Goal: Communication & Community: Answer question/provide support

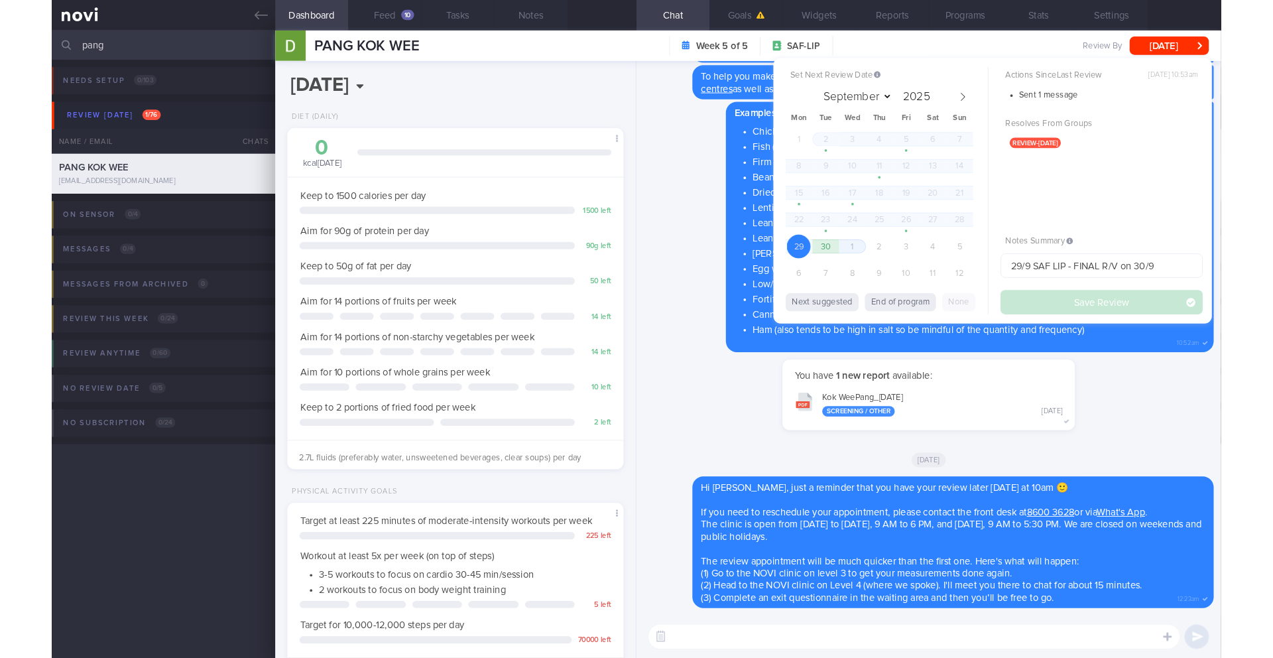
scroll to position [185, 333]
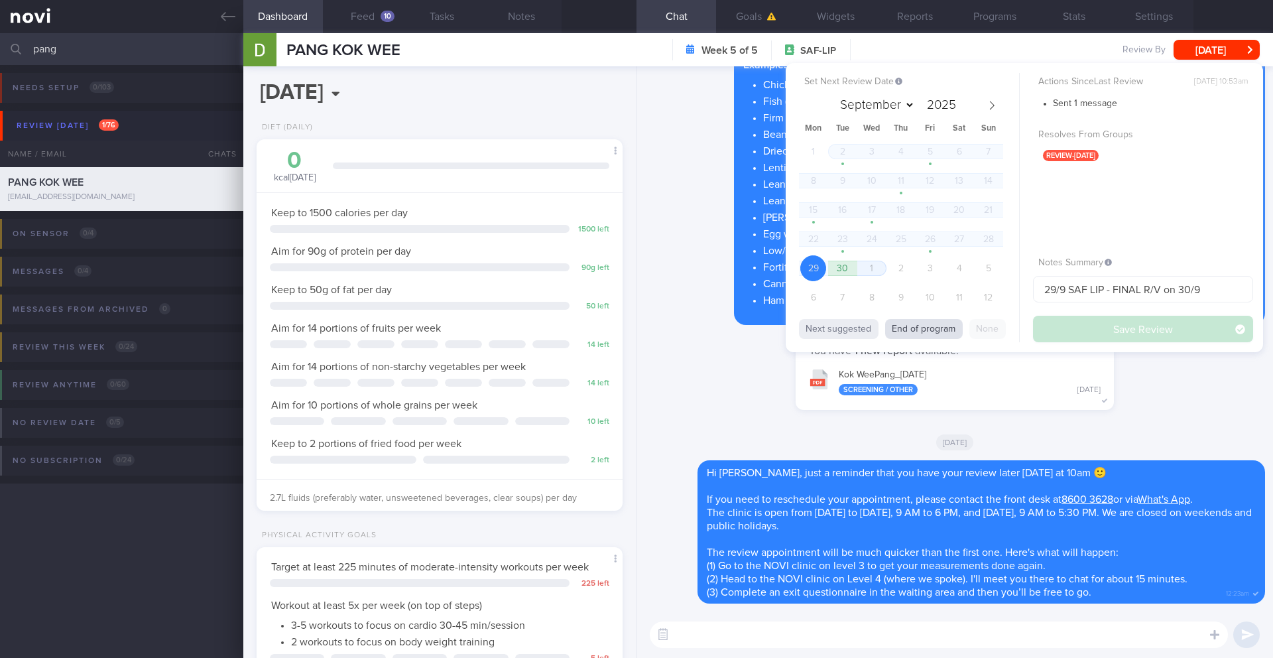
click at [894, 336] on button "End of program" at bounding box center [924, 329] width 78 height 20
select select "9"
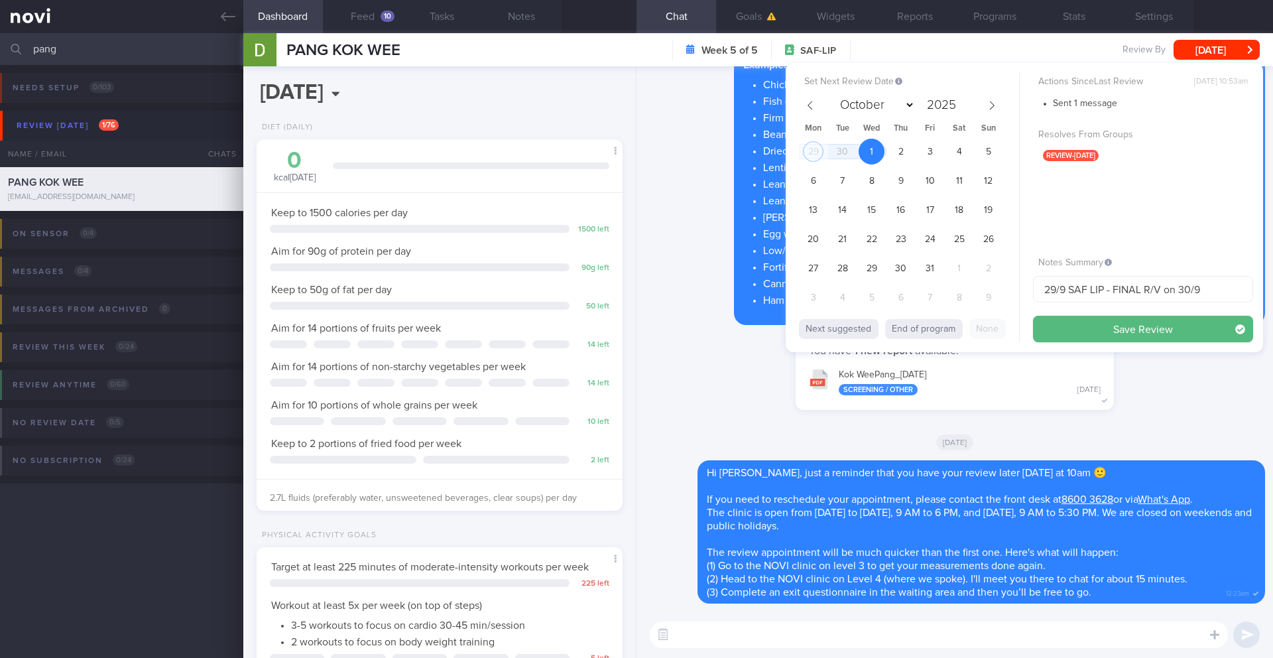
click at [1054, 342] on div "Set Next Review Date 1 Oct 2025 September October November December 2025 Mon Tu…" at bounding box center [1024, 207] width 477 height 289
click at [1056, 336] on button "Save Review" at bounding box center [1143, 329] width 220 height 27
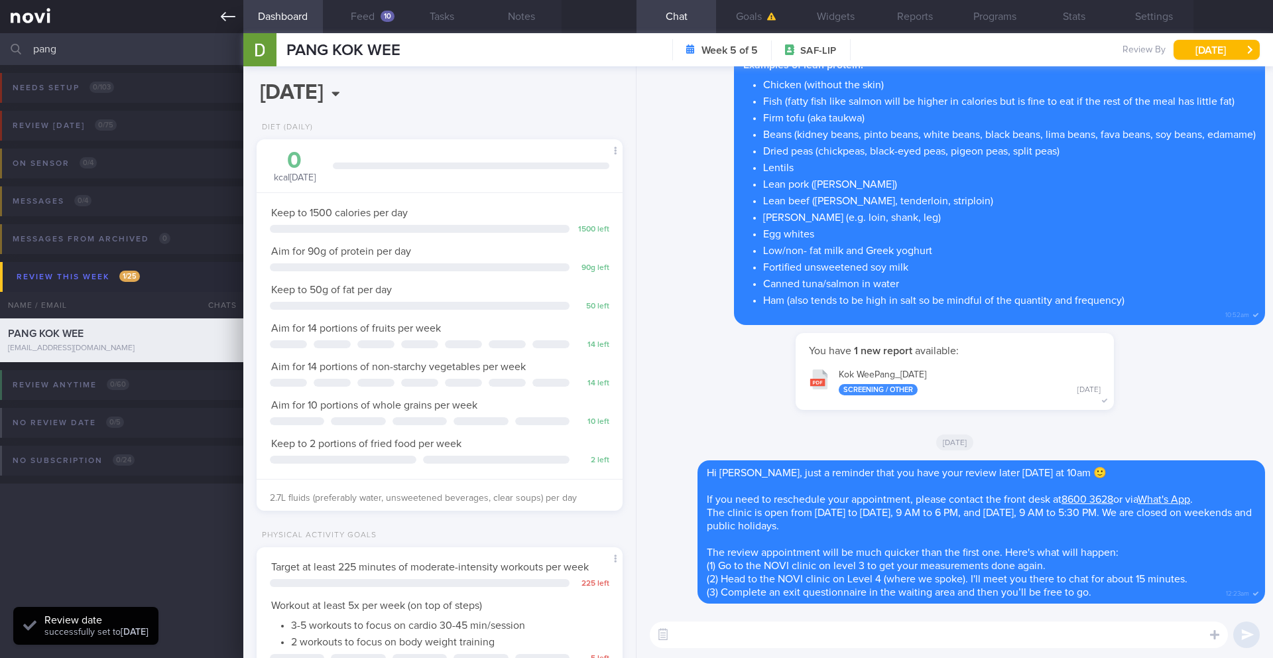
scroll to position [168, 338]
click at [81, 56] on input "pang" at bounding box center [636, 49] width 1273 height 32
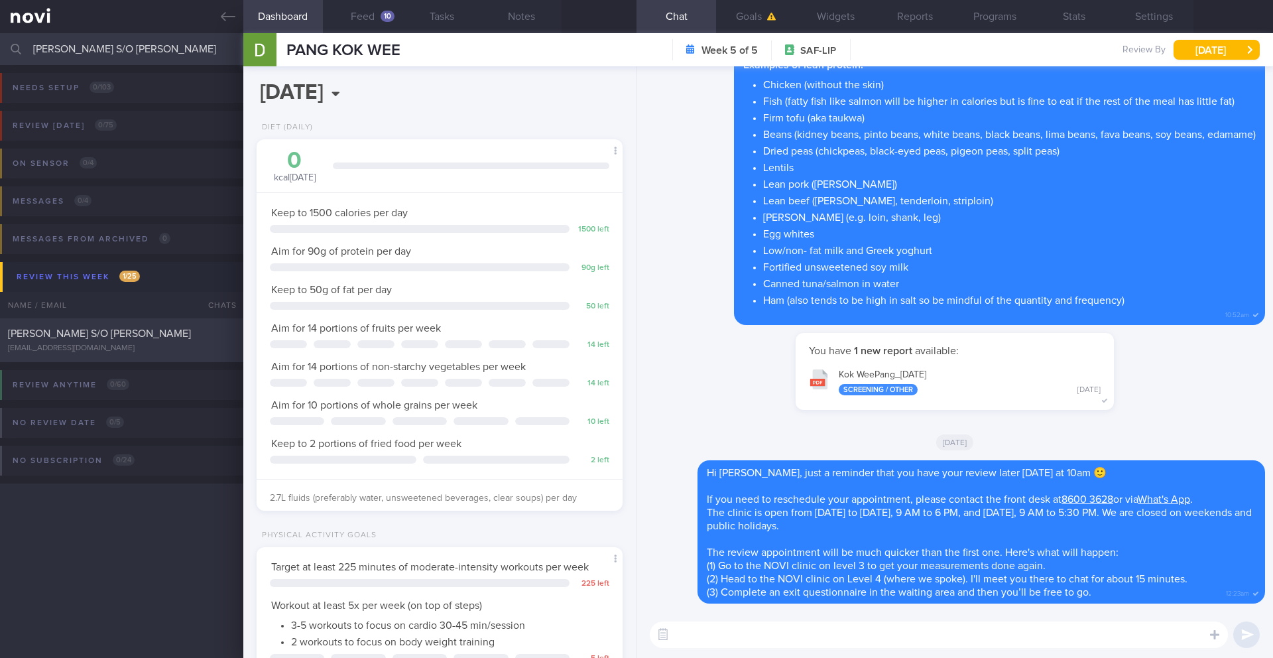
type input "[PERSON_NAME] S/O [PERSON_NAME]"
click at [141, 336] on div "[PERSON_NAME] S/O [PERSON_NAME]" at bounding box center [120, 333] width 224 height 13
type input "1/10 SAF LIP"
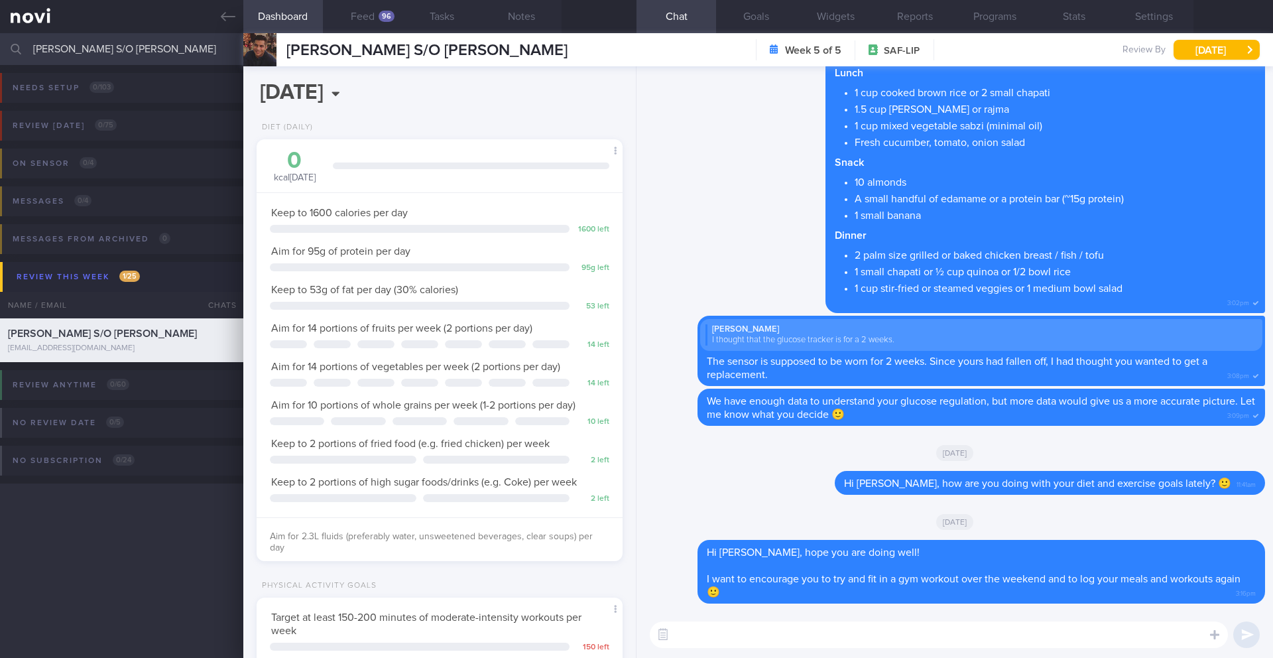
scroll to position [168, 338]
click at [379, 17] on div "96" at bounding box center [387, 16] width 16 height 11
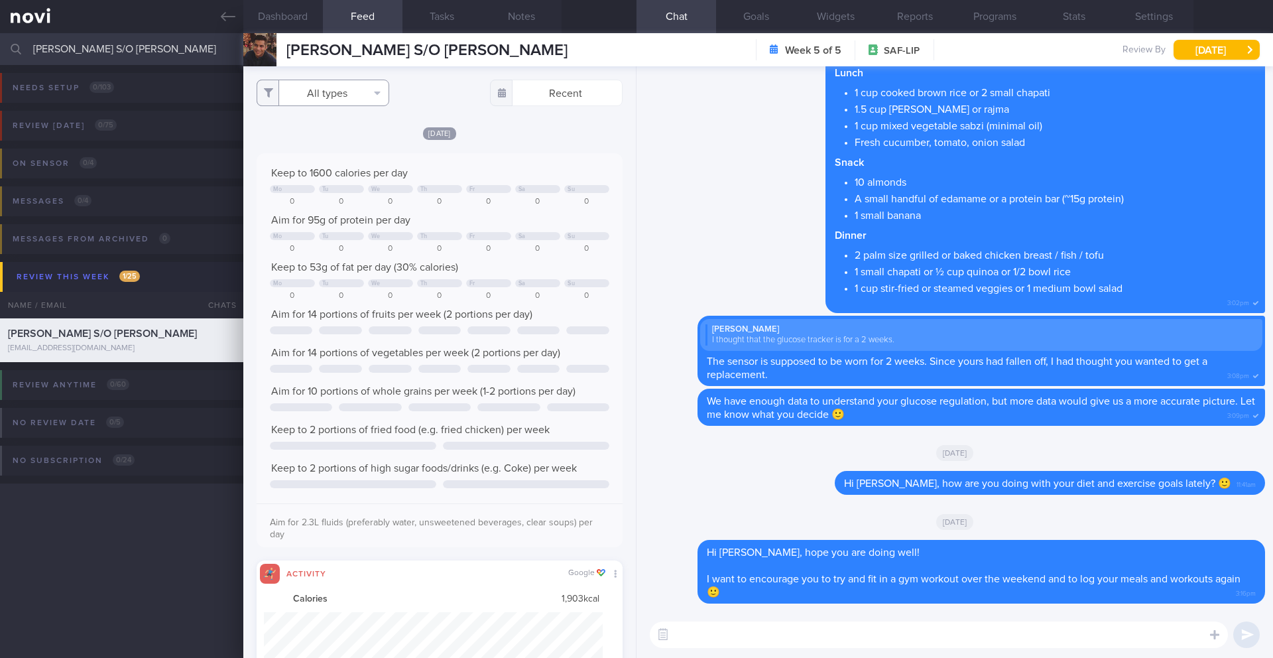
click at [314, 100] on button "All types" at bounding box center [323, 93] width 133 height 27
click at [320, 133] on button "Activity" at bounding box center [322, 139] width 131 height 20
checkbox input "false"
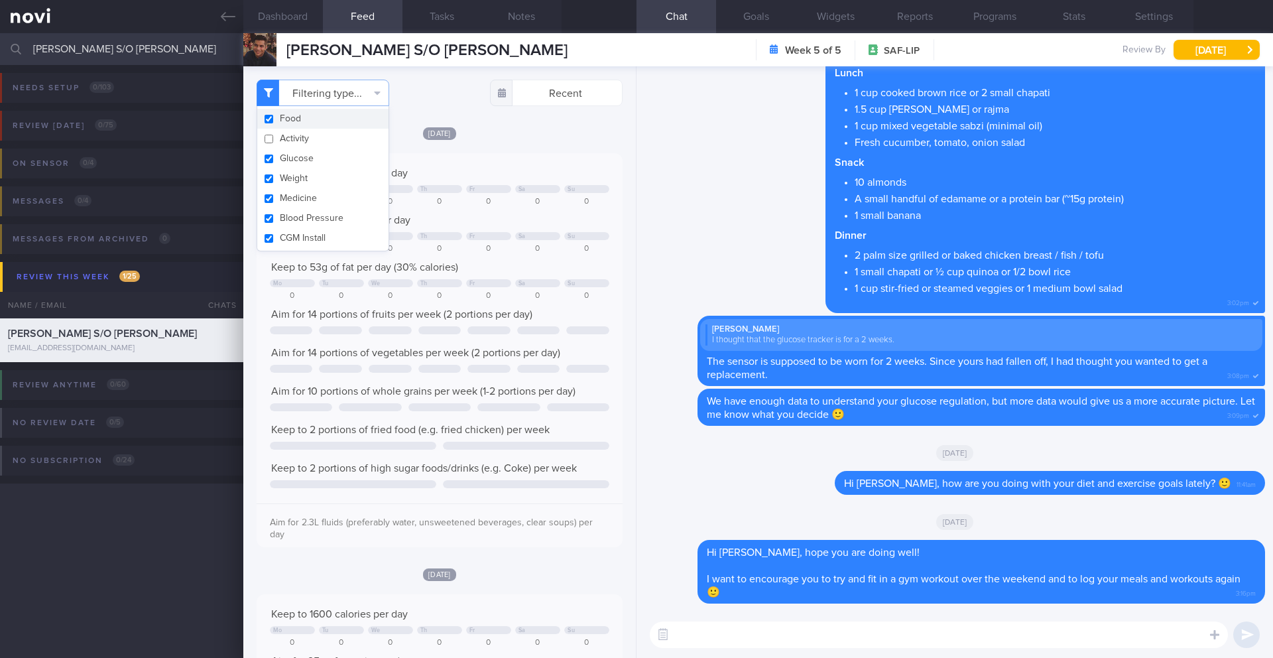
click at [542, 129] on div "[DATE]" at bounding box center [440, 133] width 366 height 14
click at [996, 27] on button "Programs" at bounding box center [995, 16] width 80 height 33
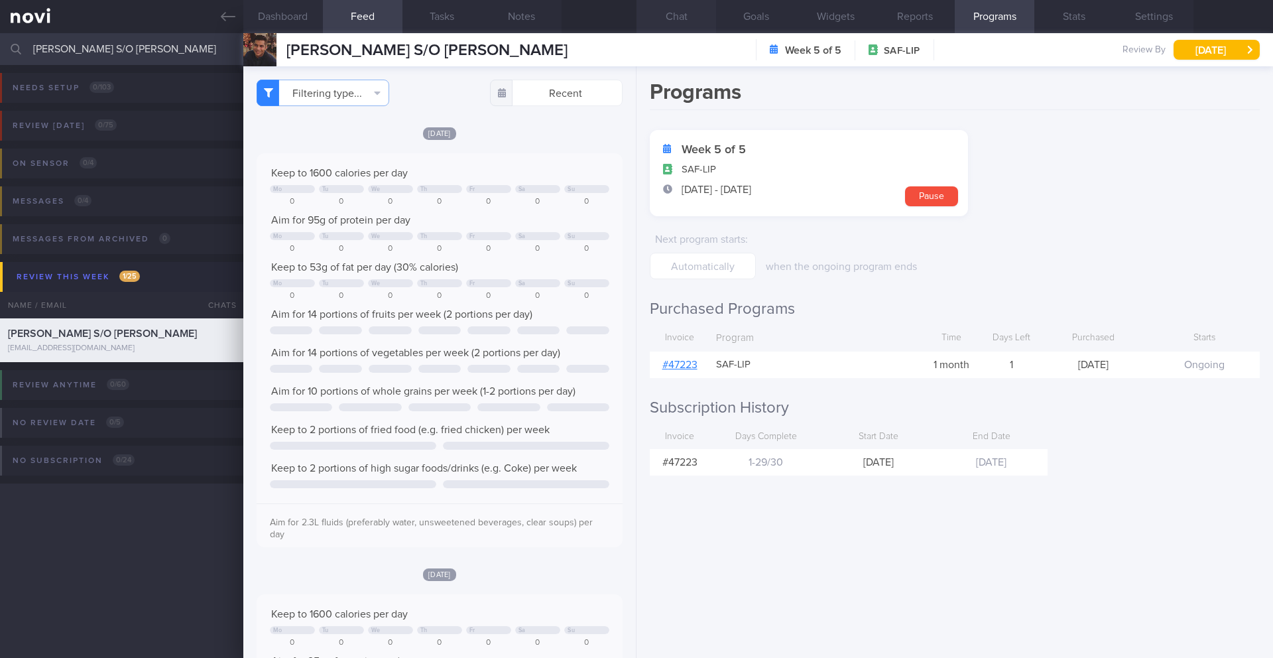
click at [673, 23] on button "Chat" at bounding box center [677, 16] width 80 height 33
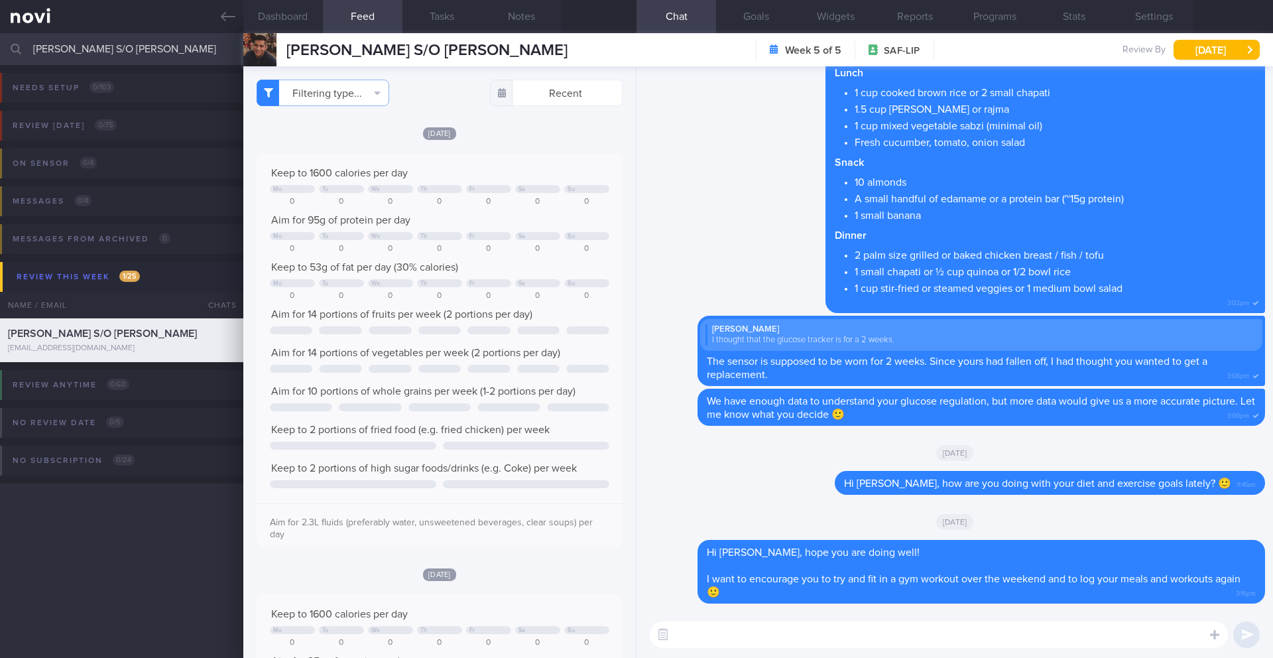
click at [865, 576] on textarea at bounding box center [939, 634] width 578 height 27
type textarea "H"
drag, startPoint x: 779, startPoint y: 633, endPoint x: 613, endPoint y: 633, distance: 166.5
click at [613, 576] on div "Dashboard Feed 96 Tasks Notes Chat Goals Widgets Reports Programs Stats Setting…" at bounding box center [758, 345] width 1030 height 625
paste textarea "Hi _______, just wanted to let you know that _____ 2025 will be the last day of…"
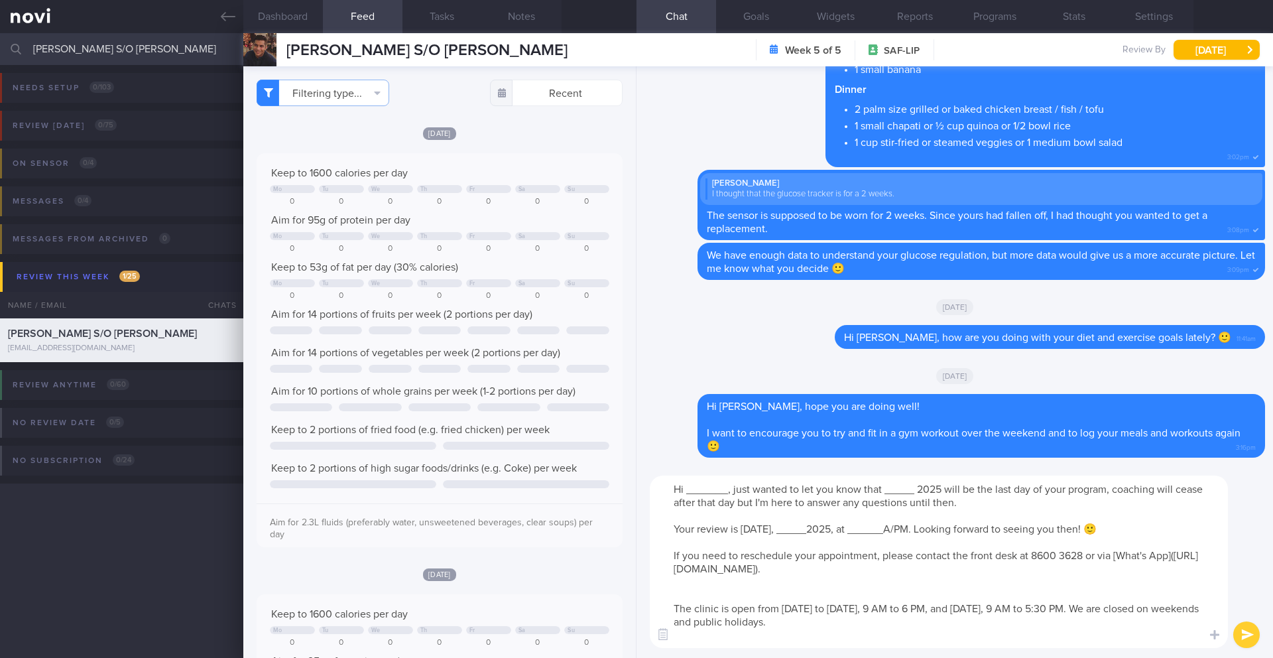
drag, startPoint x: 727, startPoint y: 493, endPoint x: 663, endPoint y: 490, distance: 64.4
click at [663, 490] on textarea "Hi _______, just wanted to let you know that _____ 2025 will be the last day of…" at bounding box center [939, 561] width 578 height 172
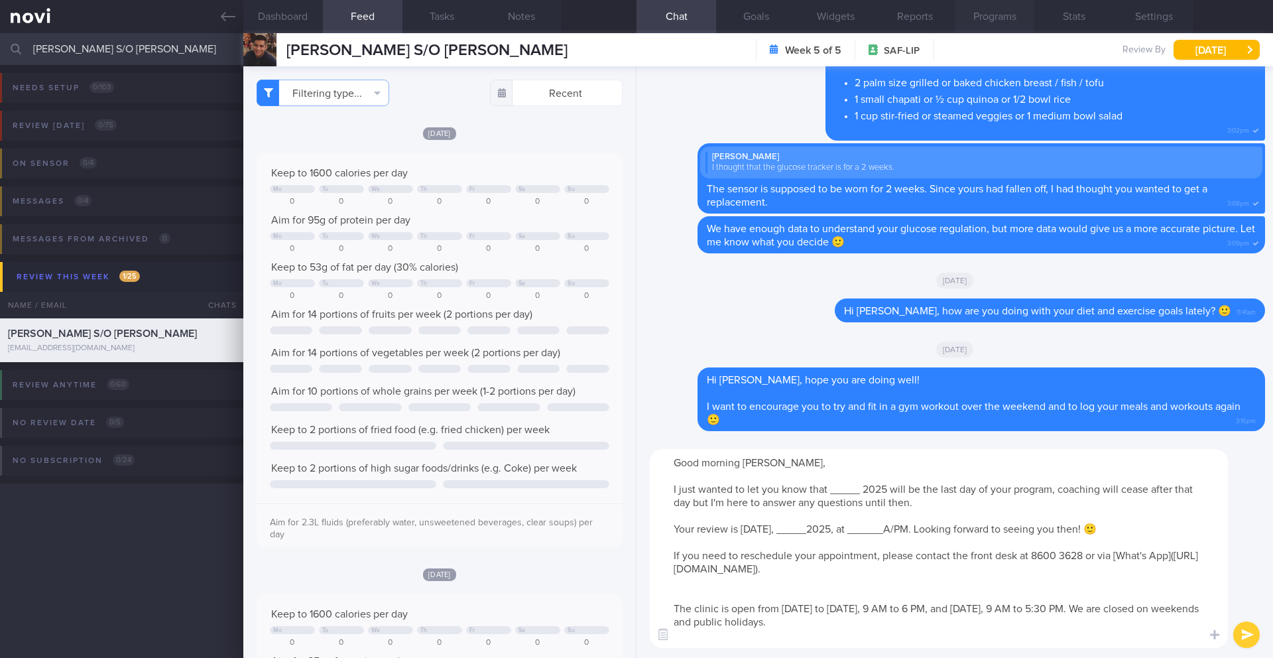
click at [996, 27] on button "Programs" at bounding box center [995, 16] width 80 height 33
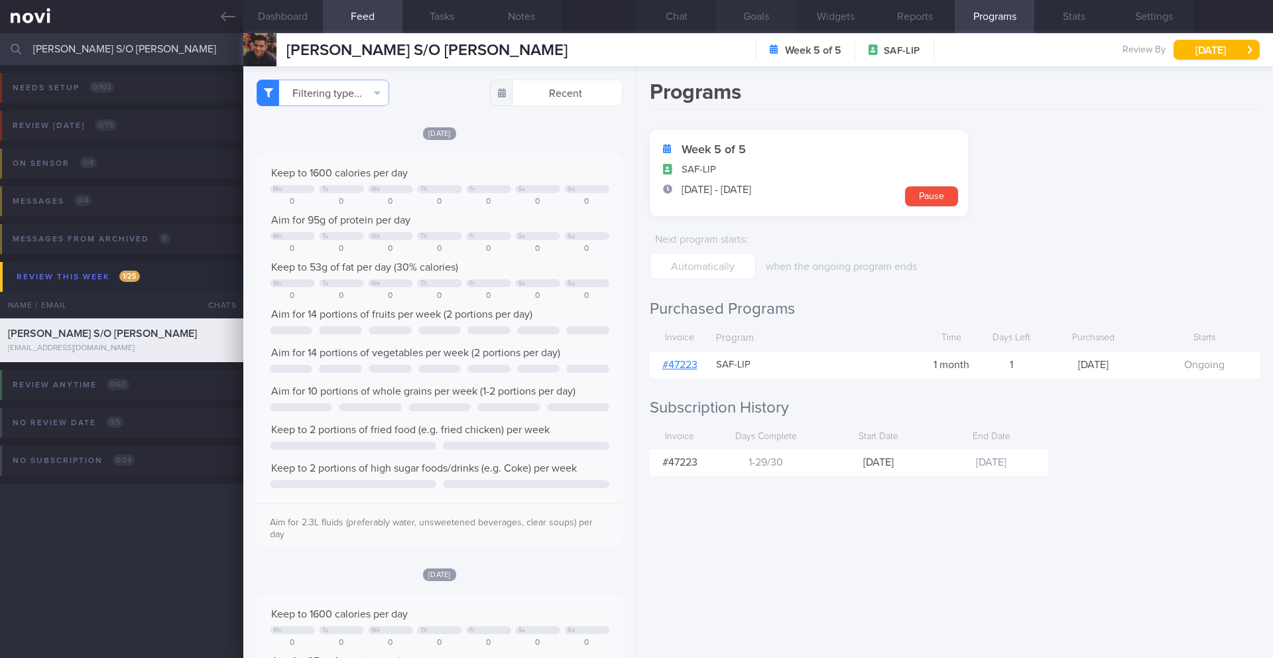
click at [726, 23] on button "Goals" at bounding box center [756, 16] width 80 height 33
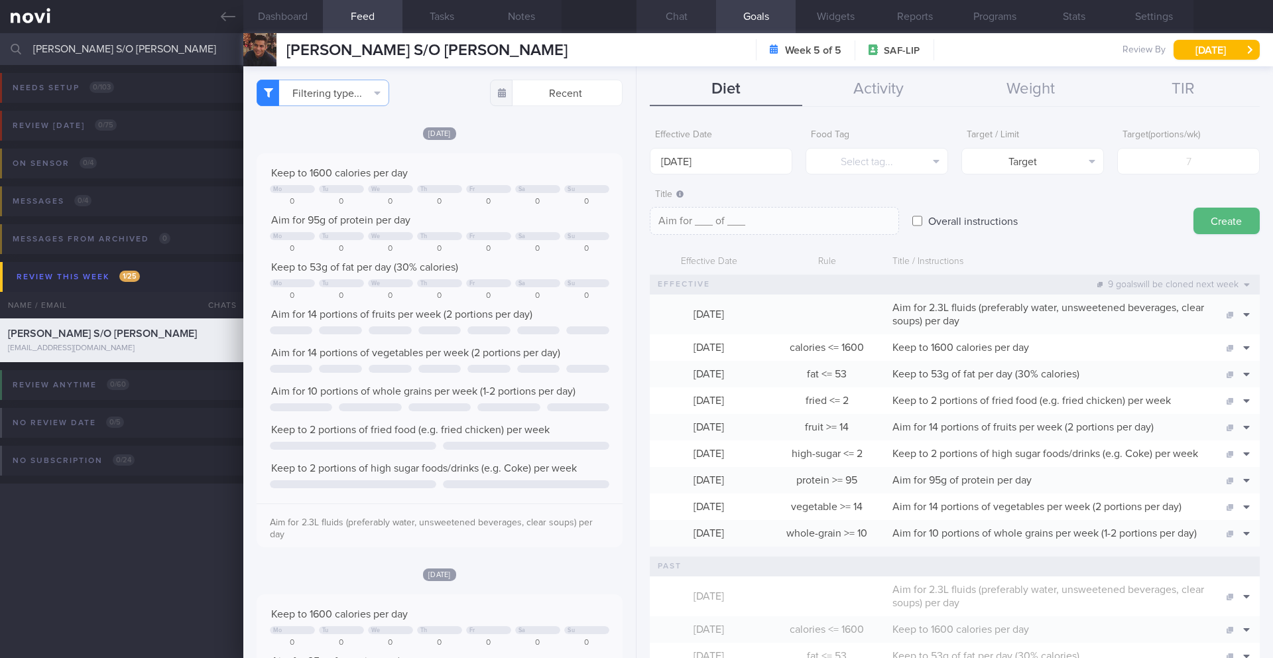
click at [675, 8] on button "Chat" at bounding box center [677, 16] width 80 height 33
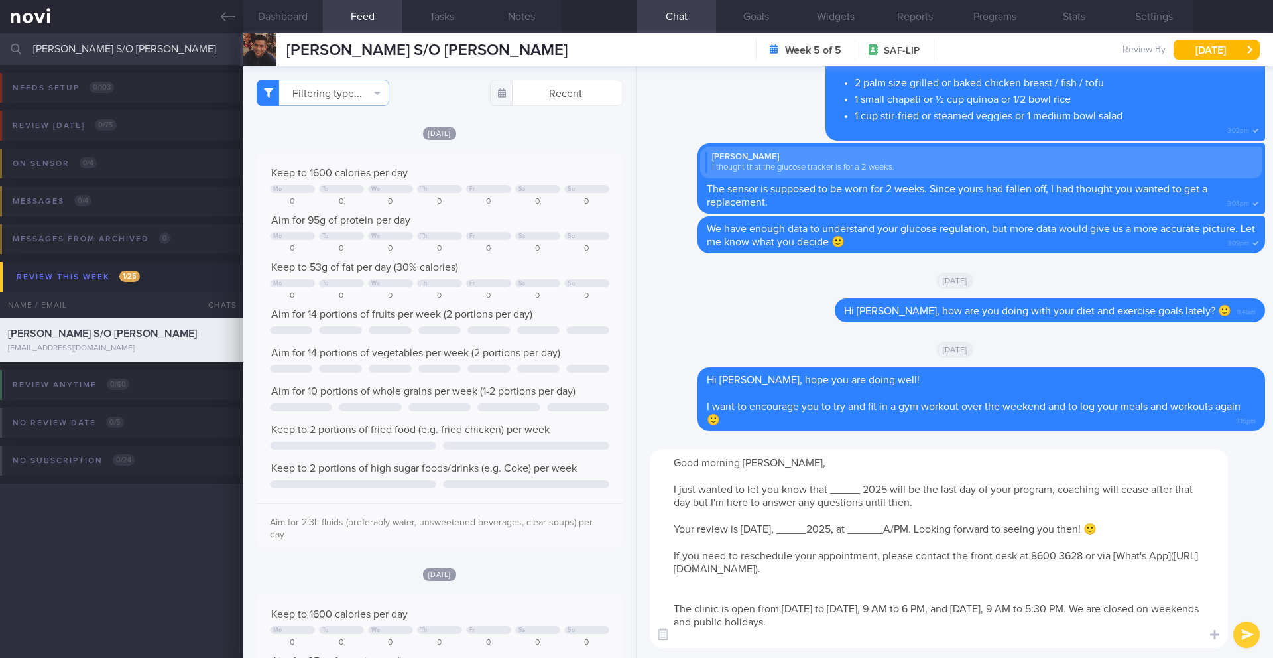
drag, startPoint x: 860, startPoint y: 489, endPoint x: 830, endPoint y: 492, distance: 30.7
click at [830, 492] on textarea "Good morning Manbir, I just wanted to let you know that _____ 2025 will be the …" at bounding box center [939, 548] width 578 height 199
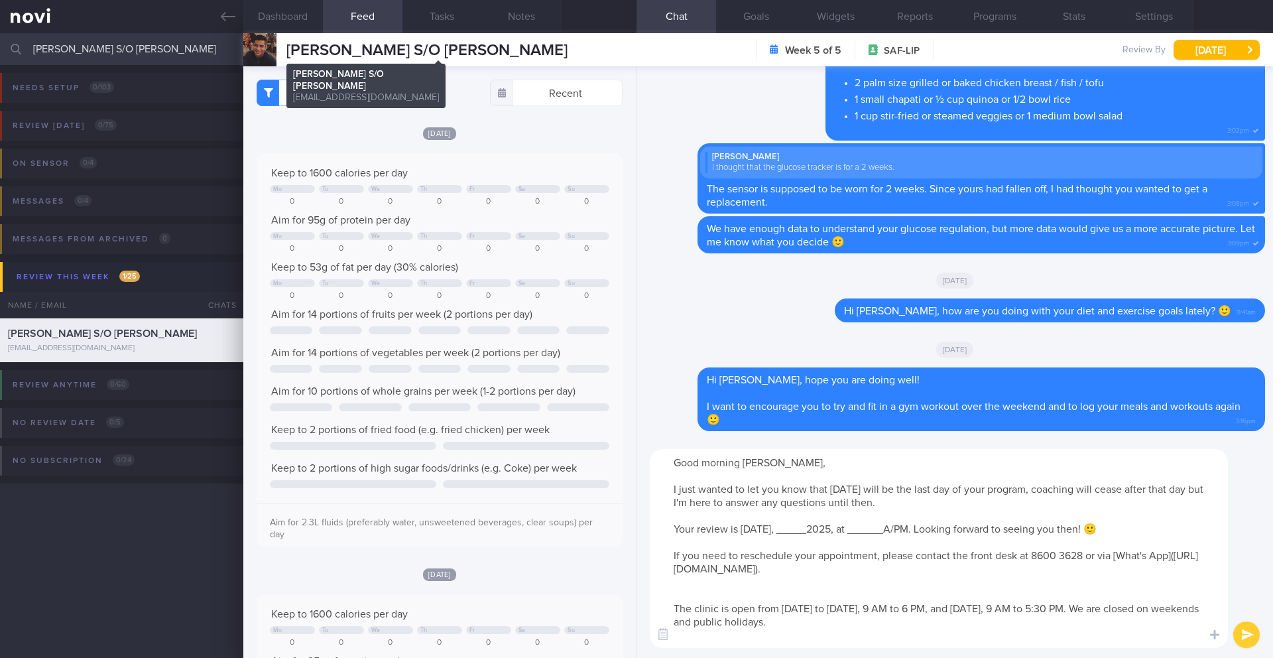
click at [304, 56] on span "[PERSON_NAME] S/O [PERSON_NAME]" at bounding box center [426, 50] width 281 height 16
copy div "MANBIR SINGH S/O SUKHMANDAR SINGH MANBIR SINGH S/O SUKHMANDAR SINGH manbirbessy…"
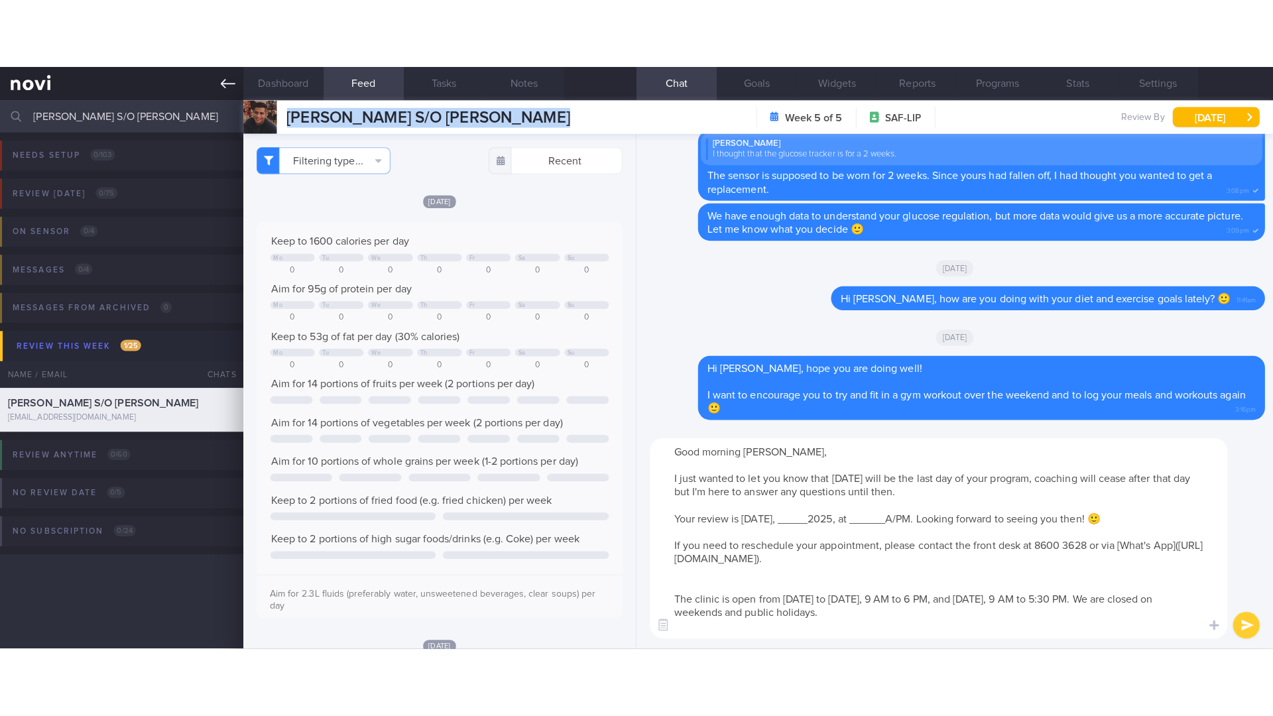
scroll to position [662951, 662826]
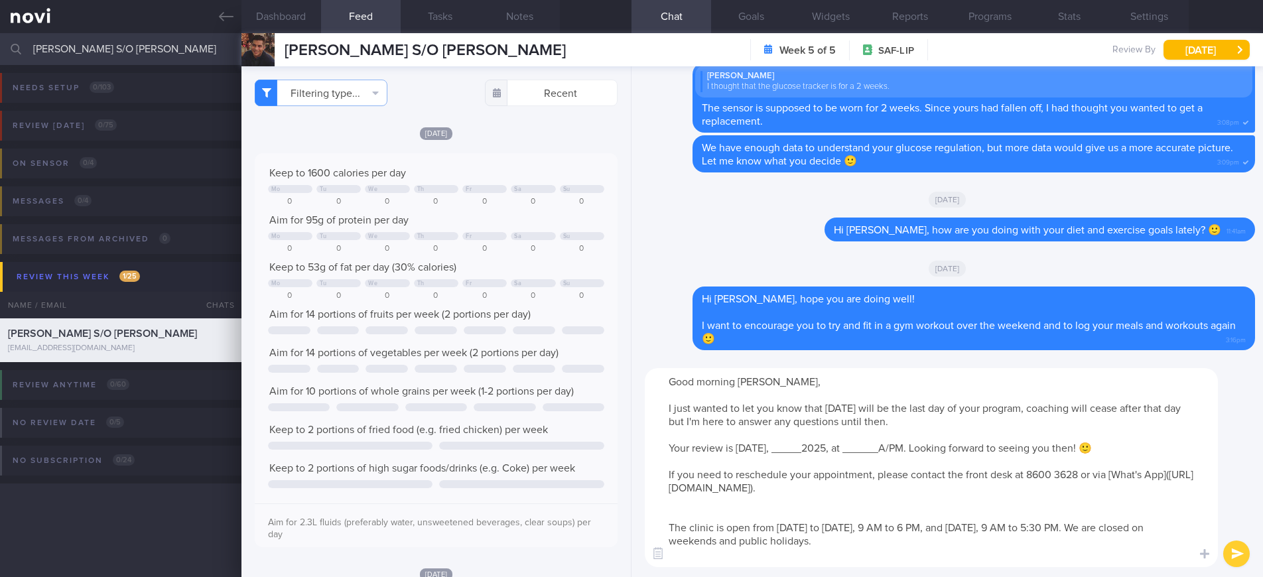
click at [779, 448] on textarea "Good morning Manbir, I just wanted to let you know that 30 September 2025 will …" at bounding box center [931, 467] width 573 height 199
drag, startPoint x: 781, startPoint y: 447, endPoint x: 733, endPoint y: 448, distance: 47.8
click at [733, 448] on textarea "Good morning Manbir, I just wanted to let you know that 30 September 2025 will …" at bounding box center [931, 467] width 573 height 199
drag, startPoint x: 833, startPoint y: 448, endPoint x: 817, endPoint y: 448, distance: 15.9
click at [817, 448] on textarea "Good morning Manbir, I just wanted to let you know that 30 September 2025 will …" at bounding box center [931, 467] width 573 height 199
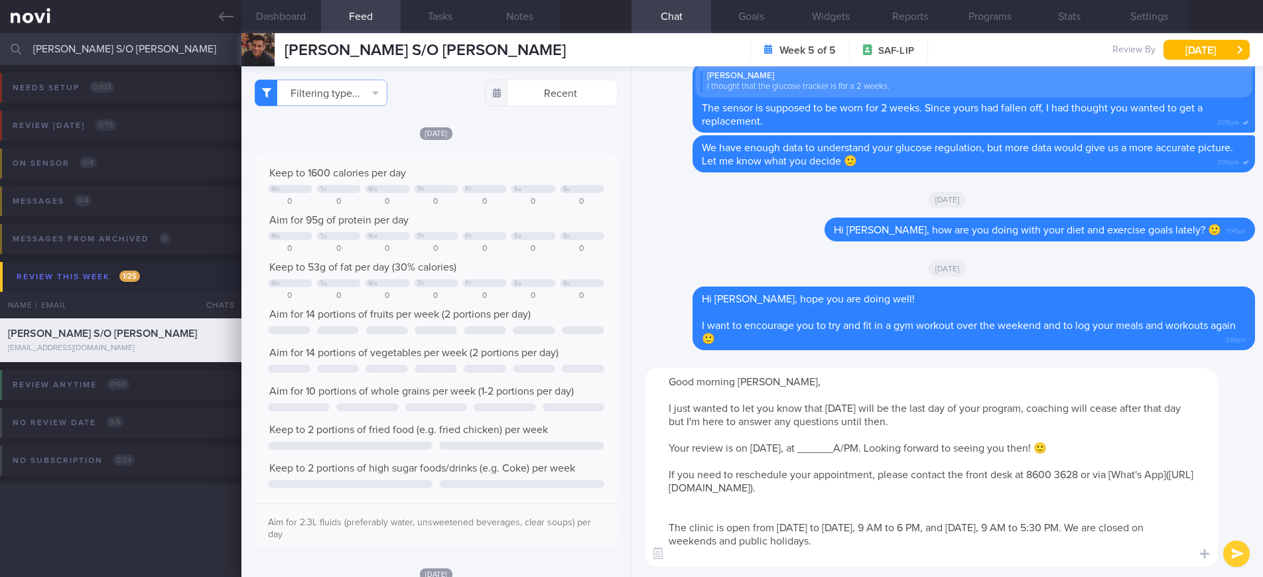
click at [893, 448] on textarea "Good morning Manbir, I just wanted to let you know that 30 September 2025 will …" at bounding box center [931, 467] width 573 height 199
click at [895, 447] on textarea "Good morning Manbir, I just wanted to let you know that 30 September 2025 will …" at bounding box center [931, 467] width 573 height 199
click at [897, 446] on textarea "Good morning Manbir, I just wanted to let you know that 30 September 2025 will …" at bounding box center [931, 467] width 573 height 199
click at [1062, 457] on textarea "Good morning Manbir, I just wanted to let you know that 30 September 2025 will …" at bounding box center [931, 467] width 573 height 199
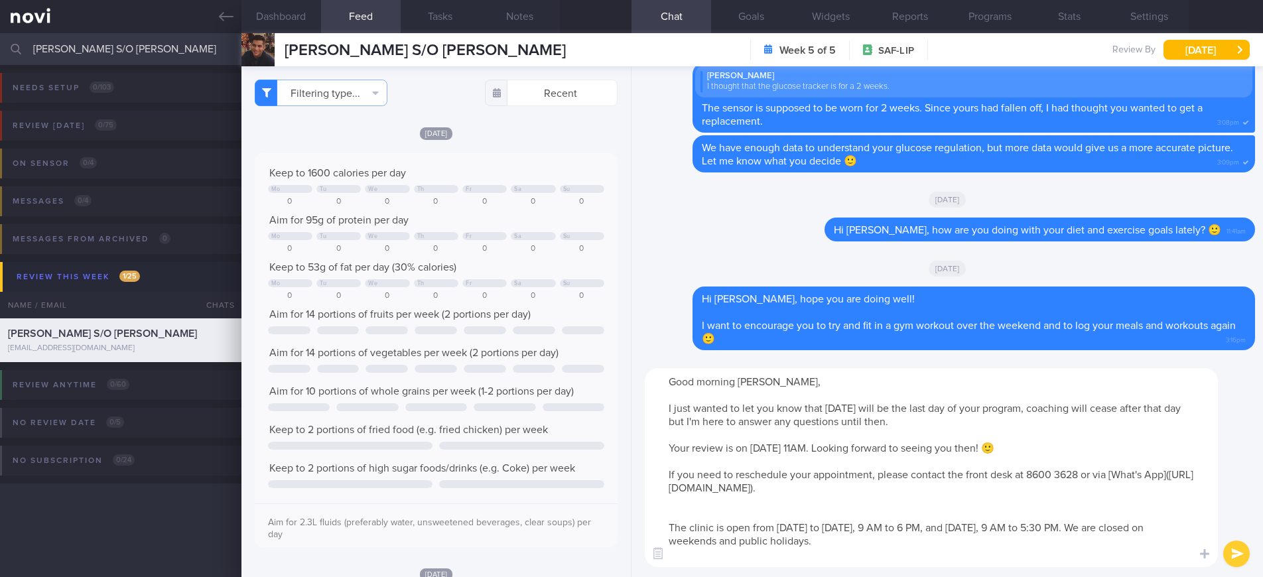
click at [1059, 448] on textarea "Good morning Manbir, I just wanted to let you know that 30 September 2025 will …" at bounding box center [931, 467] width 573 height 199
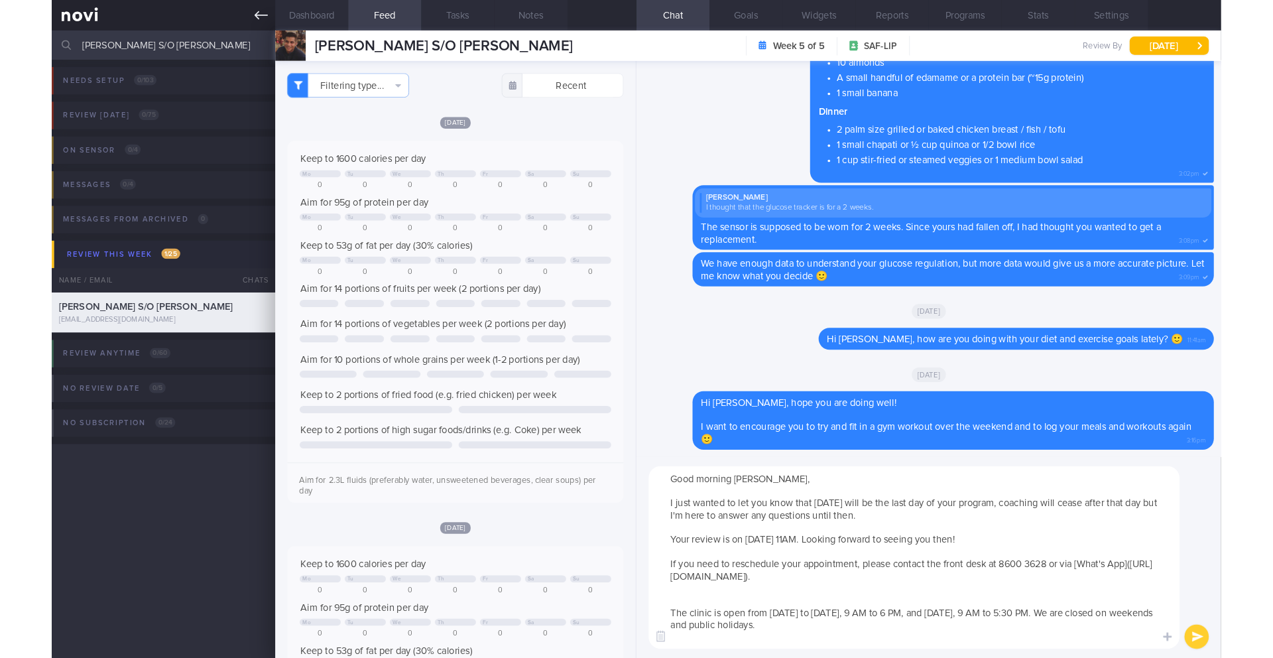
scroll to position [217, 345]
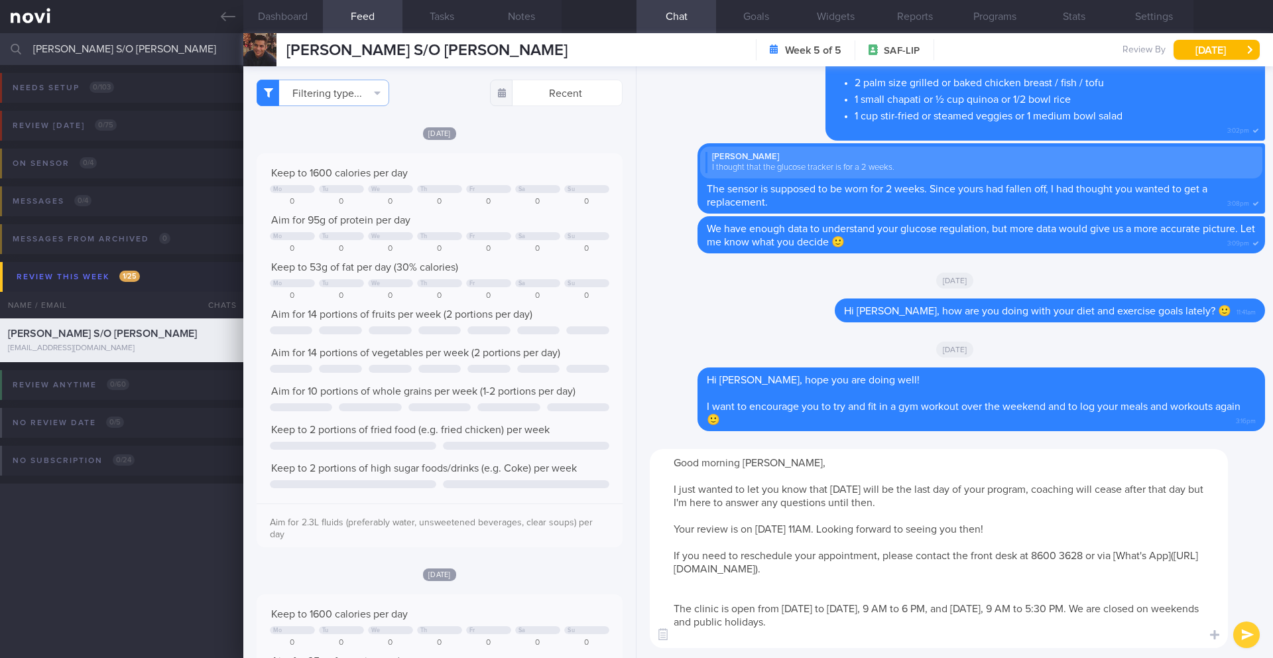
click at [764, 576] on textarea "Good morning Manbir, I just wanted to let you know that 30 September 2025 will …" at bounding box center [939, 548] width 578 height 199
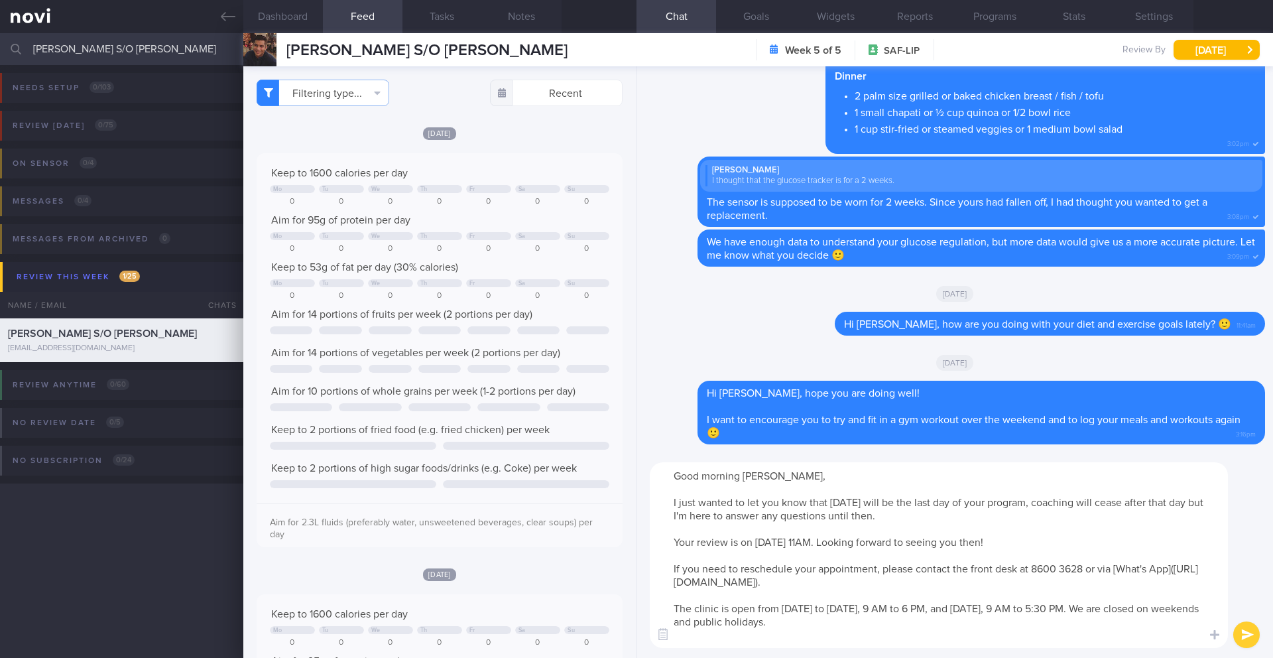
type textarea "Good morning Manbir, I just wanted to let you know that 30 September 2025 will …"
click at [1247, 576] on button "submit" at bounding box center [1246, 634] width 27 height 27
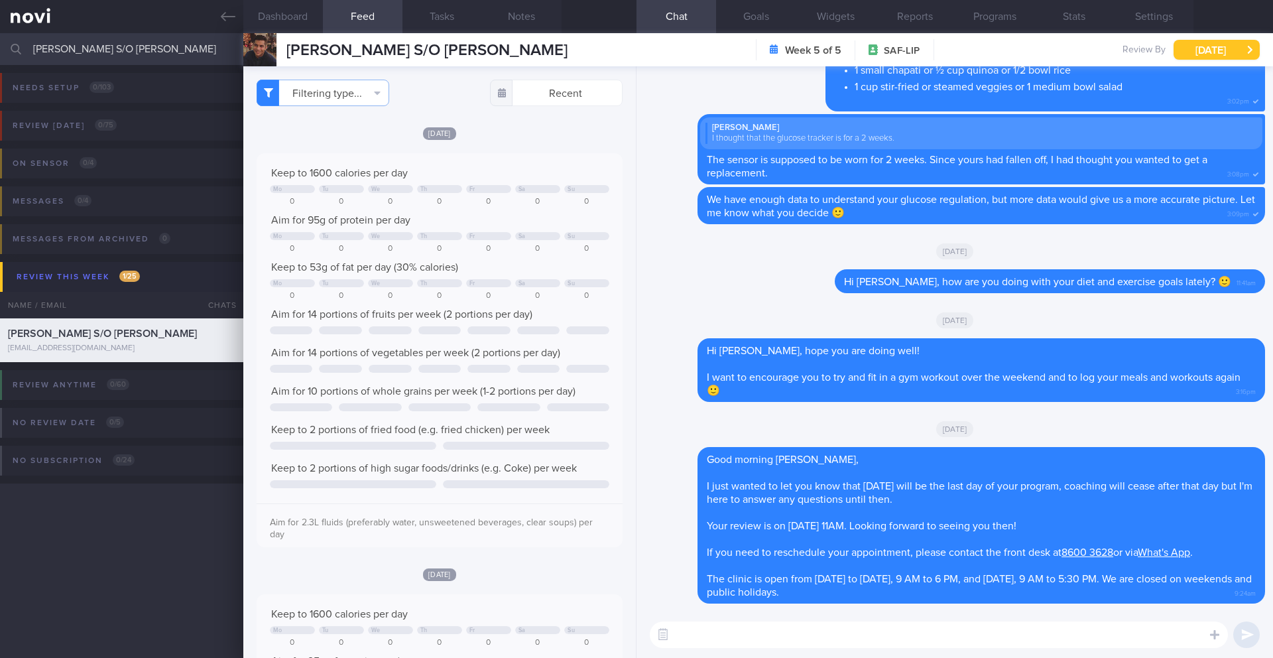
click at [1220, 55] on button "Wed, 1 Oct" at bounding box center [1217, 50] width 86 height 20
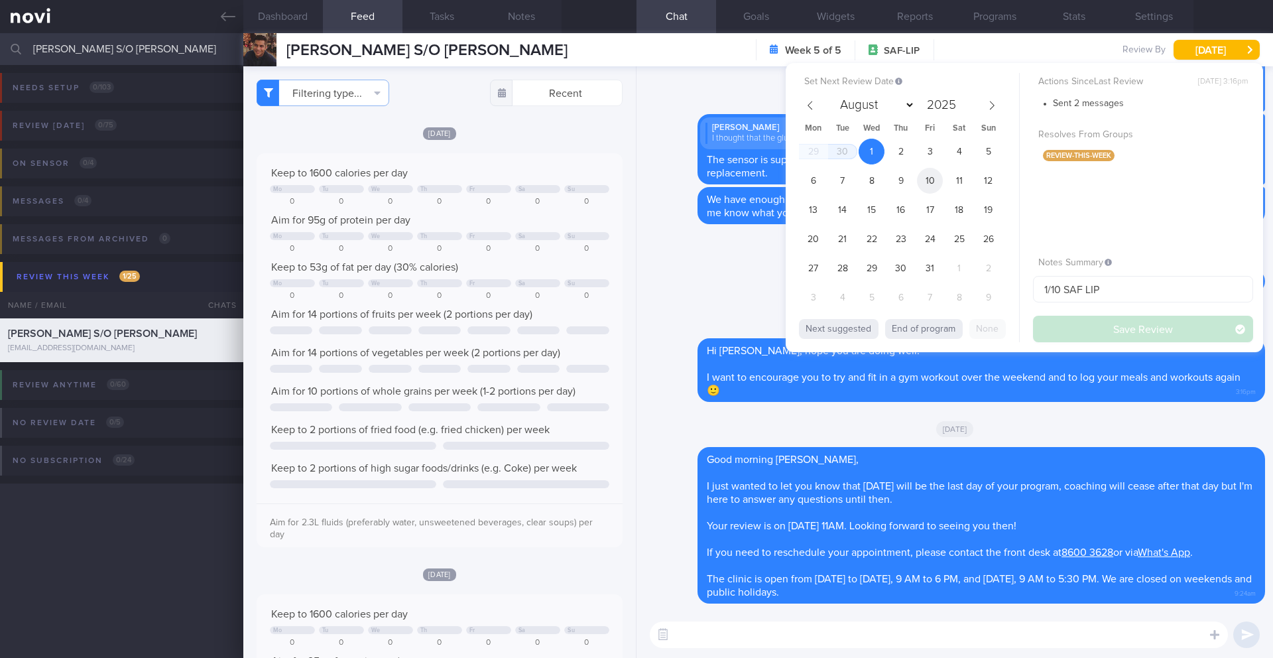
click at [936, 188] on span "10" at bounding box center [930, 181] width 26 height 26
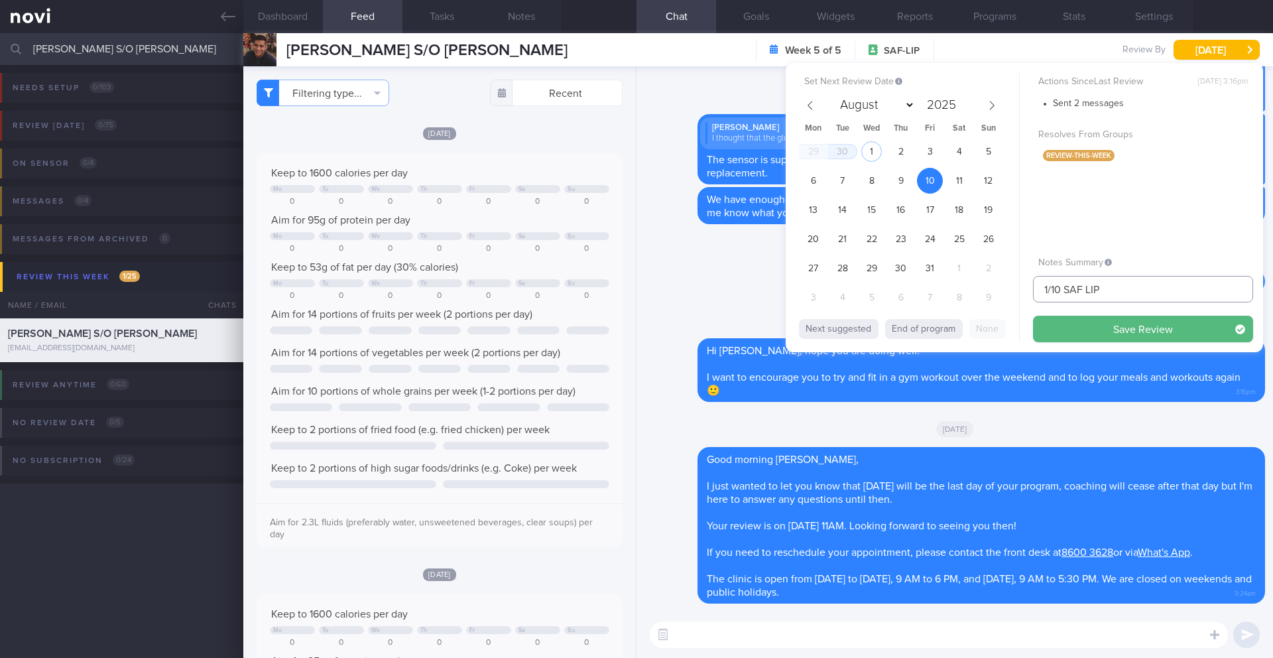
drag, startPoint x: 1050, startPoint y: 292, endPoint x: 1005, endPoint y: 287, distance: 45.4
click at [1005, 287] on div "Set Next Review Date 10 Oct 2025 August September October November December 202…" at bounding box center [1024, 207] width 477 height 289
click at [1132, 298] on input "10/10 SAF LIP" at bounding box center [1143, 289] width 220 height 27
click at [1191, 334] on button "Save Review" at bounding box center [1143, 329] width 220 height 27
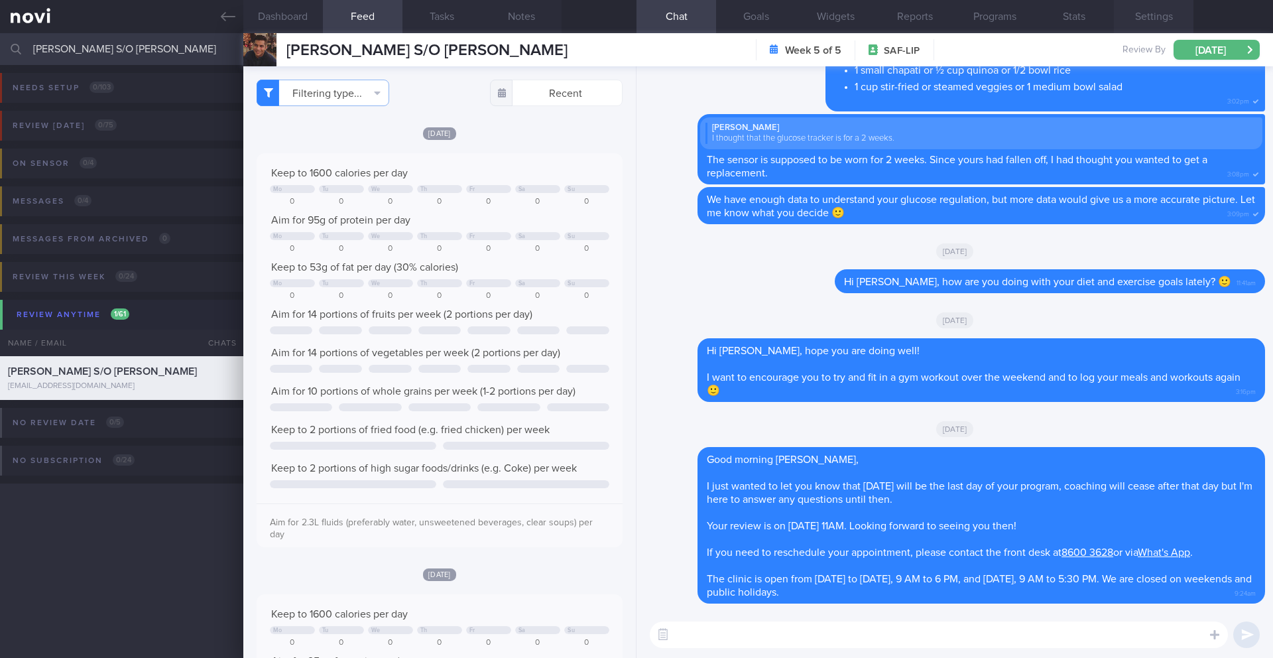
click at [1154, 17] on button "Settings" at bounding box center [1154, 16] width 80 height 33
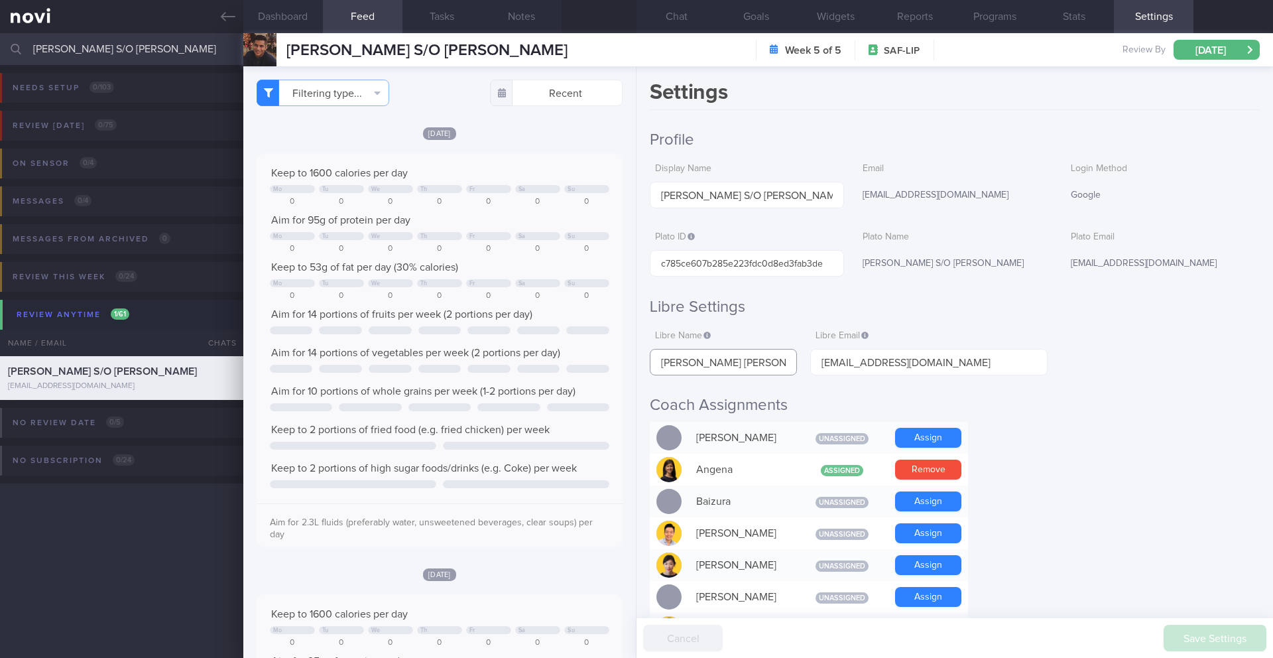
click at [773, 359] on input "Manbir Singh Sukhmandar Singh" at bounding box center [723, 362] width 147 height 27
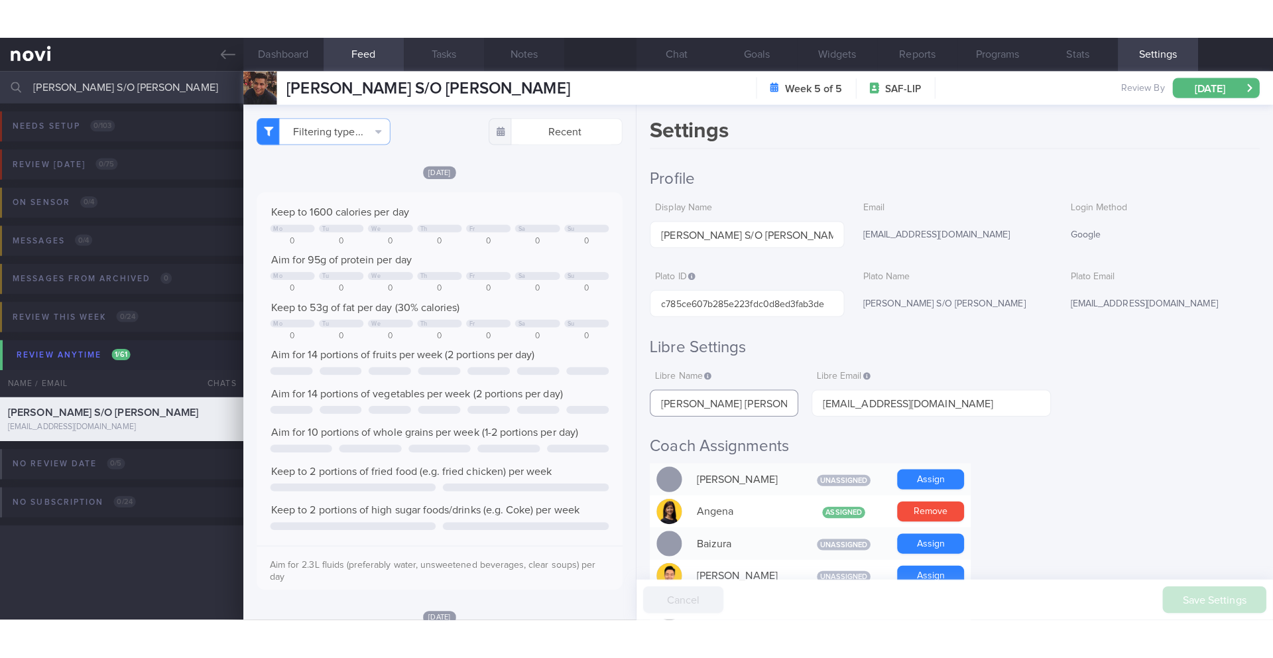
scroll to position [217, 345]
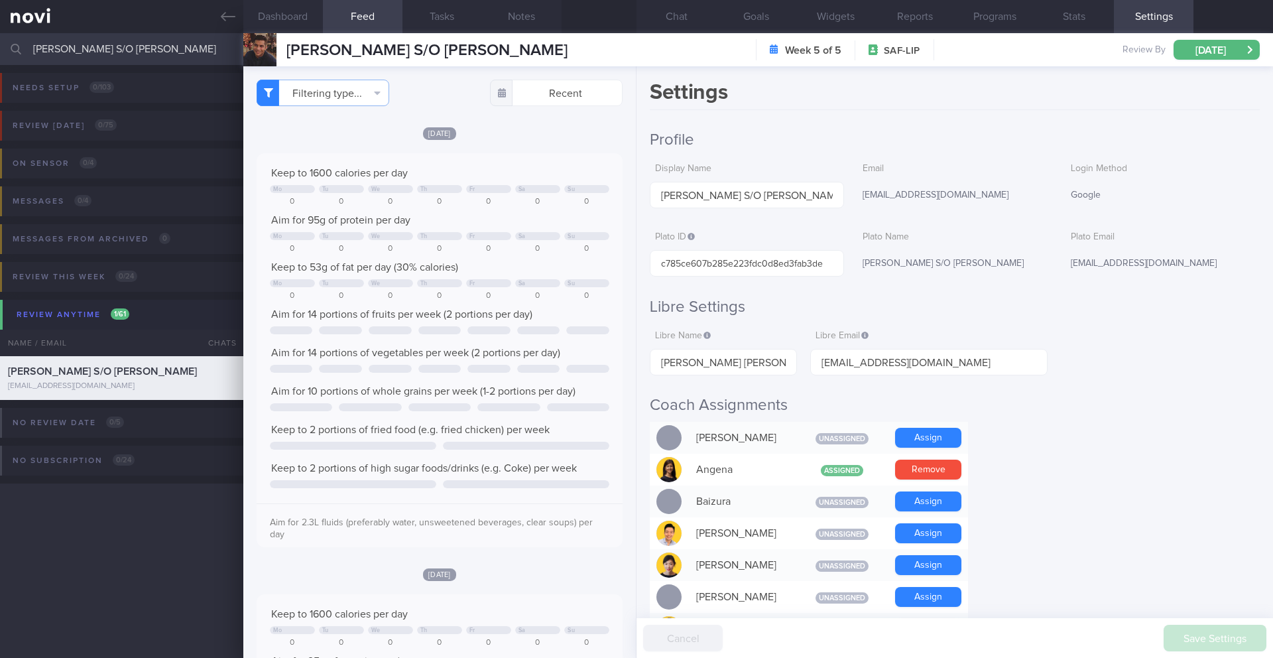
click at [140, 56] on input "[PERSON_NAME] S/O [PERSON_NAME]" at bounding box center [636, 49] width 1273 height 32
click at [1205, 54] on button "[DATE]" at bounding box center [1217, 50] width 86 height 20
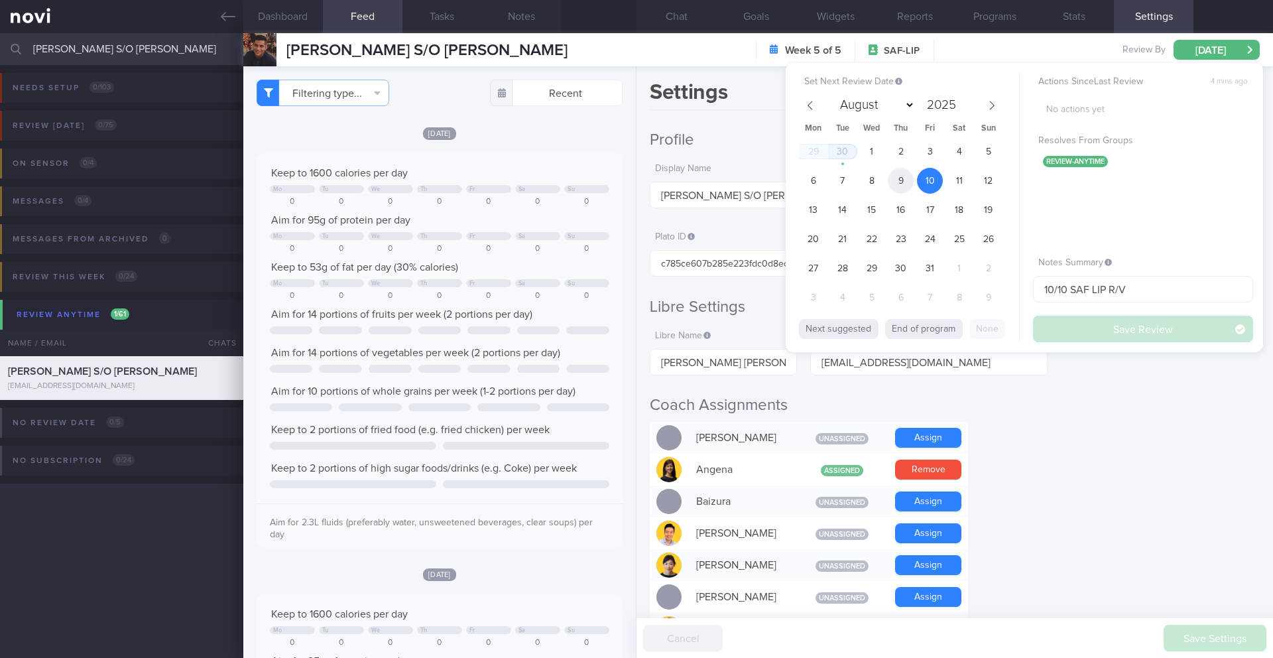
click at [904, 180] on span "9" at bounding box center [901, 181] width 26 height 26
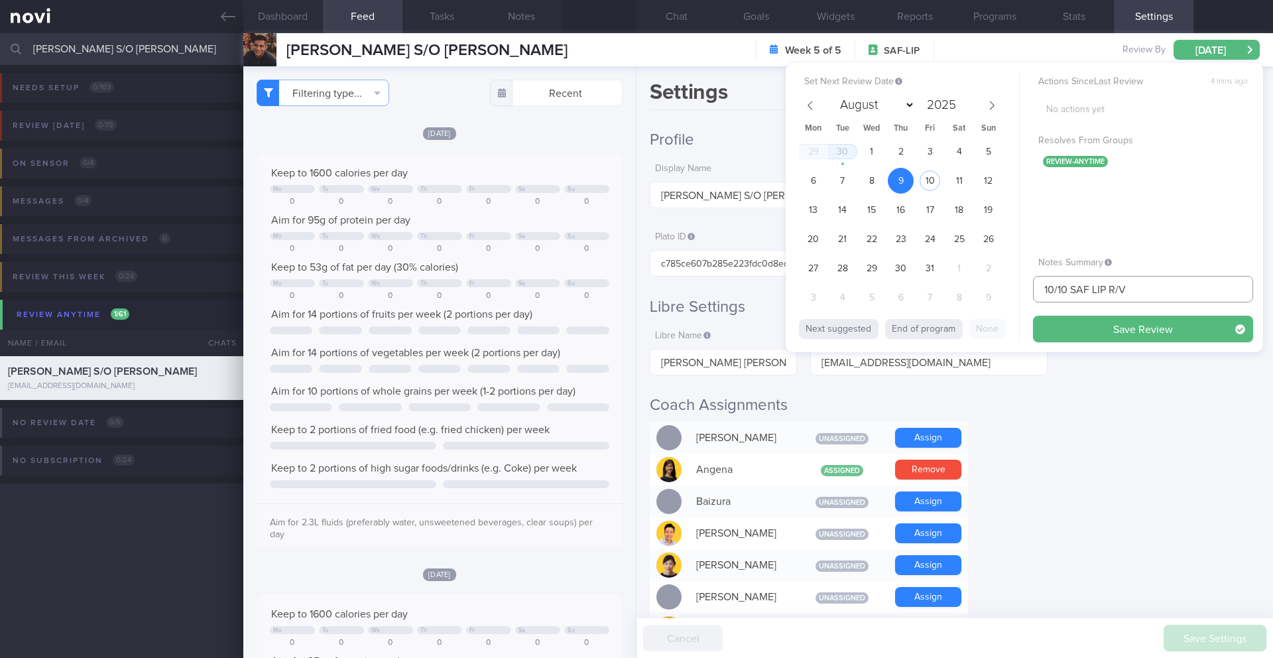
drag, startPoint x: 1054, startPoint y: 286, endPoint x: 1023, endPoint y: 287, distance: 31.2
click at [1023, 287] on div "Set Next Review Date 9 Oct 2025 August September October November December 2025…" at bounding box center [1024, 207] width 477 height 289
drag, startPoint x: 1141, startPoint y: 293, endPoint x: 1105, endPoint y: 292, distance: 35.2
click at [1105, 292] on input "9/10 SAF LIP R/V" at bounding box center [1143, 289] width 220 height 27
type input "9/10 SAF LIP"
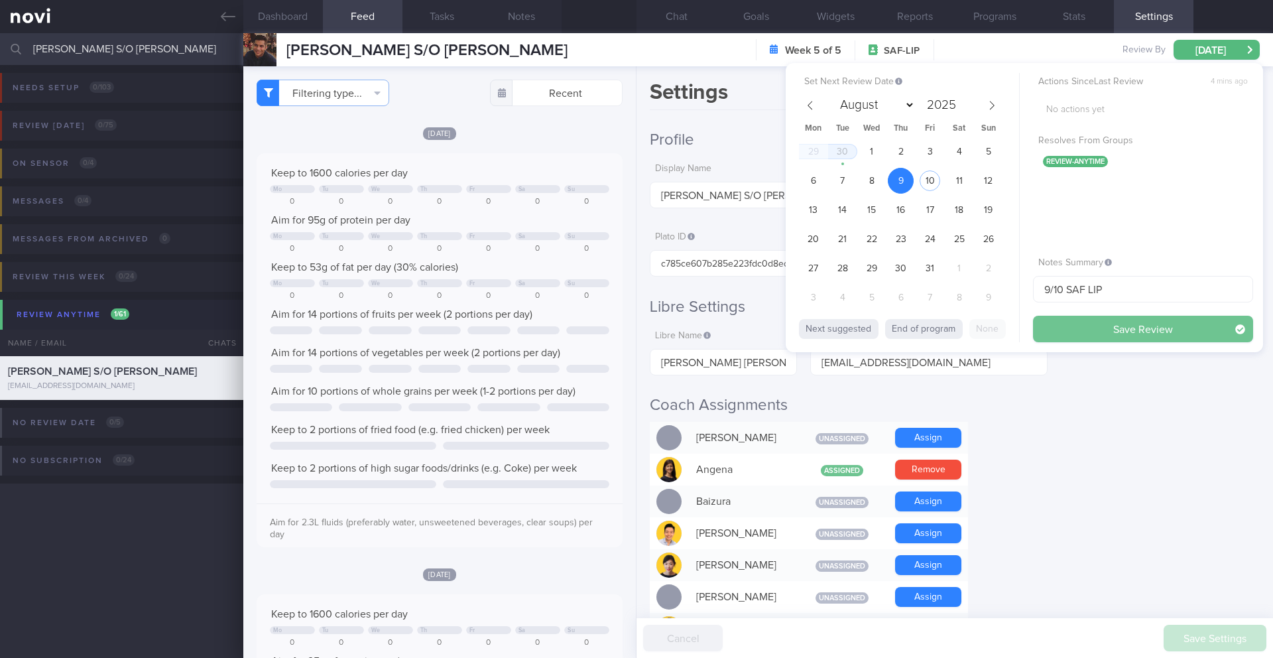
click at [1133, 326] on button "Save Review" at bounding box center [1143, 329] width 220 height 27
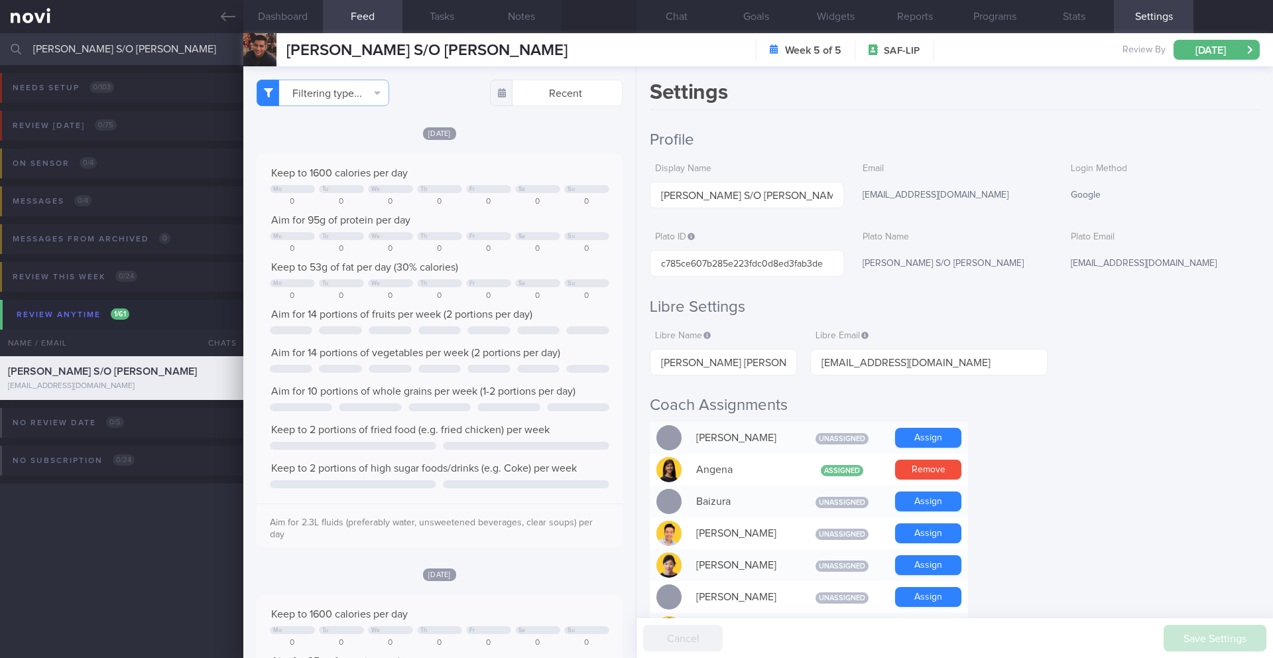
click at [170, 55] on input "[PERSON_NAME] S/O [PERSON_NAME]" at bounding box center [636, 49] width 1273 height 32
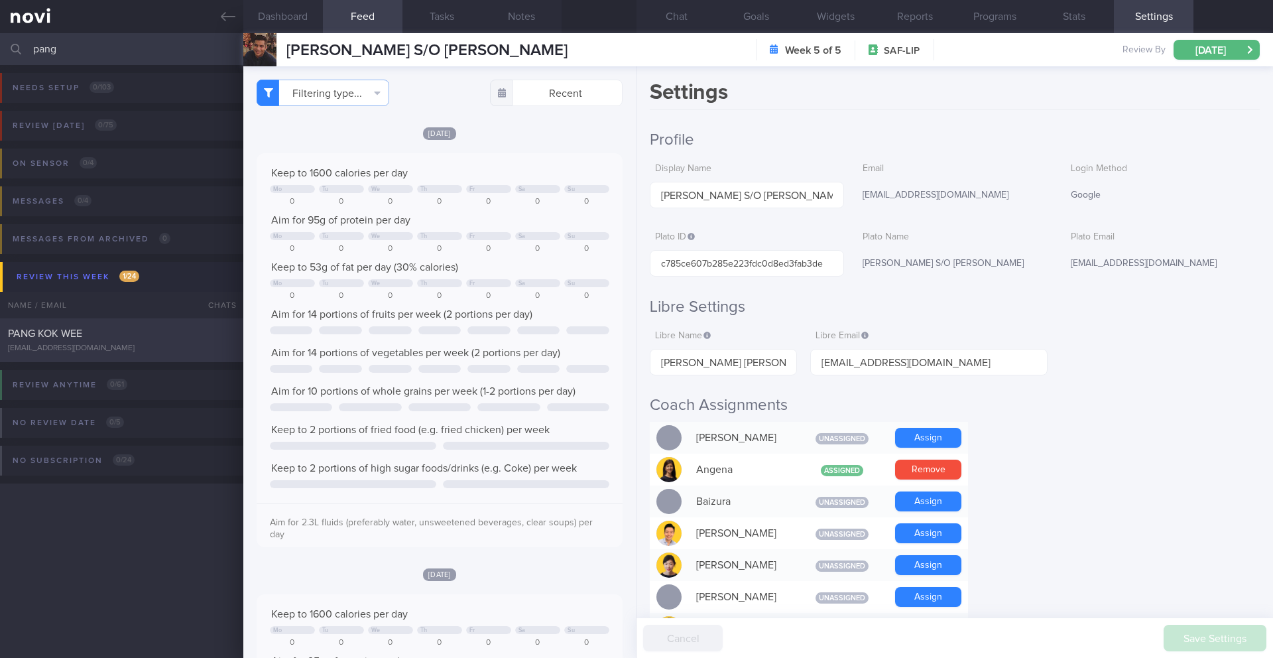
type input "pang"
click at [151, 355] on div "PANG KOK WEE pangkokwee75@gmail.com Tomorrow Today SAF-LIP 29/9 SAF LIP - FINAL…" at bounding box center [636, 340] width 1273 height 44
type input "29/9 SAF LIP - FINAL R/V on 30/9"
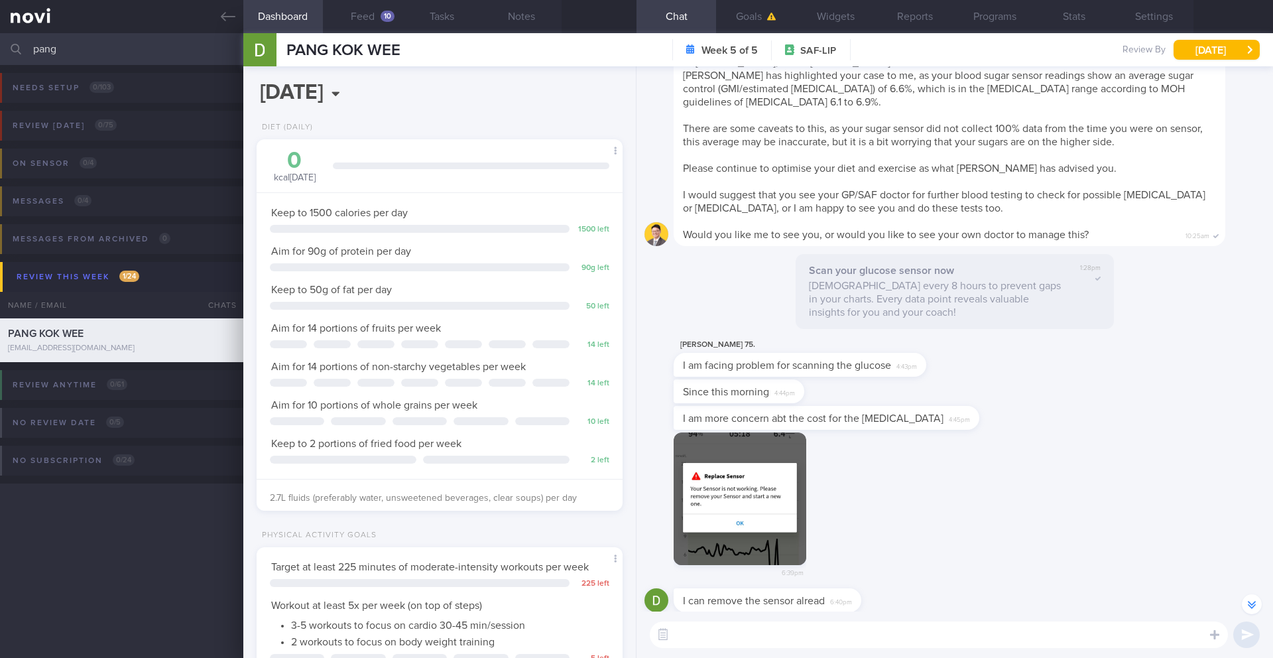
scroll to position [-2172, 0]
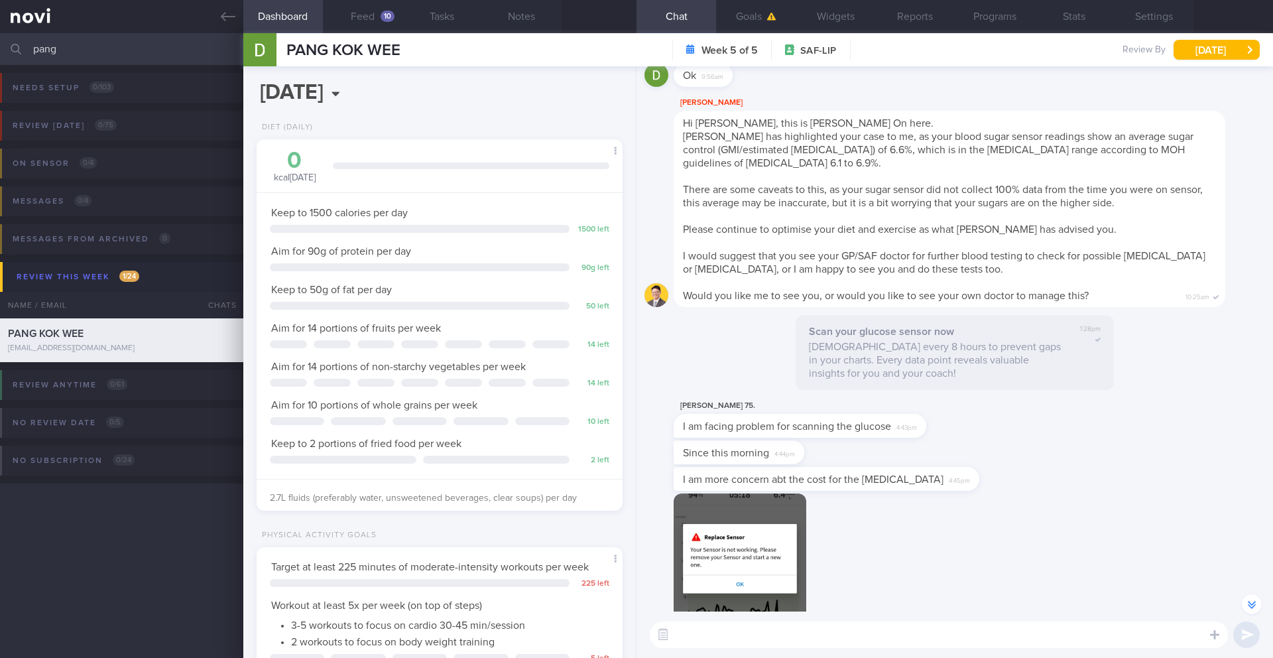
click at [865, 477] on span "I am more concern abt the cost for the blood test" at bounding box center [813, 479] width 261 height 11
copy div "I am more concern abt the cost for the blood test"
click at [0, 0] on div "Patients New Users Coaches pang Assigned patients Assigned patients All active …" at bounding box center [636, 329] width 1273 height 658
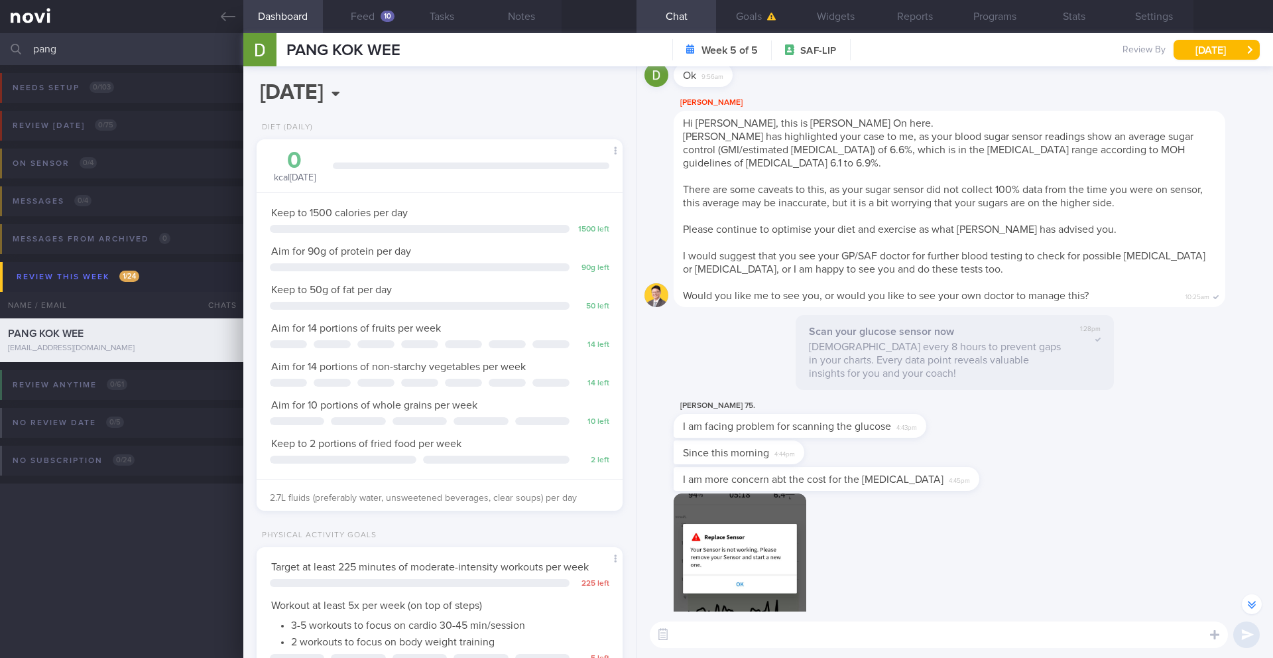
click at [956, 257] on span "I would suggest that you see your GP/SAF doctor for further blood testing to ch…" at bounding box center [944, 263] width 523 height 24
drag, startPoint x: 931, startPoint y: 257, endPoint x: 723, endPoint y: 267, distance: 208.5
click at [723, 267] on span "I would suggest that you see your GP/SAF doctor for further blood testing to ch…" at bounding box center [944, 263] width 523 height 24
copy span "further blood testing to check for possible diabetes or pre-diabetes"
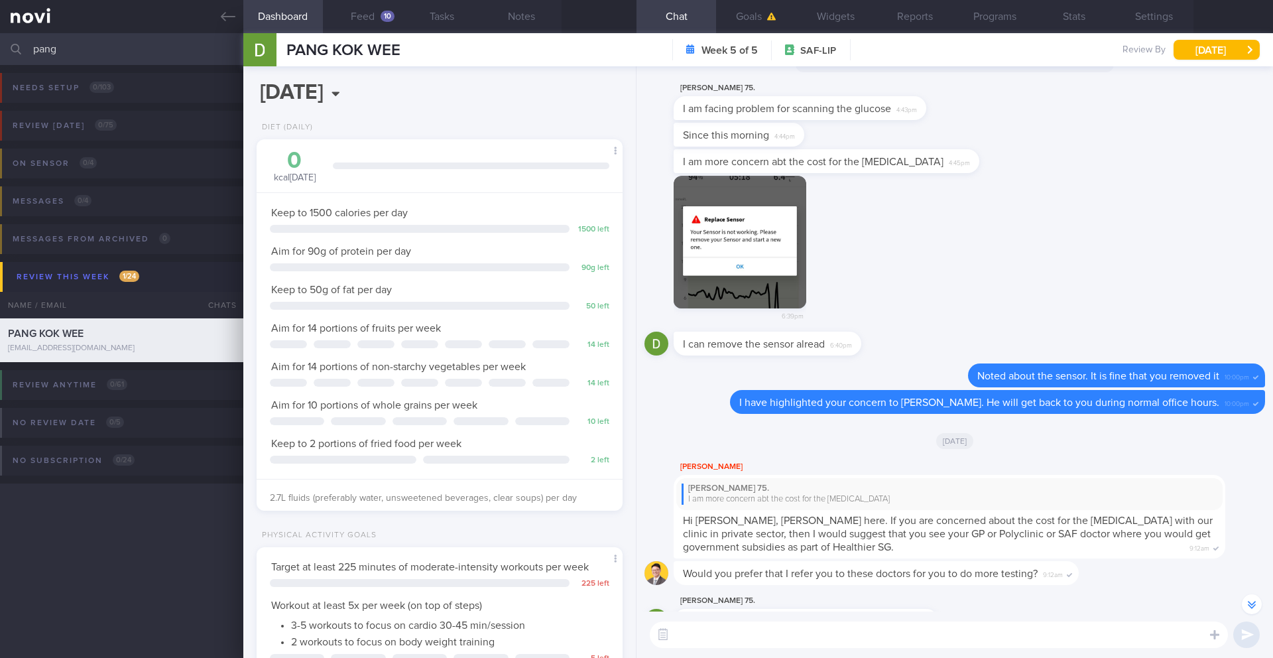
scroll to position [-1803, 0]
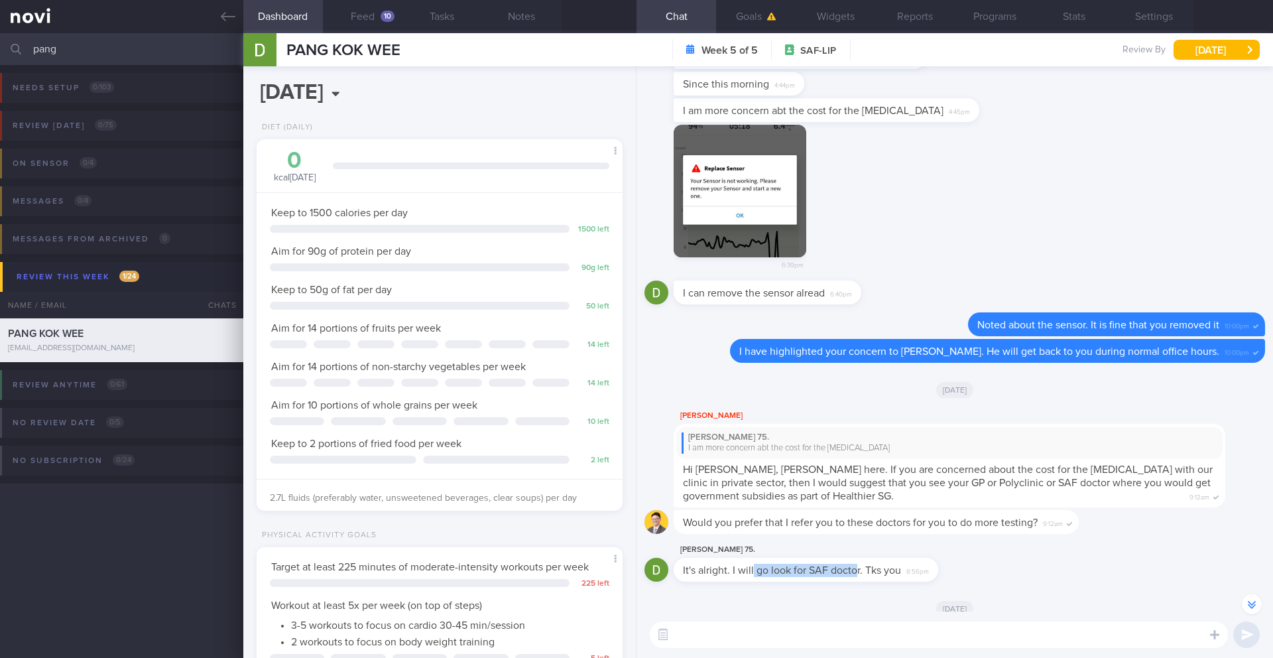
drag, startPoint x: 753, startPoint y: 572, endPoint x: 855, endPoint y: 572, distance: 102.1
click at [855, 572] on span "It's alright. I will go look for SAF doctor. Tks you" at bounding box center [792, 570] width 218 height 11
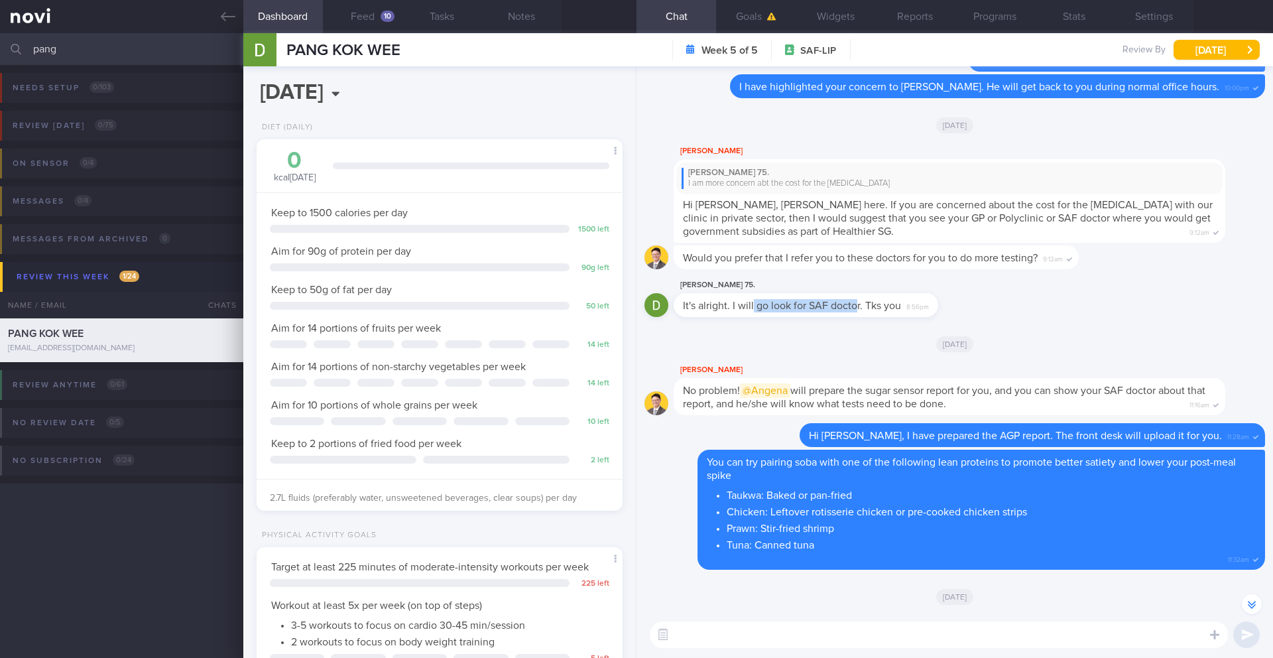
scroll to position [-1537, 0]
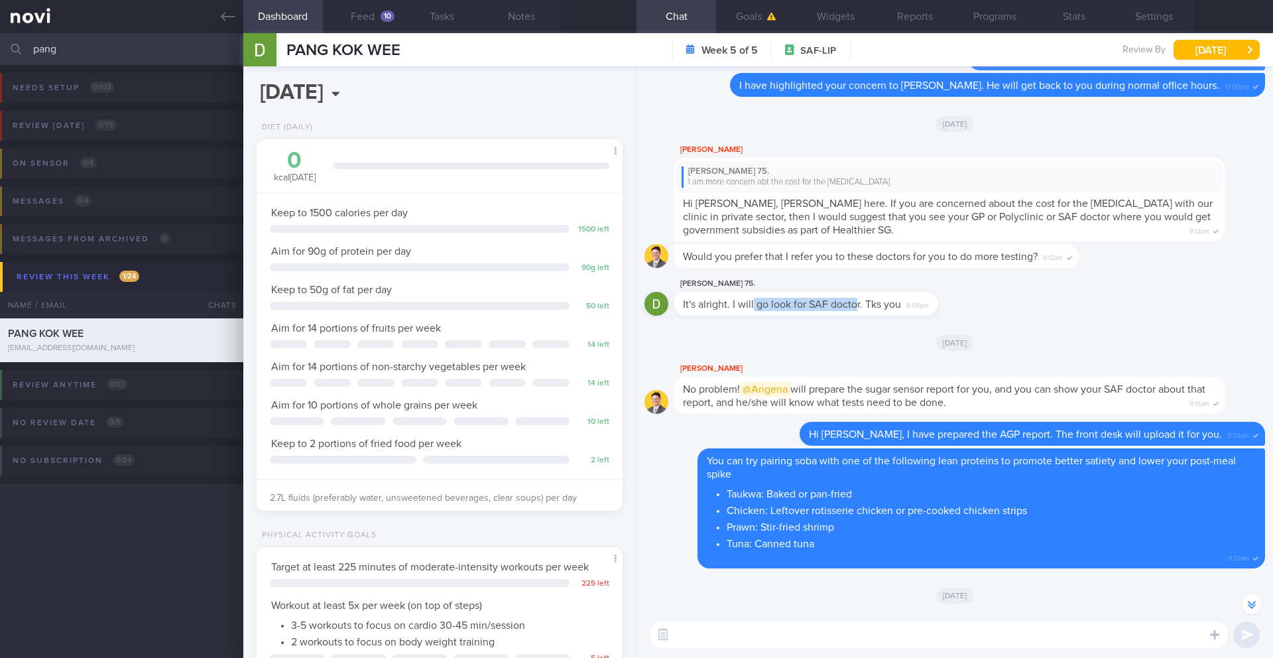
drag, startPoint x: 1053, startPoint y: 389, endPoint x: 1053, endPoint y: 399, distance: 9.9
click at [1053, 399] on div "No problem! @Angena will prepare the sugar sensor report for you, and you can s…" at bounding box center [950, 395] width 552 height 37
click at [371, 19] on button "Feed 10" at bounding box center [363, 16] width 80 height 33
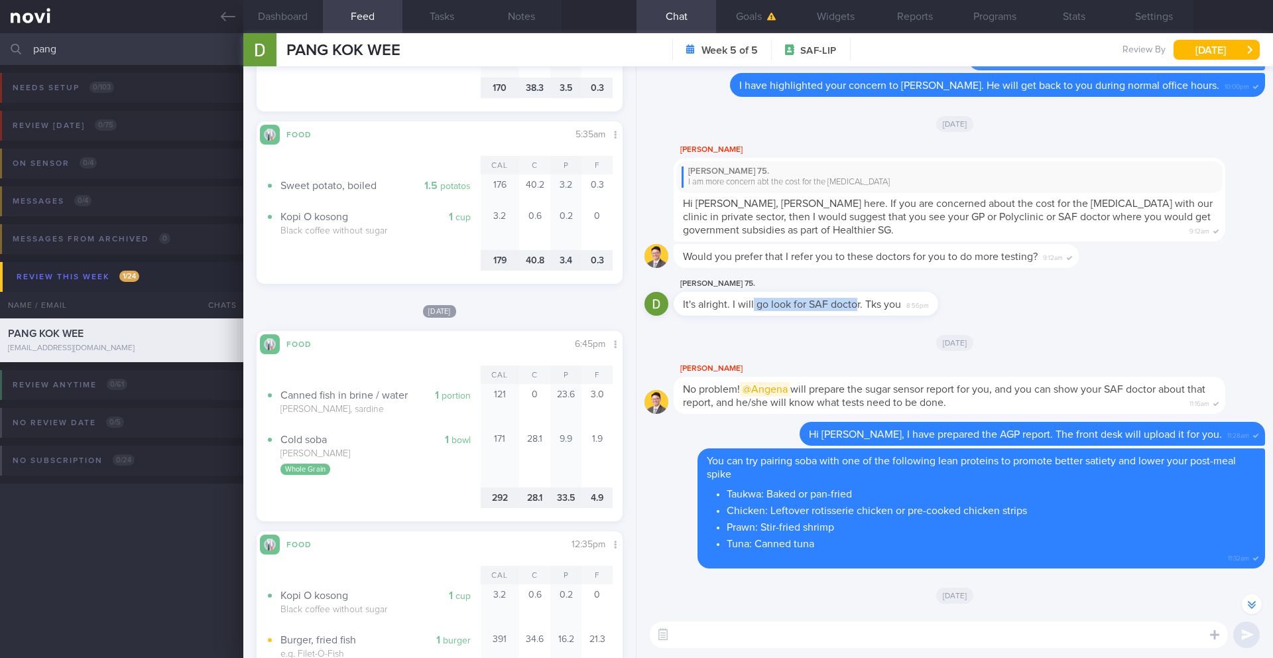
scroll to position [6833, 0]
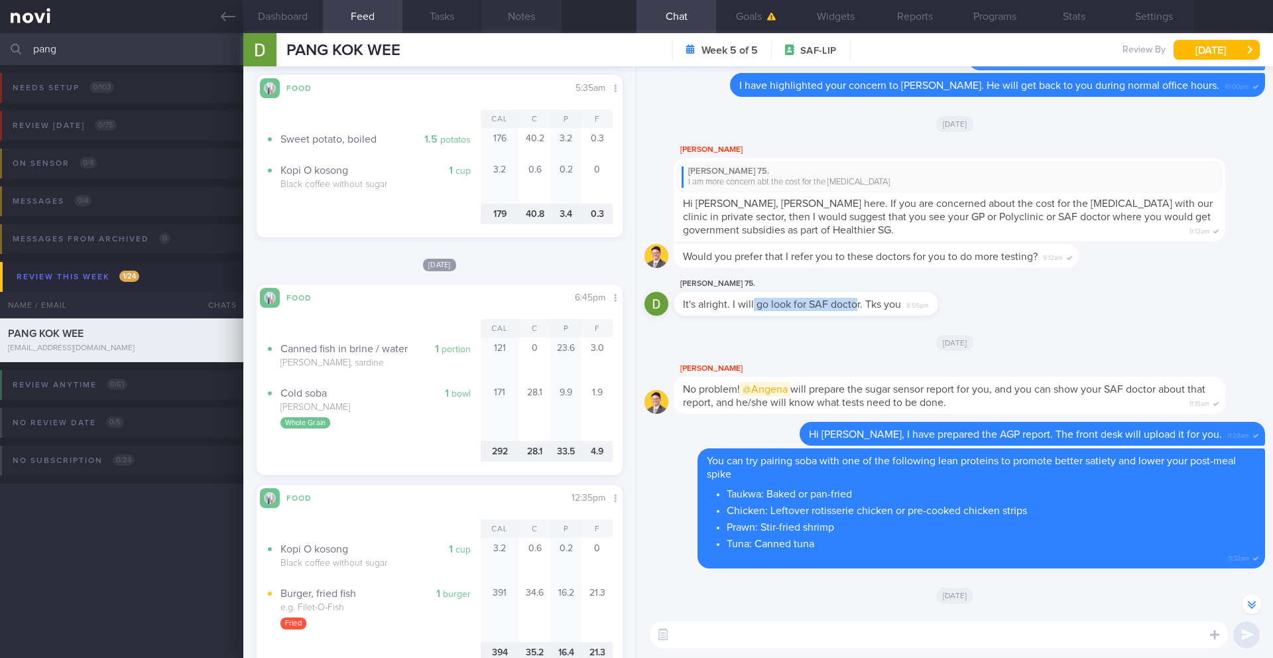
click at [513, 16] on button "Notes" at bounding box center [522, 16] width 80 height 33
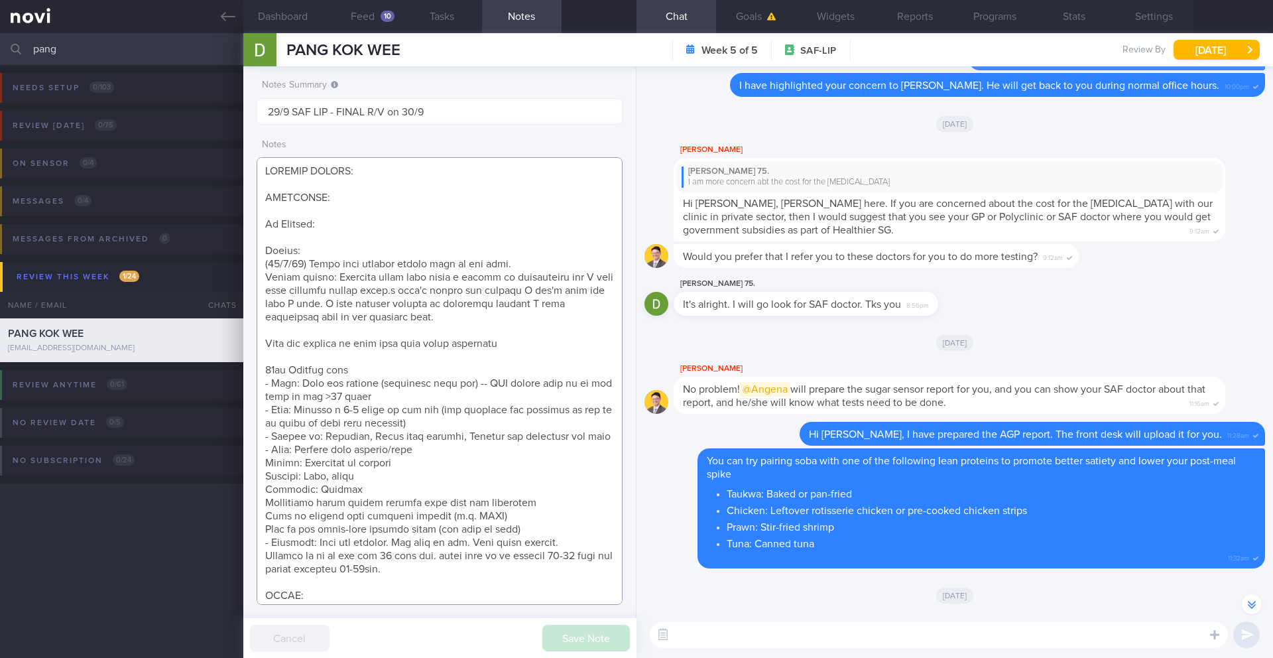
click at [435, 320] on textarea at bounding box center [440, 381] width 366 height 448
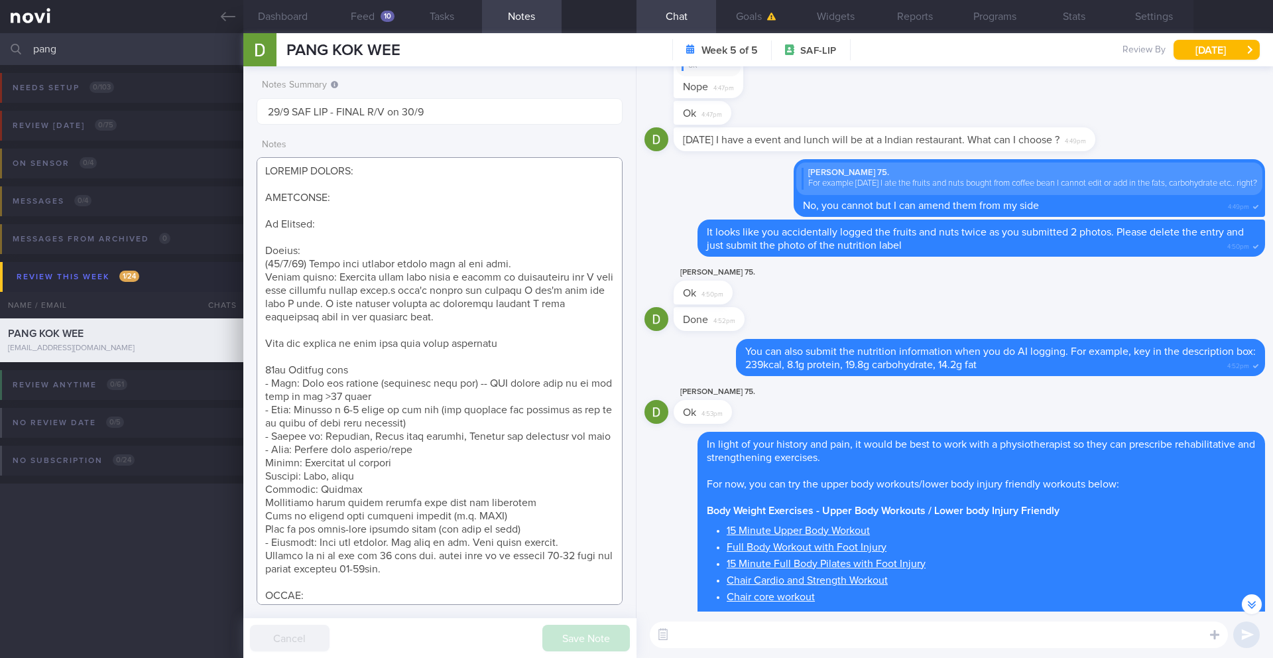
scroll to position [-5240, 0]
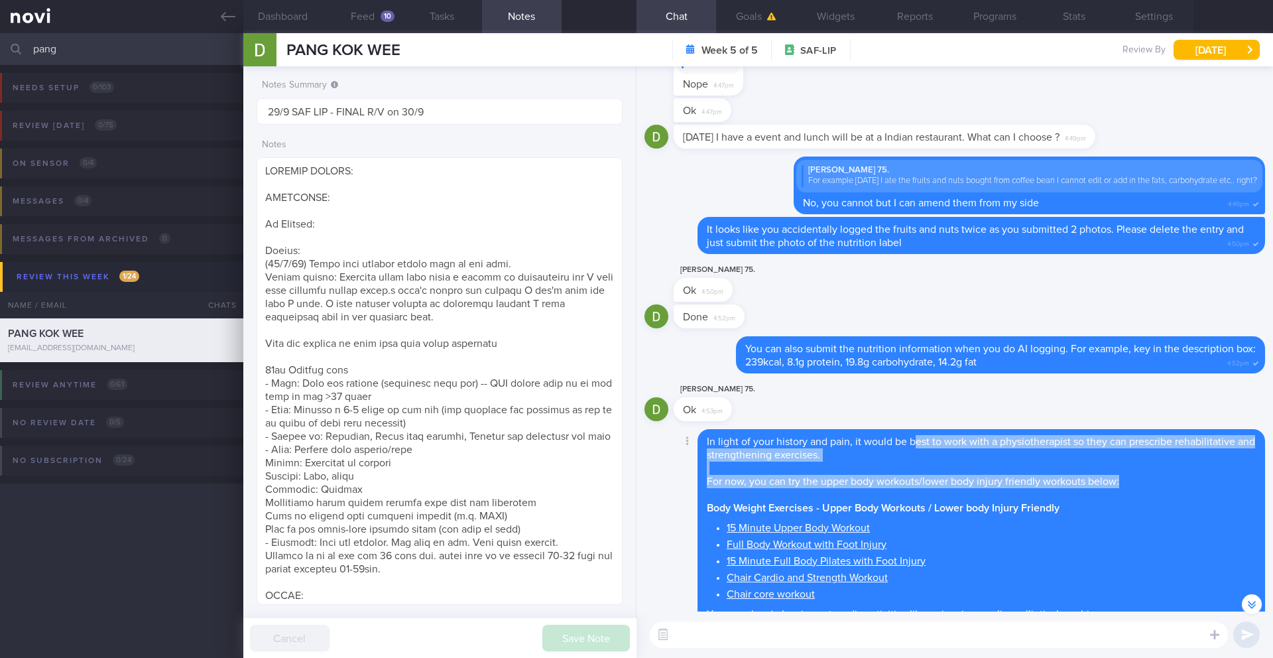
drag, startPoint x: 915, startPoint y: 442, endPoint x: 1133, endPoint y: 487, distance: 222.8
click at [1133, 487] on div "In light of your history and pain, it would be best to work with a physiotherap…" at bounding box center [982, 527] width 568 height 196
copy span "est to work with a physiotherapist so they can prescribe rehabilitative and str…"
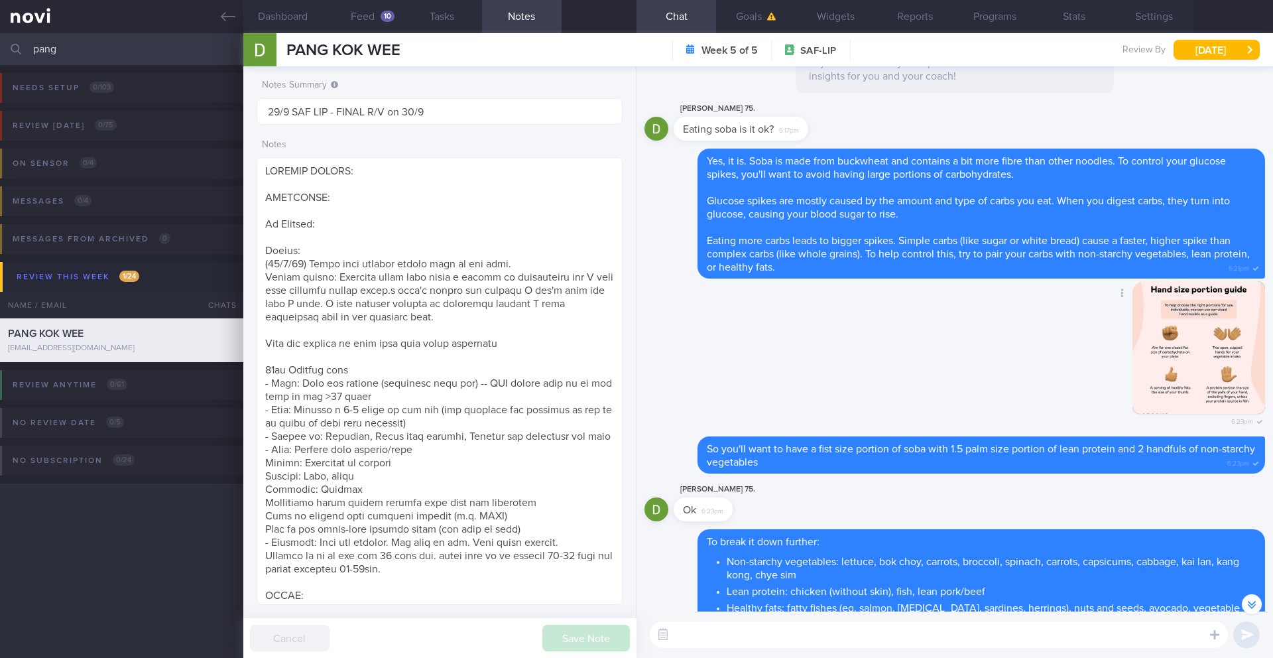
scroll to position [-4318, 0]
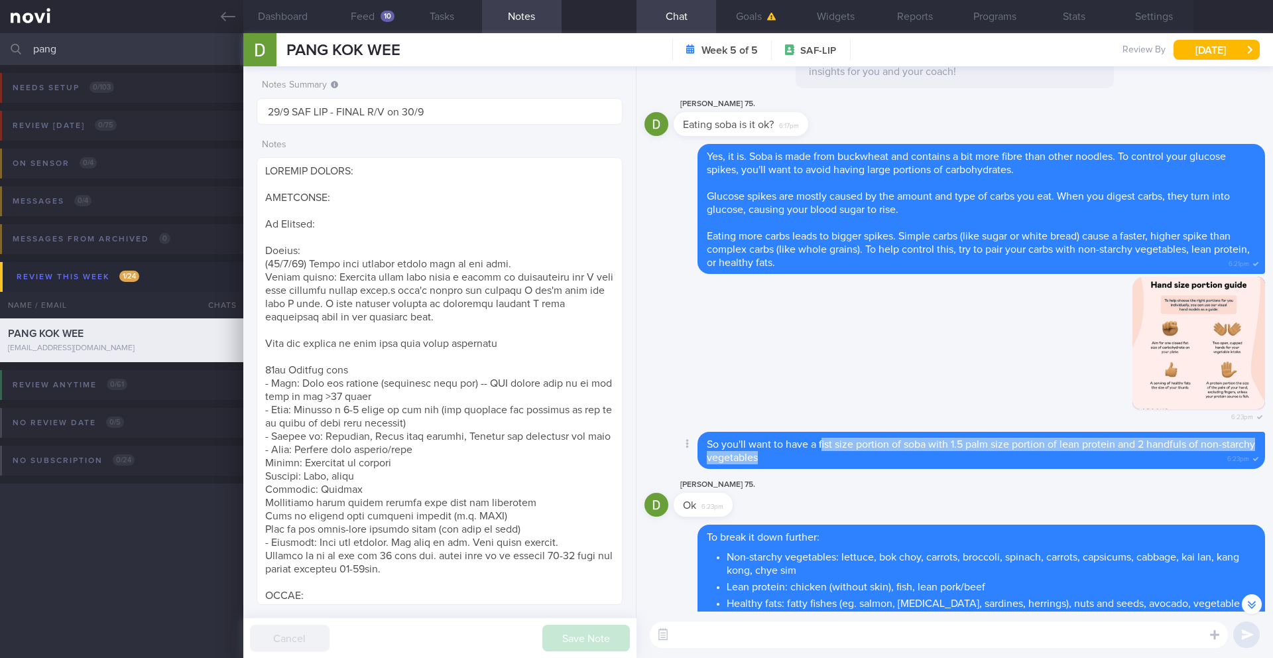
drag, startPoint x: 823, startPoint y: 442, endPoint x: 832, endPoint y: 472, distance: 31.3
click at [832, 472] on div "Delete So you'll want to have a fist size portion of soba with 1.5 palm size po…" at bounding box center [955, 454] width 621 height 45
copy span "ist size portion of soba with 1.5 palm size portion of lean protein and 2 handf…"
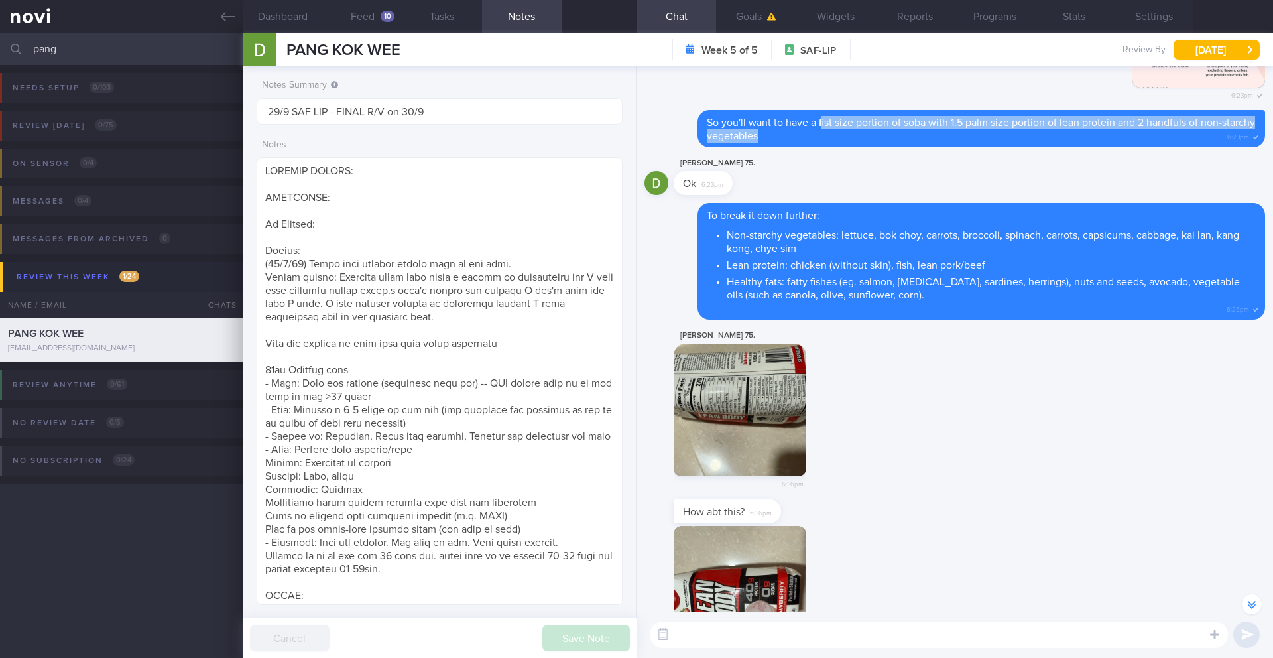
scroll to position [-3962, 0]
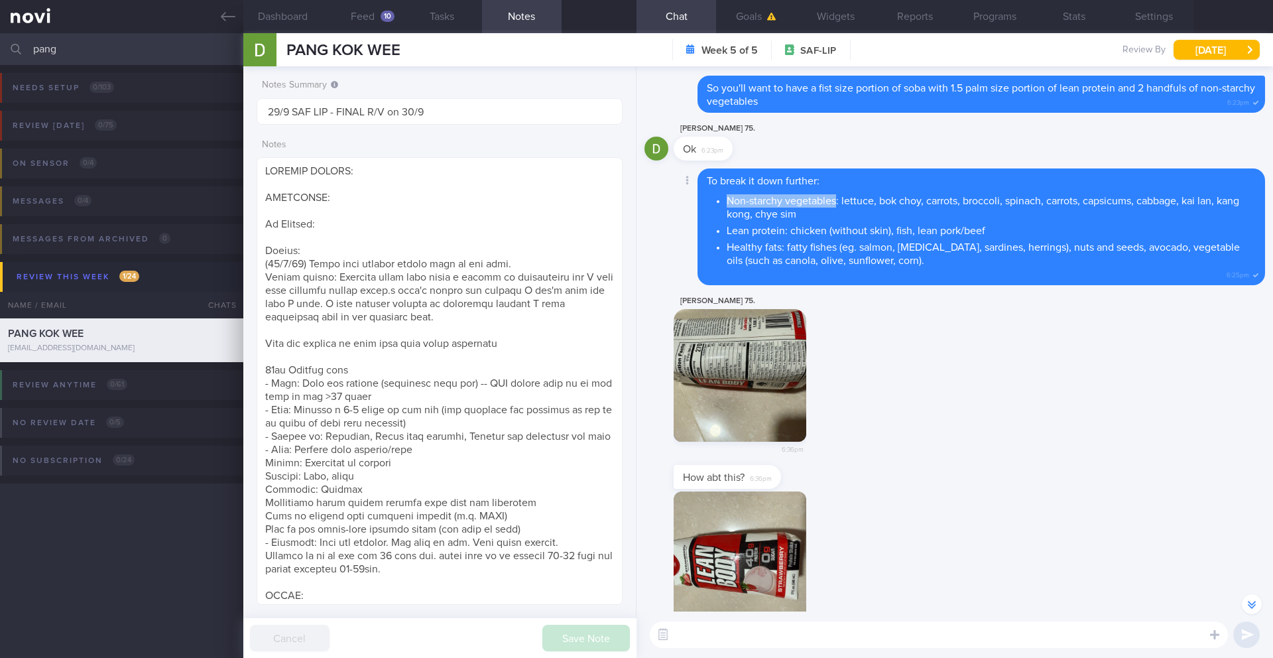
drag, startPoint x: 838, startPoint y: 203, endPoint x: 726, endPoint y: 202, distance: 111.4
click at [727, 202] on li "Non-starchy vegetables: lettuce, bok choy, carrots, broccoli, spinach, carrots,…" at bounding box center [991, 206] width 529 height 30
copy li "Non-starchy vegetables"
drag, startPoint x: 737, startPoint y: 234, endPoint x: 779, endPoint y: 231, distance: 41.2
click at [779, 231] on ul "Non-starchy vegetables: lettuce, bok choy, carrots, broccoli, spinach, carrots,…" at bounding box center [981, 229] width 549 height 76
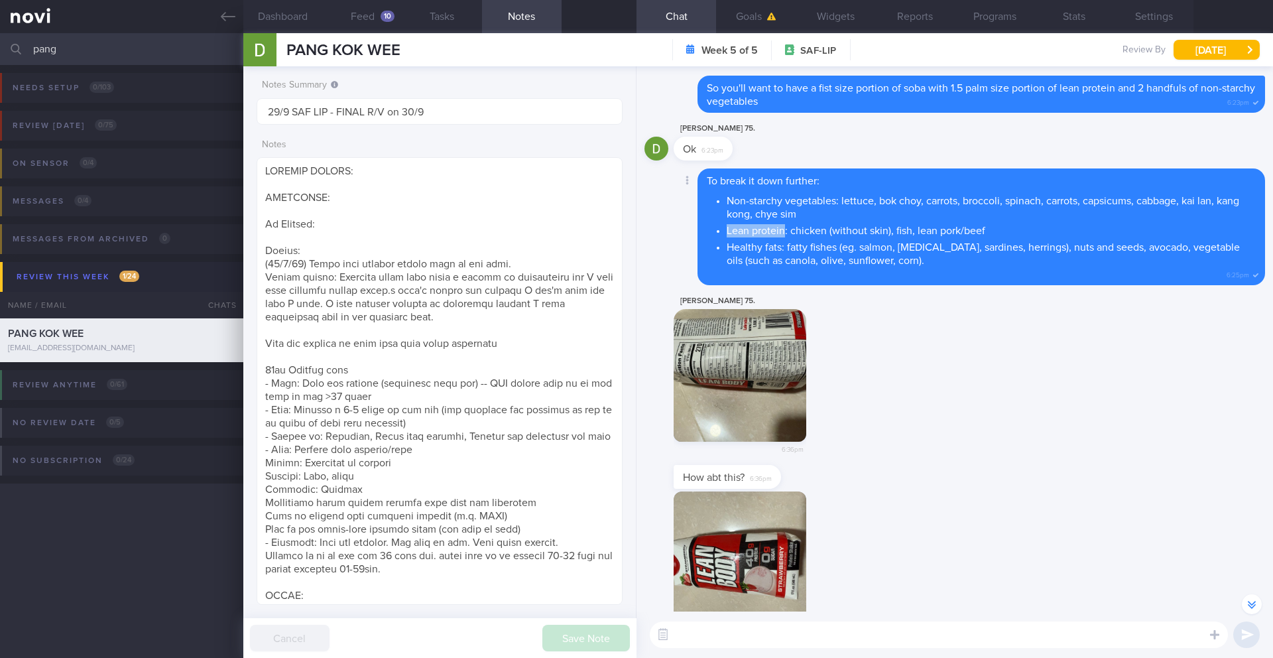
drag, startPoint x: 784, startPoint y: 233, endPoint x: 718, endPoint y: 233, distance: 66.3
click at [727, 233] on li "Lean protein: chicken (without skin), fish, lean pork/beef" at bounding box center [991, 229] width 529 height 17
copy li "Lean protein"
drag, startPoint x: 729, startPoint y: 250, endPoint x: 785, endPoint y: 249, distance: 56.4
click at [785, 249] on li "Healthy fats: fatty fishes (eg. salmon, [MEDICAL_DATA], sardines, herrings), nu…" at bounding box center [991, 252] width 529 height 30
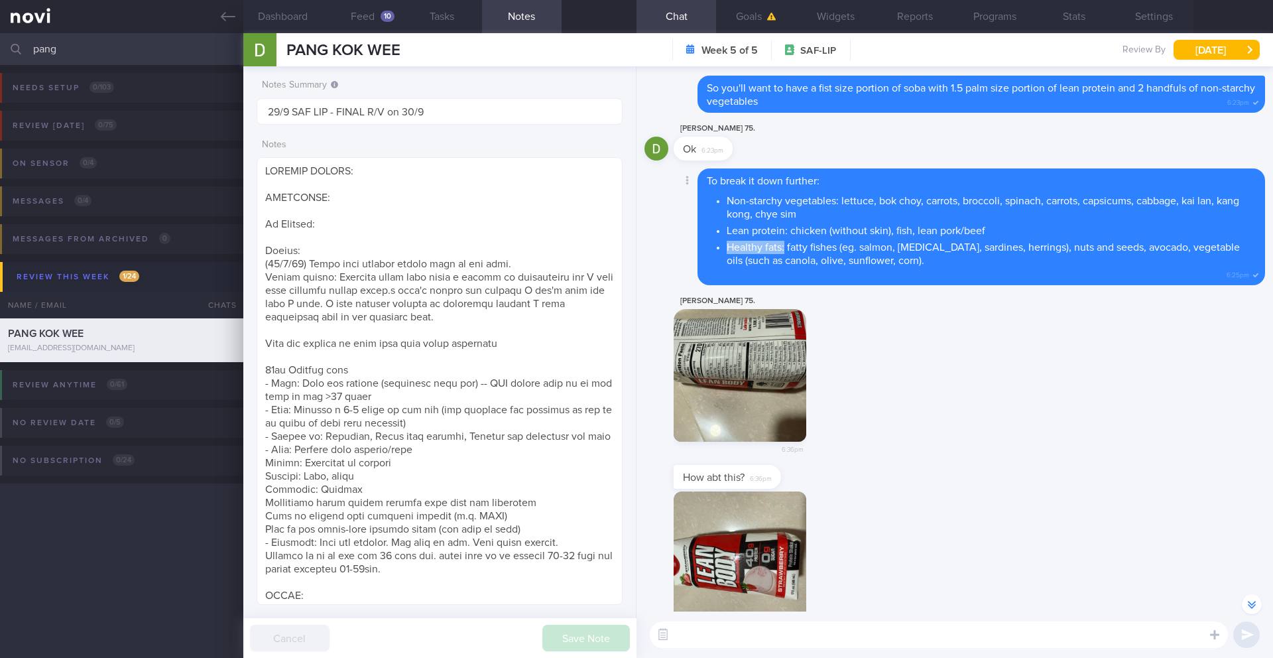
copy li "Healthy fats:"
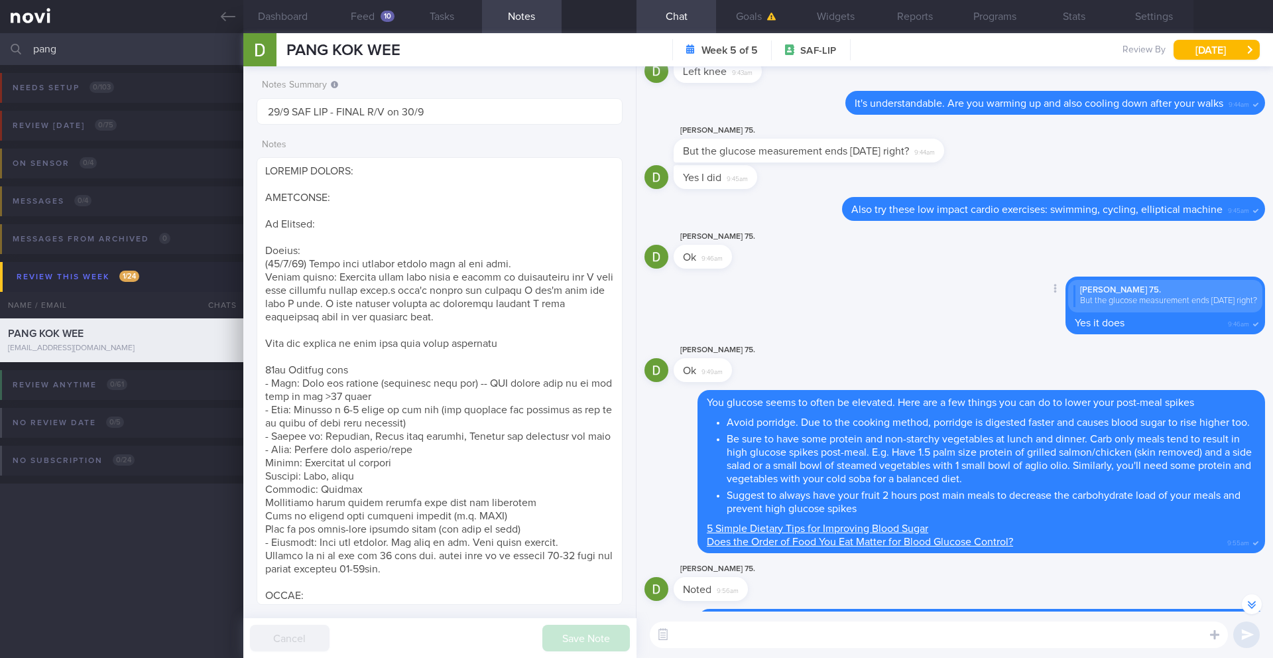
scroll to position [-2778, 0]
drag, startPoint x: 913, startPoint y: 198, endPoint x: 1233, endPoint y: 200, distance: 321.0
click at [1233, 200] on div "Also try these low impact cardio exercises: swimming, cycling, elliptical machi…" at bounding box center [1053, 208] width 423 height 24
copy div "ow impact cardio exercises: swimming, cycling, elliptical machine 9:45a"
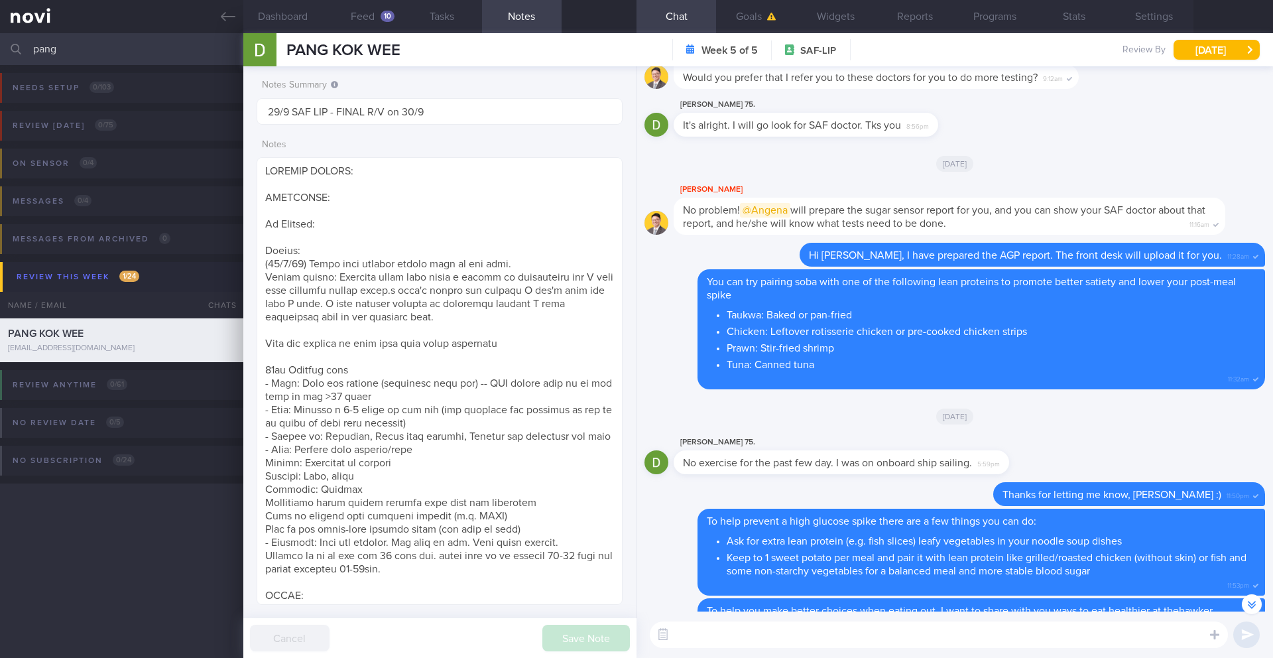
scroll to position [-1336, 0]
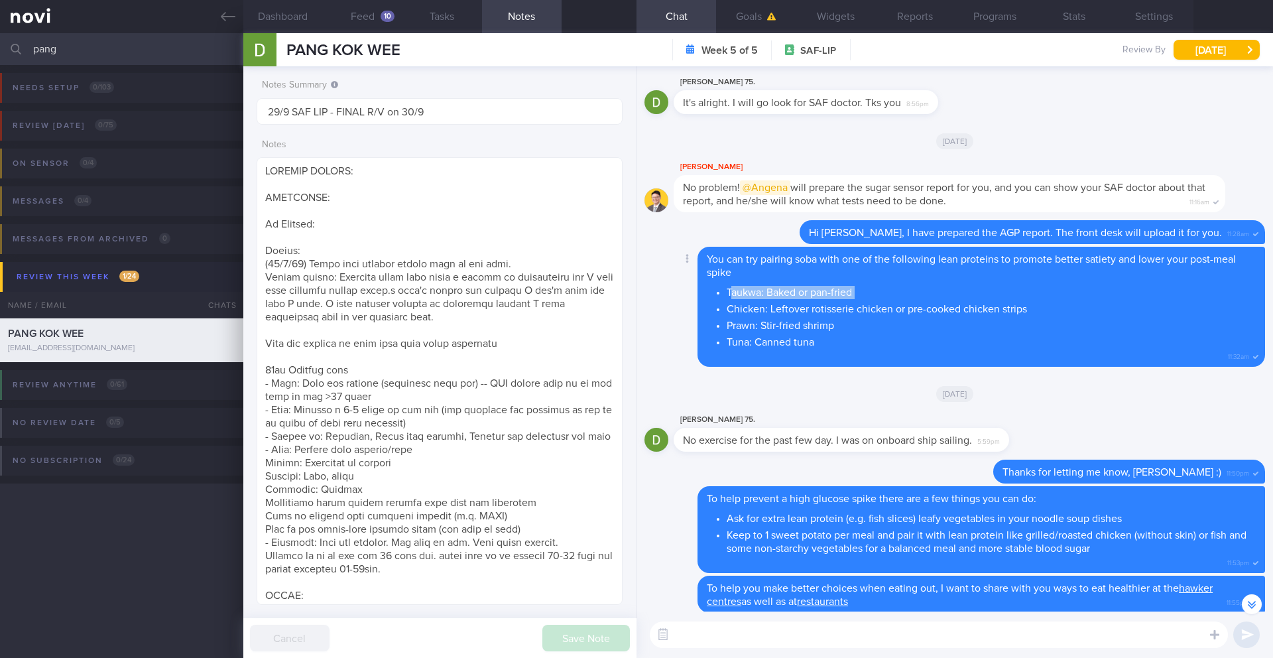
drag, startPoint x: 755, startPoint y: 296, endPoint x: 778, endPoint y: 300, distance: 23.7
click at [778, 300] on ul "Taukwa: Baked or pan-fried Chicken: Leftover rotisserie chicken or pre-cooked c…" at bounding box center [981, 316] width 549 height 66
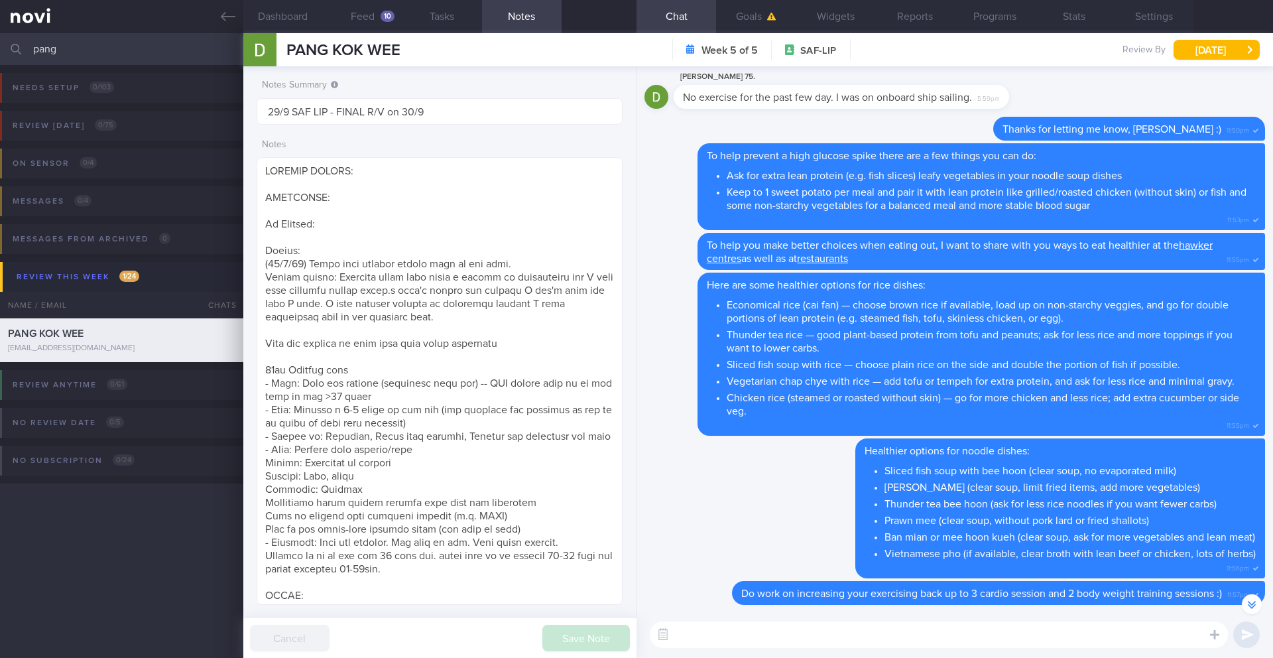
scroll to position [-913, 0]
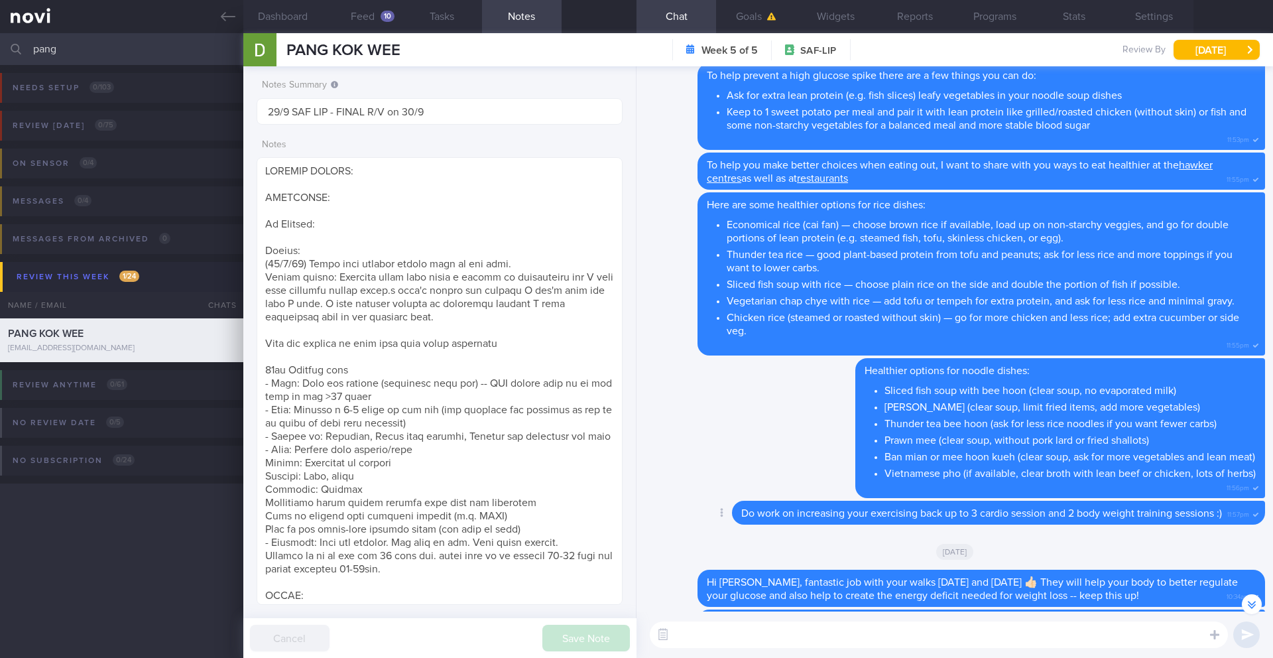
click at [922, 517] on span "Do work on increasing your exercising back up to 3 cardio session and 2 body we…" at bounding box center [981, 513] width 481 height 11
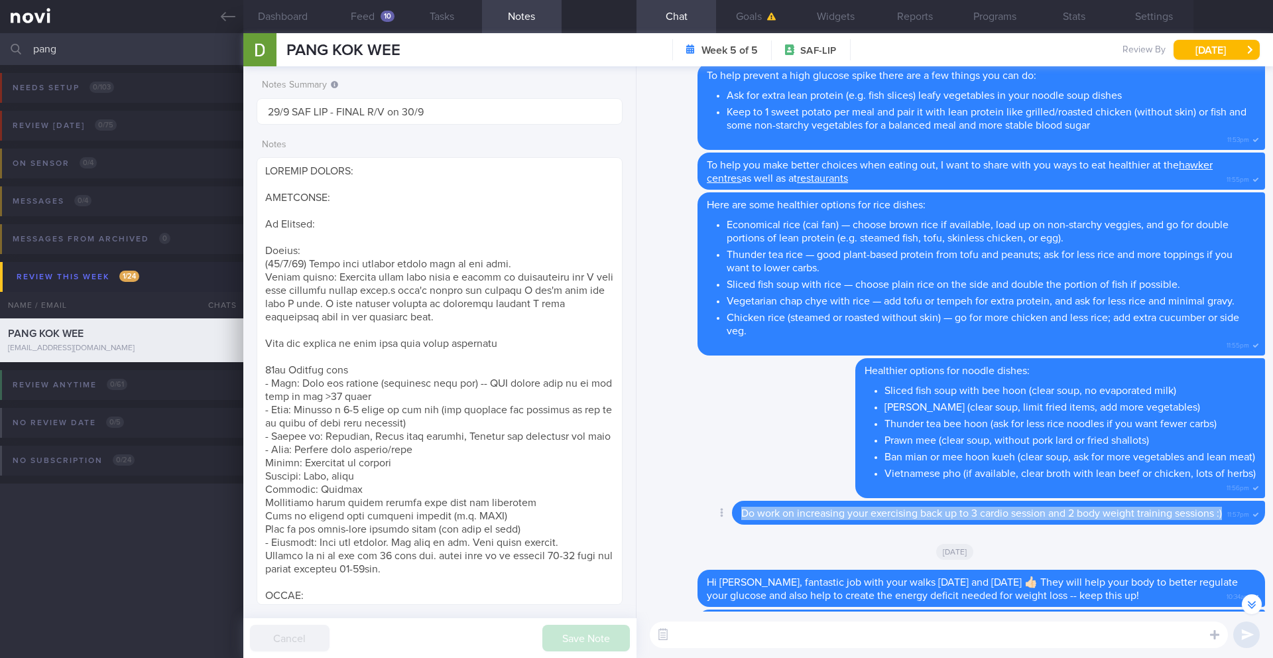
click at [922, 517] on span "Do work on increasing your exercising back up to 3 cardio session and 2 body we…" at bounding box center [981, 513] width 481 height 11
copy div "Do work on increasing your exercising back up to 3 cardio session and 2 body we…"
click at [358, 25] on button "Feed 10" at bounding box center [363, 16] width 80 height 33
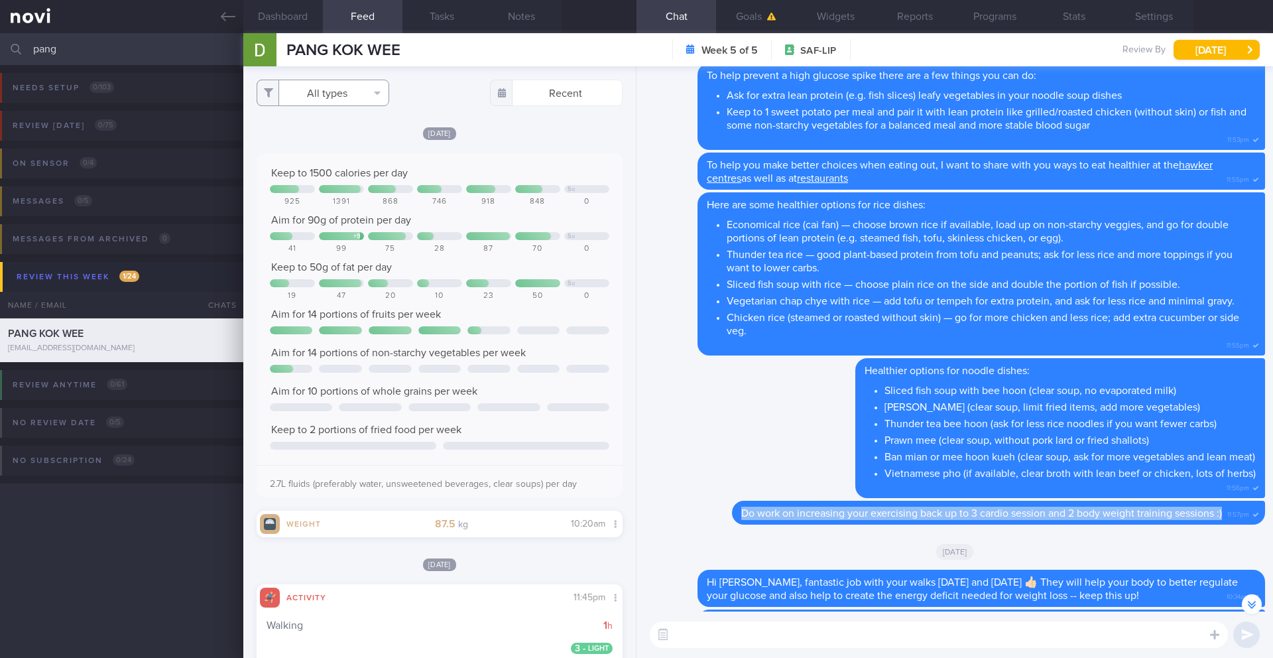
click at [352, 97] on button "All types" at bounding box center [323, 93] width 133 height 27
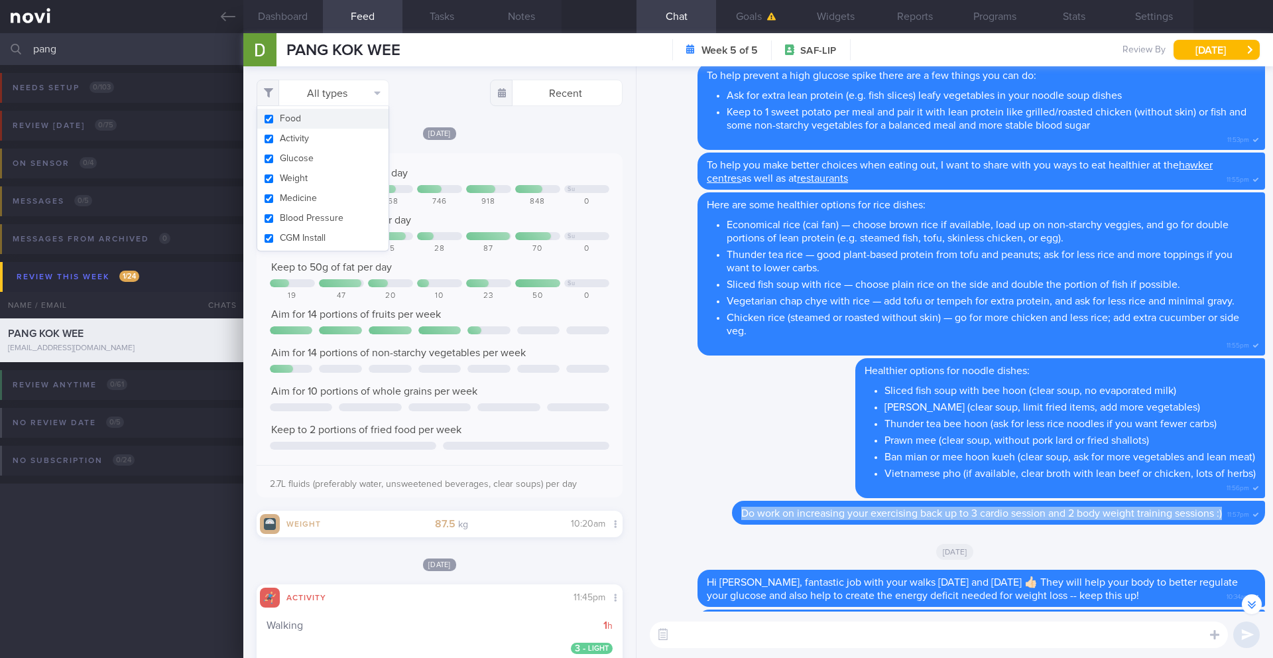
click at [296, 121] on button "Food" at bounding box center [322, 119] width 131 height 20
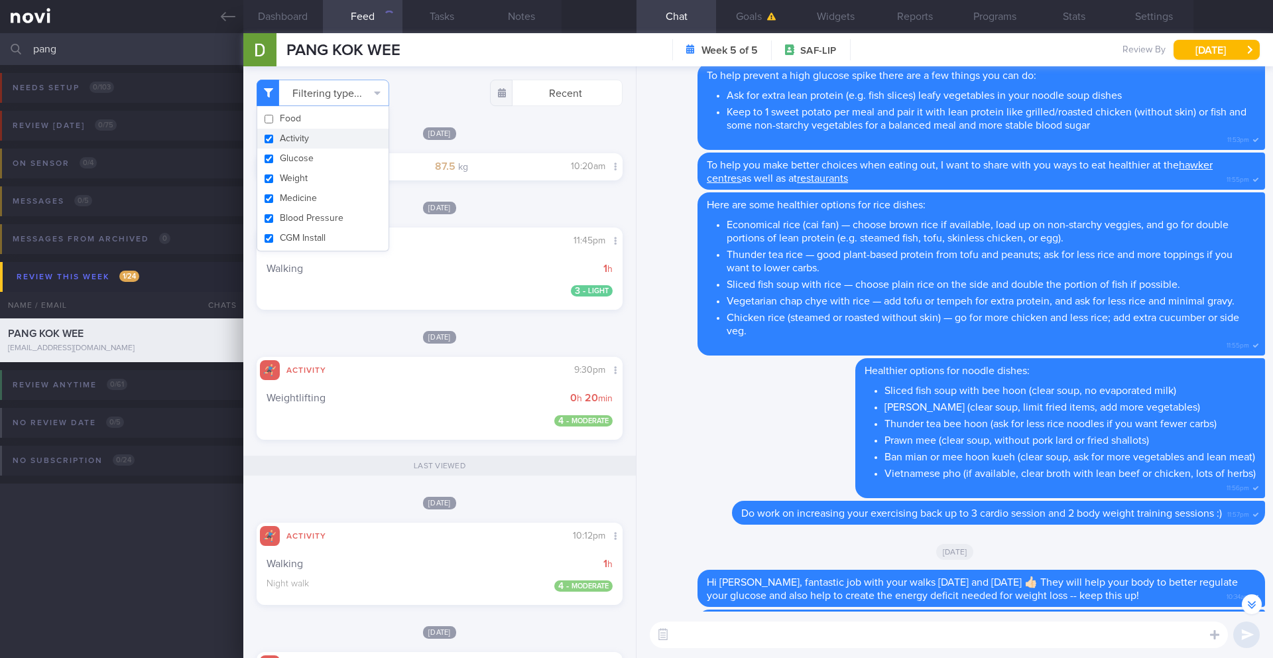
click at [552, 131] on div "[DATE]" at bounding box center [440, 133] width 366 height 14
click at [367, 80] on button "Filtering type..." at bounding box center [323, 93] width 133 height 27
click at [298, 117] on button "Food" at bounding box center [322, 119] width 131 height 20
checkbox input "true"
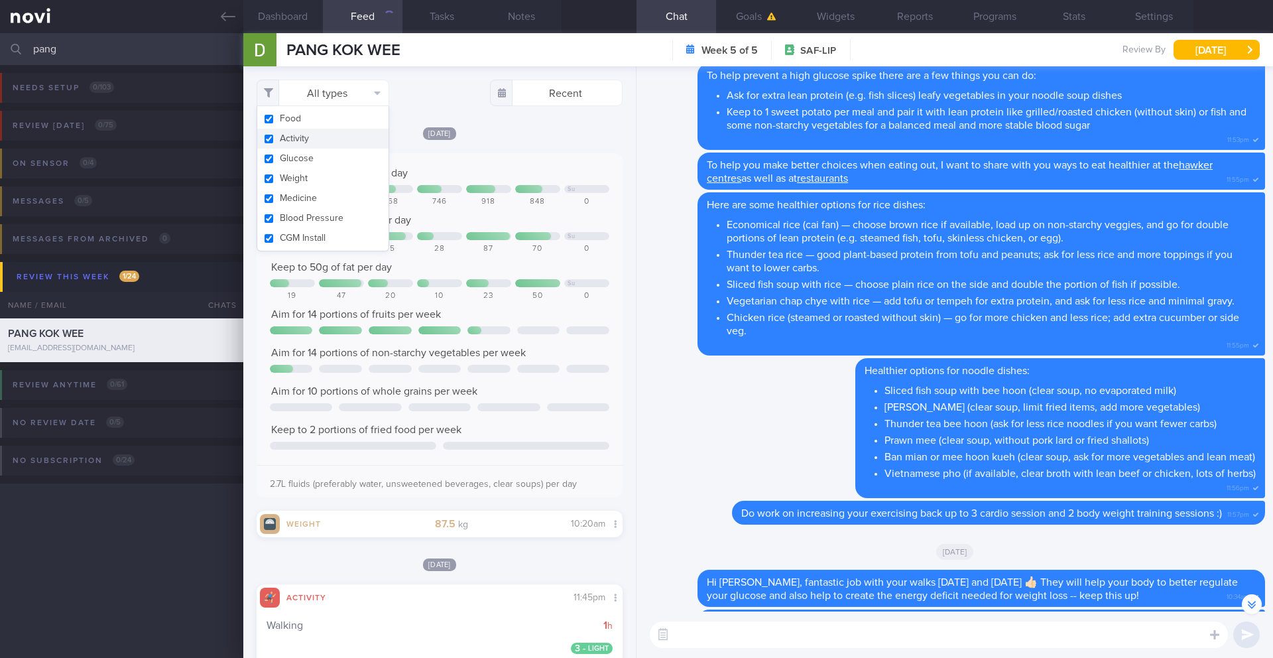
click at [298, 141] on button "Activity" at bounding box center [322, 139] width 131 height 20
checkbox input "false"
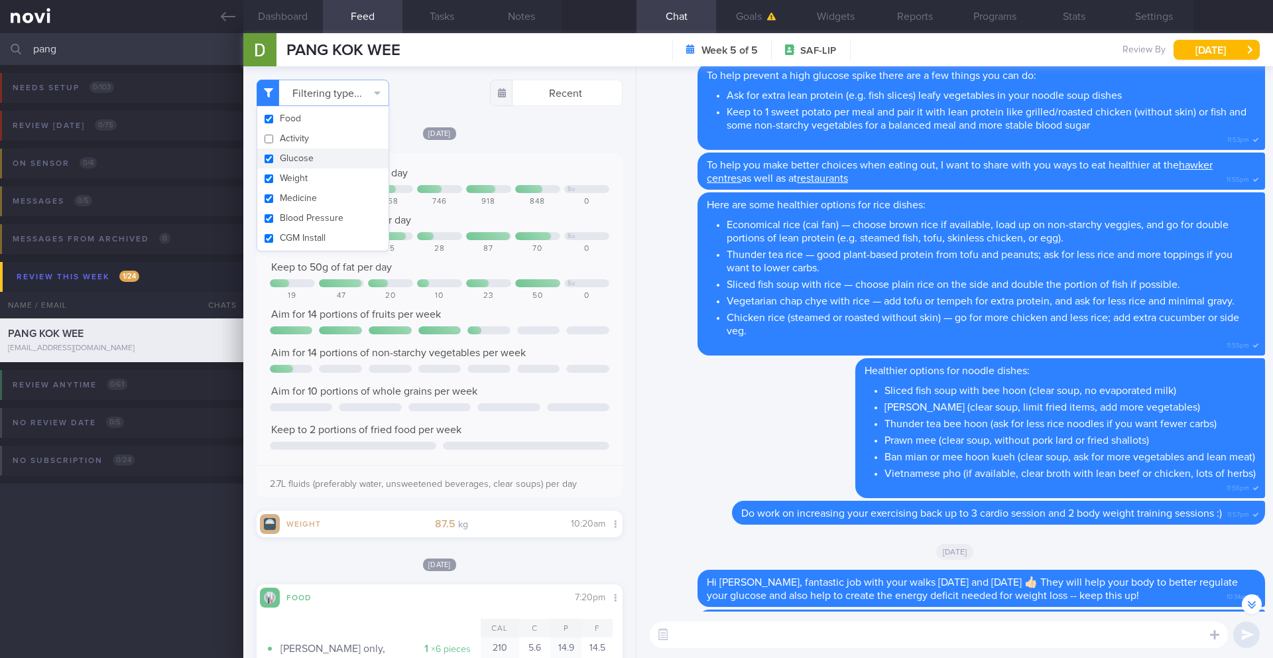
scroll to position [168, 338]
click at [559, 123] on div "Filtering type... Food Activity Glucose Weight Medicine Blood Pressure CGM Inst…" at bounding box center [439, 362] width 393 height 592
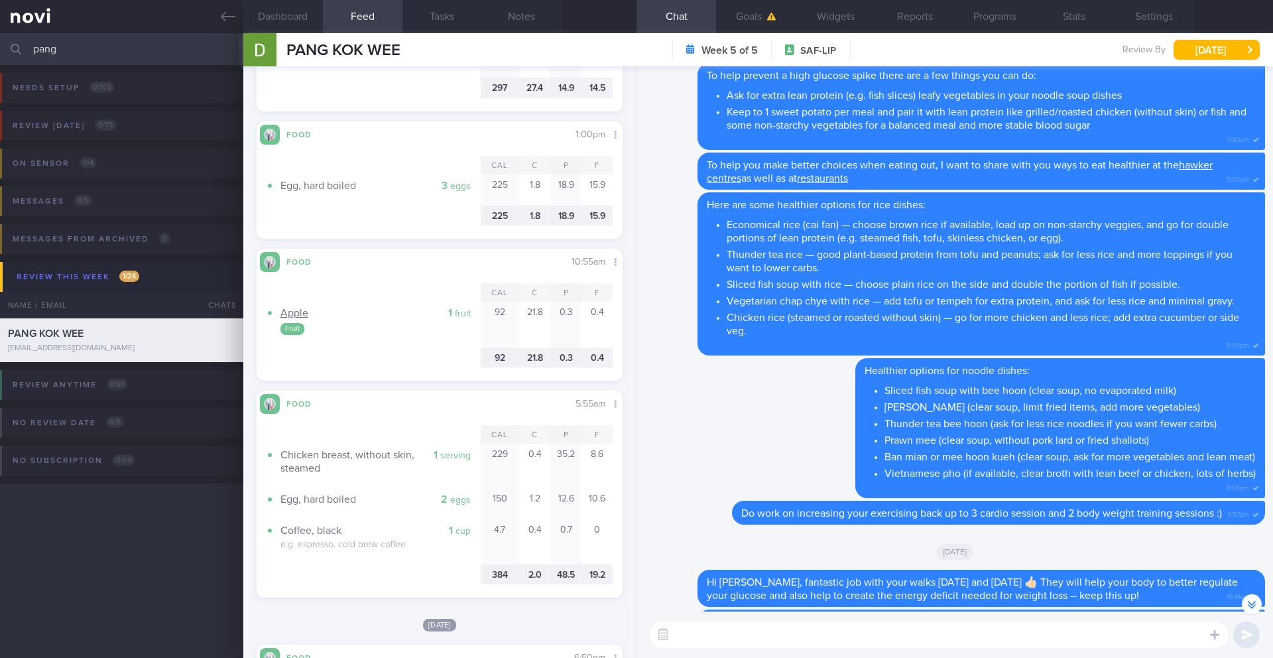
scroll to position [676, 0]
click at [815, 576] on textarea at bounding box center [939, 634] width 578 height 27
paste textarea "https://novi-health.typeform.com/mindef-exit"
type textarea "https://novi-health.typeform.com/mindef-exit"
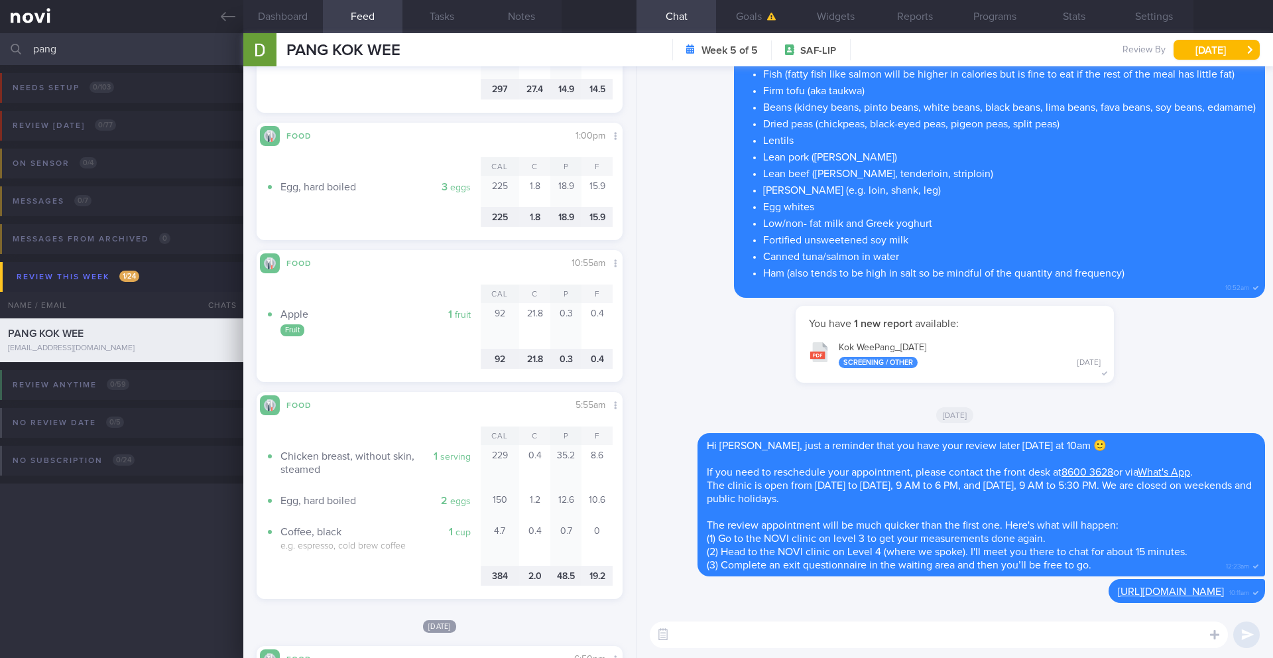
scroll to position [662982, 662834]
click at [868, 576] on textarea at bounding box center [939, 634] width 578 height 27
paste textarea "Hi _____, Keep up the great work with all the positive changes you've made, and…"
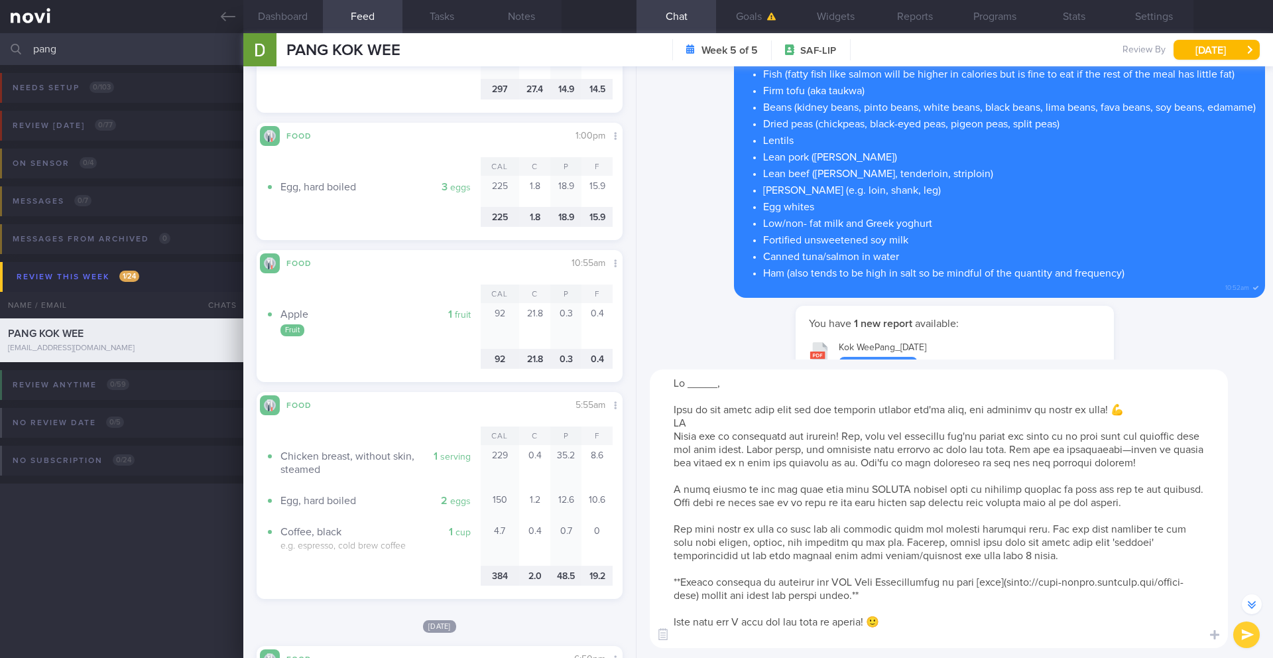
scroll to position [0, 0]
drag, startPoint x: 716, startPoint y: 386, endPoint x: 686, endPoint y: 384, distance: 30.6
click at [686, 384] on textarea at bounding box center [939, 508] width 578 height 279
drag, startPoint x: 663, startPoint y: 424, endPoint x: 1088, endPoint y: 448, distance: 426.4
click at [1088, 448] on textarea at bounding box center [939, 508] width 578 height 279
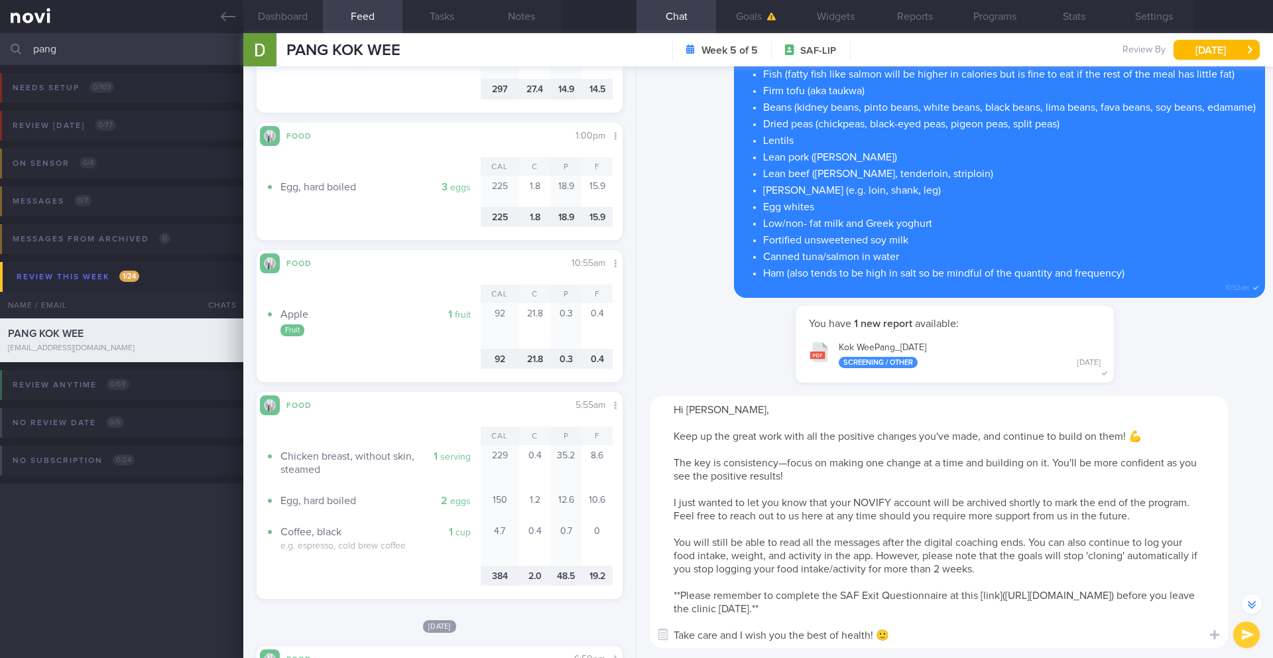
scroll to position [-238, 0]
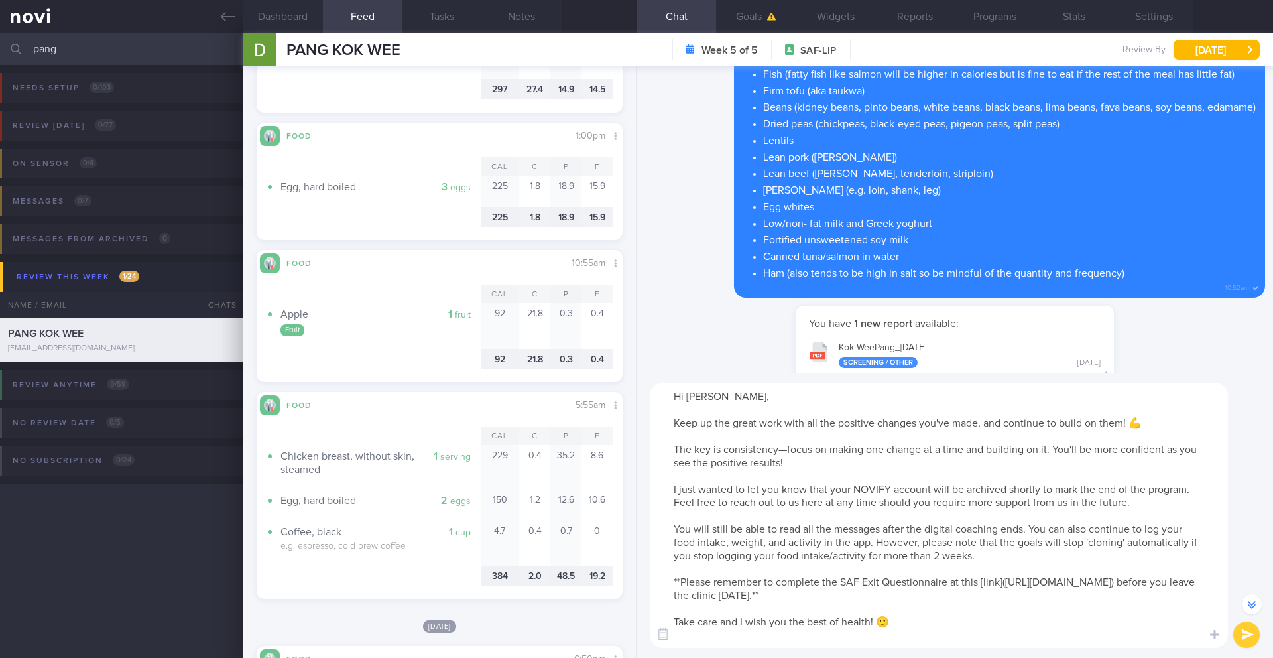
drag, startPoint x: 838, startPoint y: 598, endPoint x: 644, endPoint y: 576, distance: 195.6
click at [644, 576] on div "Hi Mr Pang, Keep up the great work with all the positive changes you've made, a…" at bounding box center [955, 515] width 637 height 285
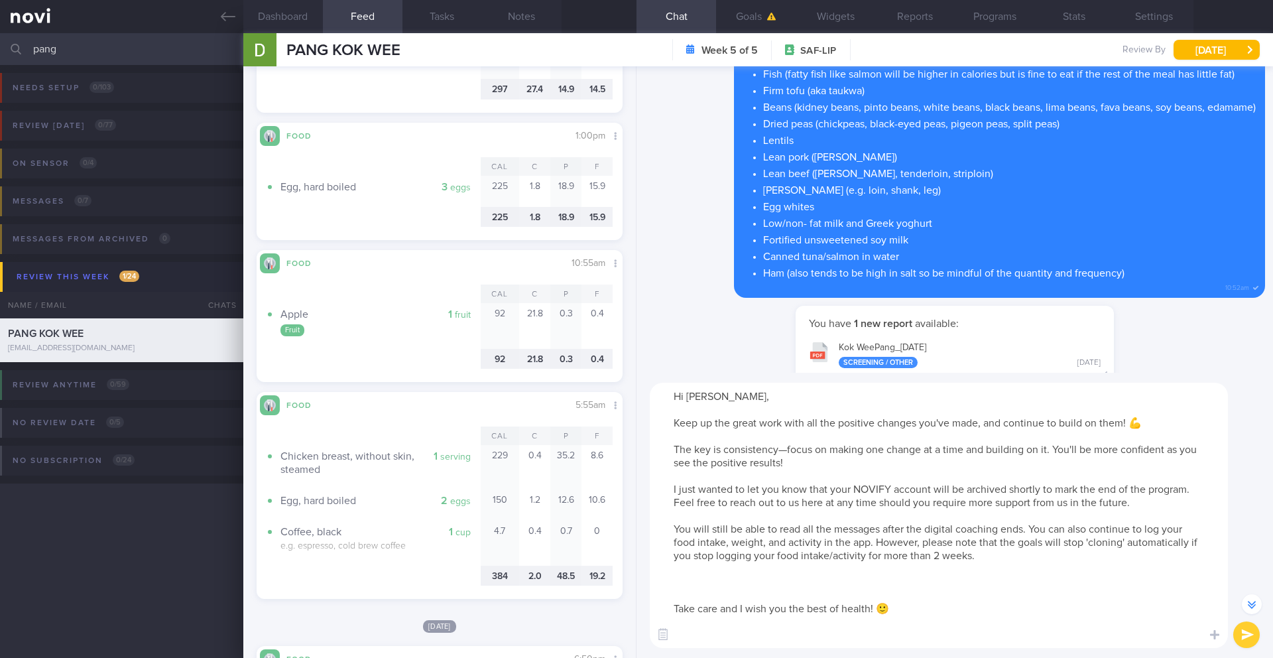
scroll to position [-225, 0]
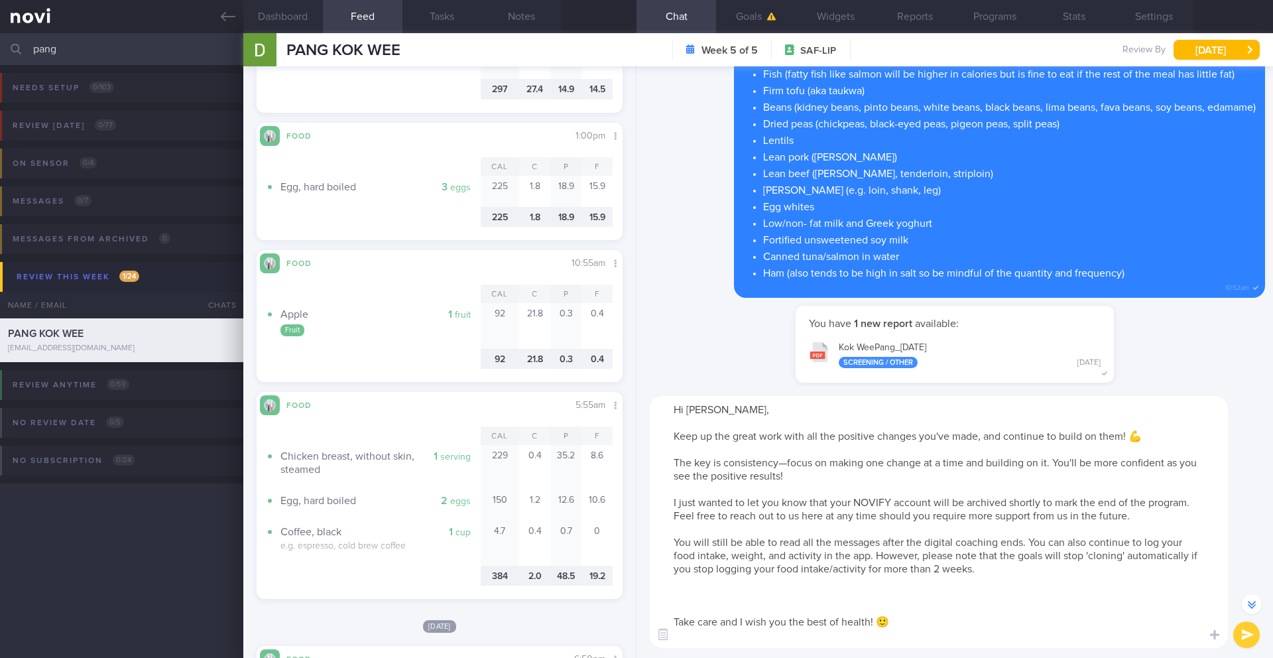
paste textarea "The last thing I wanted to share with you is the principles of PPS To optimize …"
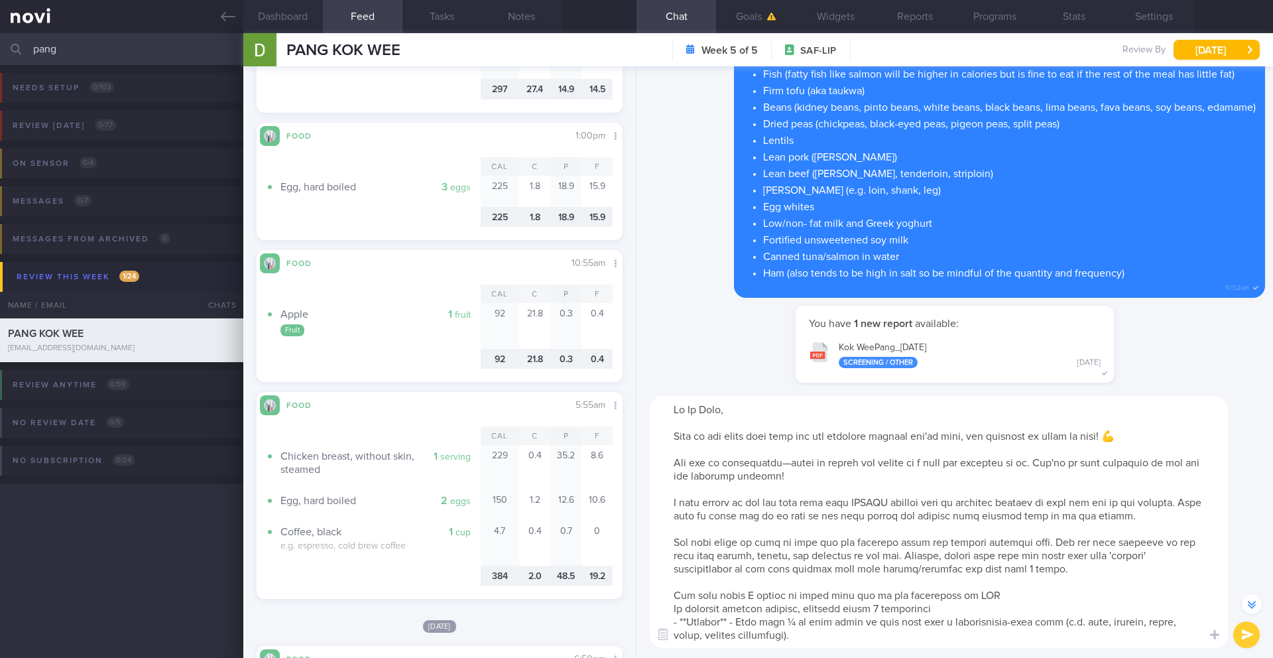
scroll to position [-251, 0]
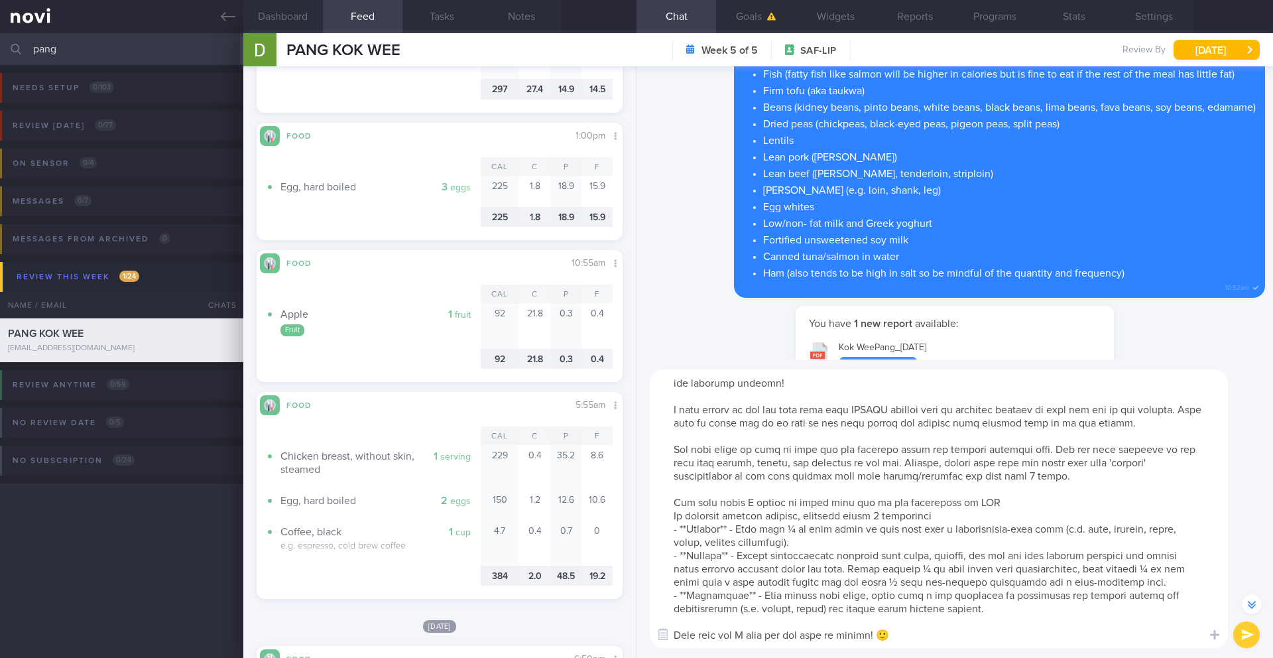
click at [989, 492] on textarea at bounding box center [939, 508] width 578 height 279
drag, startPoint x: 686, startPoint y: 505, endPoint x: 653, endPoint y: 505, distance: 33.8
click at [653, 505] on textarea at bounding box center [939, 508] width 578 height 279
drag, startPoint x: 720, startPoint y: 504, endPoint x: 1102, endPoint y: 490, distance: 382.9
click at [1102, 490] on textarea at bounding box center [939, 508] width 578 height 279
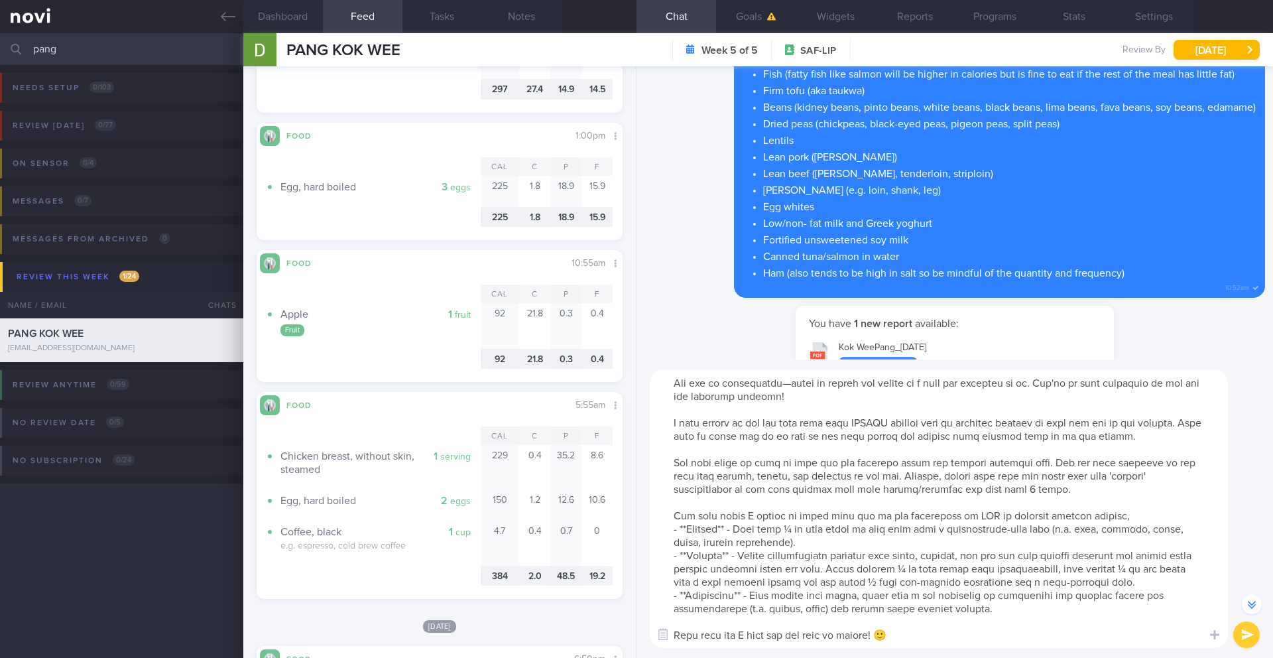
scroll to position [66, 0]
click at [908, 576] on textarea at bounding box center [939, 508] width 578 height 279
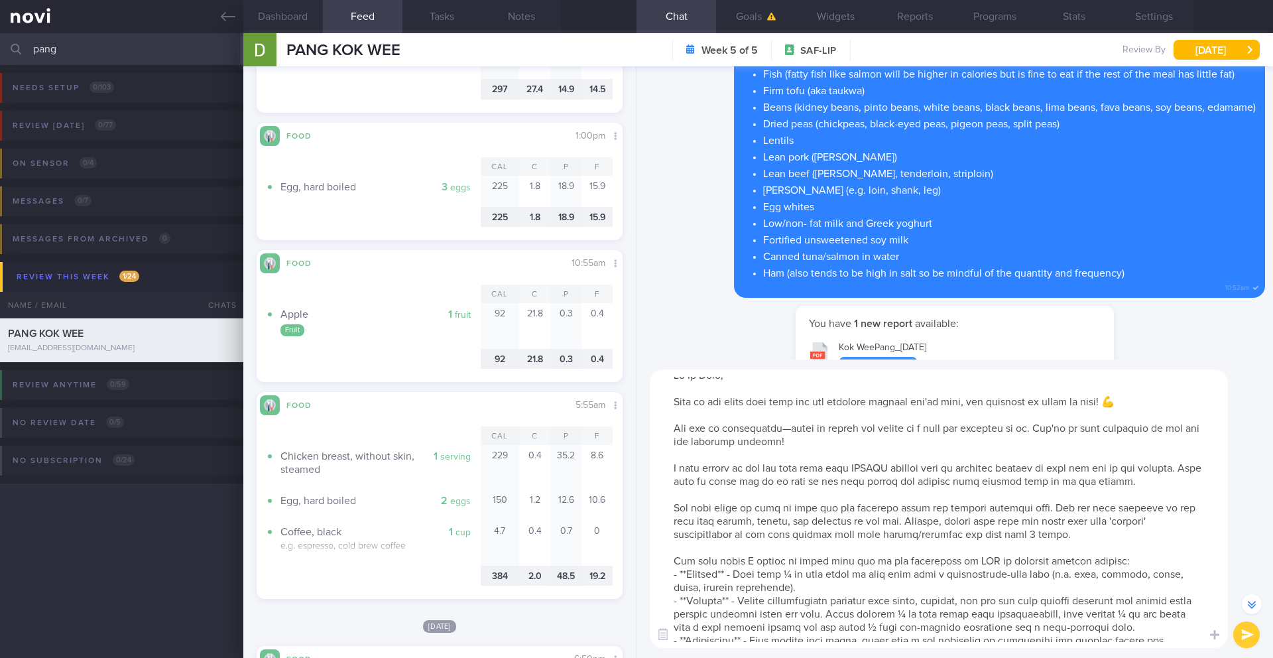
scroll to position [0, 0]
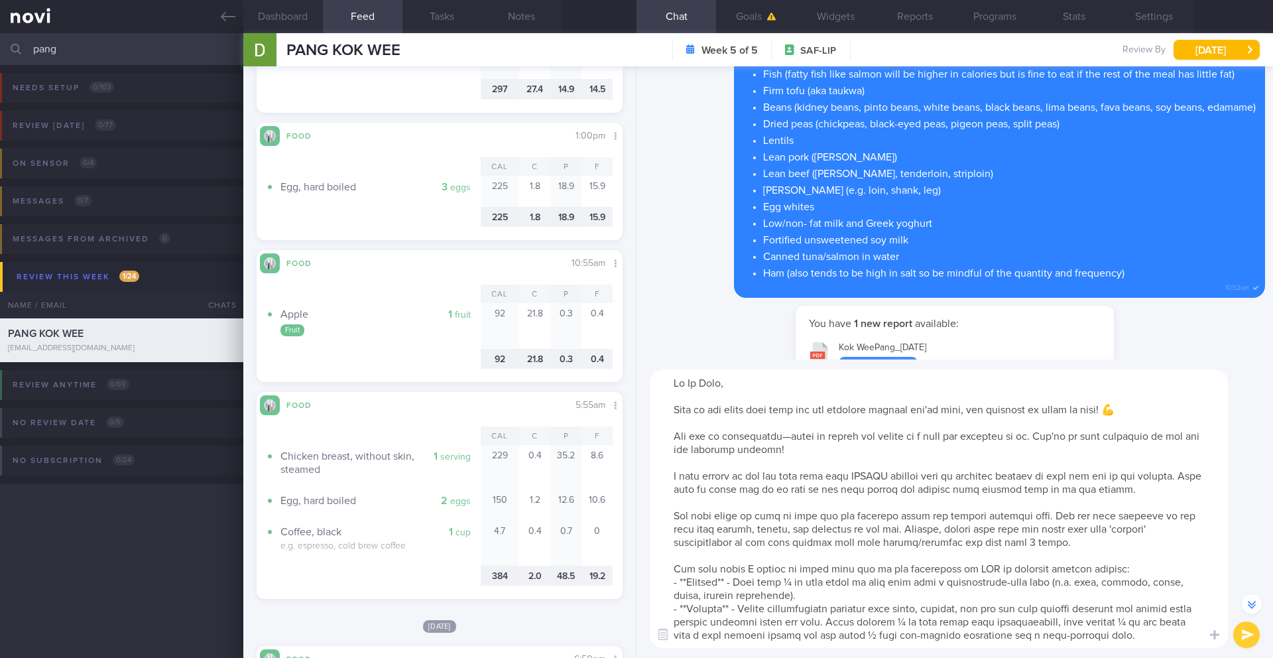
type textarea "Hi Mr Pang, Keep up the great work with all the positive changes you've made, a…"
click at [1245, 576] on button "submit" at bounding box center [1246, 634] width 27 height 27
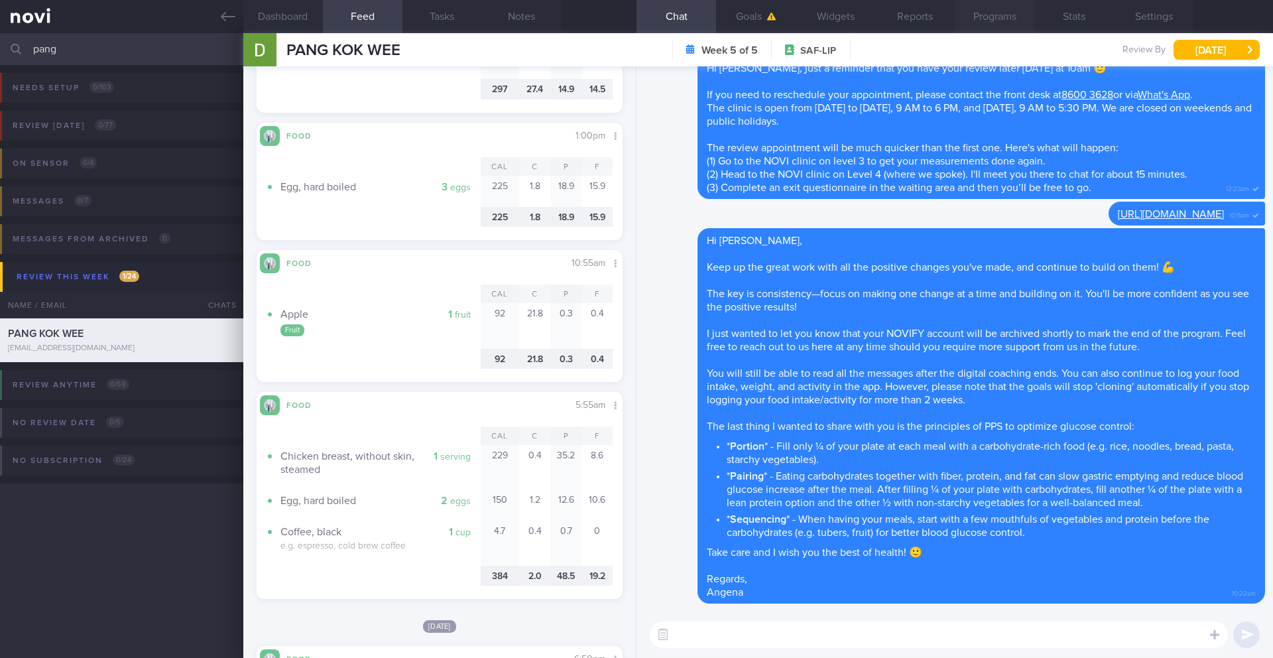
click at [997, 25] on button "Programs" at bounding box center [995, 16] width 80 height 33
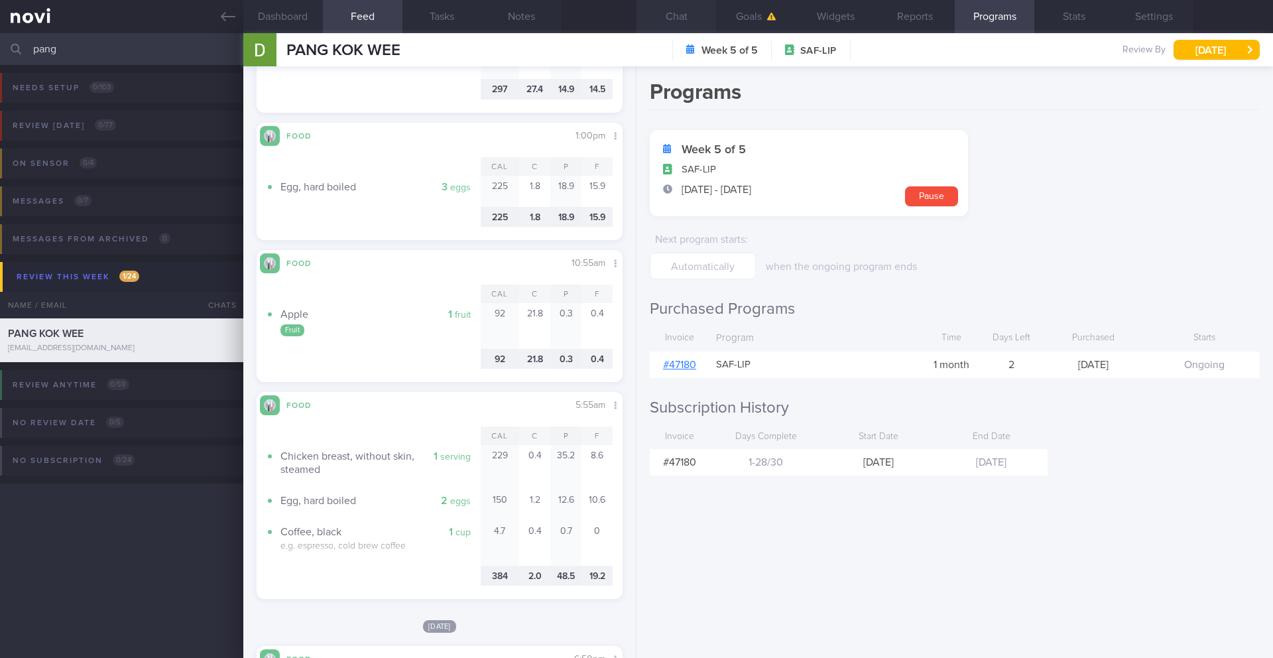
click at [671, 22] on button "Chat" at bounding box center [677, 16] width 80 height 33
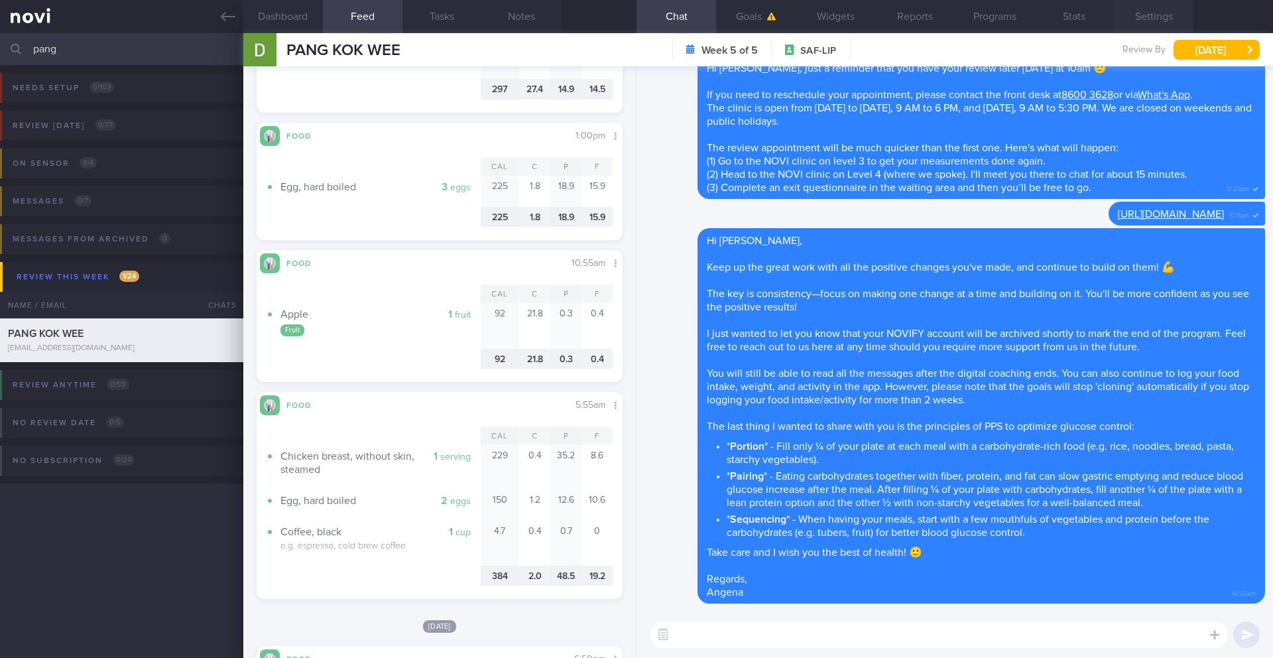
click at [1168, 19] on button "Settings" at bounding box center [1154, 16] width 80 height 33
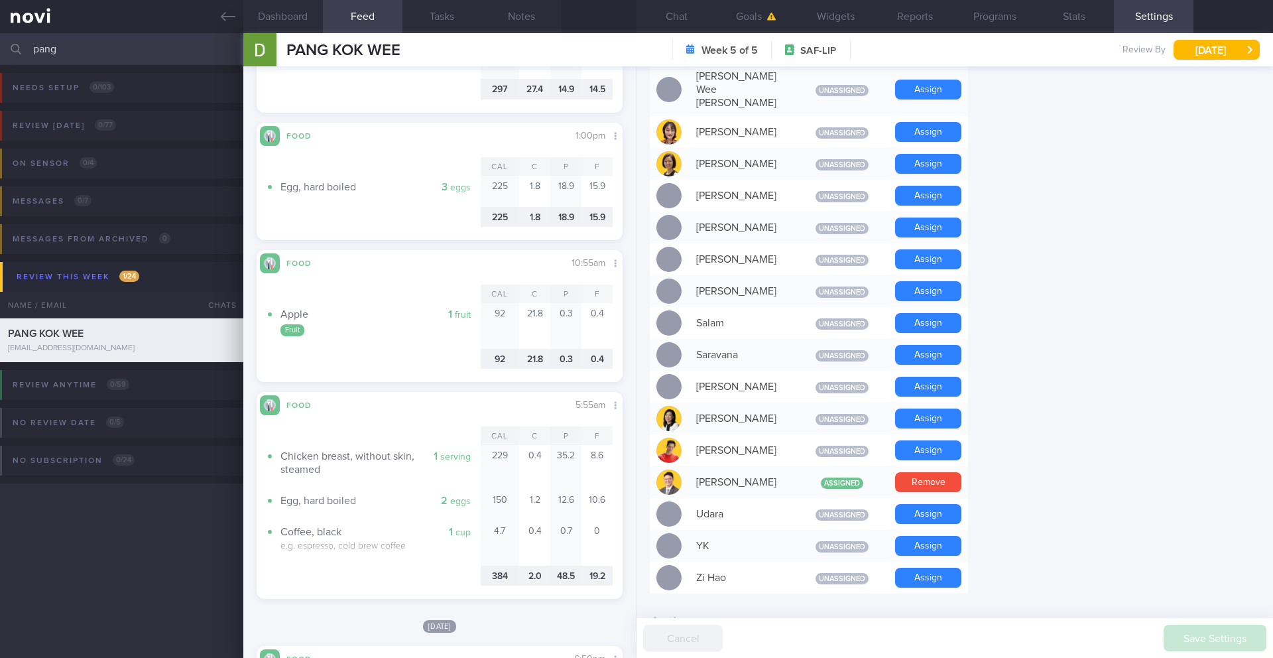
scroll to position [1087, 0]
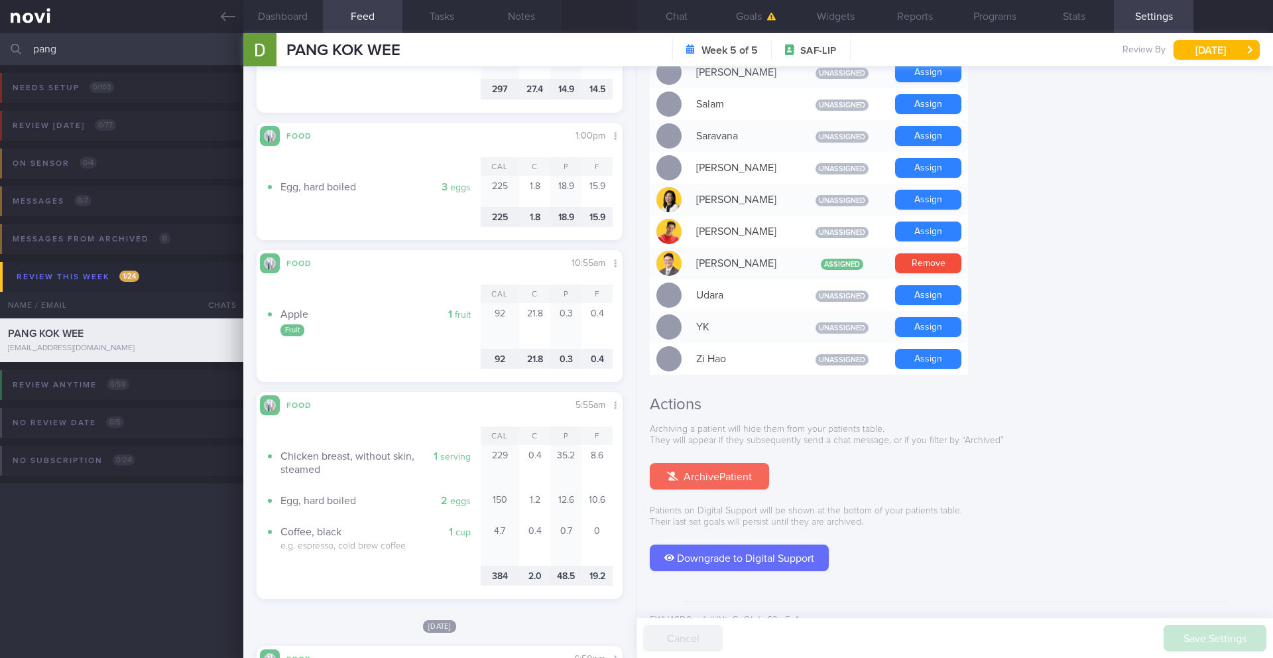
click at [753, 463] on button "Archive Patient" at bounding box center [709, 476] width 119 height 27
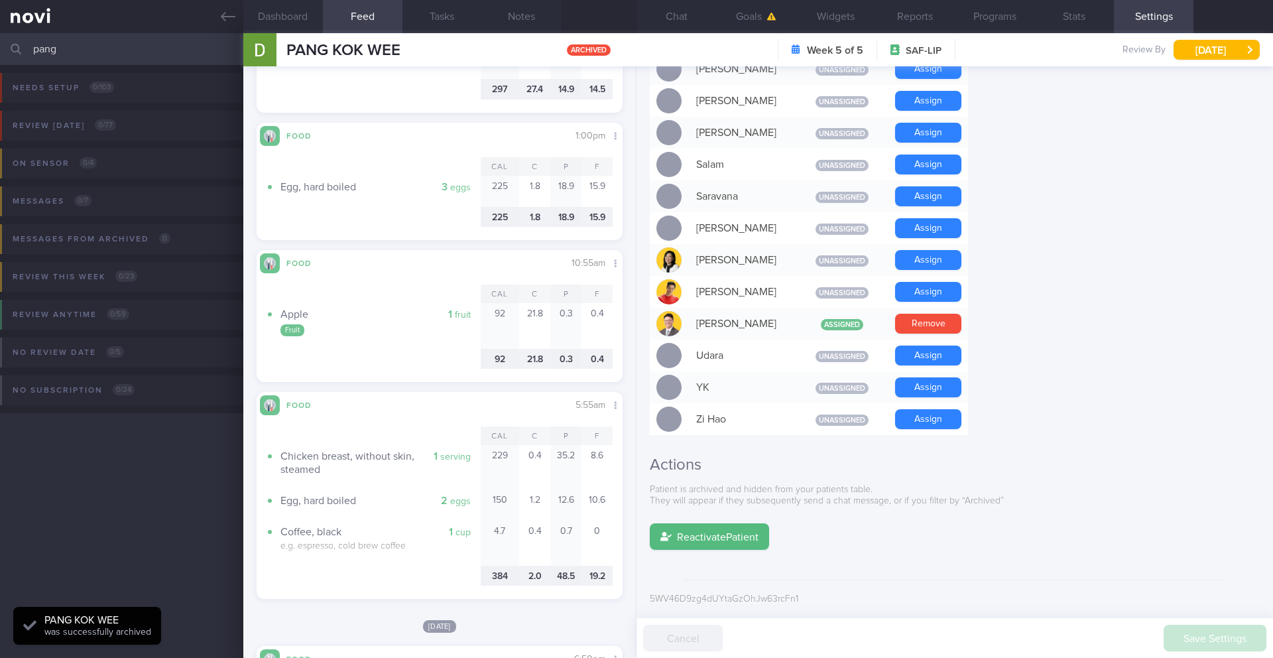
scroll to position [1005, 0]
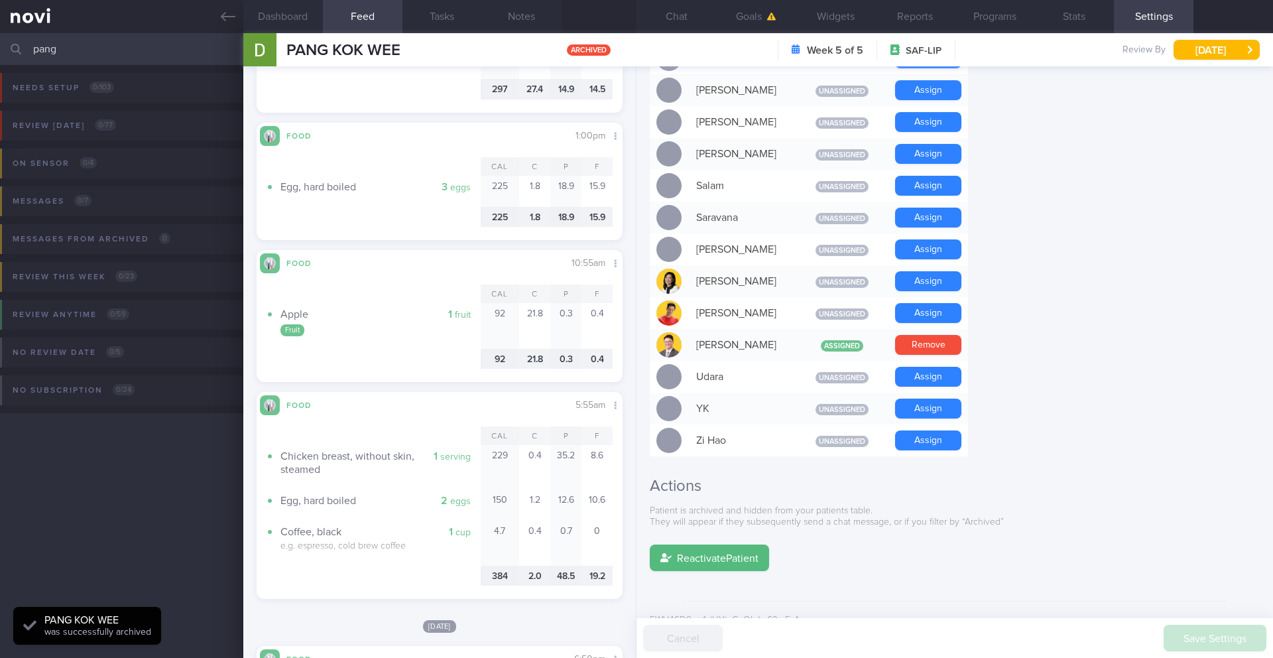
select select "8"
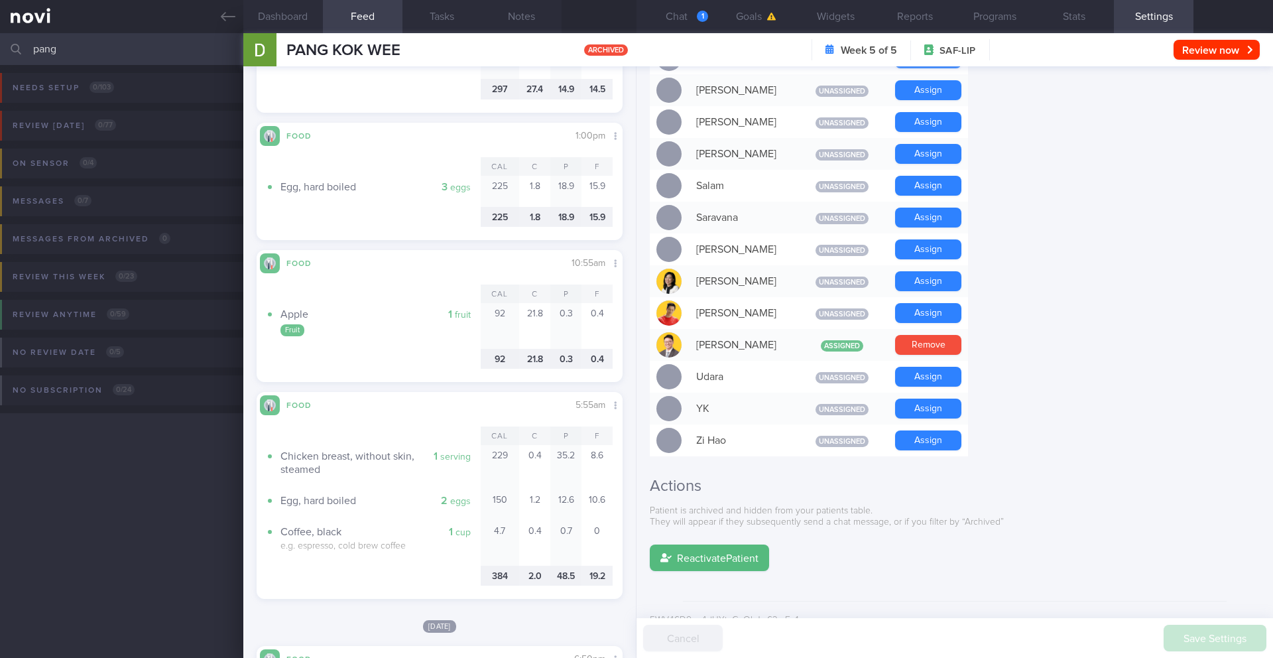
click at [80, 53] on input "pang" at bounding box center [636, 49] width 1273 height 32
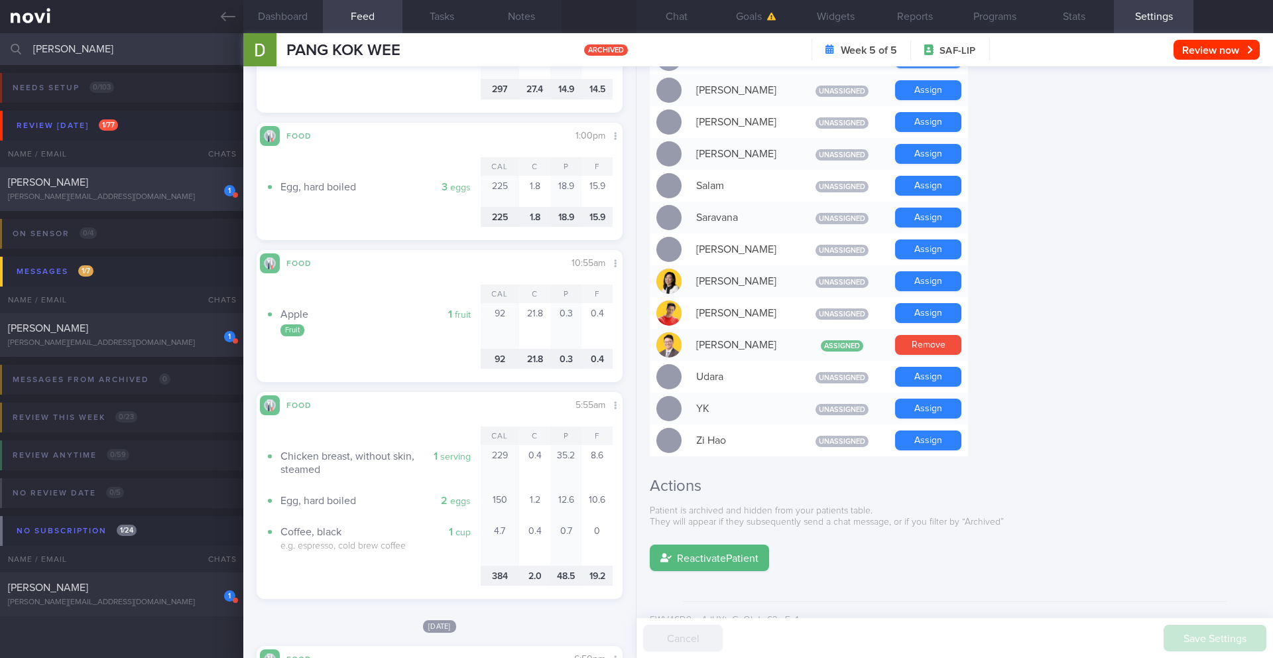
type input "[PERSON_NAME]"
click at [120, 191] on div "1 JERALD HONG JIANSEN jerald.hong@gmail.com" at bounding box center [121, 189] width 243 height 27
type input "6/10 Check for logs and coach"
type textarea "Logging R/V with Todd: (16/9/25) HbA1c 6.7%. tries to adhere more to diet. body…"
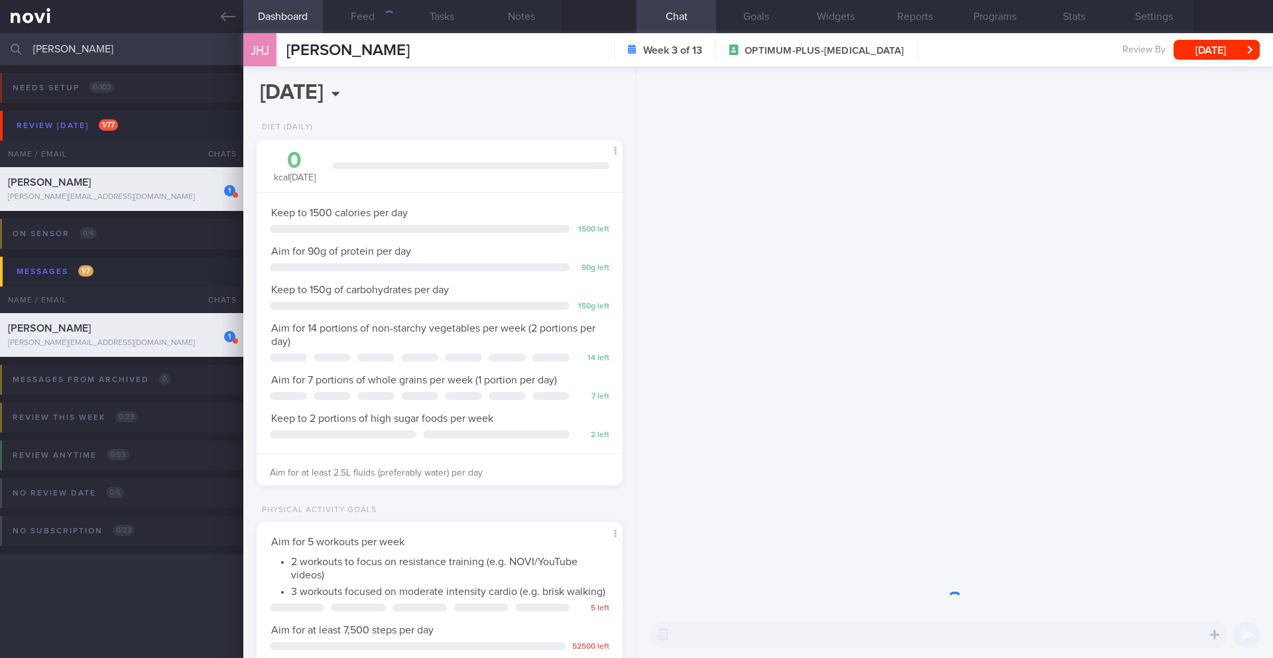
scroll to position [185, 333]
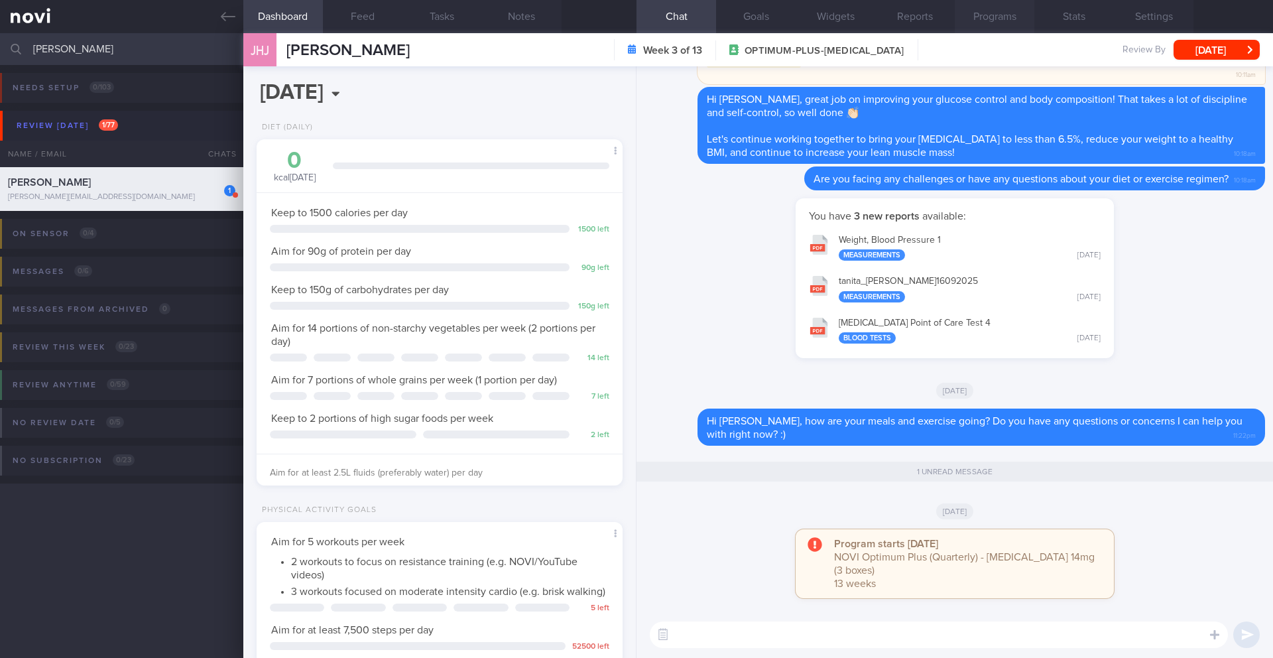
click at [992, 13] on button "Programs" at bounding box center [995, 16] width 80 height 33
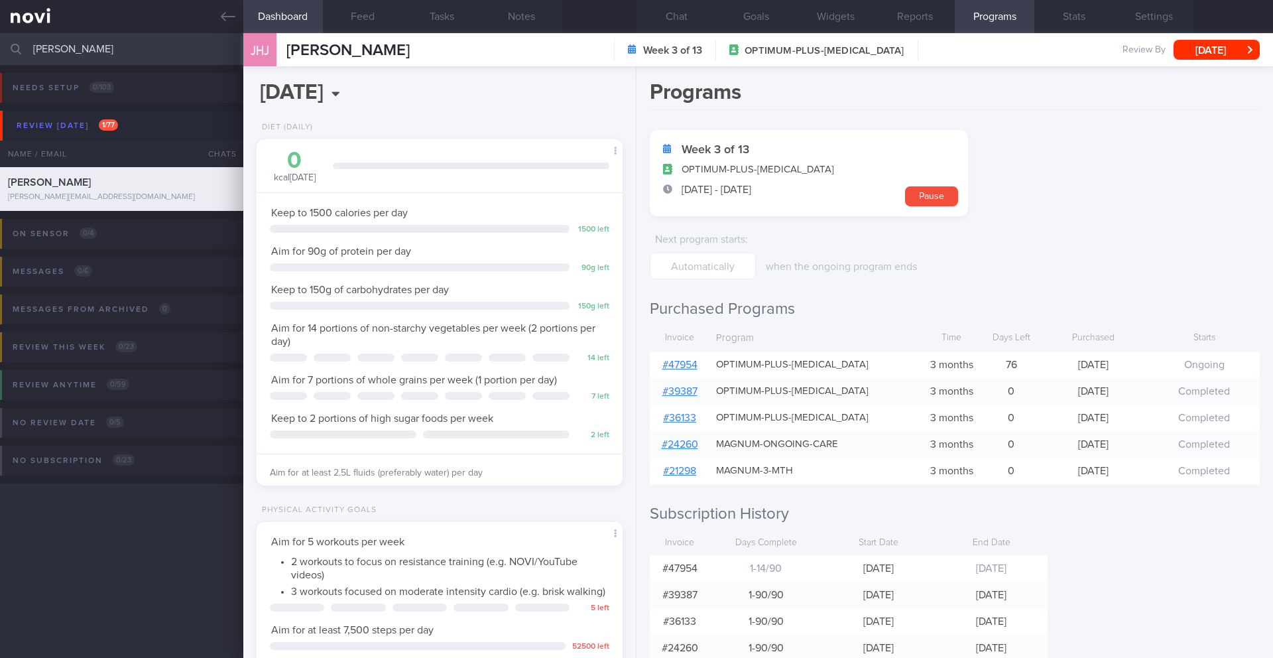
click at [102, 54] on input "[PERSON_NAME]" at bounding box center [636, 49] width 1273 height 32
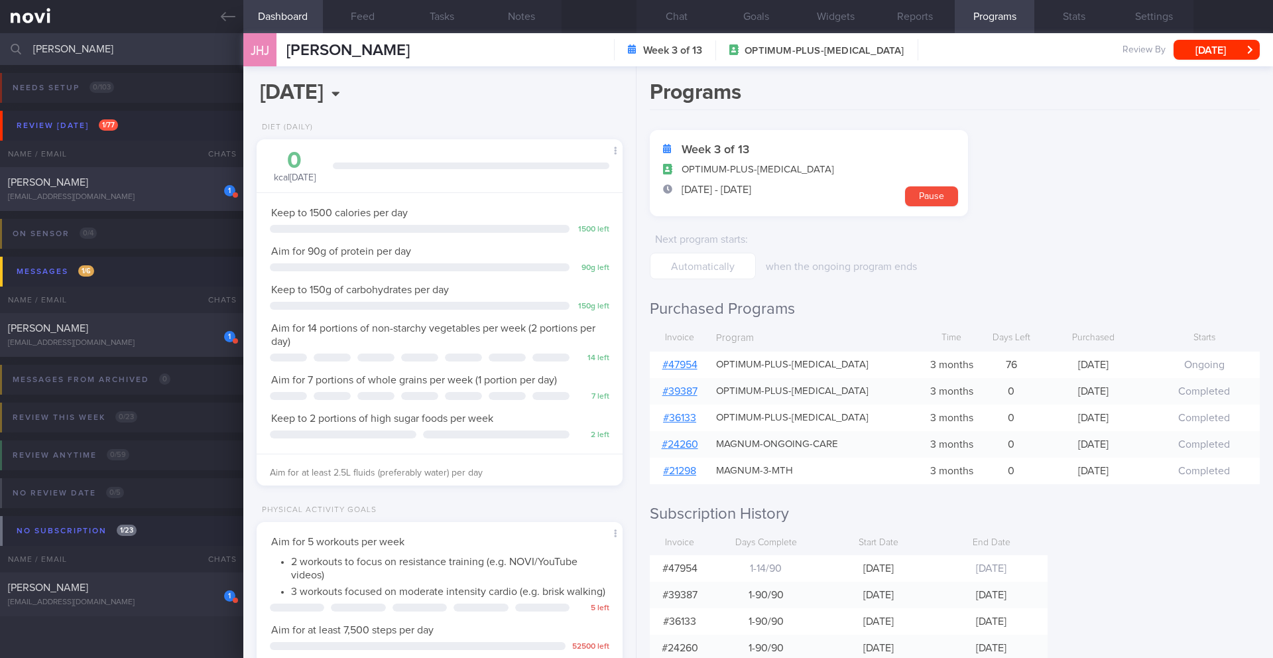
type input "[PERSON_NAME]"
click at [114, 187] on div "[PERSON_NAME]" at bounding box center [120, 182] width 224 height 13
type input "6/10 check for logs and new wt"
type textarea "GOAL: - To lose 20kg within 6 months Let’s start by cutting down on fat a bit. …"
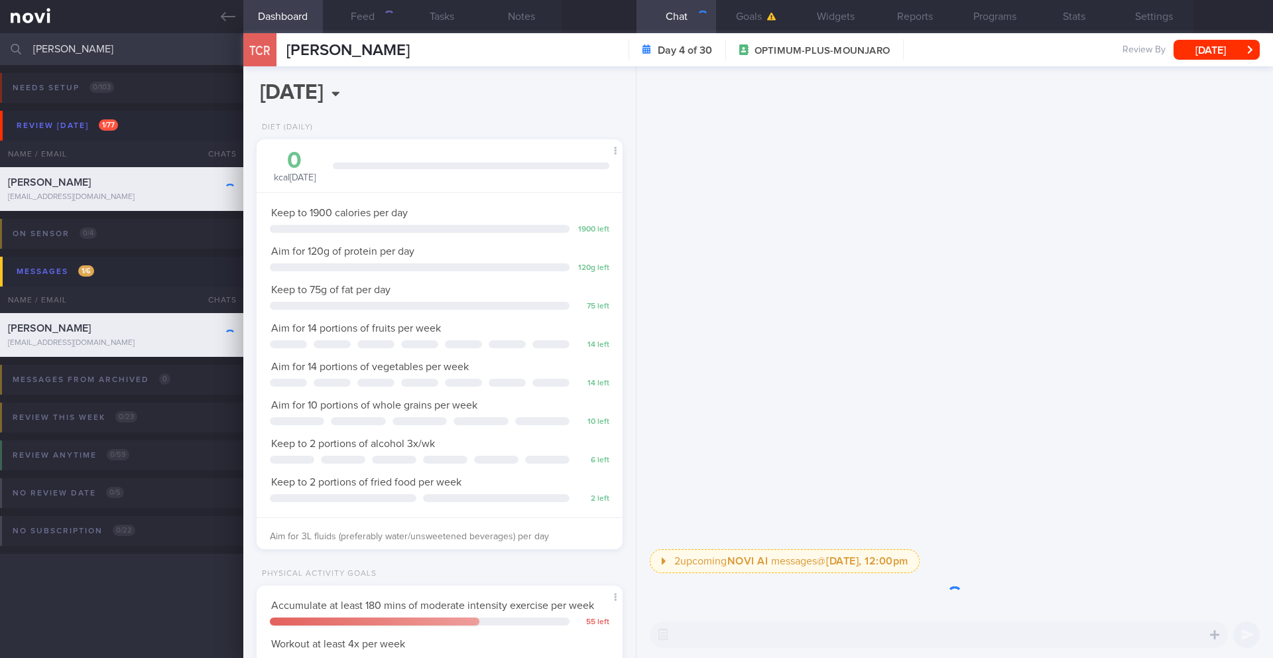
scroll to position [185, 333]
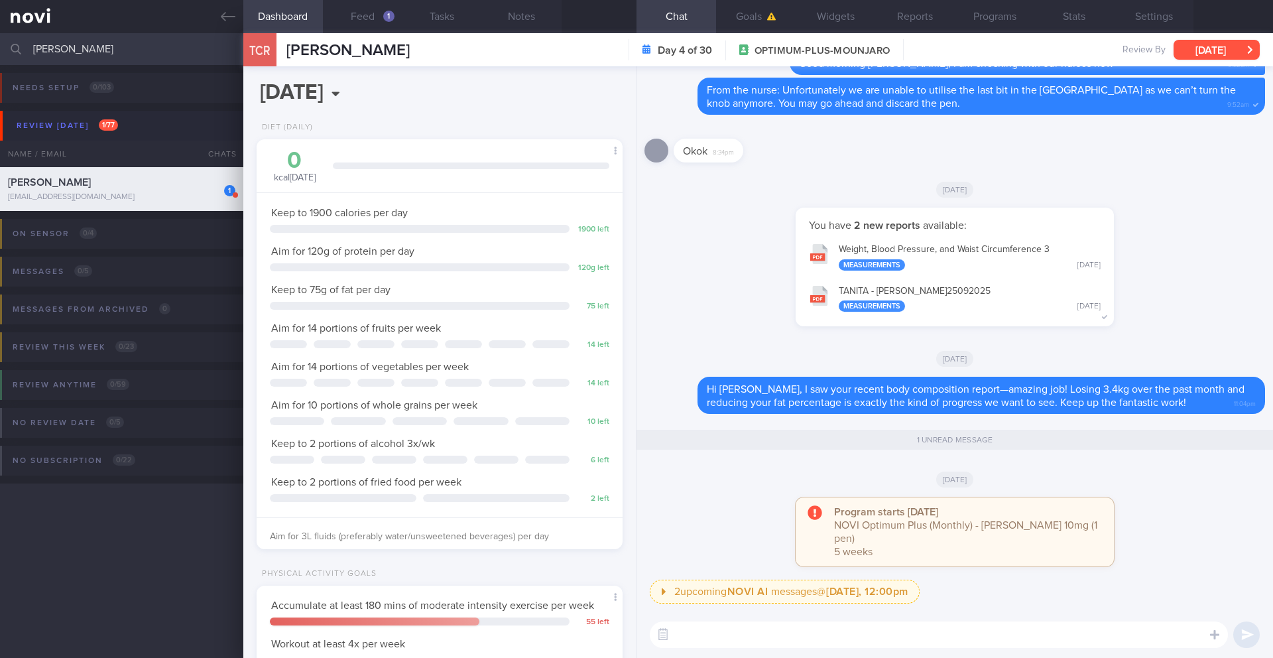
click at [1197, 43] on button "[DATE]" at bounding box center [1217, 50] width 86 height 20
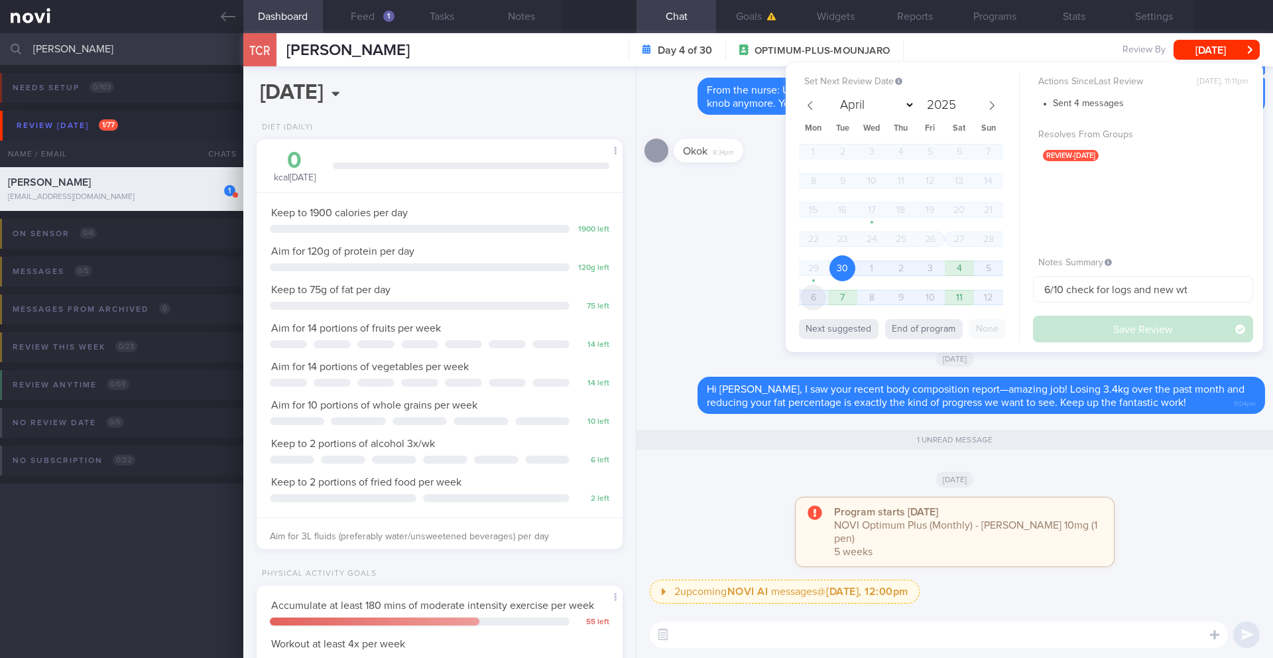
click at [815, 300] on span "6" at bounding box center [813, 297] width 26 height 26
select select "9"
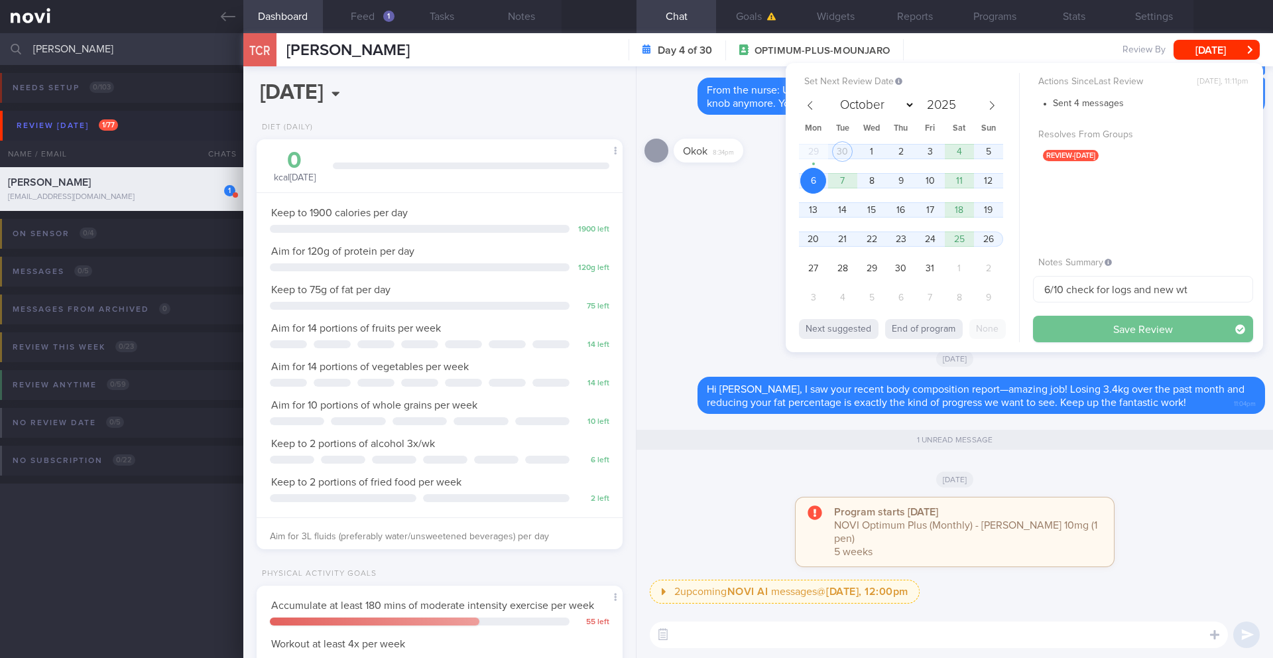
click at [1092, 334] on button "Save Review" at bounding box center [1143, 329] width 220 height 27
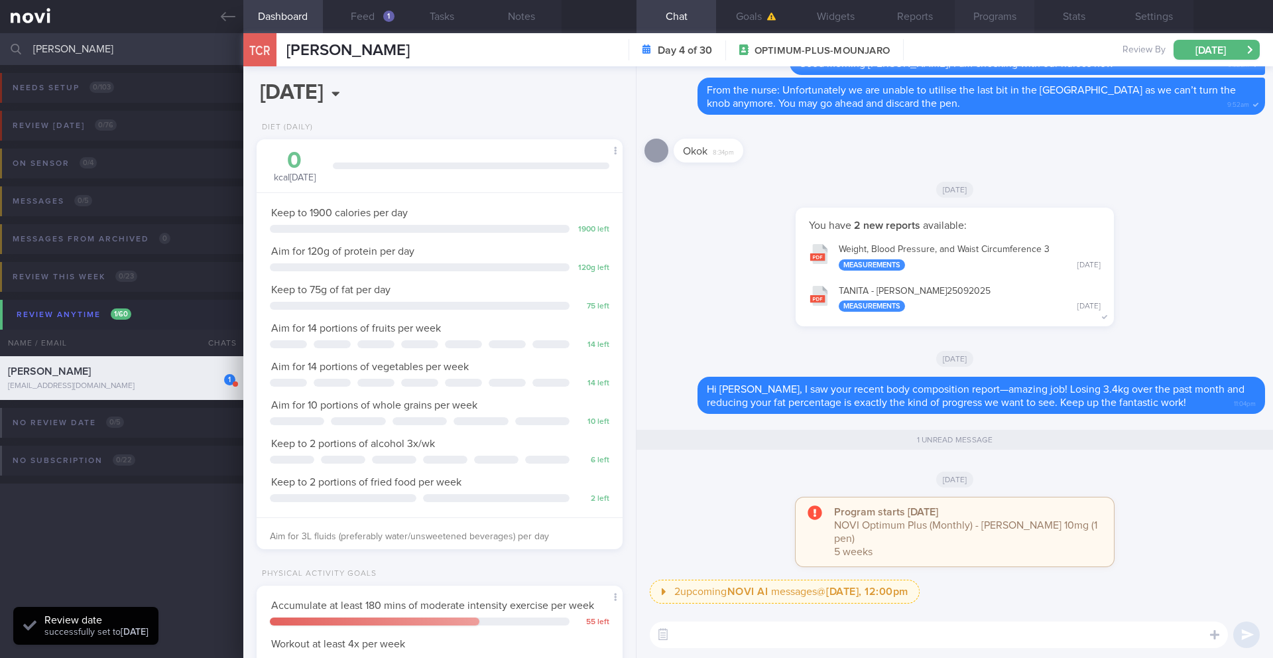
click at [1001, 19] on button "Programs" at bounding box center [995, 16] width 80 height 33
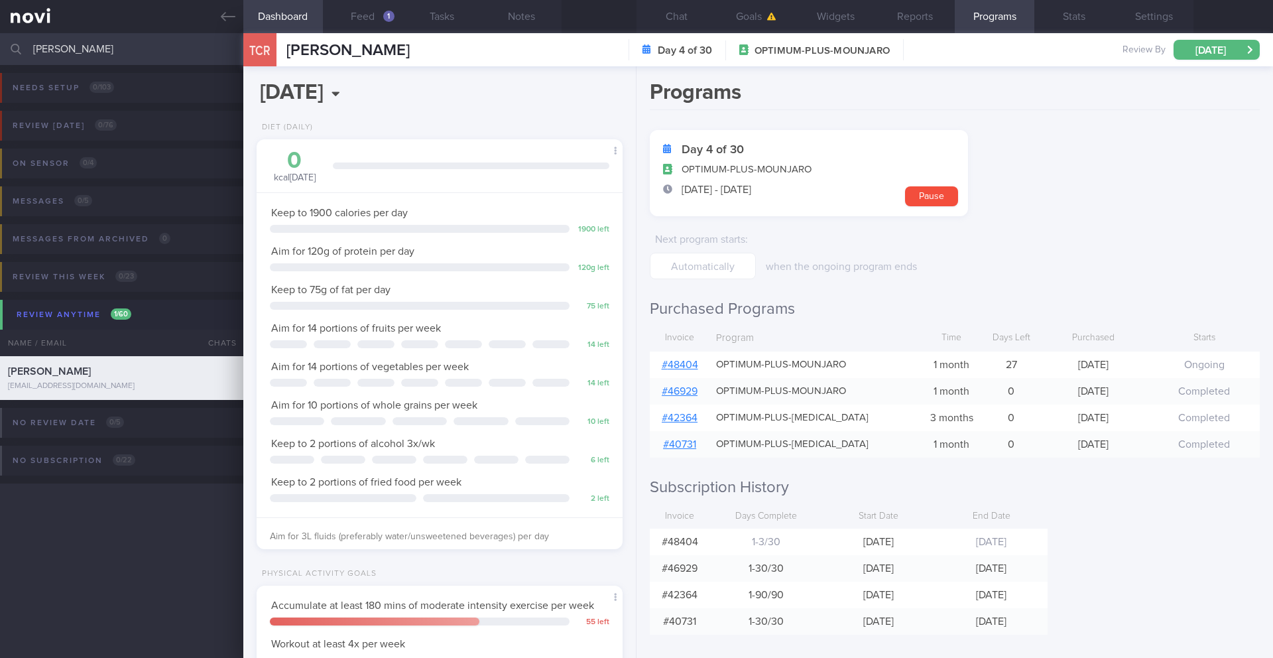
click at [107, 55] on input "[PERSON_NAME]" at bounding box center [636, 49] width 1273 height 32
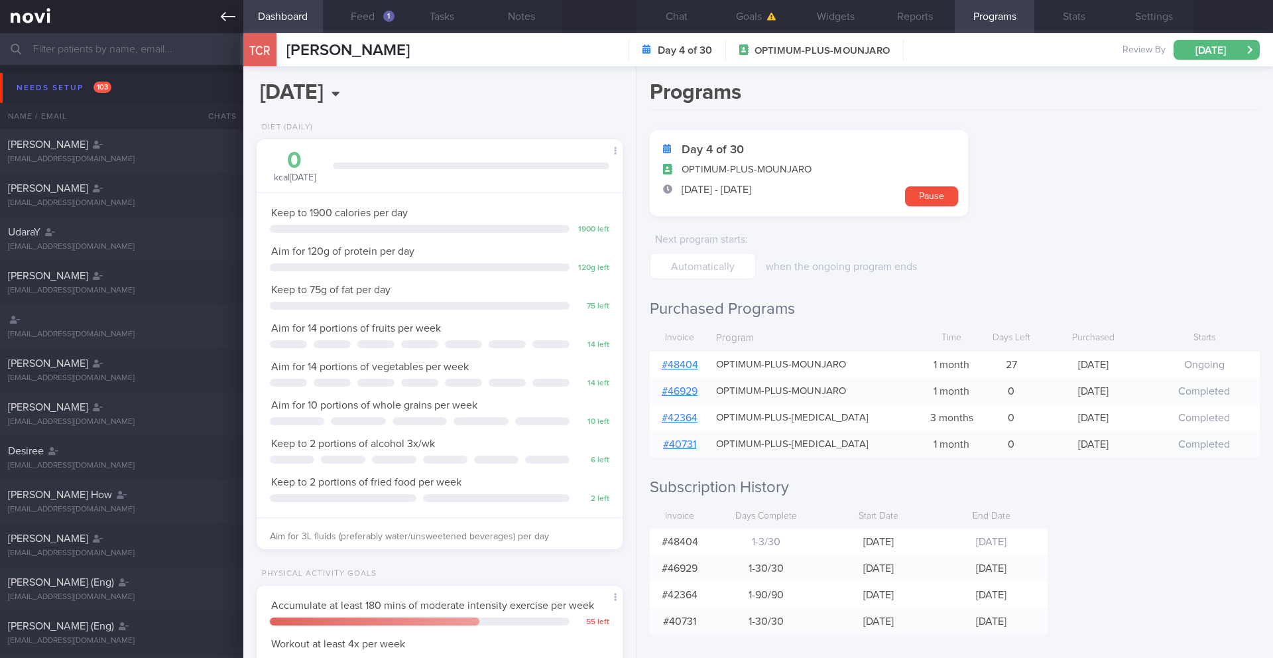
click at [232, 19] on icon at bounding box center [228, 16] width 15 height 15
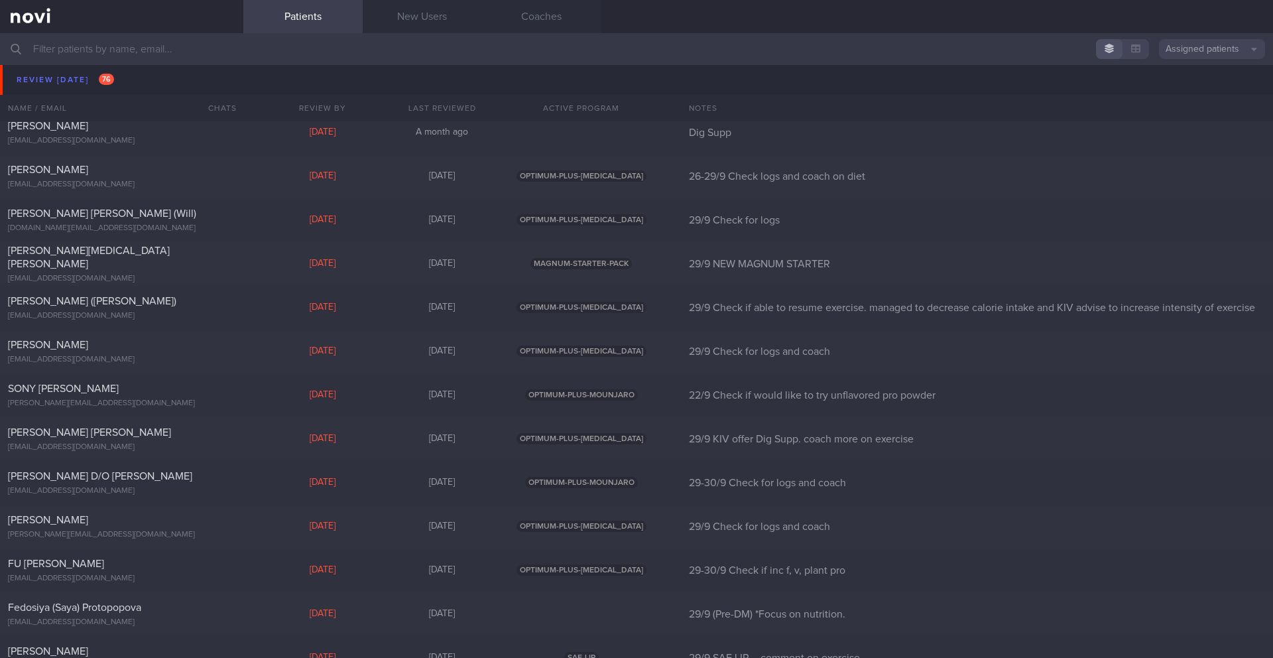
scroll to position [6557, 0]
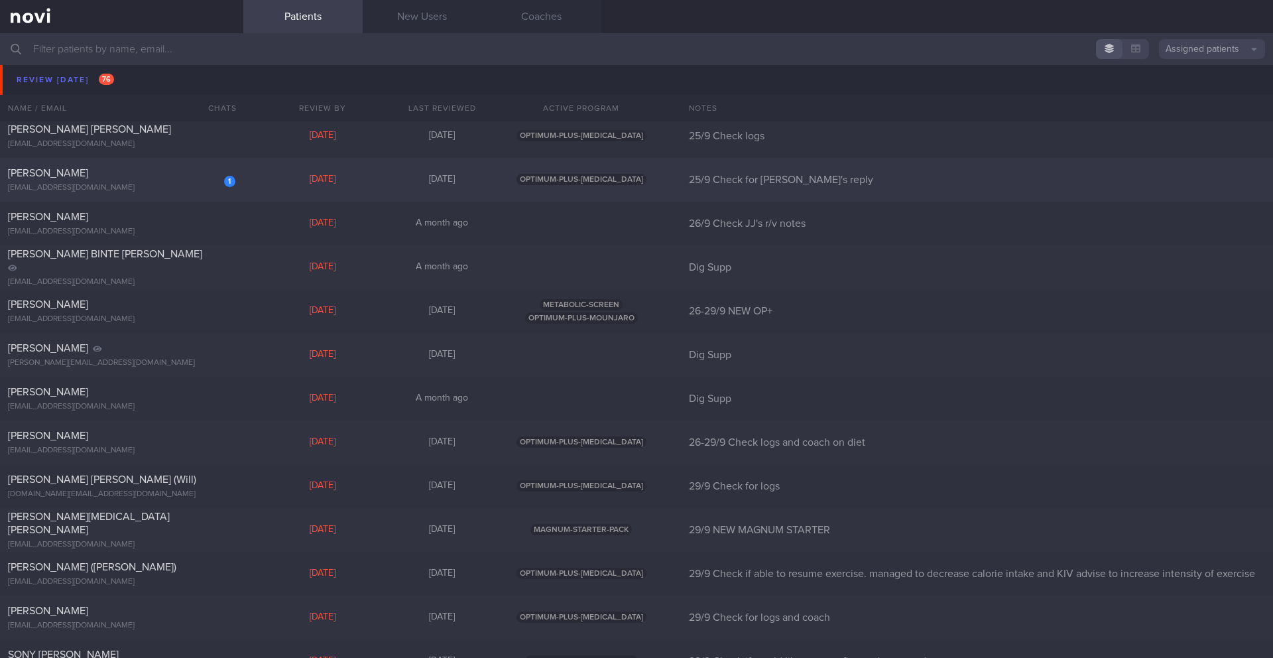
click at [152, 179] on div "[PERSON_NAME]" at bounding box center [120, 172] width 224 height 13
select select "8"
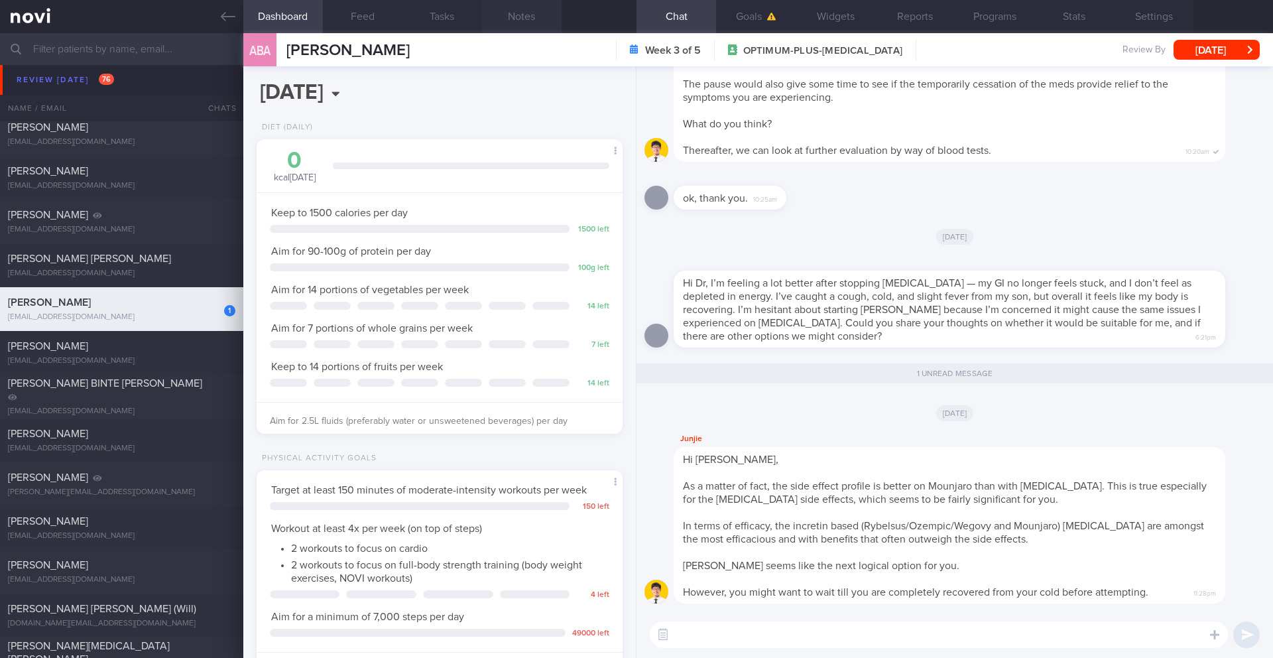
click at [519, 15] on button "Notes" at bounding box center [522, 16] width 80 height 33
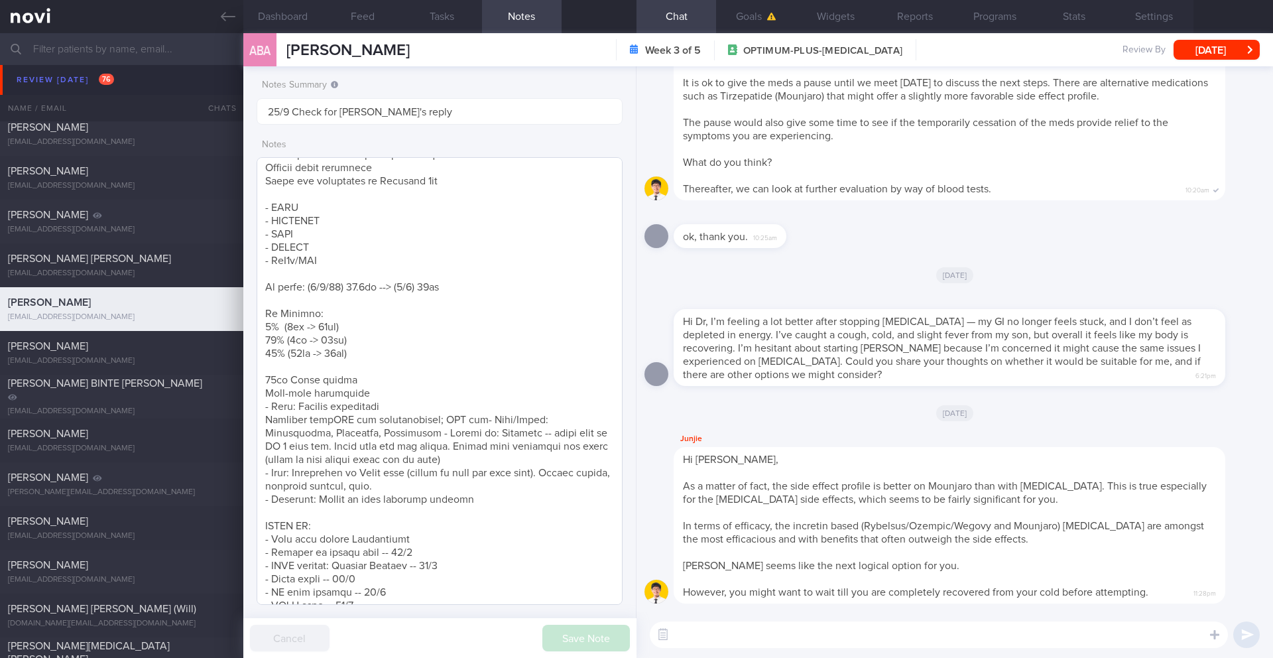
scroll to position [302, 0]
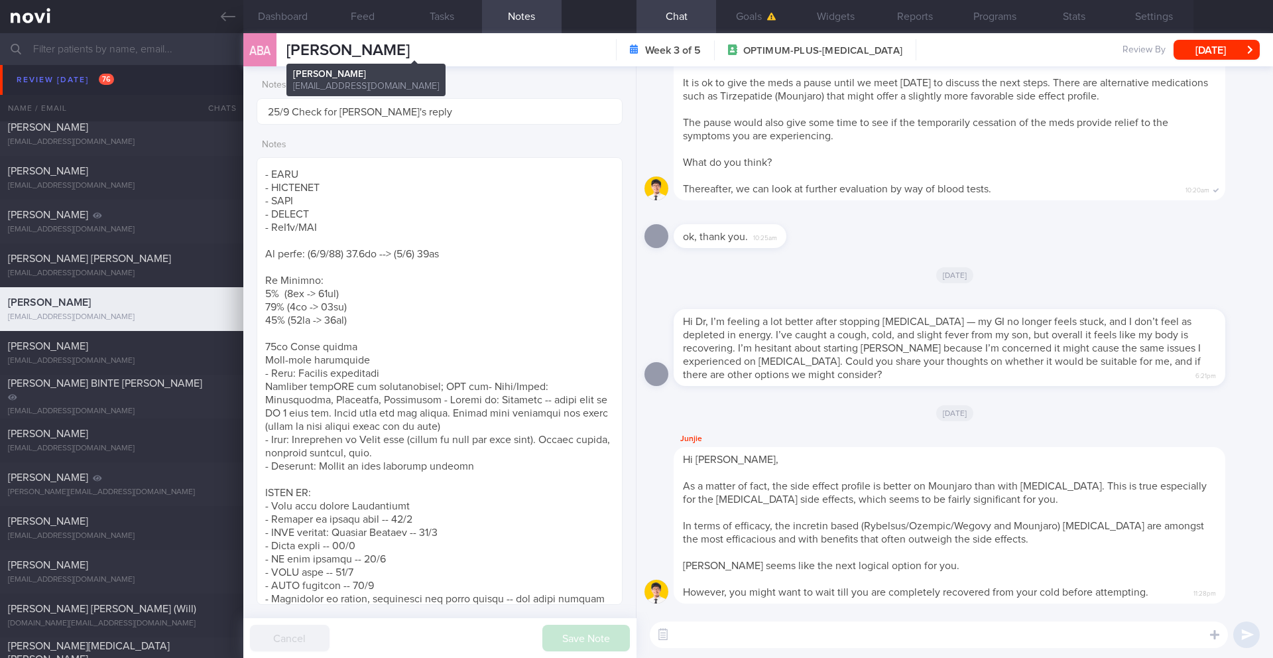
click at [326, 50] on span "[PERSON_NAME]" at bounding box center [347, 50] width 123 height 16
click at [325, 50] on span "[PERSON_NAME]" at bounding box center [347, 50] width 123 height 16
click at [325, 49] on span "[PERSON_NAME]" at bounding box center [347, 50] width 123 height 16
click at [752, 576] on textarea at bounding box center [939, 634] width 578 height 27
type textarea "H"
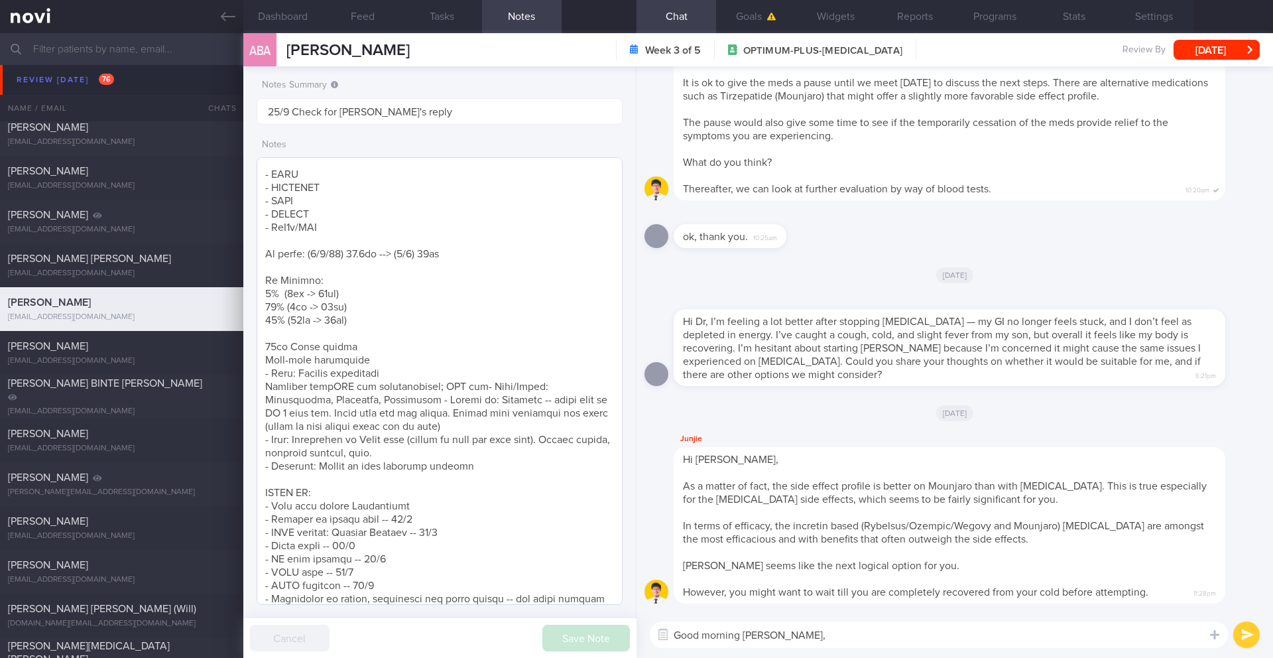
scroll to position [662982, 662834]
click at [841, 576] on textarea "Good morning Adilah," at bounding box center [939, 634] width 578 height 27
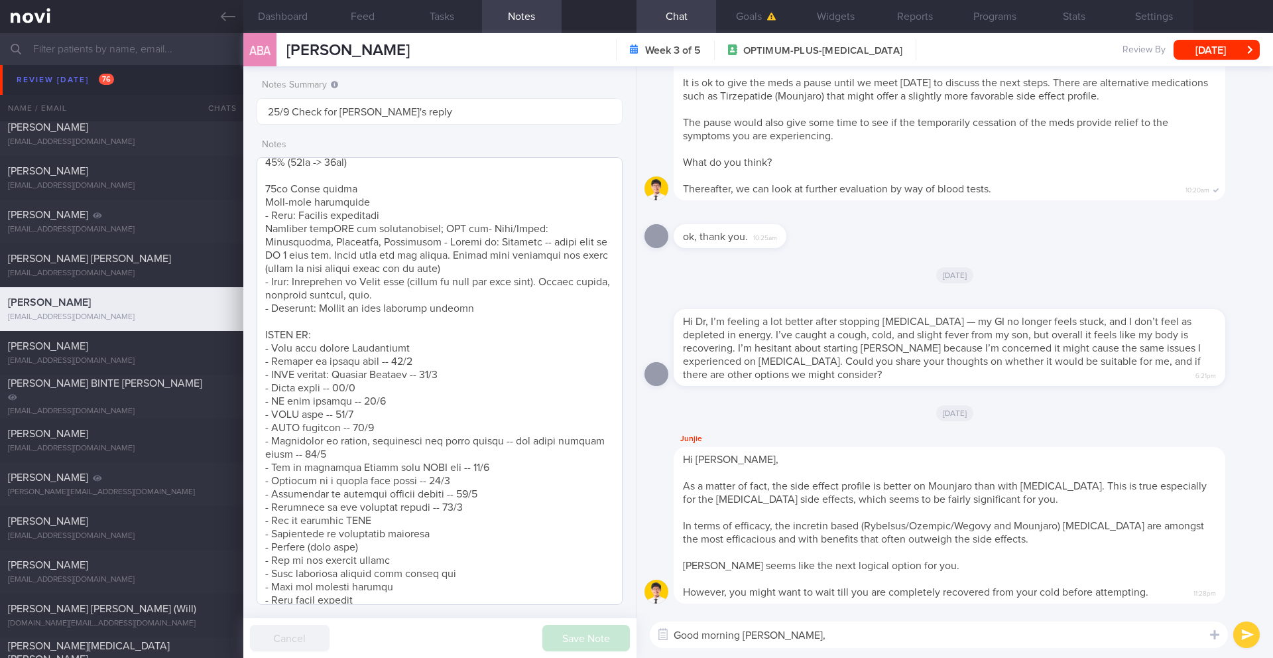
scroll to position [474, 0]
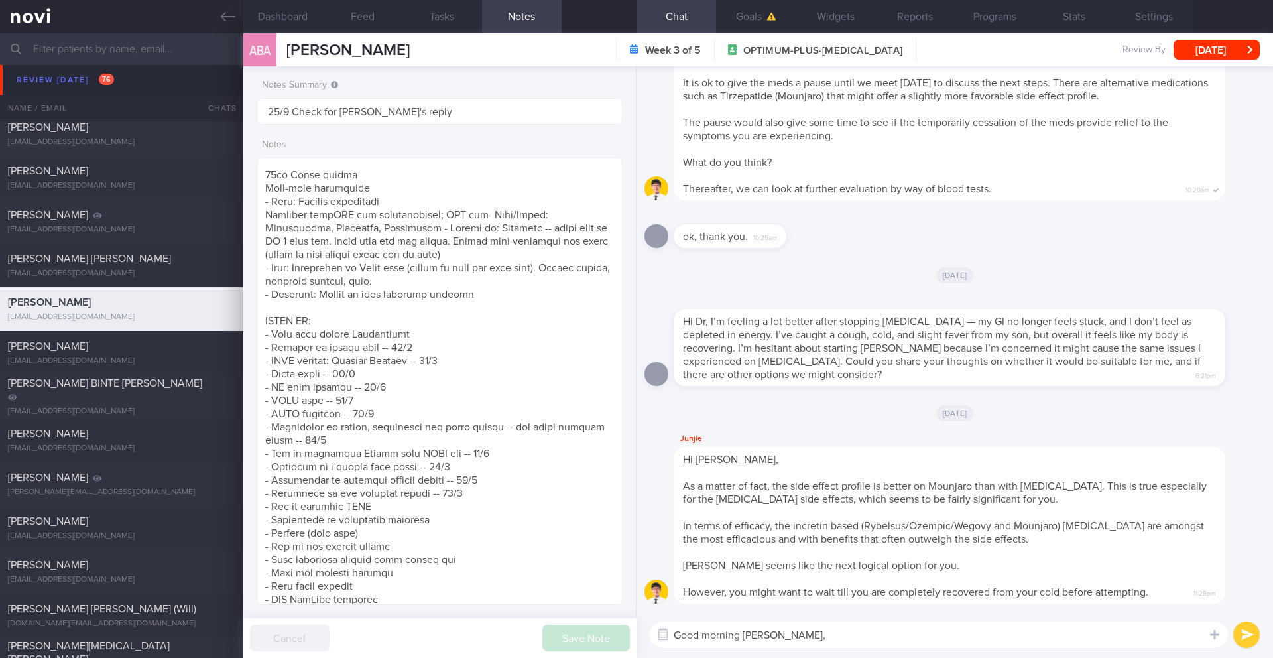
paste textarea "Sorry to hear you're not feeling well, _____. Vitamin C and zinc can aid in a f…"
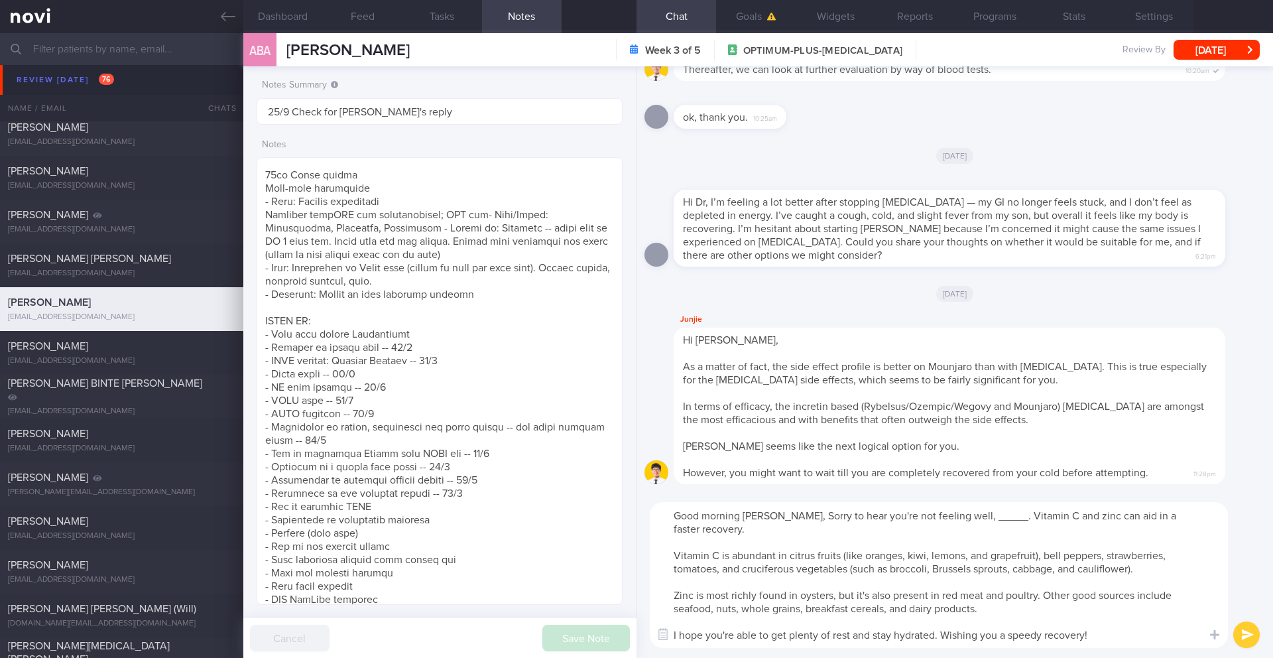
scroll to position [0, 0]
click at [783, 519] on textarea "Good morning Adilah, Sorry to hear you're not feeling well, _____. Vitamin C an…" at bounding box center [939, 575] width 578 height 146
drag, startPoint x: 983, startPoint y: 521, endPoint x: 955, endPoint y: 517, distance: 28.0
click at [955, 517] on textarea "Good morning Adilah, sorry to hear you're not feeling well, _____. Vitamin C an…" at bounding box center [939, 575] width 578 height 146
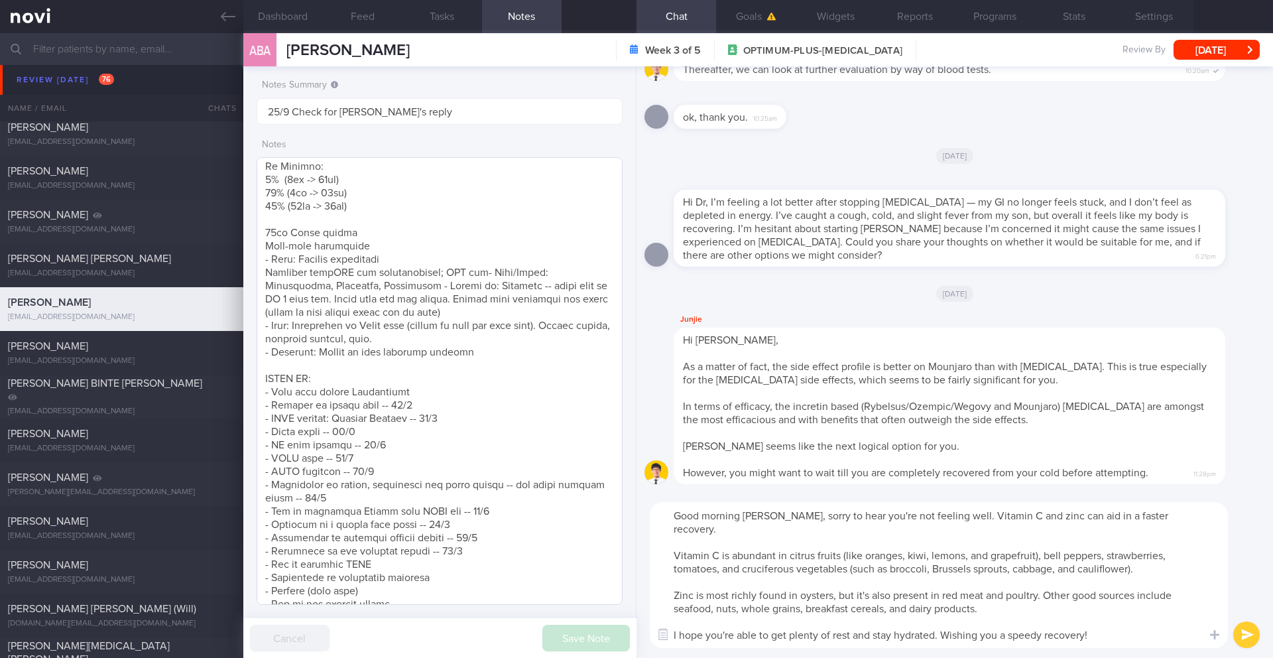
scroll to position [344, 0]
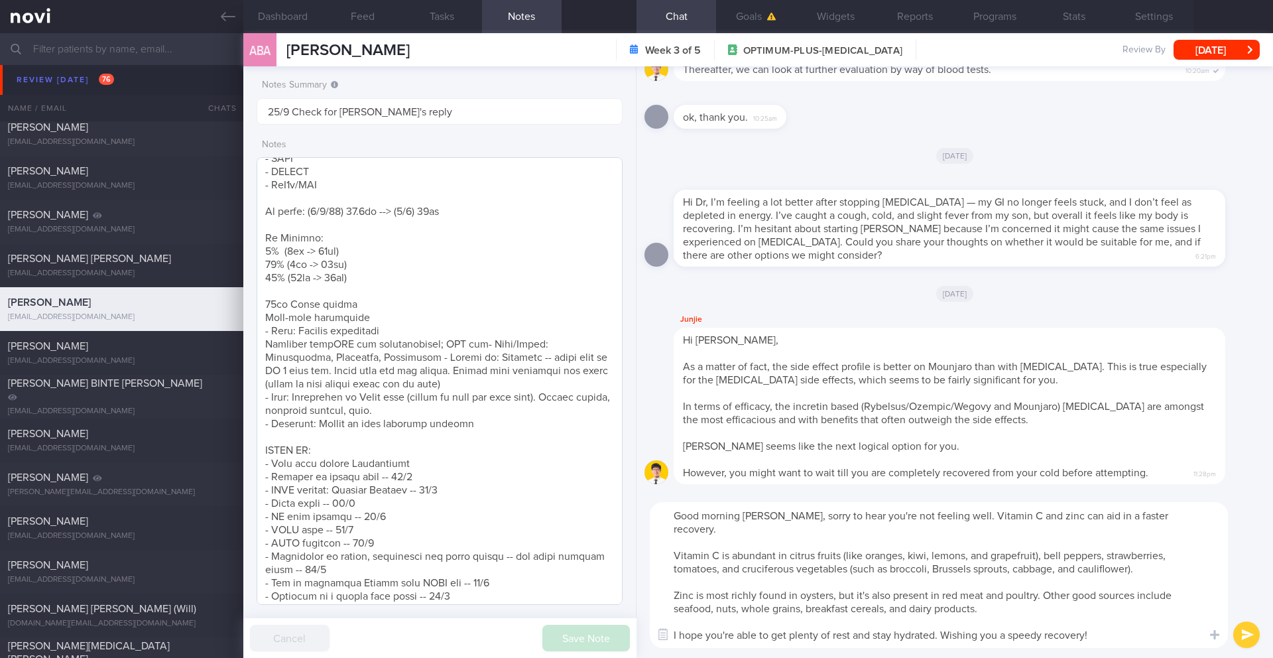
type textarea "Good morning Adilah, sorry to hear you're not feeling well. Vitamin C and zinc …"
click at [454, 360] on textarea at bounding box center [440, 381] width 366 height 448
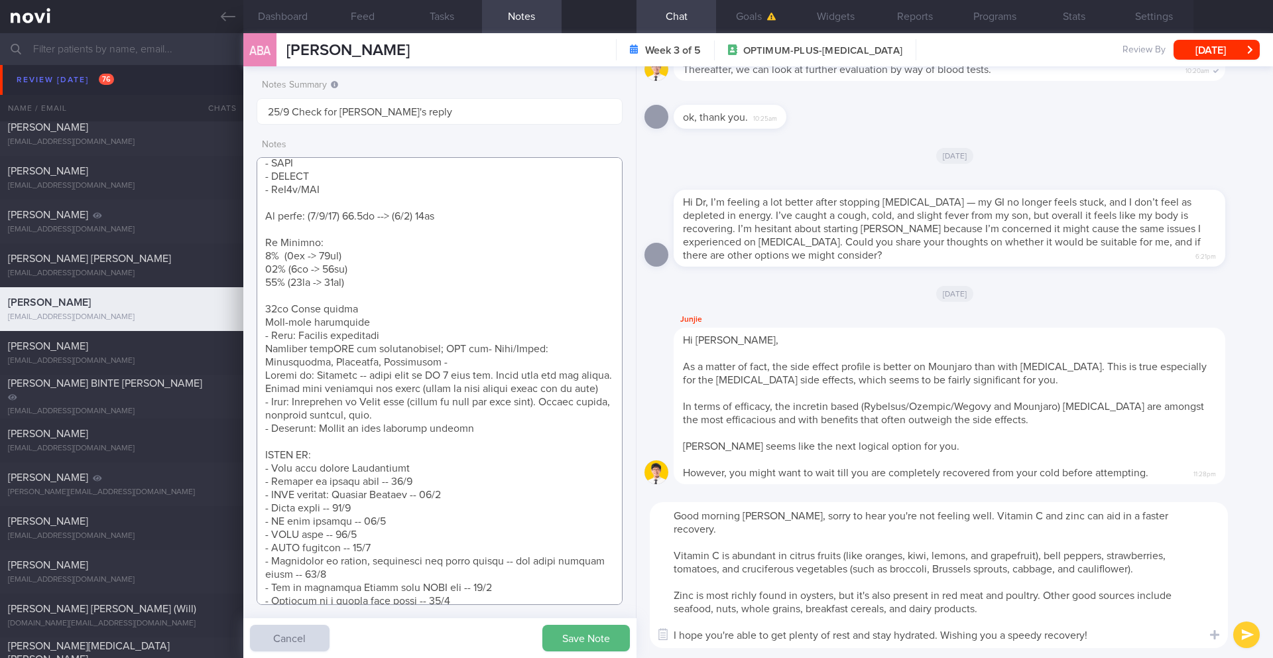
scroll to position [314, 0]
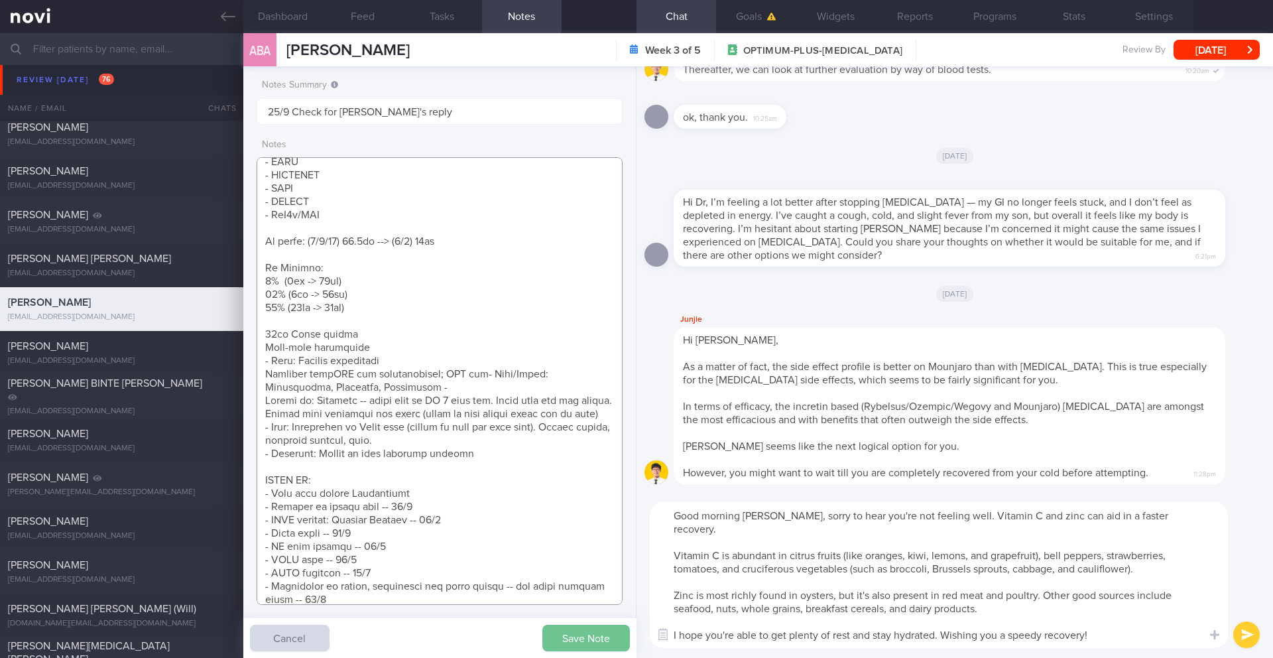
type textarea "SUPPORT NEEDED: CHALLENGE: R/V with JJ: (3/9/25) Tolerated Rybelsus 7mg Effects…"
click at [572, 576] on button "Save Note" at bounding box center [586, 638] width 88 height 27
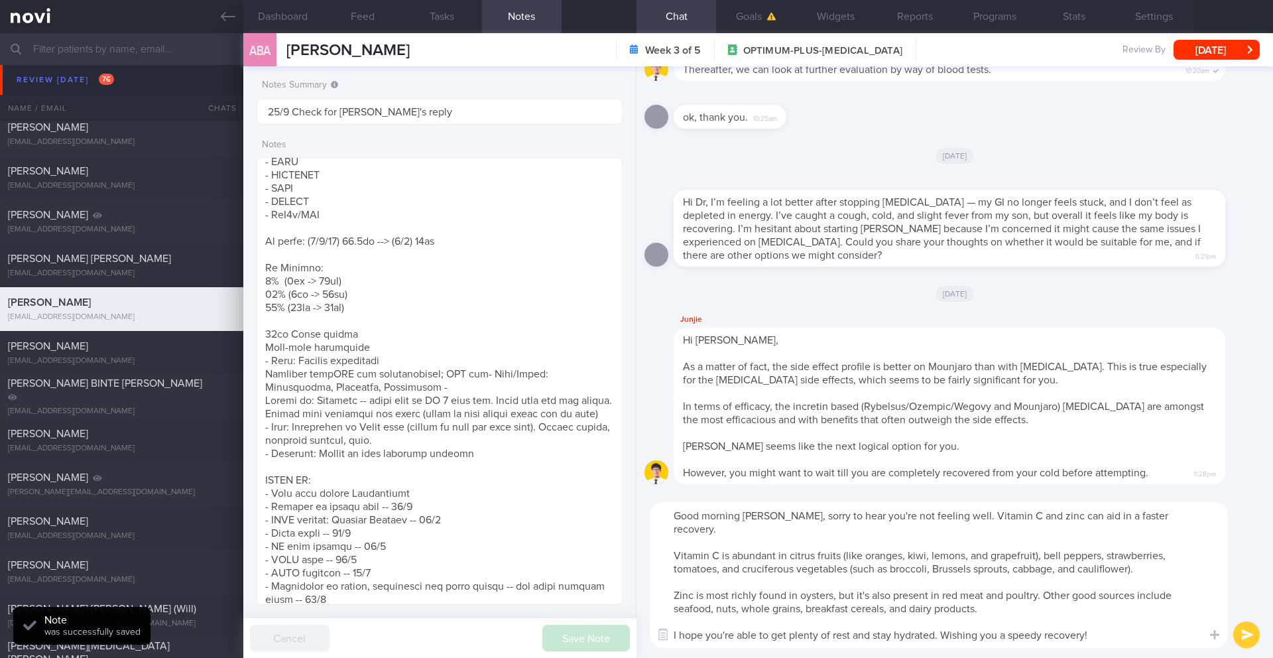
drag, startPoint x: 1247, startPoint y: 641, endPoint x: 899, endPoint y: 491, distance: 378.8
click at [907, 514] on div "Good morning Adilah, sorry to hear you're not feeling well. Vitamin C and zinc …" at bounding box center [955, 575] width 637 height 166
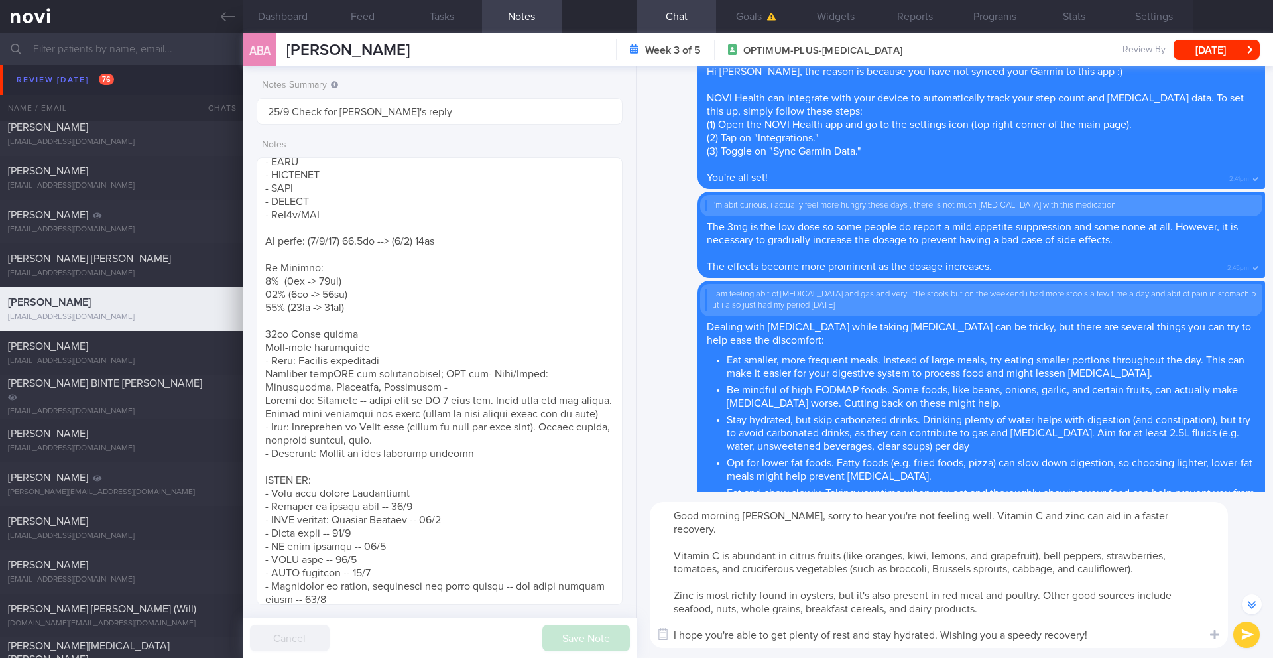
scroll to position [-3964, 0]
click at [1247, 576] on button "submit" at bounding box center [1246, 634] width 27 height 27
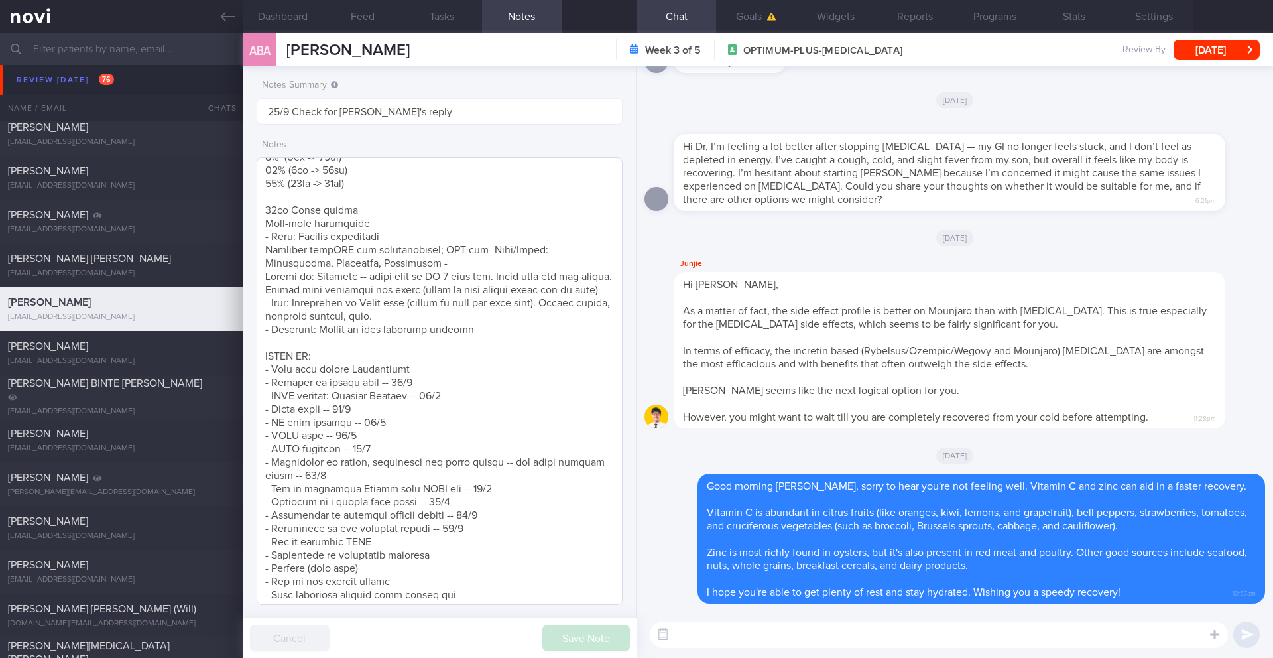
scroll to position [548, 0]
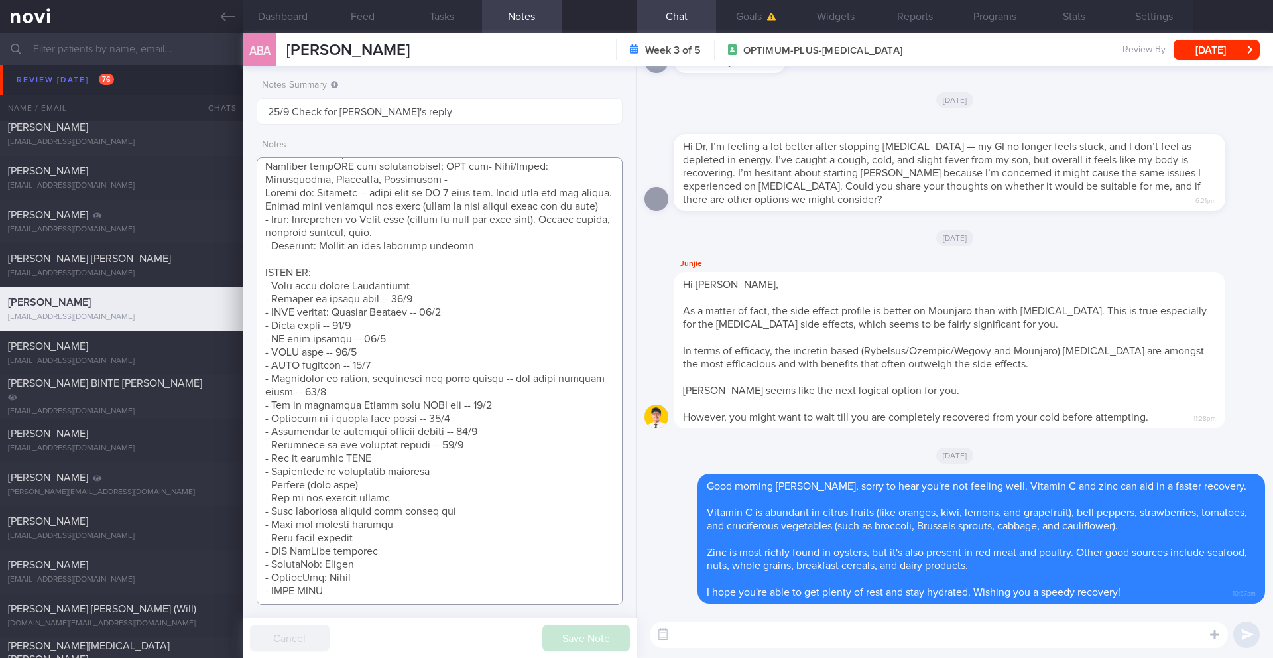
click at [479, 438] on textarea at bounding box center [440, 381] width 366 height 448
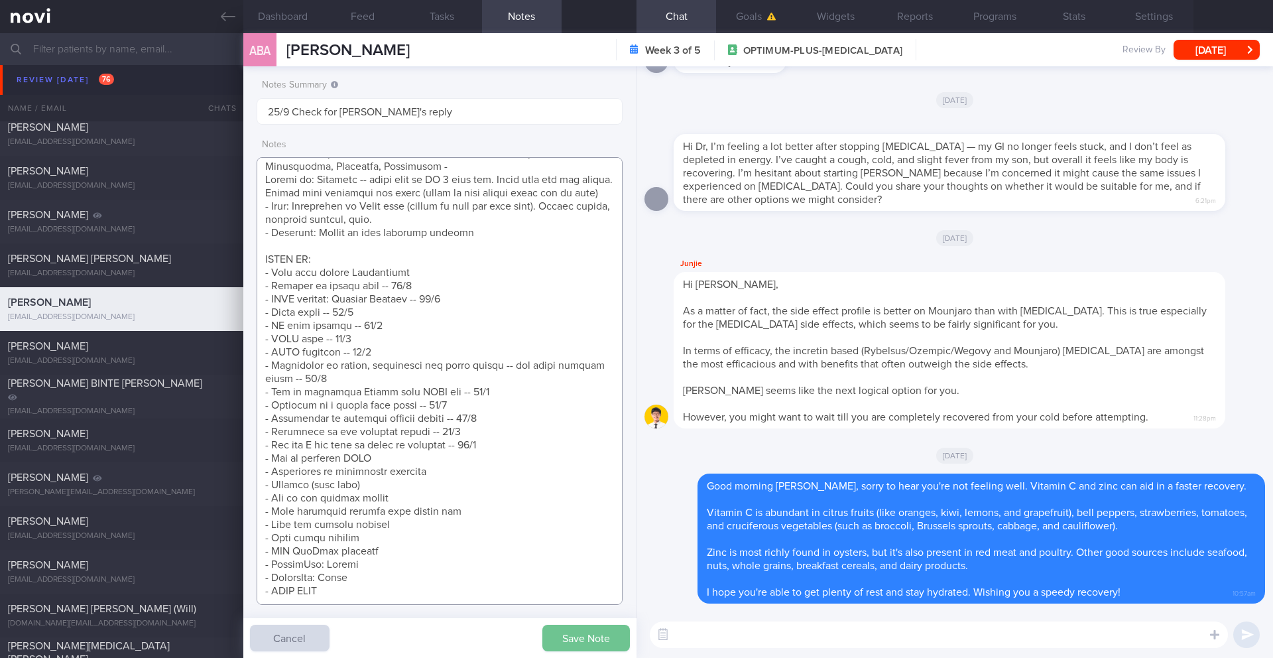
type textarea "SUPPORT NEEDED: CHALLENGE: R/V with JJ: (3/9/25) Tolerated Rybelsus 7mg Effects…"
click at [621, 576] on button "Save Note" at bounding box center [586, 638] width 88 height 27
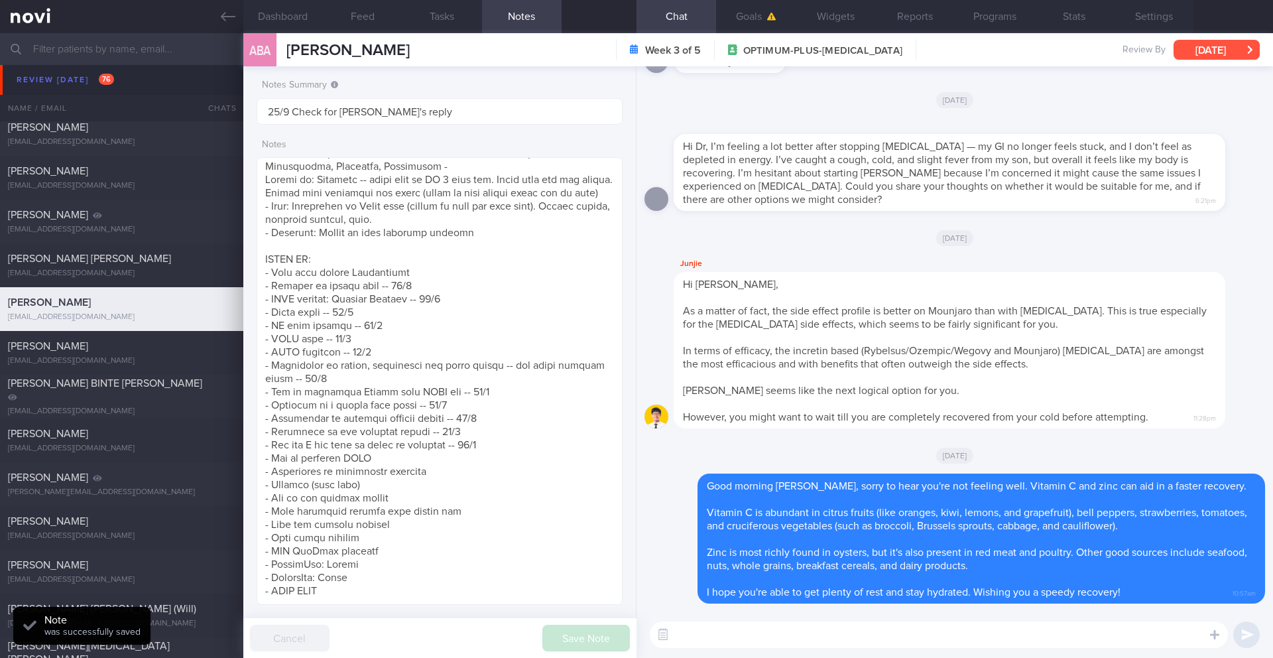
click at [1219, 51] on button "[DATE]" at bounding box center [1217, 50] width 86 height 20
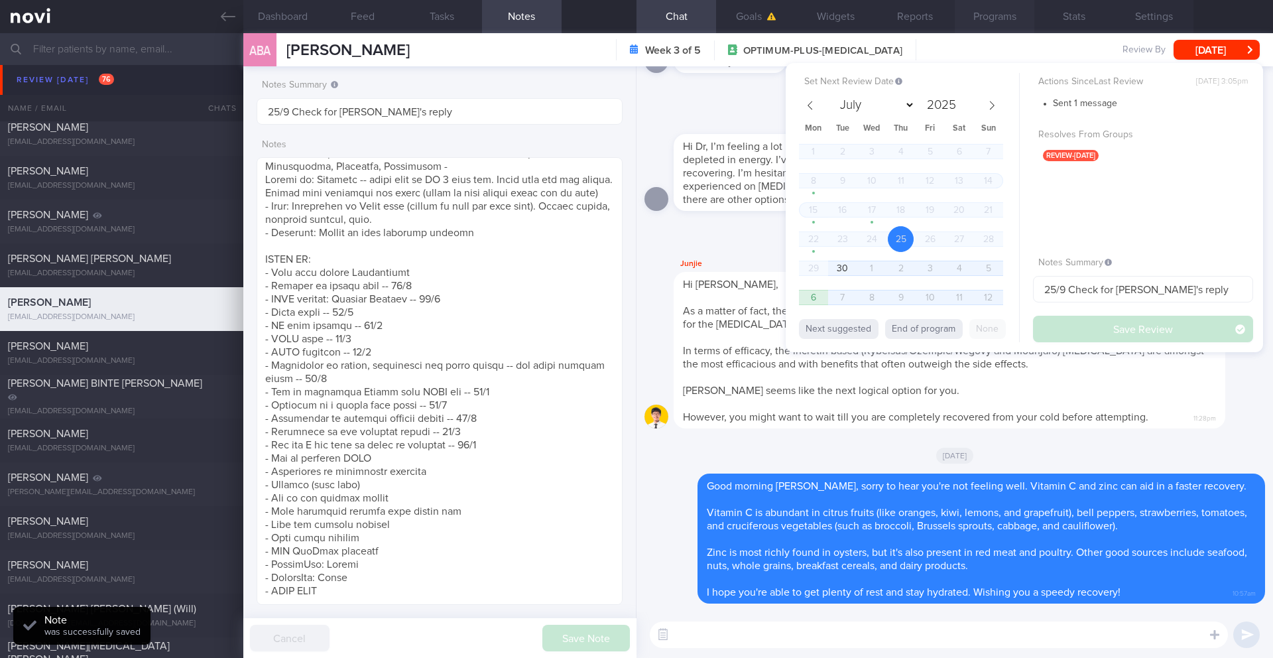
click at [999, 15] on button "Programs" at bounding box center [995, 16] width 80 height 33
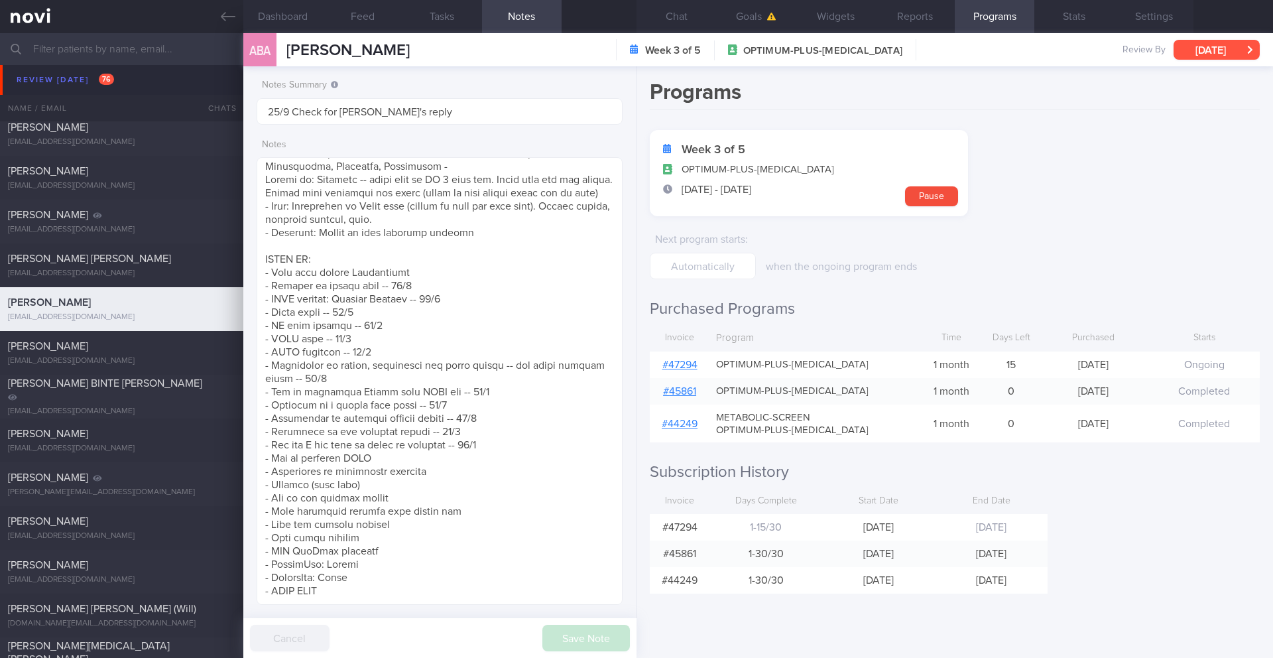
click at [1226, 50] on button "[DATE]" at bounding box center [1217, 50] width 86 height 20
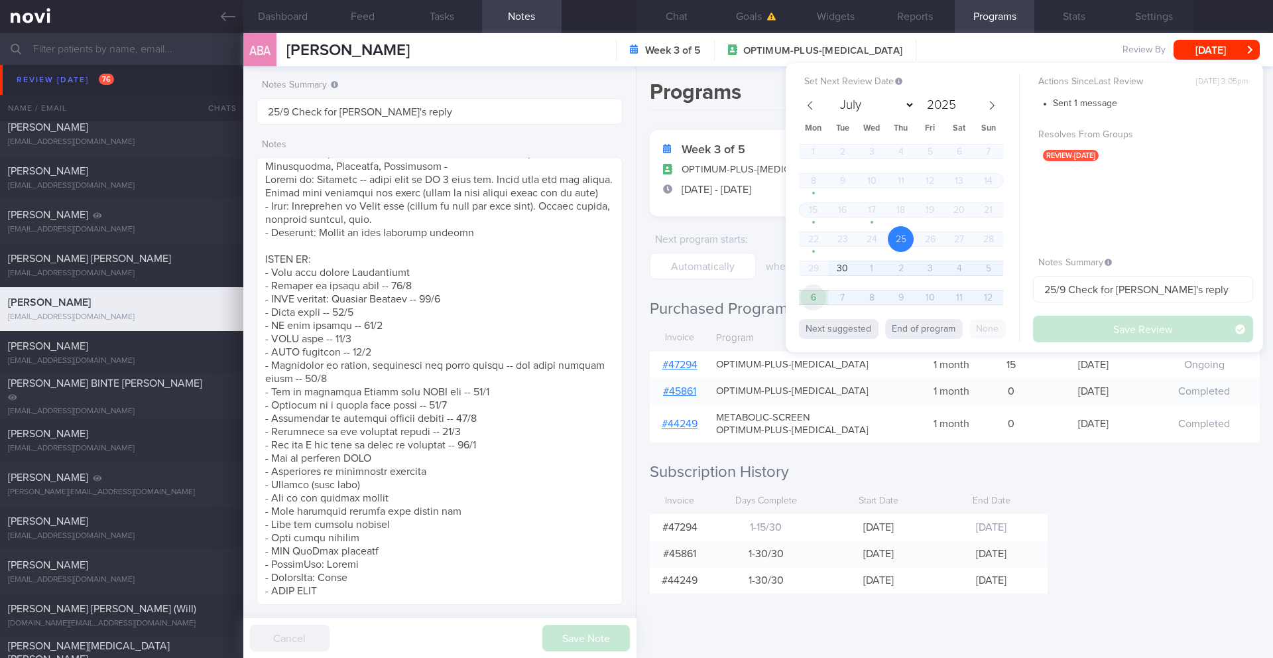
click at [817, 299] on span "6" at bounding box center [813, 297] width 26 height 26
select select "9"
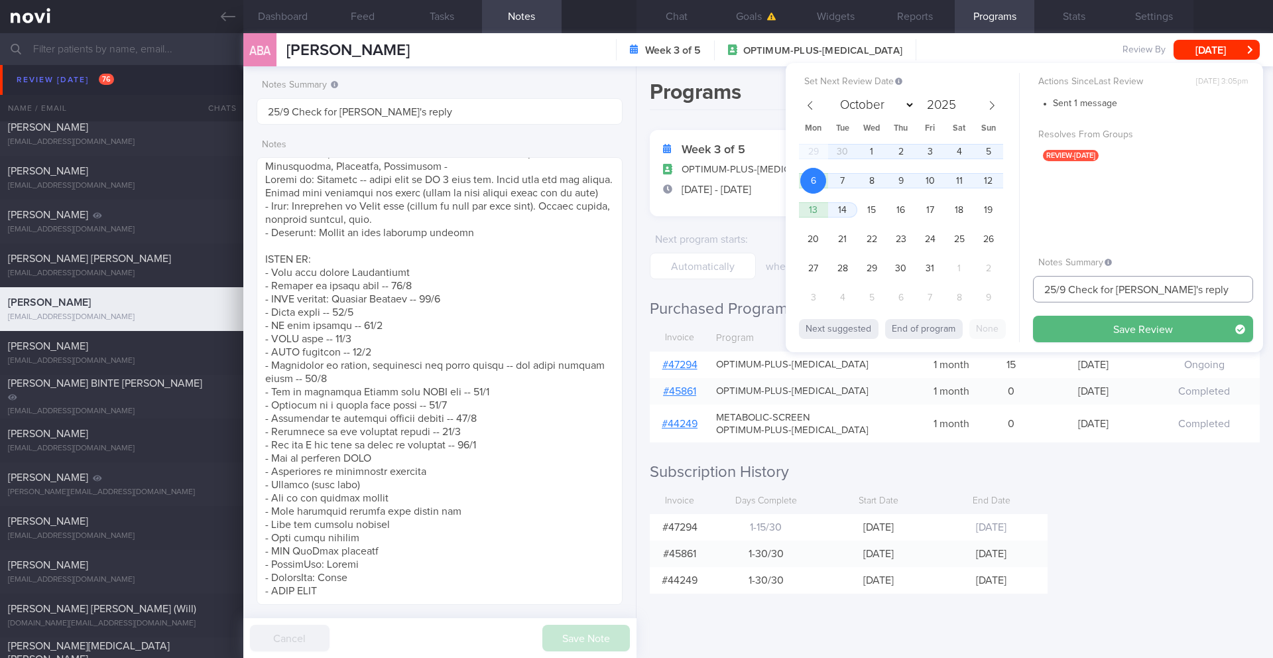
drag, startPoint x: 1063, startPoint y: 290, endPoint x: 1007, endPoint y: 294, distance: 56.5
click at [1007, 294] on div "Set Next Review Date 6 Oct 2025 July August September October November December…" at bounding box center [1024, 207] width 477 height 289
drag, startPoint x: 1099, startPoint y: 289, endPoint x: 1177, endPoint y: 284, distance: 78.4
click at [1177, 284] on input "6/10 Check for JJ's reply" at bounding box center [1143, 289] width 220 height 27
type input "6/10 Check in"
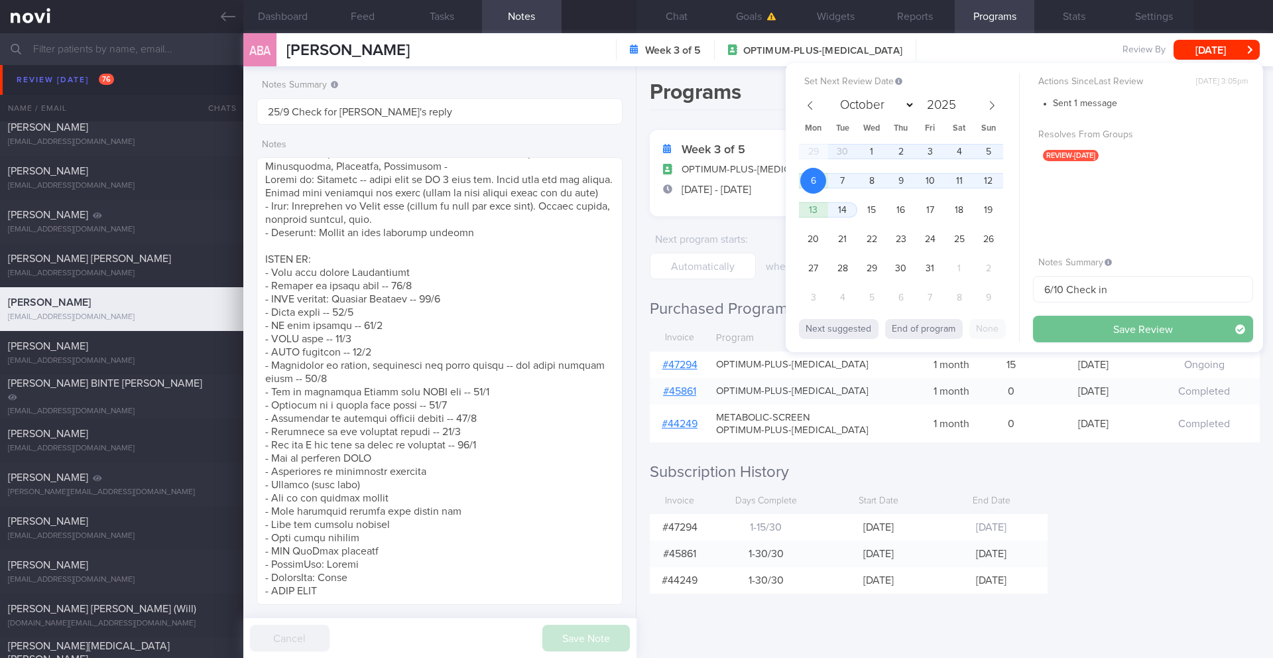
click at [1172, 328] on button "Save Review" at bounding box center [1143, 329] width 220 height 27
type input "6/10 Check in"
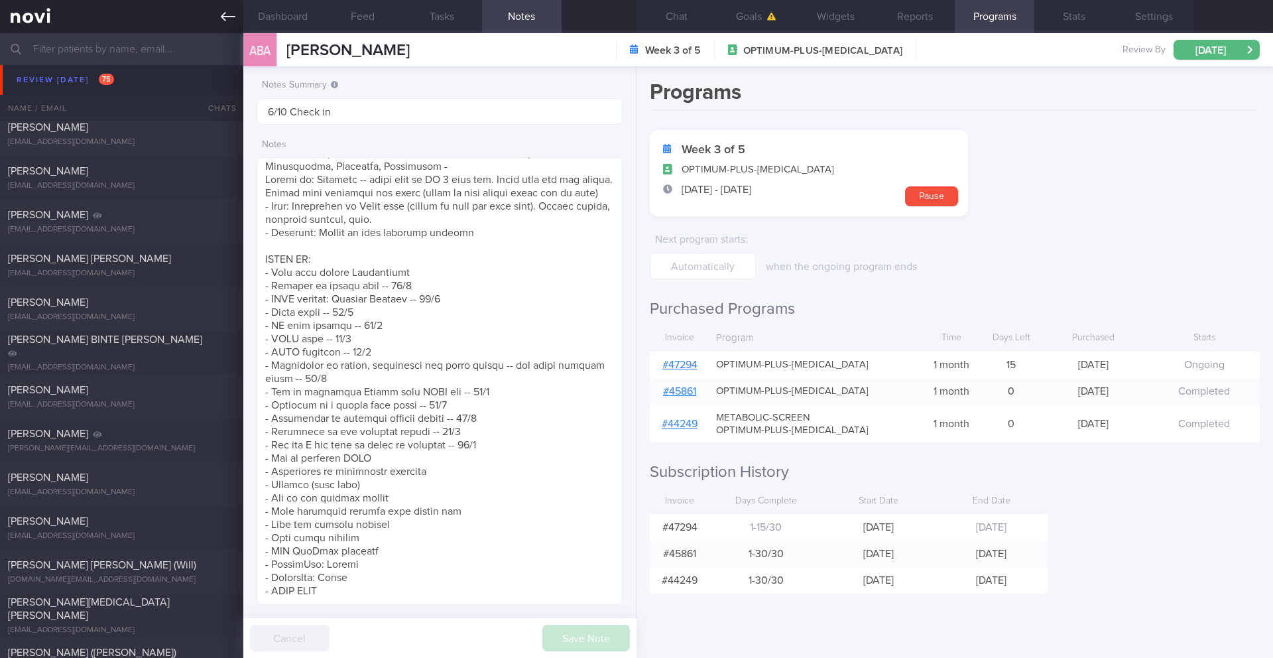
click at [229, 19] on icon at bounding box center [228, 16] width 15 height 15
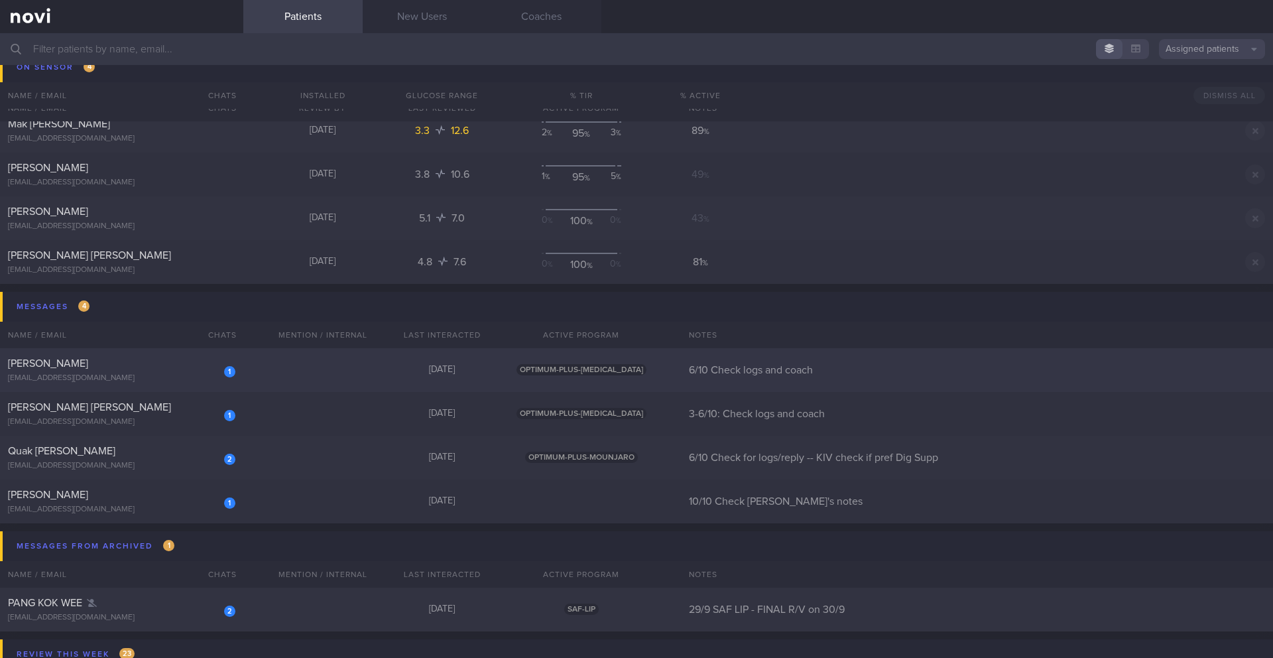
scroll to position [8020, 0]
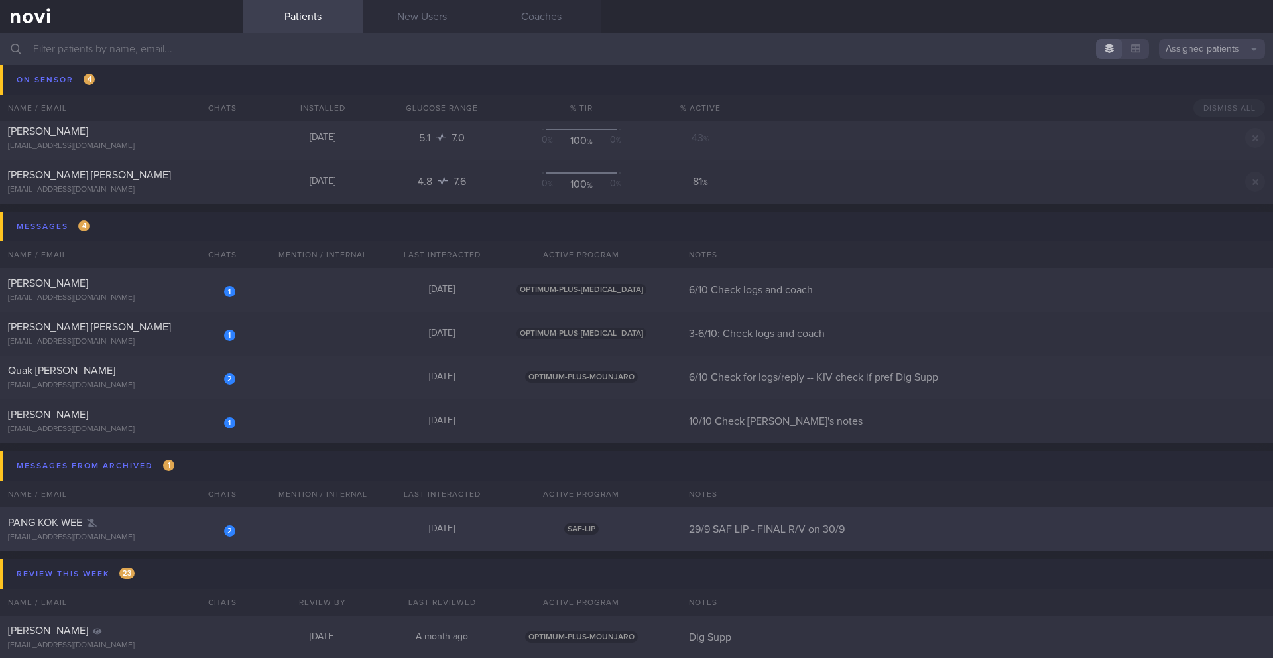
click at [158, 537] on div "pangkokwee75@gmail.com" at bounding box center [121, 538] width 227 height 10
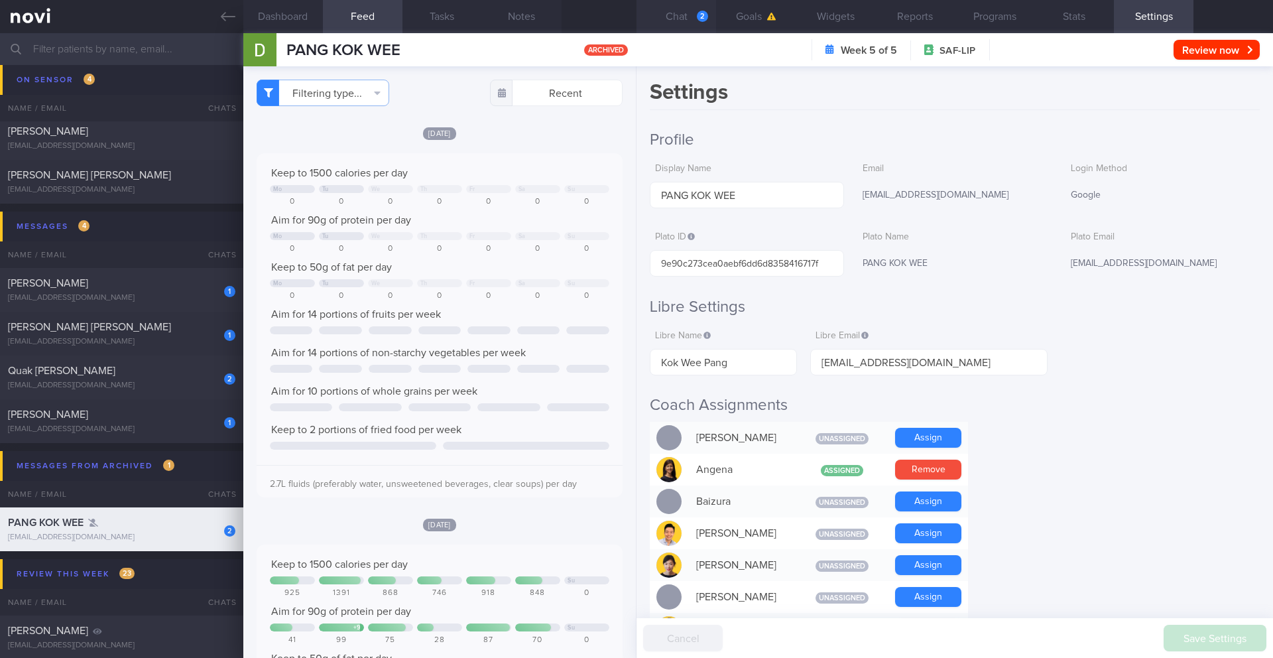
click at [709, 19] on button "Chat 2" at bounding box center [677, 16] width 80 height 33
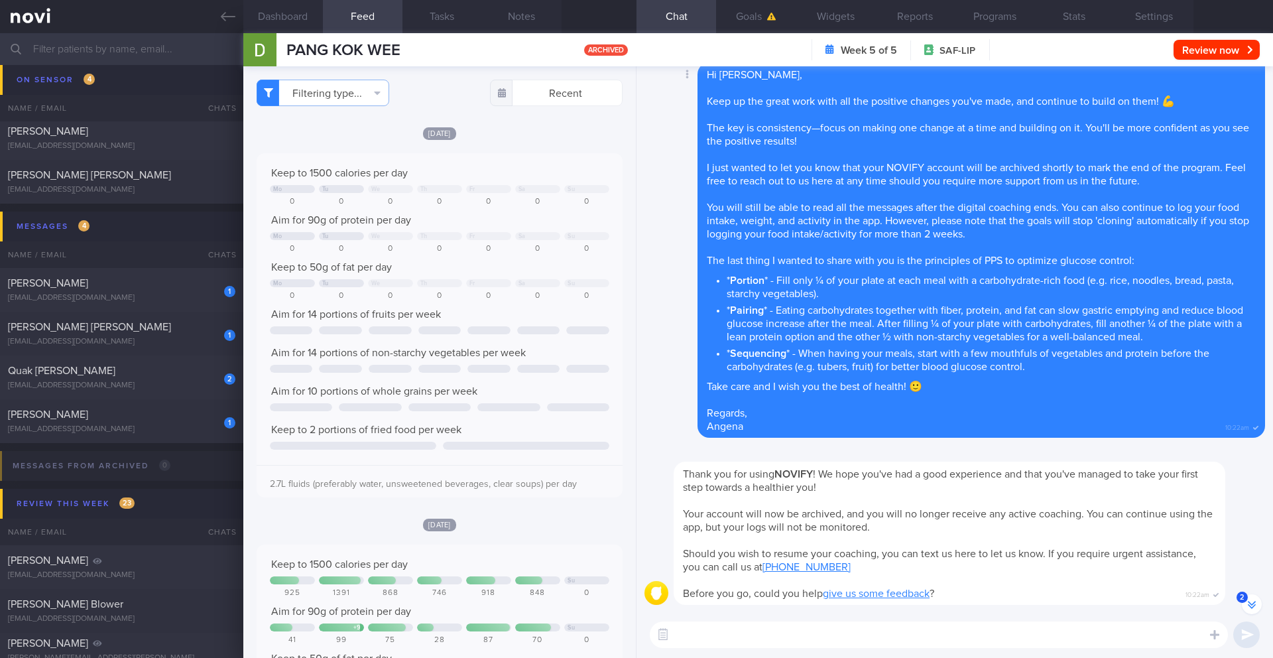
scroll to position [1, 0]
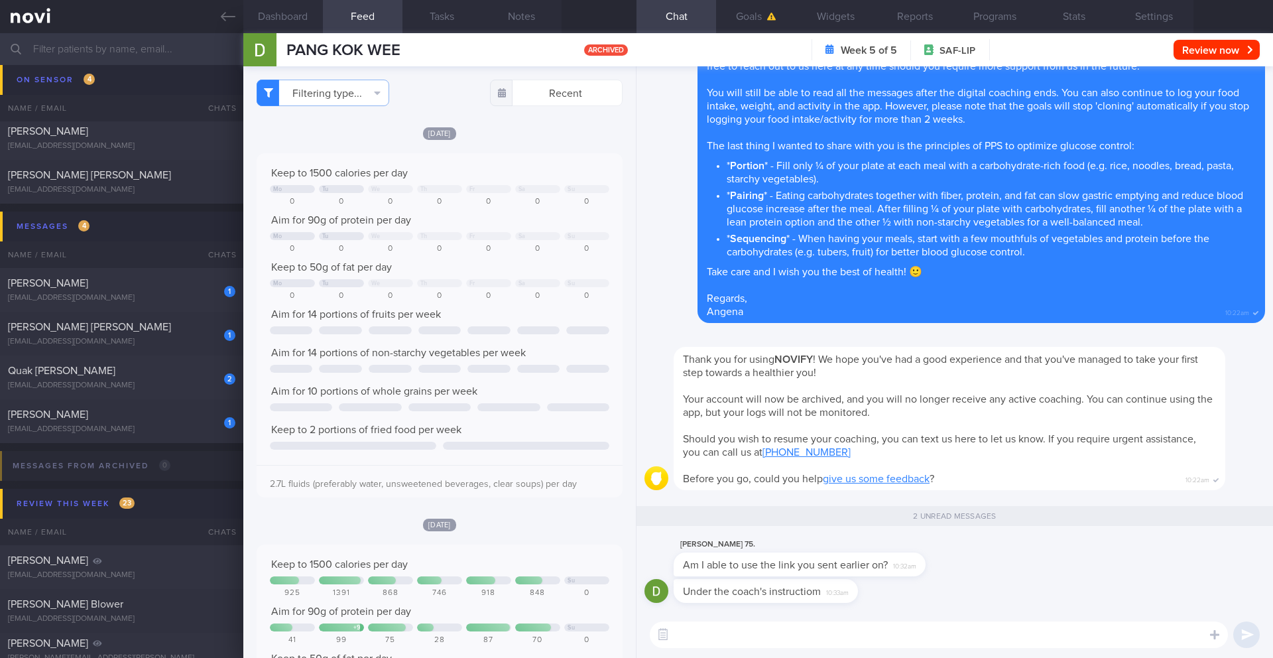
click at [869, 576] on textarea at bounding box center [939, 634] width 578 height 27
type textarea "H"
drag, startPoint x: 680, startPoint y: 589, endPoint x: 808, endPoint y: 592, distance: 128.0
click at [808, 576] on div "Under the coach's instructiom 10:33am" at bounding box center [786, 591] width 224 height 24
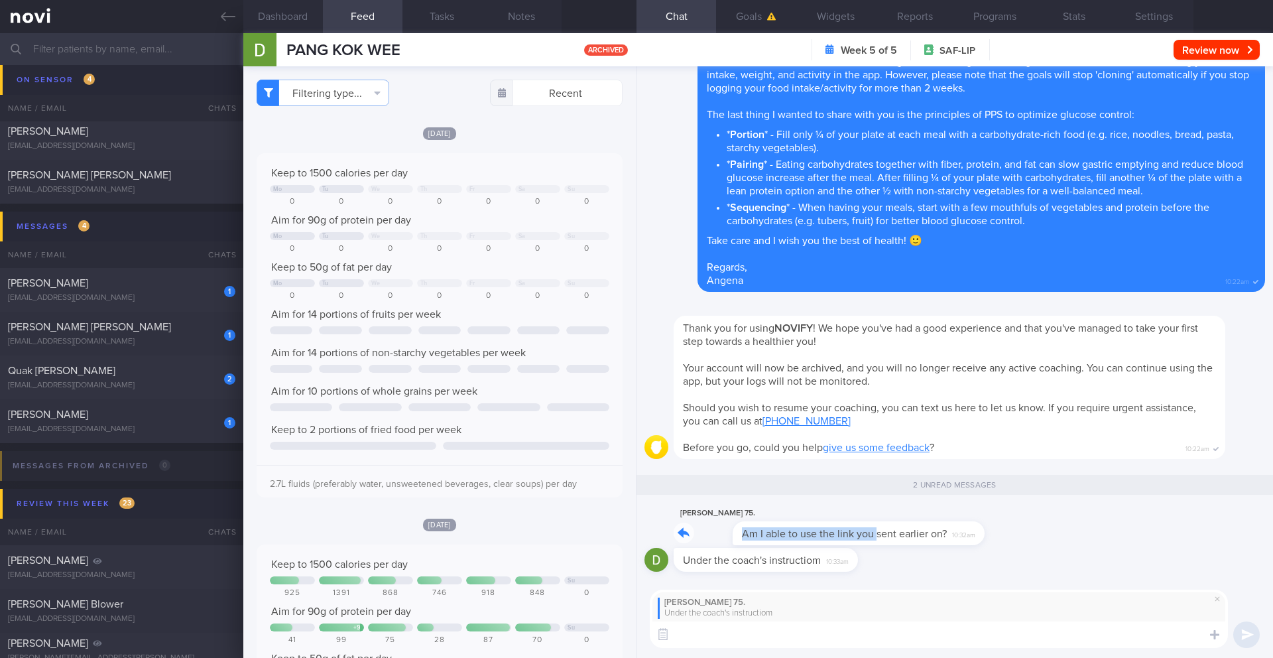
drag, startPoint x: 681, startPoint y: 537, endPoint x: 818, endPoint y: 537, distance: 137.3
click at [818, 537] on div "David Pang 75. Am I able to use the link you sent earlier on? 10:32am" at bounding box center [820, 525] width 292 height 40
type textarea "Which link?"
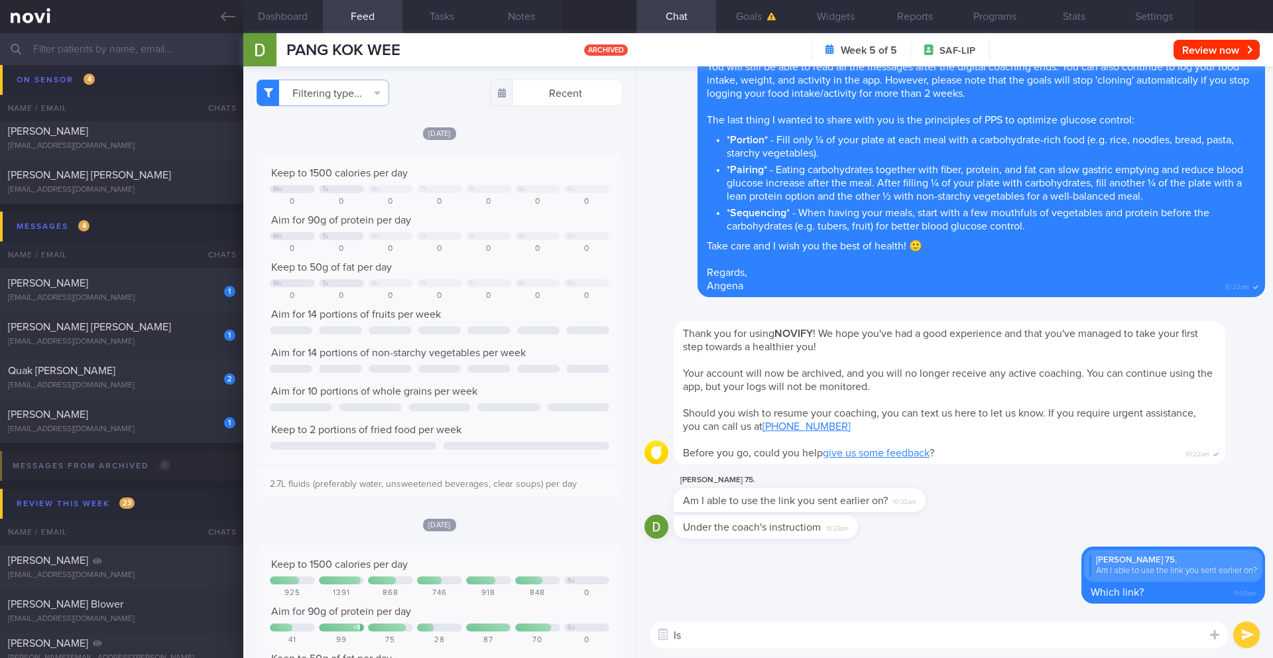
type textarea "I"
type textarea "Do you mean for the exit questionnaire?"
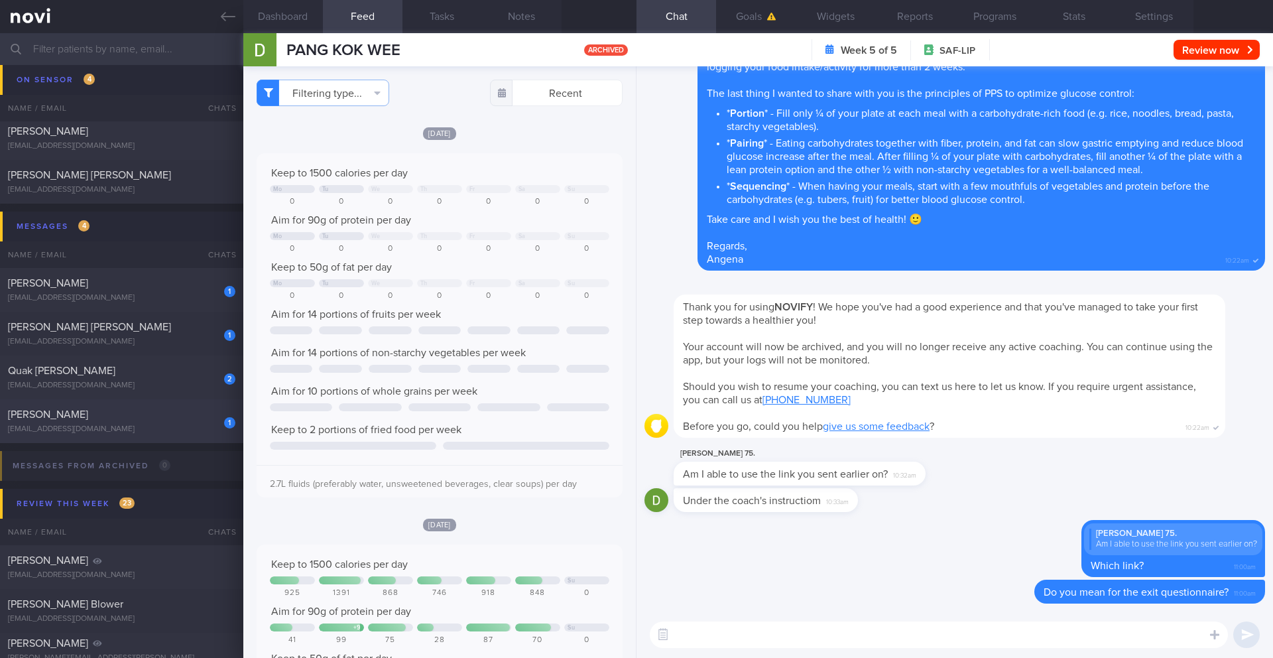
click at [186, 432] on div "[EMAIL_ADDRESS][DOMAIN_NAME]" at bounding box center [121, 429] width 227 height 10
type input "10/10 Check [PERSON_NAME]'s notes"
select select "9"
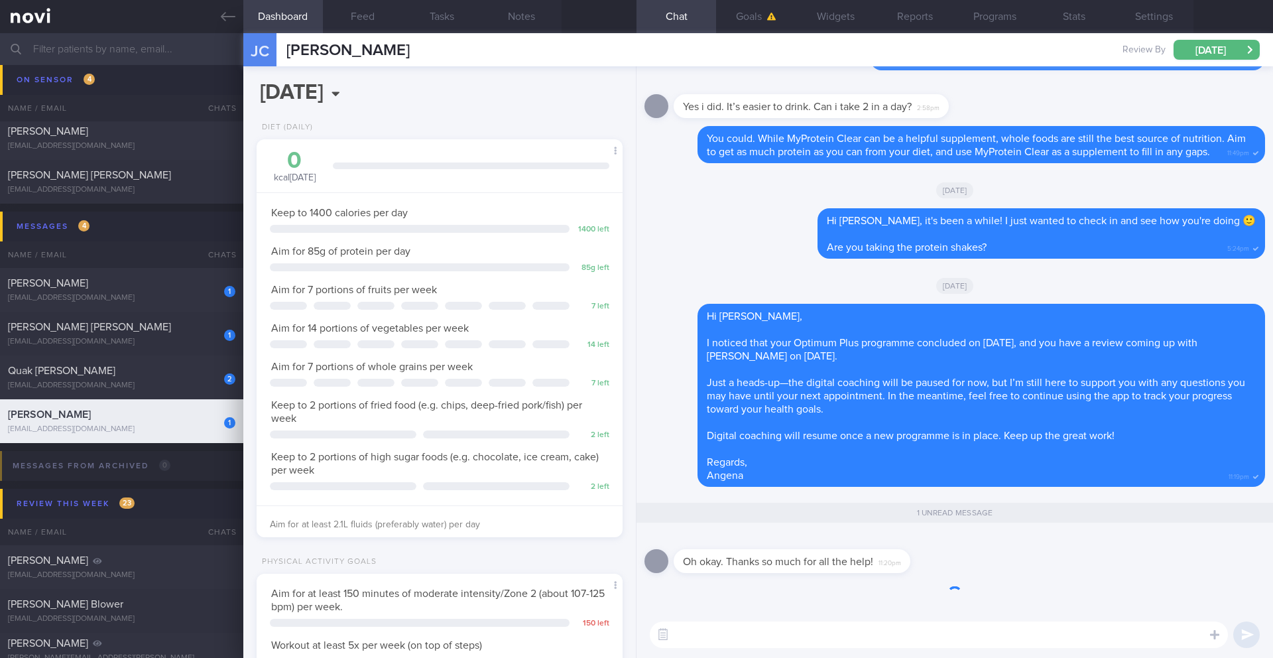
scroll to position [185, 333]
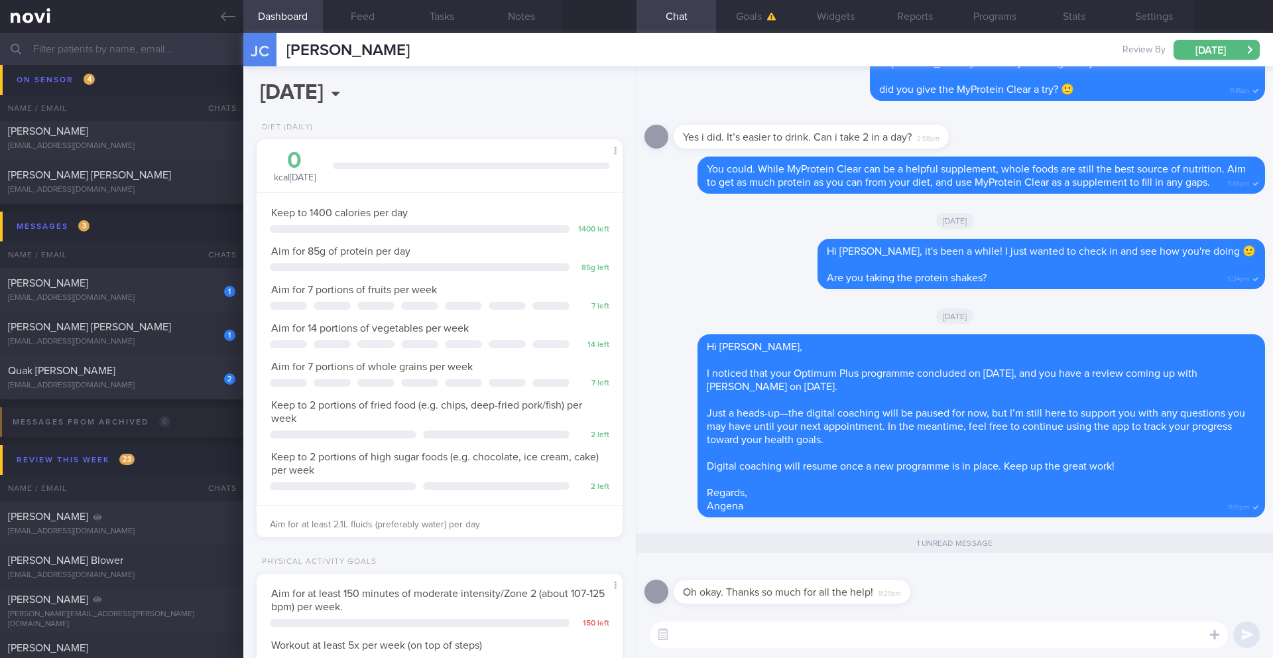
click at [871, 576] on textarea at bounding box center [939, 634] width 578 height 27
type textarea "No problem 😉"
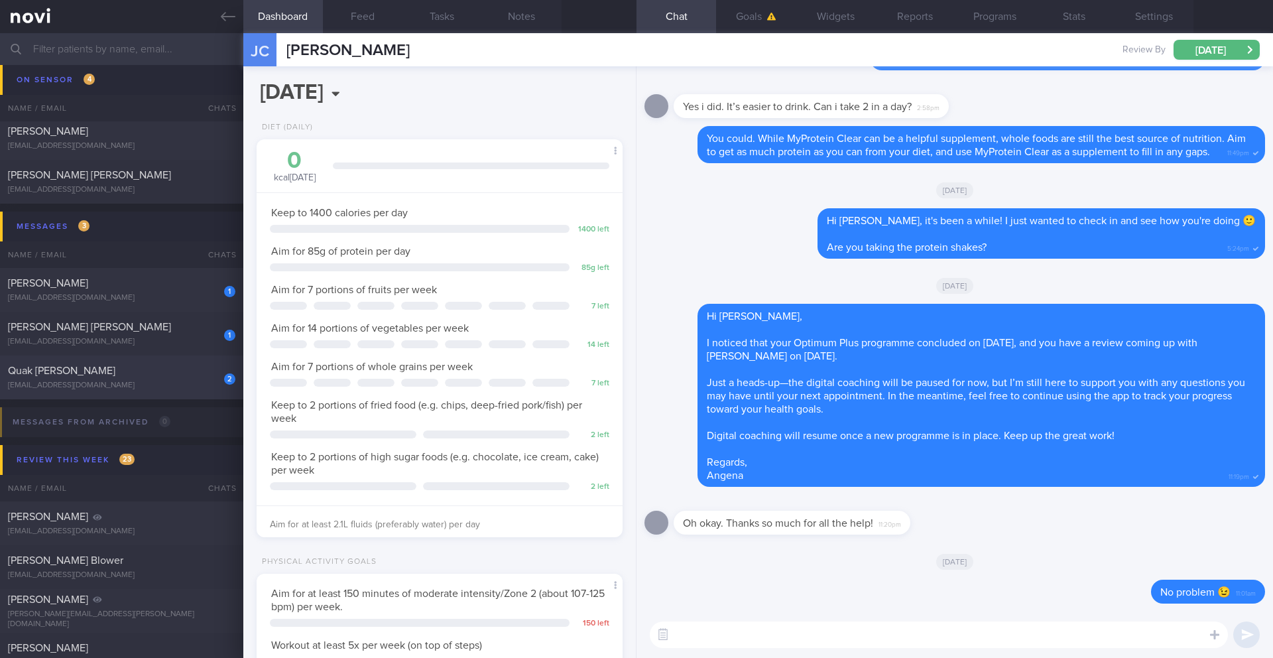
click at [163, 397] on div "2 Quak Yew Chong ycquak@gmail.com Yesterday OPTIMUM-PLUS-MOUNJARO 6/10 Check fo…" at bounding box center [636, 377] width 1273 height 44
type input "6/10 Check for logs/reply -- KIV check if pref Dig Supp"
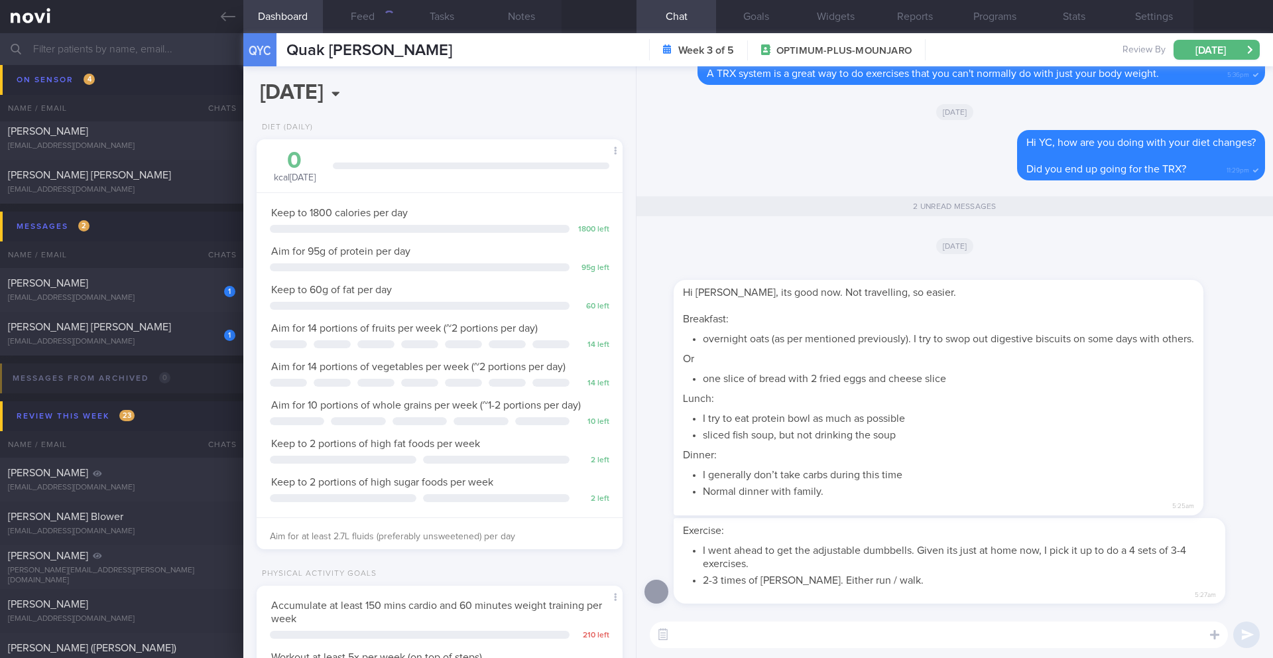
scroll to position [185, 333]
click at [371, 13] on button "Feed 46" at bounding box center [363, 16] width 80 height 33
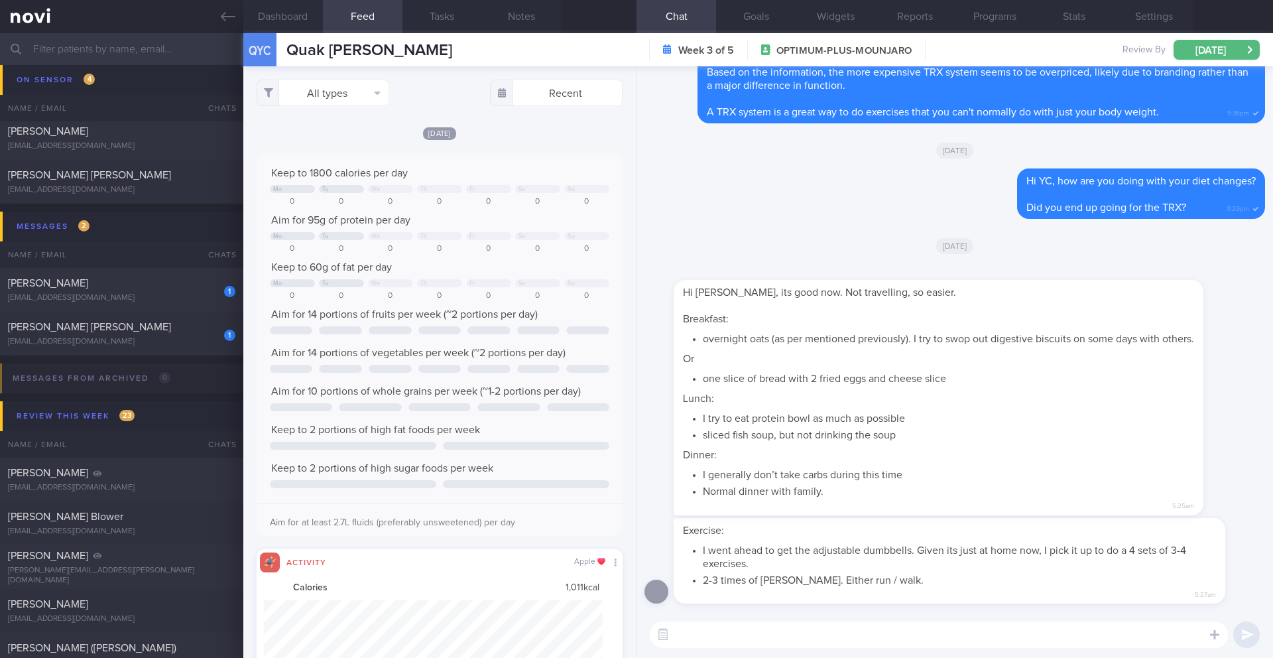
scroll to position [84, 340]
click at [357, 93] on button "All types" at bounding box center [323, 93] width 133 height 27
click at [342, 137] on button "Activity" at bounding box center [322, 139] width 131 height 20
checkbox input "false"
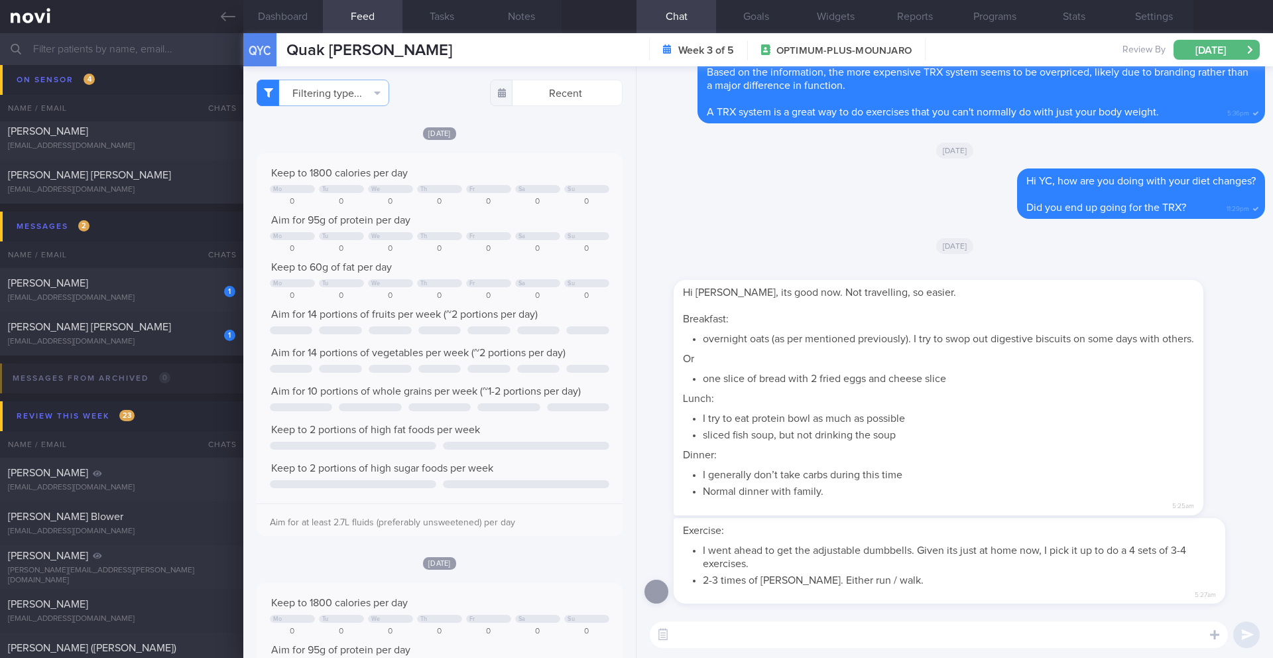
click at [498, 129] on div "[DATE]" at bounding box center [440, 133] width 366 height 14
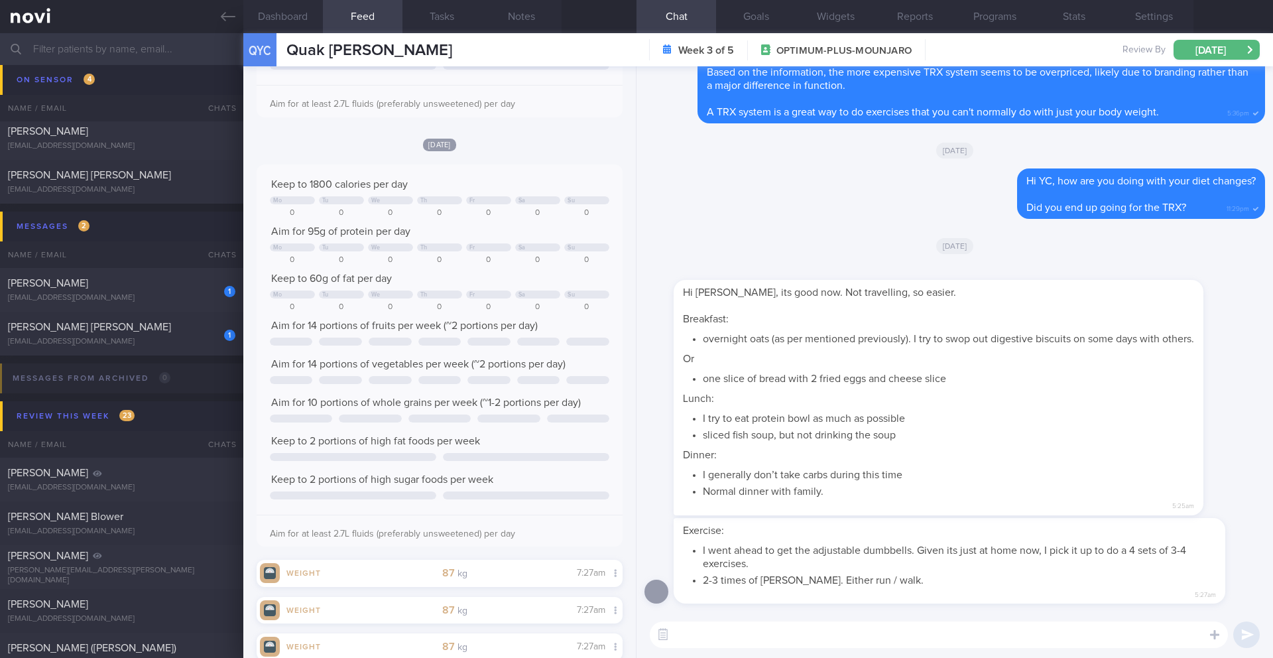
click at [780, 576] on textarea at bounding box center [939, 634] width 578 height 27
type textarea "H"
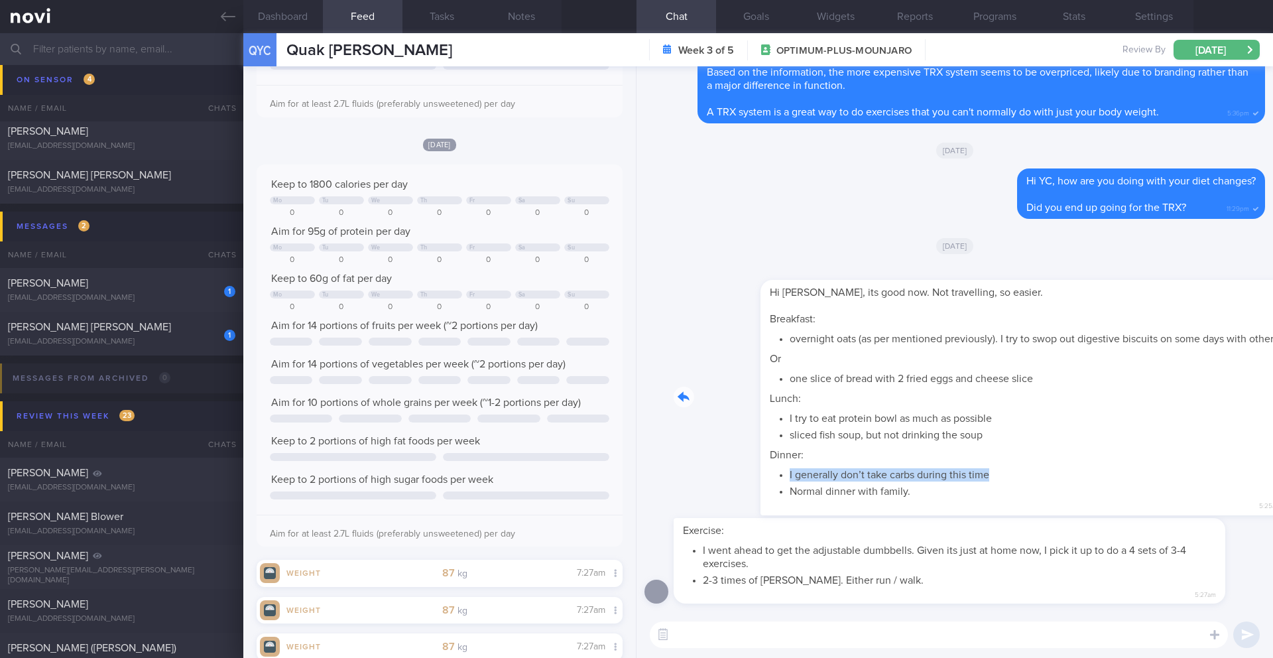
drag, startPoint x: 677, startPoint y: 471, endPoint x: 951, endPoint y: 478, distance: 274.0
click at [951, 478] on div "Hi Angena, its good now. Not travelling, so easier. Breakfast: overnight oats (…" at bounding box center [959, 389] width 570 height 251
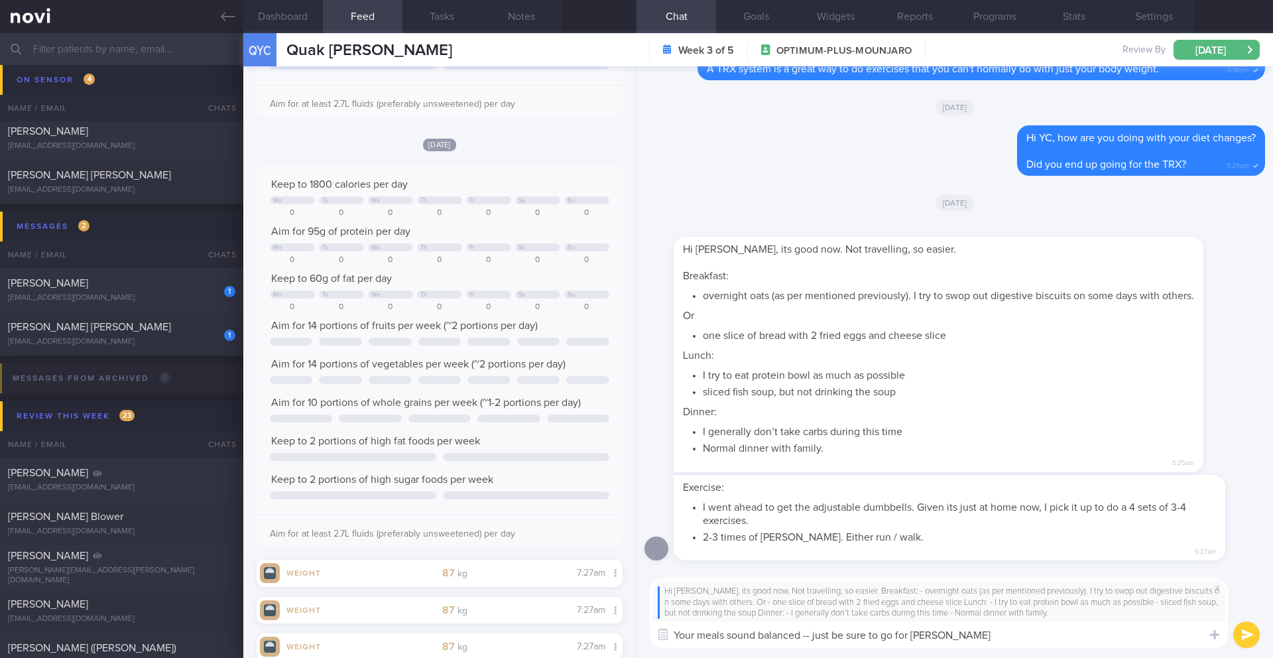
drag, startPoint x: 758, startPoint y: 638, endPoint x: 803, endPoint y: 635, distance: 45.2
click at [803, 576] on textarea "Your meals sound balanced -- just be sure to go for balan" at bounding box center [939, 634] width 578 height 27
click at [935, 576] on textarea "Your meals sound go -- just be sure to go for balan" at bounding box center [939, 634] width 578 height 27
click at [770, 576] on textarea "Your meals sound go -- just be sure to go for balanced meals when eating with y…" at bounding box center [939, 634] width 578 height 27
type textarea "Your meals sound good -- just be sure to go for balanced meals when eating with…"
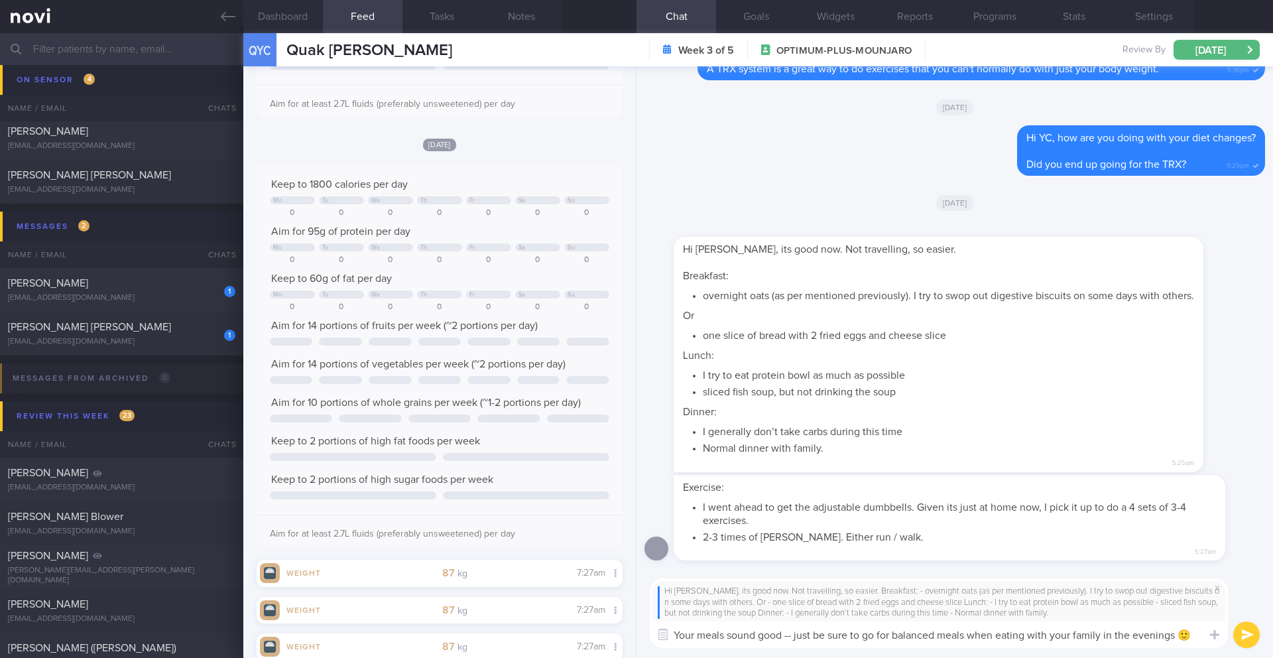
click at [1242, 576] on button "submit" at bounding box center [1246, 634] width 27 height 27
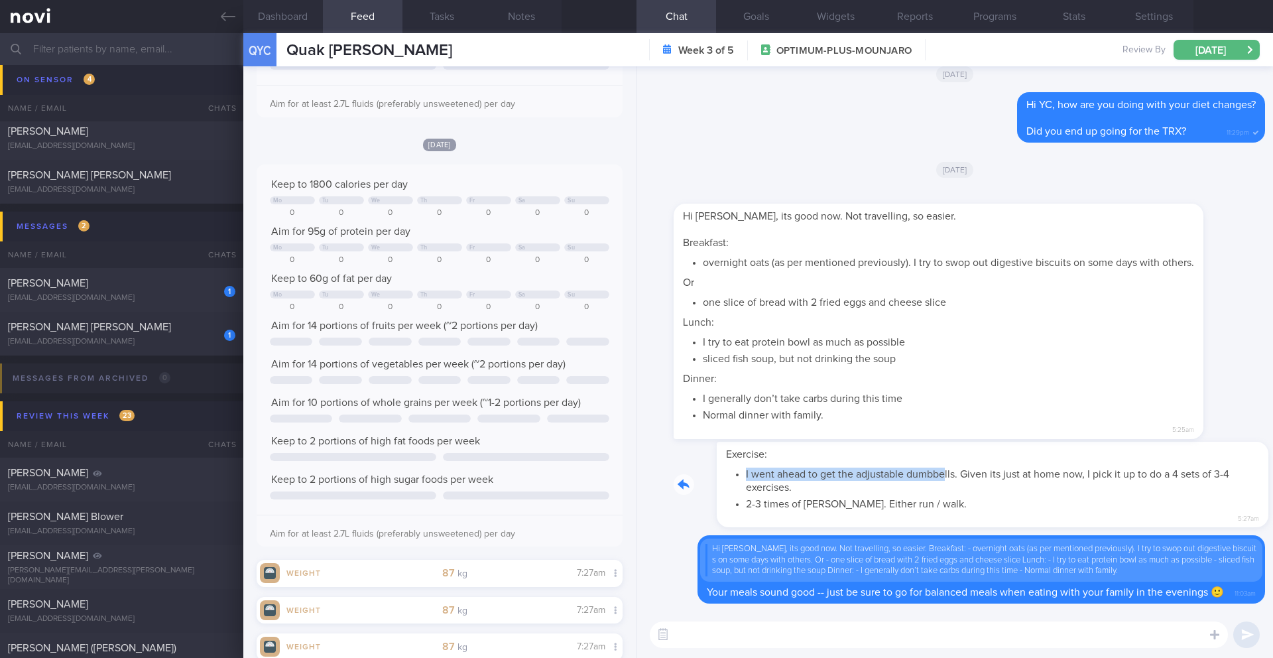
drag, startPoint x: 678, startPoint y: 456, endPoint x: 903, endPoint y: 461, distance: 224.9
click at [903, 461] on div "Exercise: I went ahead to get the adjustable dumbbells. Given its just at home …" at bounding box center [970, 485] width 592 height 86
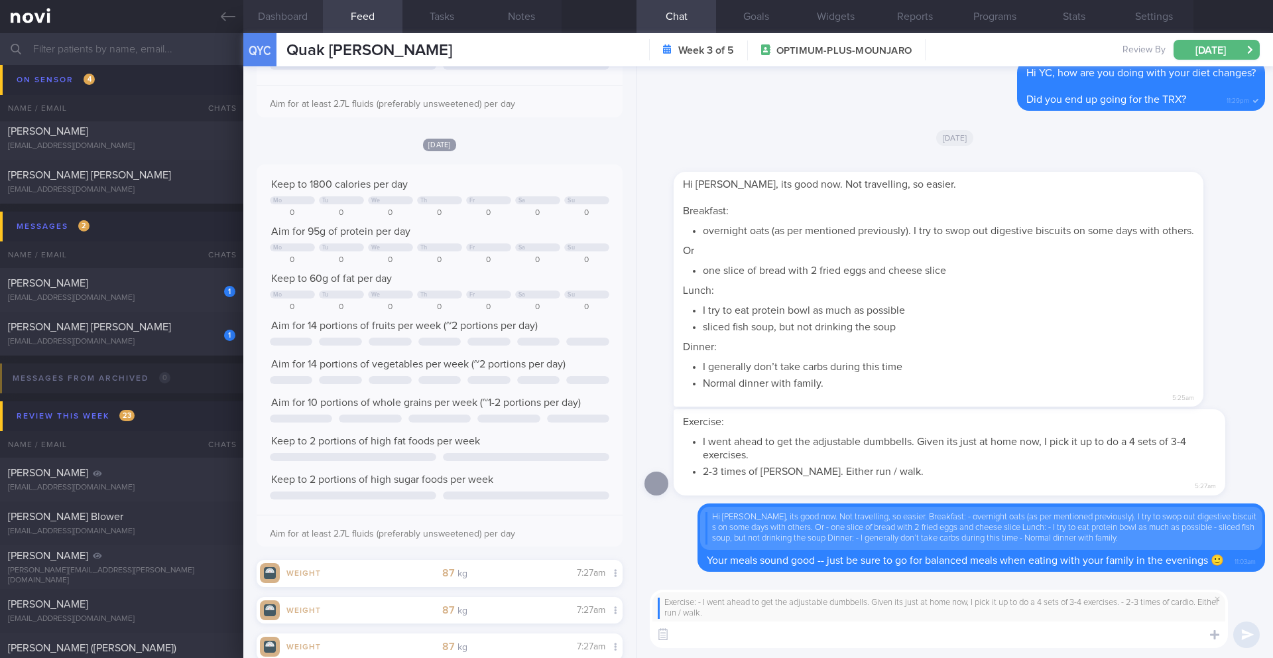
click at [292, 24] on button "Dashboard" at bounding box center [283, 16] width 80 height 33
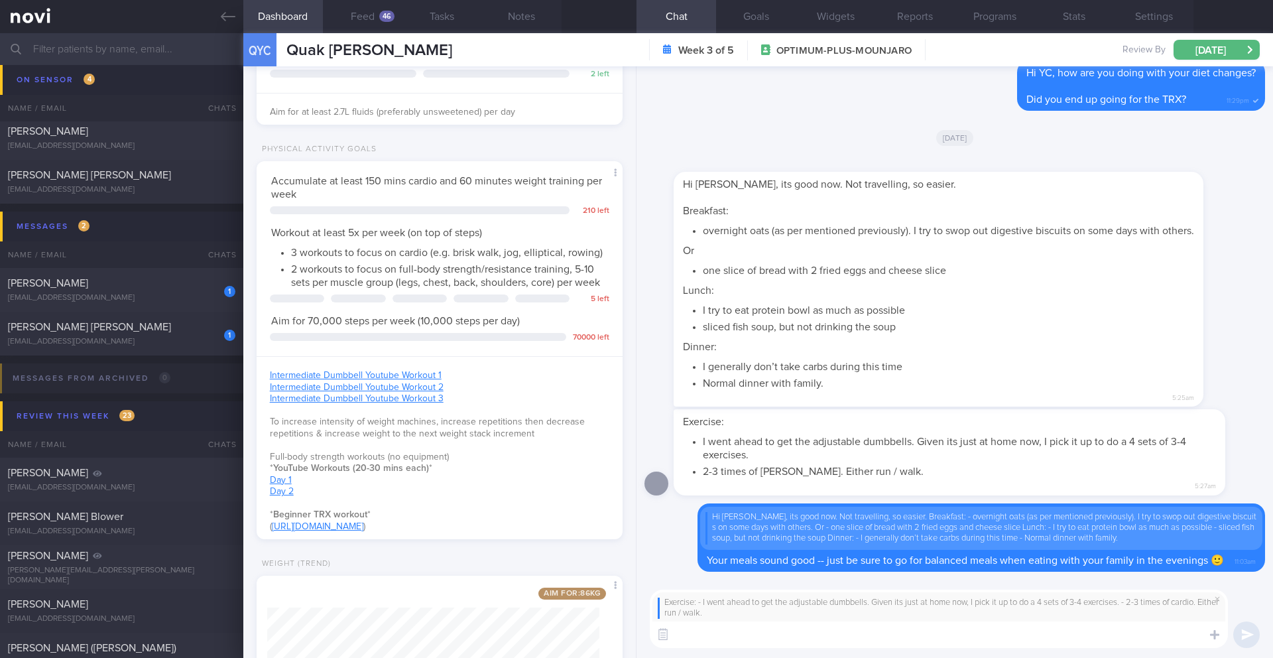
scroll to position [440, 0]
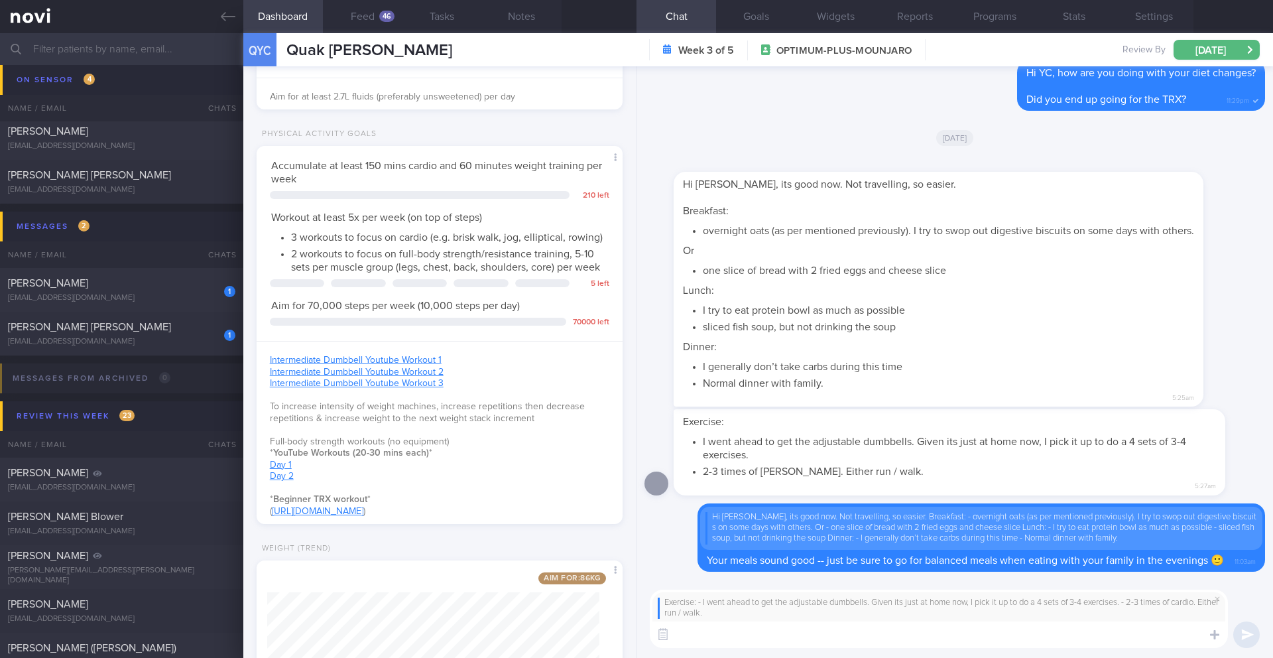
click at [775, 576] on textarea at bounding box center [939, 634] width 578 height 27
type textarea "A"
type textarea "G"
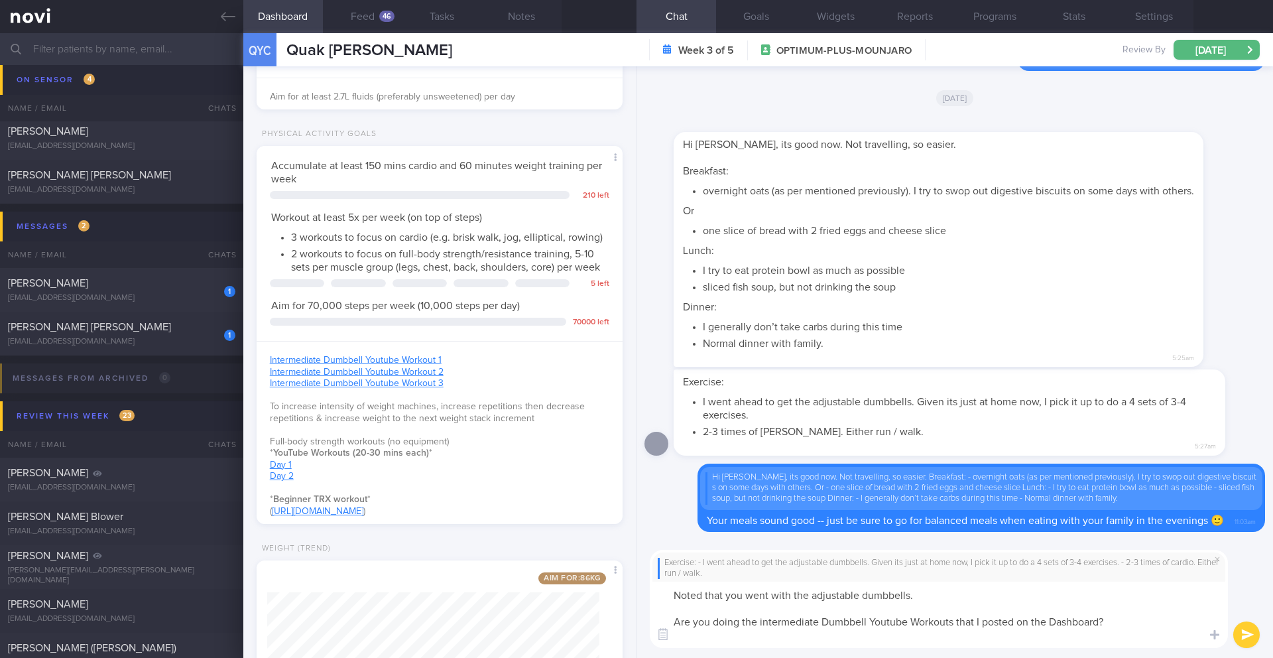
scroll to position [0, 0]
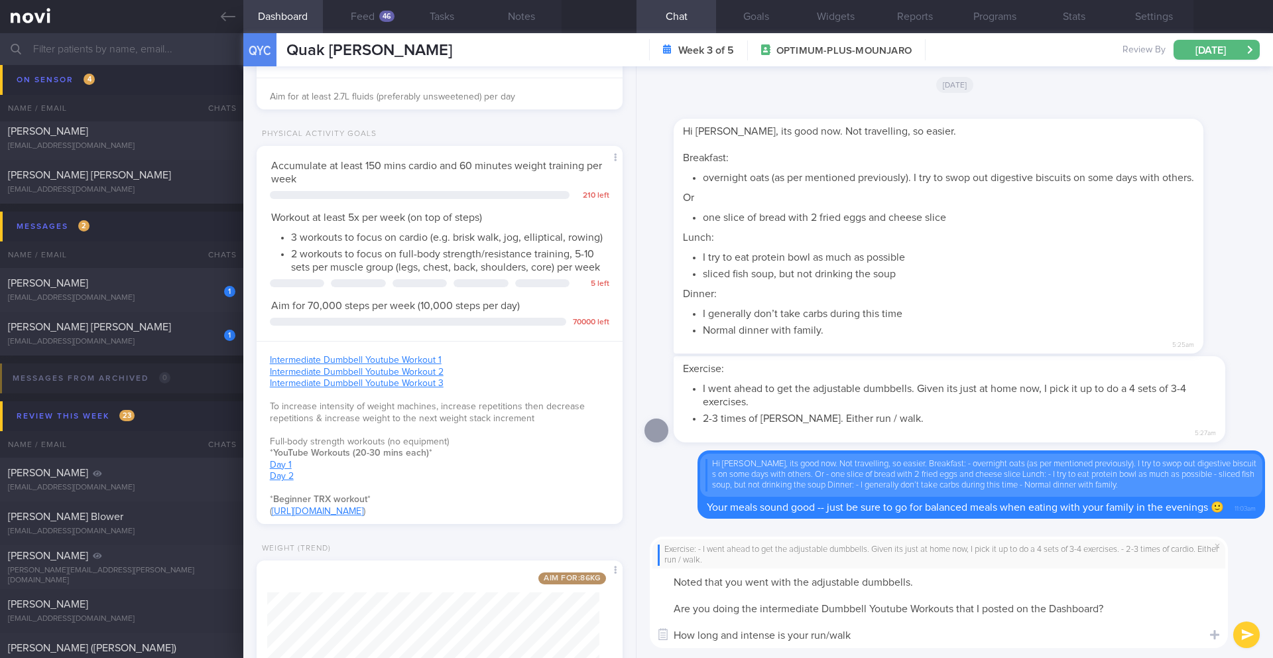
type textarea "Noted that you went with the adjustable dumbbells. Are you doing the intermedia…"
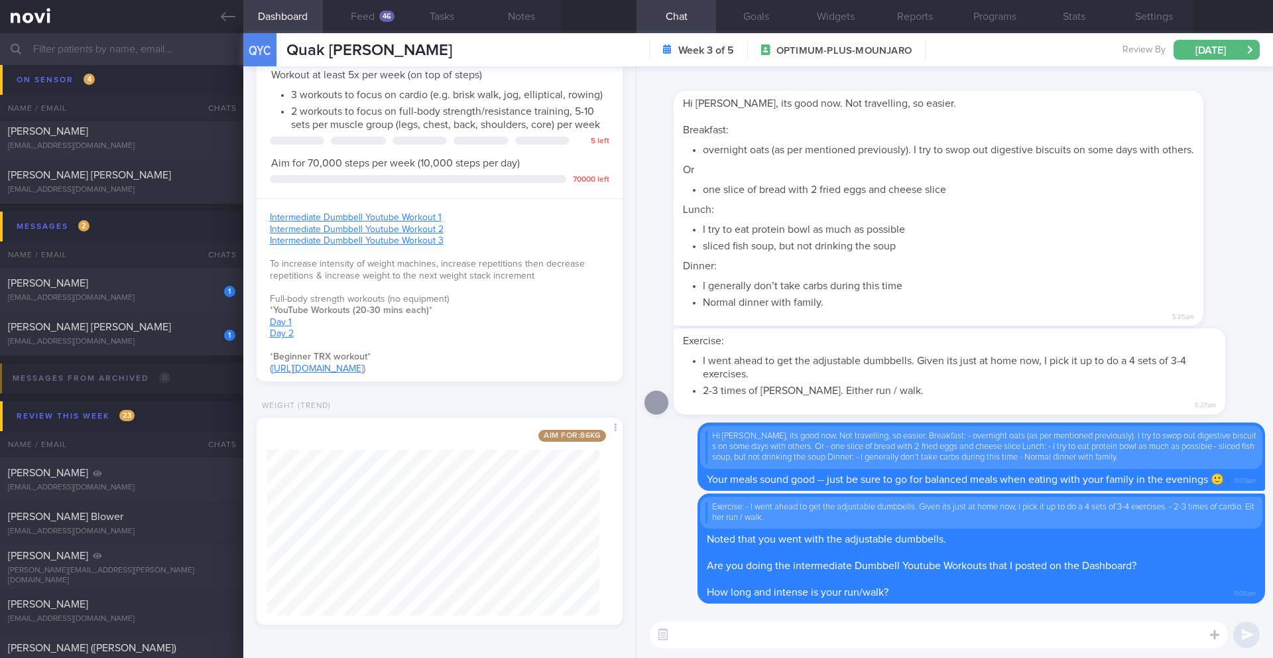
scroll to position [609, 0]
click at [139, 290] on div "1 WARREN EMMANUEL BINTORO titin@ourplace.sg" at bounding box center [121, 290] width 243 height 27
type input "6/10 Check logs and coach"
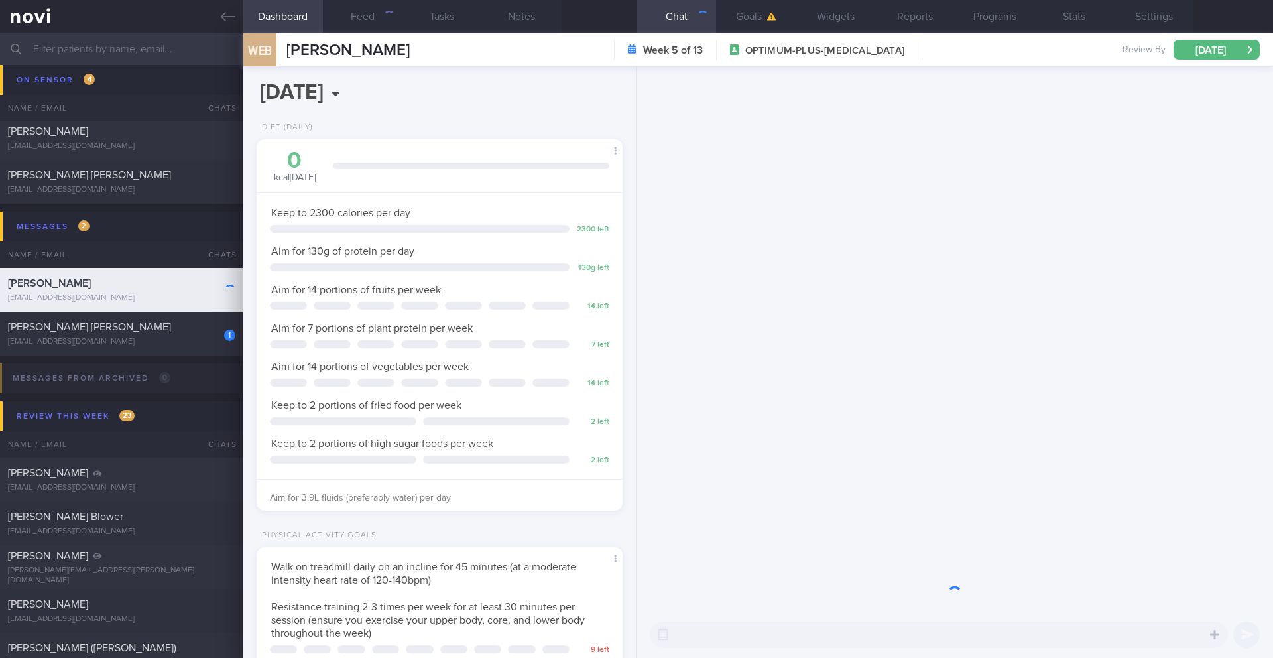
scroll to position [185, 333]
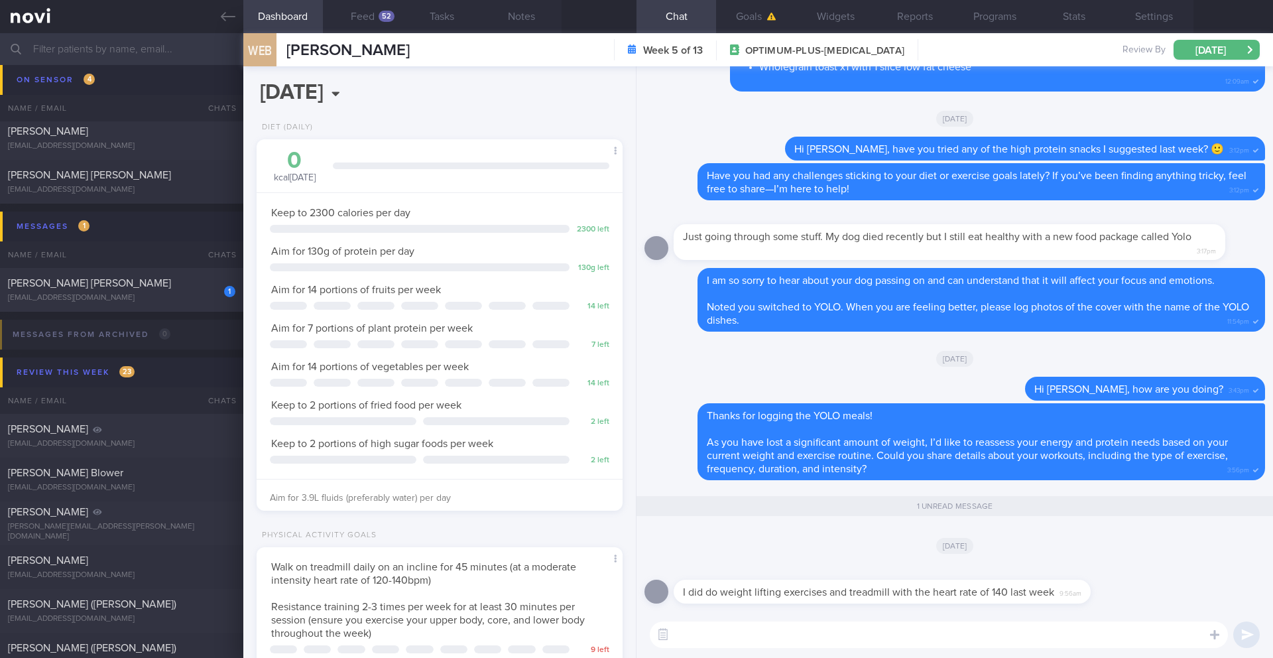
click at [781, 576] on textarea at bounding box center [939, 634] width 578 height 27
type textarea "W"
type textarea "Do you do the workouts daily? How long is the duration of your workouts?"
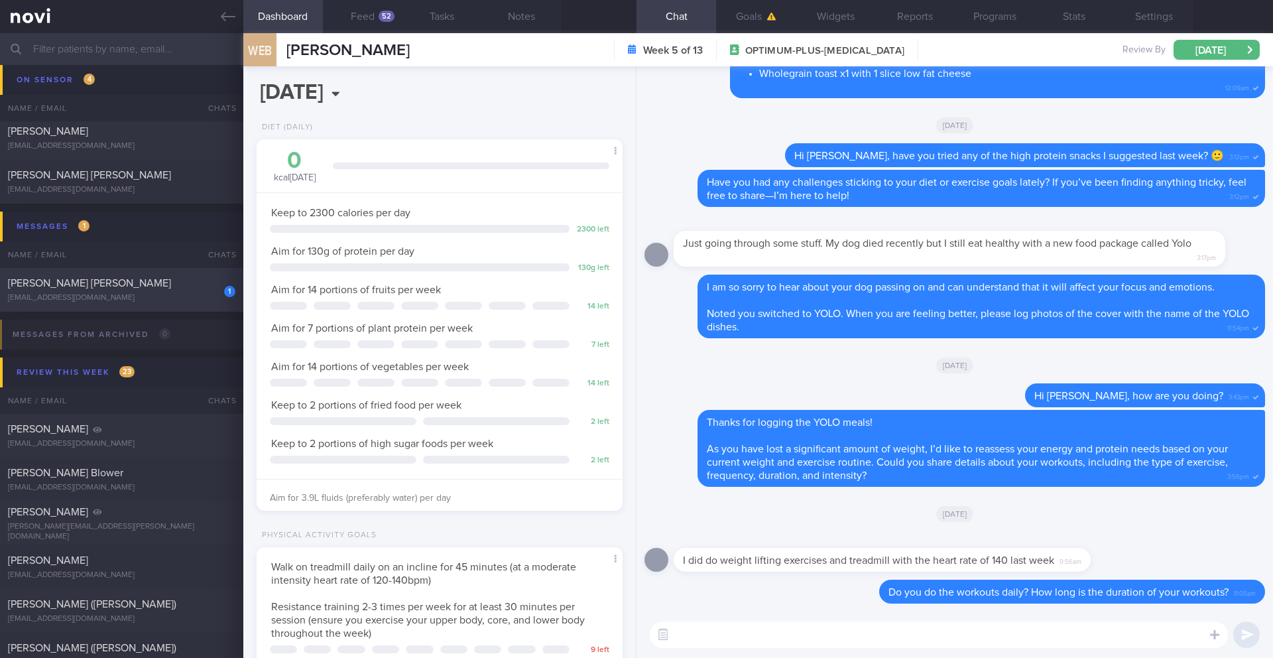
click at [121, 303] on div "1 MCGRATH ELIZABETH JOSEPHINE lizziemcgrath89@gmail.com Yesterday OPTIMUM-PLUS-…" at bounding box center [636, 290] width 1273 height 44
type input "3-6/10: Check logs and coach"
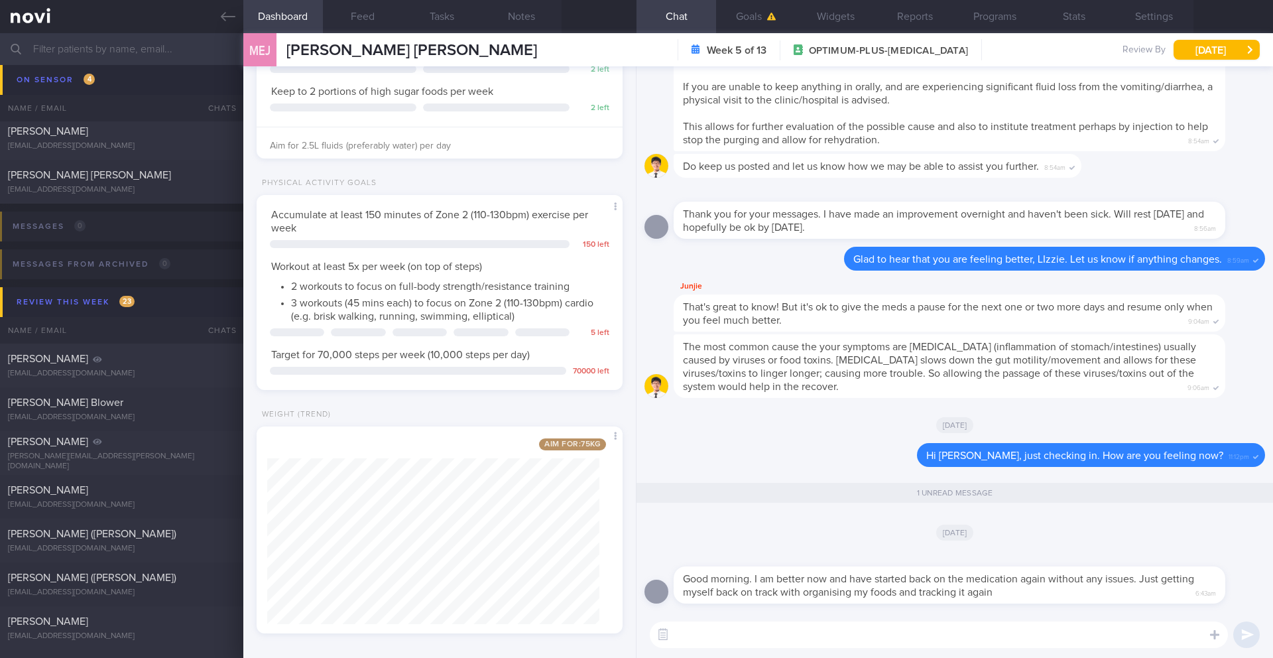
scroll to position [361, 0]
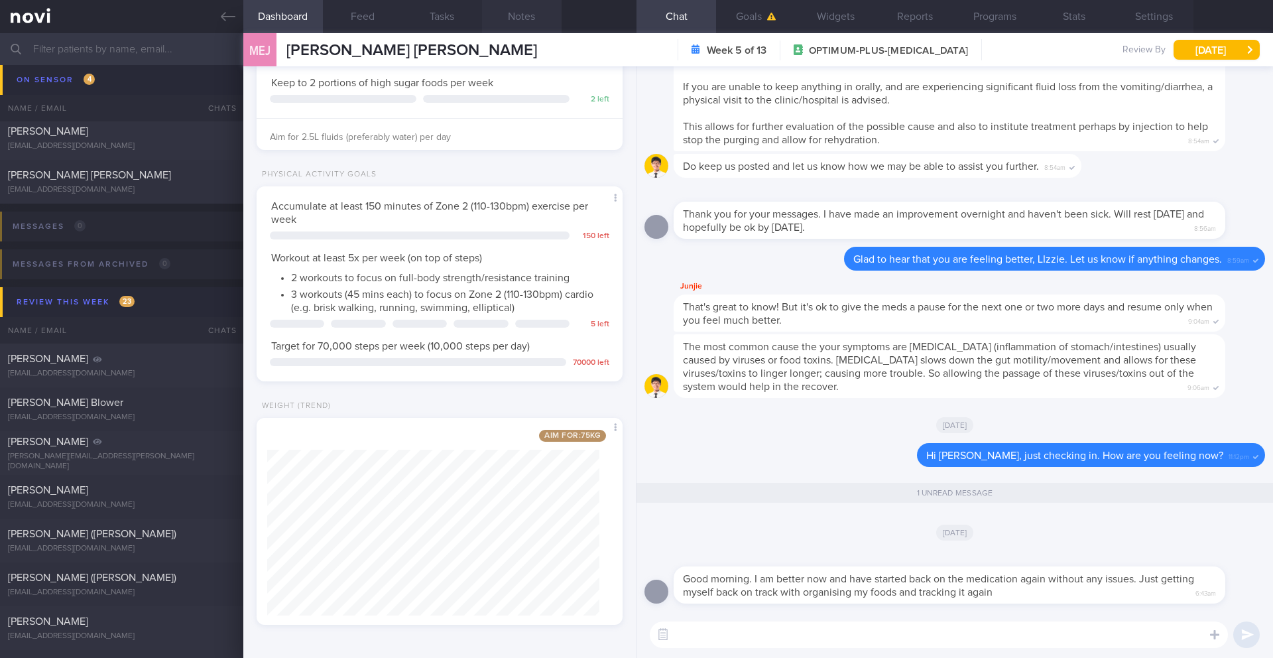
click at [528, 31] on button "Notes" at bounding box center [522, 16] width 80 height 33
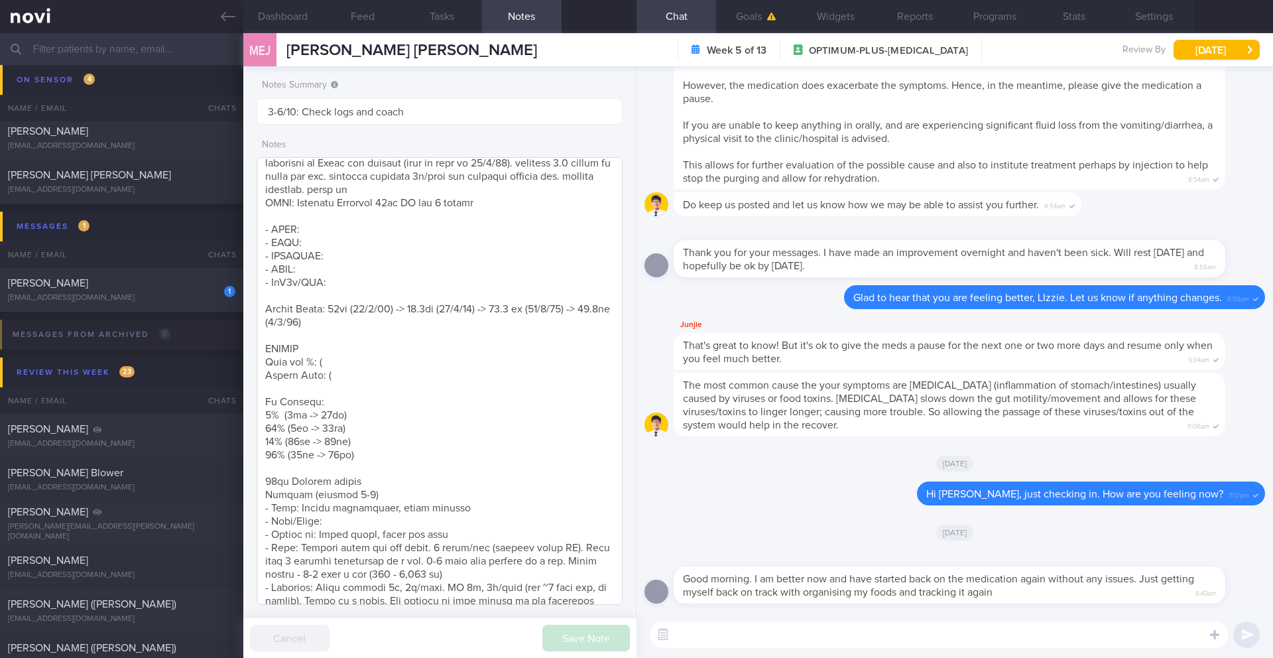
scroll to position [128, 0]
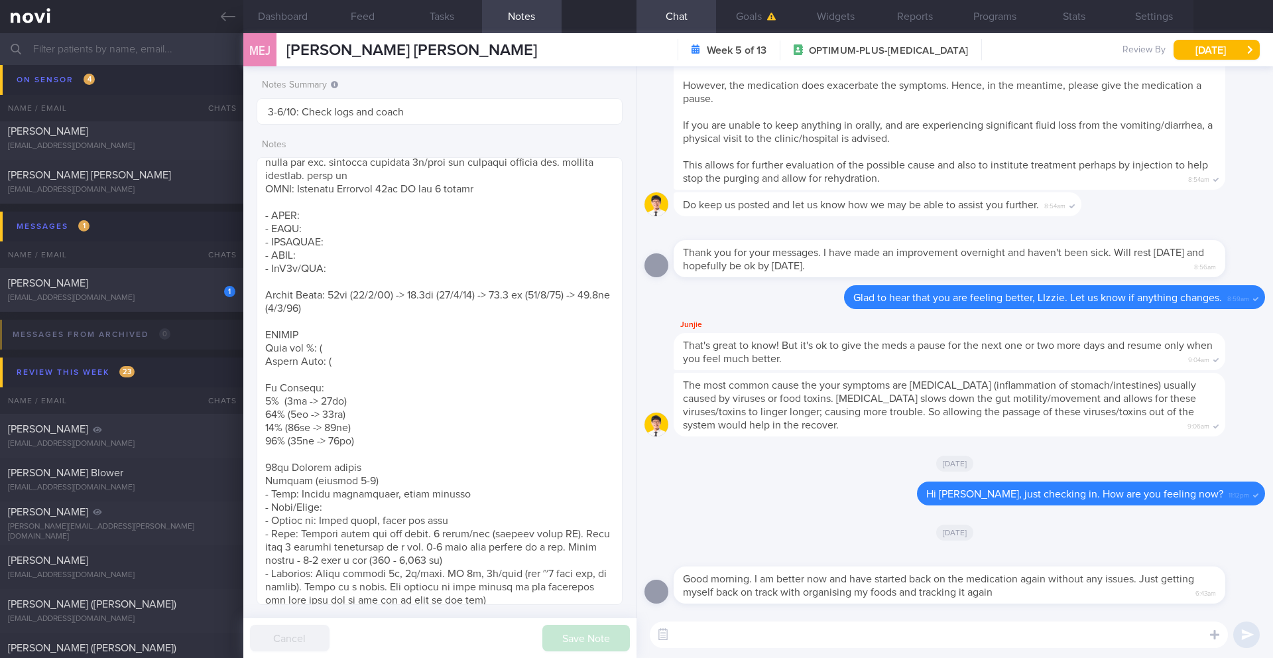
click at [839, 576] on textarea at bounding box center [939, 634] width 578 height 27
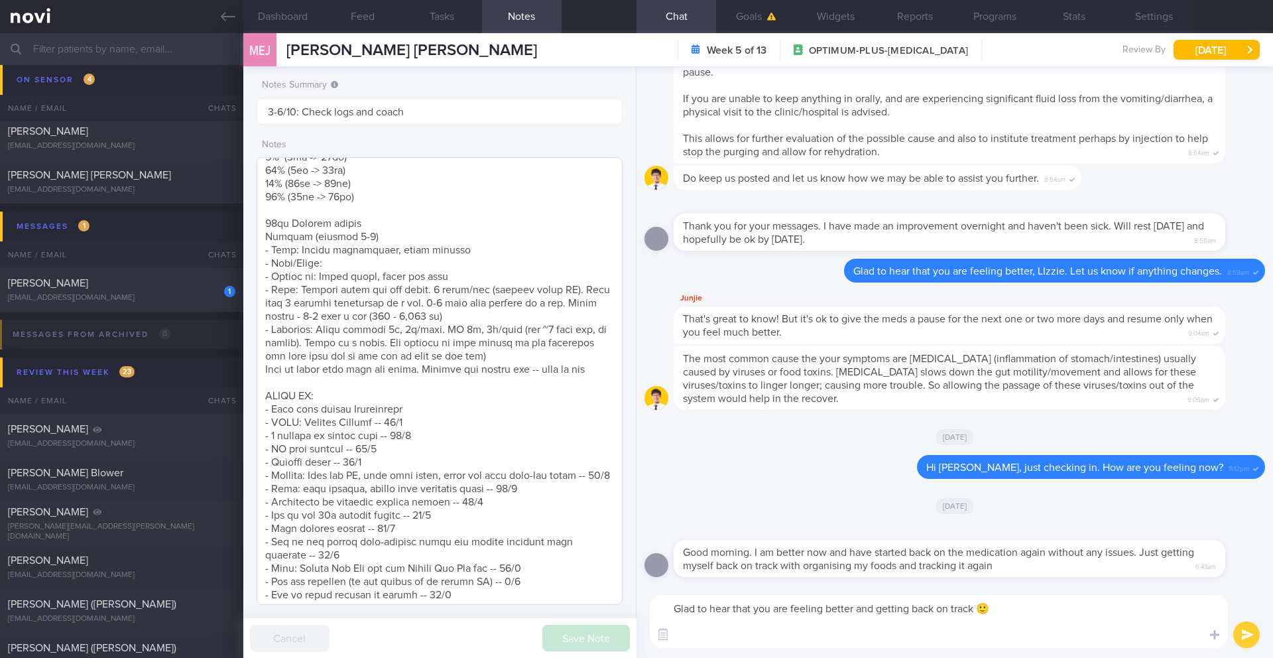
scroll to position [655, 0]
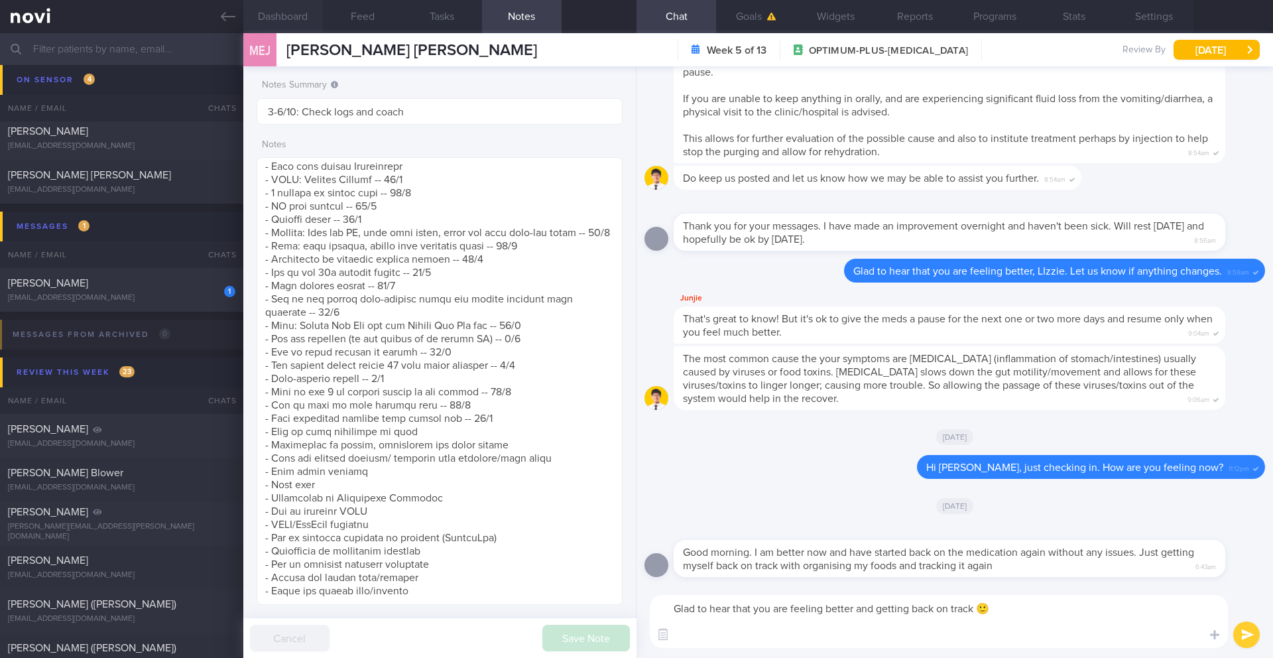
click at [288, 13] on button "Dashboard" at bounding box center [283, 16] width 80 height 33
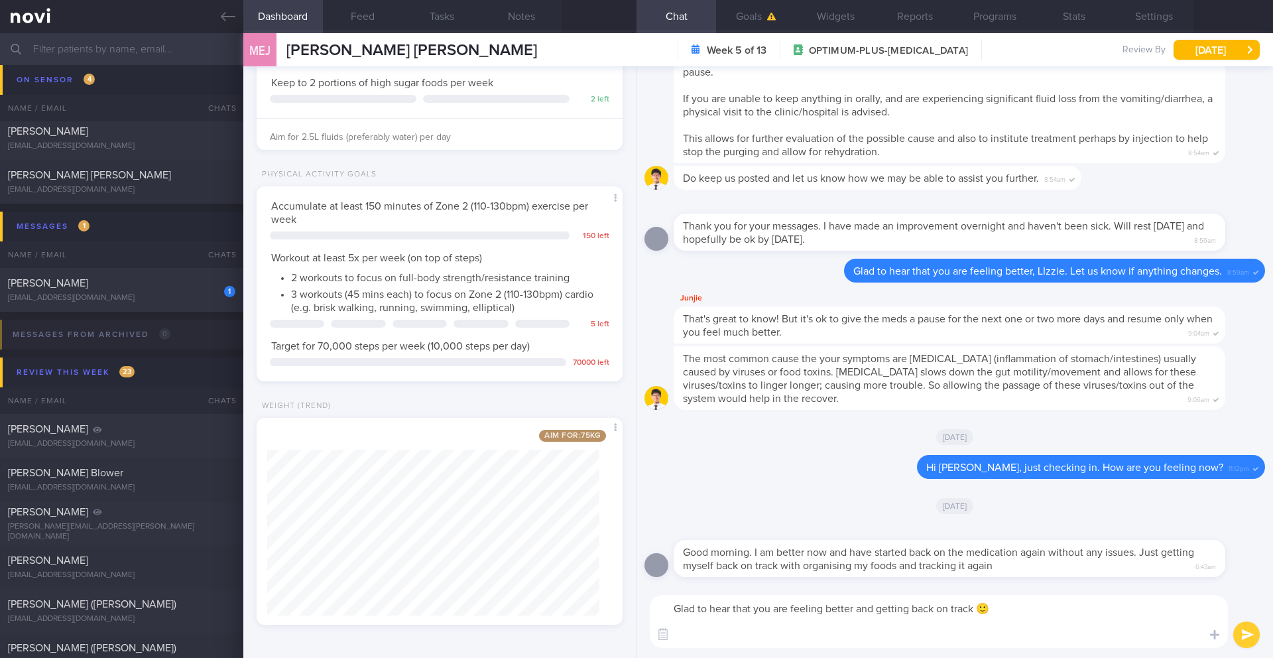
click at [684, 576] on textarea "Glad to hear that you are feeling better and getting back on track 🙂" at bounding box center [939, 621] width 578 height 53
click at [521, 25] on button "Notes" at bounding box center [522, 16] width 80 height 33
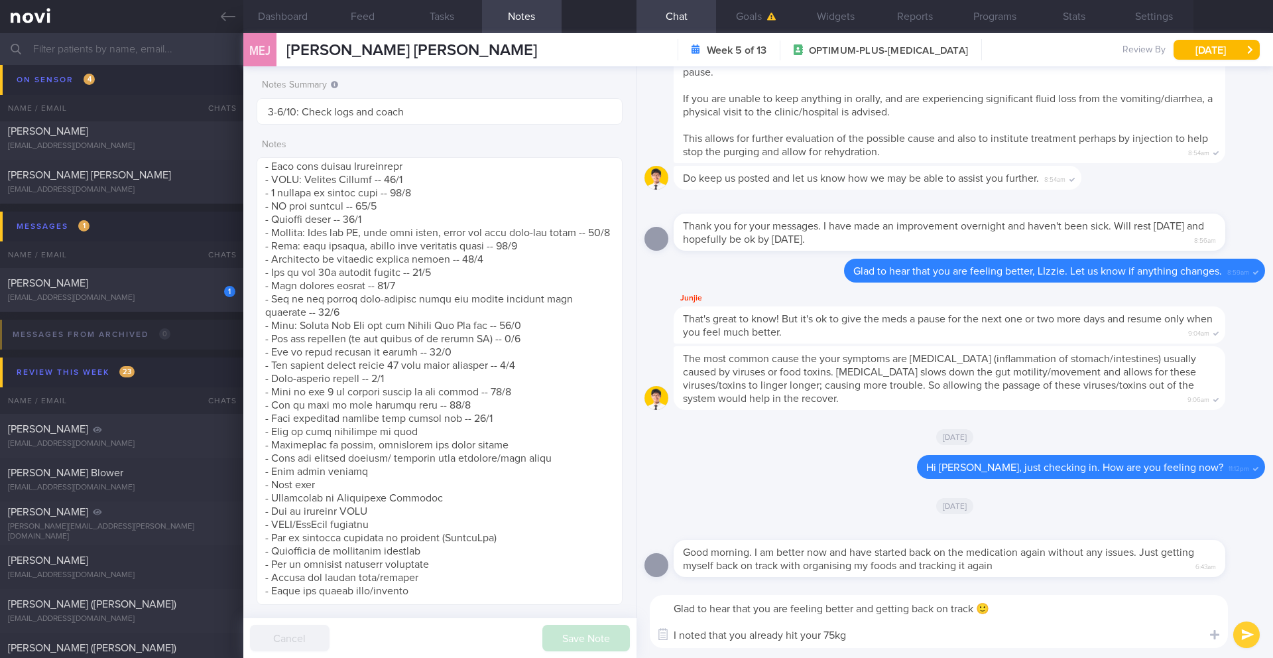
click at [814, 576] on textarea "Glad to hear that you are feeling better and getting back on track 🙂 I noted th…" at bounding box center [939, 621] width 578 height 53
click at [787, 576] on textarea "Glad to hear that you are feeling better and getting back on track 🙂 I noted th…" at bounding box center [939, 621] width 578 height 53
drag, startPoint x: 787, startPoint y: 634, endPoint x: 748, endPoint y: 637, distance: 39.2
click at [748, 576] on textarea "Glad to hear that you are feeling better and getting back on track 🙂 I noted th…" at bounding box center [939, 621] width 578 height 53
click at [919, 576] on textarea "Glad to hear that you are feeling better and getting back on track 🙂 I noted th…" at bounding box center [939, 621] width 578 height 53
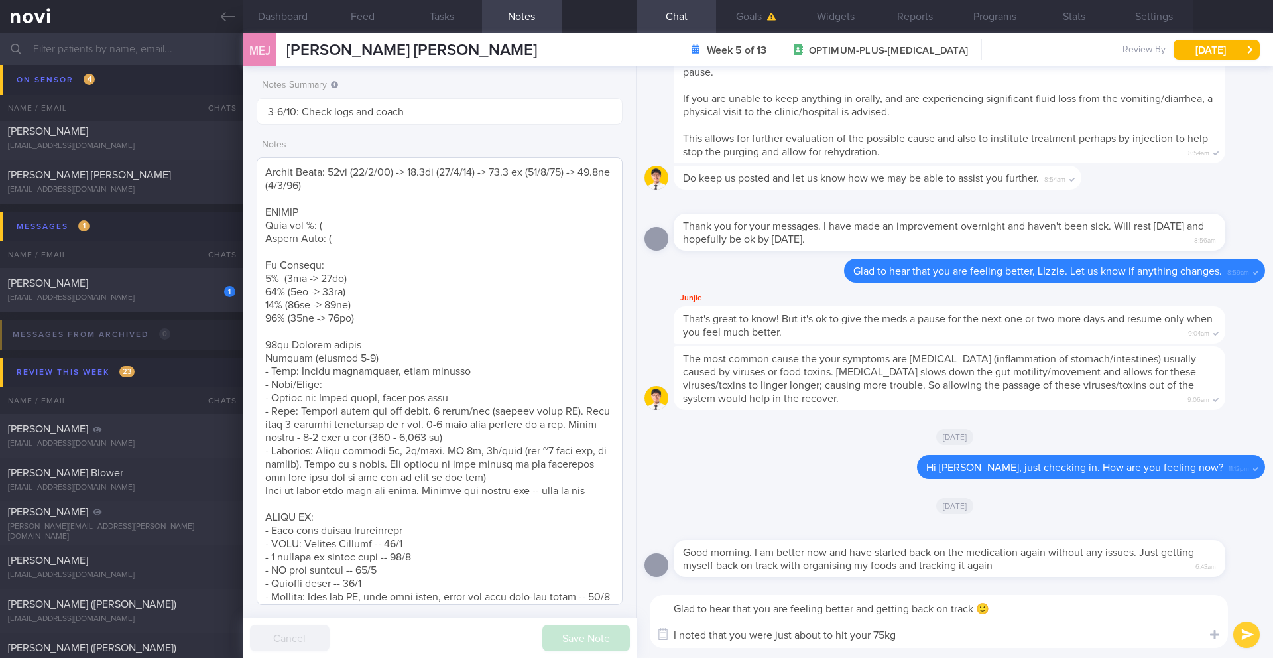
scroll to position [236, 0]
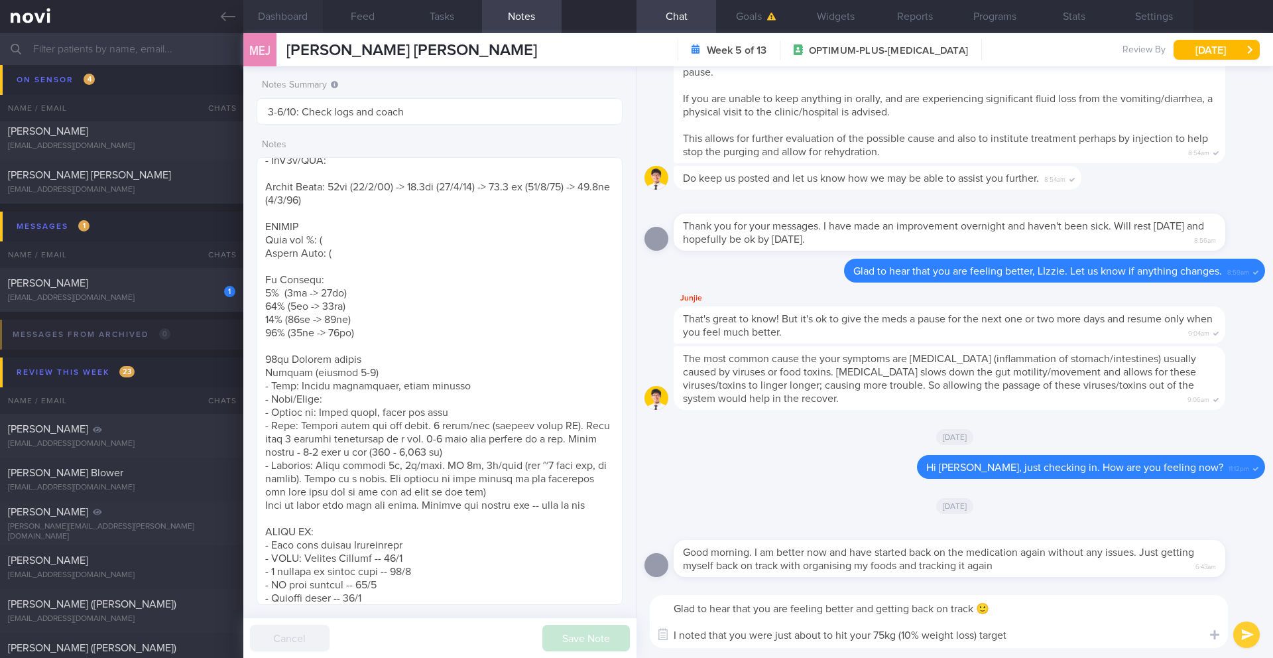
click at [281, 15] on button "Dashboard" at bounding box center [283, 16] width 80 height 33
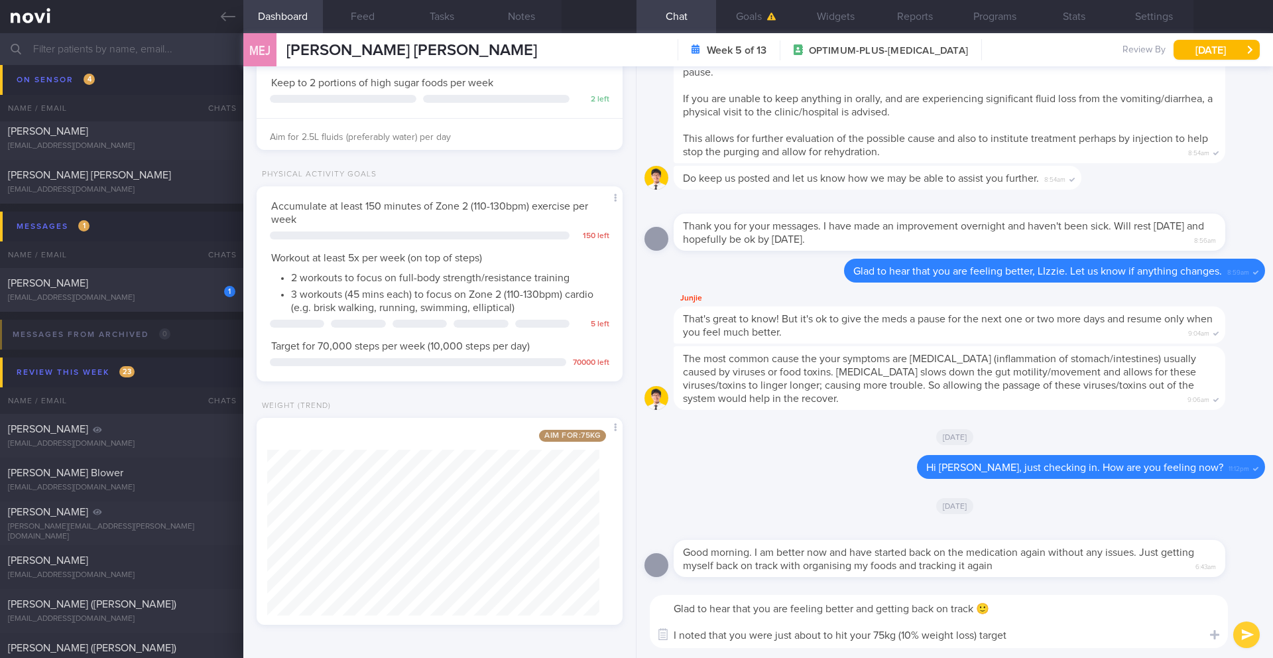
click at [1040, 576] on textarea "Glad to hear that you are feeling better and getting back on track 🙂 I noted th…" at bounding box center [939, 621] width 578 height 53
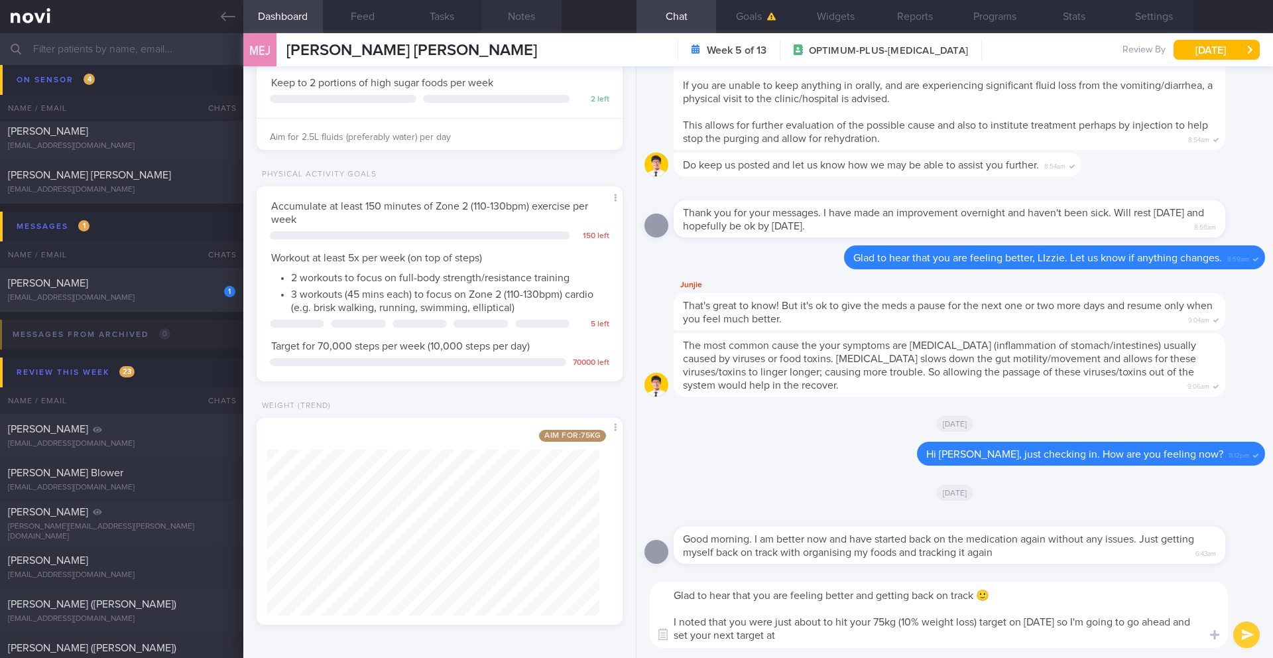
click at [517, 15] on button "Notes" at bounding box center [522, 16] width 80 height 33
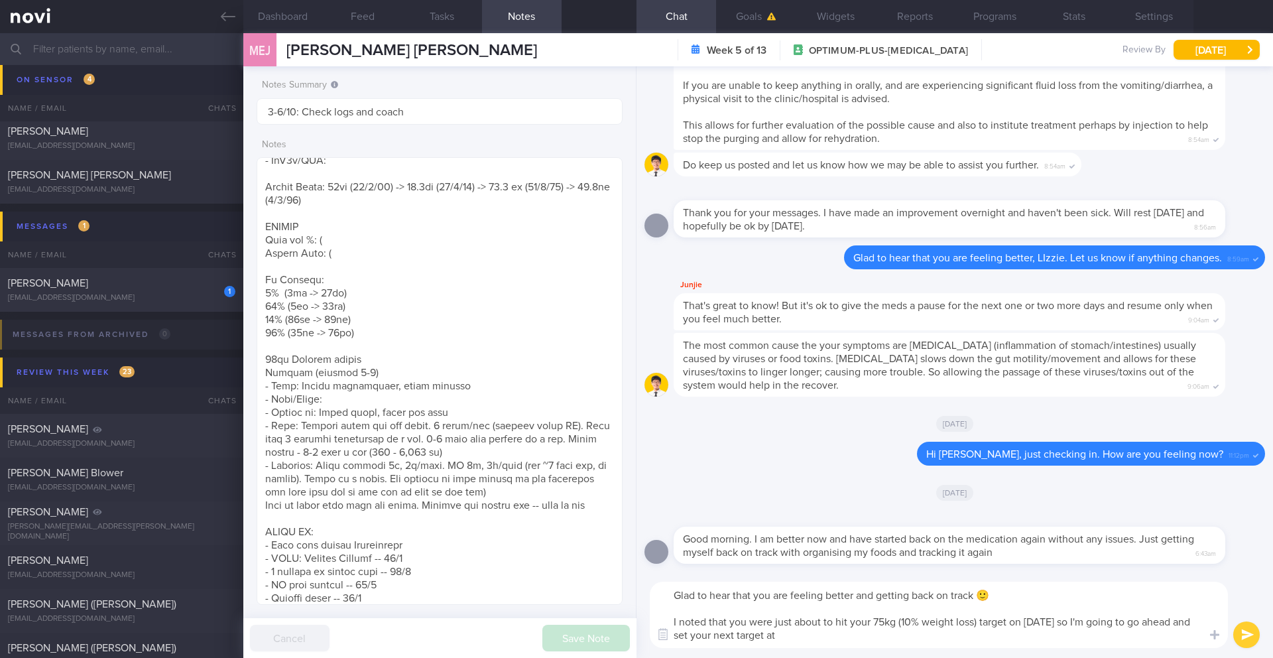
click at [806, 576] on textarea "Glad to hear that you are feeling better and getting back on track 🙂 I noted th…" at bounding box center [939, 615] width 578 height 66
drag, startPoint x: 893, startPoint y: 641, endPoint x: 643, endPoint y: 579, distance: 256.9
click at [643, 576] on div "Glad to hear that you are feeling better and getting back on track 🙂 I noted th…" at bounding box center [955, 615] width 637 height 86
click at [765, 576] on textarea "Glad to hear that you are feeling better and getting back on track 🙂 I noted th…" at bounding box center [939, 615] width 578 height 66
drag, startPoint x: 893, startPoint y: 634, endPoint x: 668, endPoint y: 619, distance: 225.3
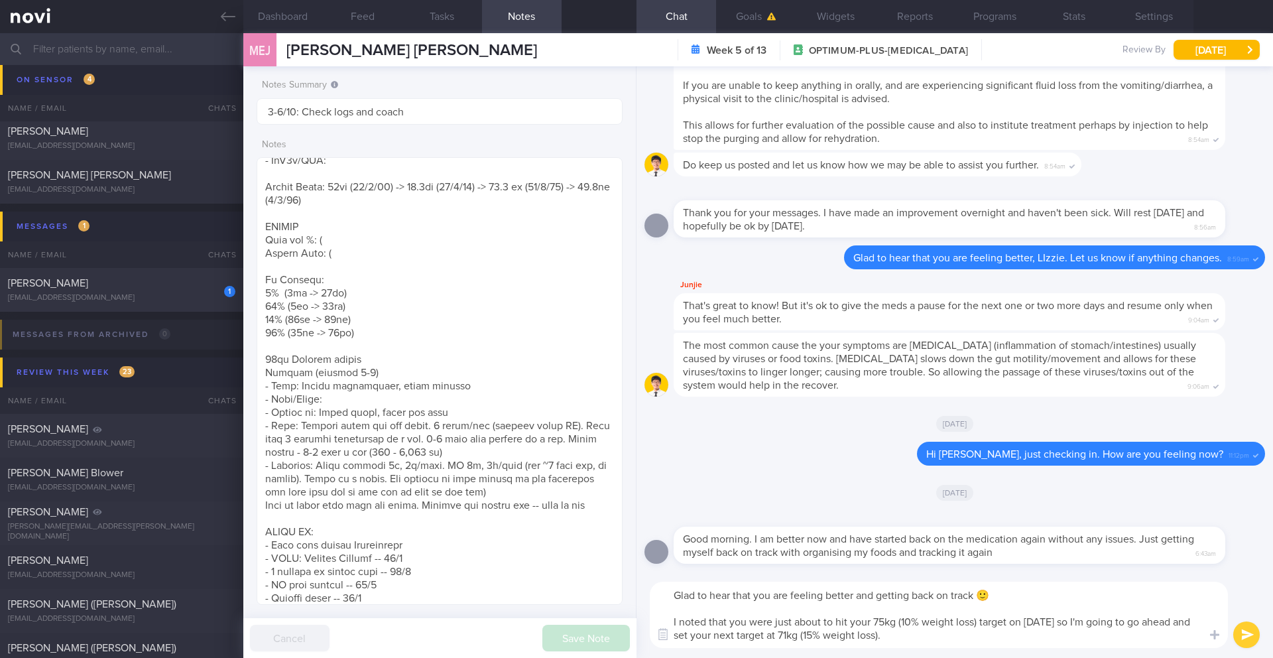
click at [668, 576] on textarea "Glad to hear that you are feeling better and getting back on track 🙂 I noted th…" at bounding box center [939, 615] width 578 height 66
paste textarea "That's wonderful news! I'm so glad to hear you're feeling better and getting ba…"
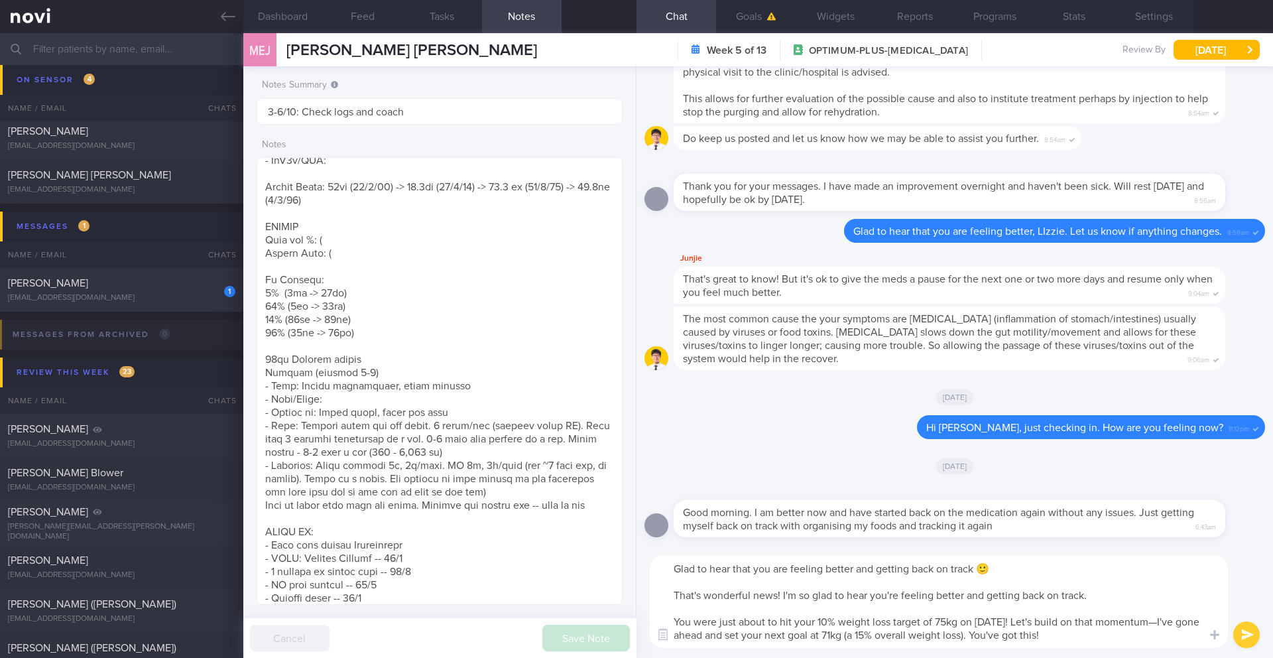
click at [731, 576] on textarea "Glad to hear that you are feeling better and getting back on track 🙂 That's won…" at bounding box center [939, 601] width 578 height 93
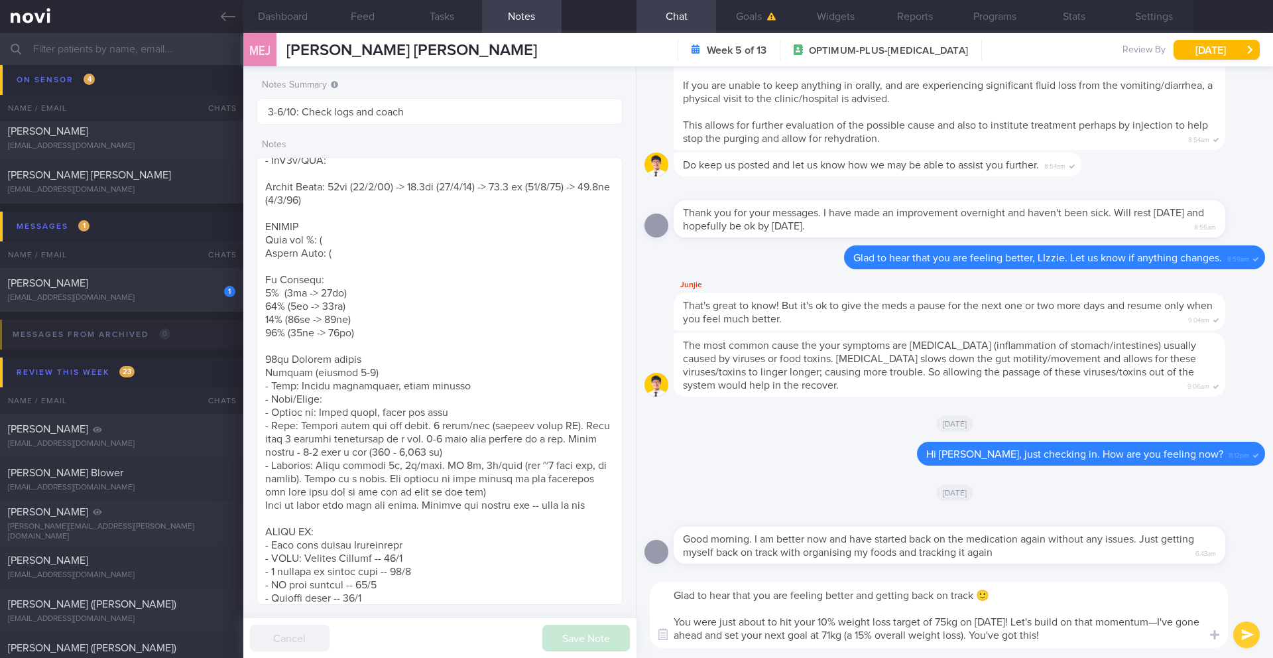
type textarea "Glad to hear that you are feeling better and getting back on track 🙂 You were j…"
click at [1256, 576] on button "submit" at bounding box center [1246, 634] width 27 height 27
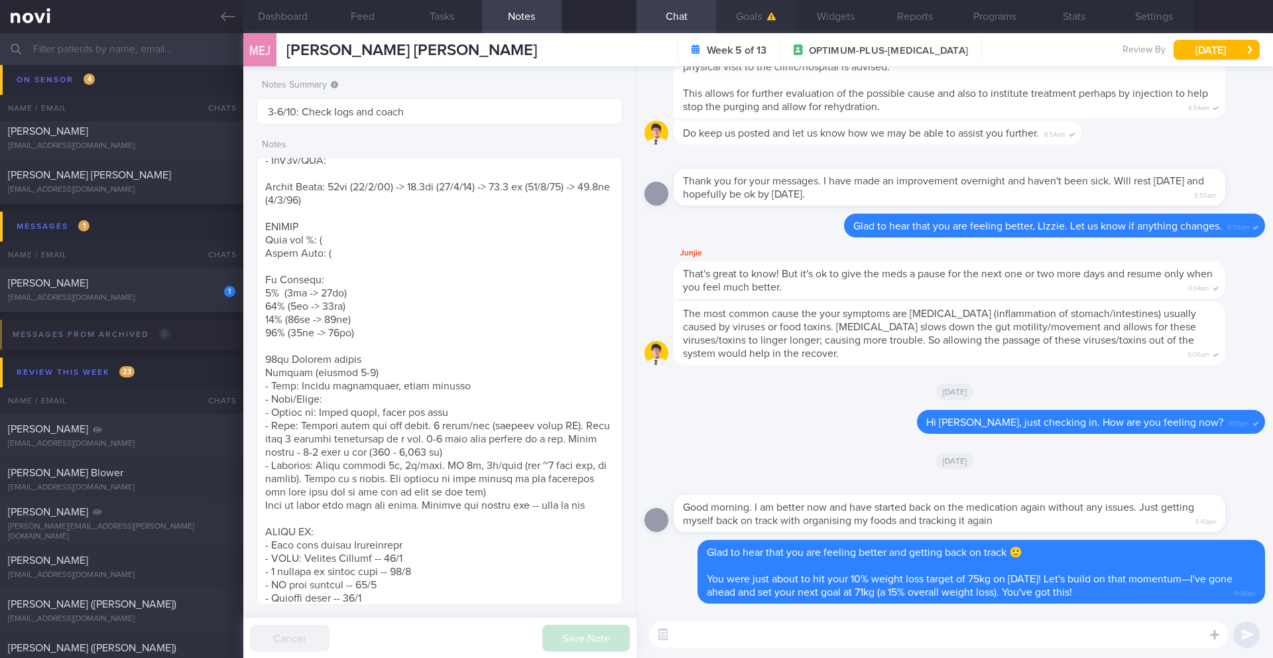
click at [757, 22] on button "Goals" at bounding box center [756, 16] width 80 height 33
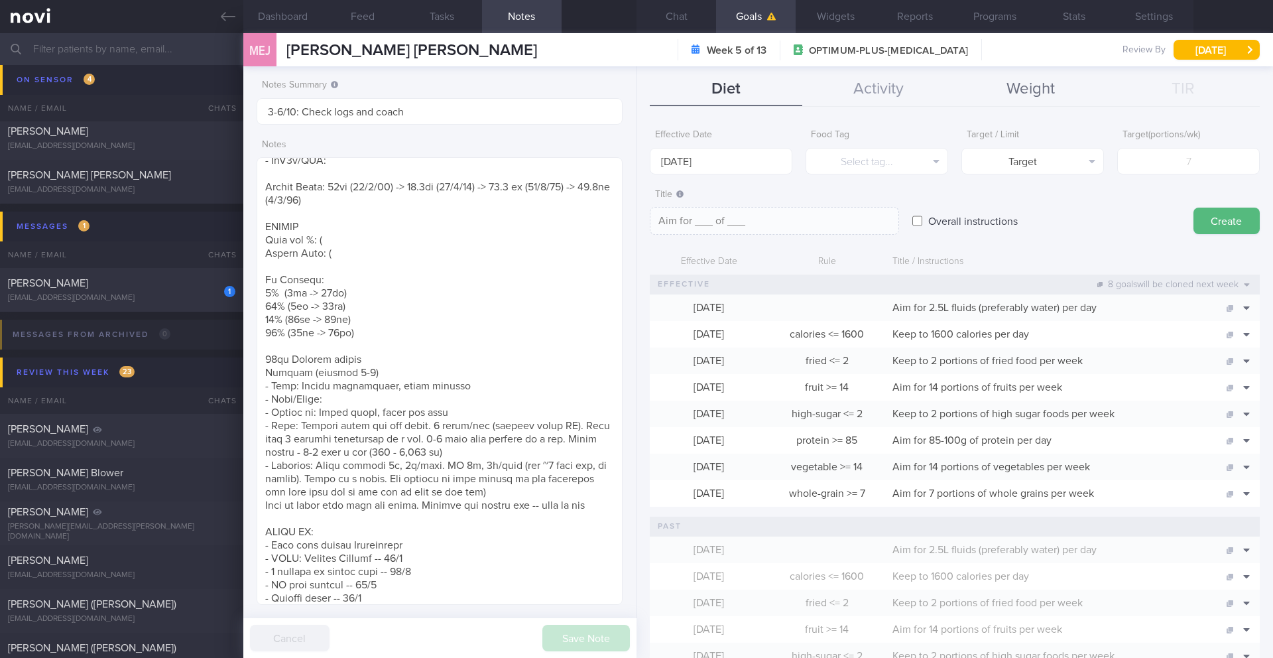
click at [1004, 90] on button "Weight" at bounding box center [1031, 89] width 153 height 33
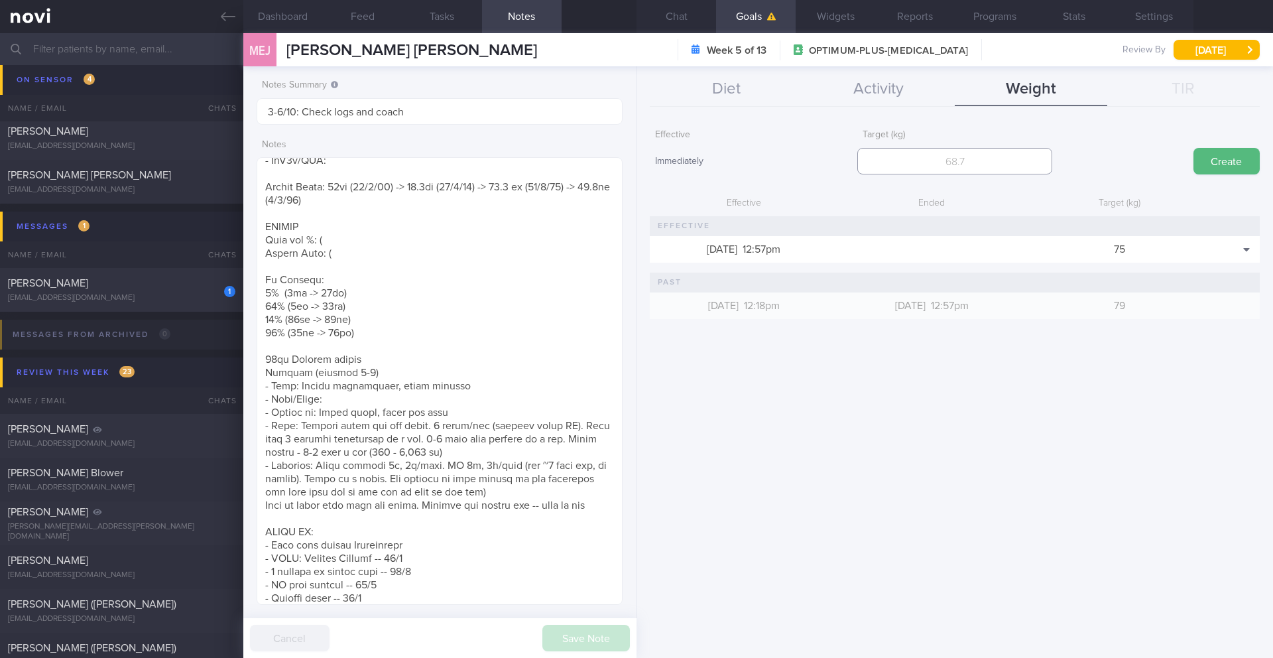
click at [972, 160] on input "number" at bounding box center [954, 161] width 194 height 27
type input "71"
click at [1225, 160] on button "Create" at bounding box center [1227, 161] width 66 height 27
click at [119, 291] on div "1 WARREN EMMANUEL BINTORO titin@ourplace.sg" at bounding box center [121, 290] width 243 height 27
type input "6/10 Check logs and coach"
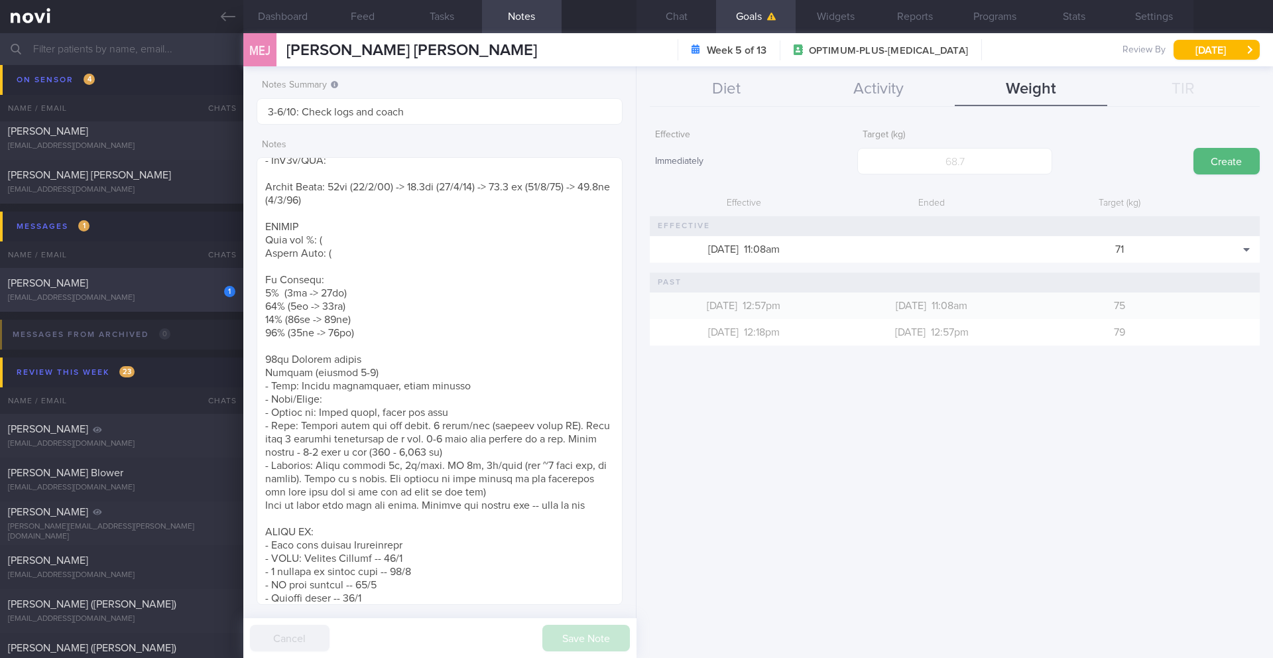
type input "6/10 Check logs and coach"
type textarea "(17/9/25) Switched to YOLO R/V with JJ: (25/8/25) Tolerated Rybelsus 7mg; 2nd m…"
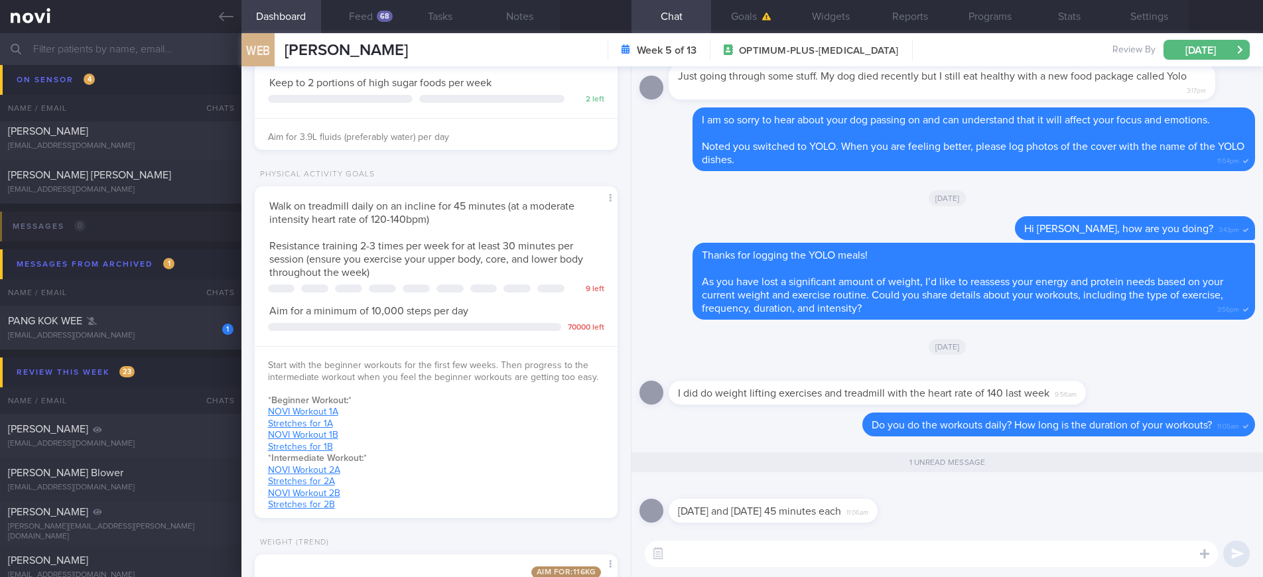
scroll to position [662983, 662838]
drag, startPoint x: 716, startPoint y: 394, endPoint x: 1049, endPoint y: 391, distance: 333.6
click at [1049, 391] on div "I did do weight lifting exercises and treadmill with the heart rate of 140 last…" at bounding box center [876, 393] width 417 height 24
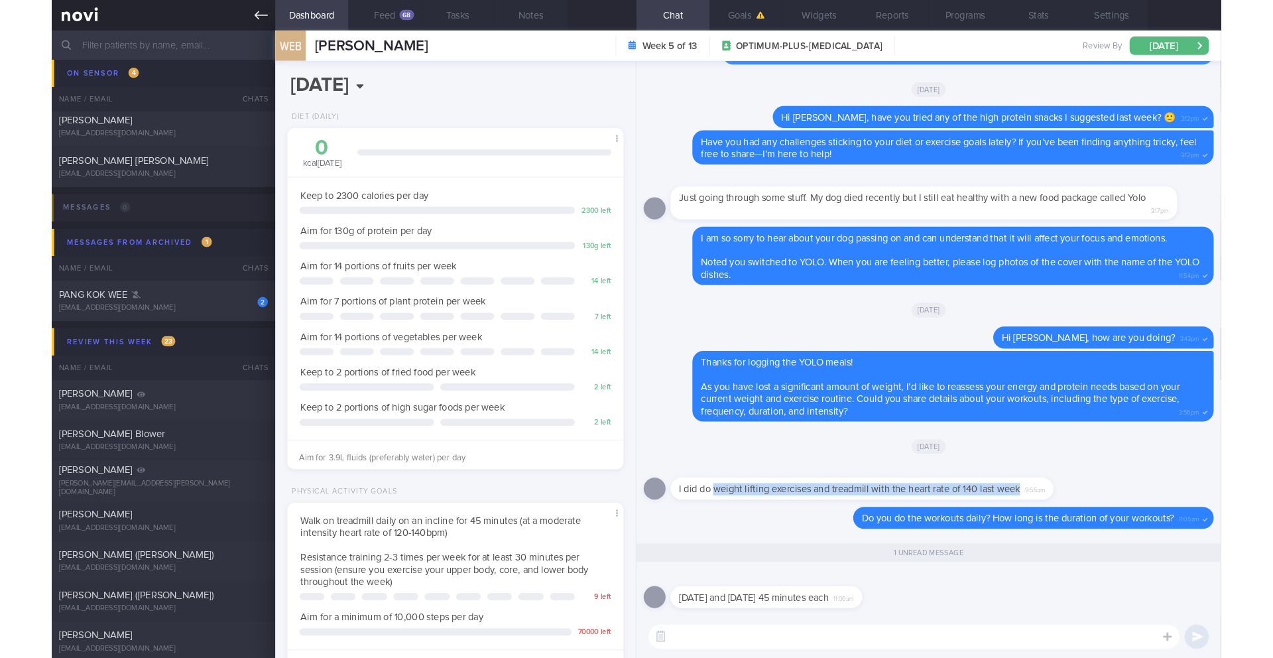
scroll to position [185, 333]
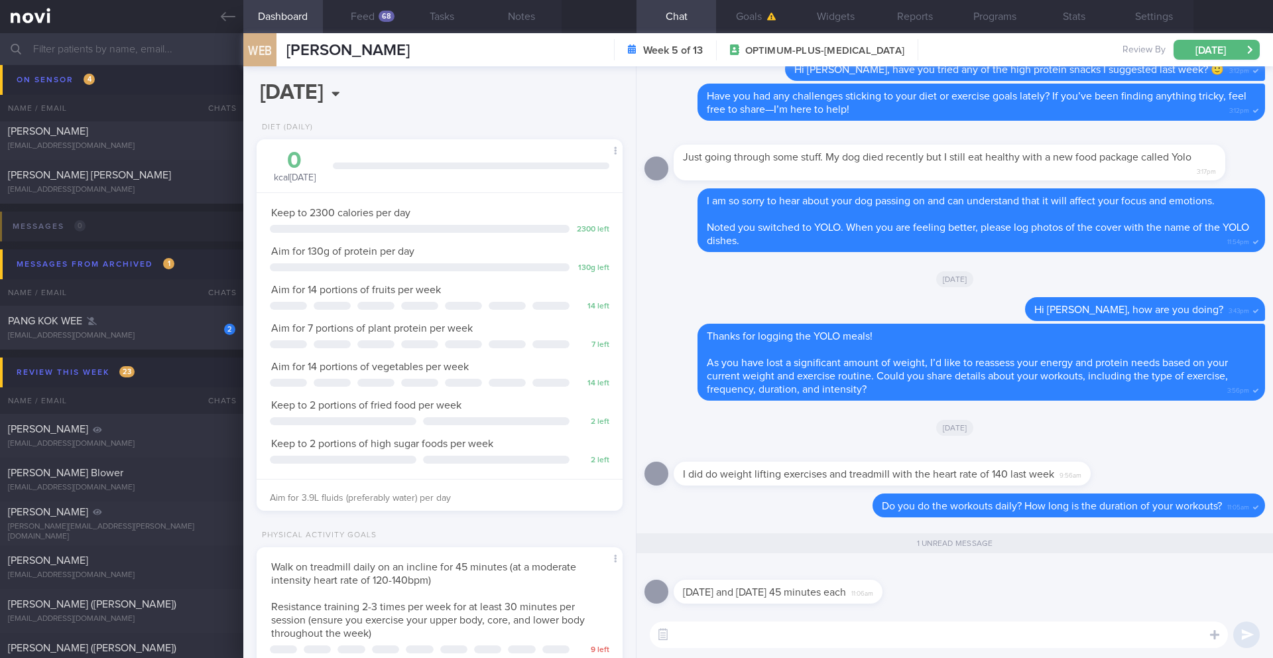
click at [1111, 576] on div "Monday and Tuesday 45 minutes each 11:06am" at bounding box center [955, 588] width 621 height 48
click at [804, 576] on textarea at bounding box center [939, 634] width 578 height 27
type textarea "H"
click at [725, 576] on textarea at bounding box center [939, 634] width 578 height 27
type textarea "Got it"
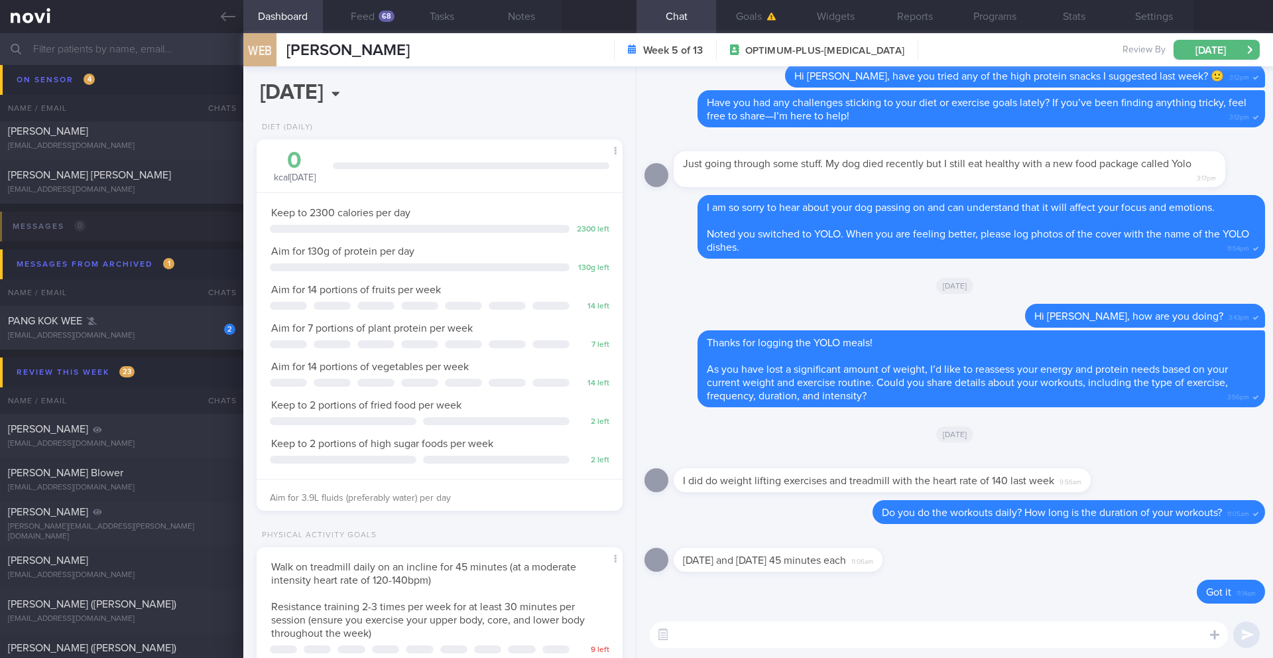
paste textarea "I have reassessed your nutritional requirements and updated your targets based …"
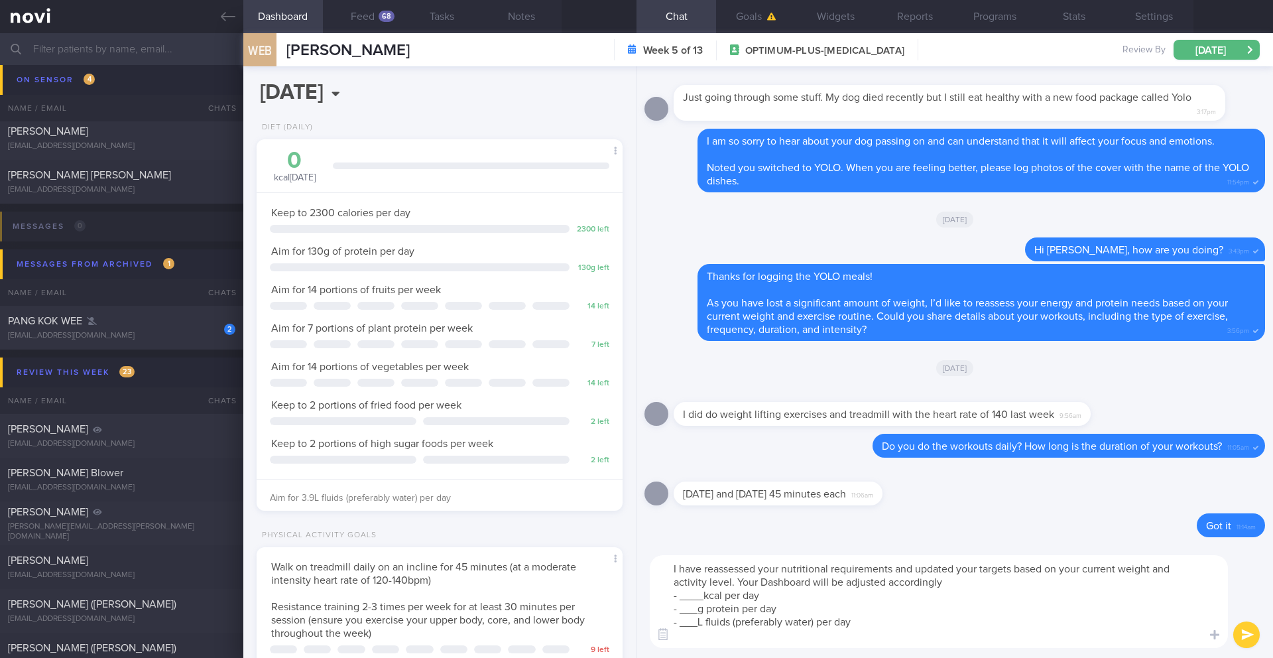
drag, startPoint x: 704, startPoint y: 595, endPoint x: 680, endPoint y: 599, distance: 24.2
click at [680, 576] on textarea "I have reassessed your nutritional requirements and updated your targets based …" at bounding box center [939, 601] width 578 height 93
drag, startPoint x: 698, startPoint y: 609, endPoint x: 682, endPoint y: 614, distance: 17.2
click at [682, 576] on textarea "I have reassessed your nutritional requirements and updated your targets based …" at bounding box center [939, 601] width 578 height 93
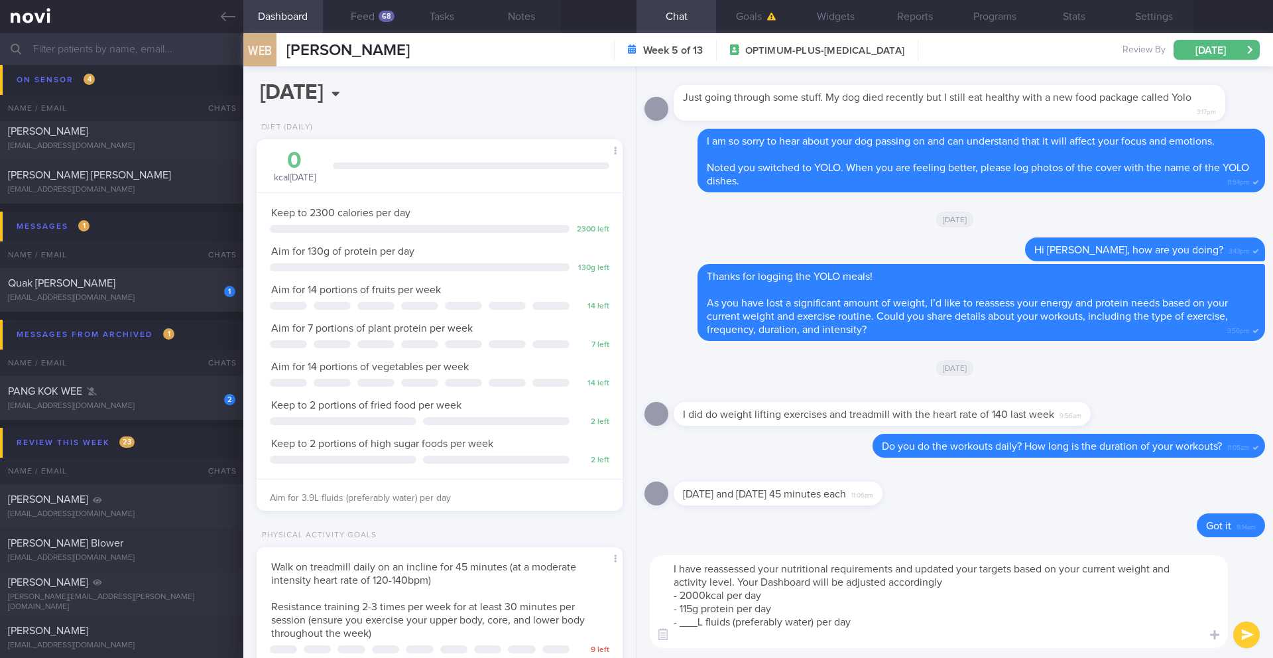
drag, startPoint x: 697, startPoint y: 627, endPoint x: 678, endPoint y: 626, distance: 19.3
click at [678, 576] on textarea "I have reassessed your nutritional requirements and updated your targets based …" at bounding box center [939, 601] width 578 height 93
click at [857, 576] on textarea "I have reassessed your nutritional requirements and updated your targets based …" at bounding box center [939, 601] width 578 height 93
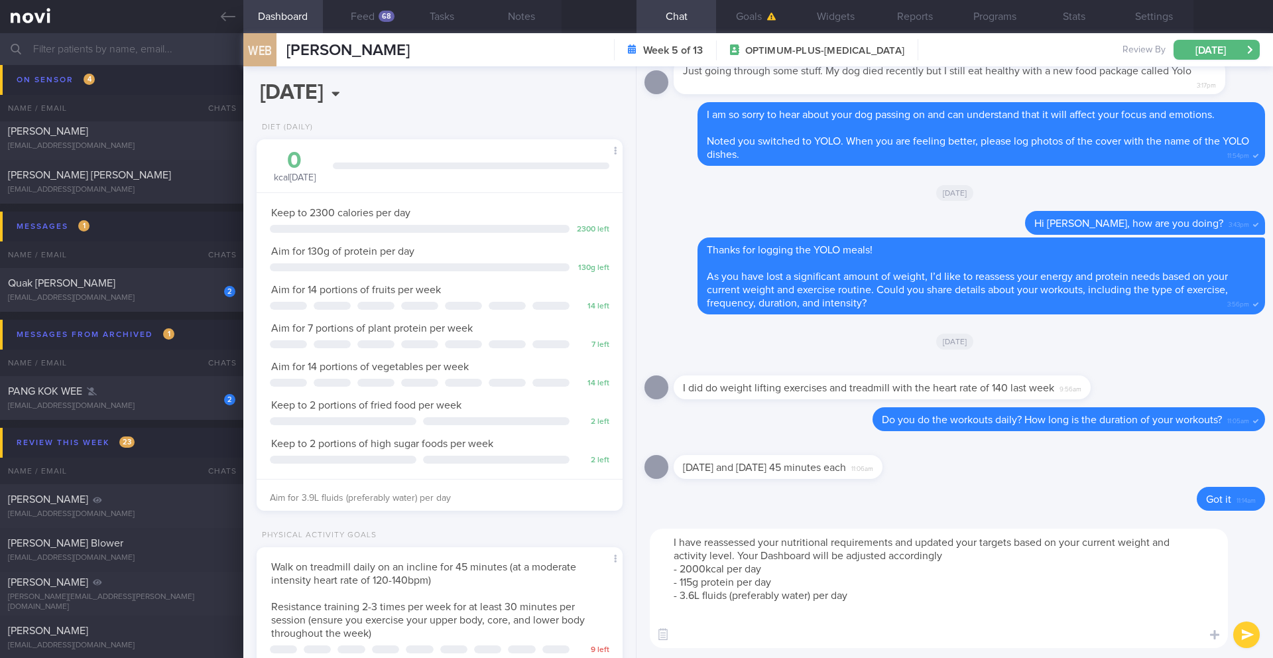
paste textarea "As you lose weight, your calorie needs go down because a smaller body requires …"
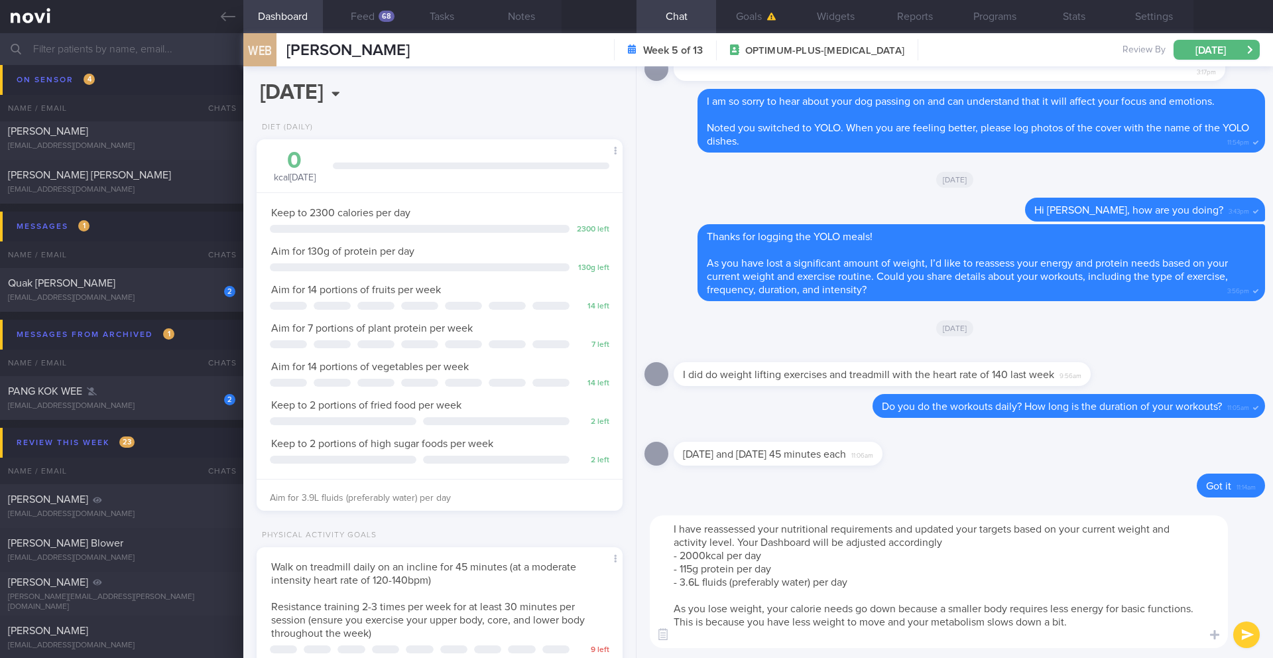
type textarea "I have reassessed your nutritional requirements and updated your targets based …"
click at [1241, 576] on button "submit" at bounding box center [1246, 634] width 27 height 27
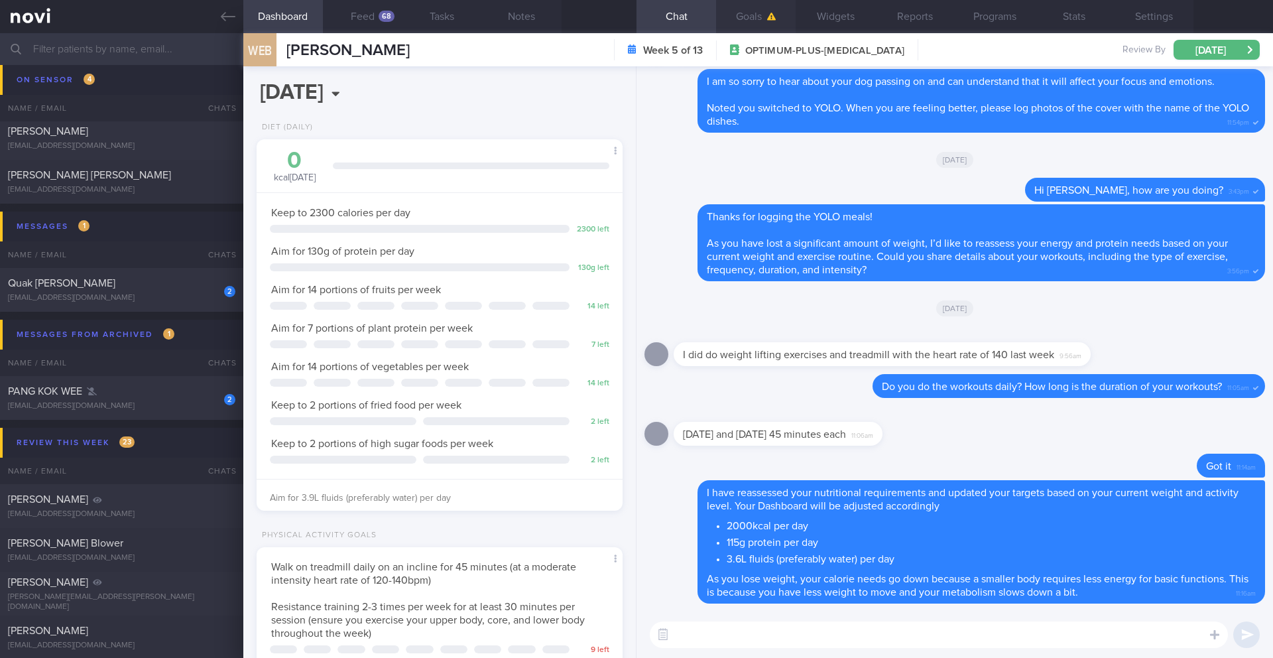
click at [736, 23] on button "Goals" at bounding box center [756, 16] width 80 height 33
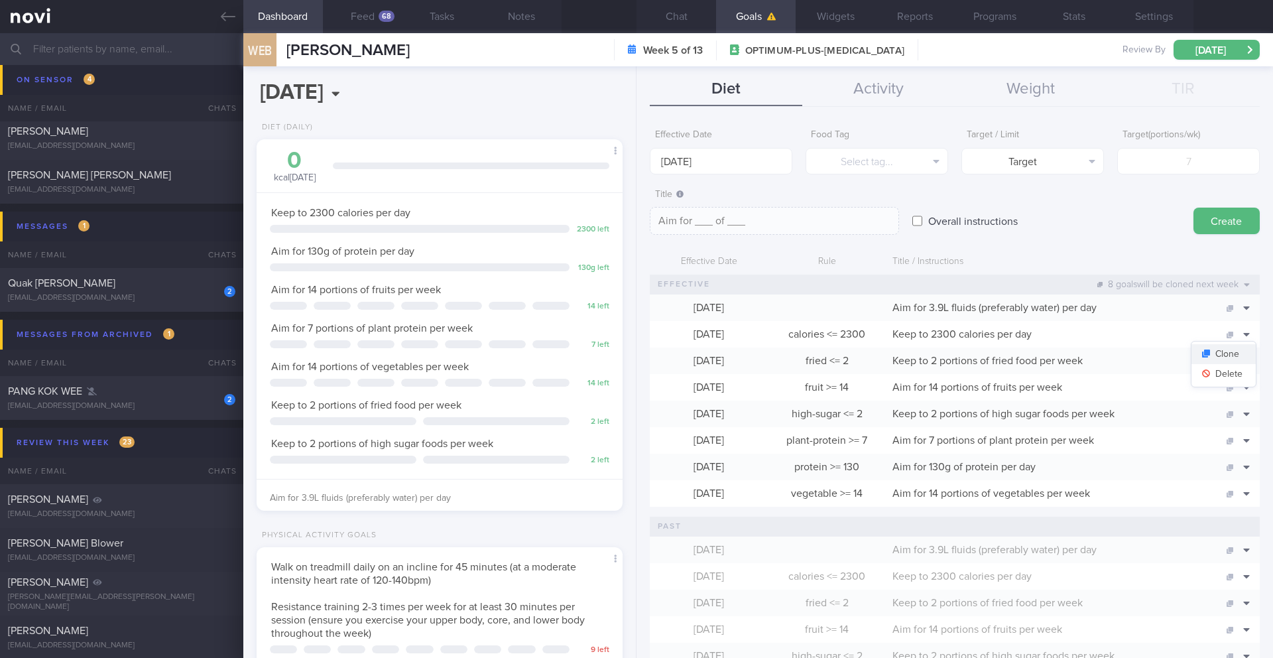
click at [1233, 353] on button "Clone" at bounding box center [1224, 354] width 64 height 20
type input "2300"
type textarea "Keep to 2300 calories per day"
click at [1235, 377] on button "Delete" at bounding box center [1224, 374] width 64 height 20
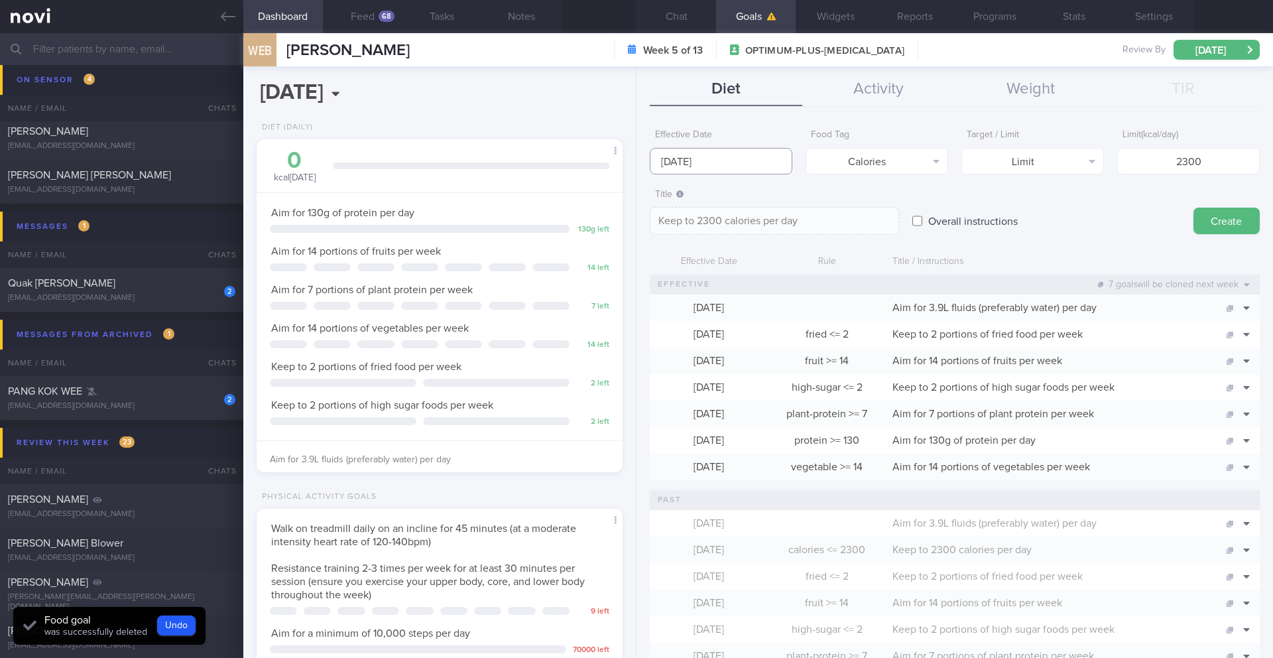
click at [696, 164] on input "[DATE]" at bounding box center [721, 161] width 143 height 27
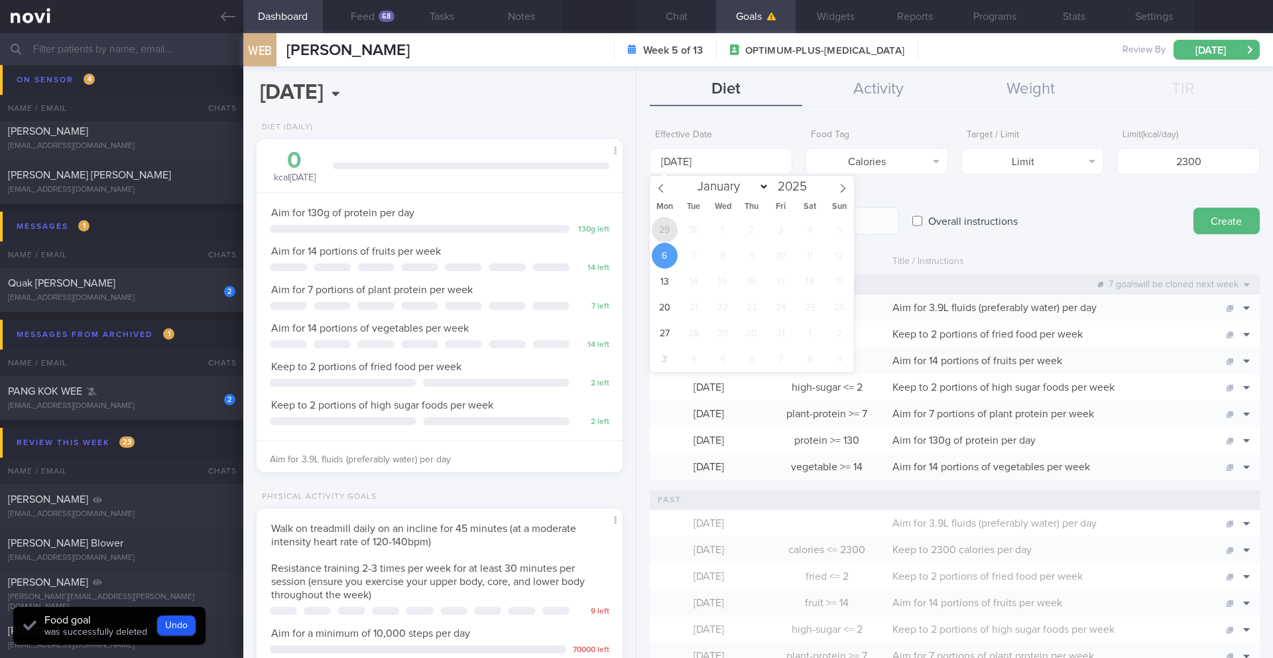
click at [669, 229] on span "29" at bounding box center [665, 230] width 26 height 26
type input "[DATE]"
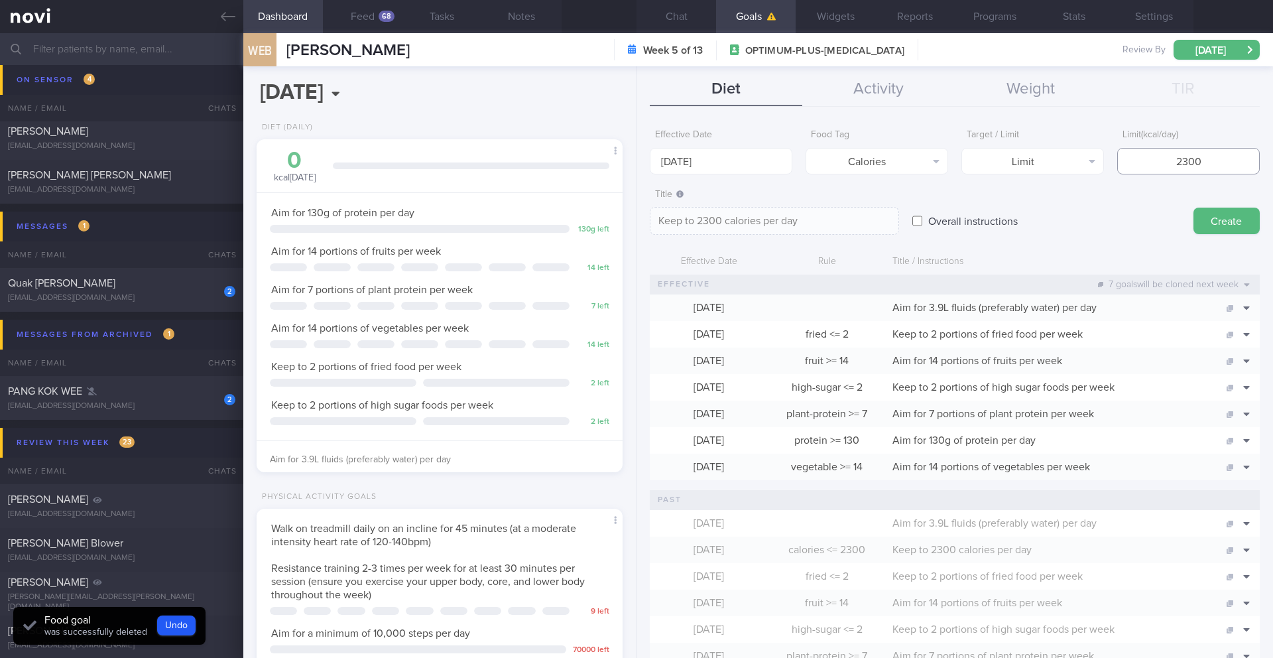
click at [1159, 166] on input "2300" at bounding box center [1188, 161] width 143 height 27
click at [1158, 166] on input "2300" at bounding box center [1188, 161] width 143 height 27
type input "2"
type textarea "Keep to 2 calories per day"
type input "20"
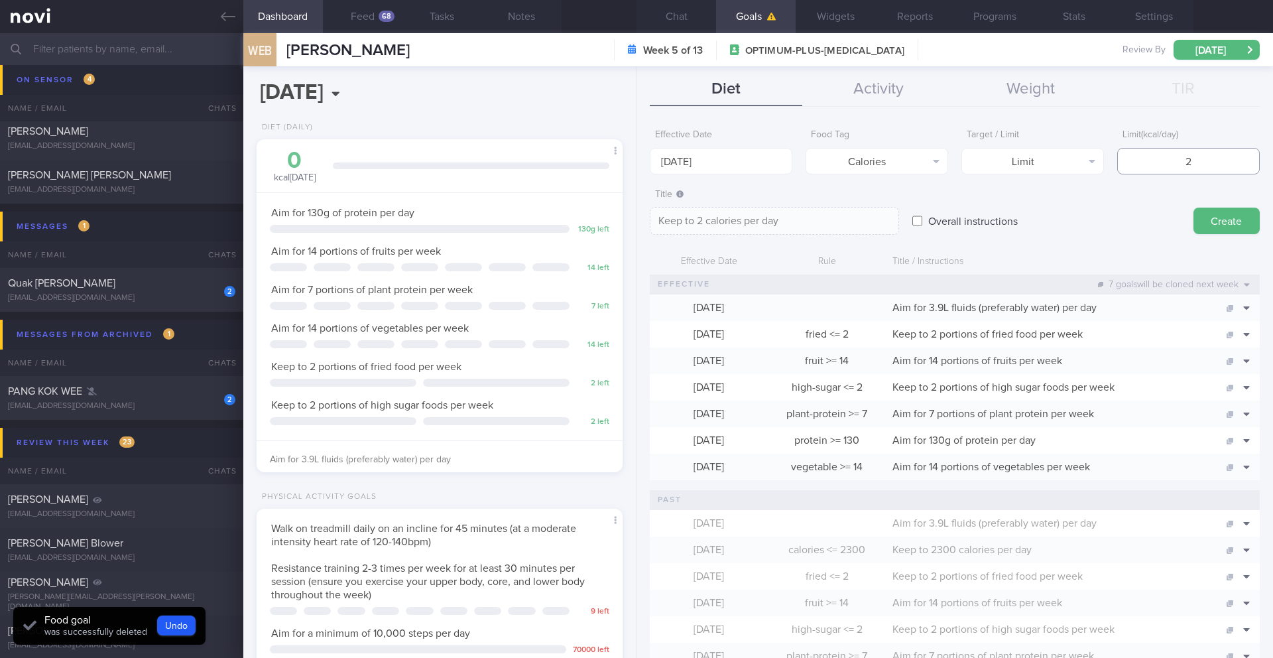
type textarea "Keep to 20 calories per day"
type input "200"
type textarea "Keep to 200 calories per day"
type input "2000"
type textarea "Keep to 2000 calories per day"
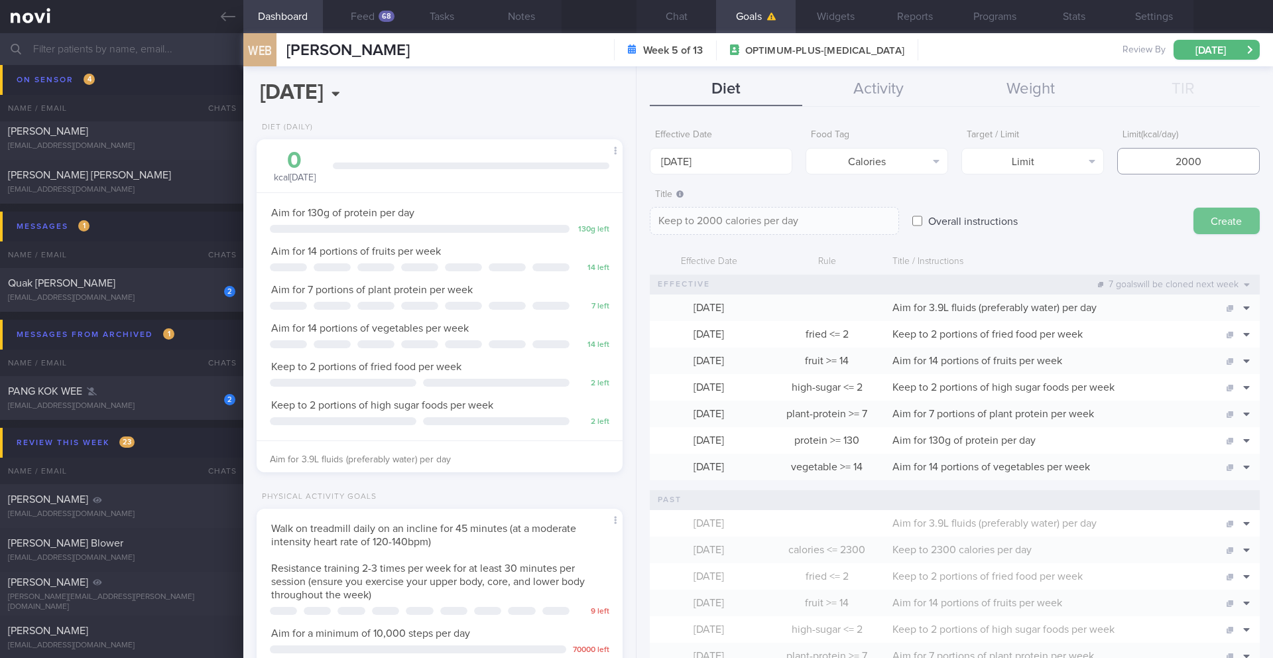
type input "2000"
click at [1232, 222] on button "Create" at bounding box center [1227, 221] width 66 height 27
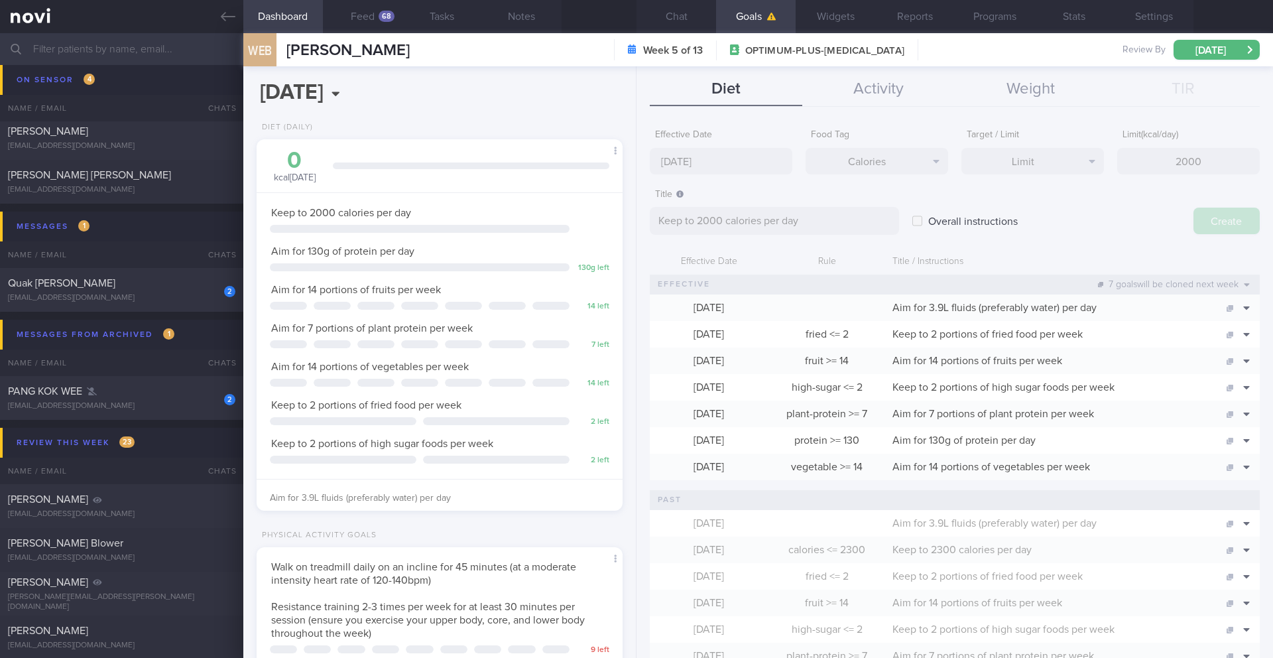
type input "[DATE]"
type textarea "Aim for ___ of ___"
select select "9"
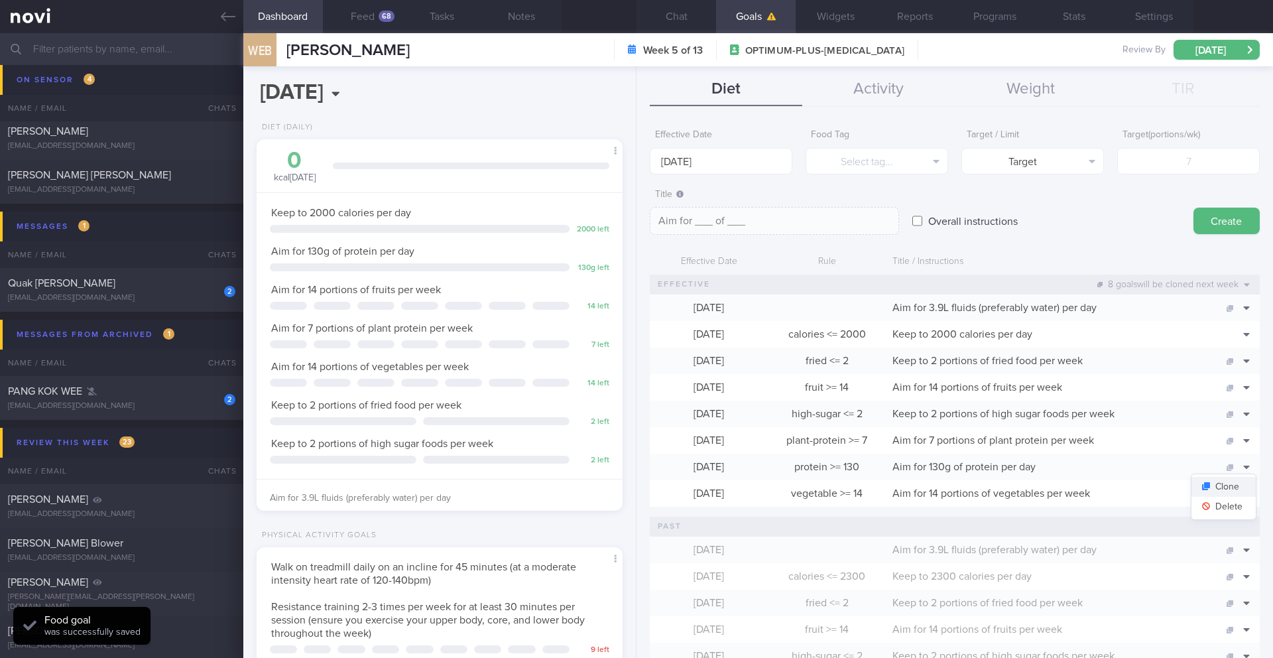
click at [1229, 489] on button "Clone" at bounding box center [1224, 487] width 64 height 20
type input "130"
type textarea "Aim for 130g of protein per day"
click at [1232, 503] on button "Delete" at bounding box center [1224, 507] width 64 height 20
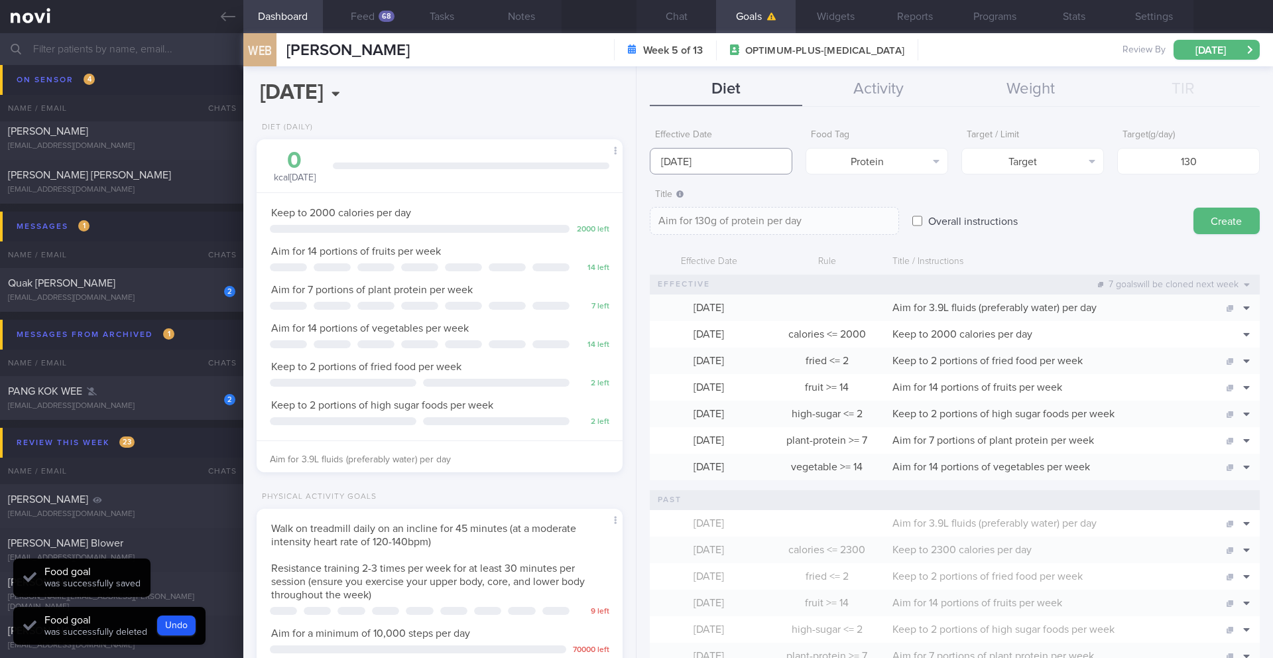
click at [724, 156] on input "[DATE]" at bounding box center [721, 161] width 143 height 27
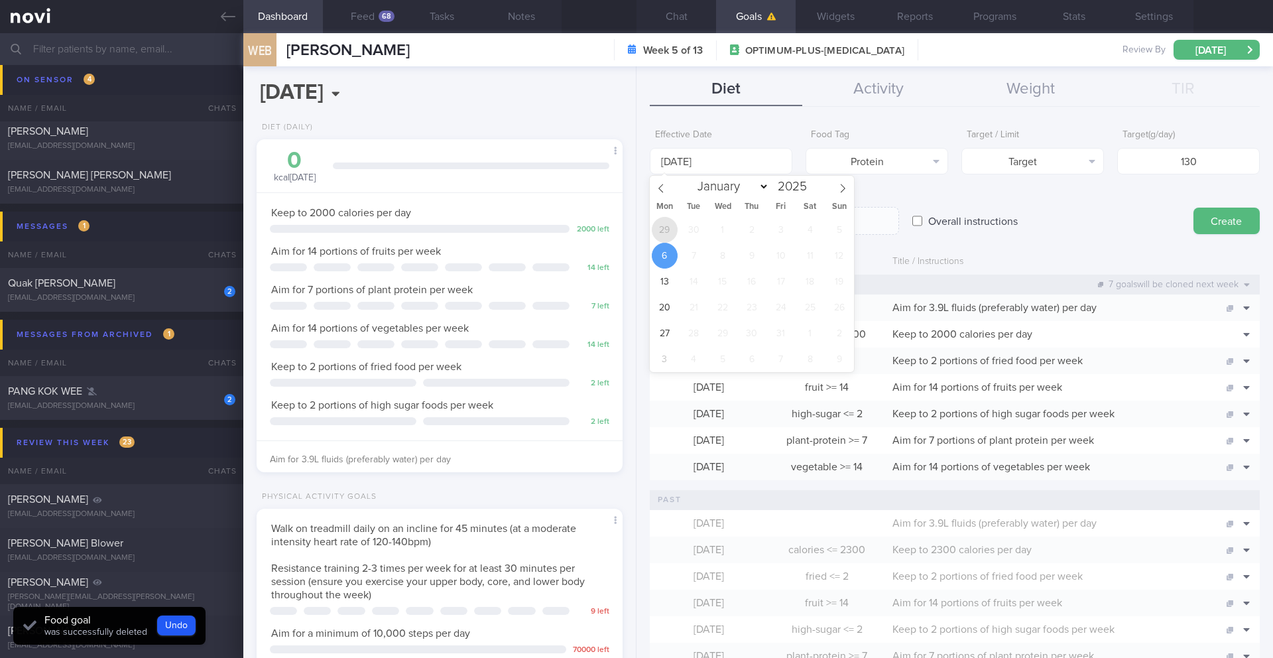
click at [662, 228] on span "29" at bounding box center [665, 230] width 26 height 26
type input "[DATE]"
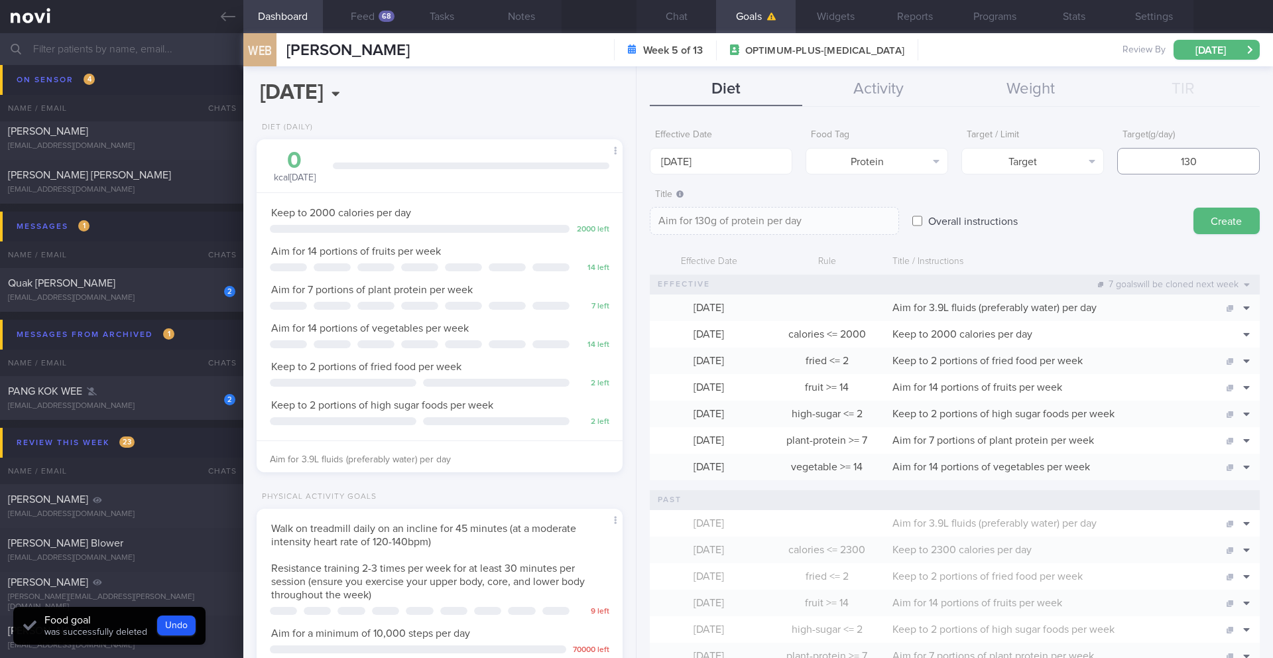
click at [1176, 155] on input "130" at bounding box center [1188, 161] width 143 height 27
drag, startPoint x: 1188, startPoint y: 159, endPoint x: 1147, endPoint y: 162, distance: 41.9
click at [1147, 162] on input "130" at bounding box center [1188, 161] width 143 height 27
type input "1"
type textarea "Aim for 1g of protein per day"
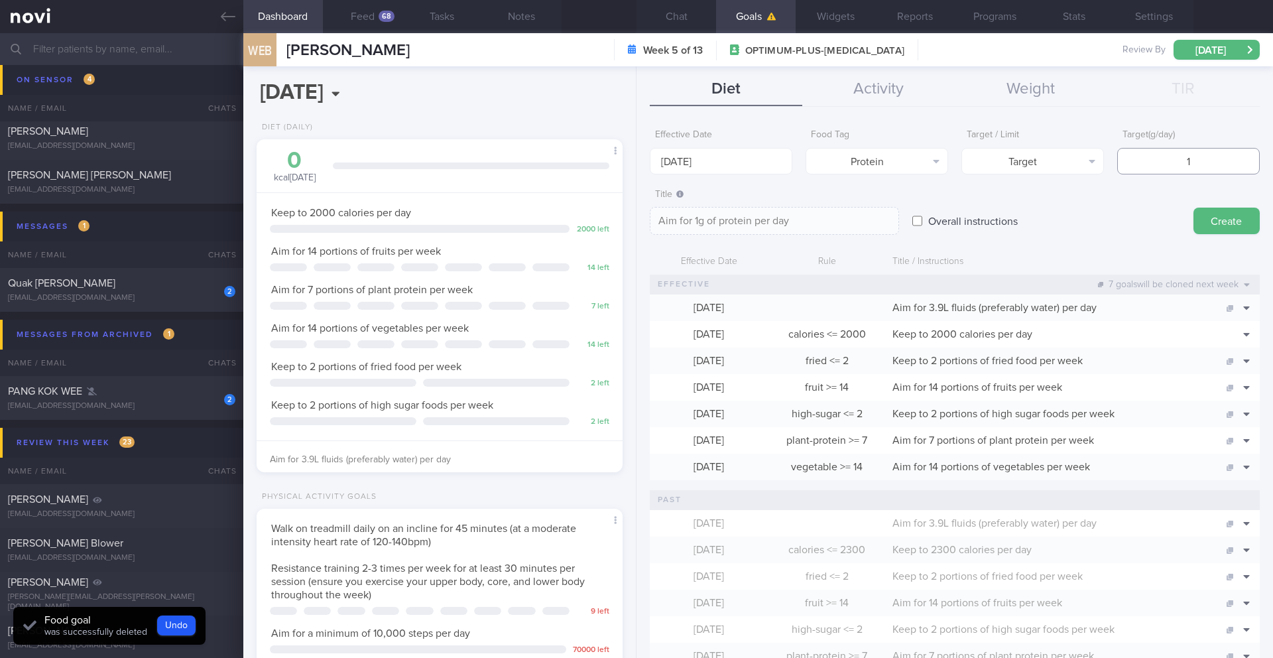
type input "11"
type textarea "Aim for 11g of protein per day"
type input "115"
type textarea "Aim for 115g of protein per day"
type input "115"
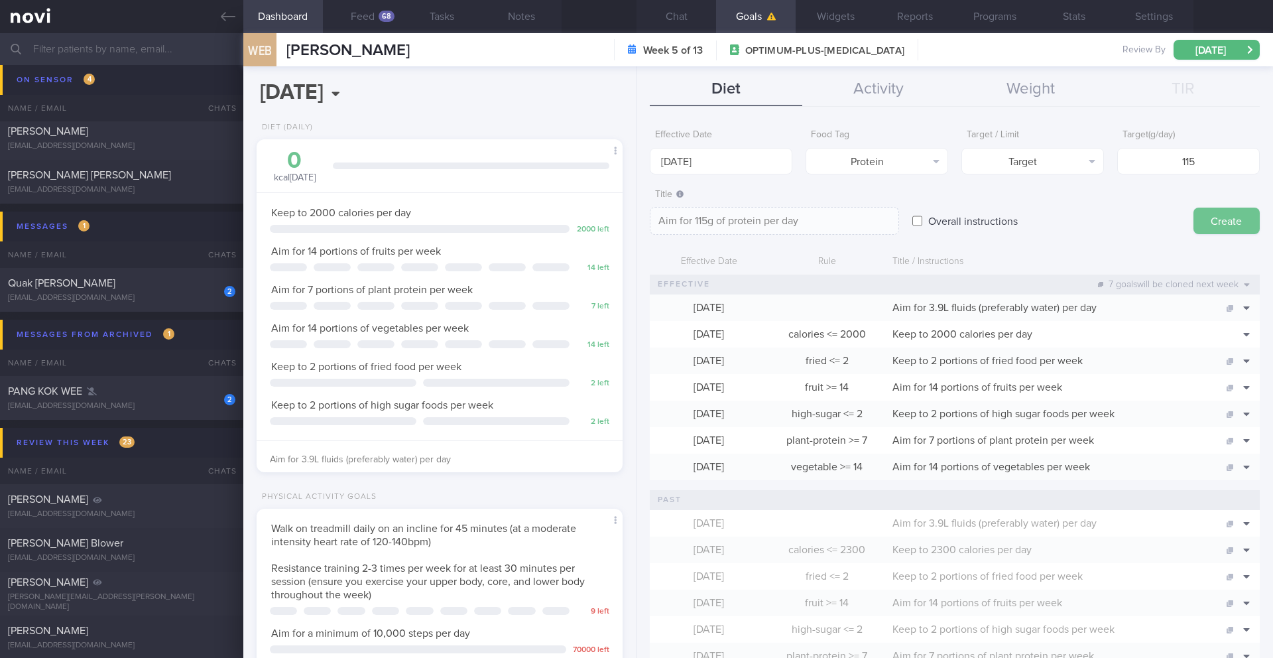
click at [1214, 216] on button "Create" at bounding box center [1227, 221] width 66 height 27
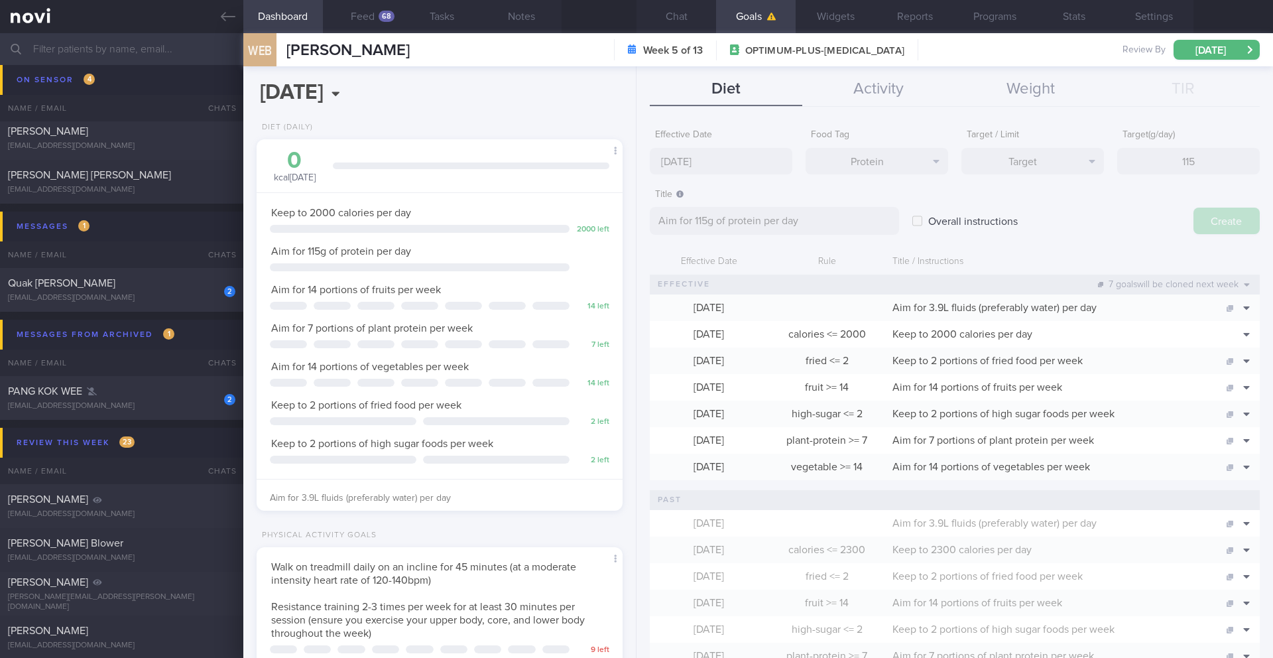
type input "[DATE]"
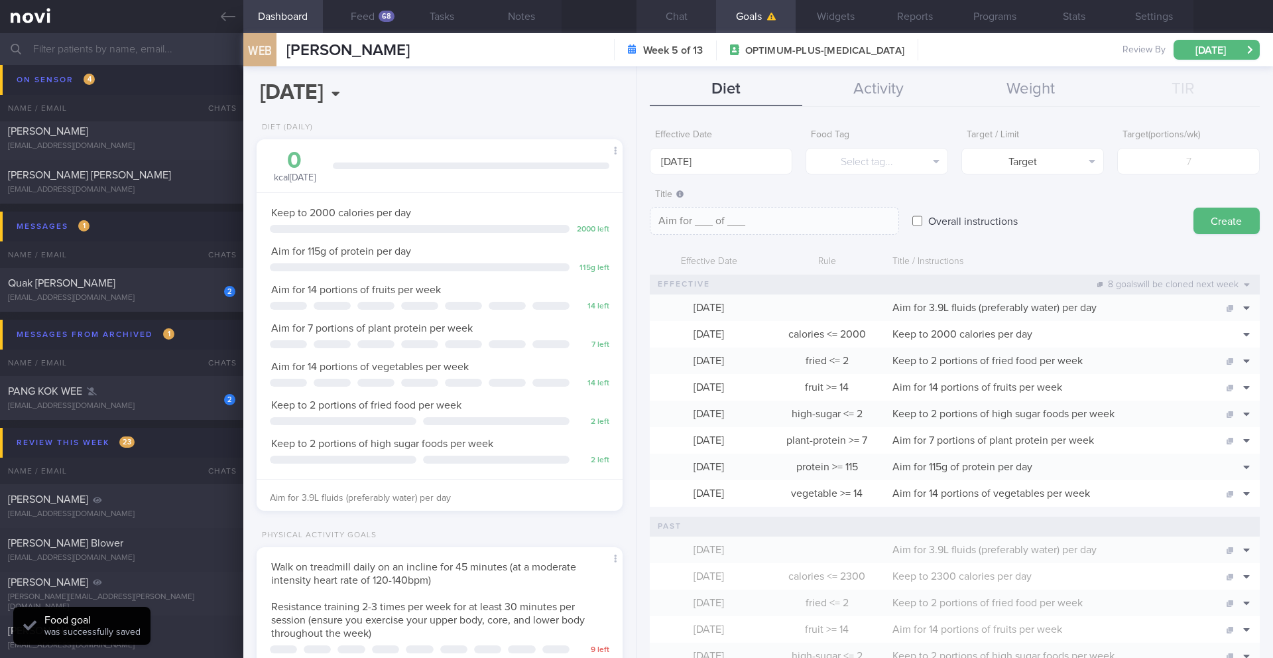
click at [676, 5] on button "Chat" at bounding box center [677, 16] width 80 height 33
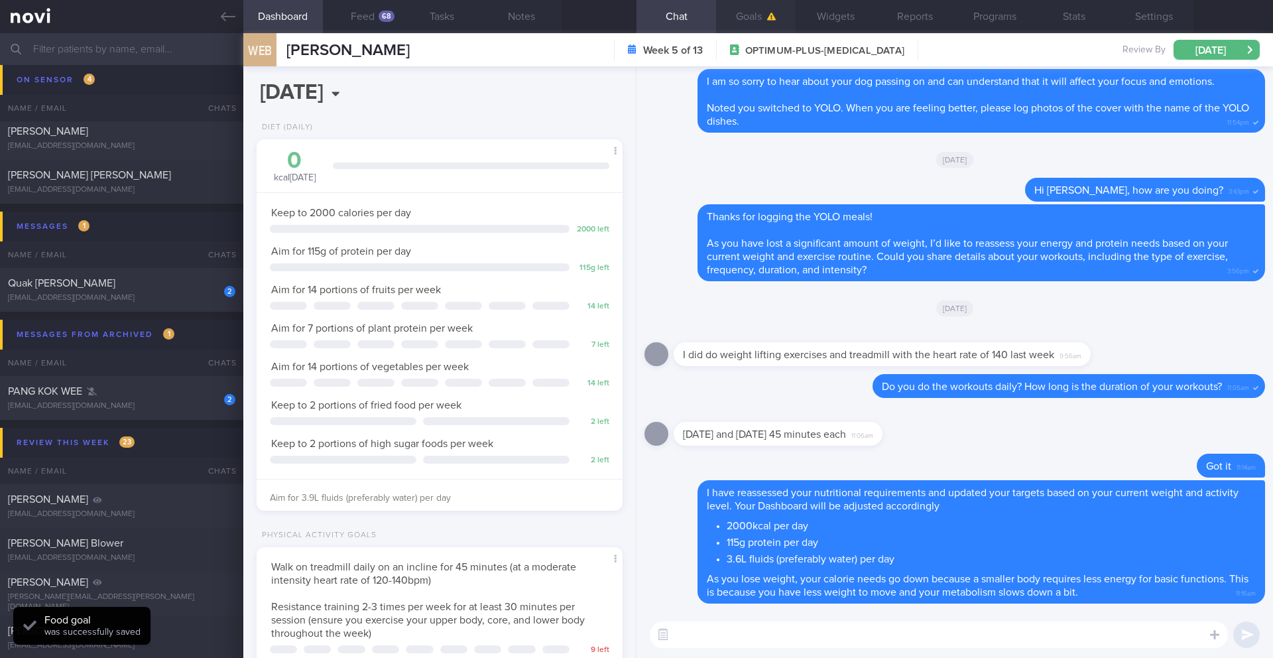
click at [749, 21] on button "Goals" at bounding box center [756, 16] width 80 height 33
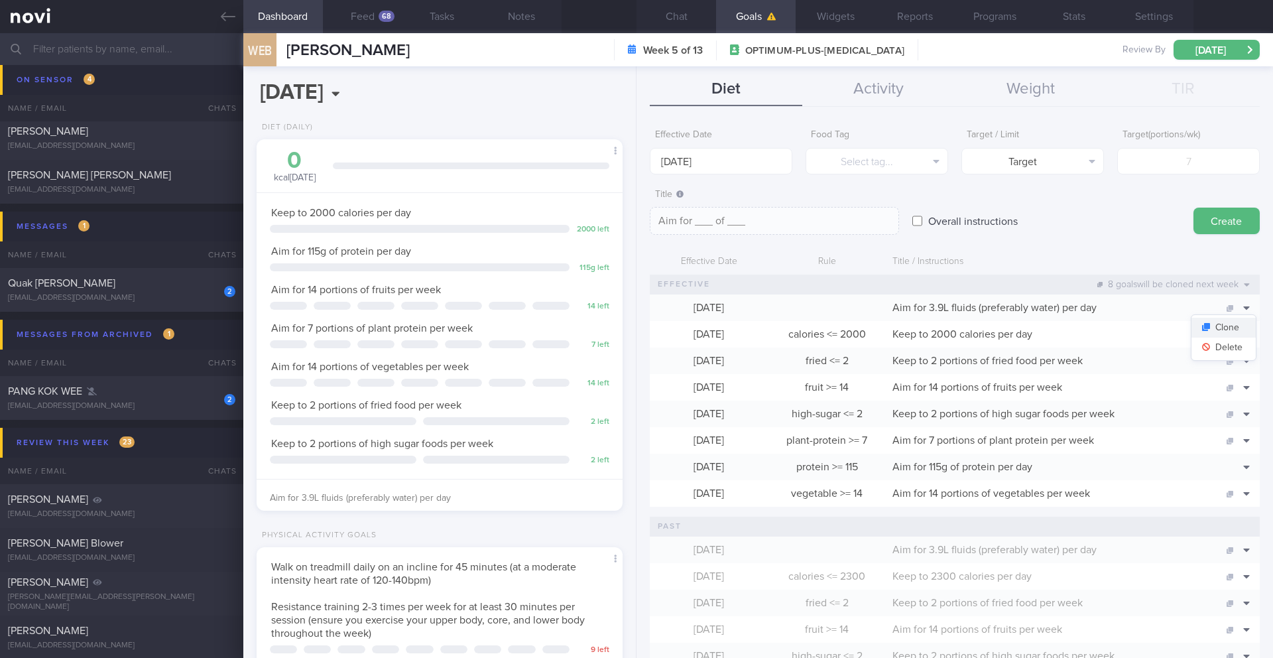
click at [1228, 330] on button "Clone" at bounding box center [1224, 328] width 64 height 20
type textarea "Aim for 3.9L fluids (preferably water) per day"
checkbox input "true"
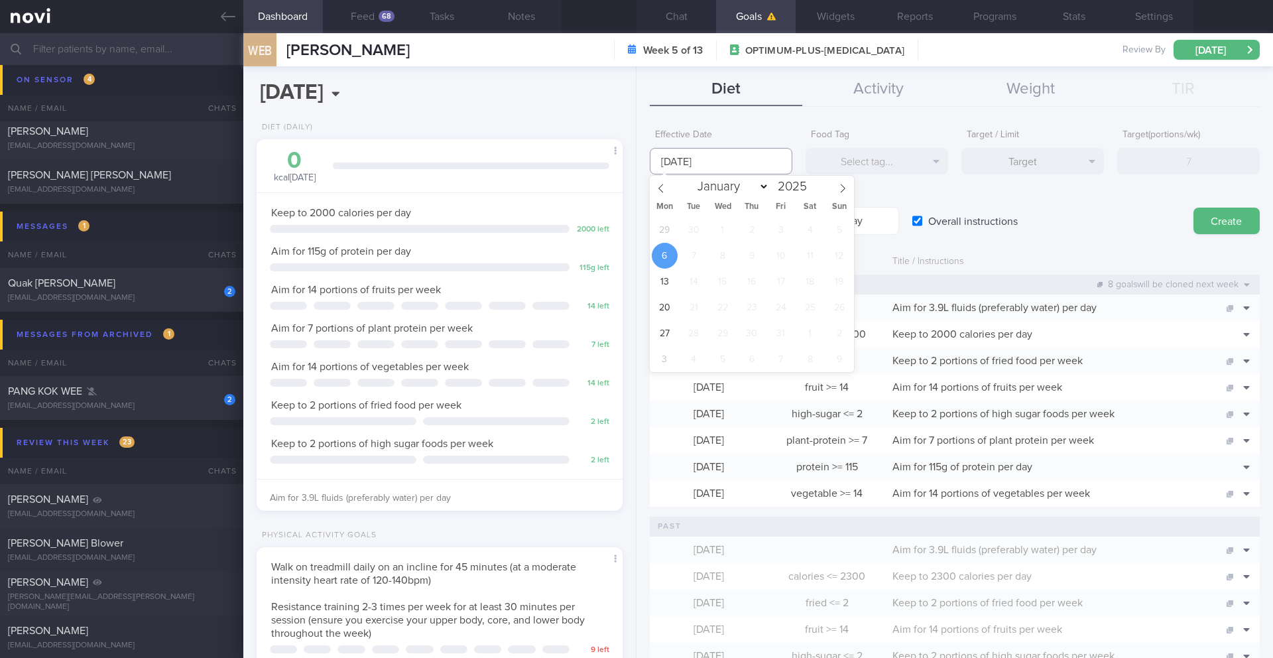
click at [675, 152] on input "[DATE]" at bounding box center [721, 161] width 143 height 27
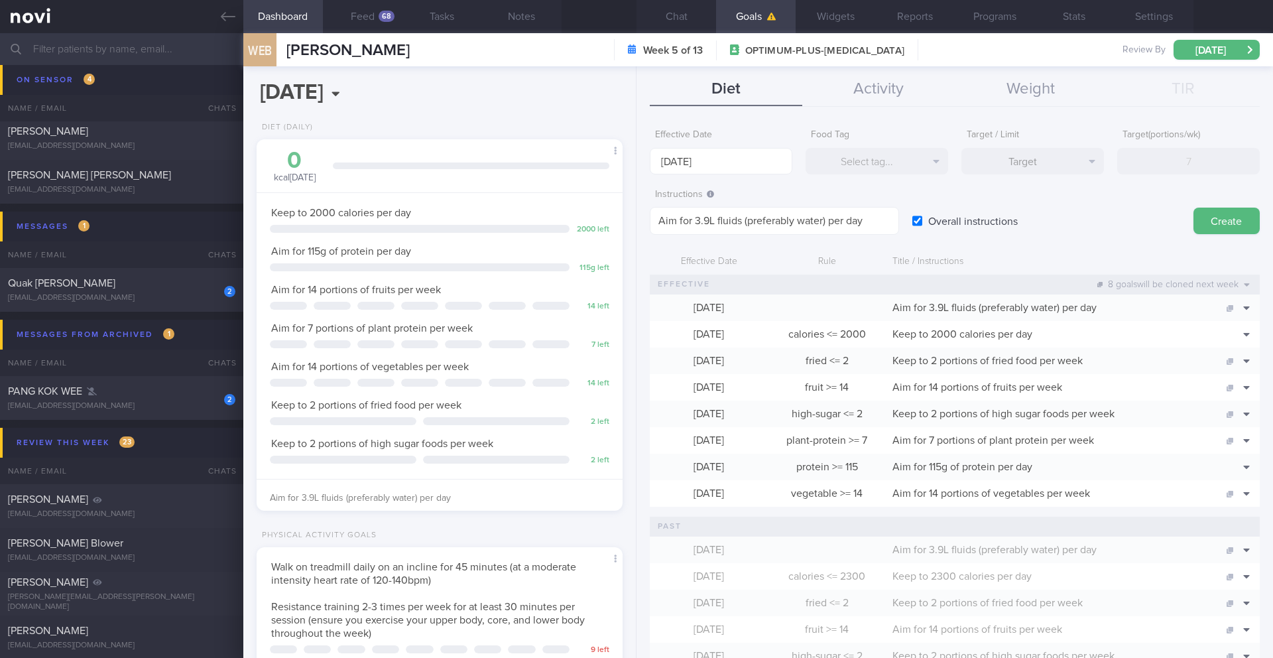
click at [1149, 232] on div "Overall instructions" at bounding box center [1047, 208] width 268 height 52
click at [1229, 350] on button "Delete" at bounding box center [1224, 348] width 64 height 20
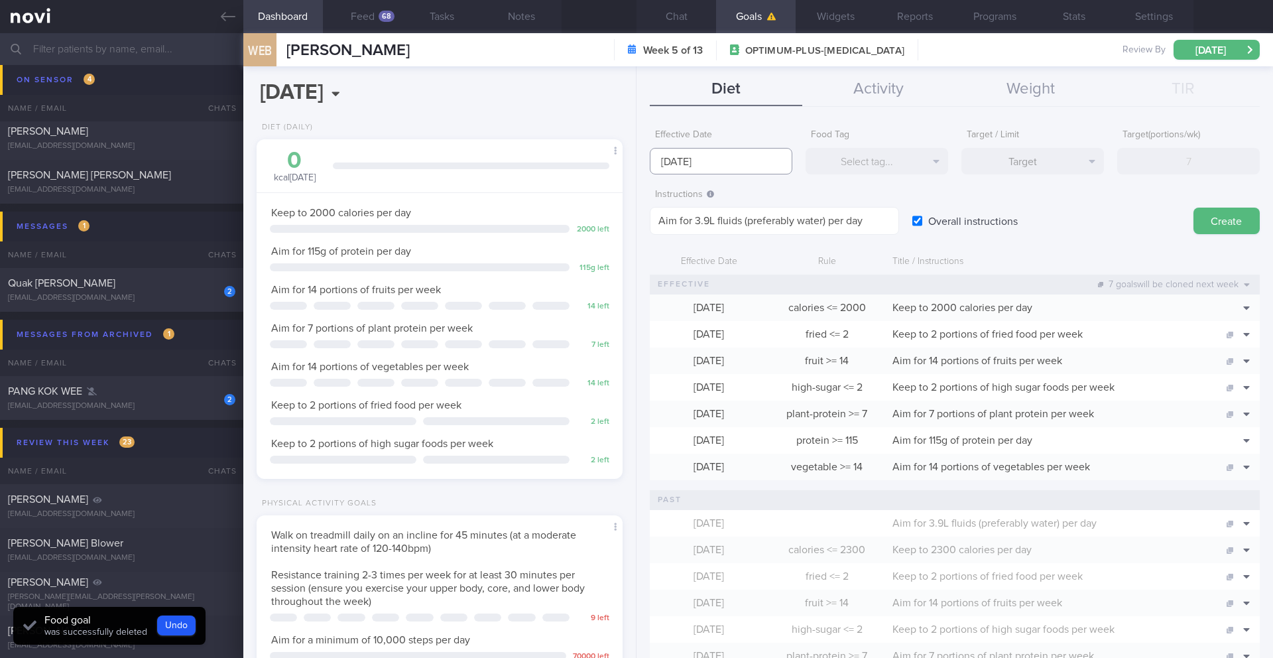
click at [692, 167] on input "[DATE]" at bounding box center [721, 161] width 143 height 27
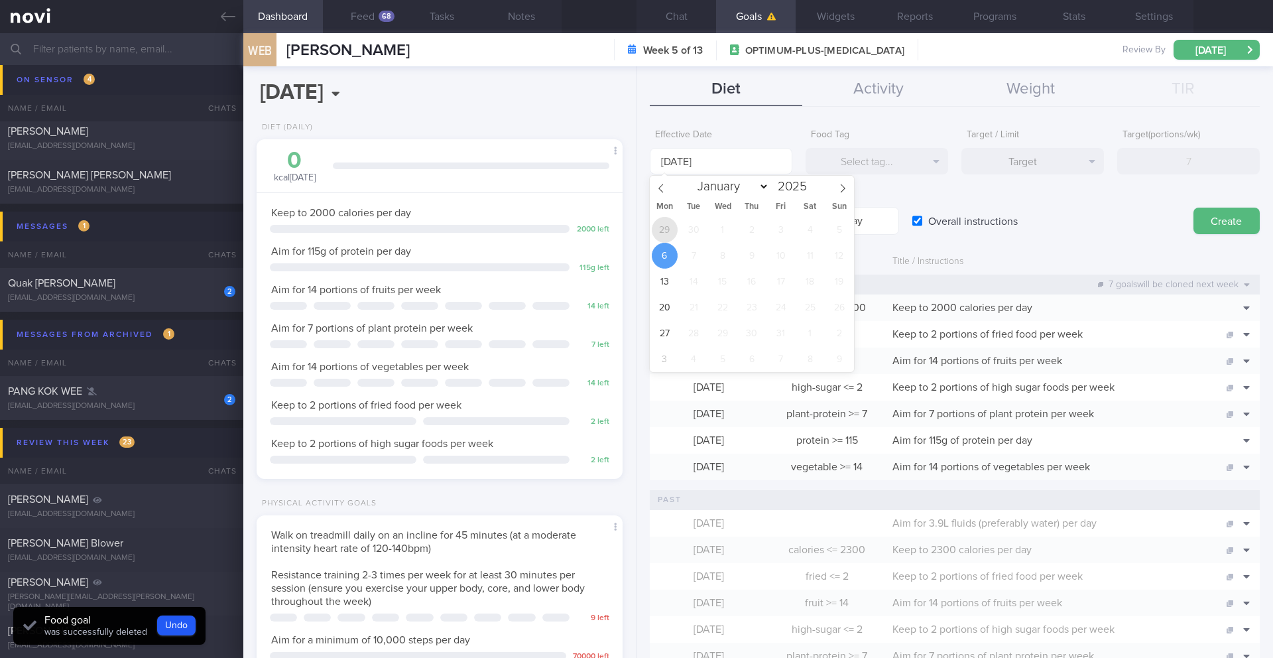
click at [670, 228] on span "29" at bounding box center [665, 230] width 26 height 26
type input "[DATE]"
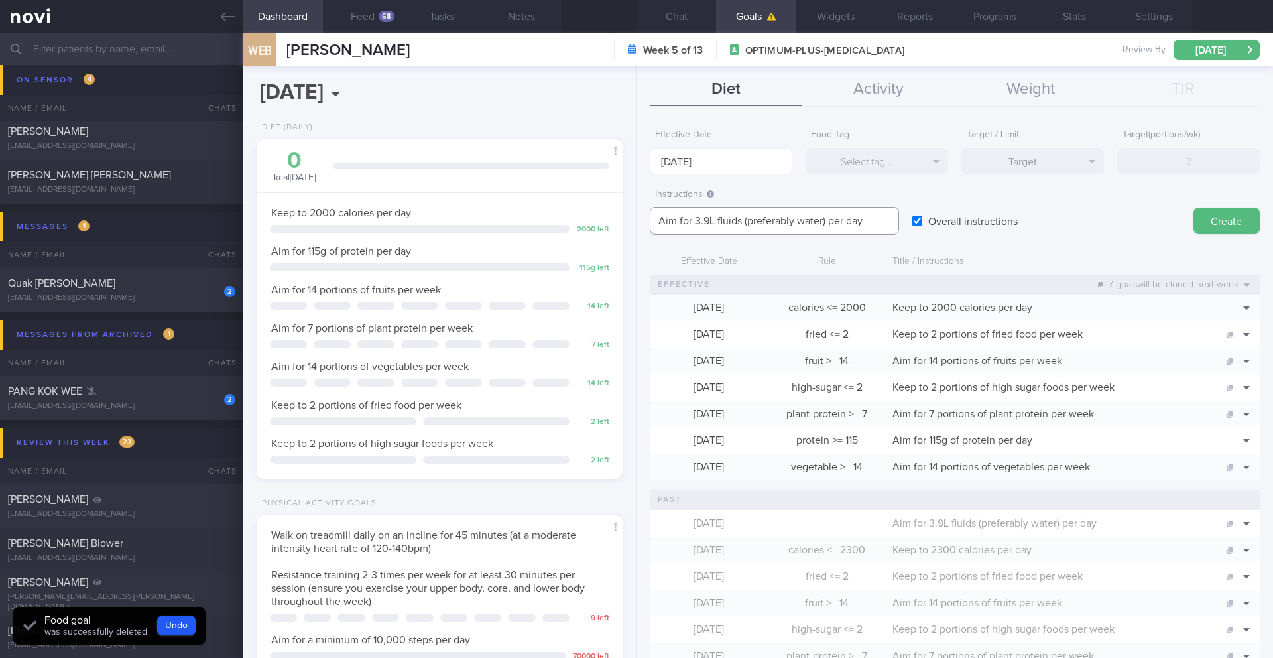
click at [708, 217] on textarea "Aim for 3.9L fluids (preferably water) per day" at bounding box center [774, 221] width 249 height 28
click at [824, 222] on textarea "Aim for 3.6L fluids (preferably water) per day" at bounding box center [774, 221] width 249 height 28
paste textarea "unsweetened beverages, clear soups"
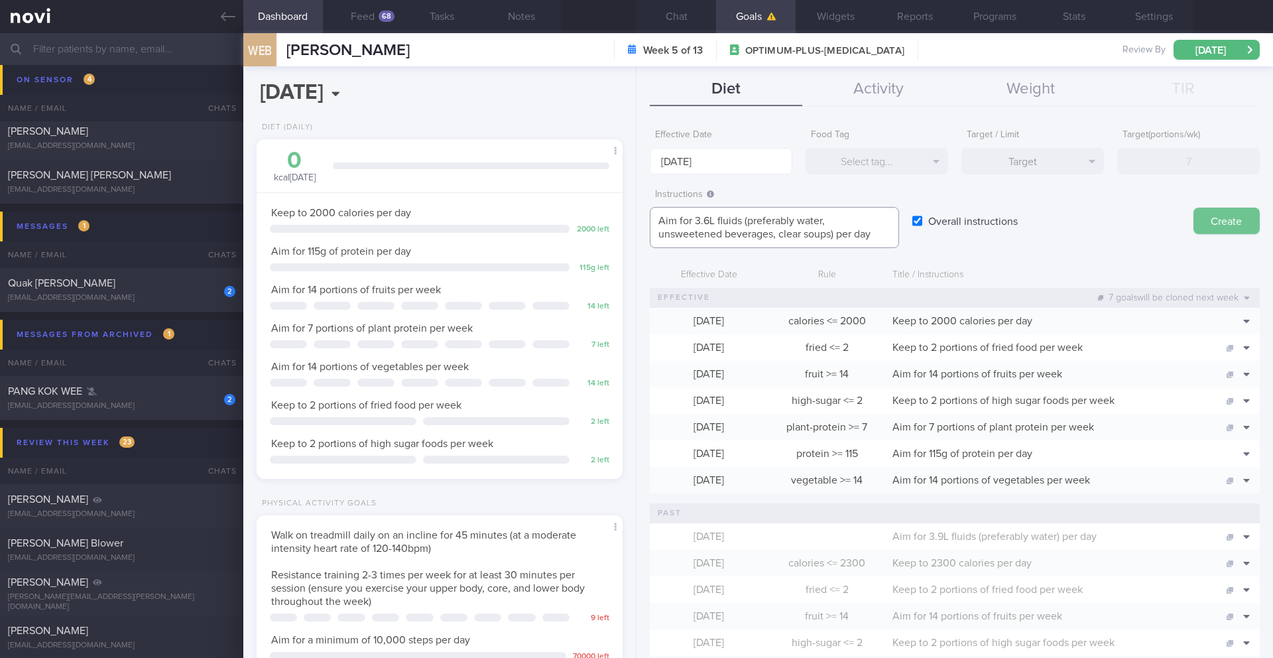
type textarea "Aim for 3.6L fluids (preferably water, unsweetened beverages, clear soups) per …"
click at [1208, 214] on button "Create" at bounding box center [1227, 221] width 66 height 27
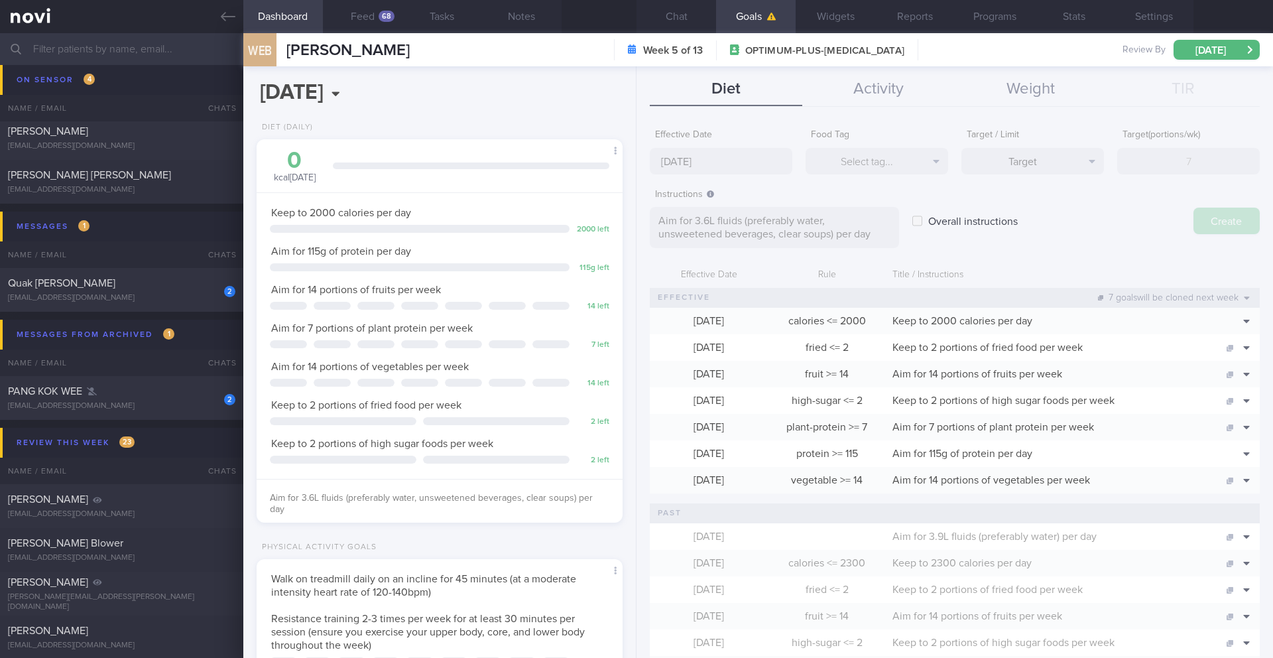
type input "[DATE]"
type textarea "Aim for ___ of ___"
checkbox input "false"
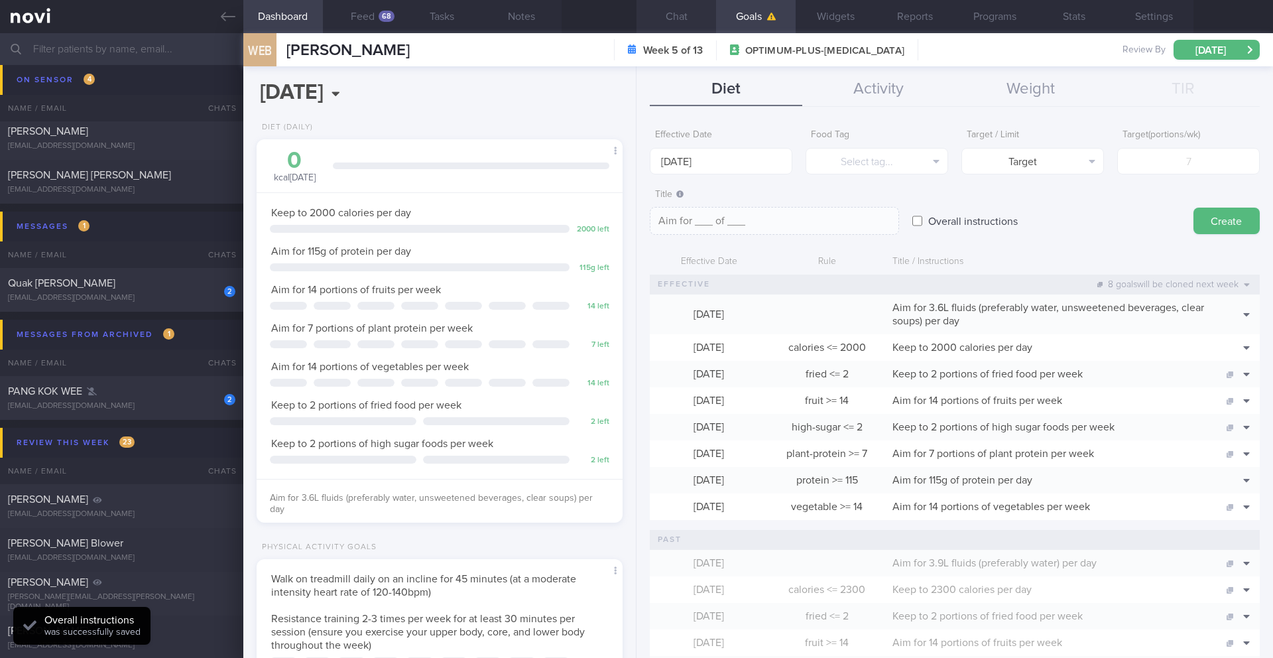
click at [686, 21] on button "Chat" at bounding box center [677, 16] width 80 height 33
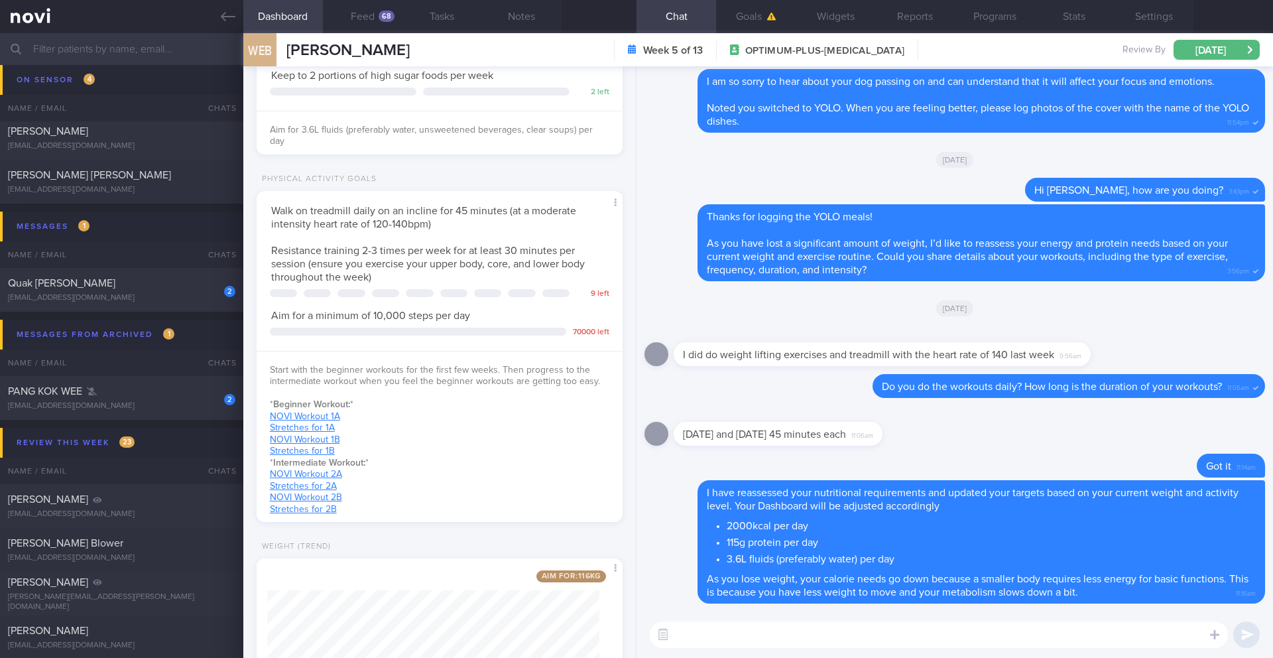
scroll to position [220, 0]
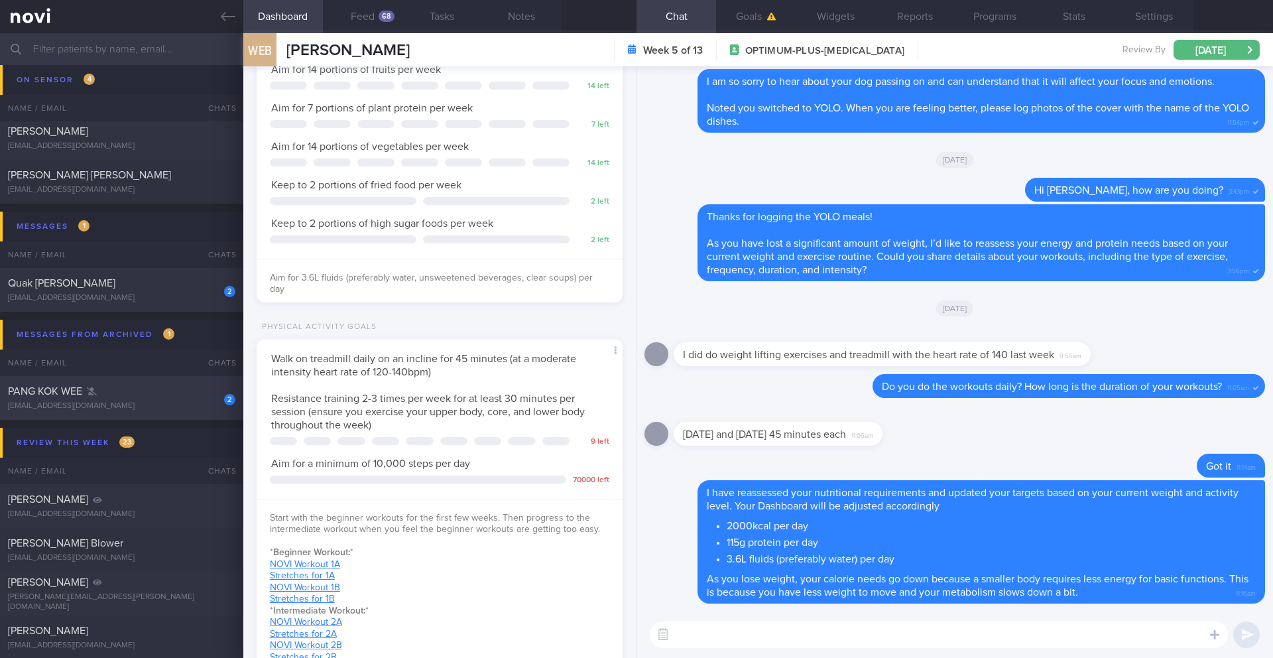
click at [135, 394] on div "PANG KOK WEE" at bounding box center [120, 391] width 224 height 13
type input "29/9 SAF LIP - FINAL R/V on 30/9"
type textarea "SUPPORT NEEDED: CHALLENGE: Wt Targets: Issues: (11/9/25) Noted high glucose lev…"
select select "8"
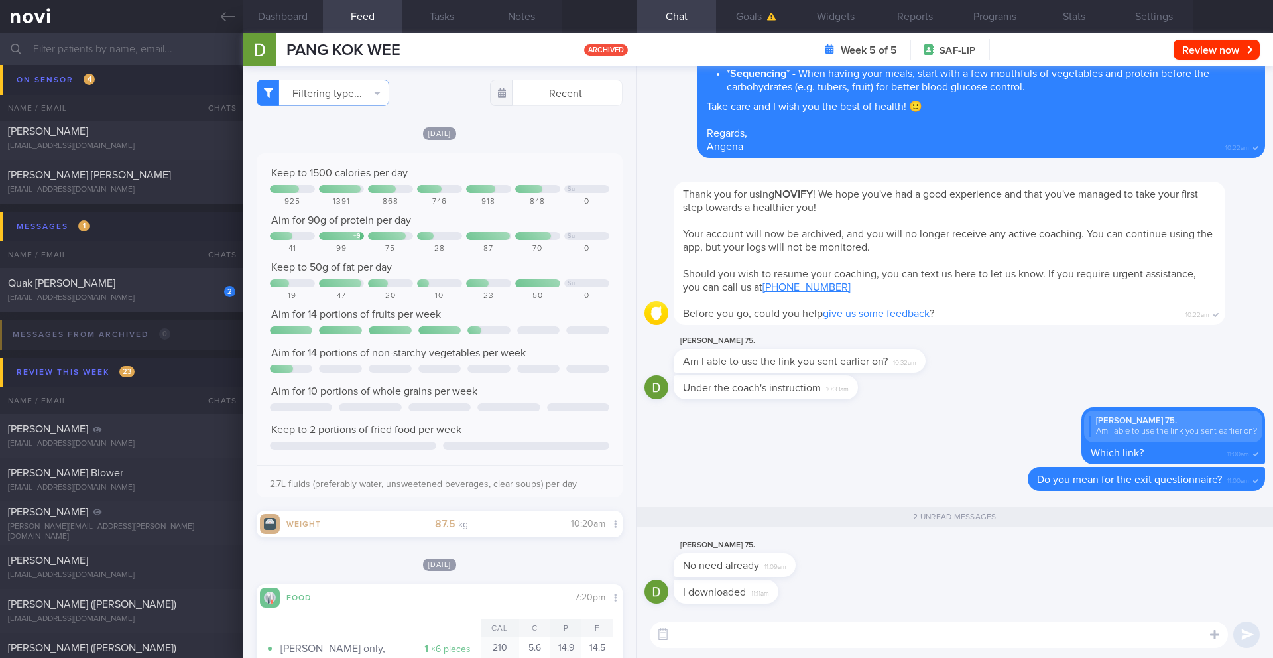
click at [773, 576] on textarea at bounding box center [939, 634] width 578 height 27
type textarea "o"
type textarea "Okay"
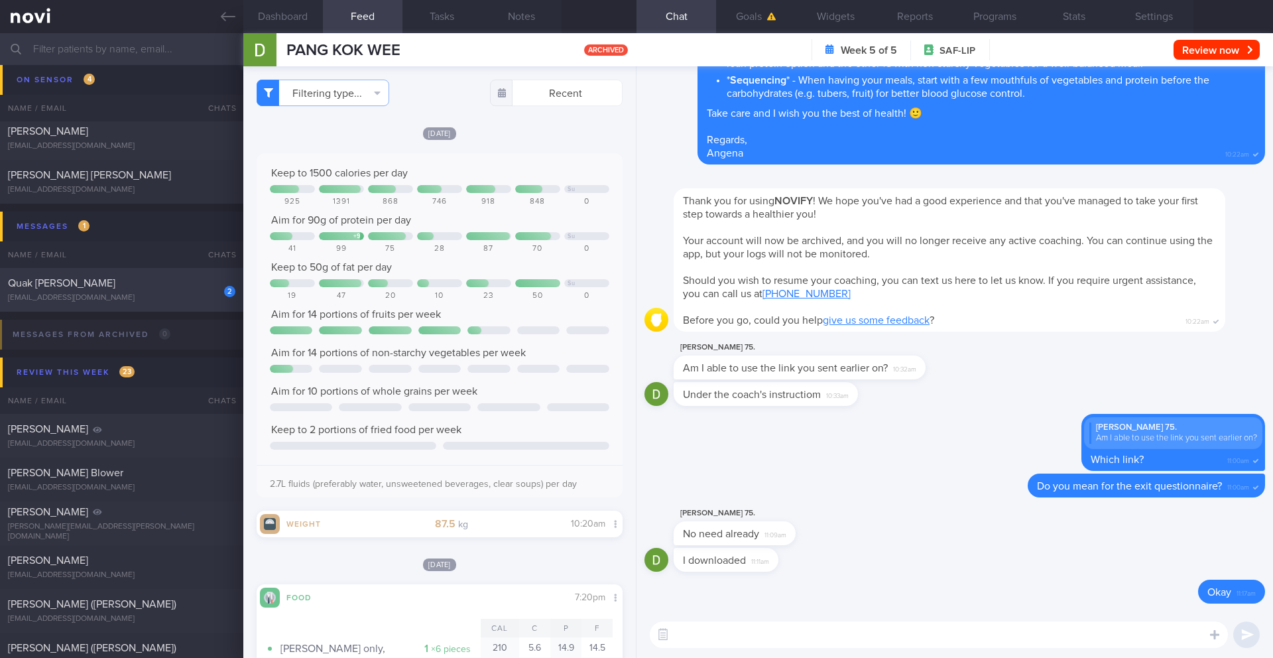
click at [72, 288] on div "Quak [PERSON_NAME]" at bounding box center [120, 283] width 224 height 13
type input "6/10 Check for logs/reply -- KIV check if pref Dig Supp"
type textarea "SUPPORT NEEDED: Feedback on meals and workouts CHALLENGE: Stress eating, Eating…"
select select "9"
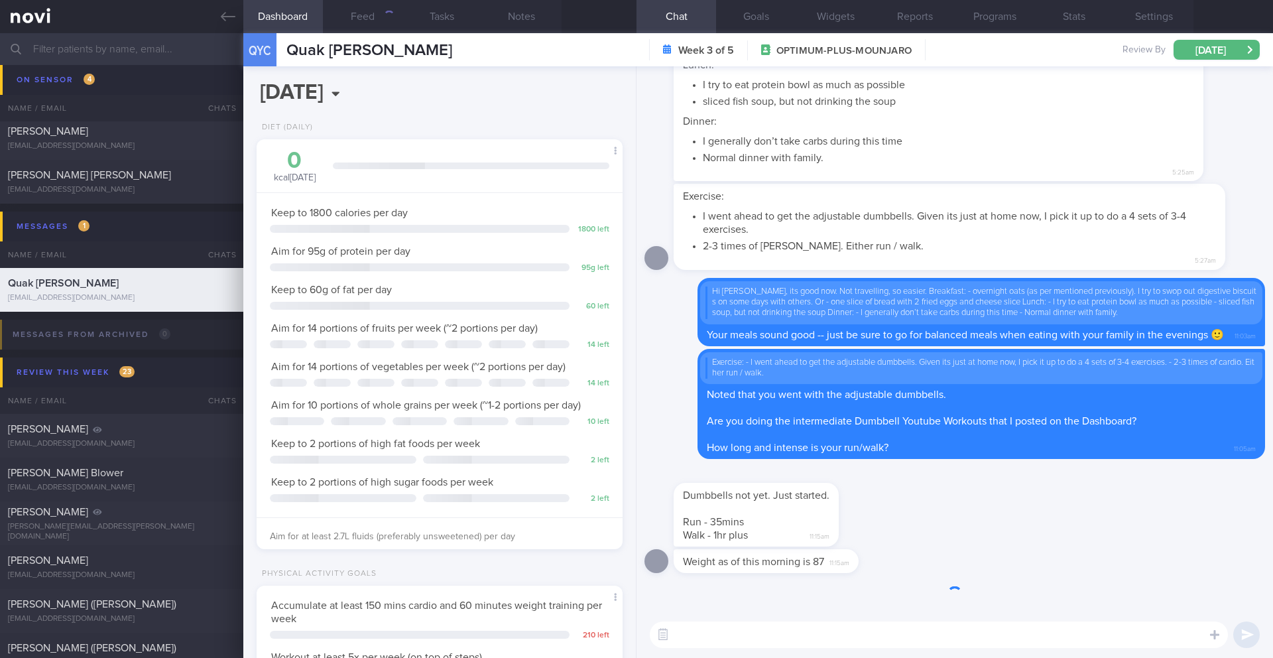
scroll to position [185, 333]
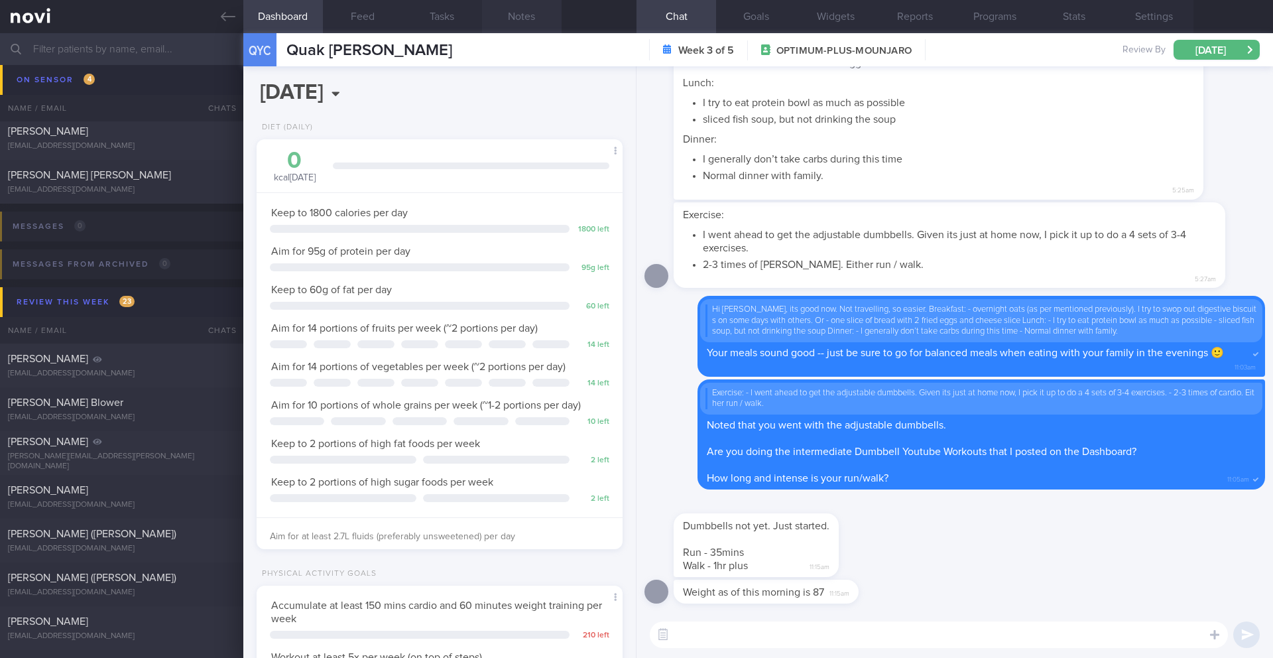
click at [513, 19] on button "Notes" at bounding box center [522, 16] width 80 height 33
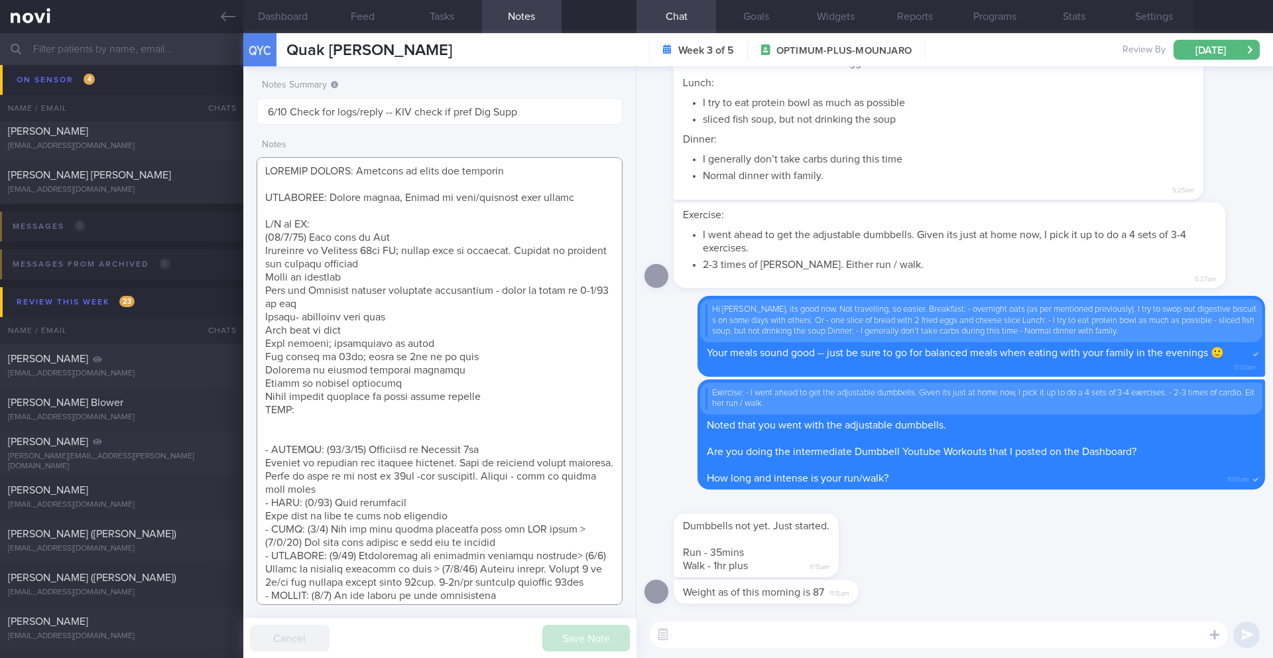
click at [361, 220] on textarea at bounding box center [440, 381] width 366 height 448
click at [363, 208] on textarea at bounding box center [440, 381] width 366 height 448
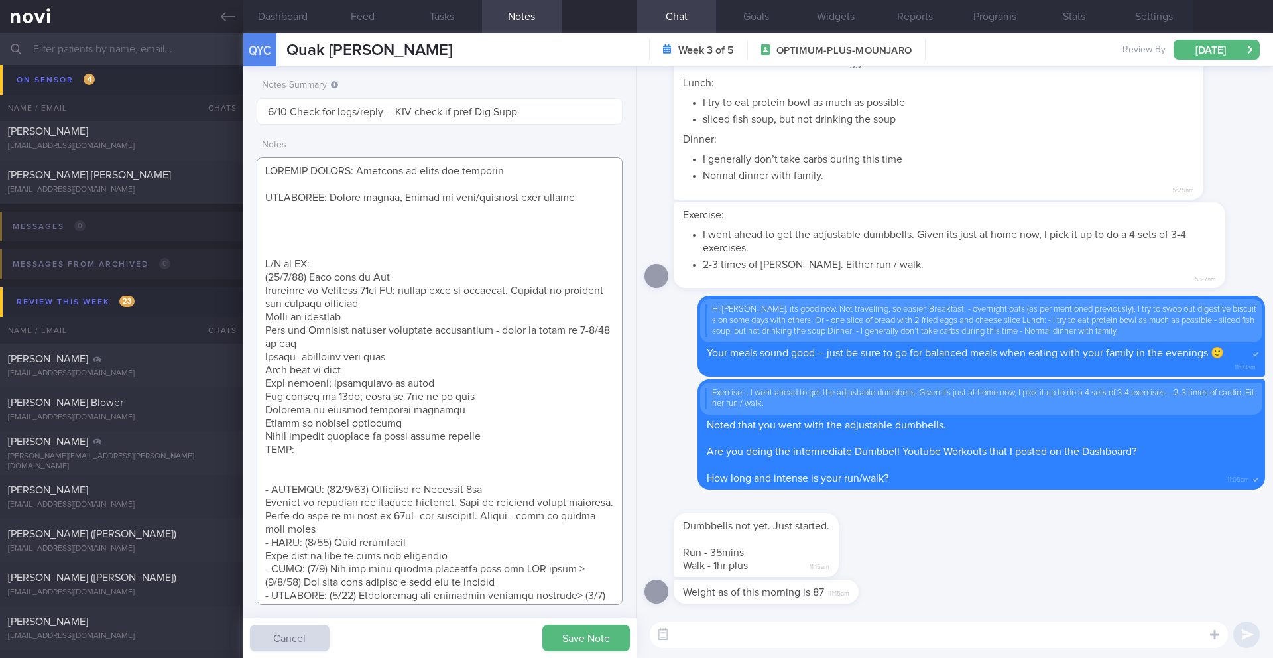
click at [280, 228] on textarea at bounding box center [440, 381] width 366 height 448
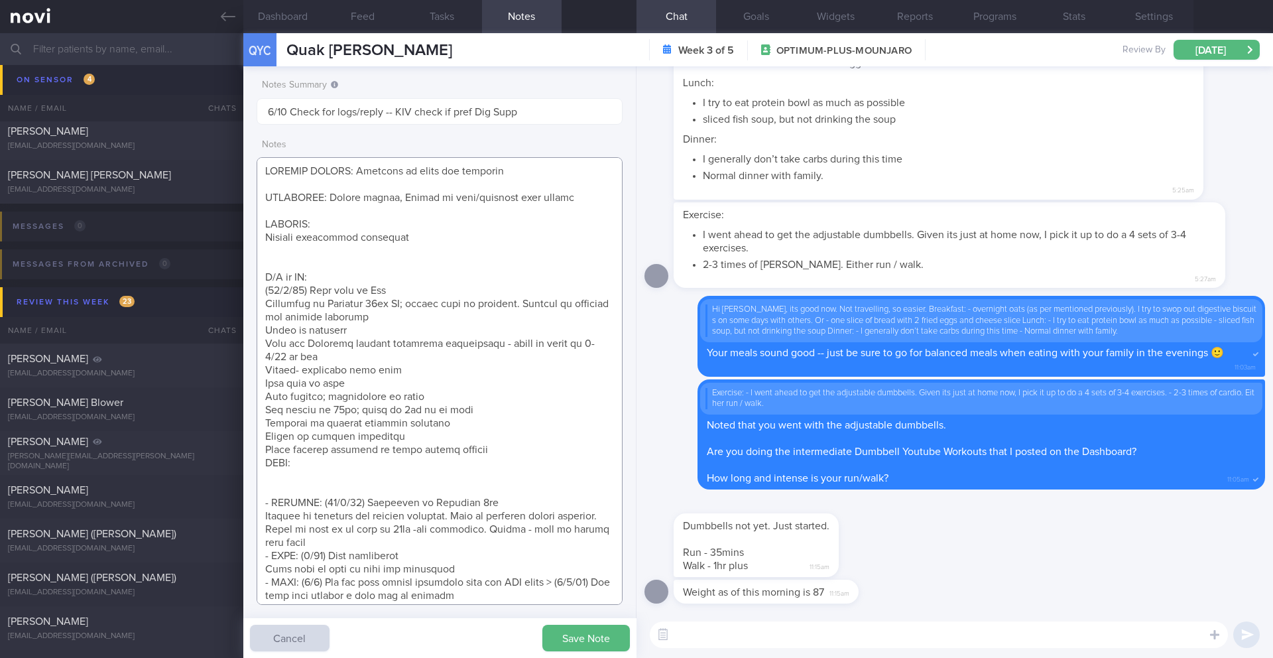
click at [266, 241] on textarea at bounding box center [440, 381] width 366 height 448
click at [264, 235] on textarea at bounding box center [440, 381] width 366 height 448
click at [456, 236] on textarea at bounding box center [440, 381] width 366 height 448
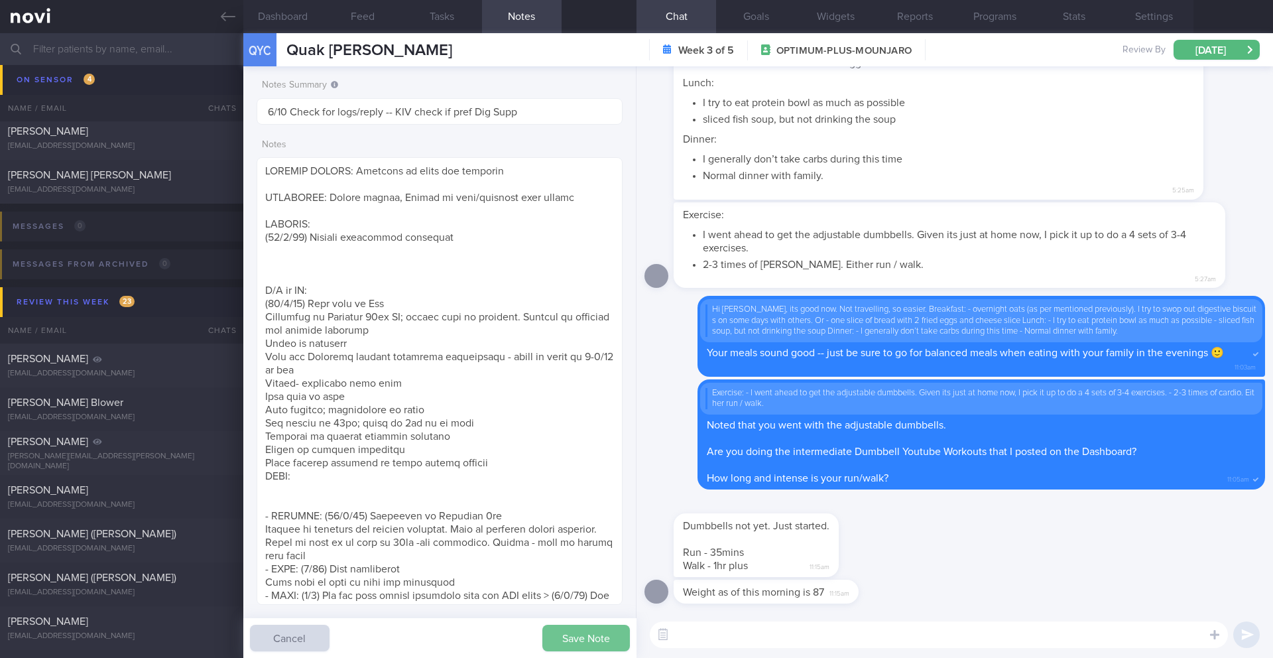
click at [585, 576] on button "Save Note" at bounding box center [586, 638] width 88 height 27
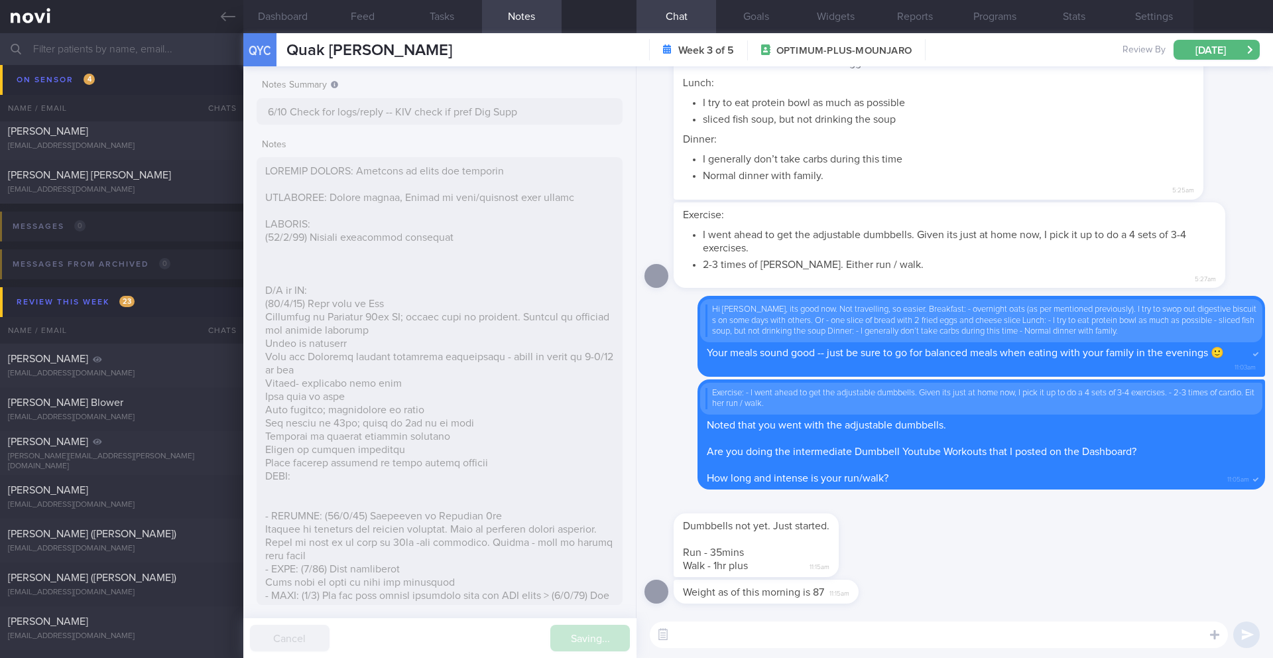
click at [355, 361] on div "Notes Summary Summary will be shown in the main patients table 6/10 Check for l…" at bounding box center [439, 362] width 393 height 592
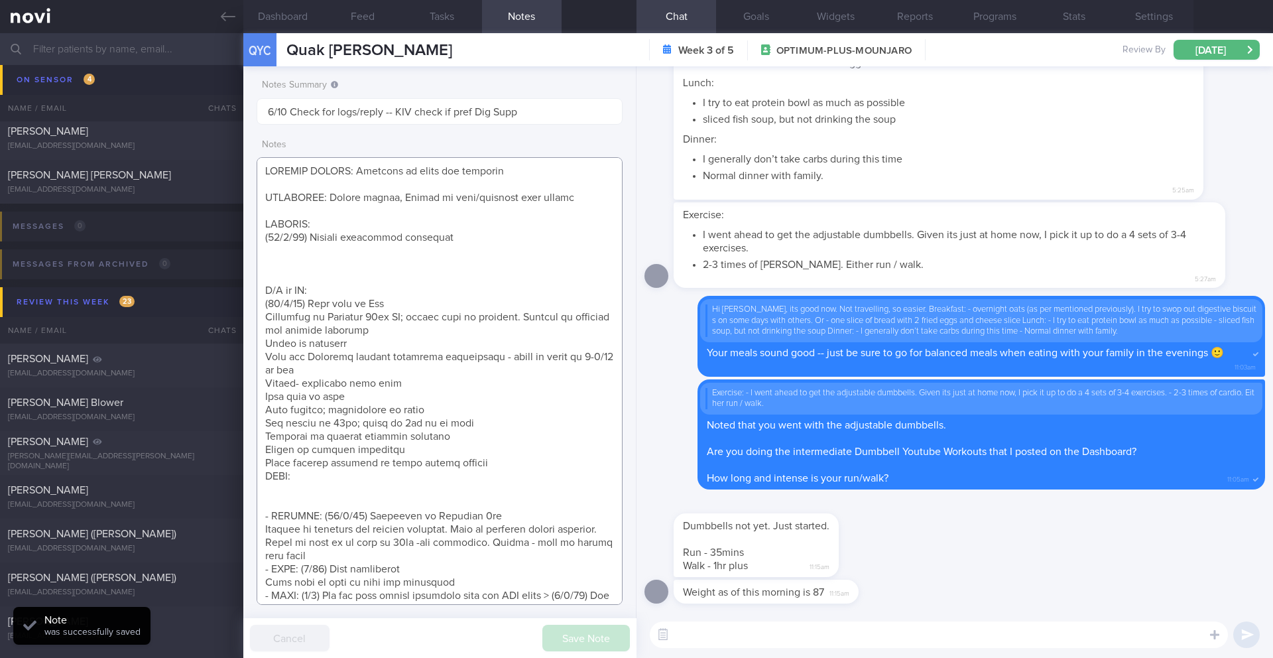
click at [346, 235] on textarea at bounding box center [440, 381] width 366 height 448
click at [464, 237] on textarea at bounding box center [440, 381] width 366 height 448
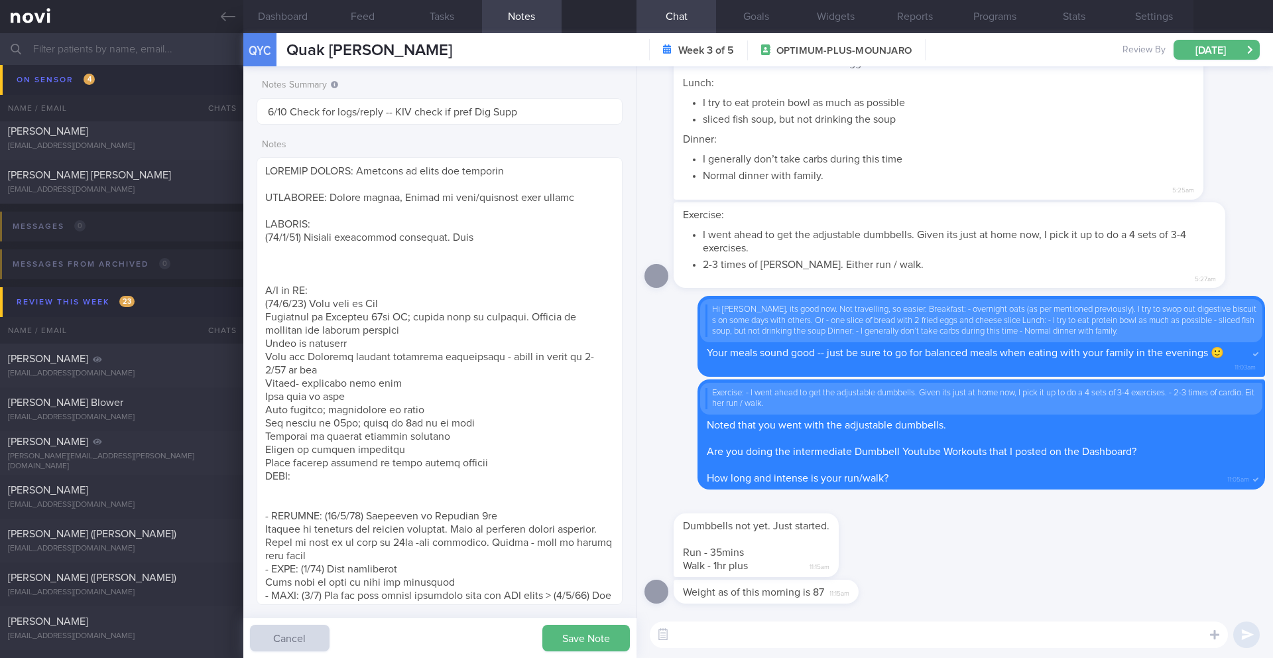
click at [1052, 232] on li "I went ahead to get the adjustable dumbbells. Given its just at home now, I pic…" at bounding box center [959, 240] width 513 height 30
drag, startPoint x: 1046, startPoint y: 239, endPoint x: 1056, endPoint y: 251, distance: 16.1
click at [1056, 251] on li "I went ahead to get the adjustable dumbbells. Given its just at home now, I pic…" at bounding box center [959, 240] width 513 height 30
click at [1021, 237] on li "I went ahead to get the adjustable dumbbells. Given its just at home now, I pic…" at bounding box center [959, 240] width 513 height 30
drag, startPoint x: 1044, startPoint y: 236, endPoint x: 1078, endPoint y: 263, distance: 43.0
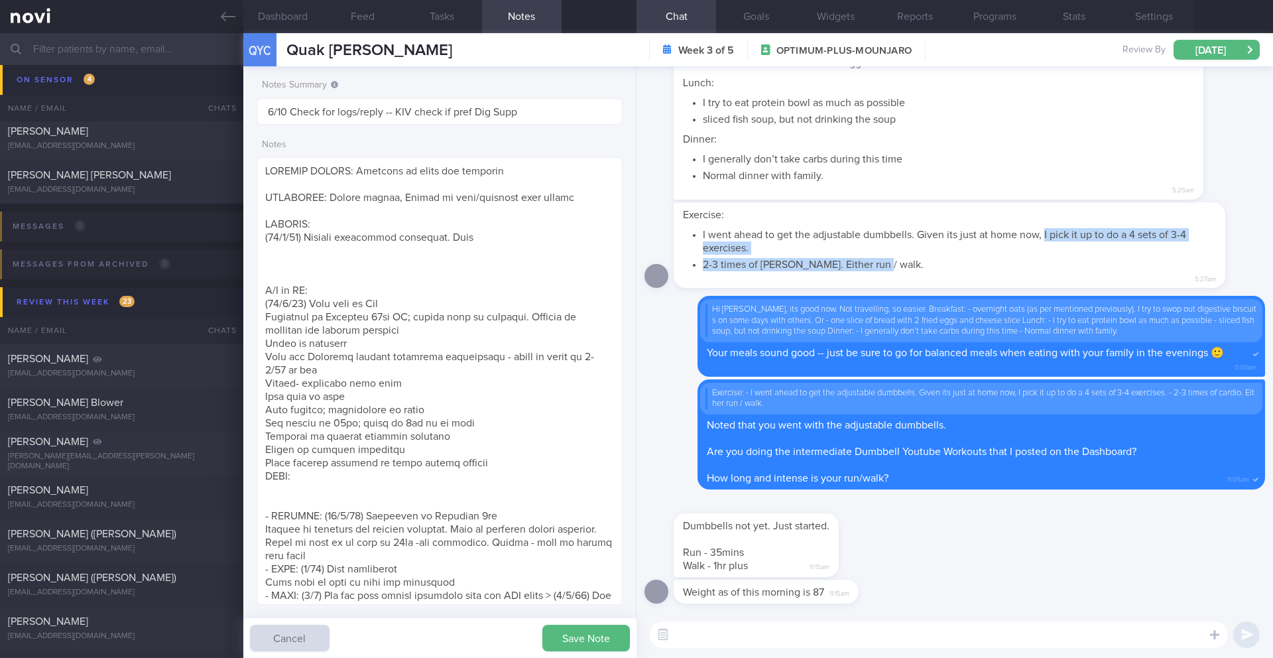
click at [1078, 263] on ul "I went ahead to get the adjustable dumbbells. Given its just at home now, I pic…" at bounding box center [949, 248] width 533 height 46
drag, startPoint x: 482, startPoint y: 240, endPoint x: 459, endPoint y: 236, distance: 23.5
click at [459, 236] on textarea at bounding box center [440, 381] width 366 height 448
paste textarea "I pick it up to do a 4 sets of 3-4 exercises. 2-3 times of cardio. Either run /…"
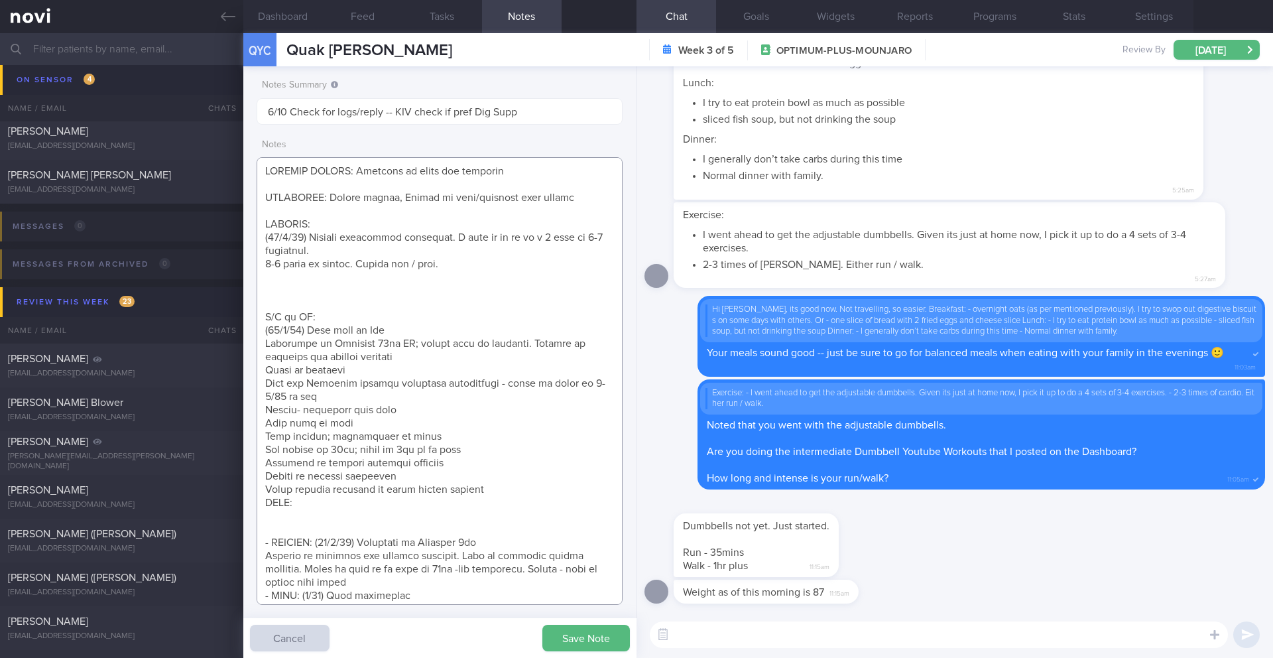
click at [310, 264] on textarea at bounding box center [440, 381] width 366 height 448
click at [415, 269] on textarea at bounding box center [440, 381] width 366 height 448
click at [495, 276] on textarea at bounding box center [440, 381] width 366 height 448
click at [511, 261] on textarea at bounding box center [440, 381] width 366 height 448
click at [483, 288] on textarea at bounding box center [440, 381] width 366 height 448
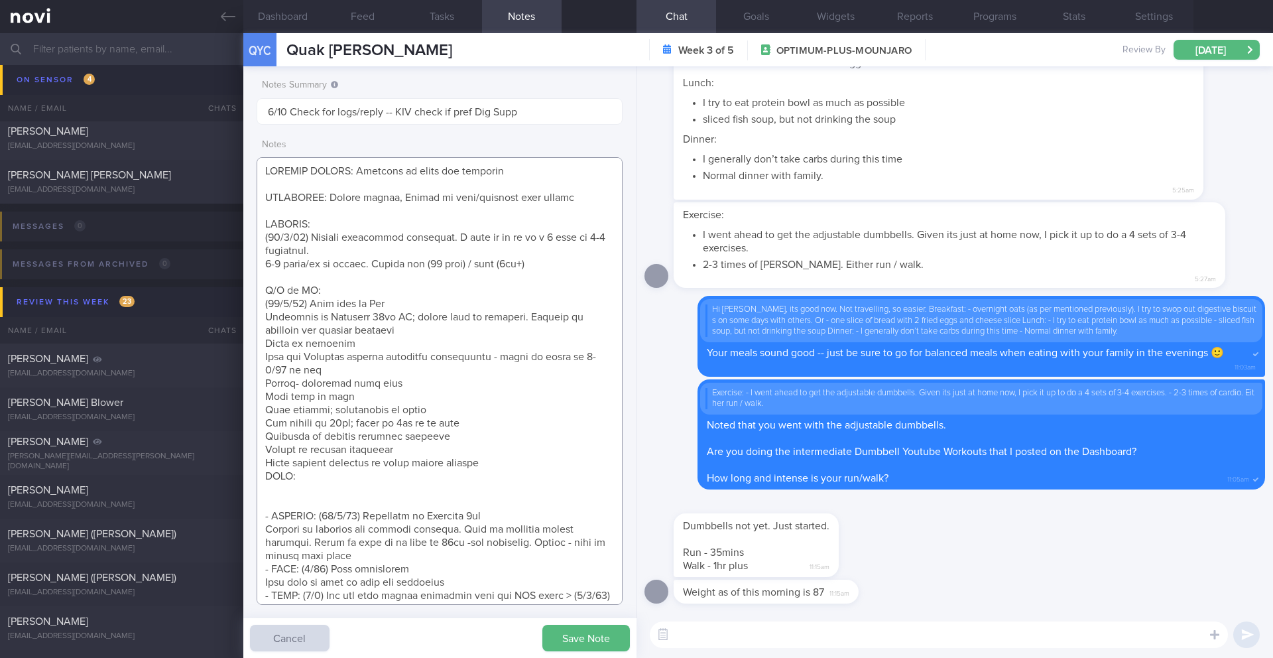
click at [258, 265] on textarea at bounding box center [440, 381] width 366 height 448
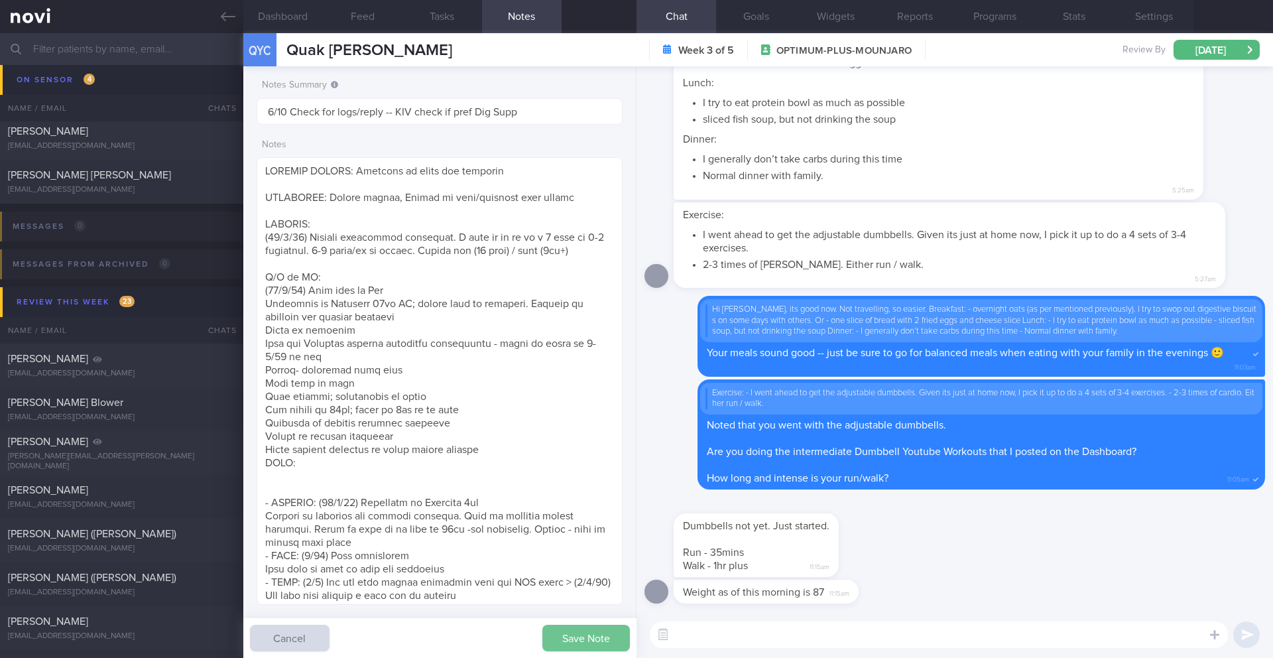
click at [570, 576] on button "Save Note" at bounding box center [586, 638] width 88 height 27
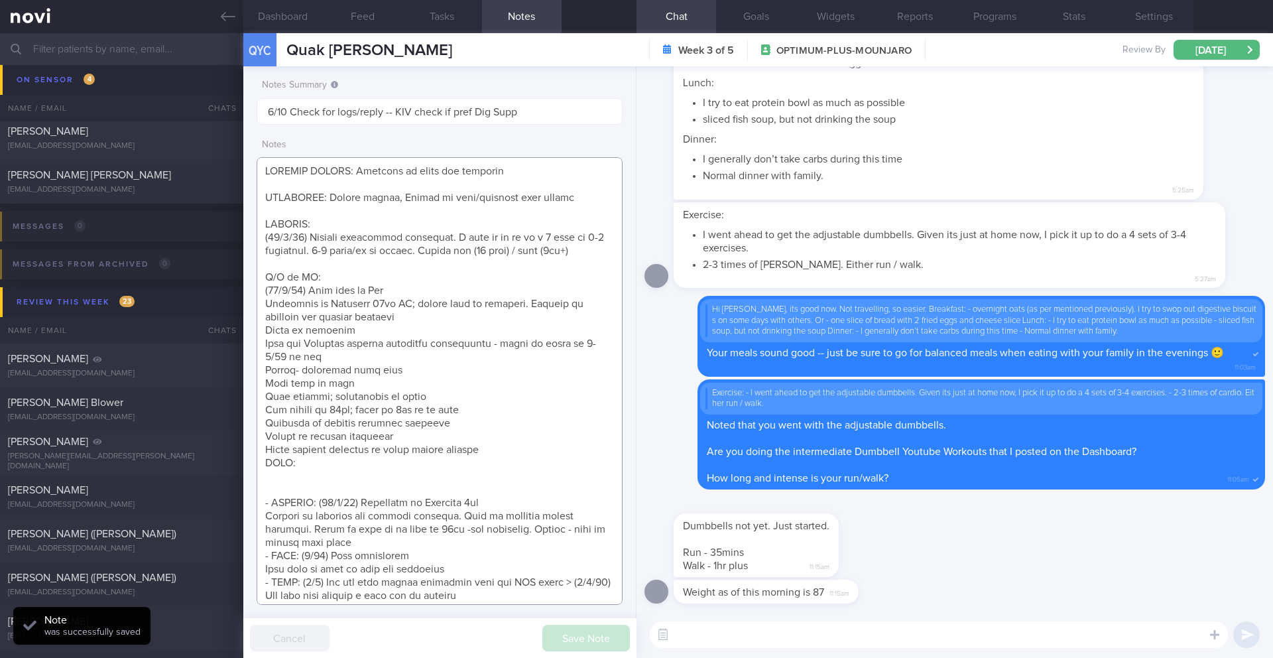
click at [572, 250] on textarea at bounding box center [440, 381] width 366 height 448
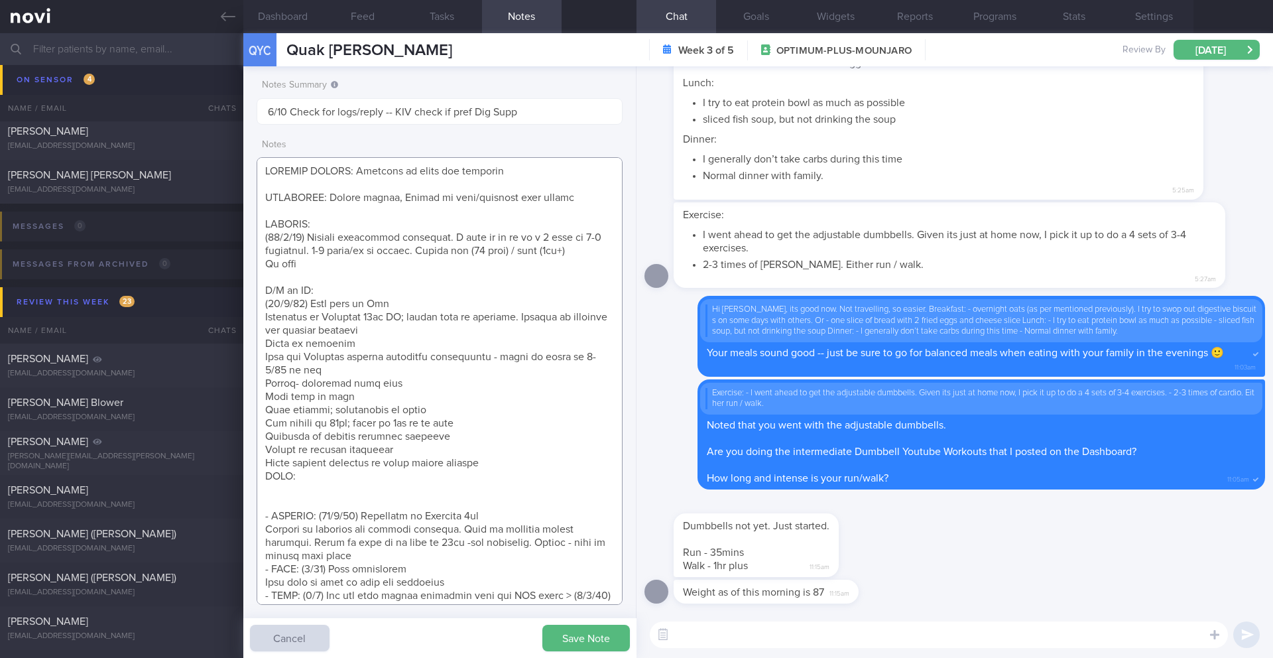
type textarea "SUPPORT NEEDED: Feedback on meals and workouts CHALLENGE: Stress eating, Eating…"
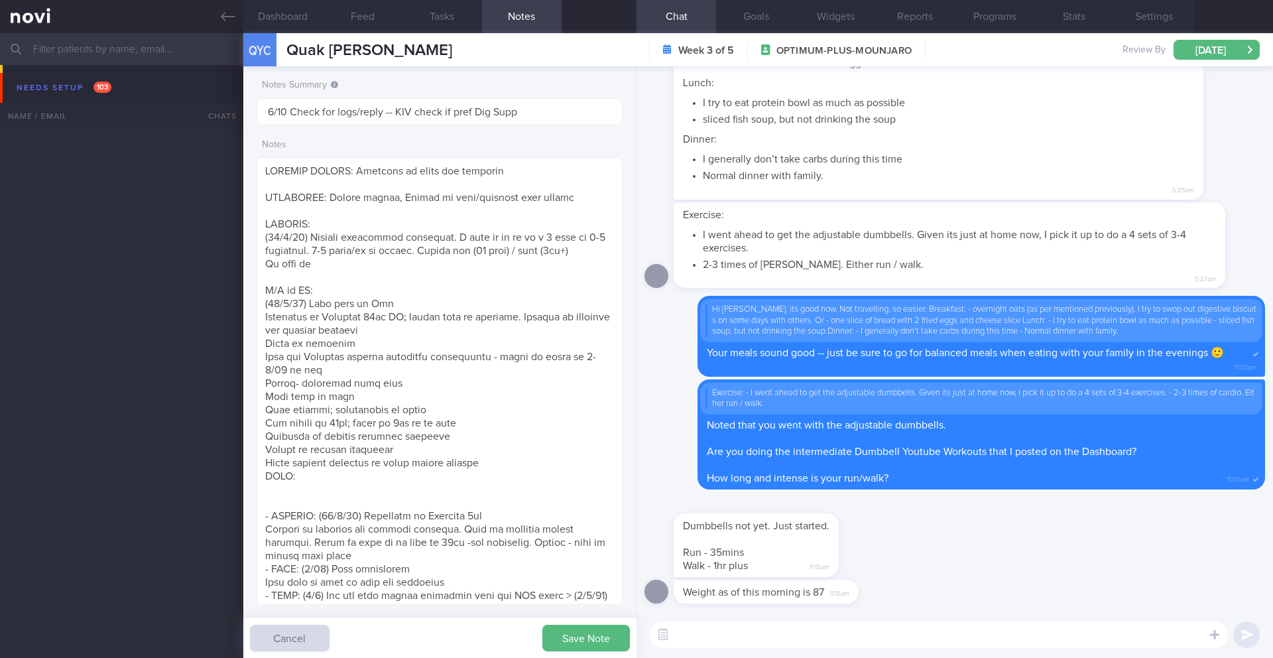
select select "9"
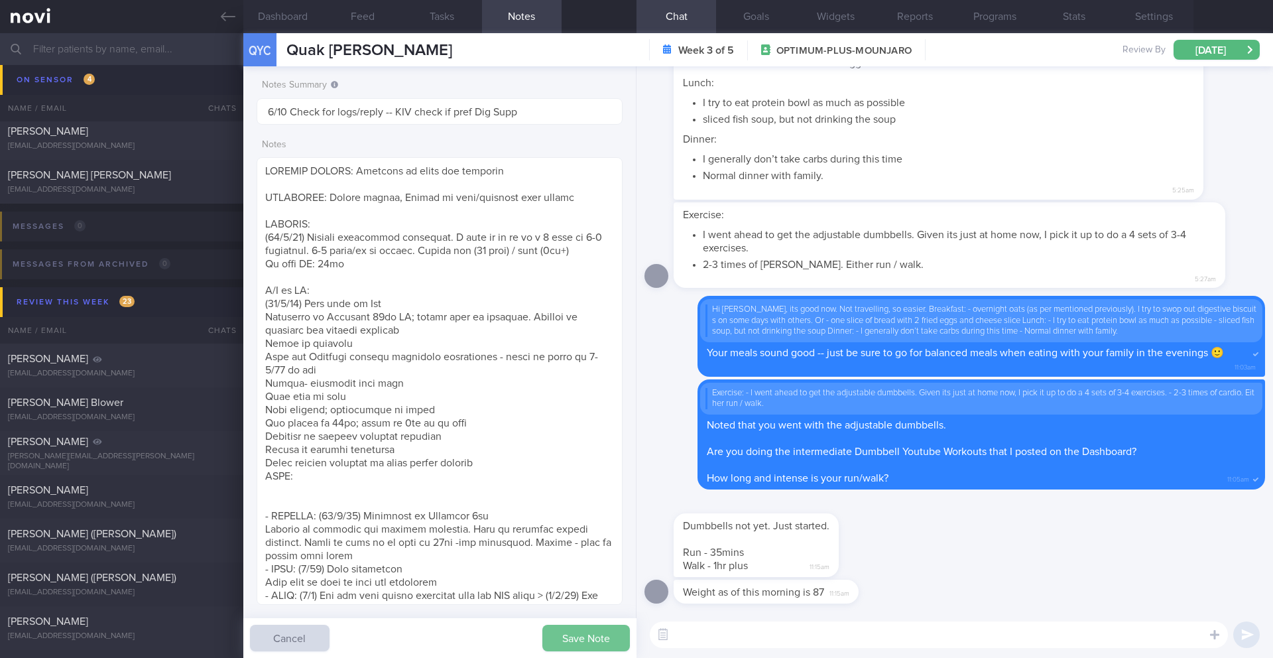
type textarea "SUPPORT NEEDED: Feedback on meals and workouts CHALLENGE: Stress eating, Eating…"
click at [611, 639] on button "Save Note" at bounding box center [586, 638] width 88 height 27
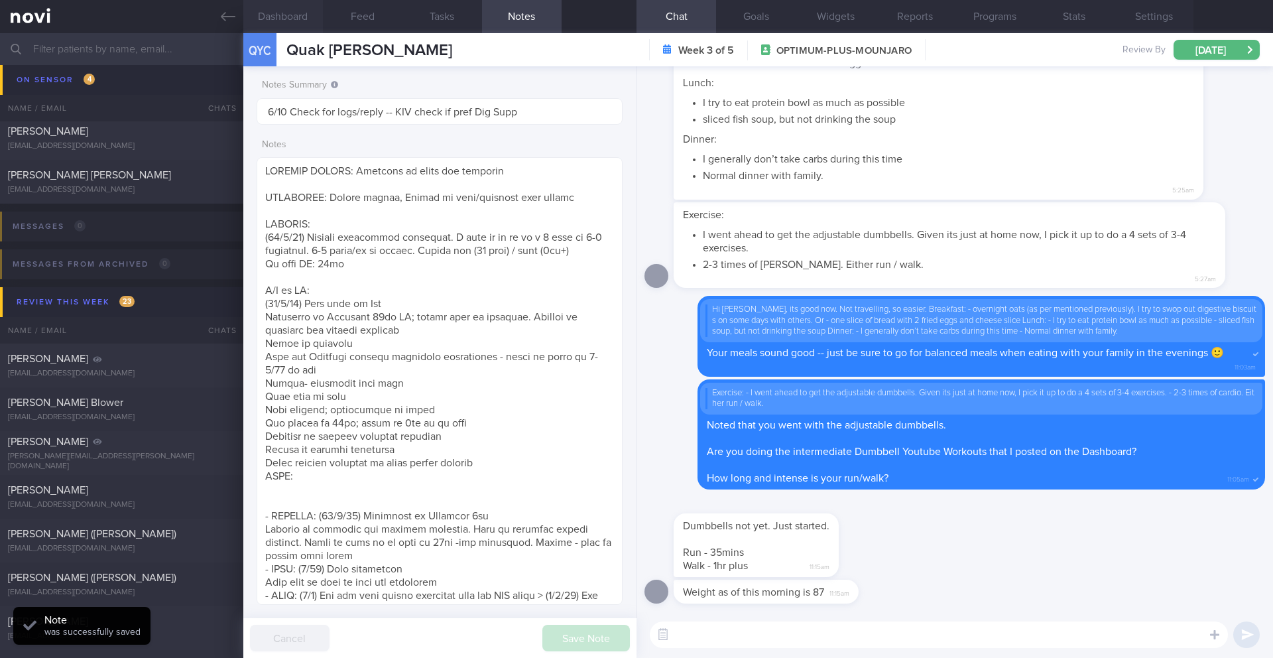
click at [283, 19] on button "Dashboard" at bounding box center [283, 16] width 80 height 33
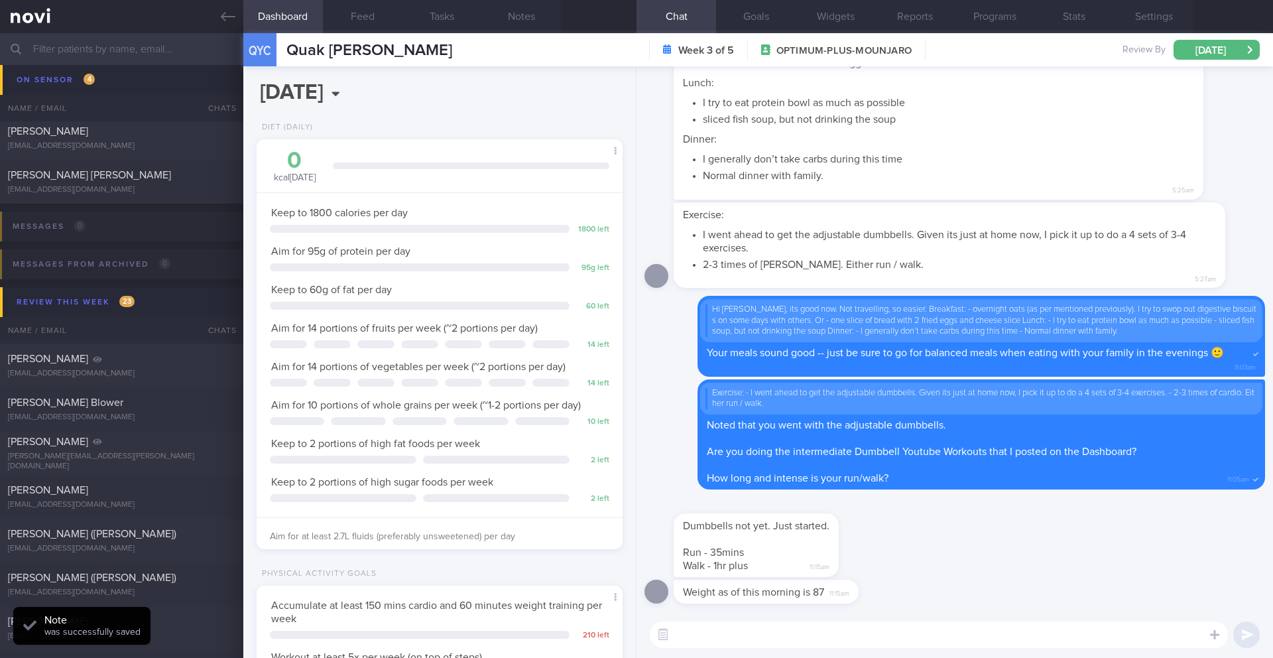
scroll to position [609, 0]
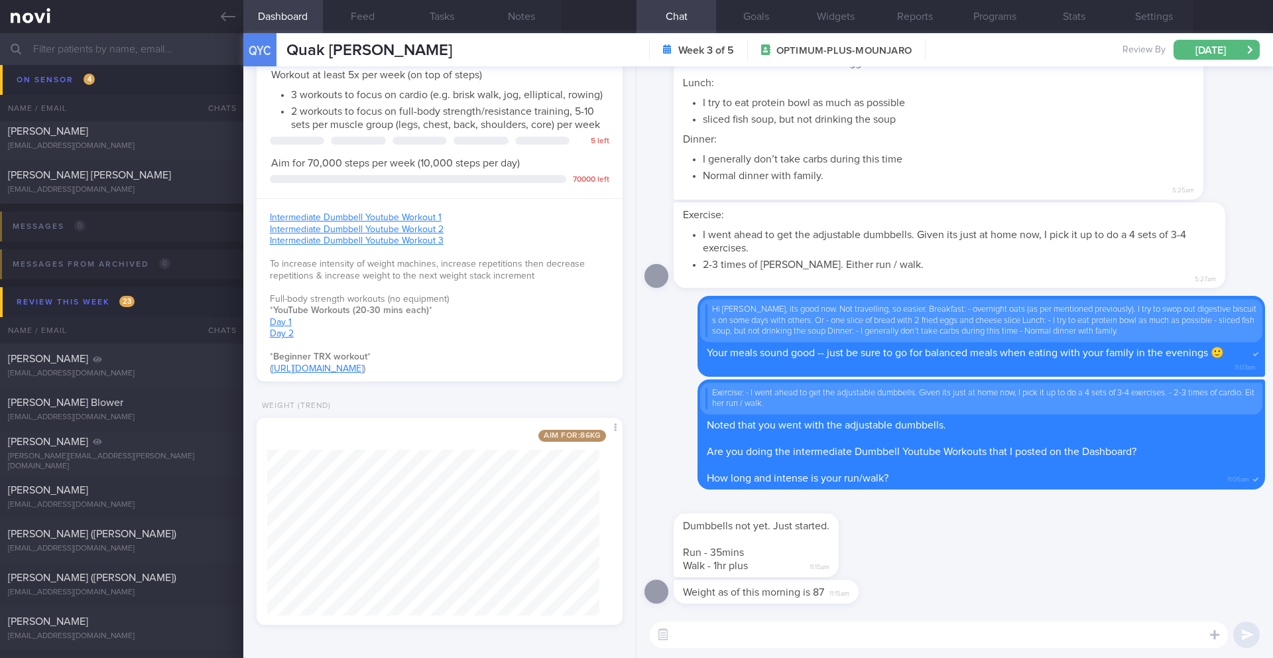
click at [719, 643] on textarea at bounding box center [939, 634] width 578 height 27
click at [757, 29] on button "Goals" at bounding box center [756, 16] width 80 height 33
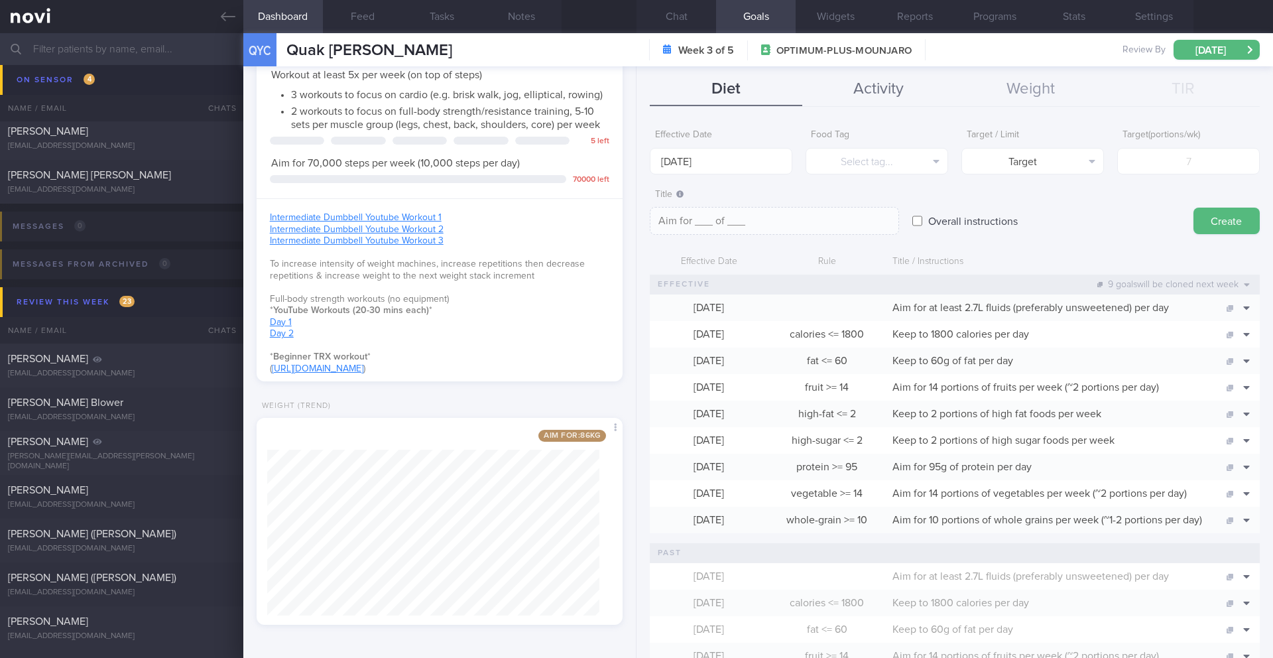
click at [877, 99] on button "Activity" at bounding box center [878, 89] width 153 height 33
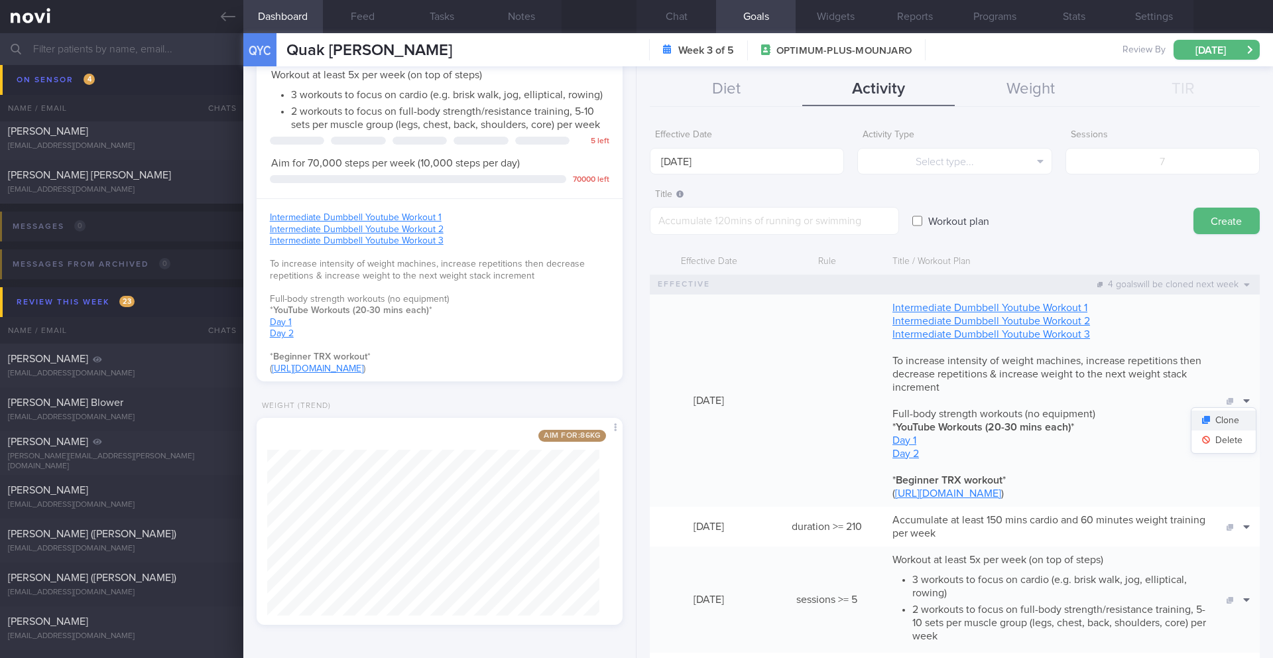
click at [1231, 418] on button "Clone" at bounding box center [1224, 421] width 64 height 20
type textarea "[Intermediate Dumbbell Youtube Workout 1]([URL][DOMAIN_NAME]) [Intermediate Dum…"
checkbox input "true"
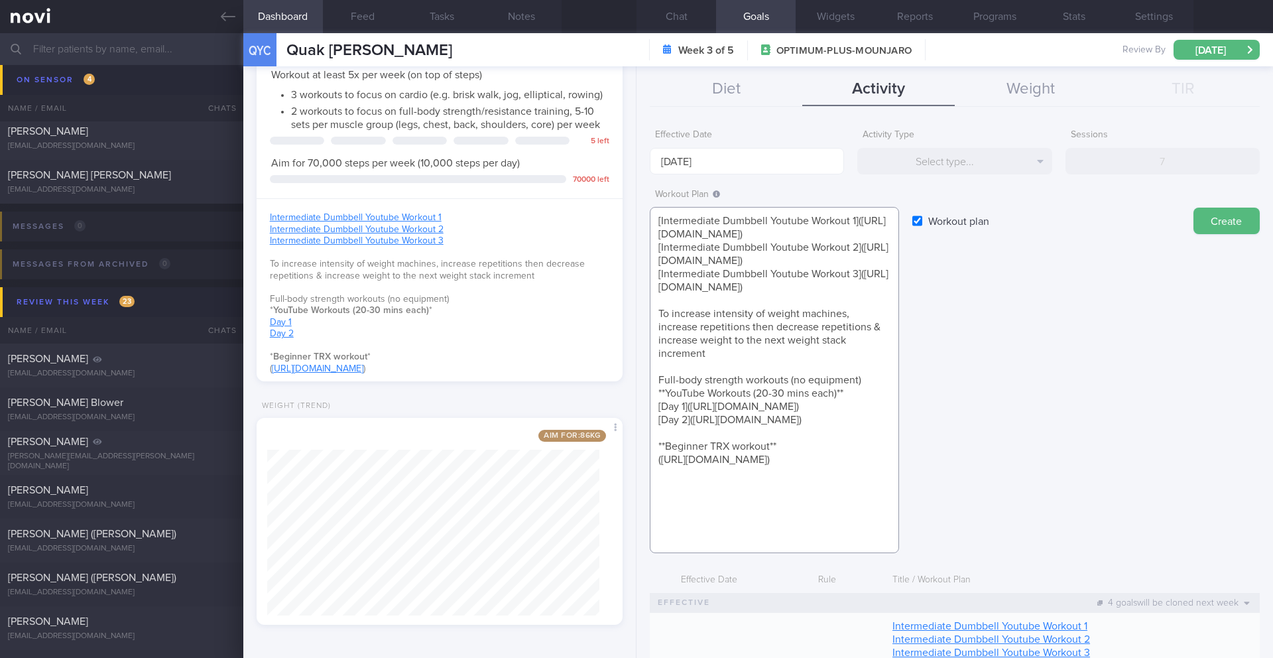
click at [749, 330] on textarea "[Intermediate Dumbbell Youtube Workout 1]([URL][DOMAIN_NAME]) [Intermediate Dum…" at bounding box center [774, 380] width 249 height 346
click at [658, 224] on textarea "[Intermediate Dumbbell Youtube Workout 1]([URL][DOMAIN_NAME]) [Intermediate Dum…" at bounding box center [774, 380] width 249 height 346
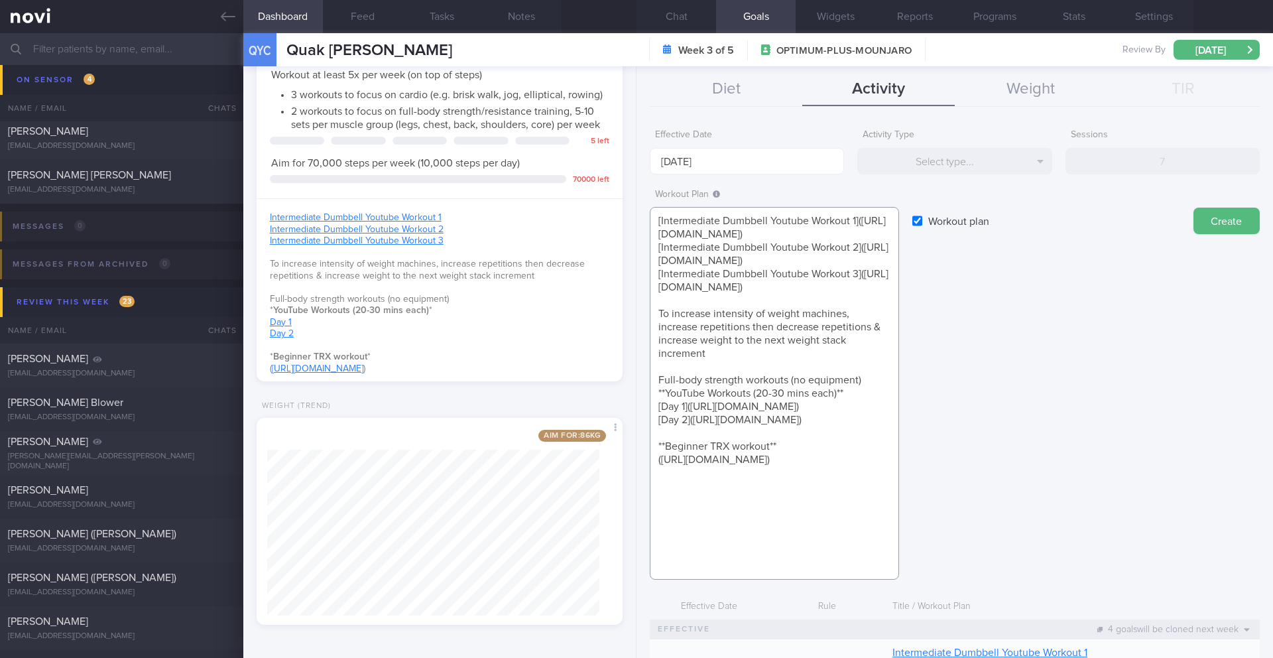
scroll to position [27, 0]
drag, startPoint x: 659, startPoint y: 448, endPoint x: 842, endPoint y: 571, distance: 220.7
click at [842, 571] on textarea "[Intermediate Dumbbell Youtube Workout 1]([URL][DOMAIN_NAME]) [Intermediate Dum…" at bounding box center [774, 393] width 249 height 373
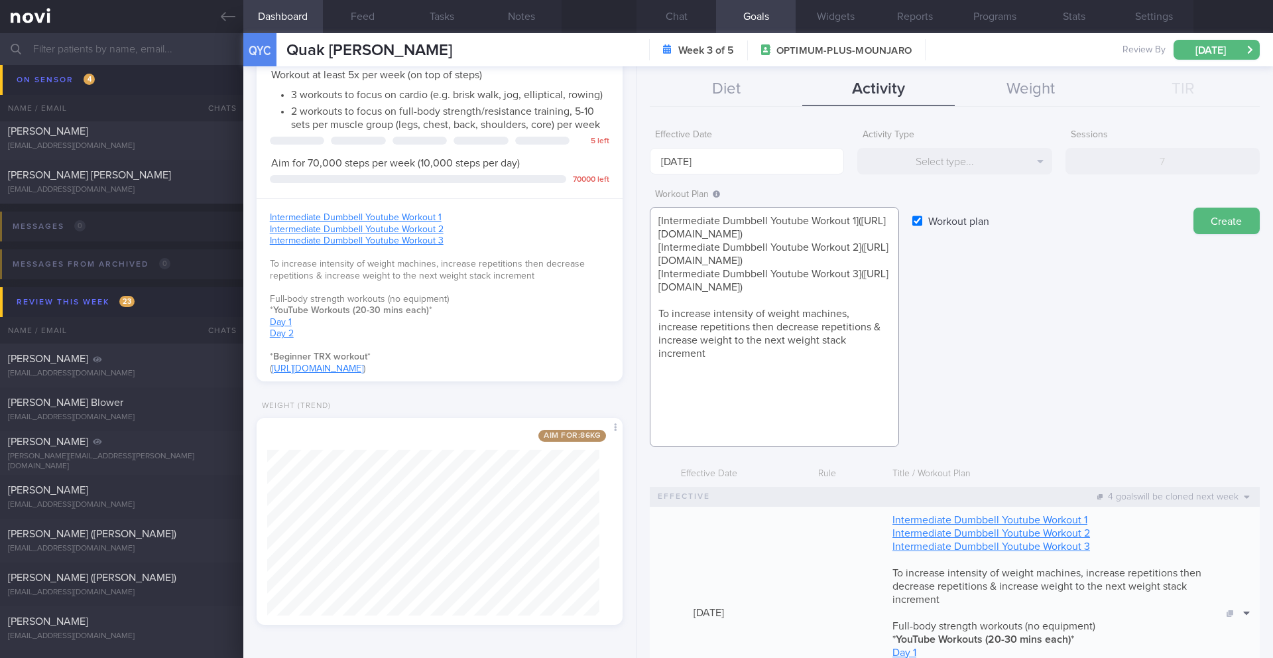
scroll to position [0, 0]
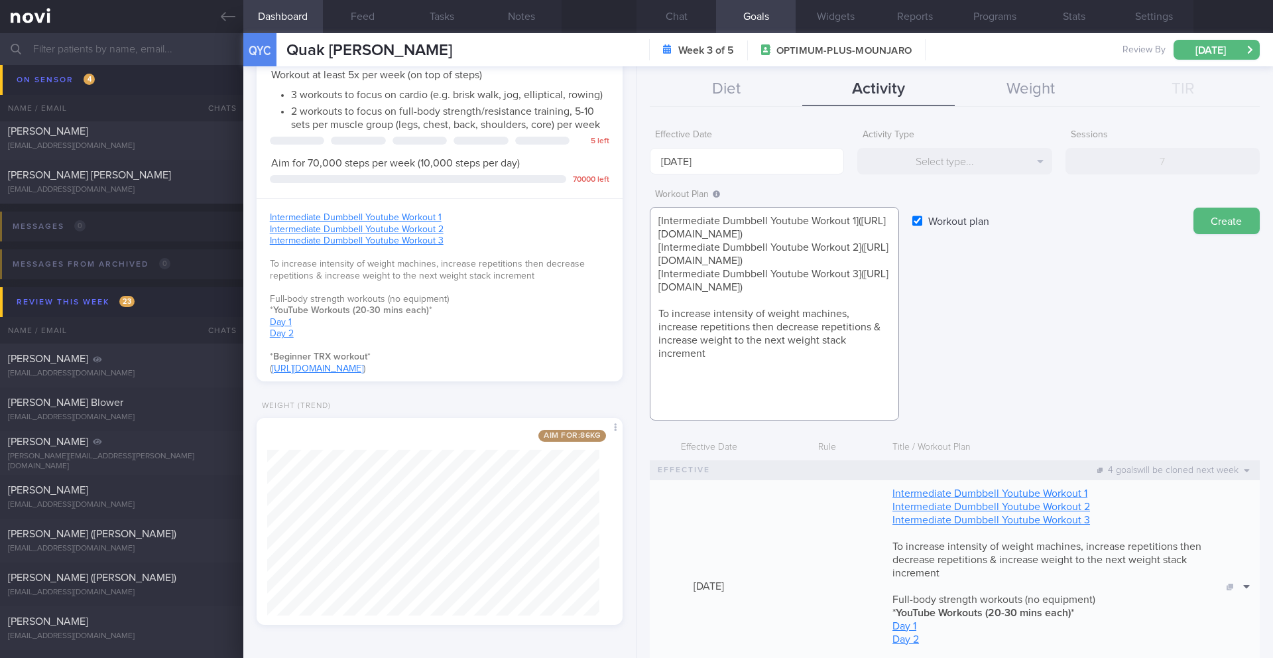
click at [748, 208] on textarea "[Intermediate Dumbbell Youtube Workout 1]([URL][DOMAIN_NAME]) [Intermediate Dum…" at bounding box center [774, 314] width 249 height 214
paste textarea "**YouTube dumbbell workout videos. Most of them are about 30 mins long** [Begin…"
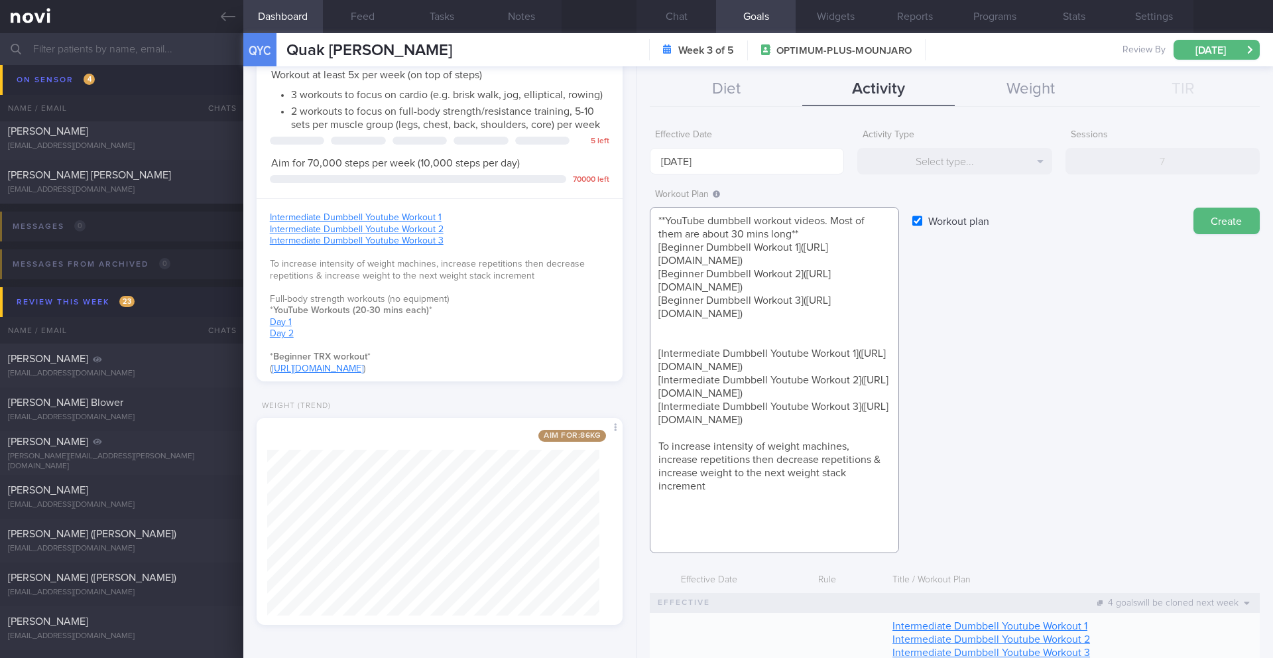
click at [787, 385] on textarea "**YouTube dumbbell workout videos. Most of them are about 30 mins long** [Begin…" at bounding box center [774, 380] width 249 height 346
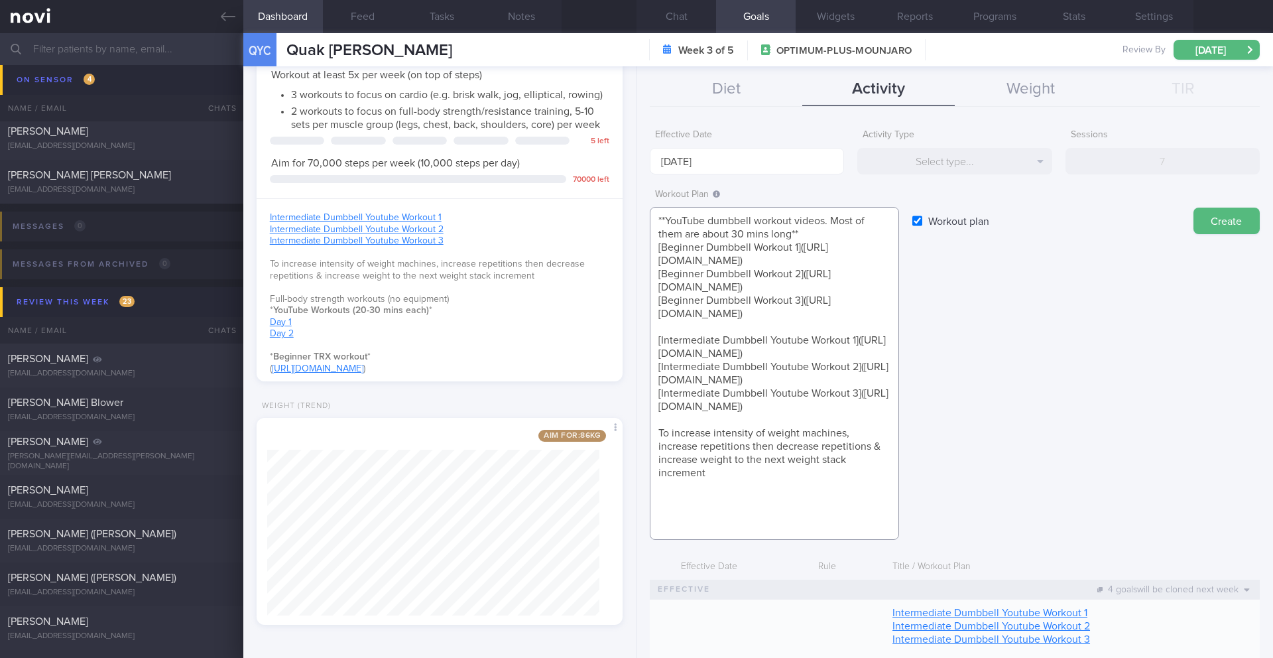
drag, startPoint x: 899, startPoint y: 369, endPoint x: 897, endPoint y: 381, distance: 12.1
click at [897, 383] on textarea "**YouTube dumbbell workout videos. Most of them are about 30 mins long** [Begin…" at bounding box center [774, 373] width 249 height 333
drag, startPoint x: 717, startPoint y: 528, endPoint x: 652, endPoint y: 490, distance: 75.2
click at [652, 490] on textarea "**YouTube dumbbell workout videos. Most of them are about 30 mins long** [Begin…" at bounding box center [774, 373] width 249 height 333
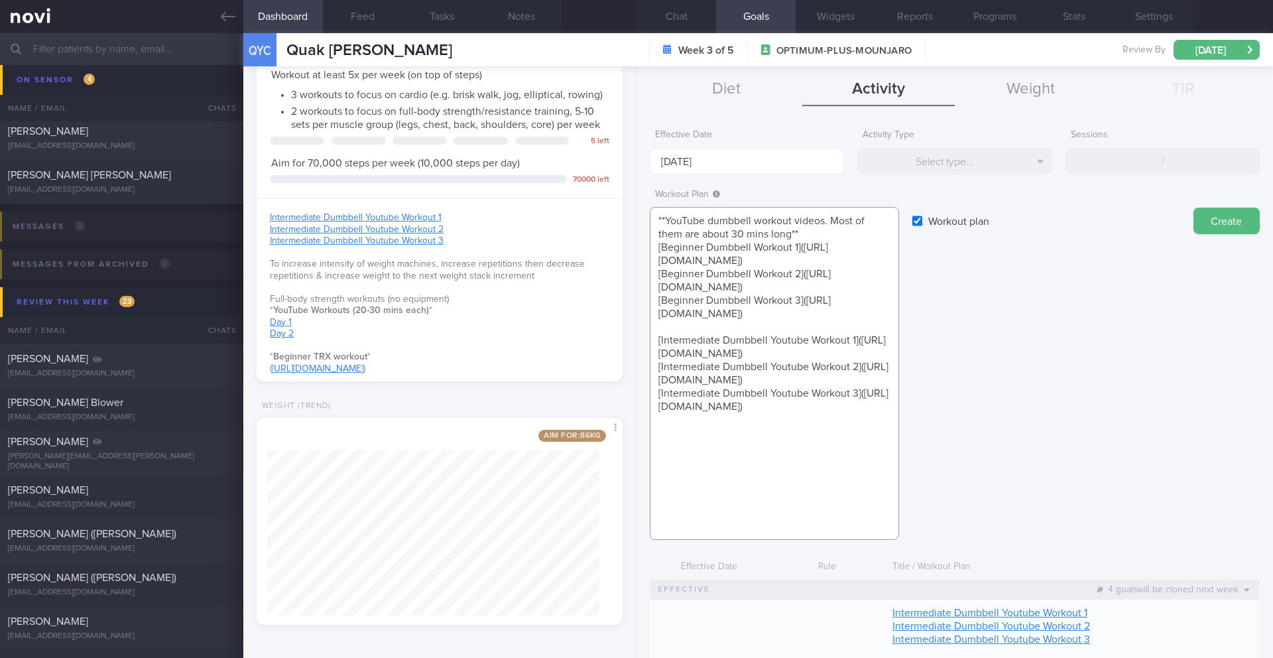
scroll to position [0, 0]
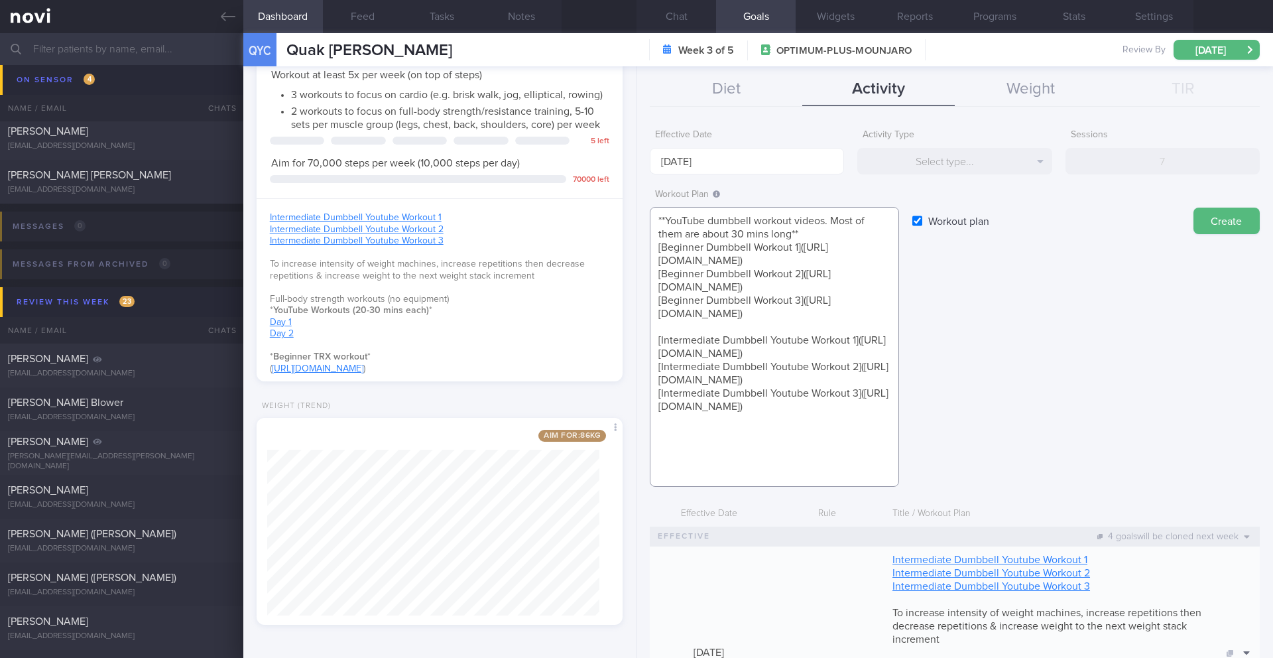
click at [844, 229] on textarea "**YouTube dumbbell workout videos. Most of them are about 30 mins long** [Begin…" at bounding box center [774, 347] width 249 height 280
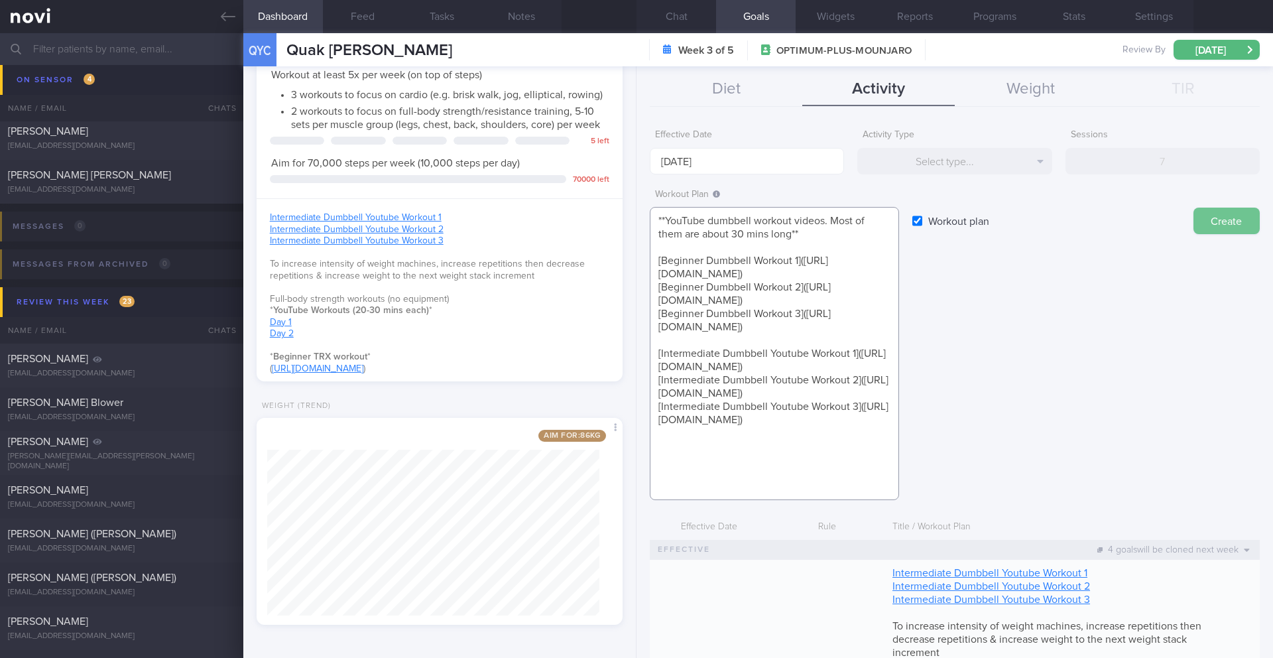
type textarea "**YouTube dumbbell workout videos. Most of them are about 30 mins long** [Begin…"
click at [1229, 214] on button "Create" at bounding box center [1227, 221] width 66 height 27
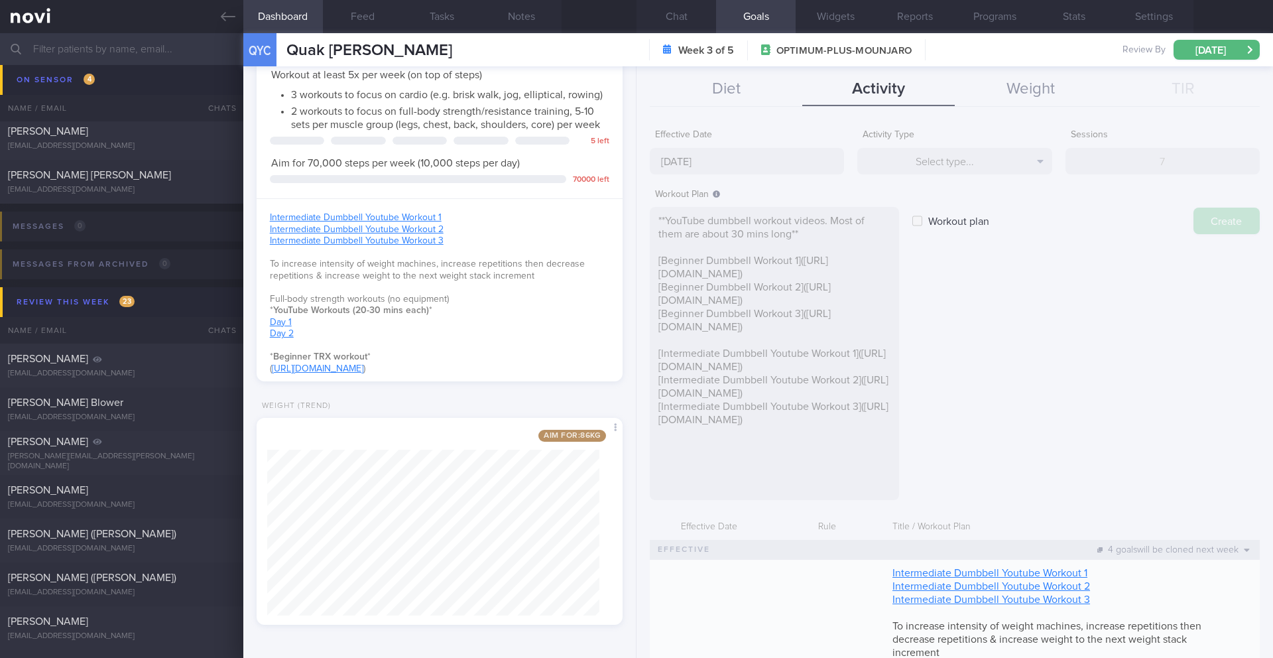
checkbox input "false"
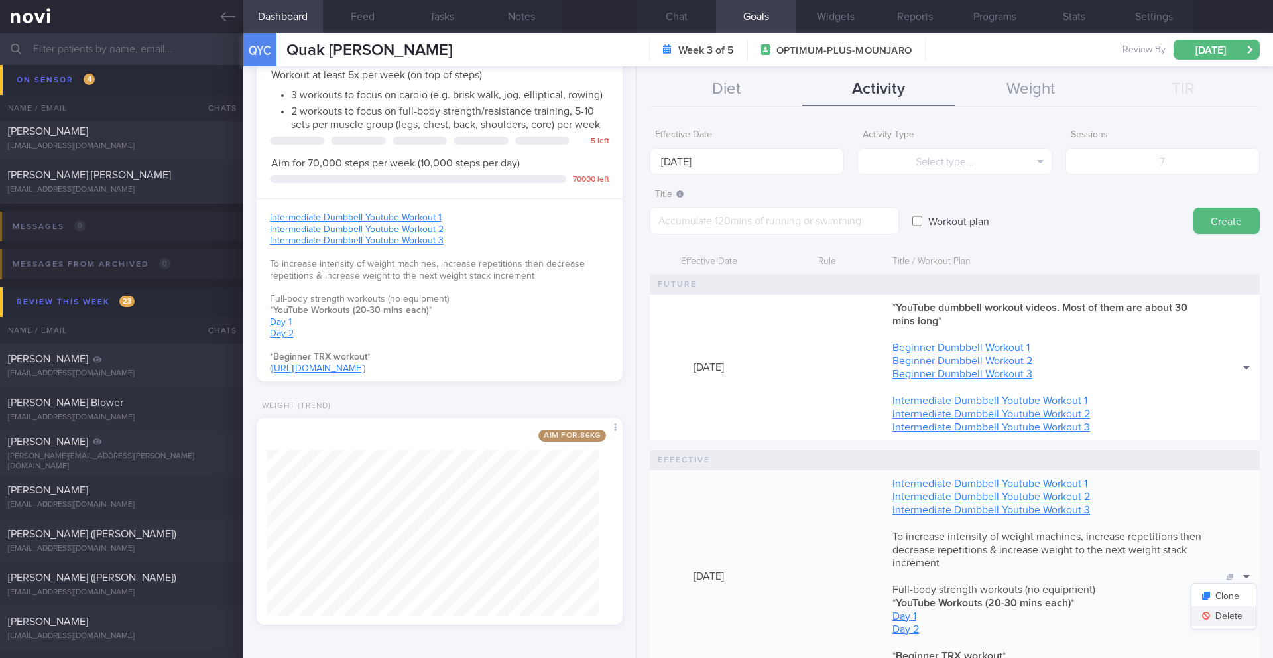
click at [1222, 615] on button "Delete" at bounding box center [1224, 616] width 64 height 20
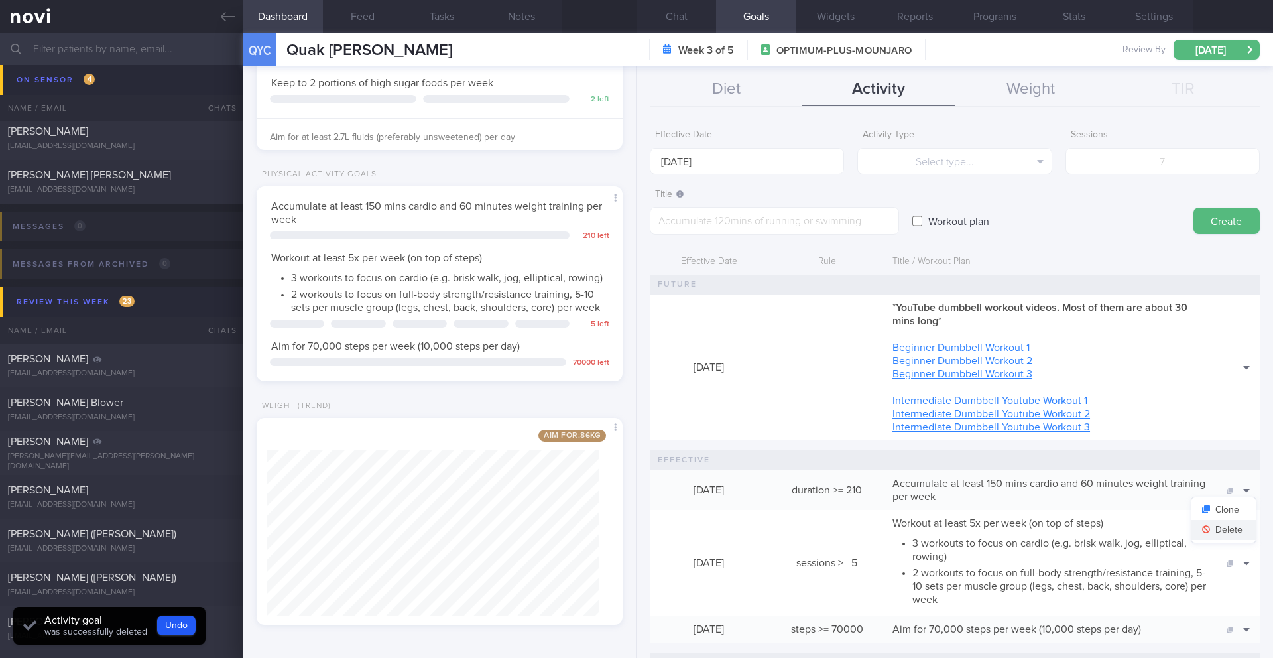
scroll to position [426, 0]
click at [1233, 385] on button "Clone" at bounding box center [1224, 387] width 64 height 20
type textarea "**YouTube dumbbell workout videos. Most of them are about 30 mins long** [Begin…"
checkbox input "true"
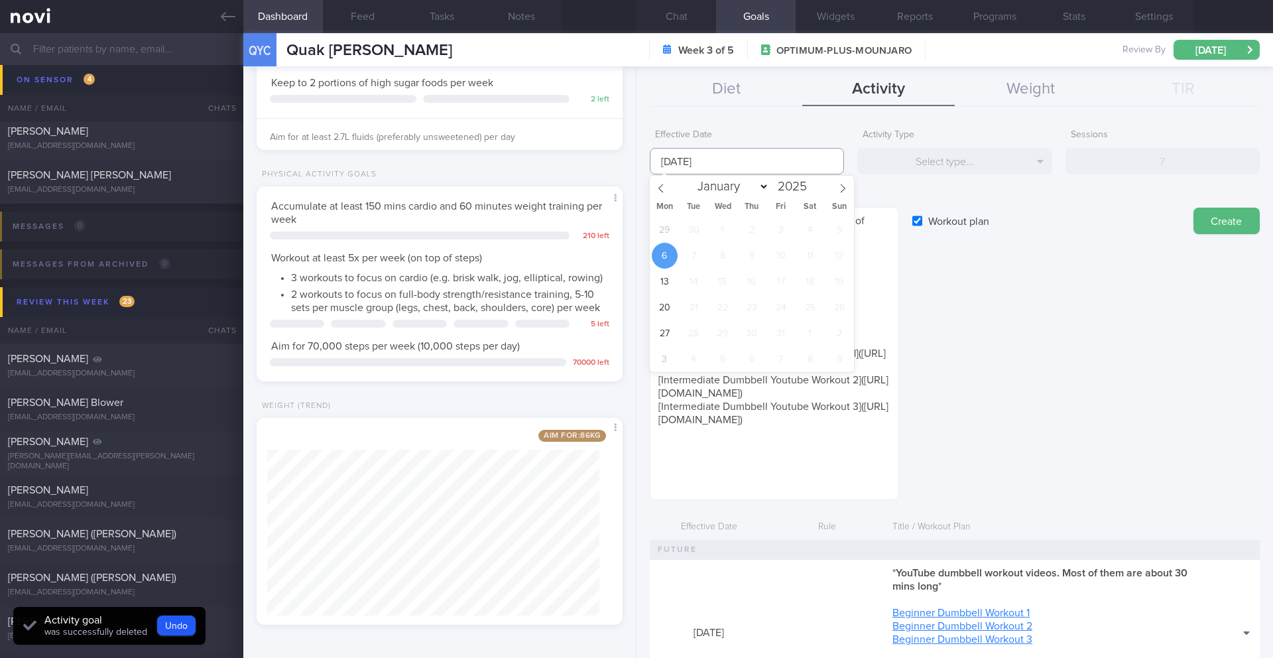
click at [736, 161] on input "[DATE]" at bounding box center [747, 161] width 194 height 27
click at [657, 225] on span "29" at bounding box center [665, 230] width 26 height 26
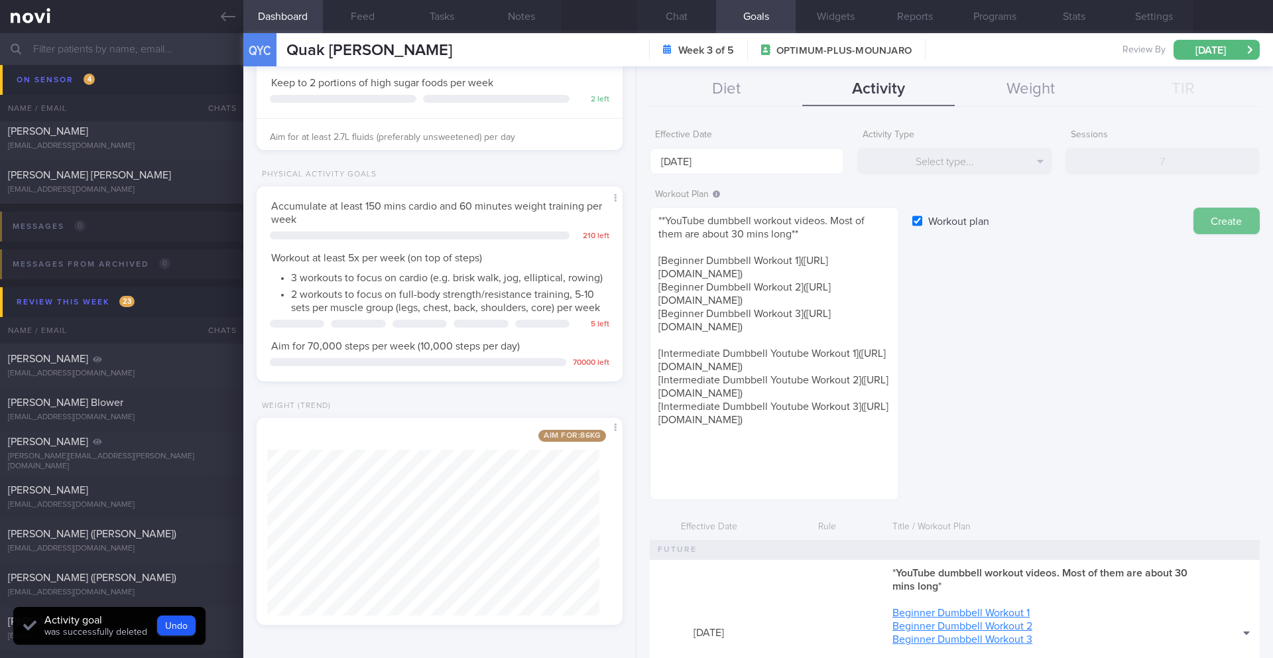
click at [1232, 223] on button "Create" at bounding box center [1227, 221] width 66 height 27
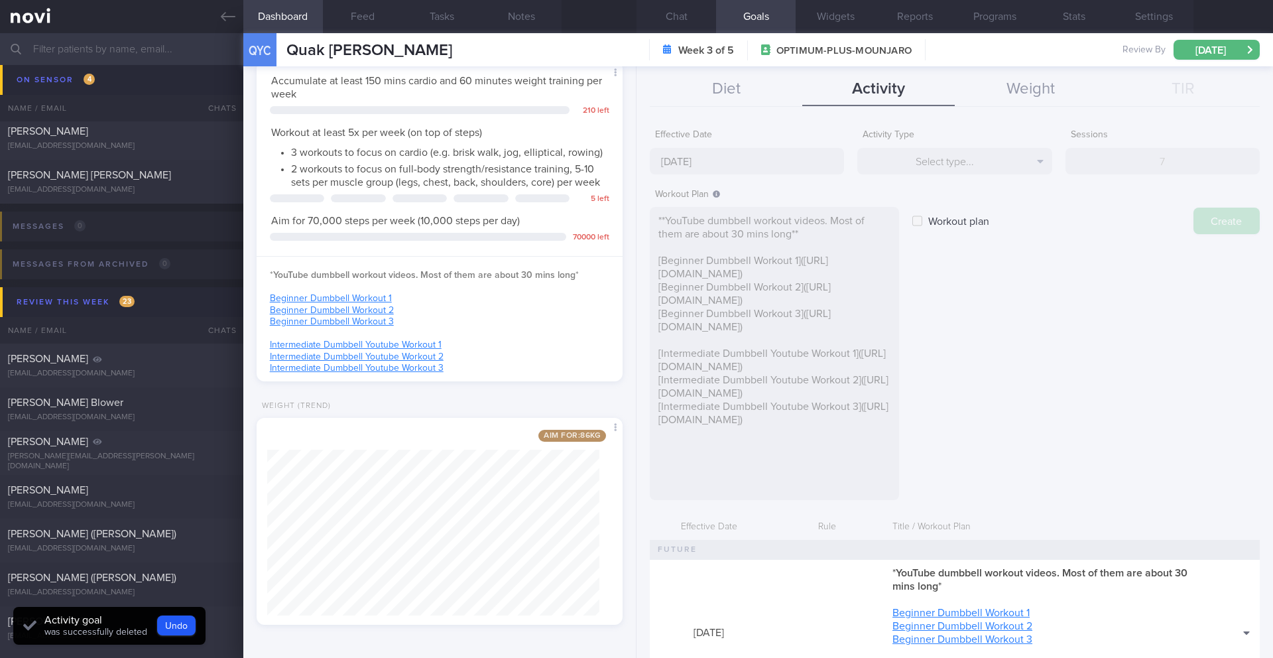
type input "[DATE]"
checkbox input "false"
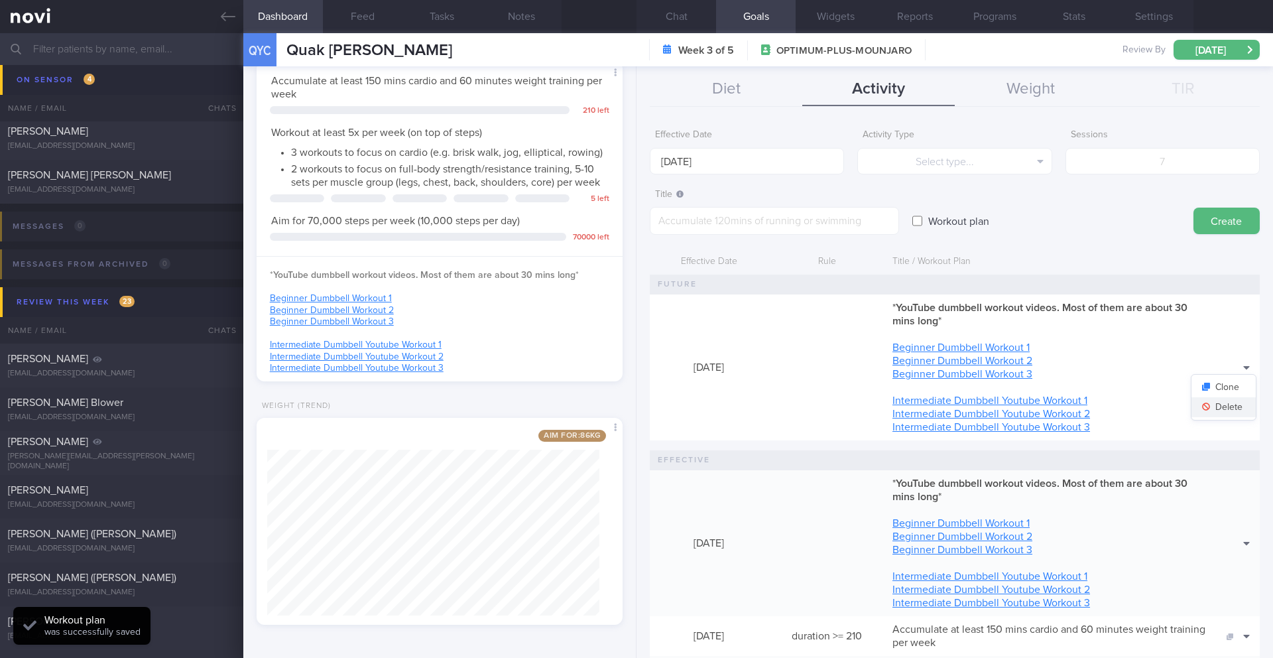
click at [1222, 405] on button "Delete" at bounding box center [1224, 407] width 64 height 20
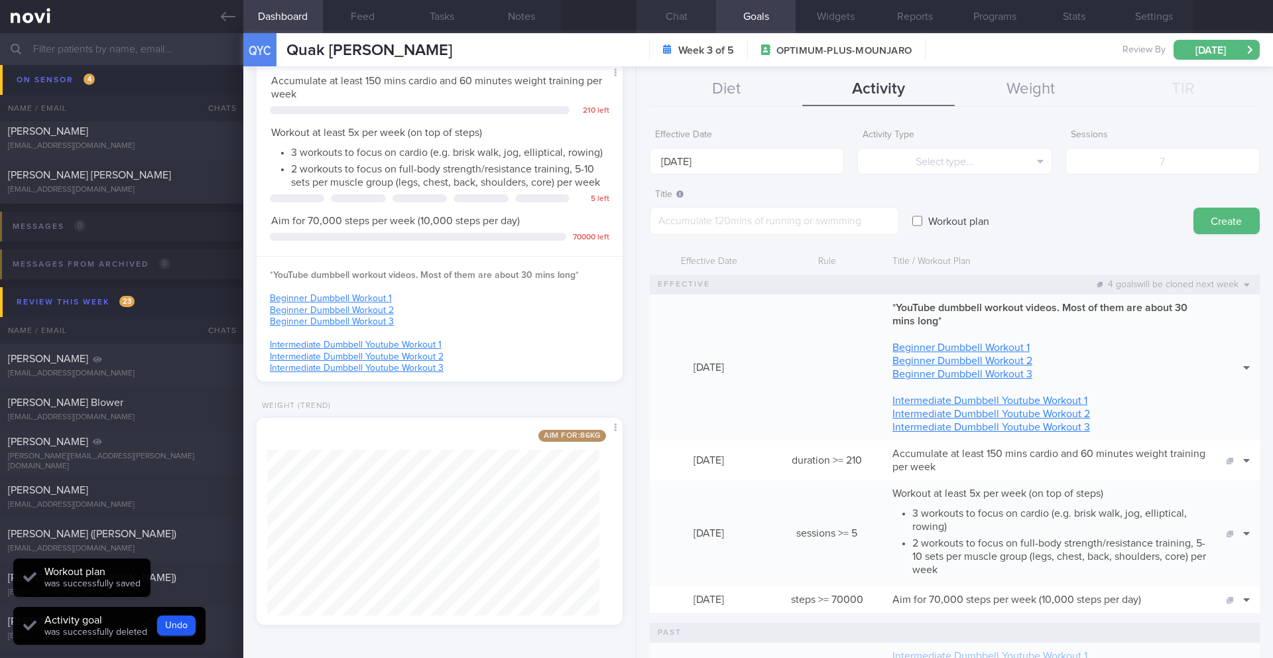
click at [670, 22] on button "Chat" at bounding box center [677, 16] width 80 height 33
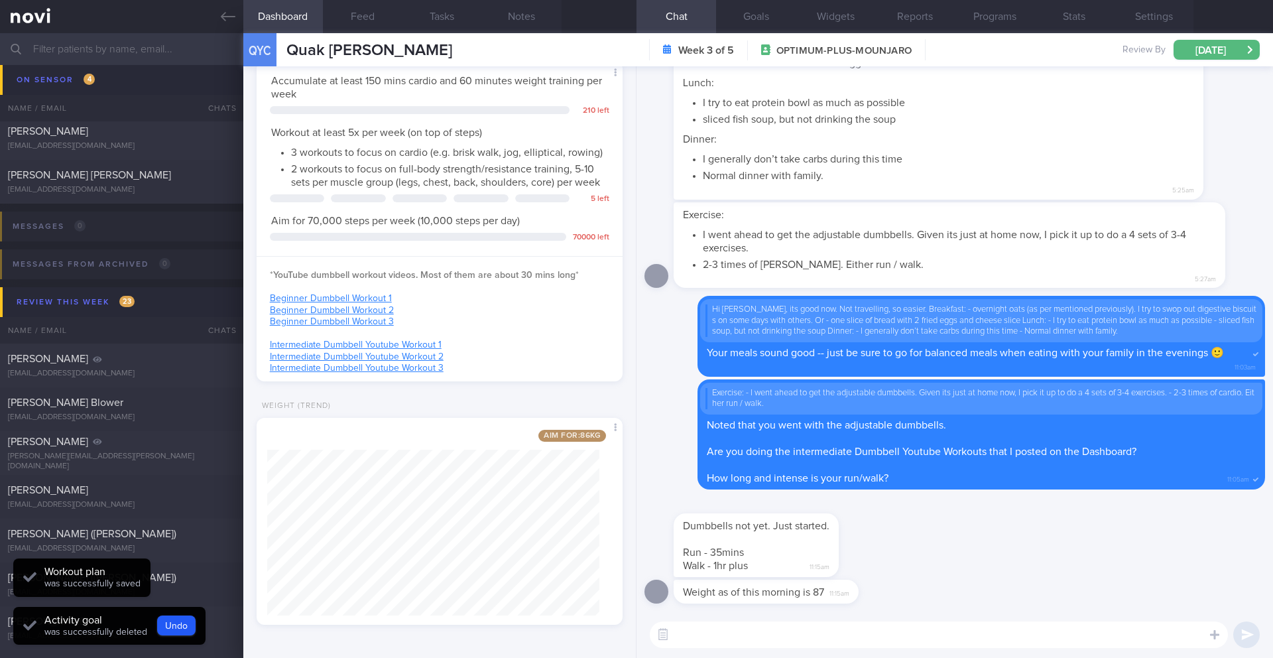
click at [766, 628] on textarea at bounding box center [939, 634] width 578 height 27
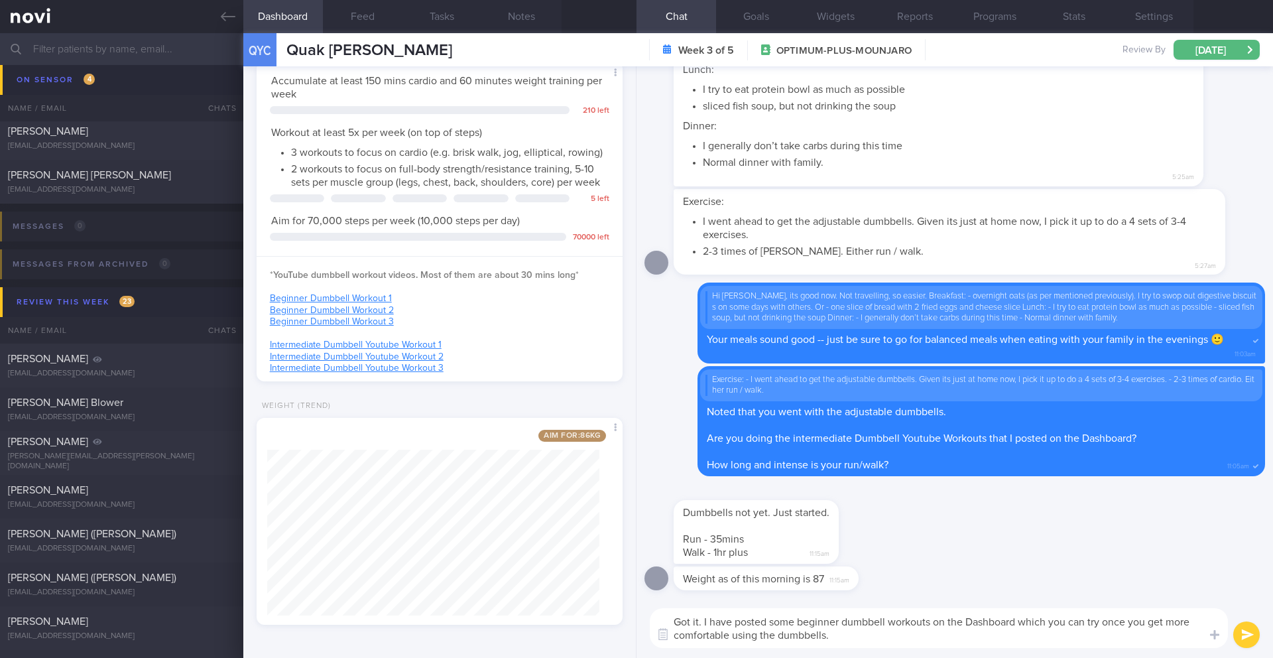
click at [934, 625] on textarea "Got it. I have posted some beginner dumbbell workouts on the Dashboard which yo…" at bounding box center [939, 628] width 578 height 40
click at [973, 625] on textarea "Got it. I have posted some beginner dumbbell workouts on the Dashboard which yo…" at bounding box center [939, 628] width 578 height 40
click at [937, 637] on textarea "Got it. I have posted some beginner dumbbell workouts on the Dashboard which yo…" at bounding box center [939, 628] width 578 height 40
type textarea "Got it. I have posted some beginner dumbbell workouts on the Dashboard which yo…"
click at [1251, 643] on button "submit" at bounding box center [1246, 634] width 27 height 27
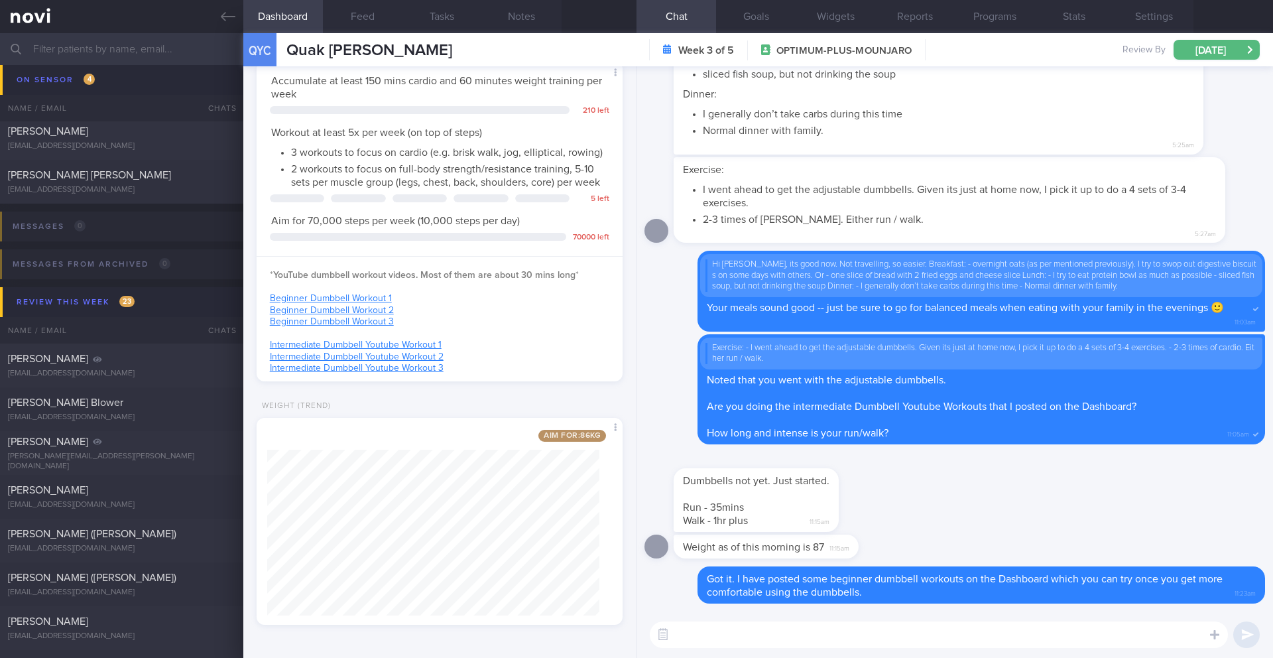
click at [855, 641] on textarea at bounding box center [939, 634] width 578 height 27
type textarea "a"
type textarea "Aim to do the dumbbell workouts 2-3x/wk and run/walk 3x/wk"
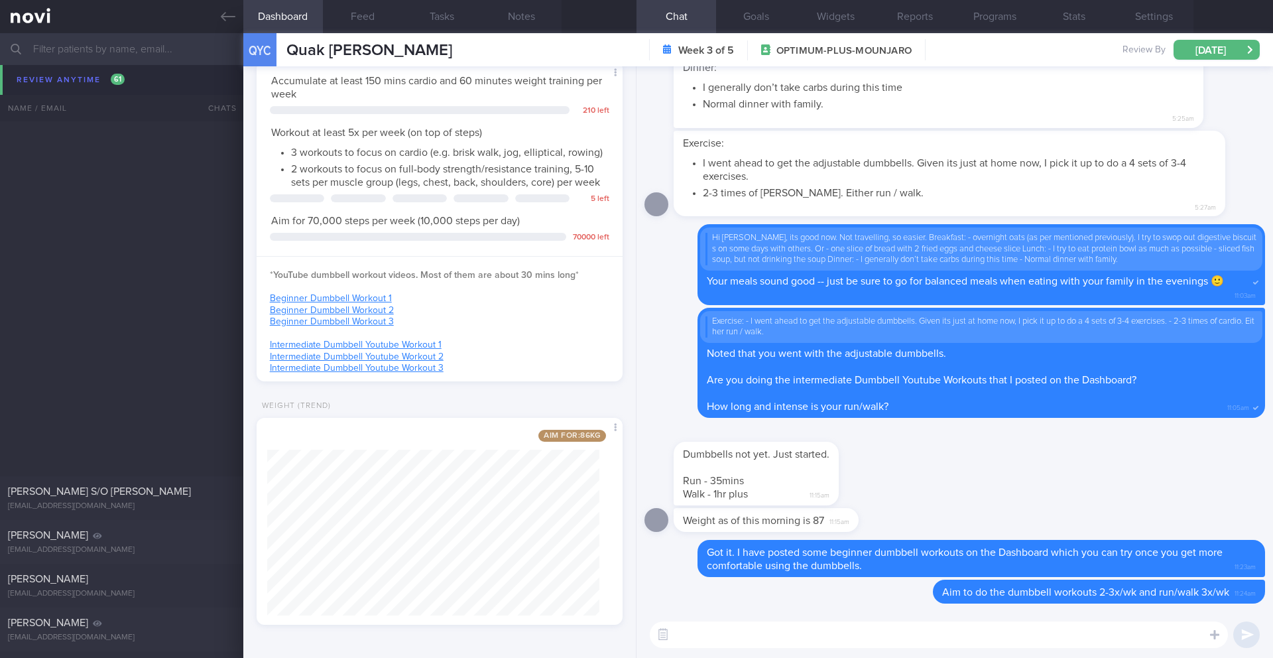
scroll to position [10464, 0]
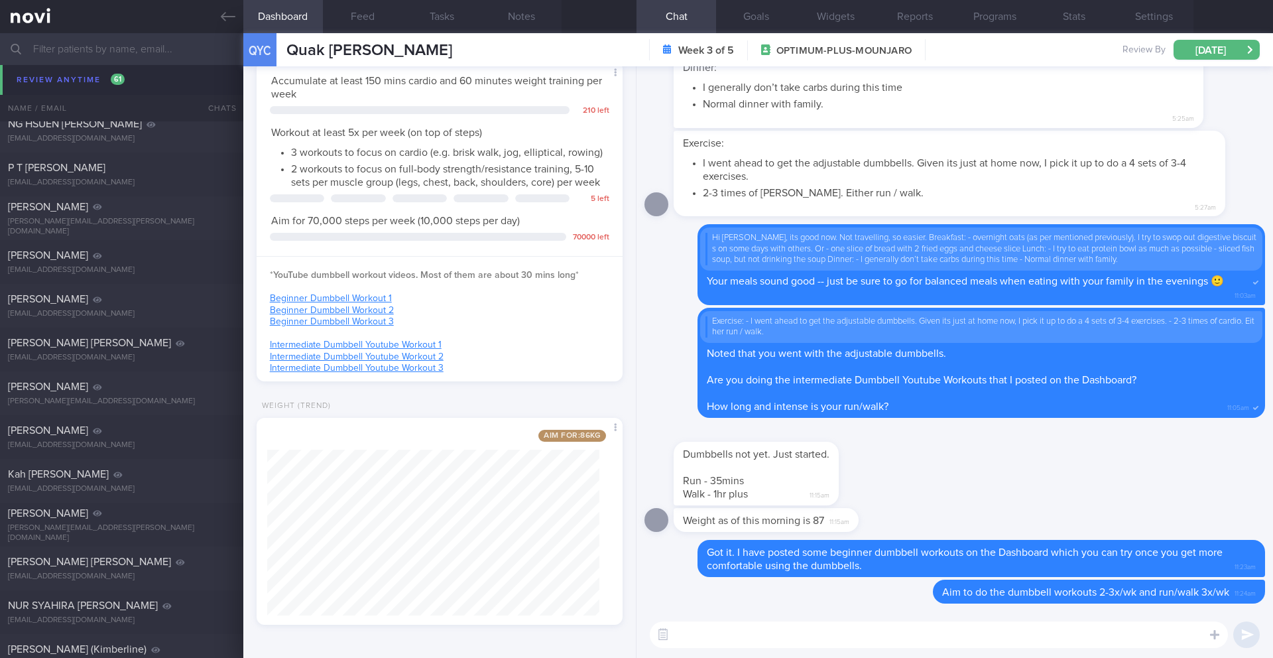
click at [100, 54] on input "text" at bounding box center [636, 49] width 1273 height 32
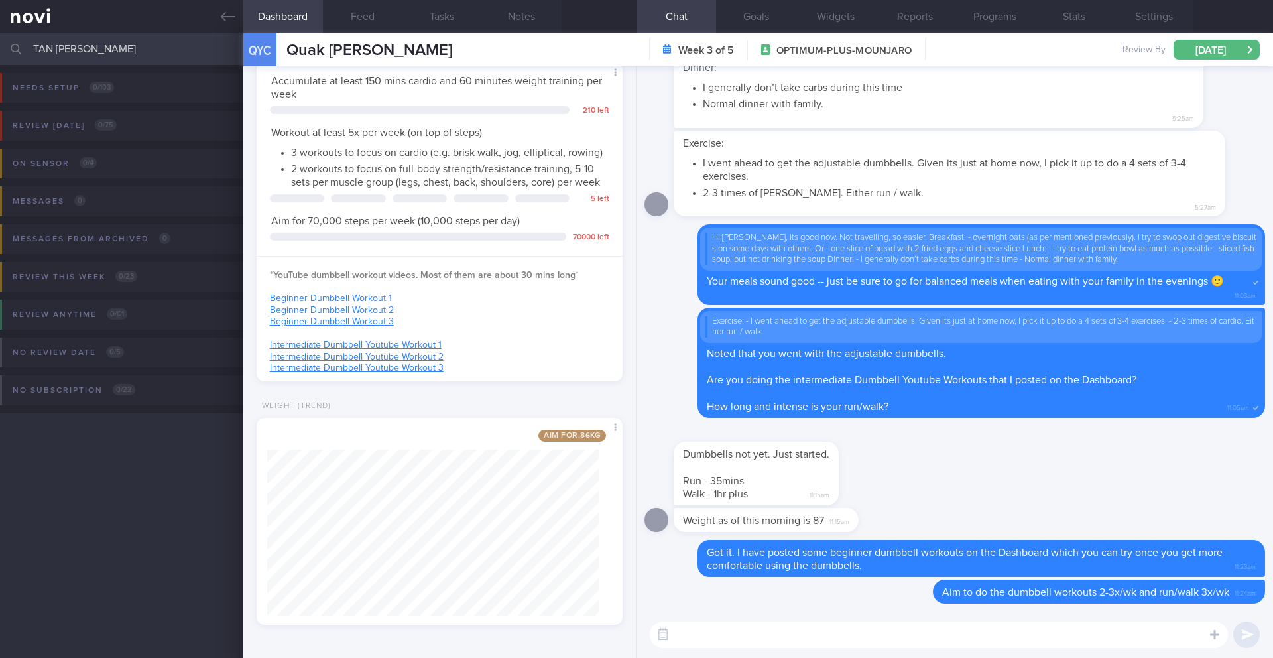
click at [198, 515] on div "Needs setup 0 / 103 Name / Email Chats Setup tasks needed Review [DATE] 0 / 75 …" at bounding box center [636, 361] width 1273 height 593
click at [137, 42] on input "TAN [PERSON_NAME]" at bounding box center [636, 49] width 1273 height 32
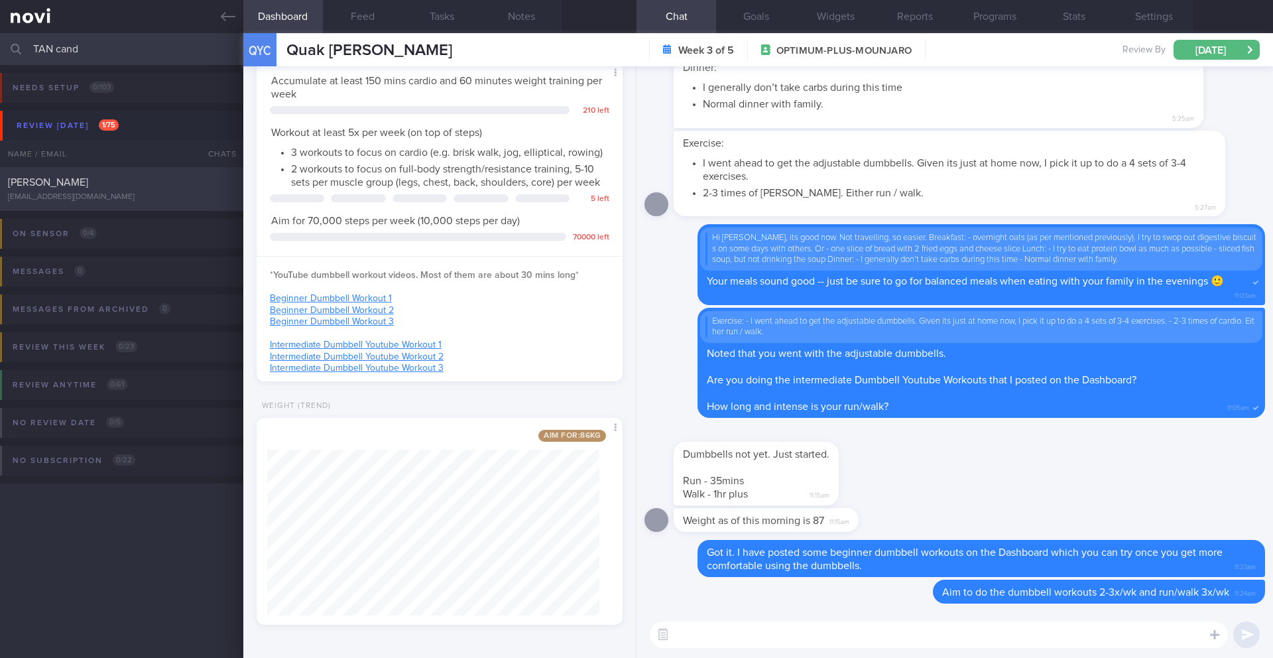
type input "TAN cand"
click at [146, 192] on div "[EMAIL_ADDRESS][DOMAIN_NAME]" at bounding box center [121, 197] width 227 height 10
type input "24/9 KIV Dig Supp"
type textarea "SUPPORT NEEDED: CHALLENGE: R/V with [PERSON_NAME]: ([DATE]) No side effects Por…"
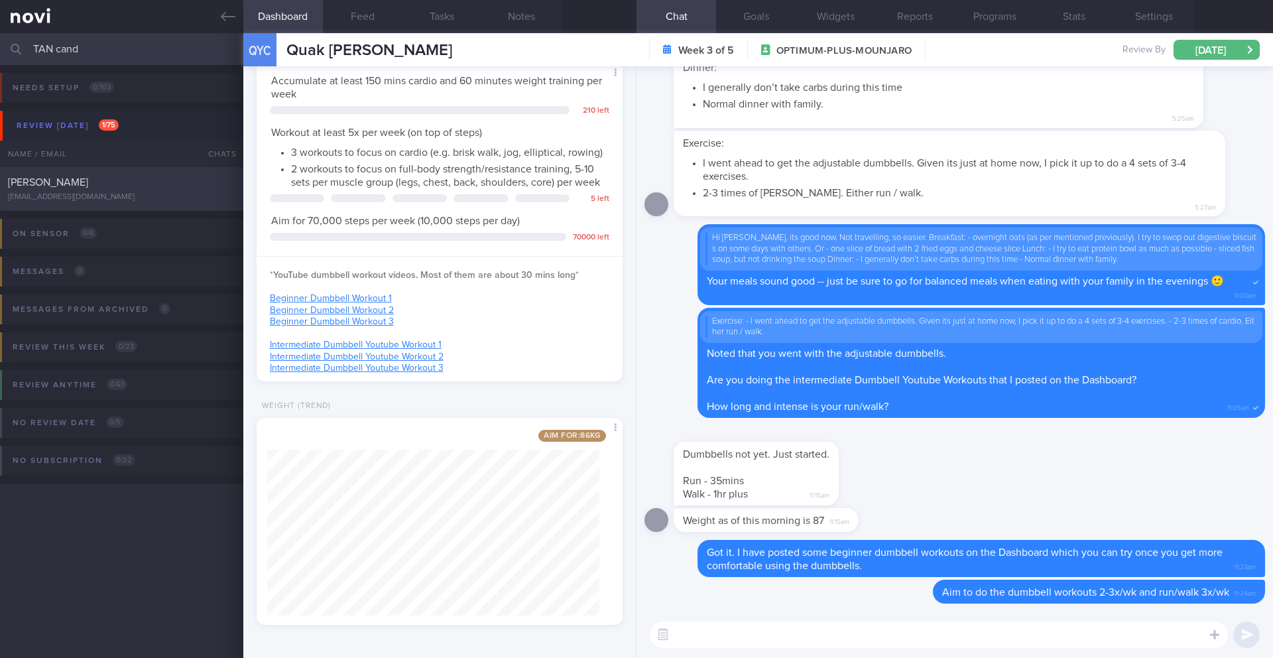
select select "8"
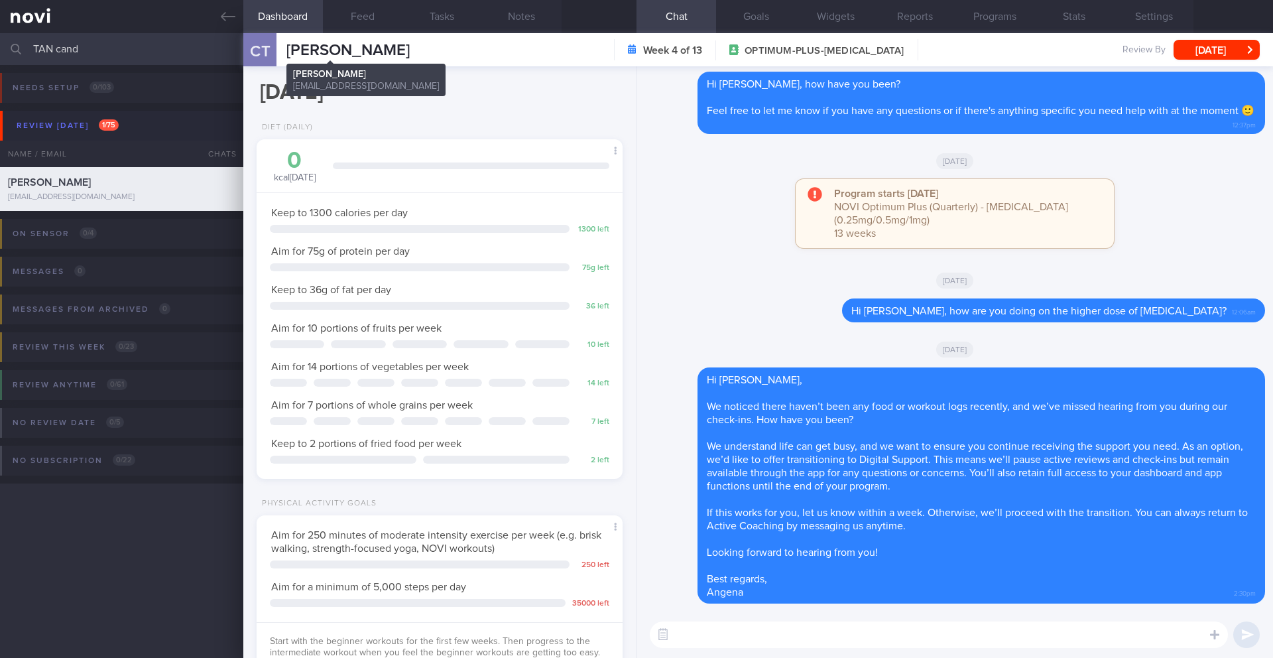
click at [350, 50] on span "[PERSON_NAME]" at bounding box center [347, 50] width 123 height 16
copy div "[PERSON_NAME] [PERSON_NAME] [PERSON_NAME][EMAIL_ADDRESS][DOMAIN_NAME]"
click at [778, 629] on textarea at bounding box center [939, 634] width 578 height 27
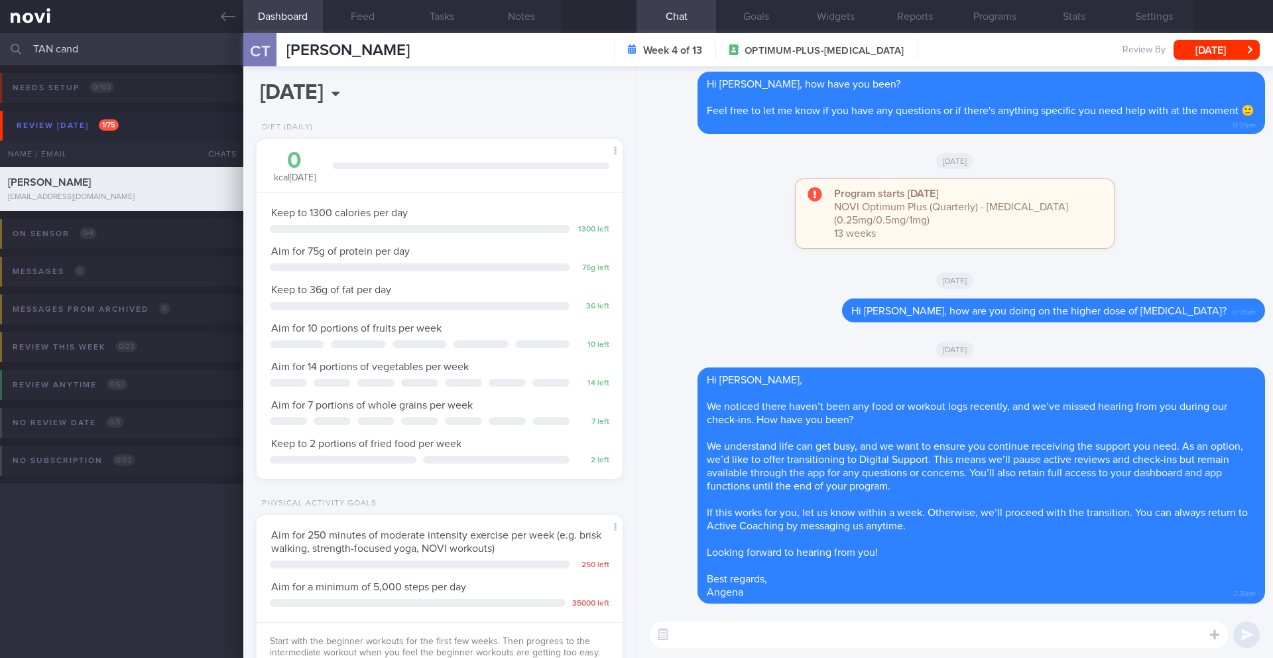
paste textarea "Hi _____, You have been transitioned to Digital Support. While there will no lo…"
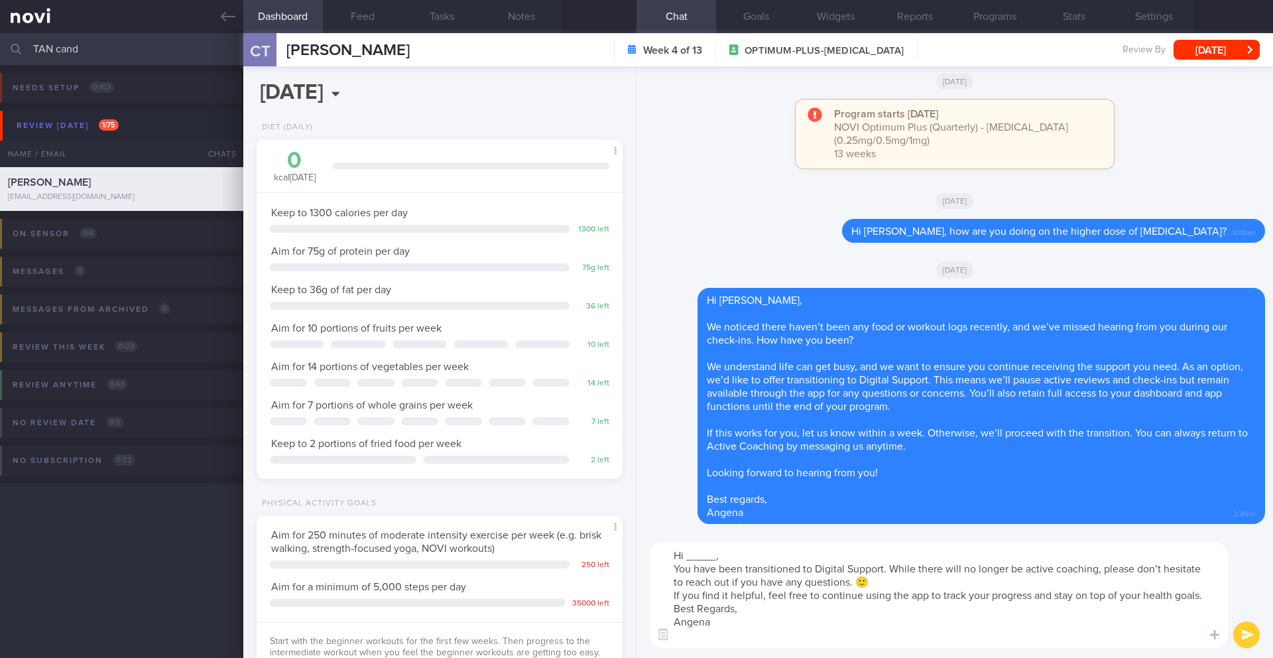
drag, startPoint x: 717, startPoint y: 556, endPoint x: 686, endPoint y: 556, distance: 30.5
click at [686, 556] on textarea "Hi _____, You have been transitioned to Digital Support. While there will no lo…" at bounding box center [939, 595] width 578 height 106
click at [747, 559] on textarea "Hi [PERSON_NAME], You have been transitioned to Digital Support. While there wi…" at bounding box center [939, 595] width 578 height 106
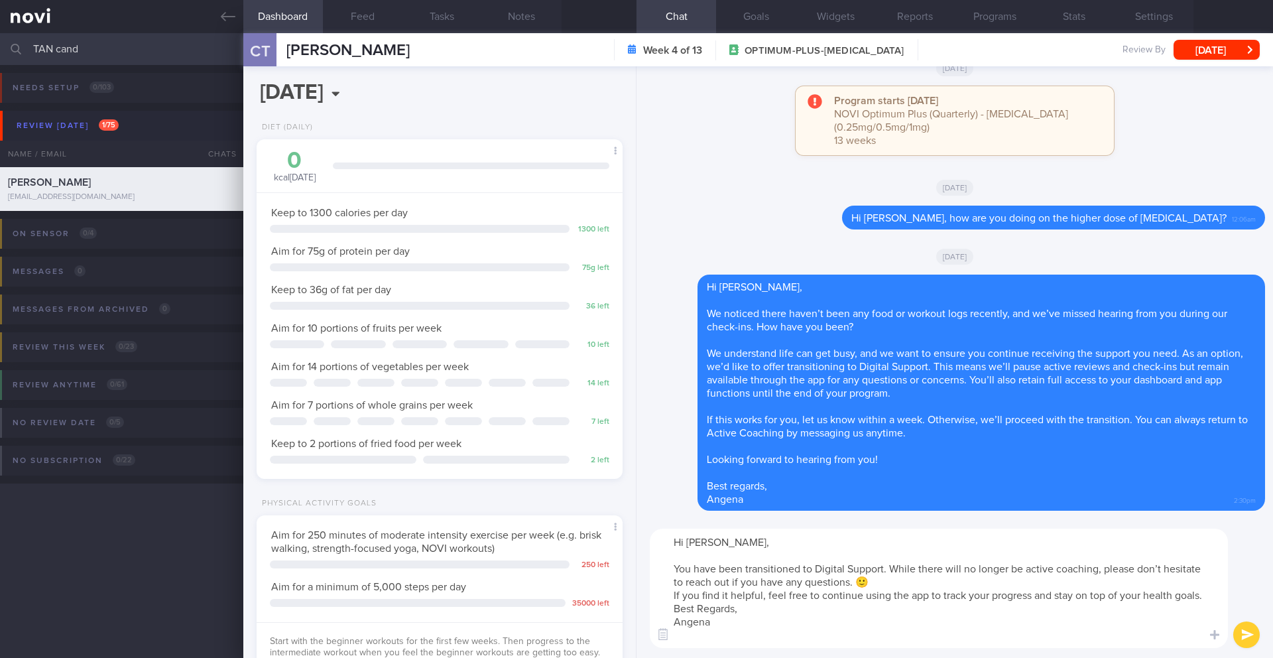
click at [934, 589] on textarea "Hi [PERSON_NAME], You have been transitioned to Digital Support. While there wi…" at bounding box center [939, 588] width 578 height 119
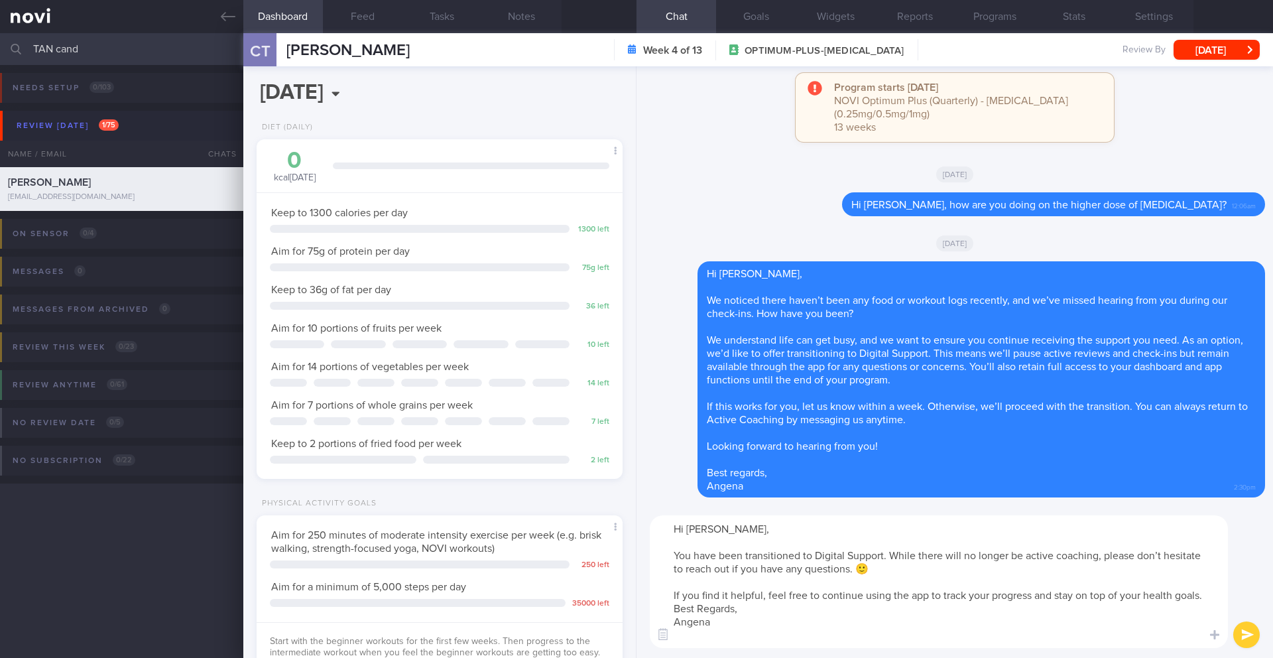
click at [942, 608] on textarea "Hi [PERSON_NAME], You have been transitioned to Digital Support. While there wi…" at bounding box center [939, 581] width 578 height 133
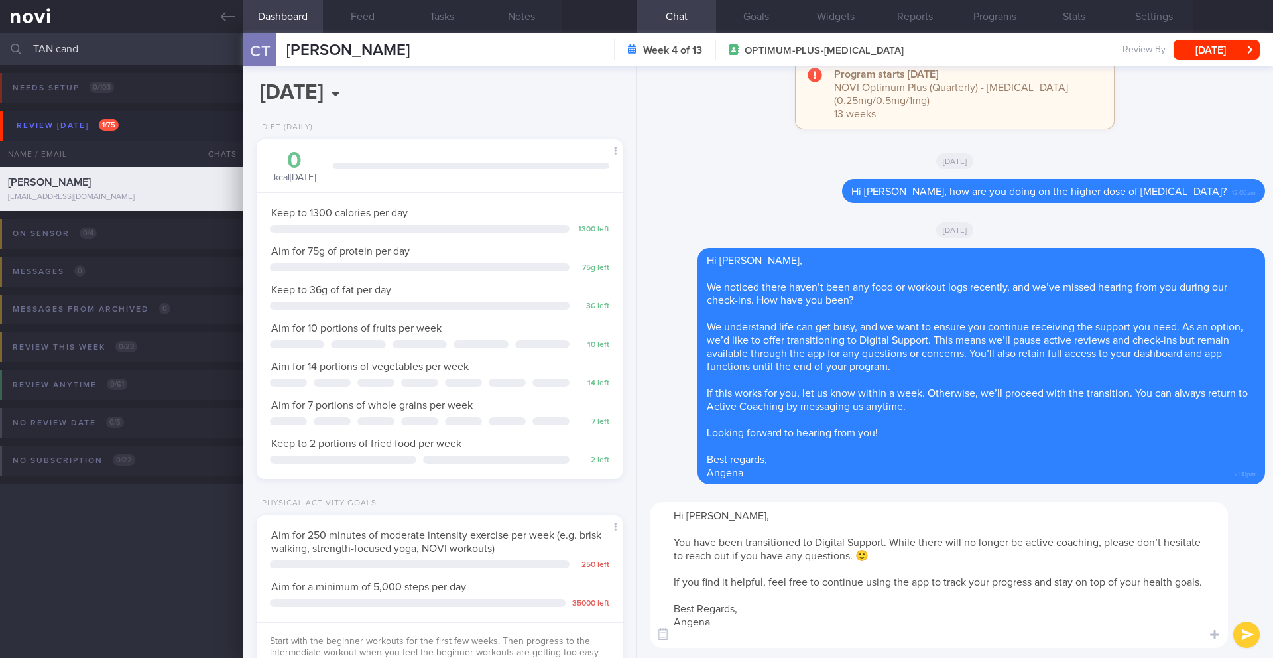
type textarea "Hi [PERSON_NAME], You have been transitioned to Digital Support. While there wi…"
click at [1244, 633] on button "submit" at bounding box center [1246, 634] width 27 height 27
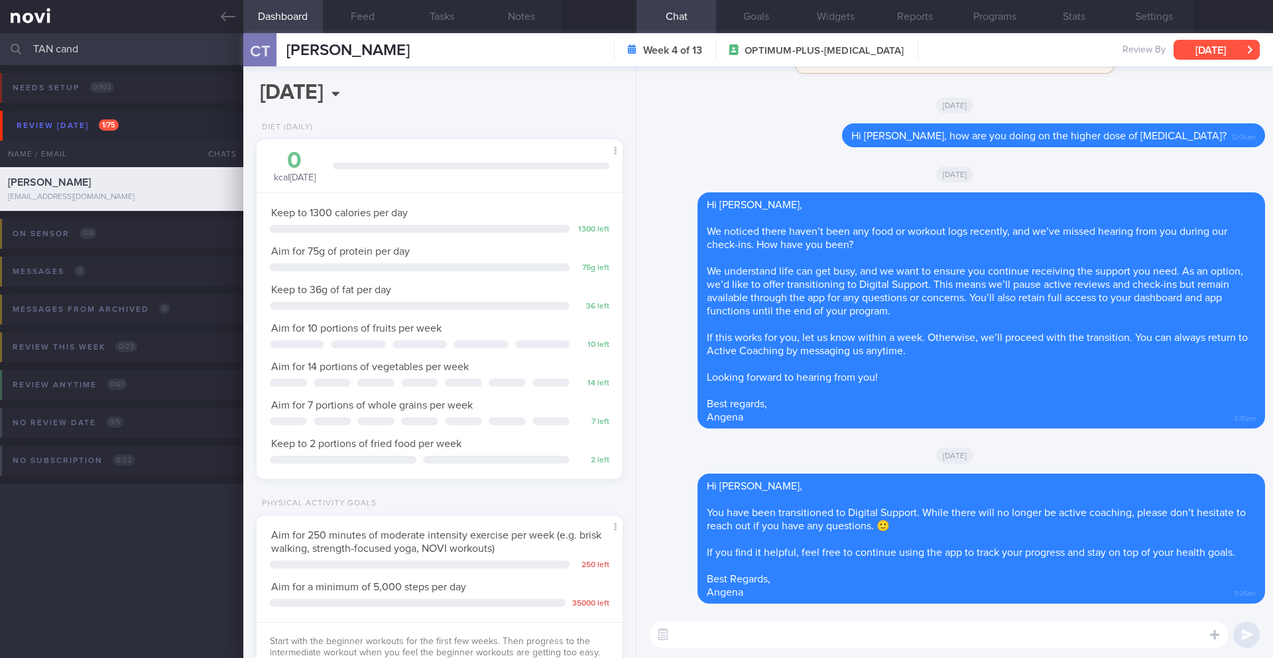
click at [1186, 46] on button "[DATE]" at bounding box center [1217, 50] width 86 height 20
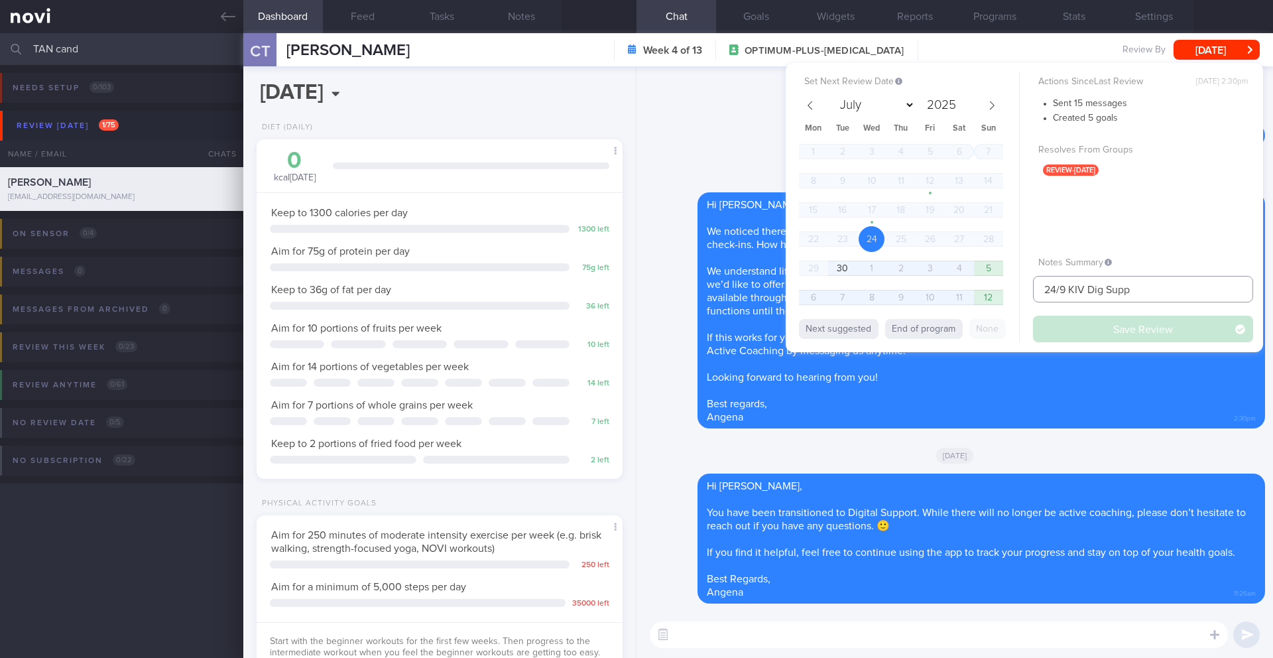
click at [1060, 294] on input "24/9 KIV Dig Supp" at bounding box center [1143, 289] width 220 height 27
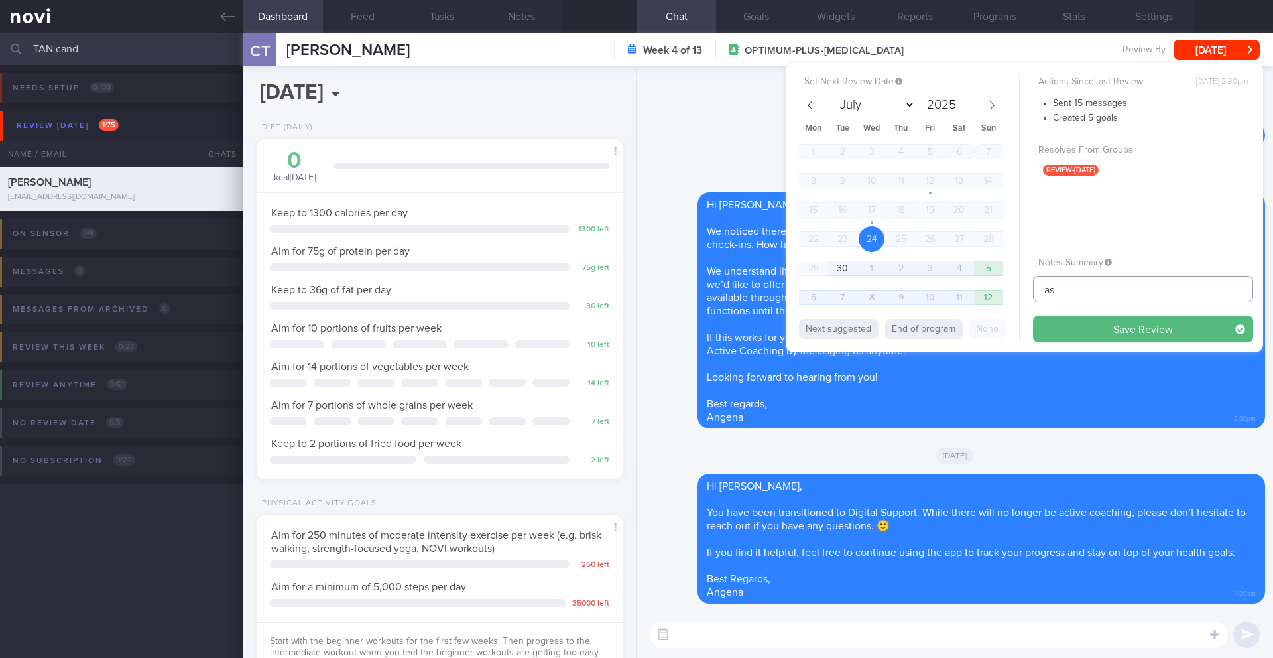
type input "a"
type input "Dig Supp"
click at [1067, 342] on div "Set Next Review Date [DATE] July August September October November [DATE] Mon T…" at bounding box center [1024, 207] width 477 height 289
click at [1065, 326] on button "Save Review" at bounding box center [1143, 329] width 220 height 27
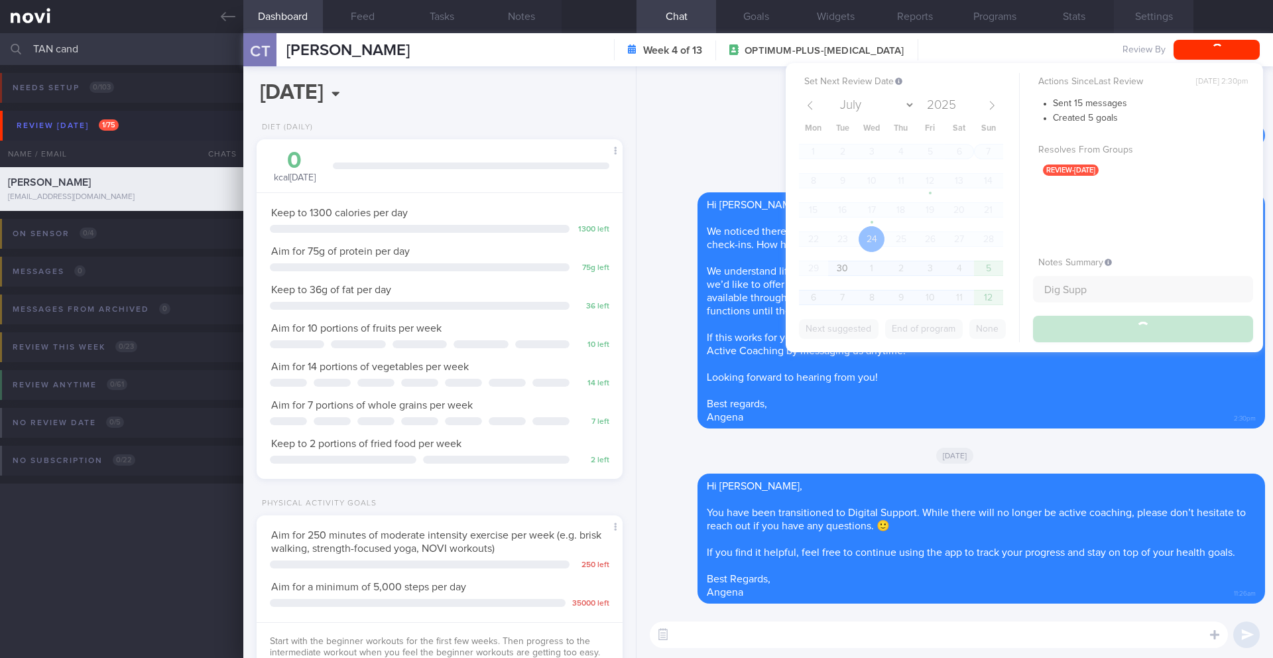
type input "Dig Supp"
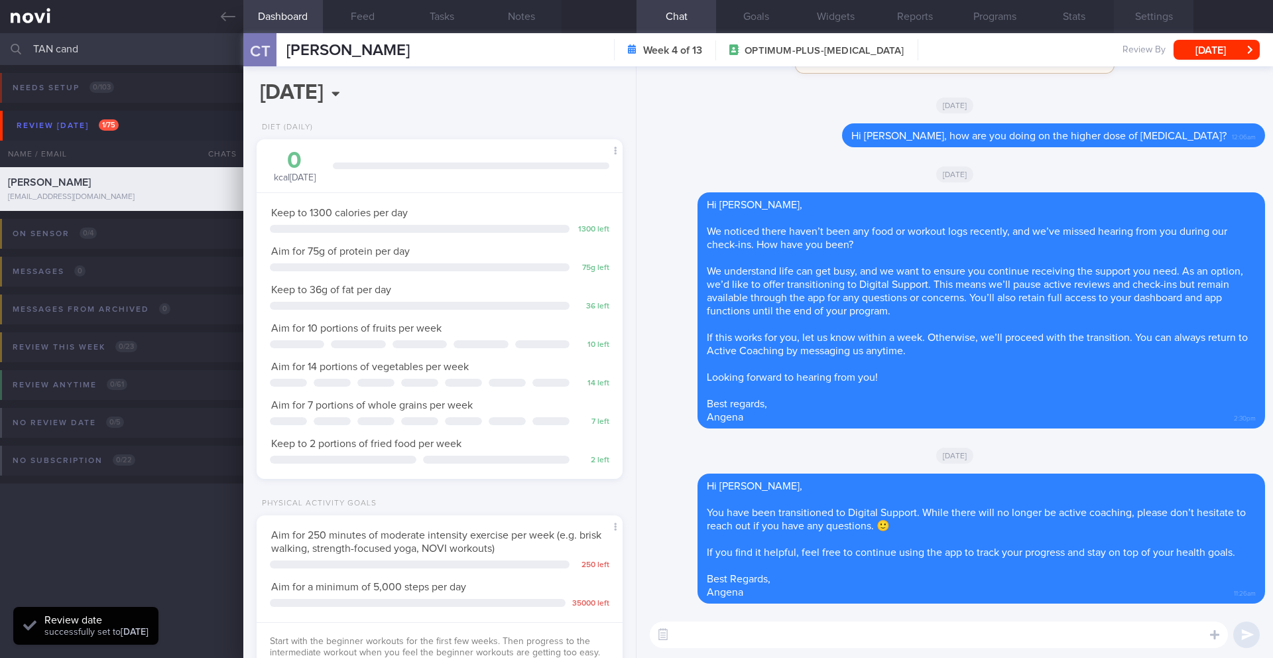
click at [1138, 21] on button "Settings" at bounding box center [1154, 16] width 80 height 33
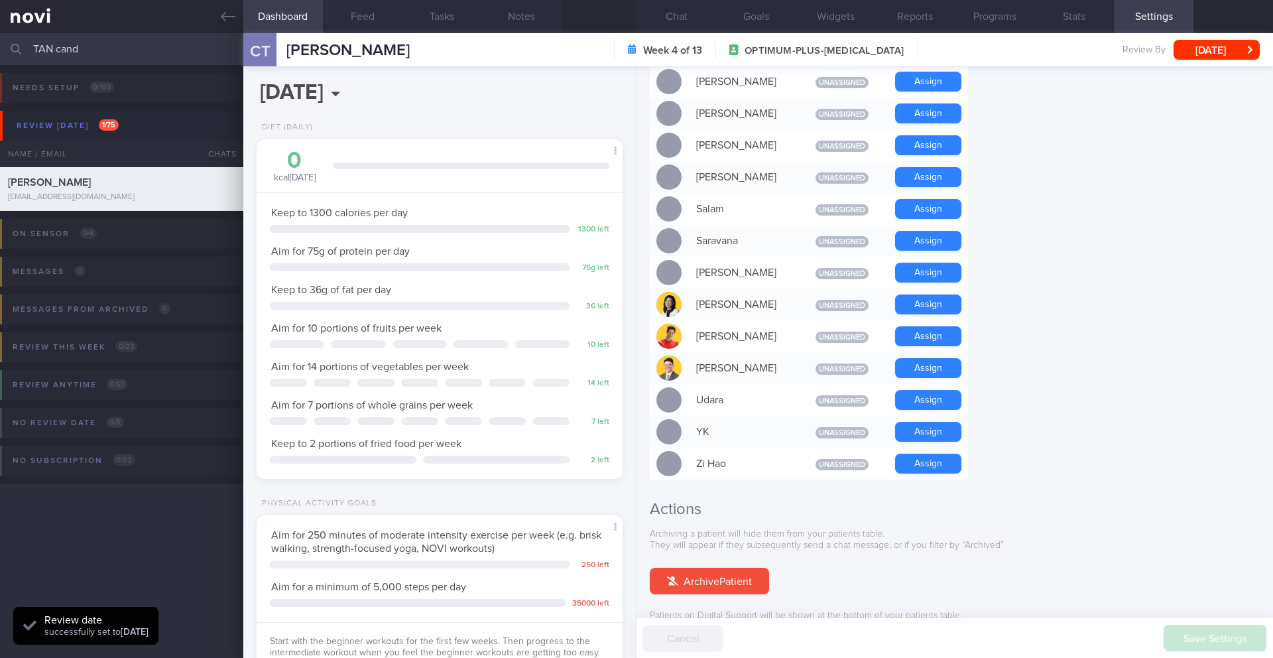
scroll to position [1087, 0]
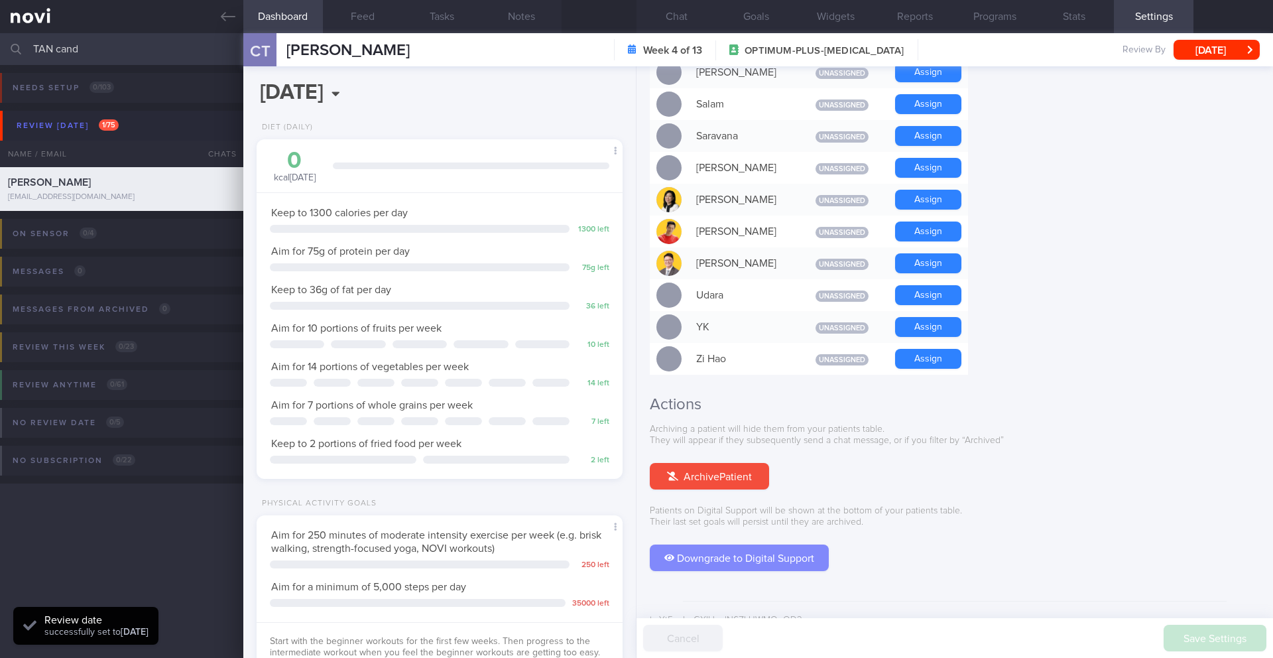
click at [747, 544] on button "Downgrade to Digital Support" at bounding box center [739, 557] width 179 height 27
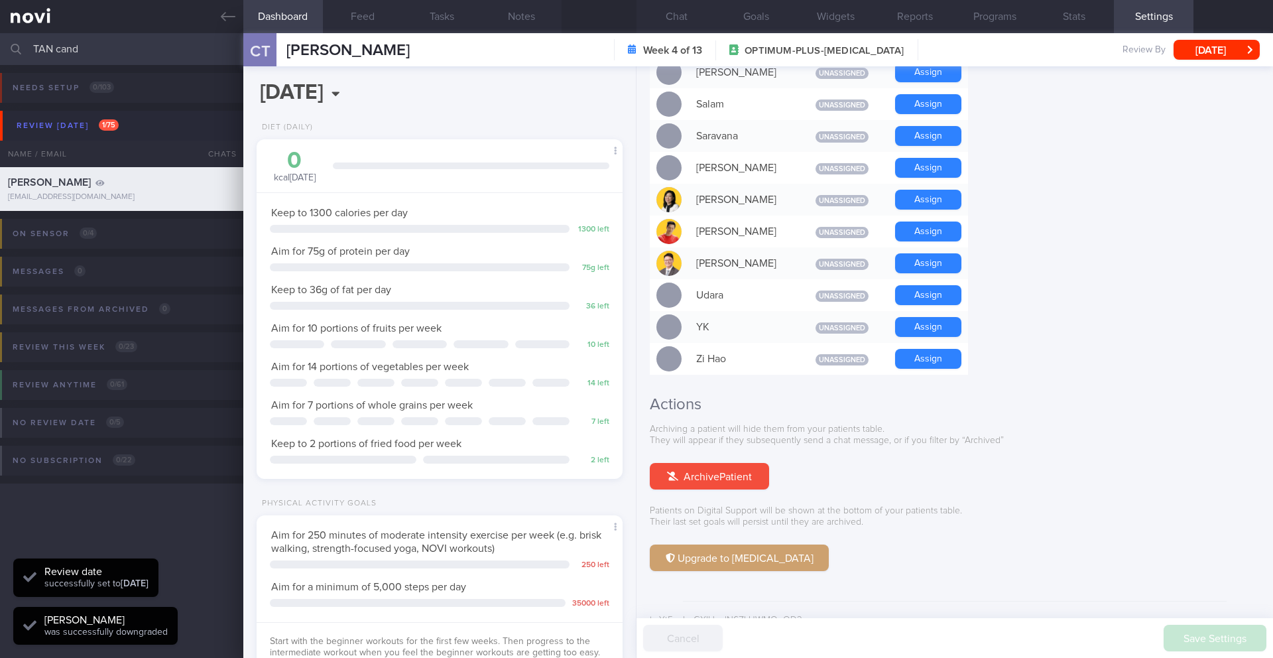
click at [44, 50] on input "TAN cand" at bounding box center [636, 49] width 1273 height 32
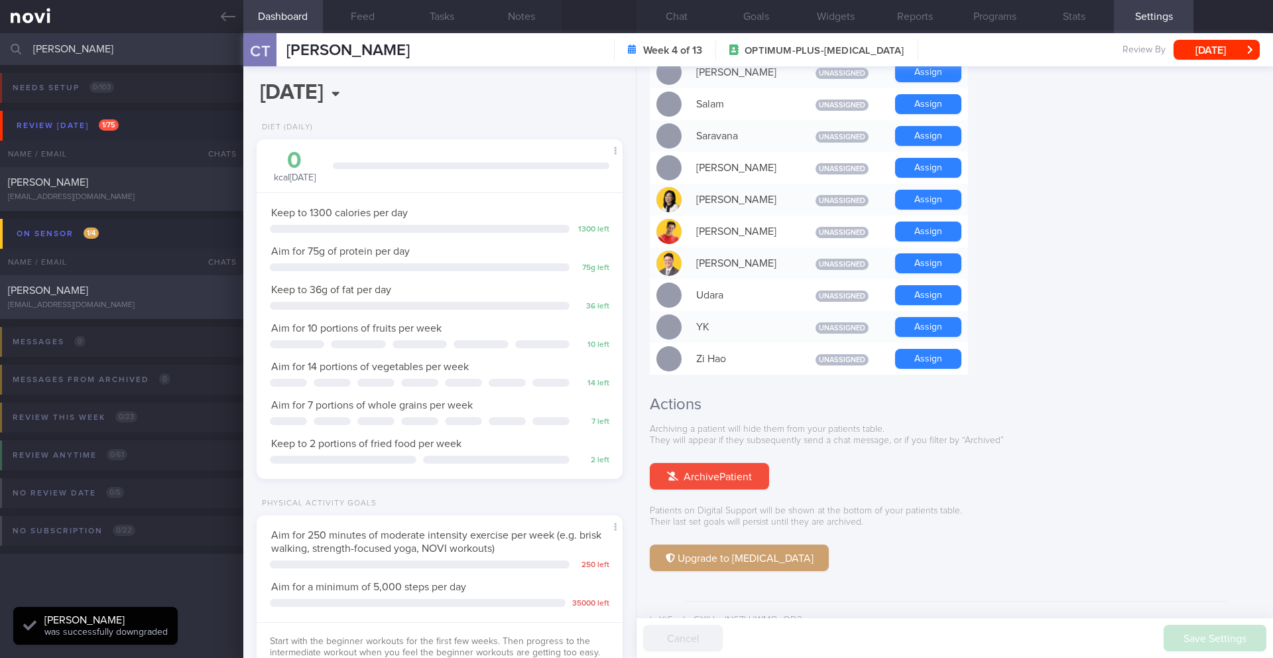
type input "[PERSON_NAME]"
click at [153, 304] on div "[EMAIL_ADDRESS][DOMAIN_NAME]" at bounding box center [121, 305] width 227 height 10
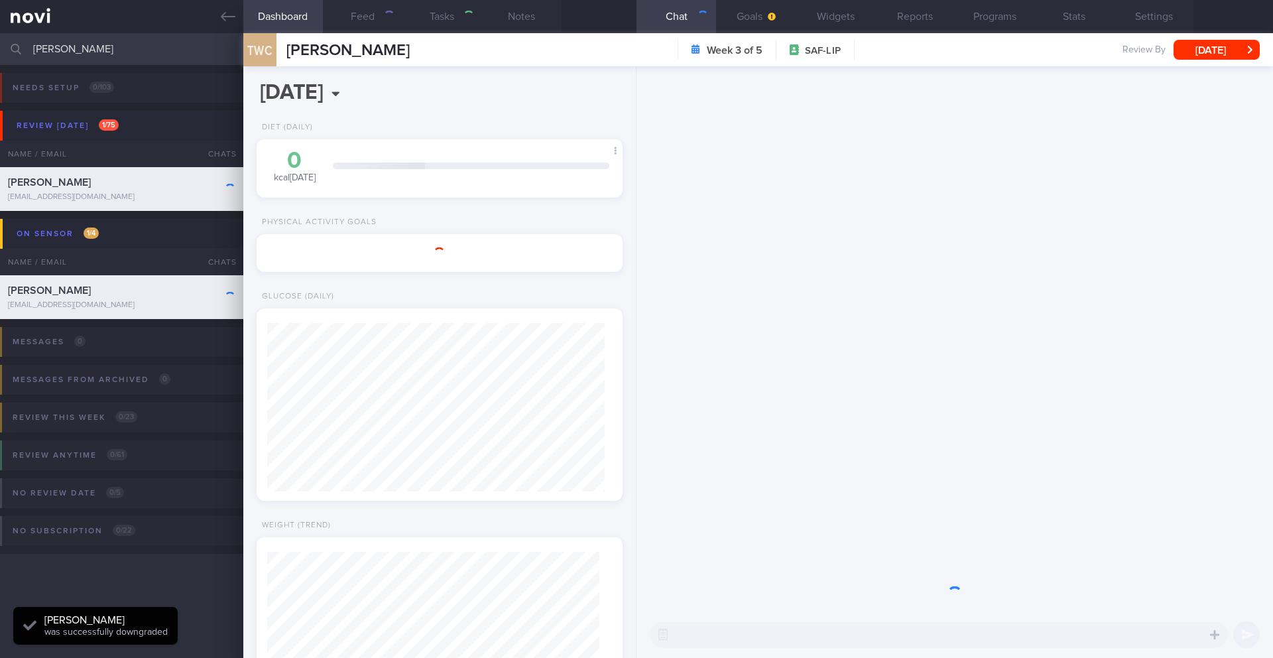
type input "29/9 SAF LIP -- comment on exercise"
type textarea "SUPPORT NEEDED: CHALLENGE: Wt Targets: [DEMOGRAPHIC_DATA] Chinese [DEMOGRAPHIC_…"
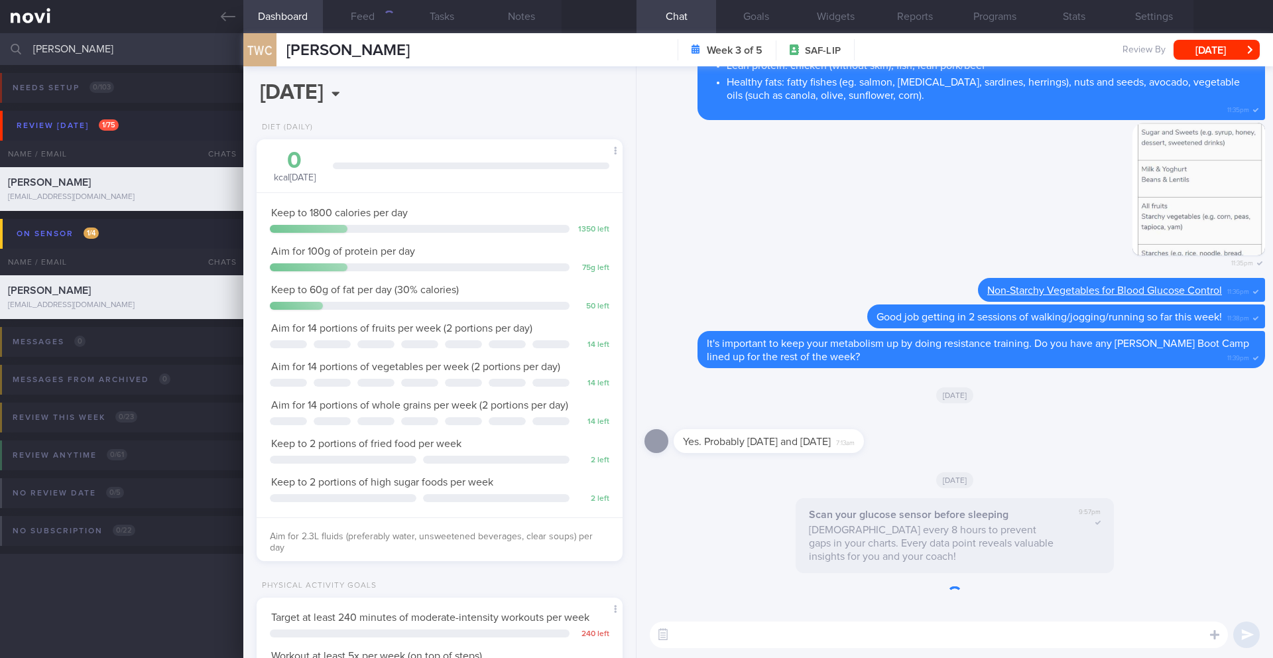
scroll to position [168, 338]
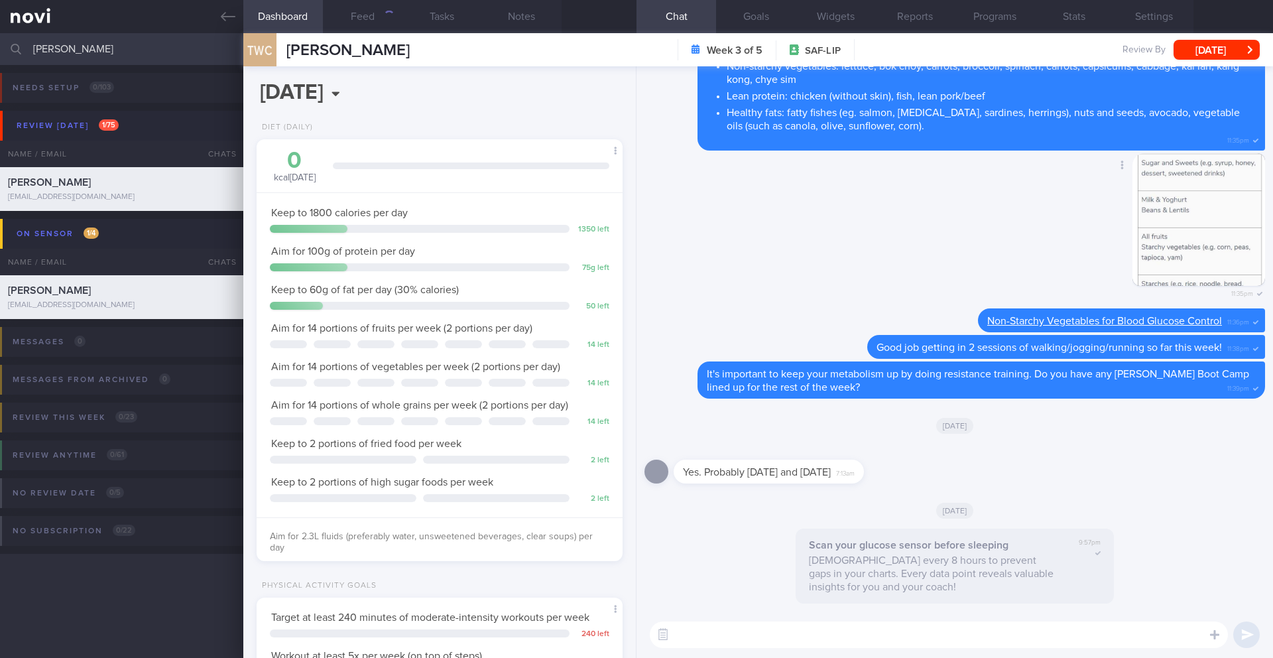
click at [850, 270] on div "Delete 11:35pm" at bounding box center [955, 231] width 621 height 156
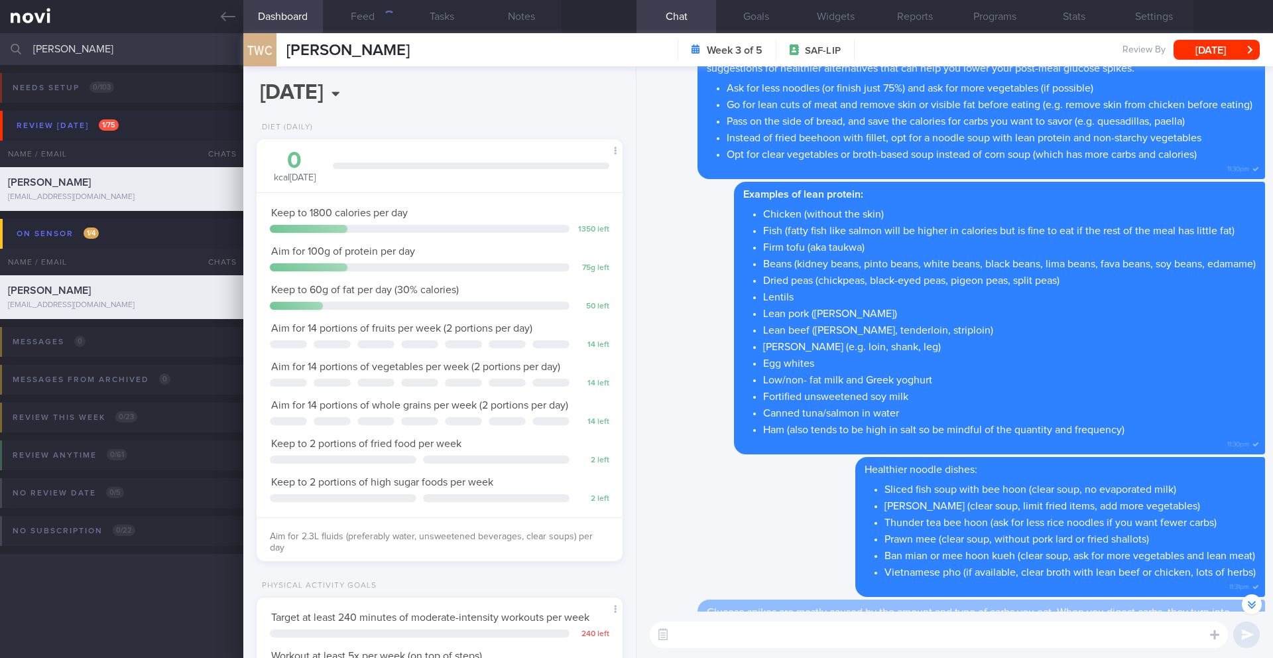
scroll to position [-991, 0]
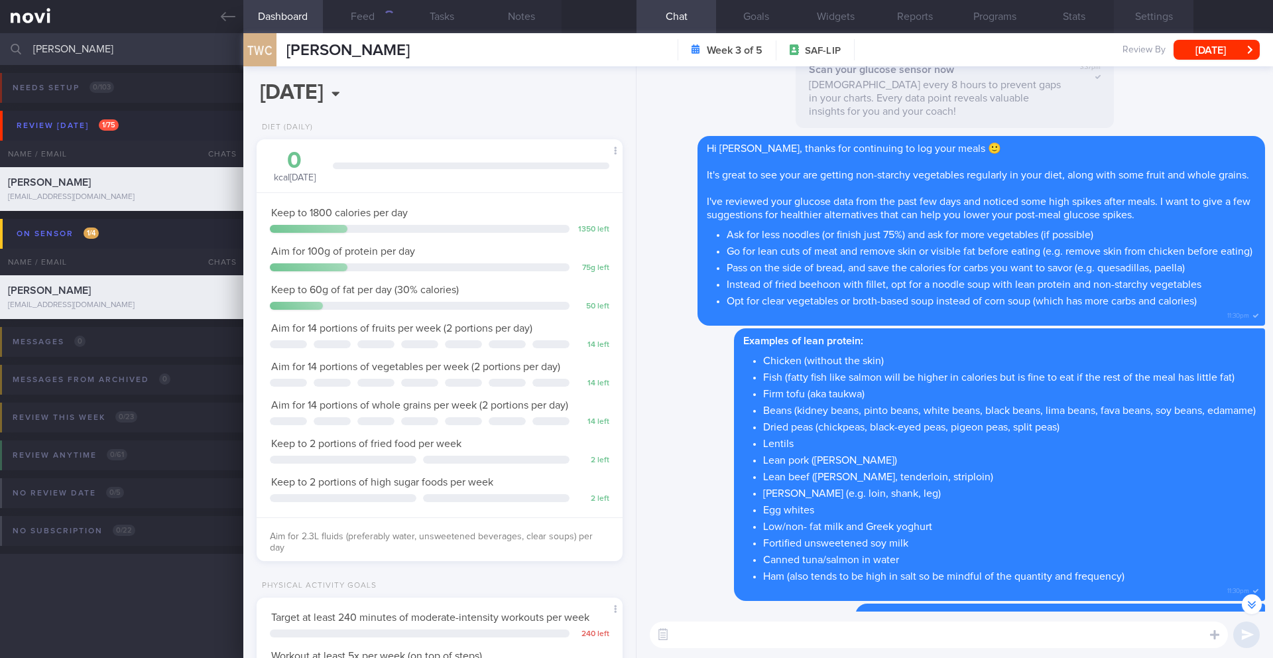
click at [1155, 12] on button "Settings" at bounding box center [1154, 16] width 80 height 33
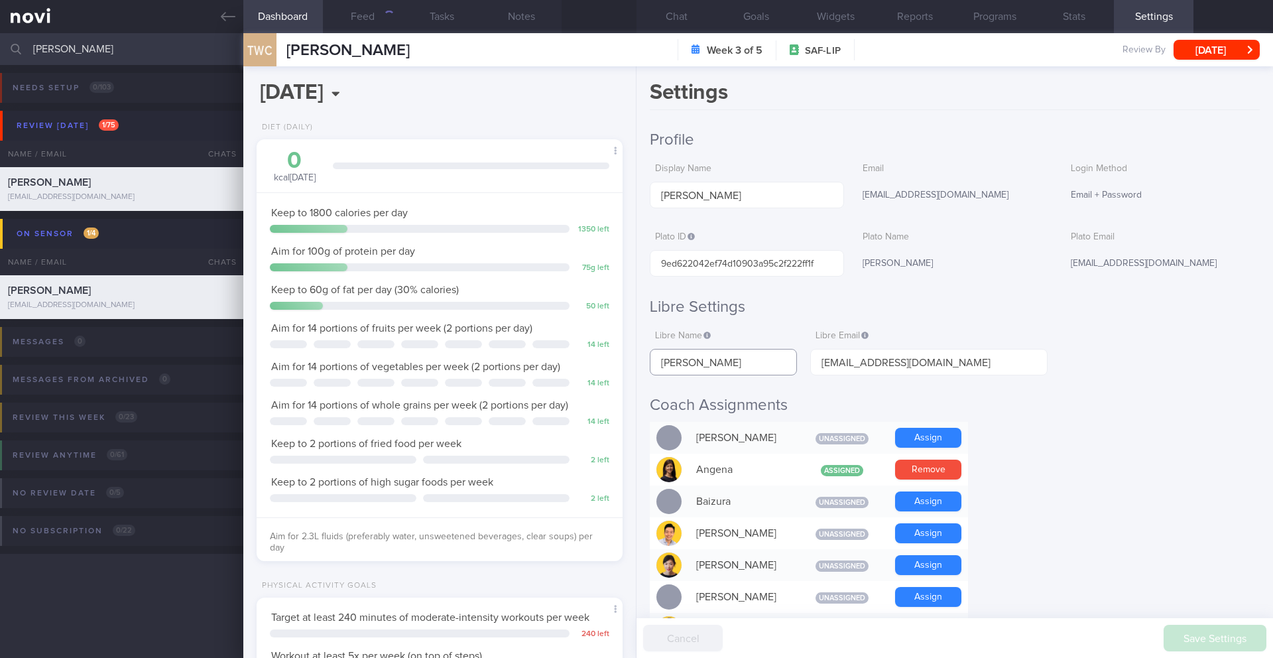
drag, startPoint x: 739, startPoint y: 361, endPoint x: 671, endPoint y: 361, distance: 68.3
click at [647, 364] on div "Settings Profile Display Name [PERSON_NAME] Email [EMAIL_ADDRESS][DOMAIN_NAME] …" at bounding box center [955, 362] width 637 height 592
click at [386, 23] on button "Feed 1282" at bounding box center [363, 16] width 80 height 33
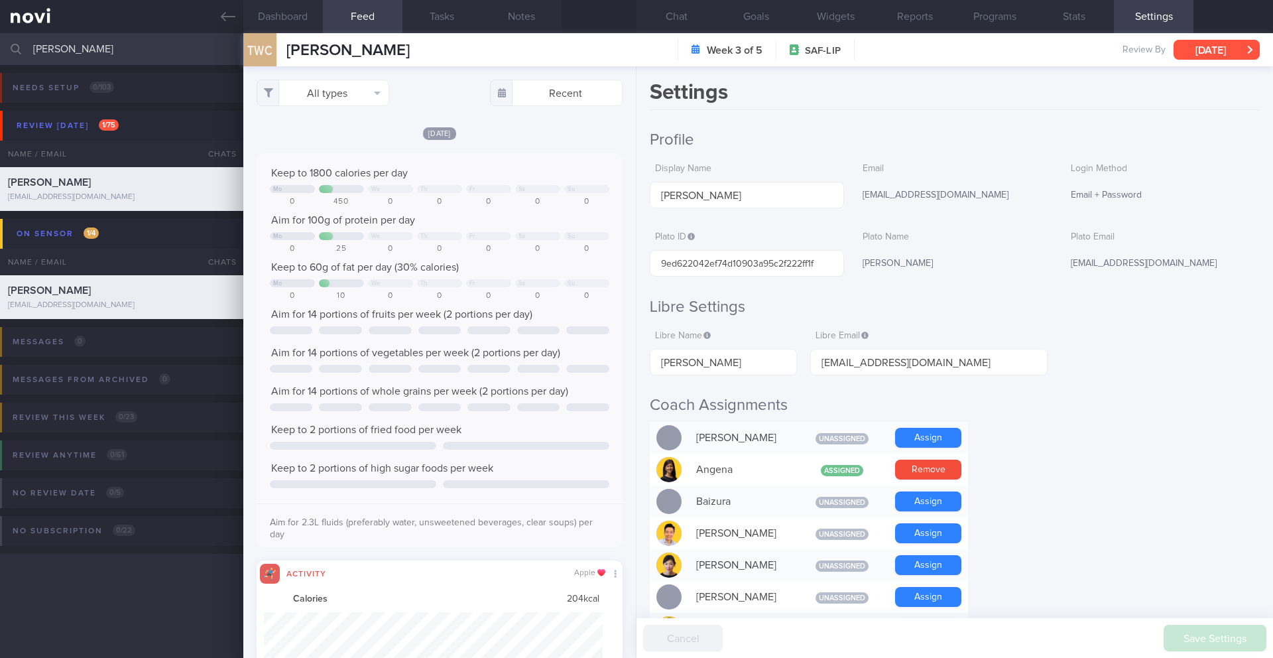
click at [1207, 48] on button "[DATE]" at bounding box center [1217, 50] width 86 height 20
click at [340, 52] on span "[PERSON_NAME]" at bounding box center [347, 50] width 123 height 16
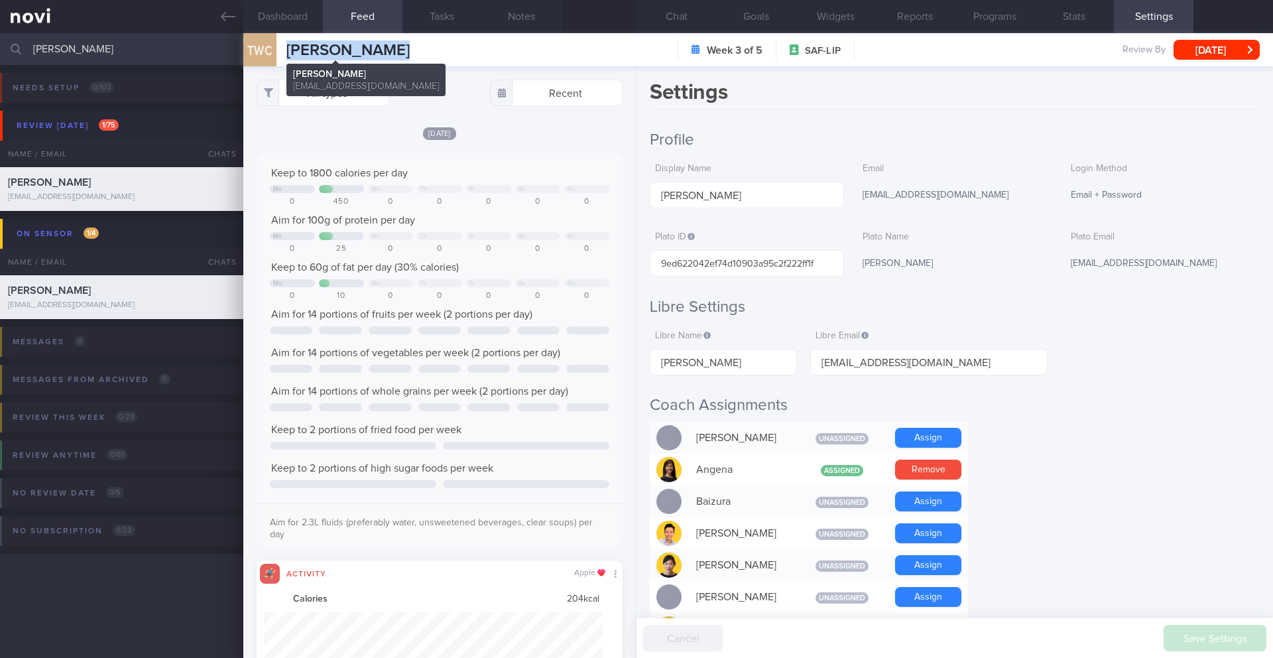
click at [340, 52] on span "[PERSON_NAME]" at bounding box center [347, 50] width 123 height 16
copy div "[PERSON_NAME] [PERSON_NAME] [PERSON_NAME] [EMAIL_ADDRESS][DOMAIN_NAME]"
click at [677, 15] on button "Chat" at bounding box center [677, 16] width 80 height 33
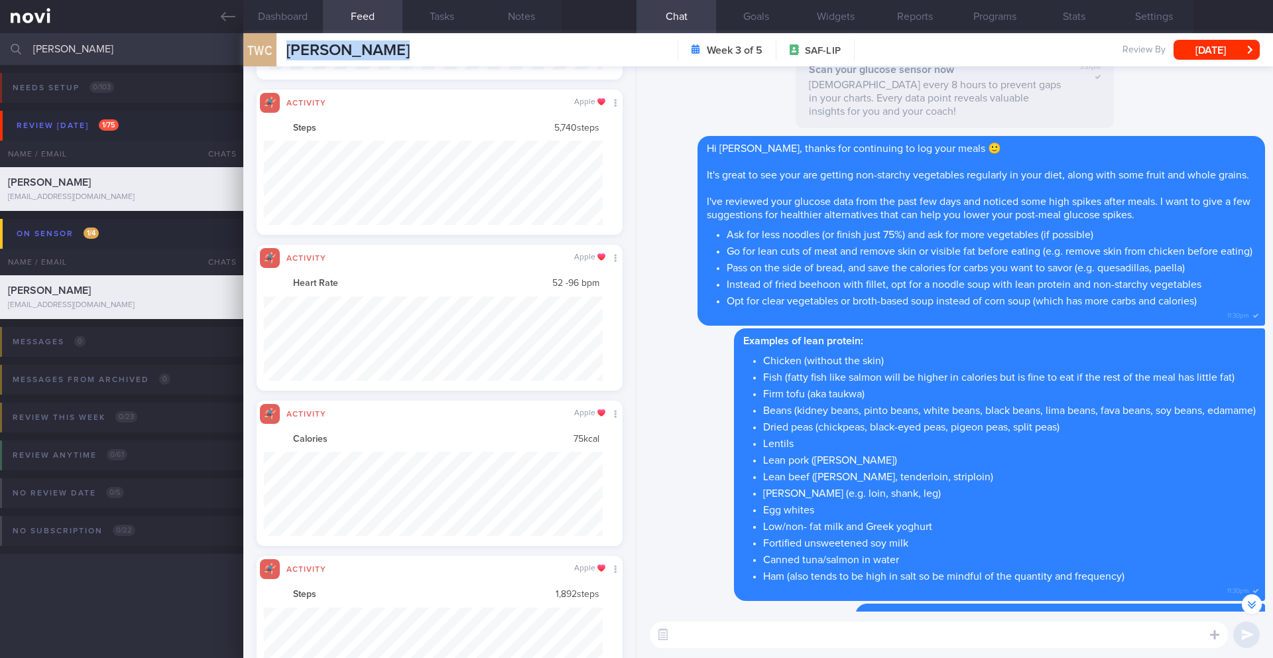
scroll to position [84, 340]
click at [784, 627] on textarea at bounding box center [939, 634] width 578 height 27
paste textarea "Lore ip d sitamet co adi eli’se doei temp inc utla 5 etdol ma ali enimad: **Min…"
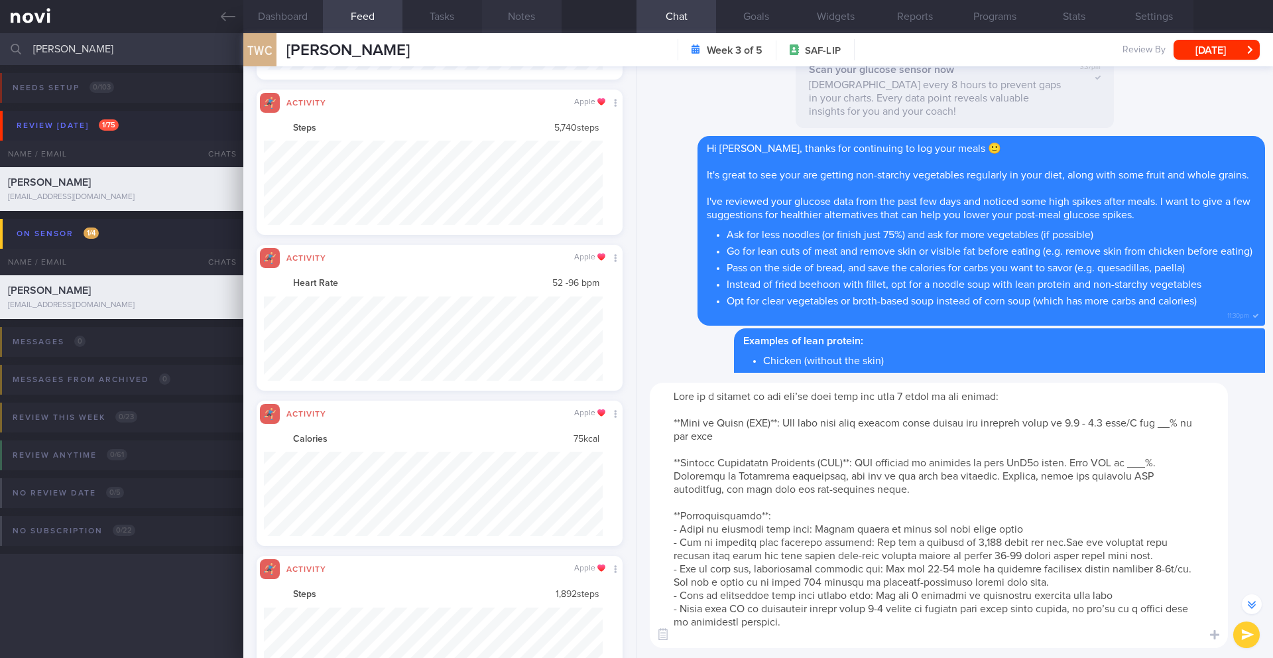
type textarea "Lore ip d sitamet co adi eli’se doei temp inc utla 5 etdol ma ali enimad: **Min…"
click at [509, 21] on button "Notes" at bounding box center [522, 16] width 80 height 33
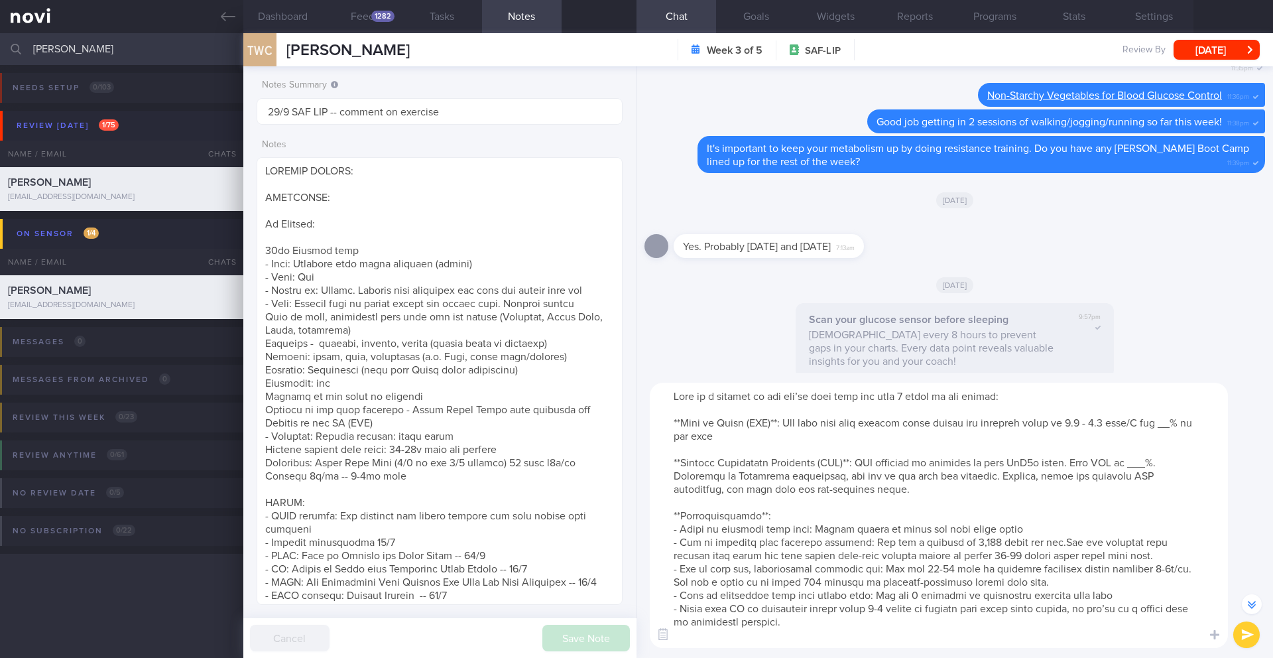
scroll to position [1, 0]
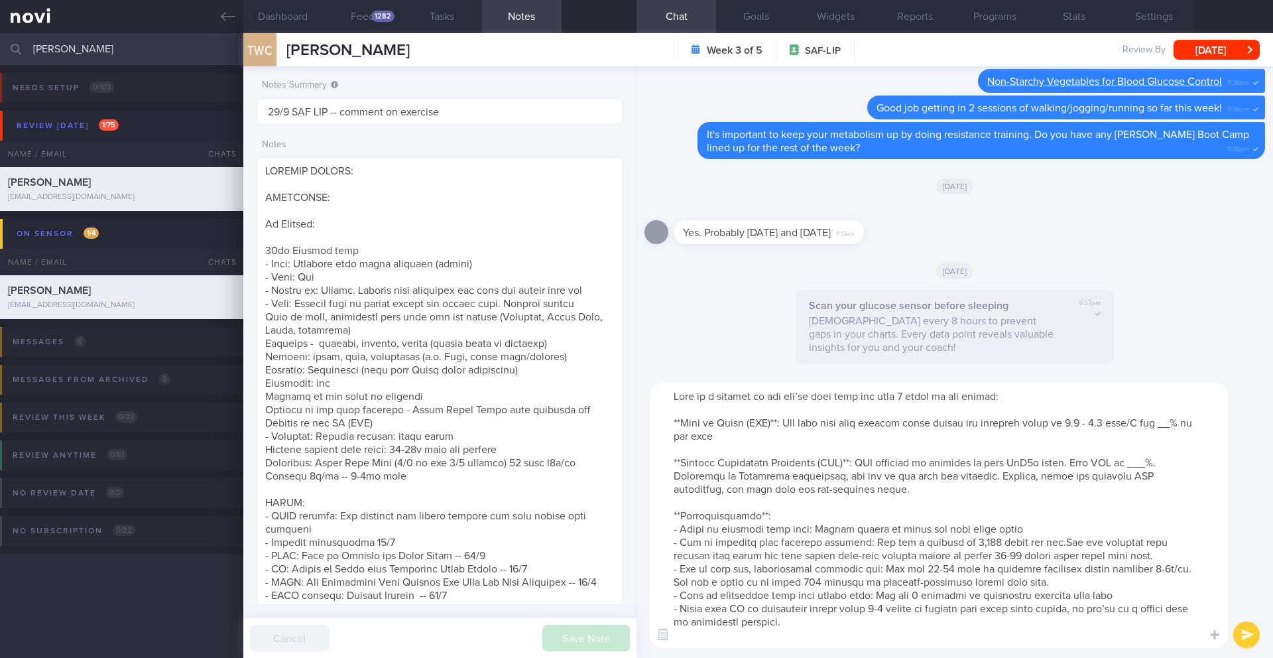
drag, startPoint x: 676, startPoint y: 396, endPoint x: 800, endPoint y: 630, distance: 264.9
click at [800, 630] on textarea at bounding box center [939, 515] width 578 height 265
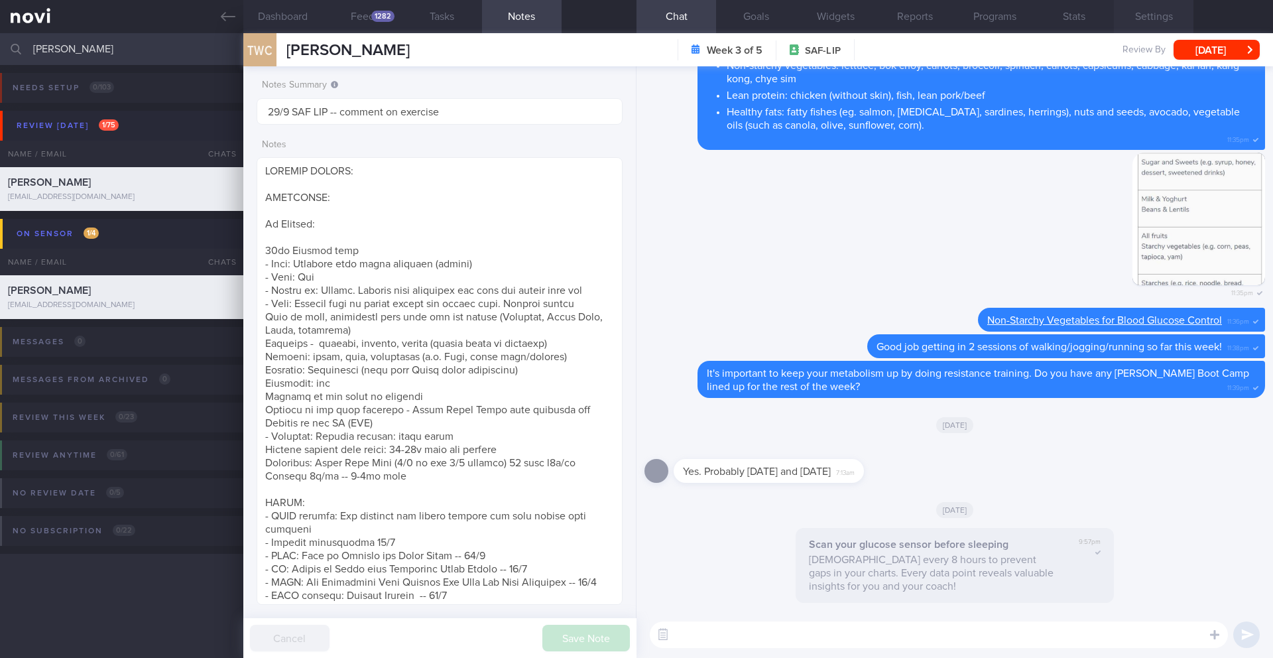
click at [1163, 21] on button "Settings" at bounding box center [1154, 16] width 80 height 33
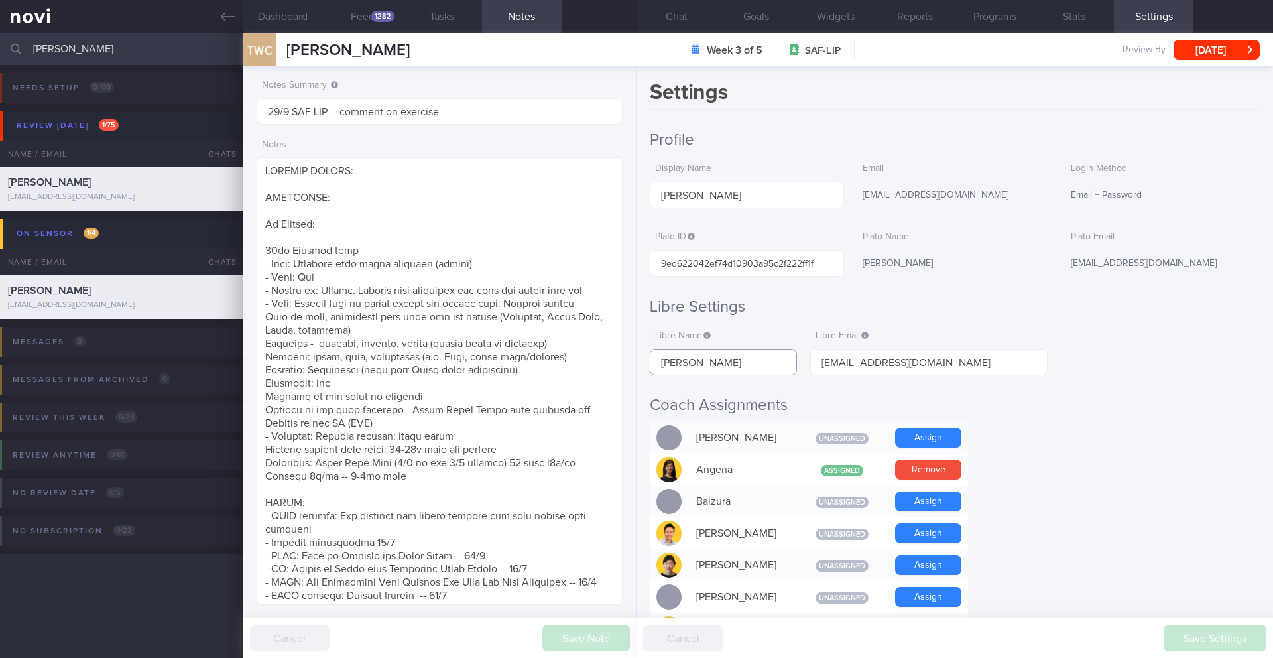
drag, startPoint x: 734, startPoint y: 366, endPoint x: 662, endPoint y: 363, distance: 72.3
click at [662, 363] on input "[PERSON_NAME]" at bounding box center [723, 362] width 147 height 27
click at [377, 24] on button "Feed 1282" at bounding box center [363, 16] width 80 height 33
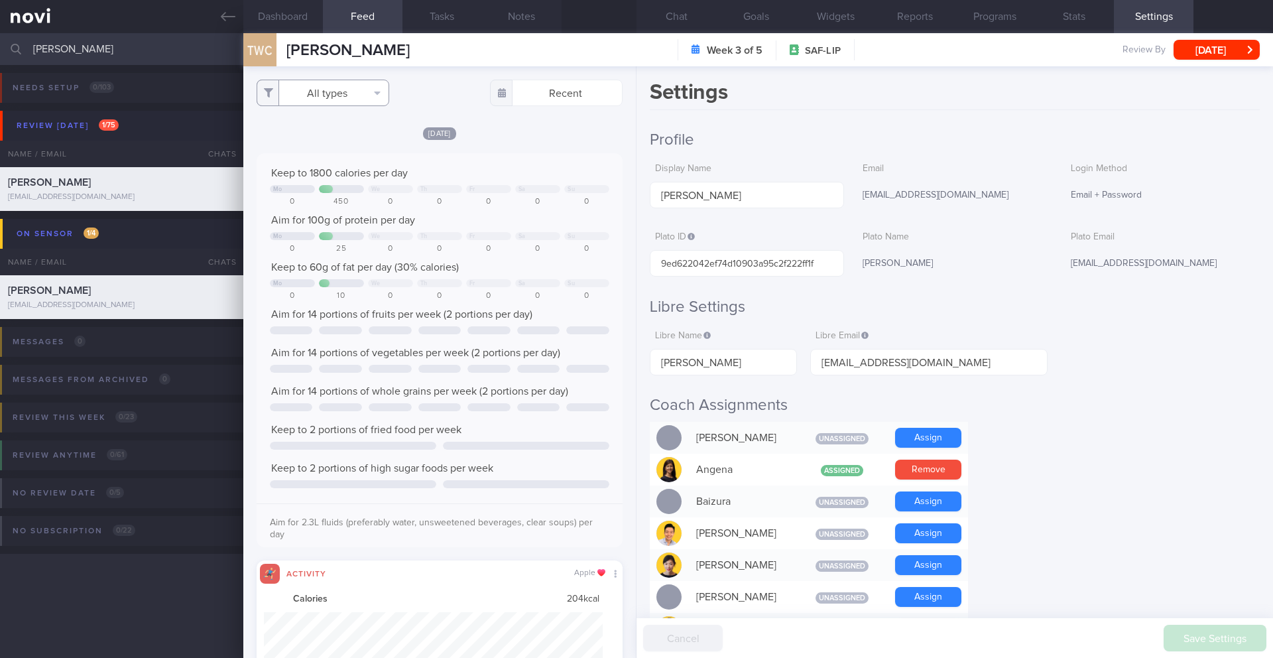
click at [347, 103] on button "All types" at bounding box center [323, 93] width 133 height 27
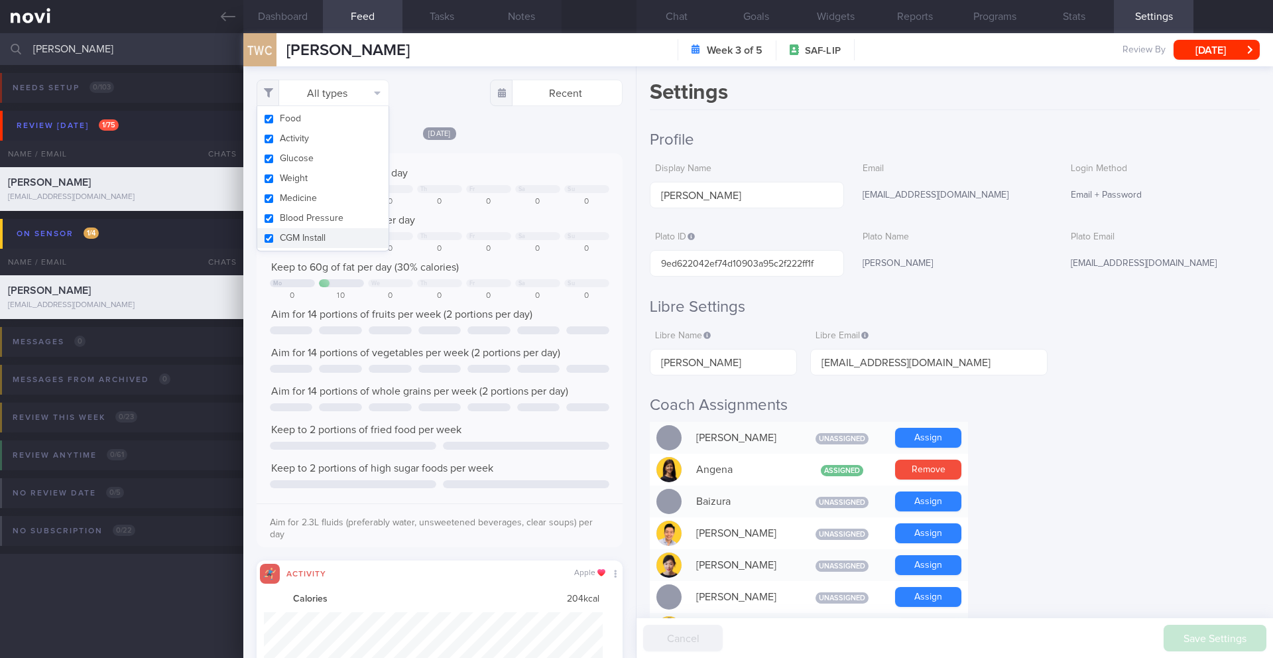
click at [509, 125] on div "All types Food Activity Glucose Weight Medicine Blood Pressure [MEDICAL_DATA] I…" at bounding box center [439, 362] width 393 height 592
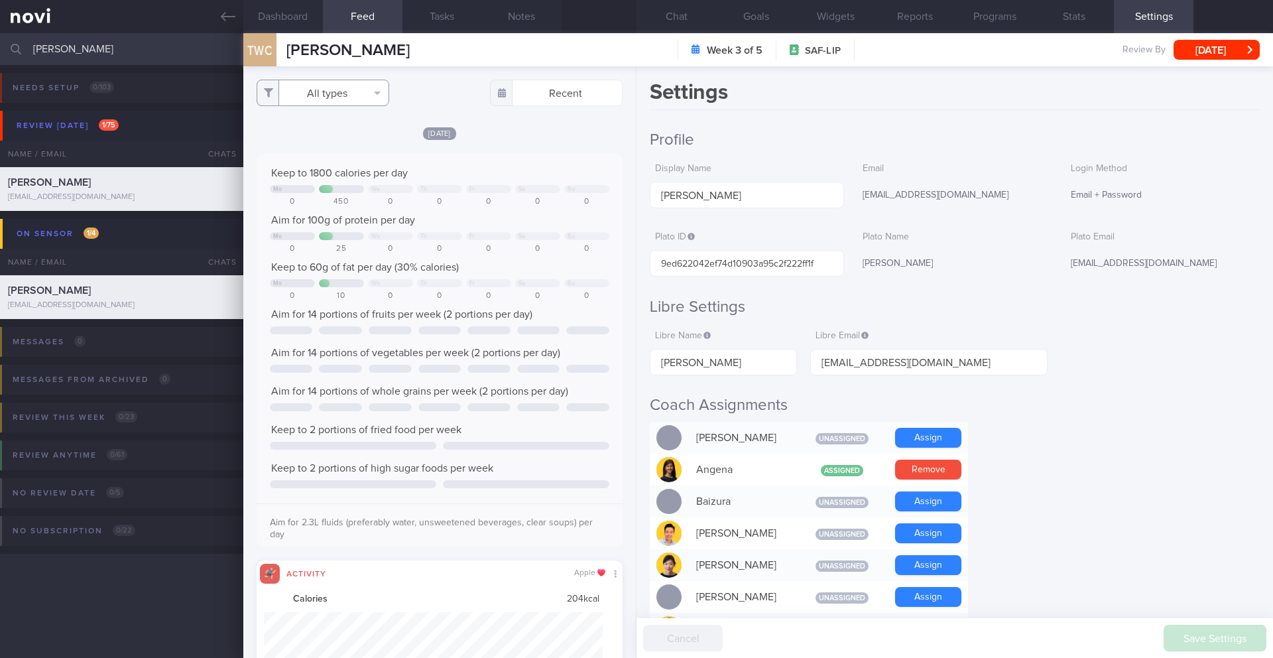
click at [359, 92] on button "All types" at bounding box center [323, 93] width 133 height 27
click at [338, 133] on button "Activity" at bounding box center [322, 139] width 131 height 20
checkbox input "false"
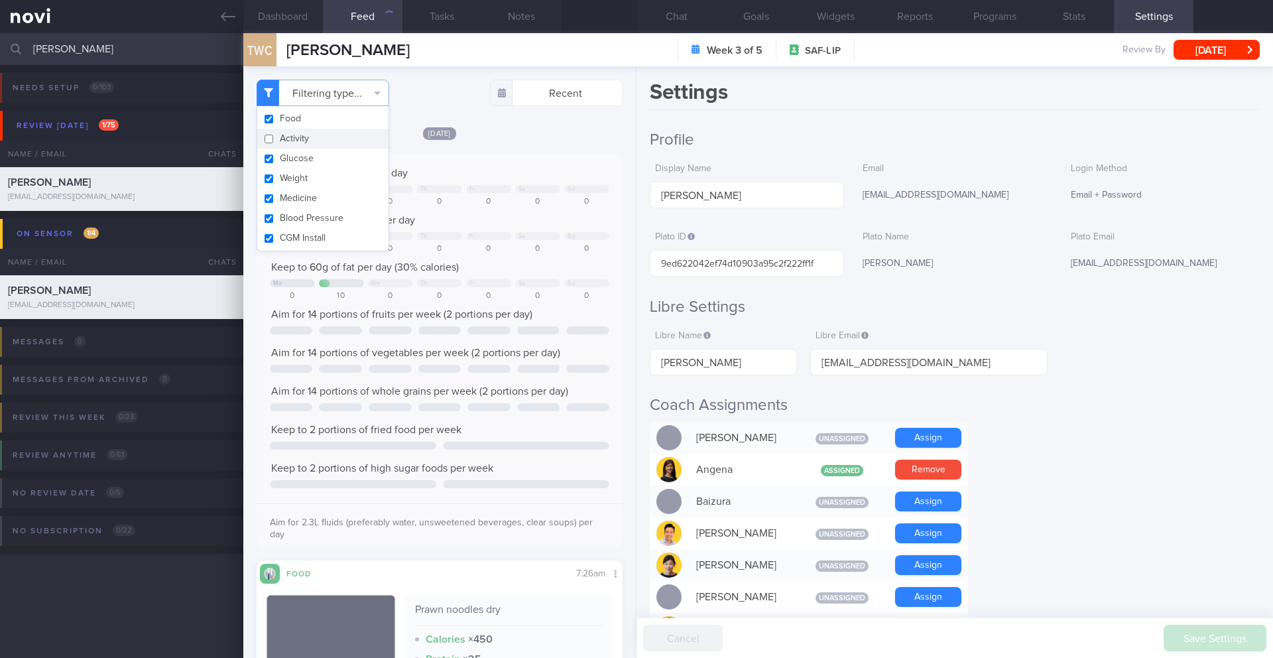
click at [509, 141] on div "[DATE] Keep to 1800 calories per day Mo We Th Fr Sa Su 0 450 0 0 0 0 0 Aim for …" at bounding box center [440, 489] width 366 height 726
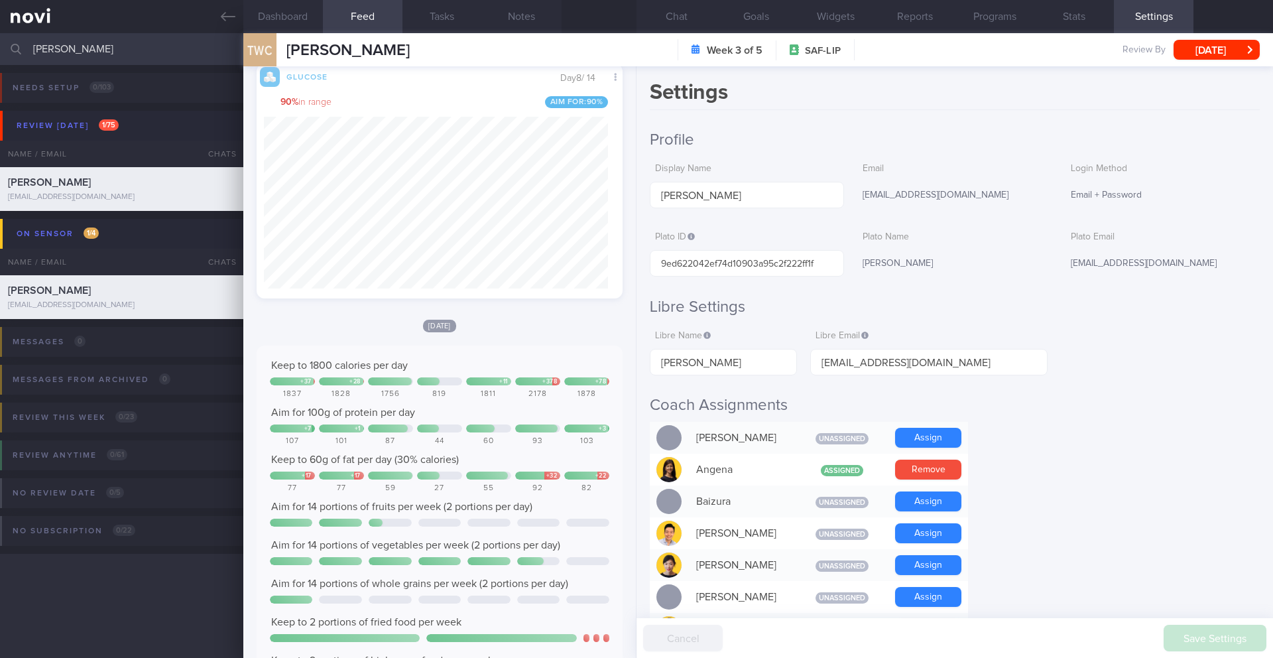
scroll to position [1267, 0]
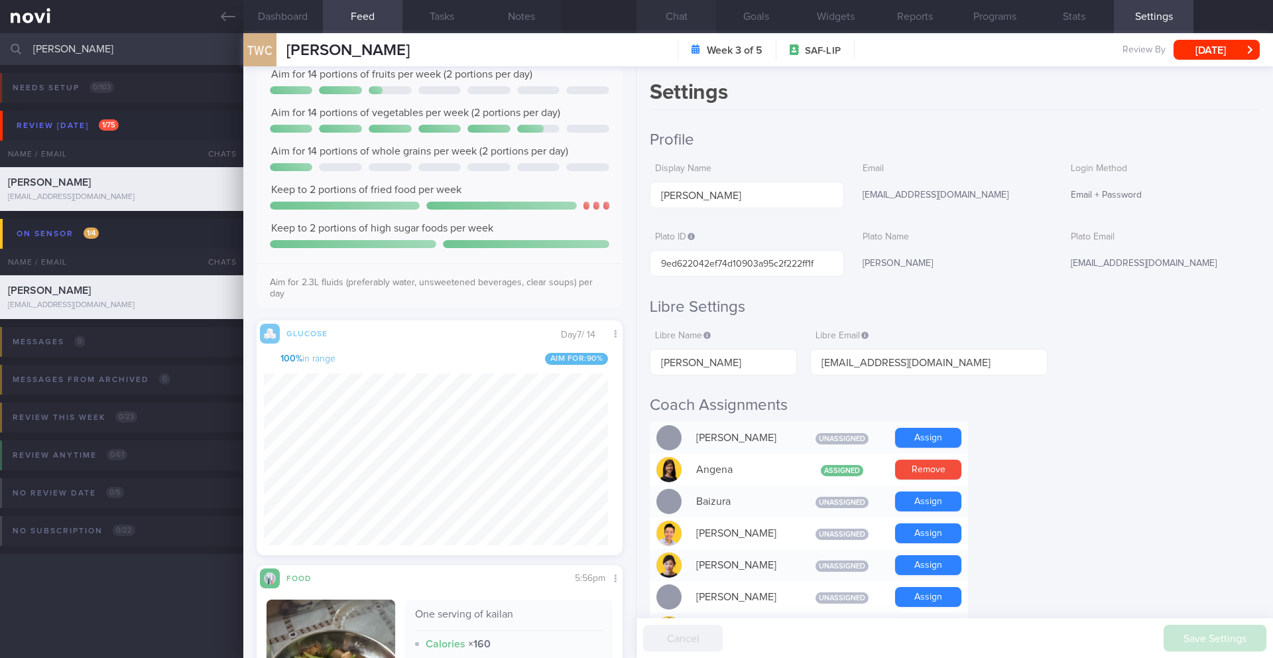
click at [684, 19] on button "Chat" at bounding box center [677, 16] width 80 height 33
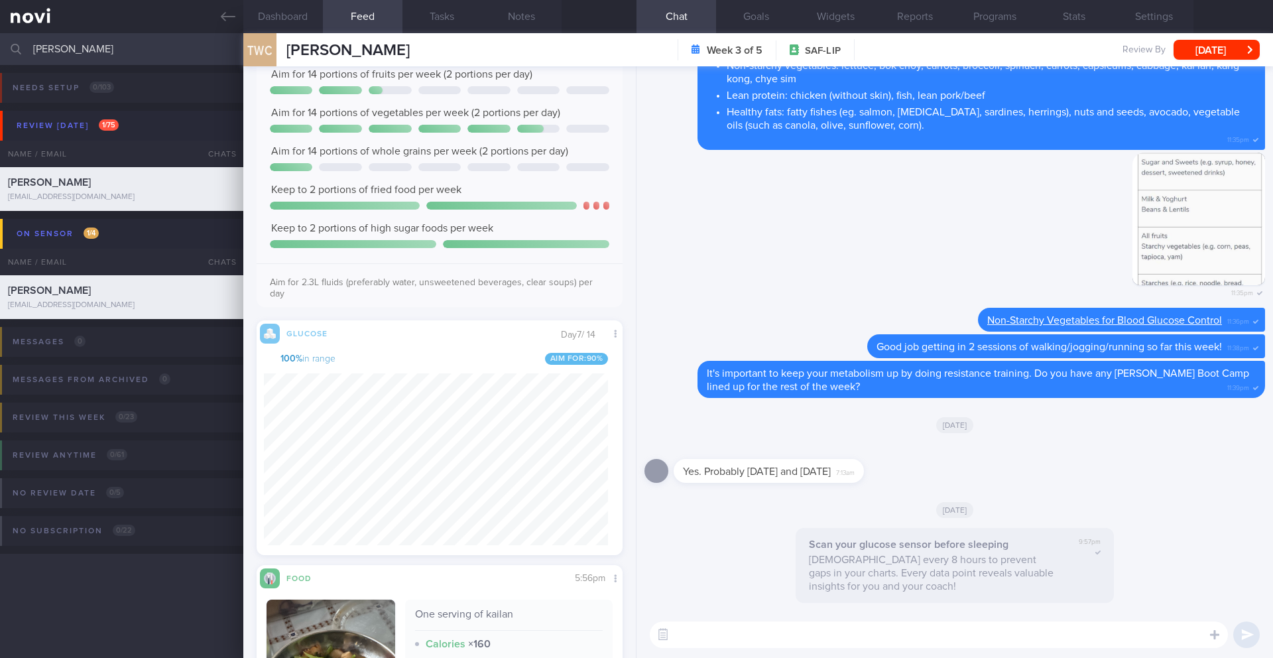
click at [761, 631] on textarea at bounding box center [939, 634] width 578 height 27
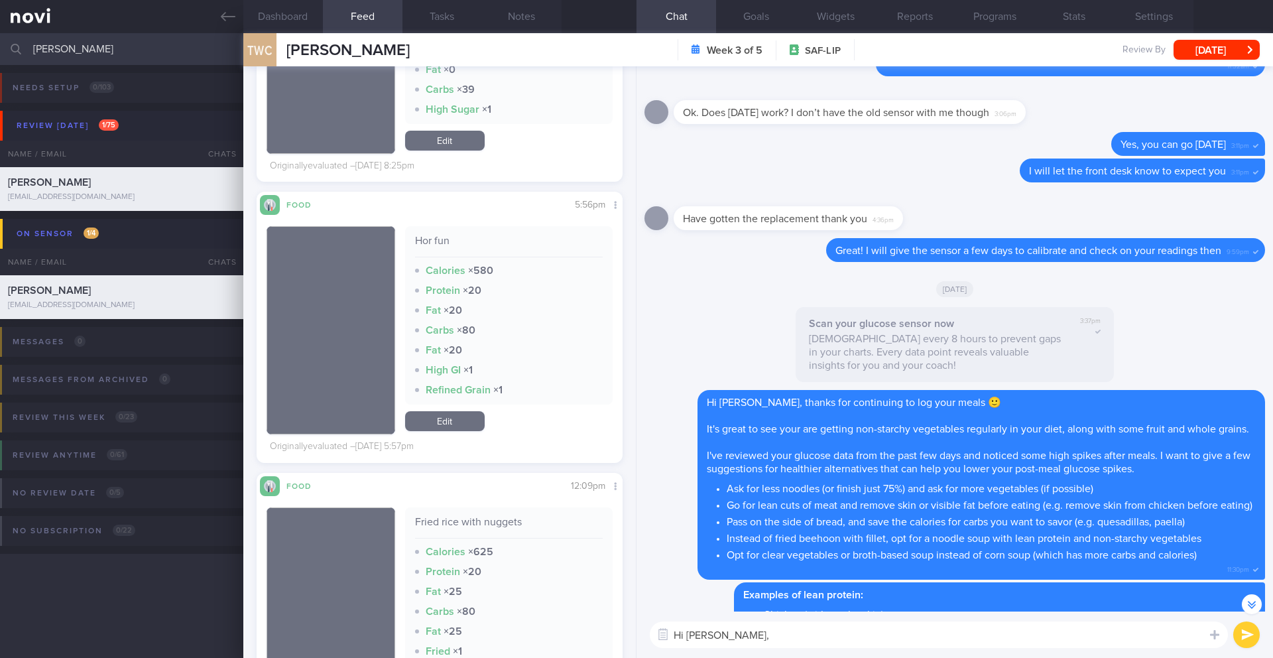
scroll to position [6622, 0]
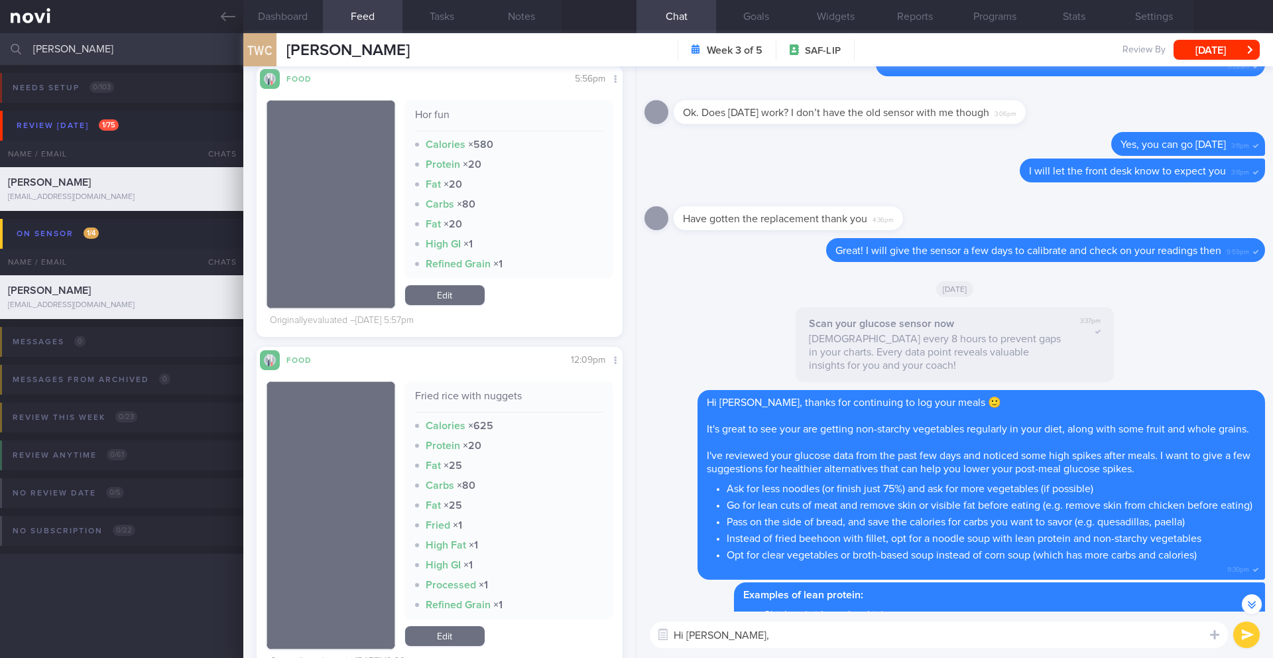
click at [777, 640] on textarea "Hi [PERSON_NAME]," at bounding box center [939, 634] width 578 height 27
drag, startPoint x: 391, startPoint y: 57, endPoint x: 290, endPoint y: 52, distance: 101.6
click at [290, 52] on div "TWC Tan Wei [PERSON_NAME] [PERSON_NAME] [EMAIL_ADDRESS][DOMAIN_NAME] Week 3 of …" at bounding box center [758, 49] width 1030 height 33
copy span "[PERSON_NAME]"
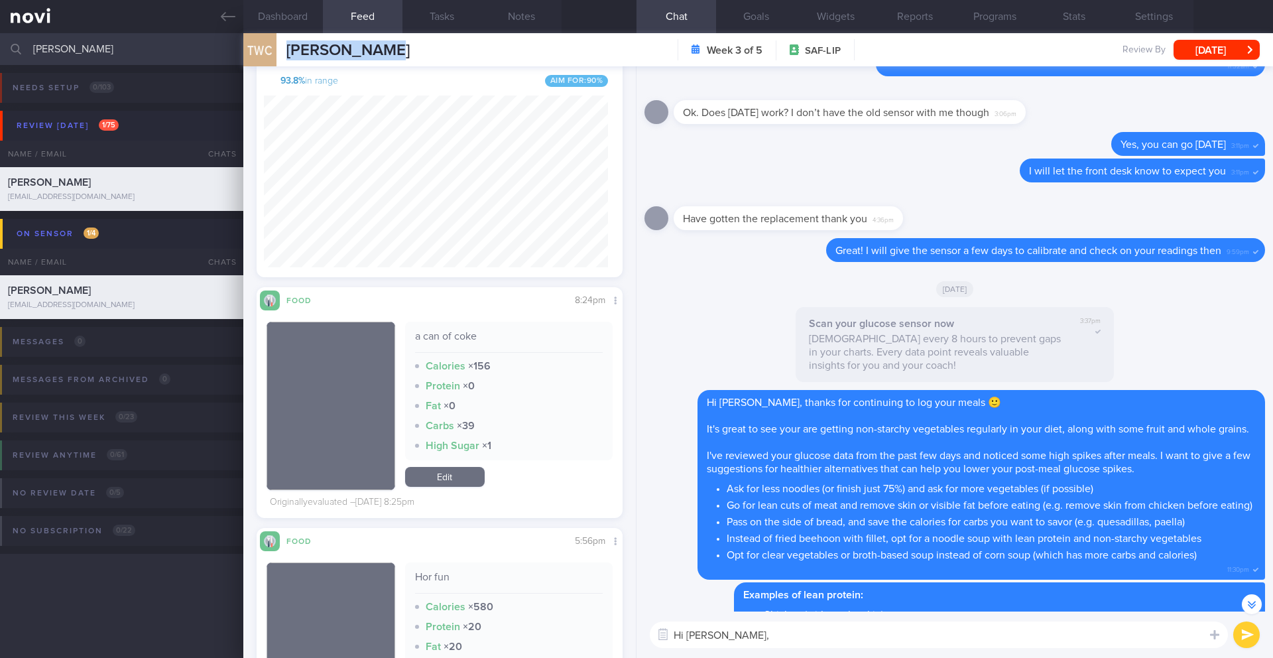
scroll to position [6000, 0]
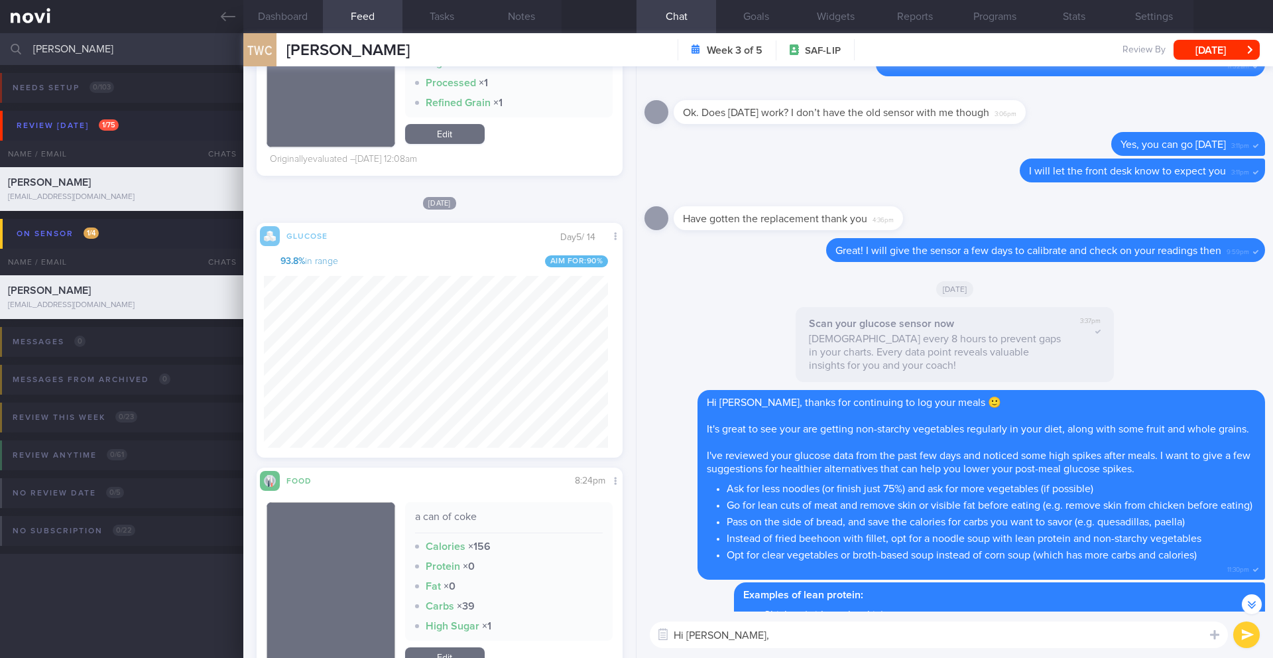
click at [754, 627] on textarea "Hi [PERSON_NAME]," at bounding box center [939, 634] width 578 height 27
click at [773, 633] on textarea "Hi [PERSON_NAME]," at bounding box center [939, 634] width 578 height 27
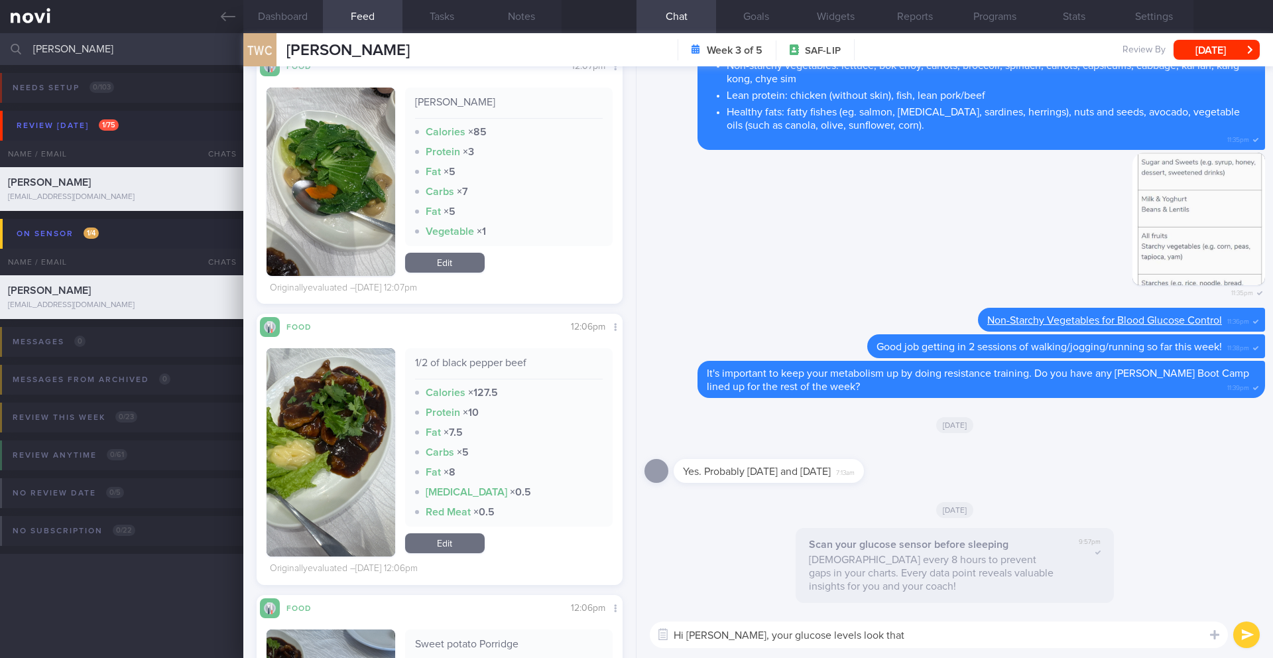
scroll to position [4616, 0]
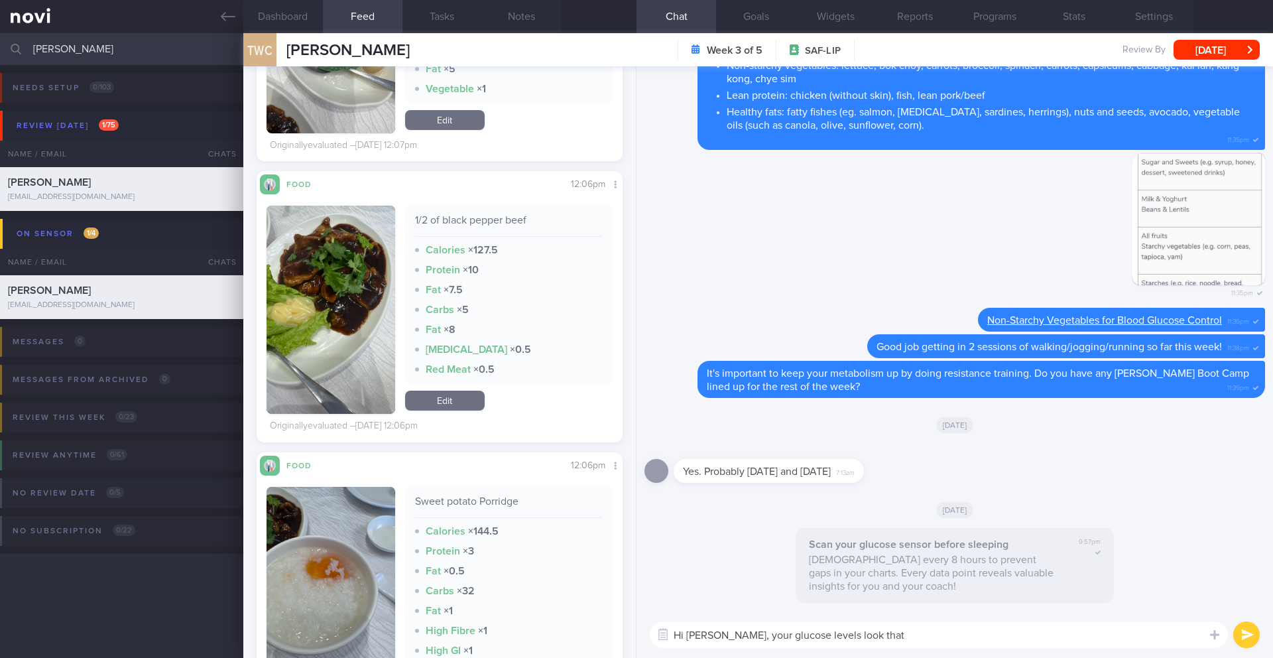
drag, startPoint x: 882, startPoint y: 639, endPoint x: 737, endPoint y: 637, distance: 144.6
click at [737, 637] on textarea "Hi [PERSON_NAME], your glucose levels look that" at bounding box center [939, 634] width 578 height 27
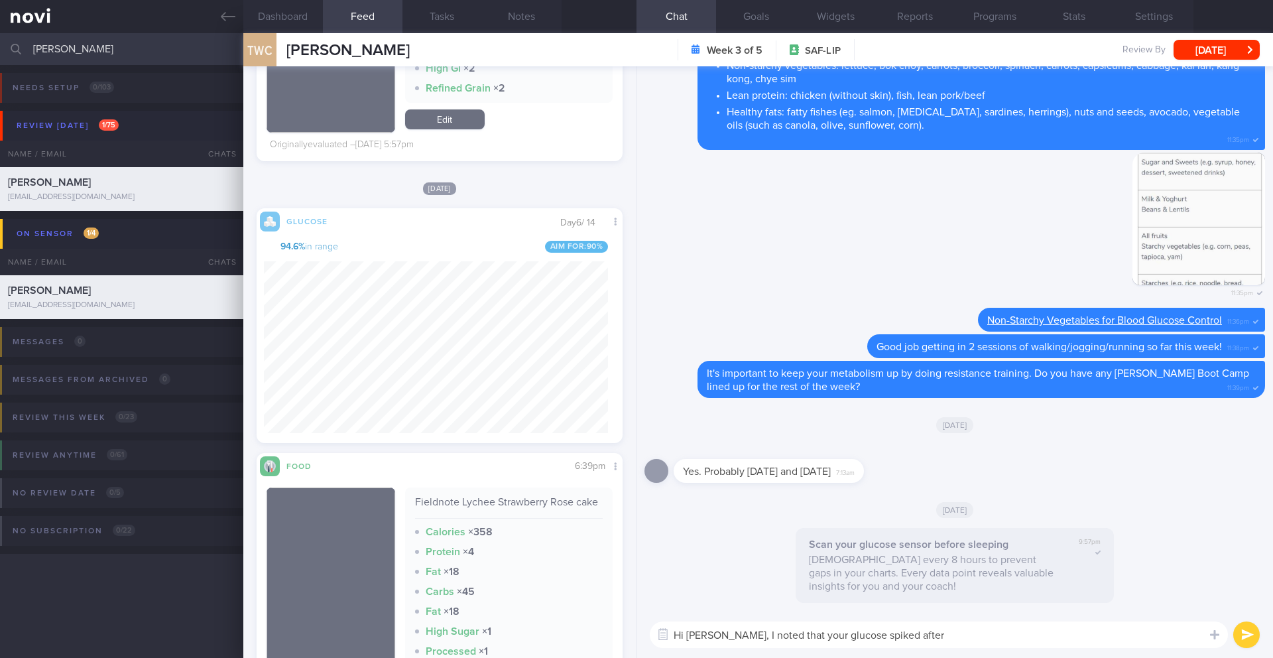
scroll to position [3331, 0]
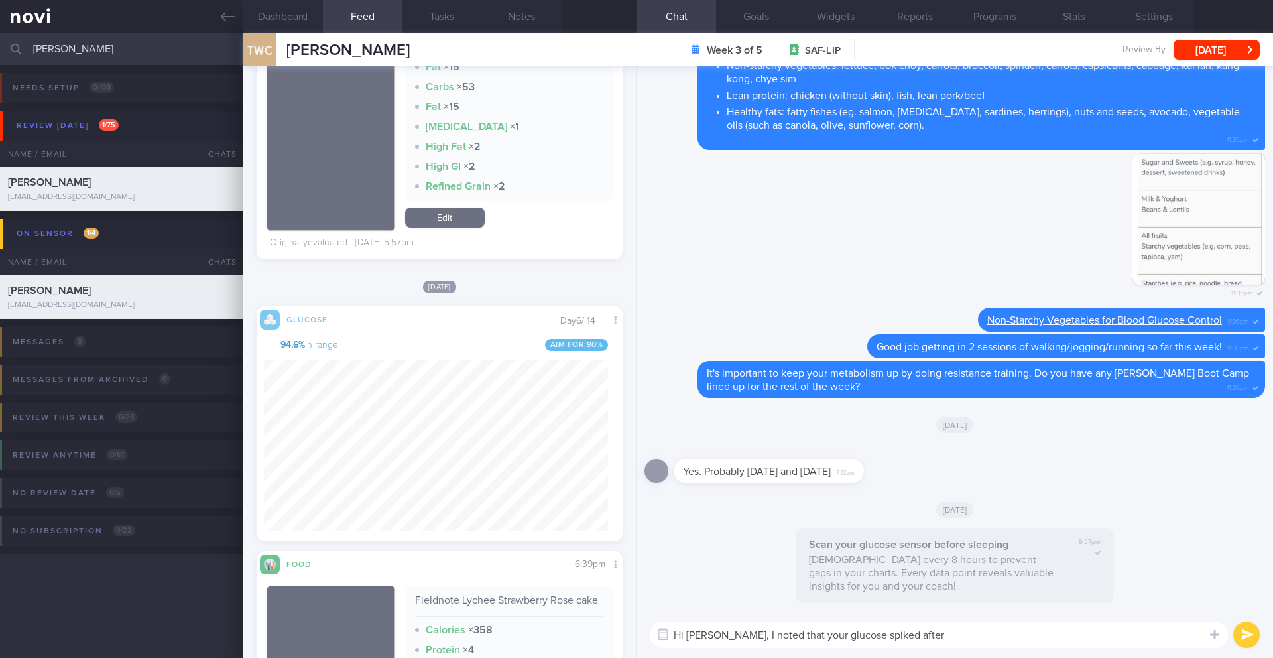
drag, startPoint x: 746, startPoint y: 636, endPoint x: 966, endPoint y: 651, distance: 220.0
click at [966, 651] on div "Hi [PERSON_NAME], I noted that your glucose spiked after Hi [PERSON_NAME], I no…" at bounding box center [955, 634] width 637 height 46
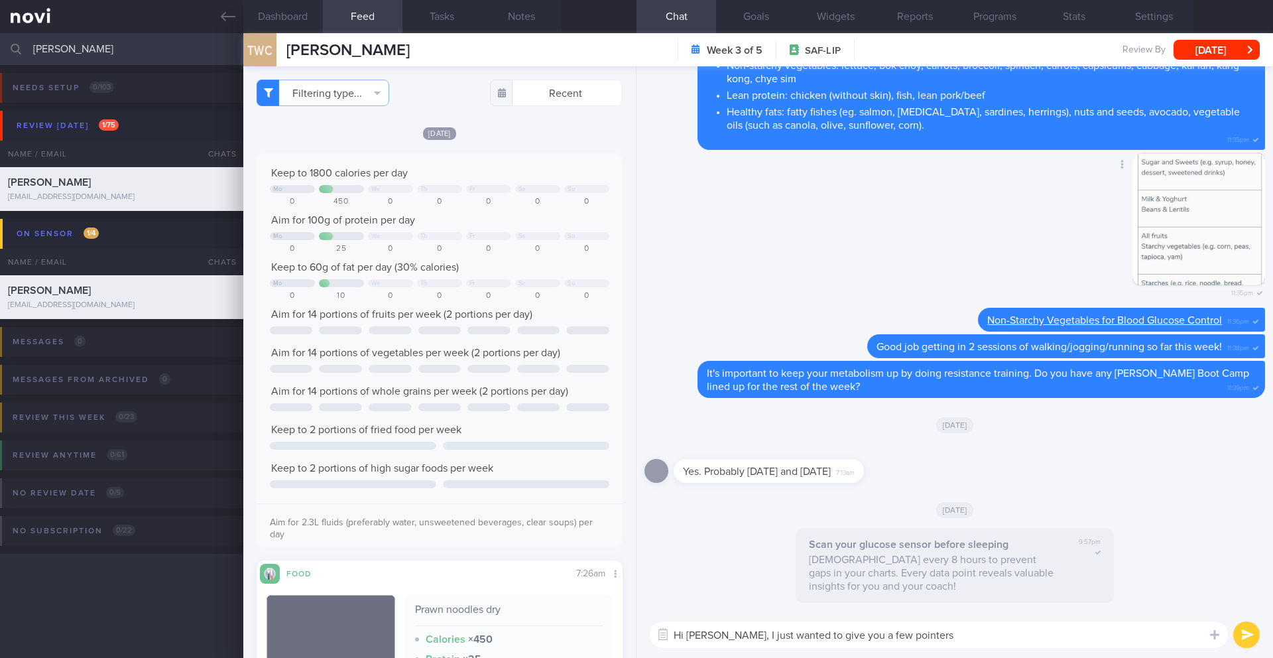
scroll to position [-421, 0]
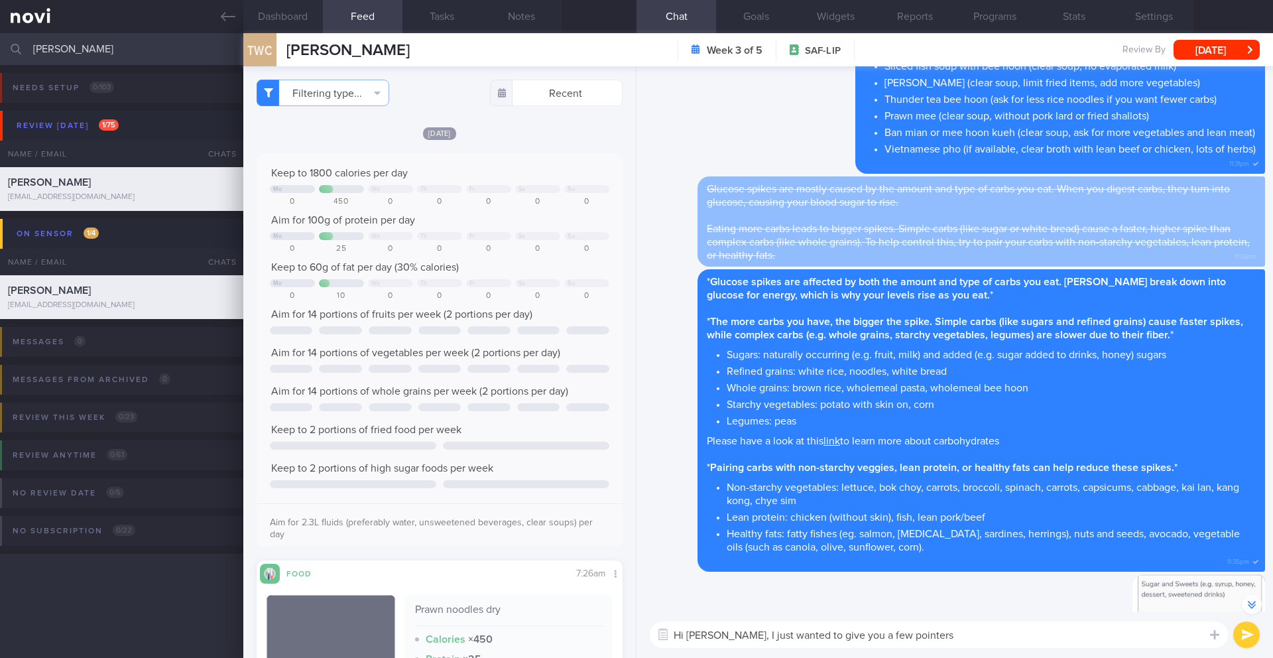
drag, startPoint x: 735, startPoint y: 636, endPoint x: 989, endPoint y: 650, distance: 254.4
click at [989, 650] on div "Hi [PERSON_NAME], I just wanted to give you a few pointers Hi [PERSON_NAME], I …" at bounding box center [955, 634] width 637 height 46
drag, startPoint x: 947, startPoint y: 630, endPoint x: 736, endPoint y: 632, distance: 210.9
click at [736, 632] on textarea "Hi [PERSON_NAME], I just wanted to give you a few pointers" at bounding box center [939, 634] width 578 height 27
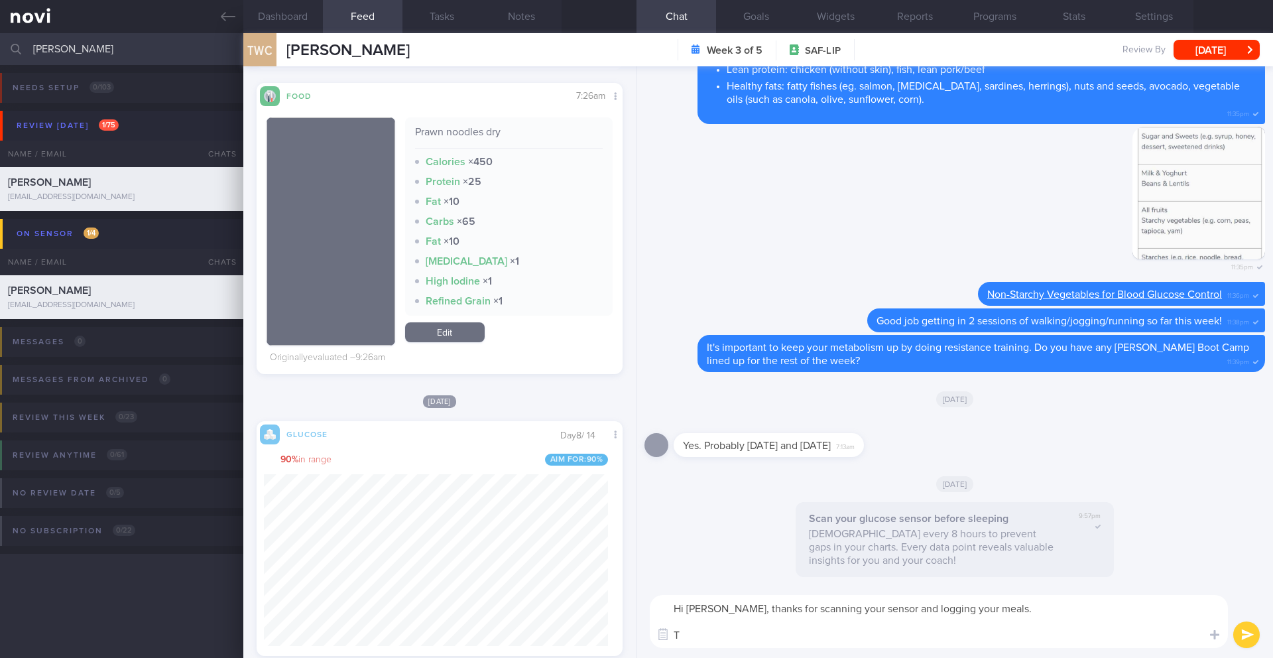
scroll to position [1, 0]
drag, startPoint x: 745, startPoint y: 611, endPoint x: 1033, endPoint y: 611, distance: 287.8
click at [1033, 611] on textarea "Hi [PERSON_NAME], thanks for scanning your sensor and logging your meals. T" at bounding box center [939, 621] width 578 height 53
click at [1010, 628] on textarea "Hi [PERSON_NAME], great job getting in a few sessions of HIIT [DATE] 👍🏻 T" at bounding box center [939, 621] width 578 height 53
click at [1007, 639] on textarea "Hi [PERSON_NAME], great job getting in a few sessions of HIIT [DATE] 👍🏻 T" at bounding box center [939, 621] width 578 height 53
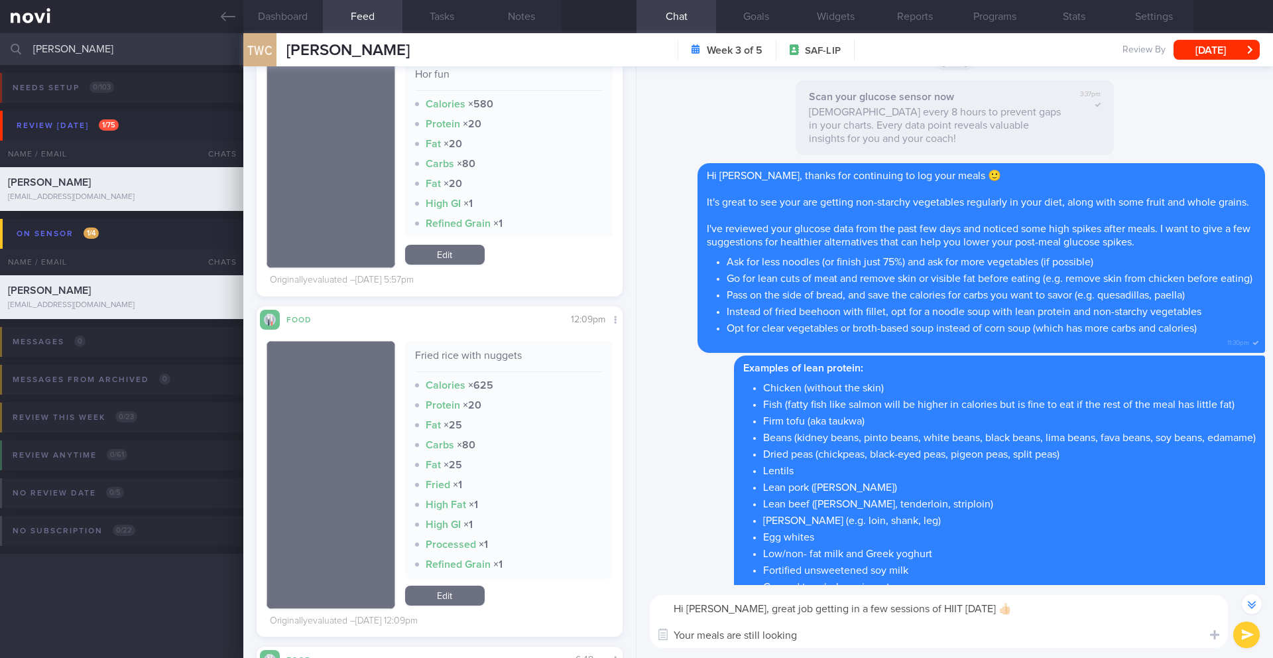
scroll to position [-1066, 0]
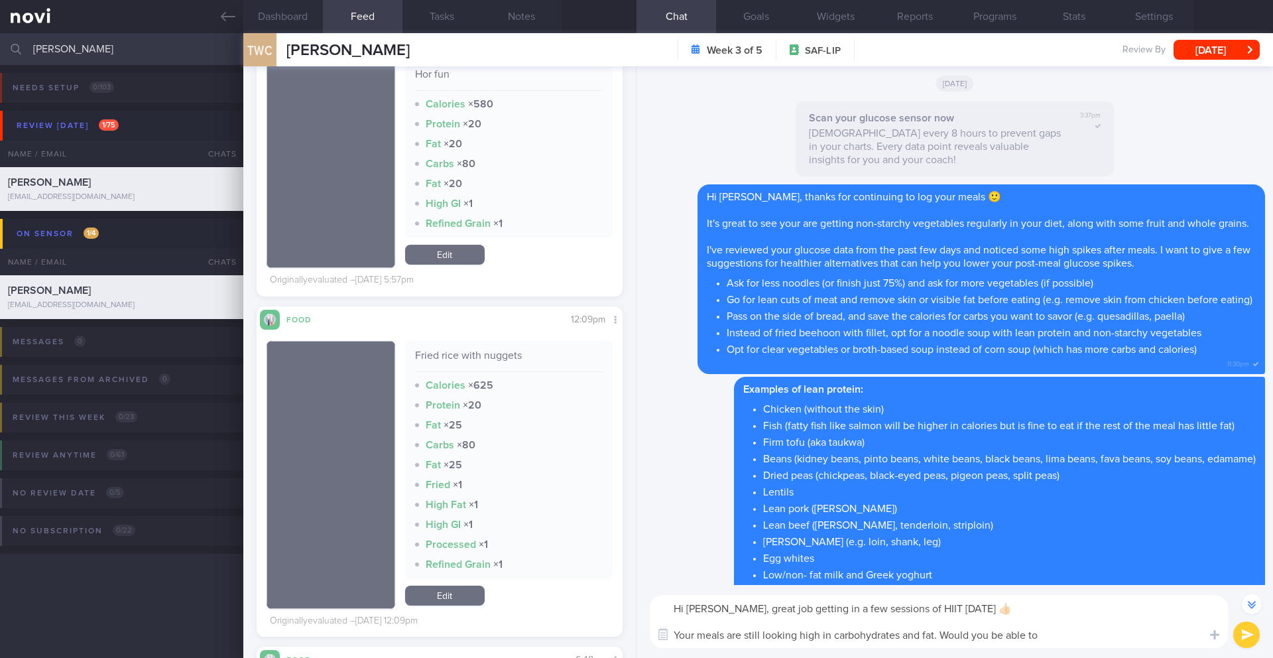
drag, startPoint x: 945, startPoint y: 636, endPoint x: 1061, endPoint y: 637, distance: 116.1
click at [1061, 637] on textarea "Hi [PERSON_NAME], great job getting in a few sessions of HIIT [DATE] 👍🏻 Your me…" at bounding box center [939, 621] width 578 height 53
drag, startPoint x: 1058, startPoint y: 637, endPoint x: 941, endPoint y: 636, distance: 117.4
click at [941, 636] on textarea "Hi [PERSON_NAME], great job getting in a few sessions of HIIT [DATE] 👍🏻 Your me…" at bounding box center [939, 621] width 578 height 53
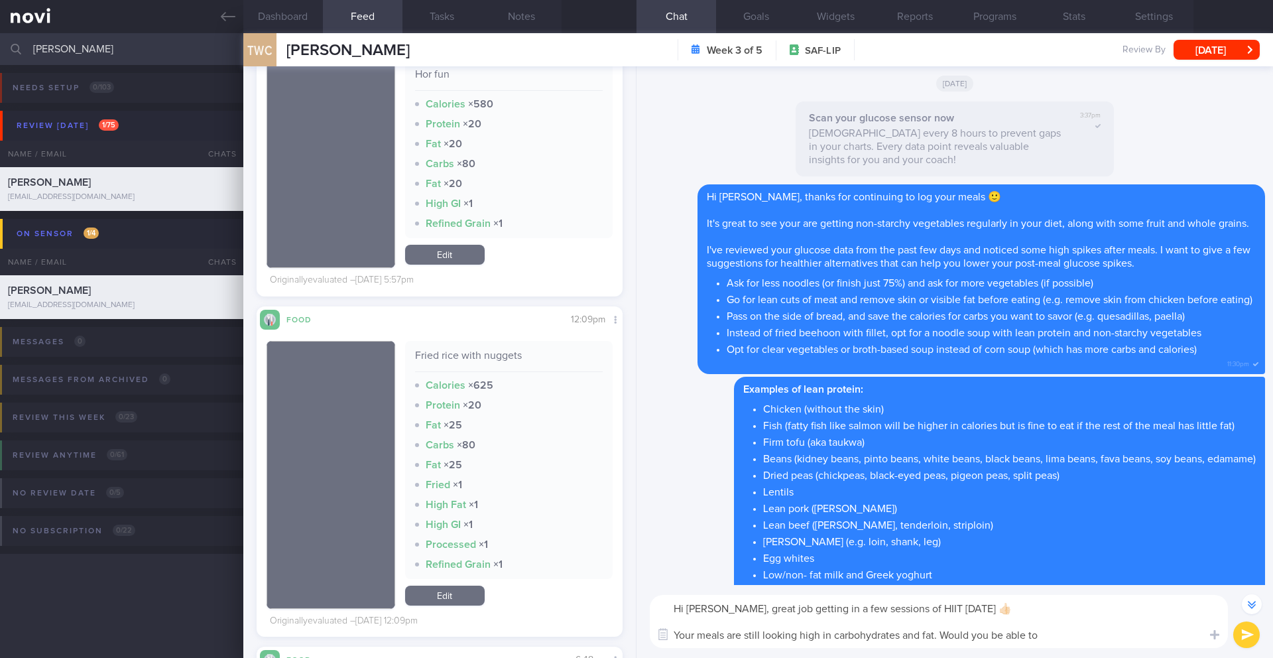
click at [1022, 635] on textarea "Hi [PERSON_NAME], great job getting in a few sessions of HIIT [DATE] 👍🏻 Your me…" at bounding box center [939, 621] width 578 height 53
click at [1058, 635] on textarea "Hi [PERSON_NAME], great job getting in a few sessions of HIIT [DATE] 👍🏻 Your me…" at bounding box center [939, 621] width 578 height 53
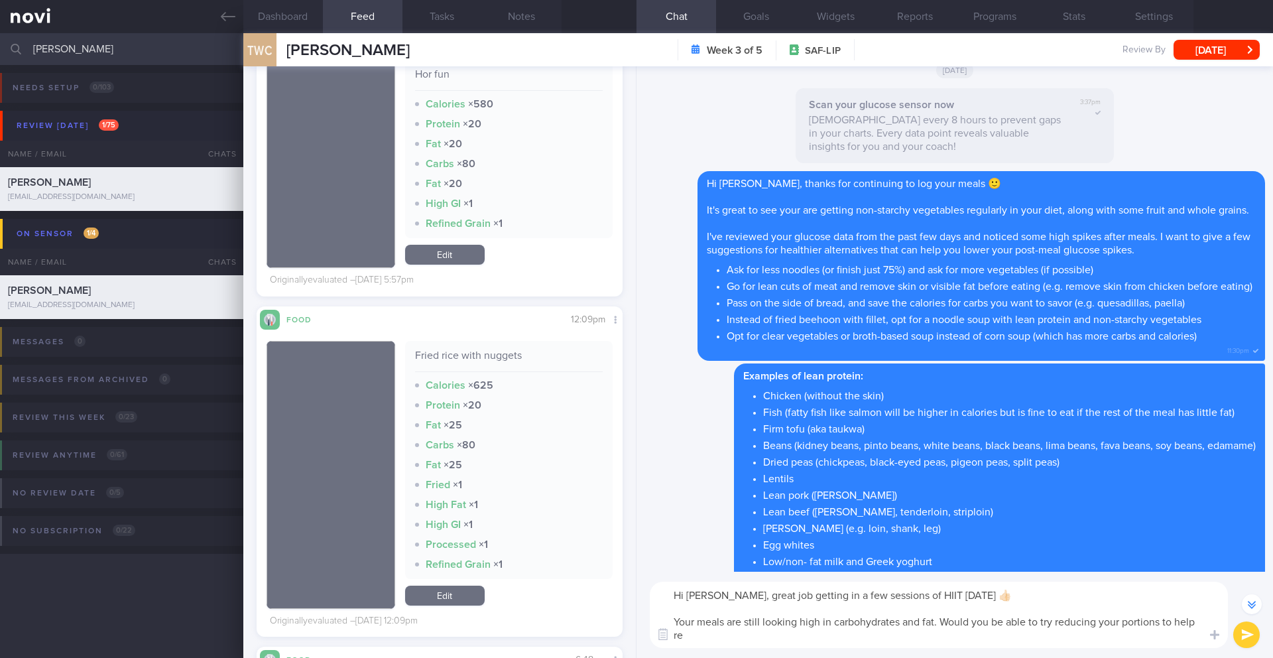
scroll to position [-1080, 0]
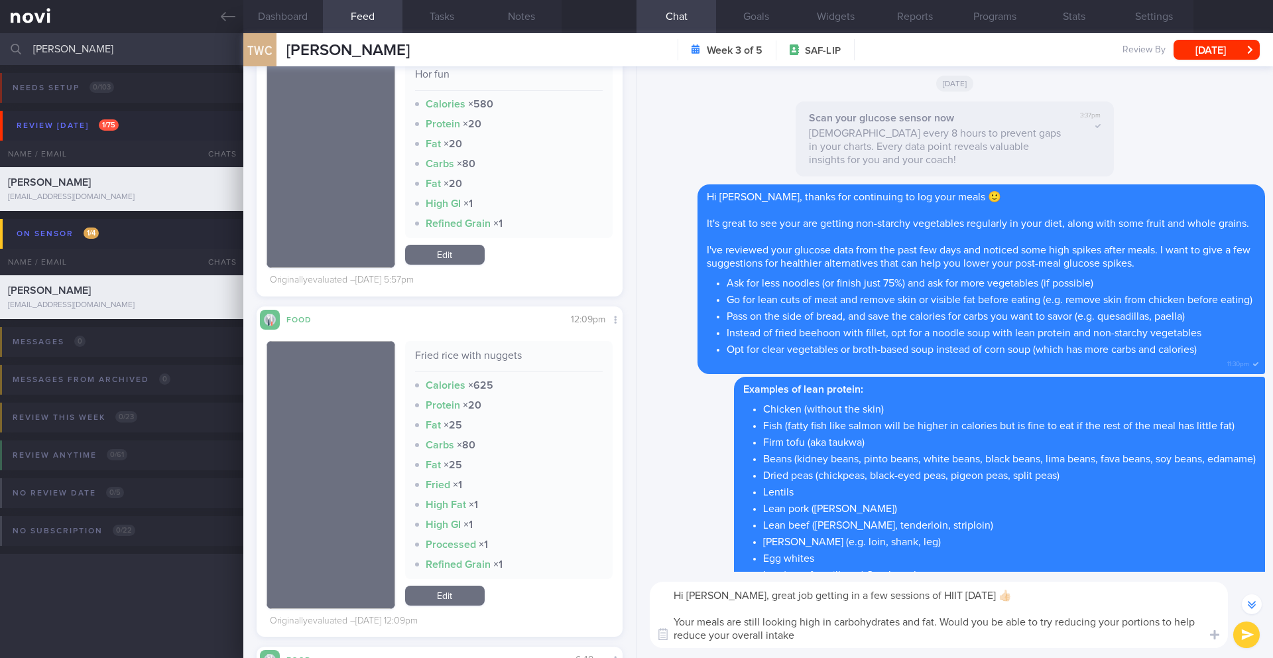
click at [1171, 620] on textarea "Hi [PERSON_NAME], great job getting in a few sessions of HIIT [DATE] 👍🏻 Your me…" at bounding box center [939, 615] width 578 height 66
click at [1165, 621] on textarea "Hi [PERSON_NAME], great job getting in a few sessions of HIIT [DATE] 👍🏻 Your me…" at bounding box center [939, 615] width 578 height 66
click at [1058, 642] on textarea "Hi [PERSON_NAME], great job getting in a few sessions of HIIT [DATE] 👍🏻 Your me…" at bounding box center [939, 615] width 578 height 66
drag, startPoint x: 991, startPoint y: 623, endPoint x: 940, endPoint y: 623, distance: 50.4
click at [940, 623] on textarea "Hi [PERSON_NAME], great job getting in a few sessions of HIIT [DATE] 👍🏻 Your me…" at bounding box center [939, 615] width 578 height 66
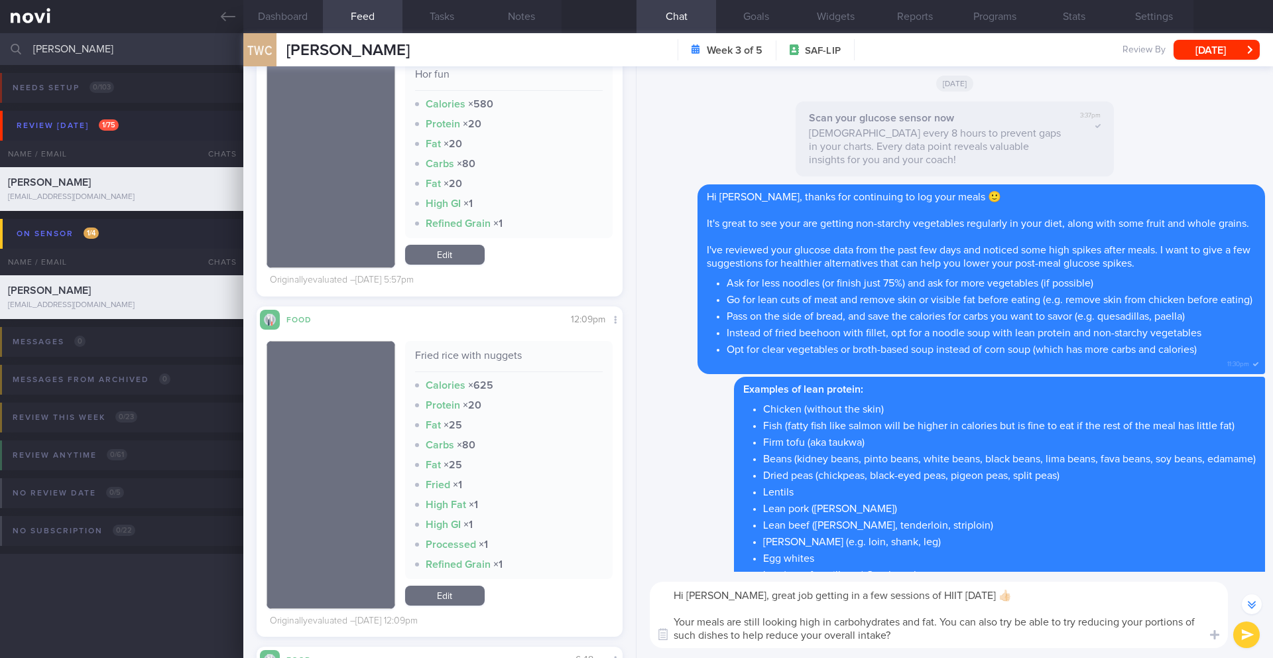
drag, startPoint x: 1065, startPoint y: 623, endPoint x: 1008, endPoint y: 617, distance: 57.3
click at [1008, 617] on textarea "Hi [PERSON_NAME], great job getting in a few sessions of HIIT [DATE] 👍🏻 Your me…" at bounding box center [939, 615] width 578 height 66
drag, startPoint x: 1136, startPoint y: 623, endPoint x: 1163, endPoint y: 625, distance: 26.6
click at [1163, 625] on textarea "Hi [PERSON_NAME], great job getting in a few sessions of HIIT [DATE] 👍🏻 Your me…" at bounding box center [939, 615] width 578 height 66
click at [1167, 625] on textarea "Hi [PERSON_NAME], great job getting in a few sessions of HIIT [DATE] 👍🏻 Your me…" at bounding box center [939, 615] width 578 height 66
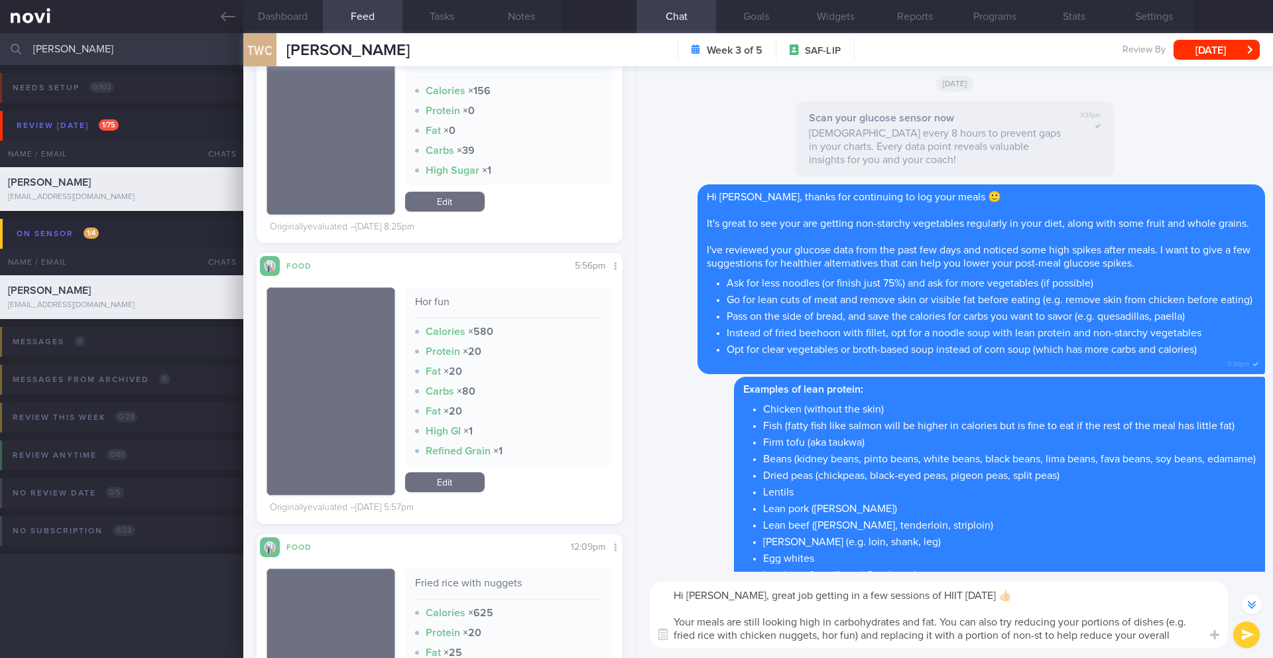
scroll to position [-1093, 0]
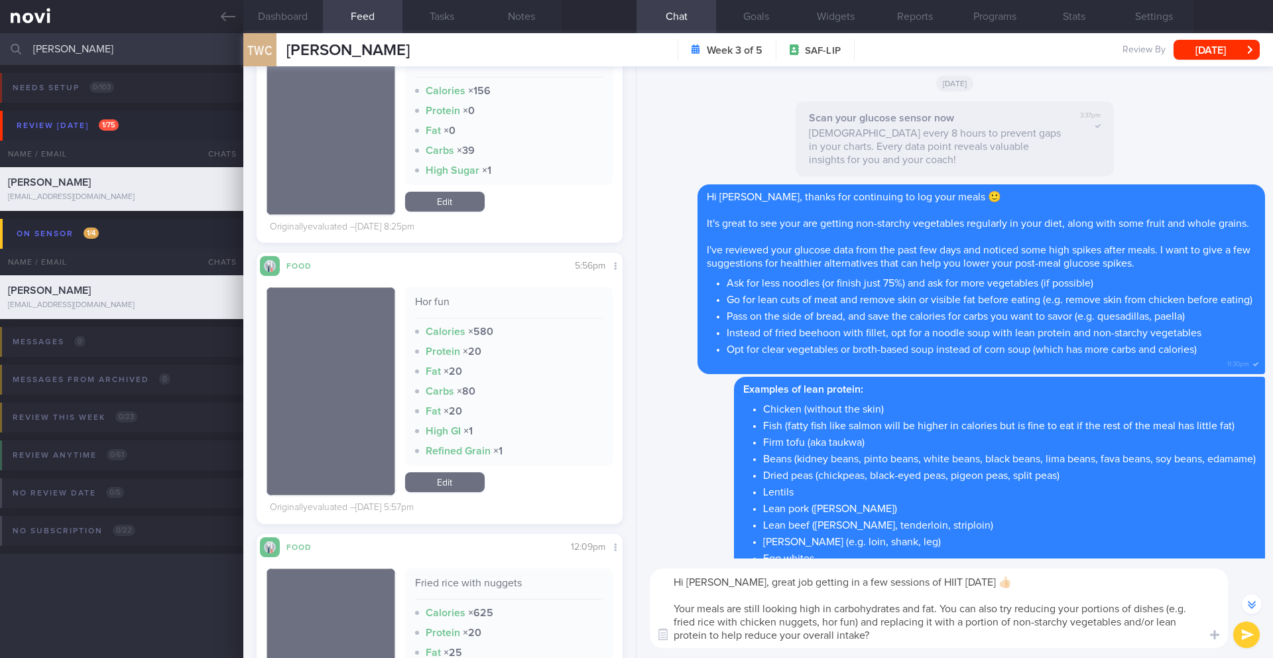
drag, startPoint x: 800, startPoint y: 637, endPoint x: 912, endPoint y: 636, distance: 111.4
click at [912, 636] on textarea "Hi [PERSON_NAME], great job getting in a few sessions of HIIT [DATE] 👍🏻 Your me…" at bounding box center [939, 608] width 578 height 80
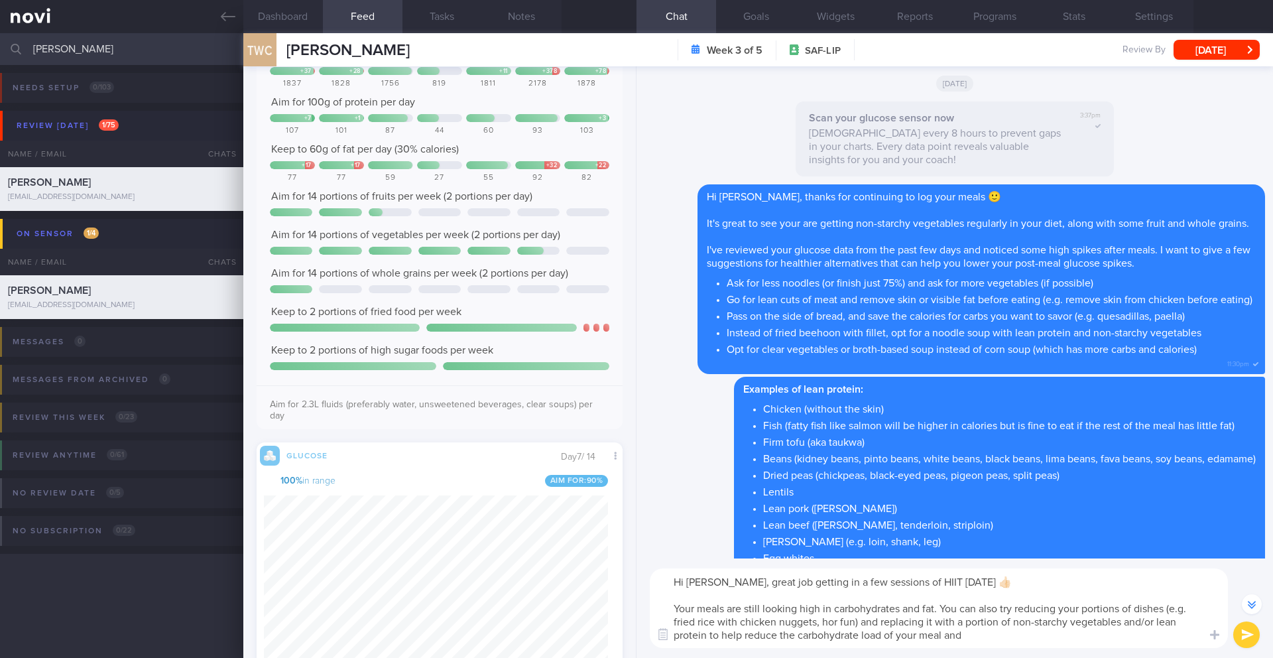
scroll to position [1144, 0]
drag, startPoint x: 983, startPoint y: 639, endPoint x: 950, endPoint y: 639, distance: 33.2
click at [951, 642] on textarea "Hi [PERSON_NAME], great job getting in a few sessions of HIIT [DATE] 👍🏻 Your me…" at bounding box center [939, 608] width 578 height 80
drag, startPoint x: 947, startPoint y: 639, endPoint x: 983, endPoint y: 637, distance: 35.9
click at [982, 639] on textarea "Hi [PERSON_NAME], great job getting in a few sessions of HIIT [DATE] 👍🏻 Your me…" at bounding box center [939, 608] width 578 height 80
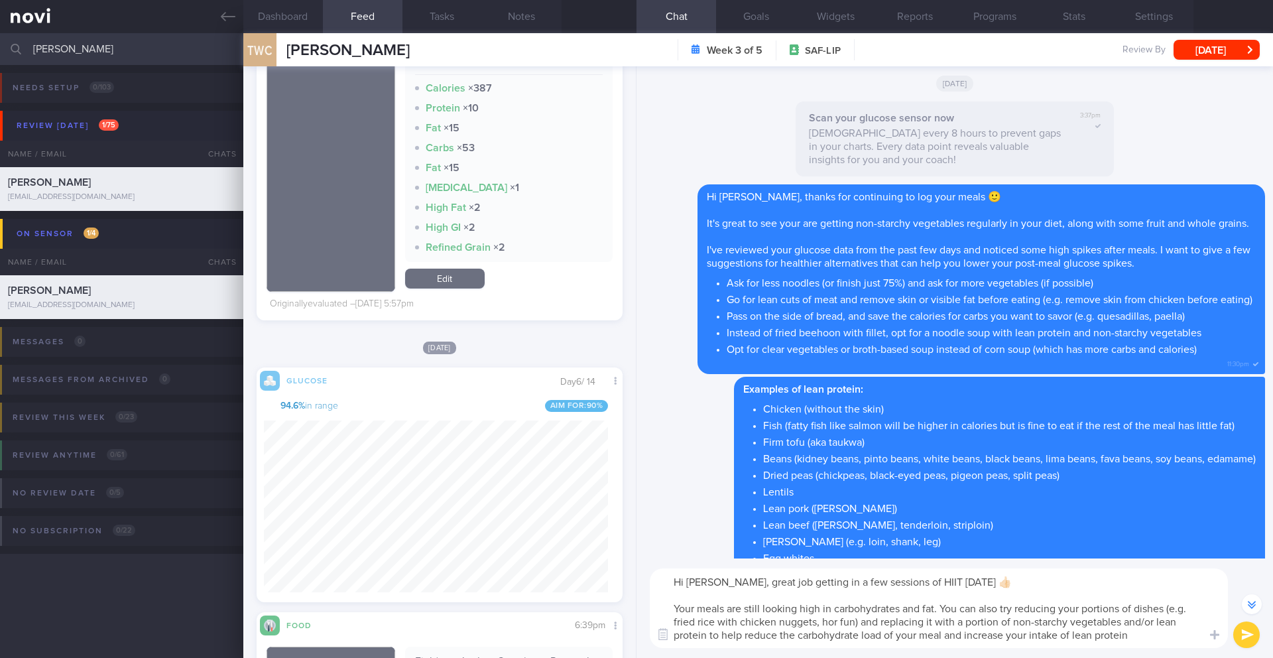
scroll to position [3160, 0]
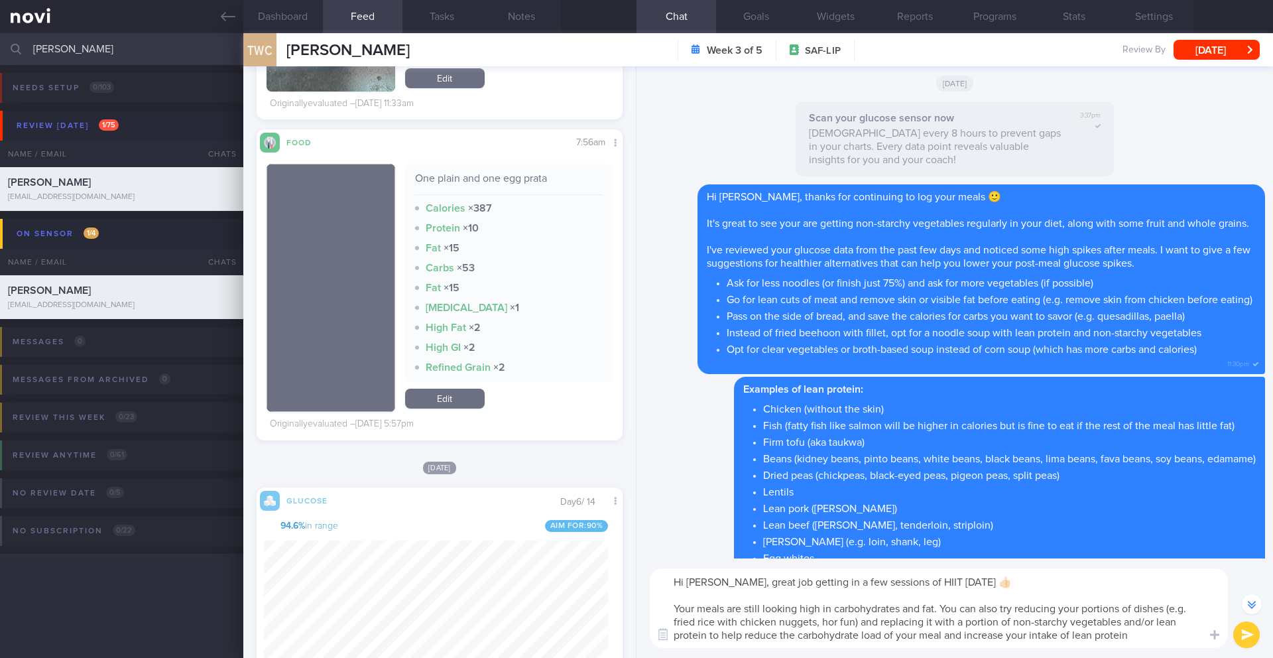
click at [855, 624] on textarea "Hi [PERSON_NAME], great job getting in a few sessions of HIIT [DATE] 👍🏻 Your me…" at bounding box center [939, 608] width 578 height 80
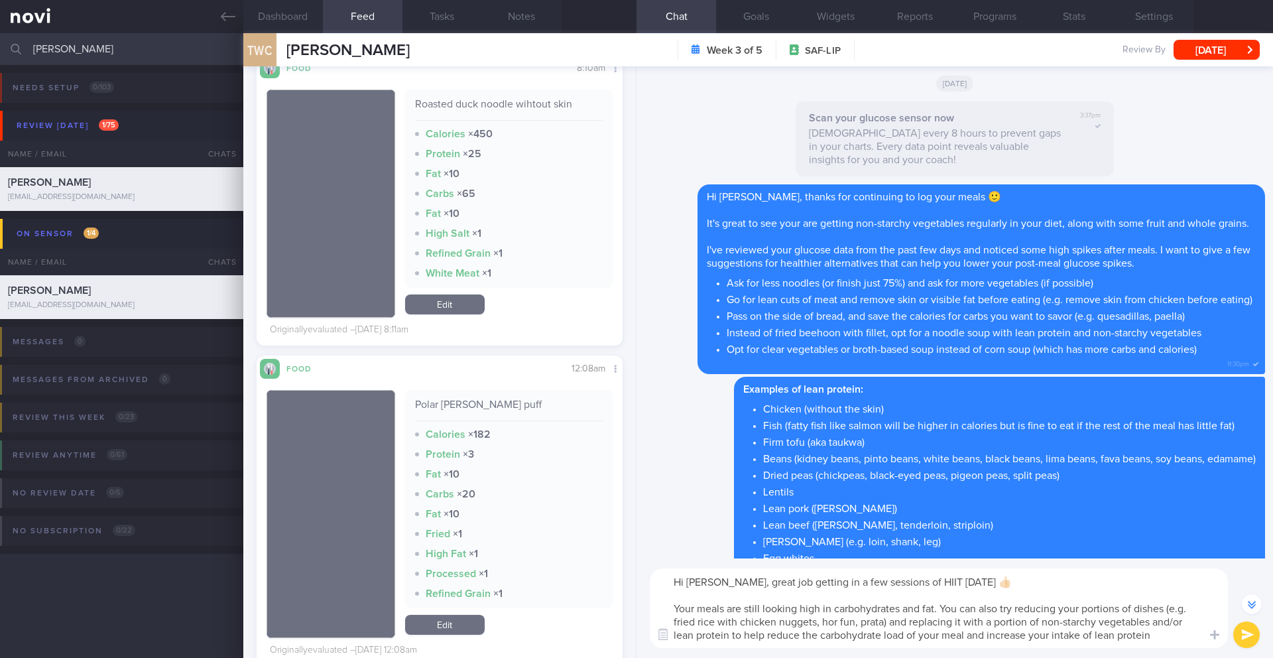
scroll to position [5545, 0]
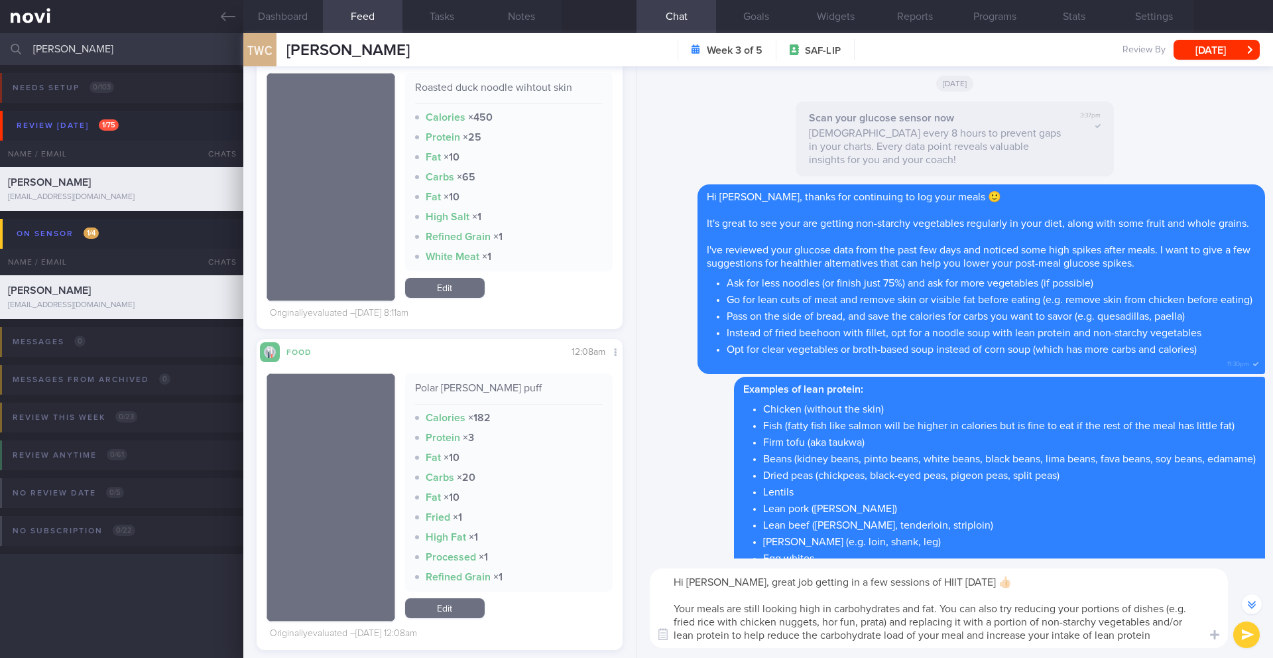
drag, startPoint x: 1167, startPoint y: 611, endPoint x: 1149, endPoint y: 610, distance: 18.6
click at [1149, 610] on textarea "Hi [PERSON_NAME], great job getting in a few sessions of HIIT [DATE] 👍🏻 Your me…" at bounding box center [939, 608] width 578 height 80
drag, startPoint x: 666, startPoint y: 605, endPoint x: 1170, endPoint y: 640, distance: 505.2
click at [1170, 640] on textarea "Hi [PERSON_NAME], great job getting in a few sessions of HIIT [DATE] 👍🏻 Your me…" at bounding box center [939, 608] width 578 height 80
paste textarea "still look a little high in carbohydrates and fat. To help balance this, try th…"
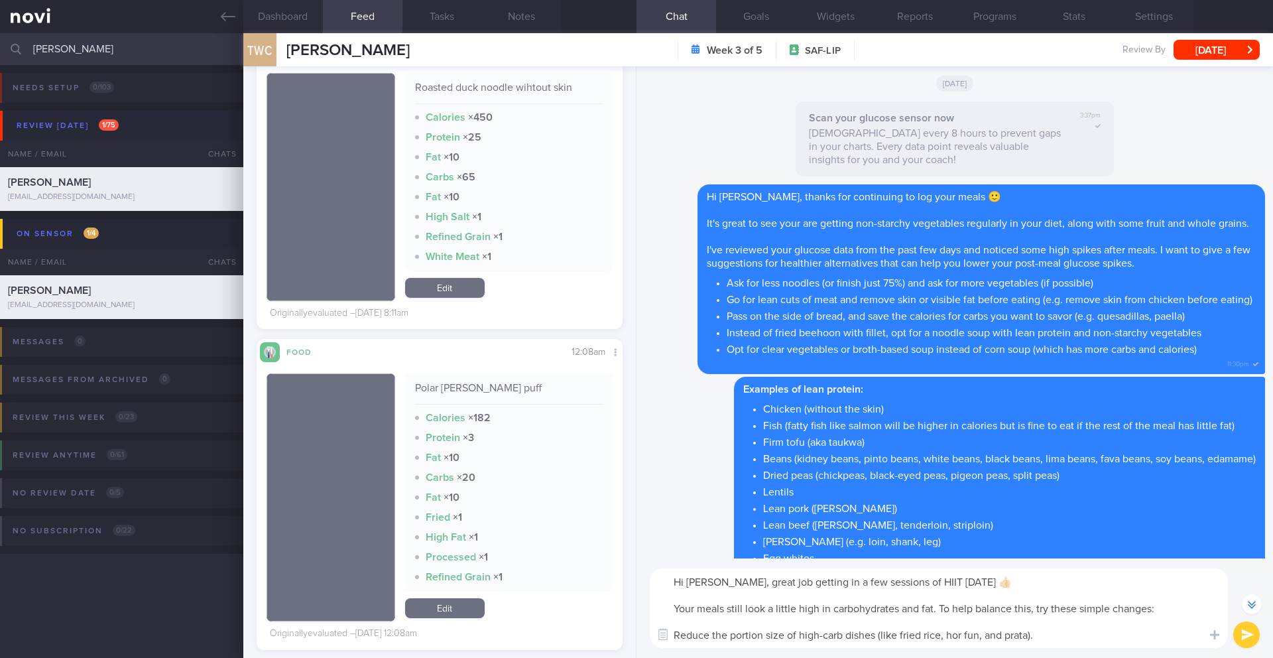
scroll to position [-1146, 0]
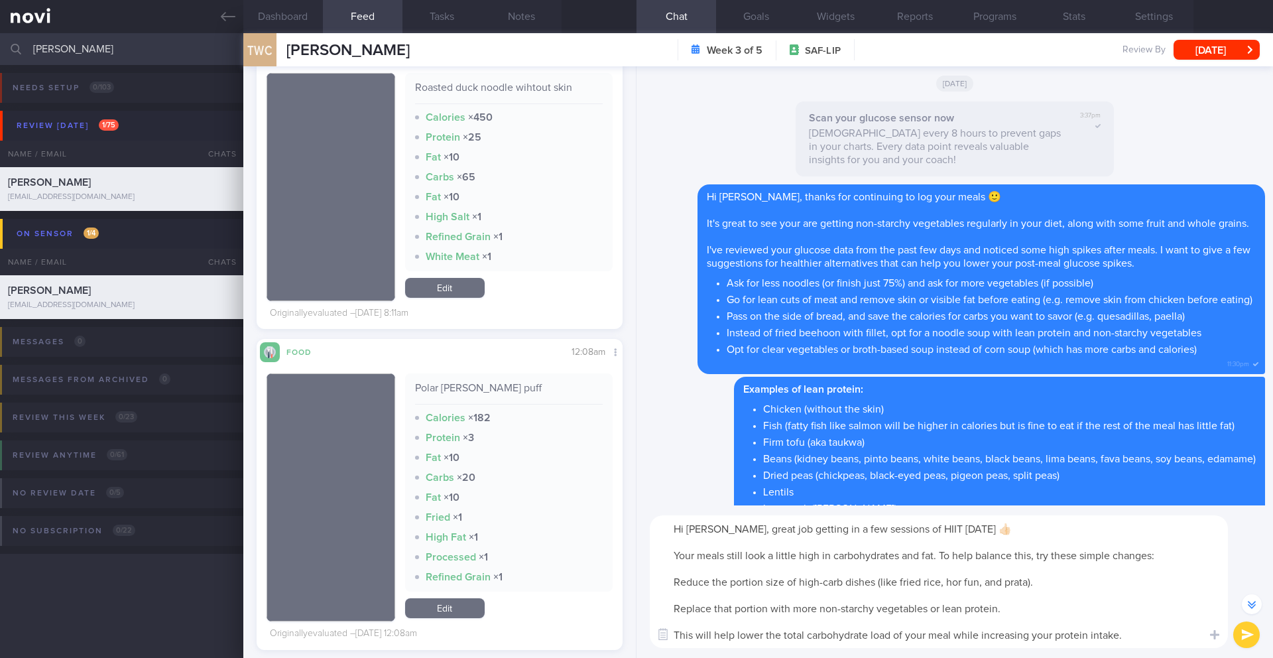
click at [673, 581] on textarea "Hi [PERSON_NAME], great job getting in a few sessions of HIIT [DATE] 👍🏻 Your me…" at bounding box center [939, 581] width 578 height 133
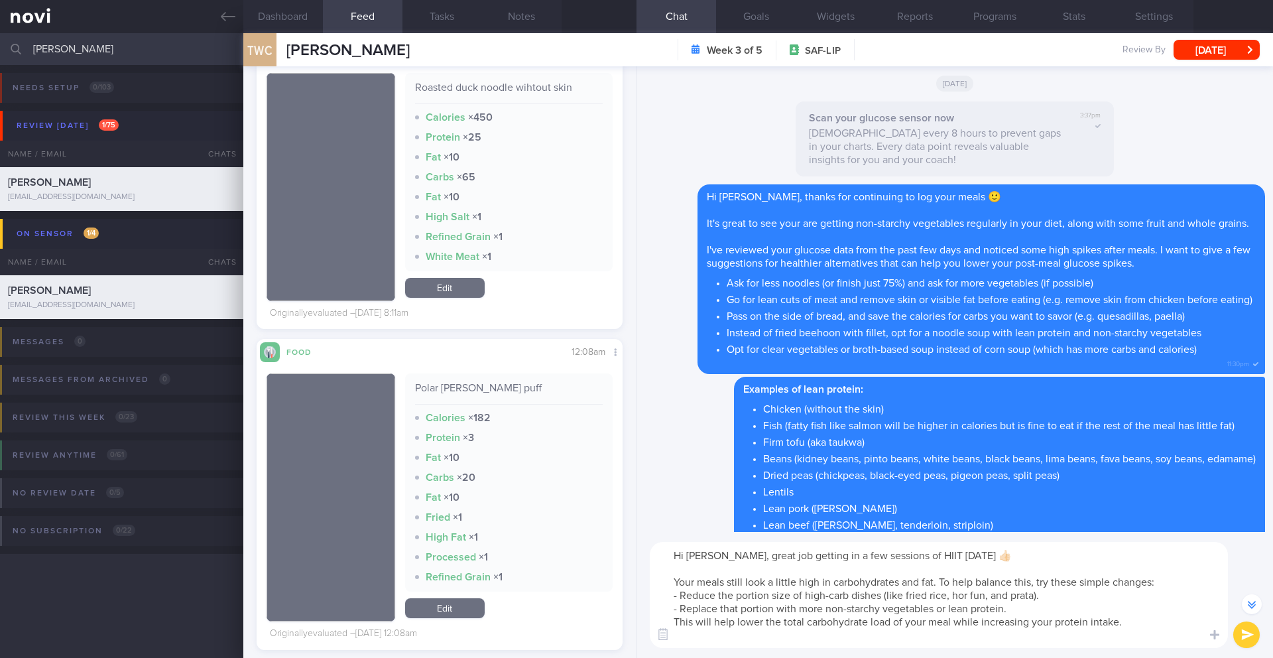
scroll to position [-1106, 0]
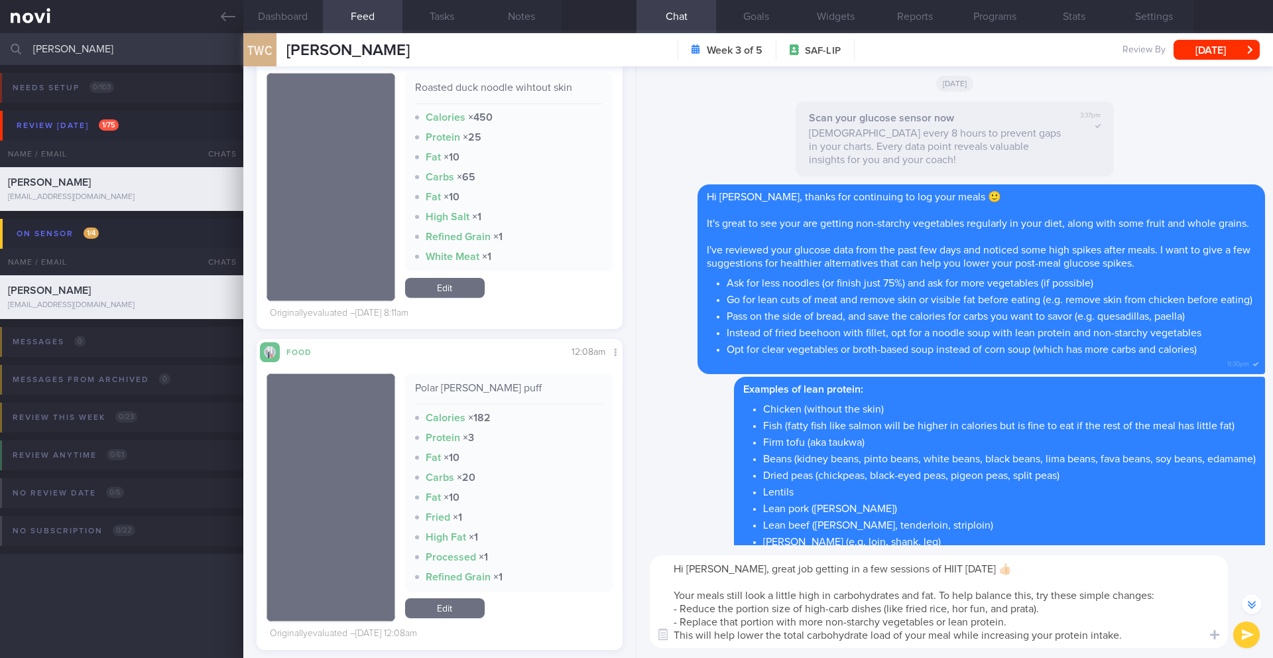
drag, startPoint x: 1080, startPoint y: 596, endPoint x: 1115, endPoint y: 596, distance: 34.5
click at [1115, 596] on textarea "Hi [PERSON_NAME], great job getting in a few sessions of HIIT [DATE] 👍🏻 Your me…" at bounding box center [939, 601] width 578 height 93
type textarea "Hi [PERSON_NAME], great job getting in a few sessions of HIIT [DATE] 👍🏻 Your me…"
click at [1235, 638] on button "submit" at bounding box center [1246, 634] width 27 height 27
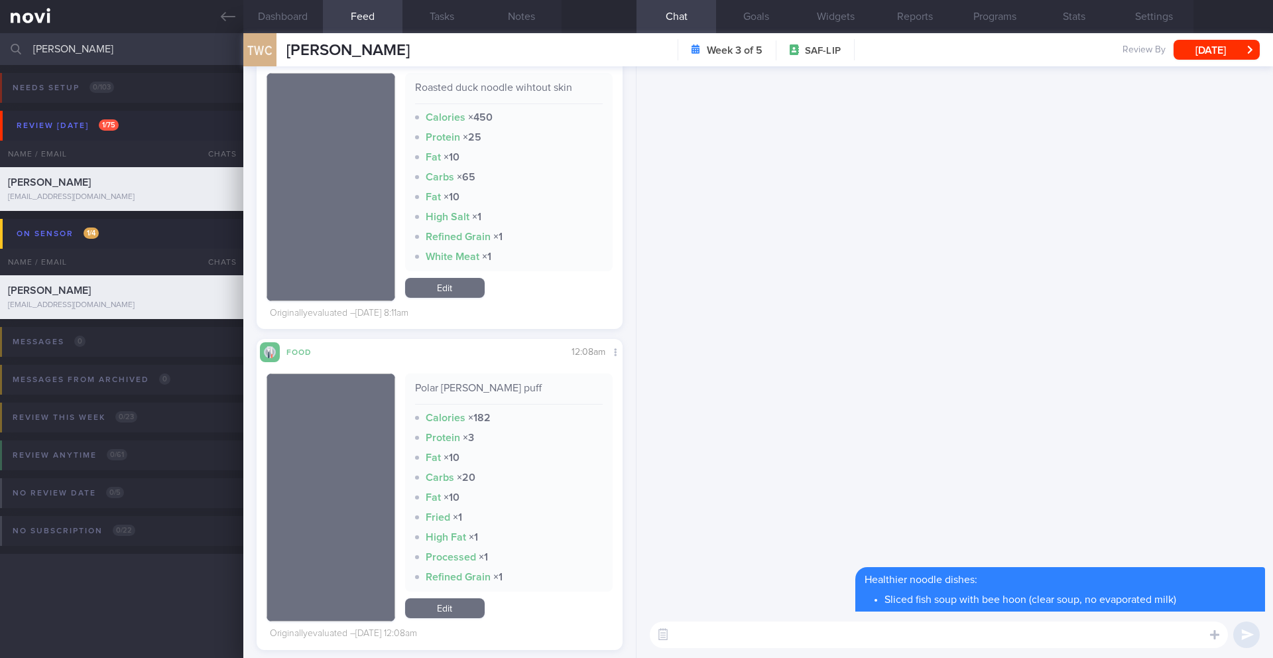
scroll to position [0, 0]
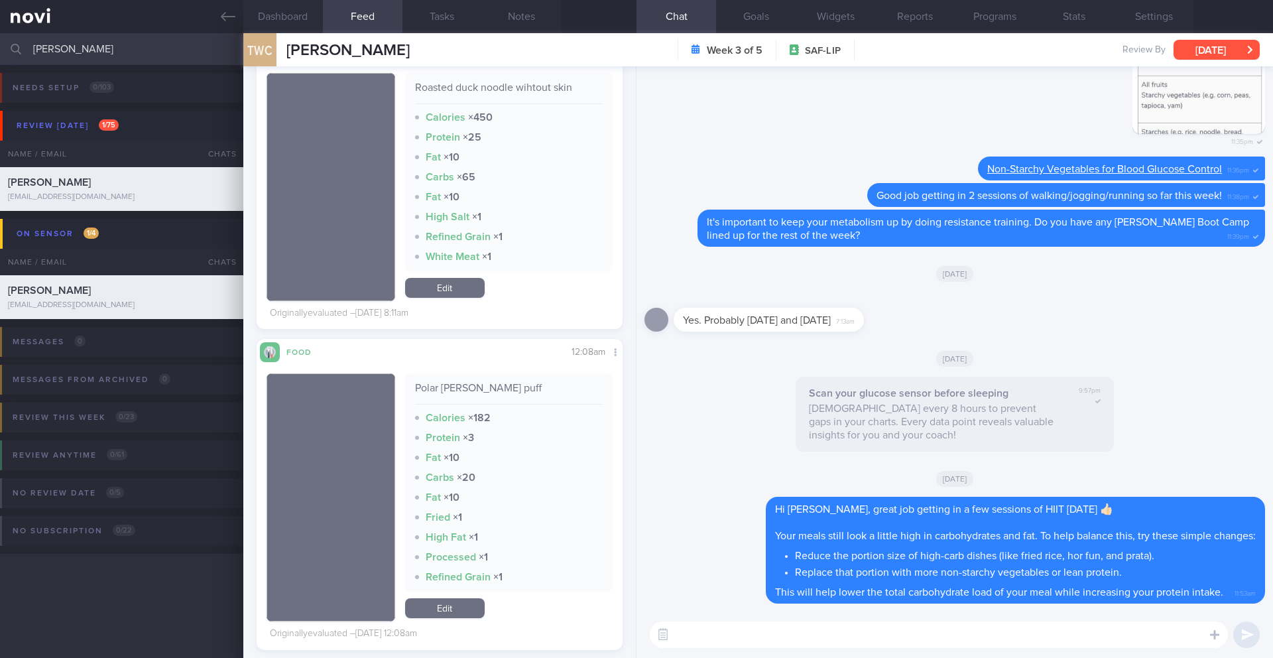
click at [1202, 50] on button "[DATE]" at bounding box center [1217, 50] width 86 height 20
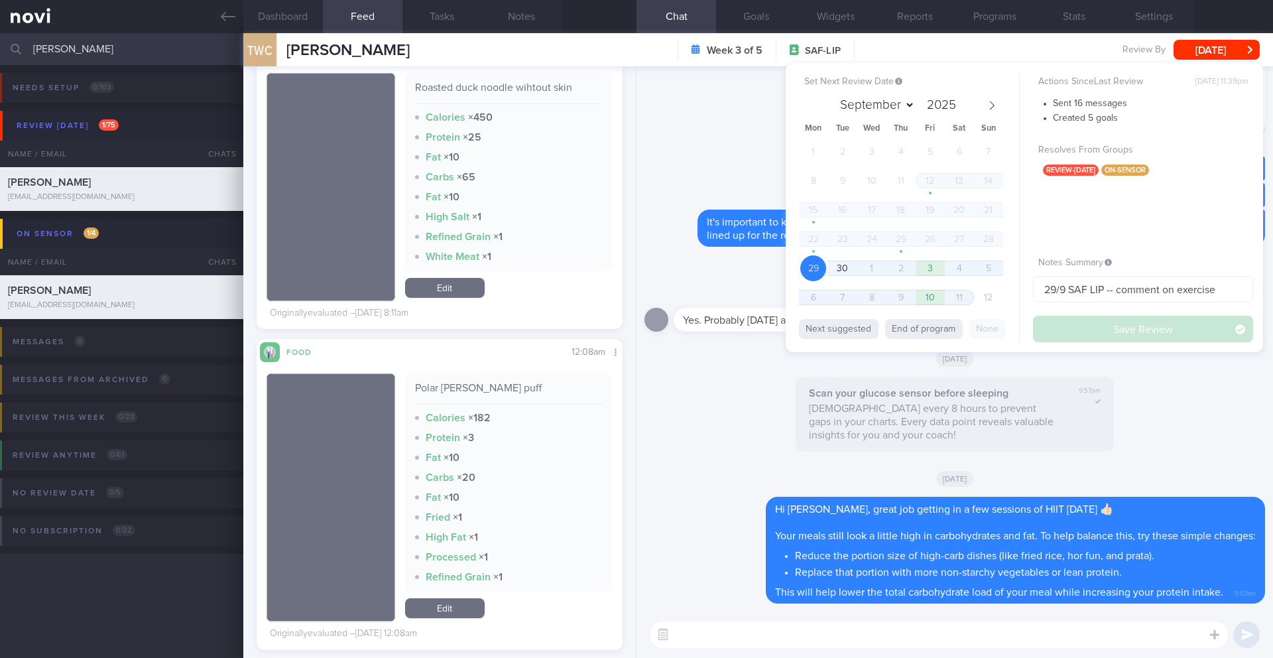
click at [734, 426] on div "Scan your glucose sensor before sleeping Scan every 8 hours to prevent gaps in …" at bounding box center [955, 418] width 621 height 83
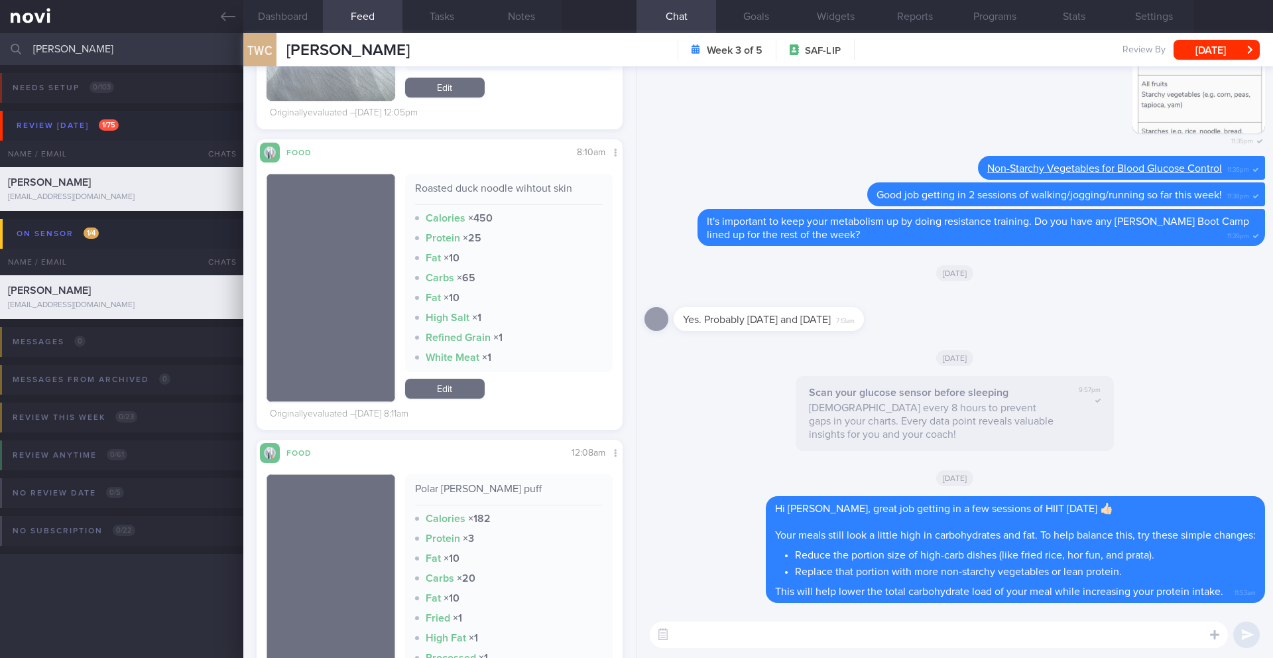
scroll to position [5441, 0]
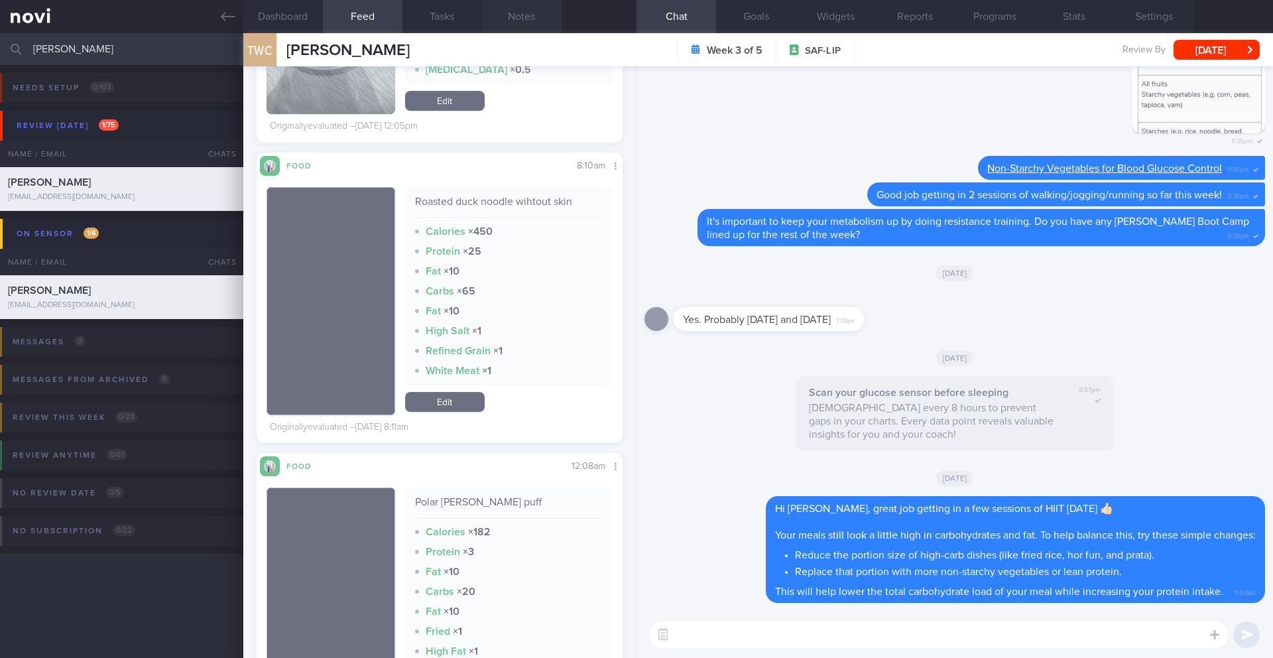
click at [513, 29] on button "Notes" at bounding box center [522, 16] width 80 height 33
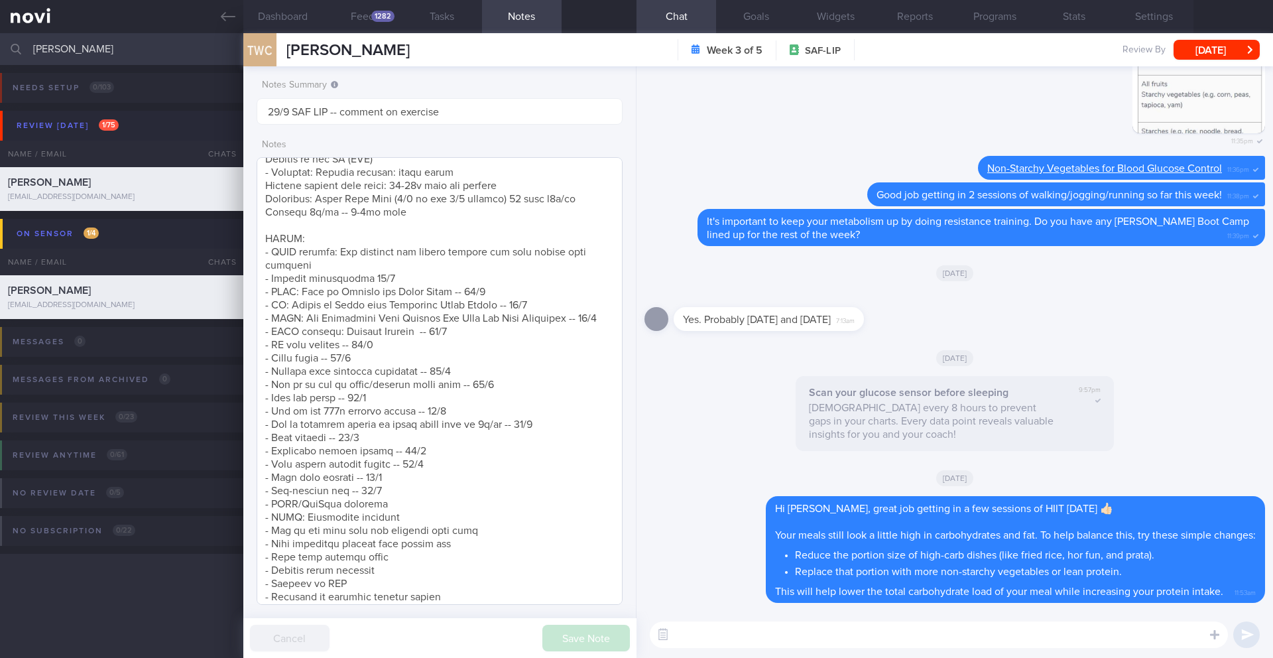
scroll to position [265, 0]
click at [414, 506] on textarea at bounding box center [440, 381] width 366 height 448
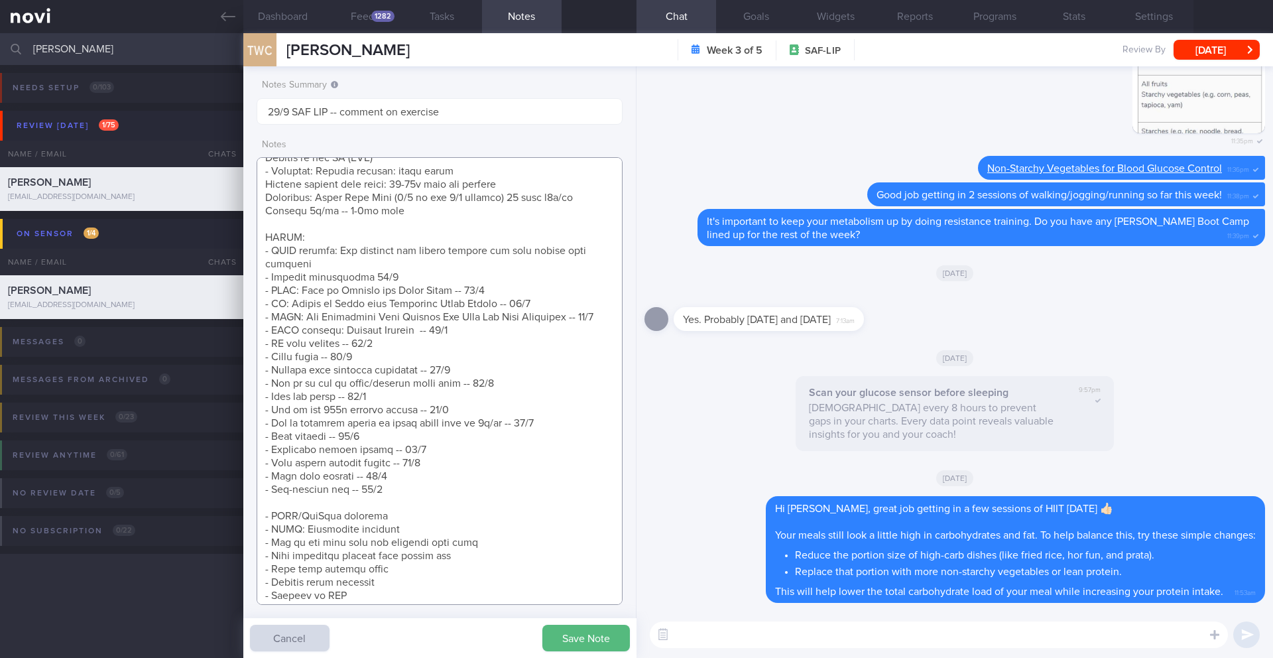
scroll to position [469, 0]
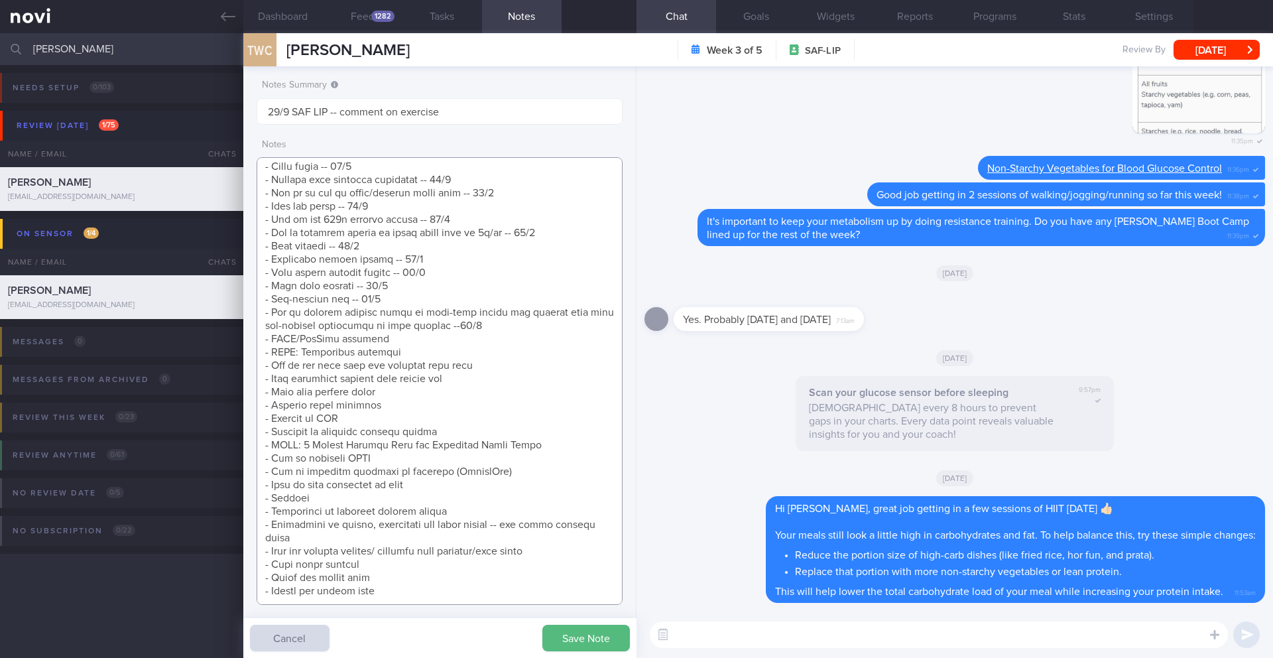
type textarea "SUPPORT NEEDED: CHALLENGE: Wt Targets: [DEMOGRAPHIC_DATA] Chinese [DEMOGRAPHIC_…"
click at [569, 645] on button "Save Note" at bounding box center [586, 638] width 88 height 27
click at [758, 629] on textarea at bounding box center [939, 634] width 578 height 27
paste textarea "- Non-starchy vegetables: lettuce, bok choy, carrots, broccoli, spinach, carrot…"
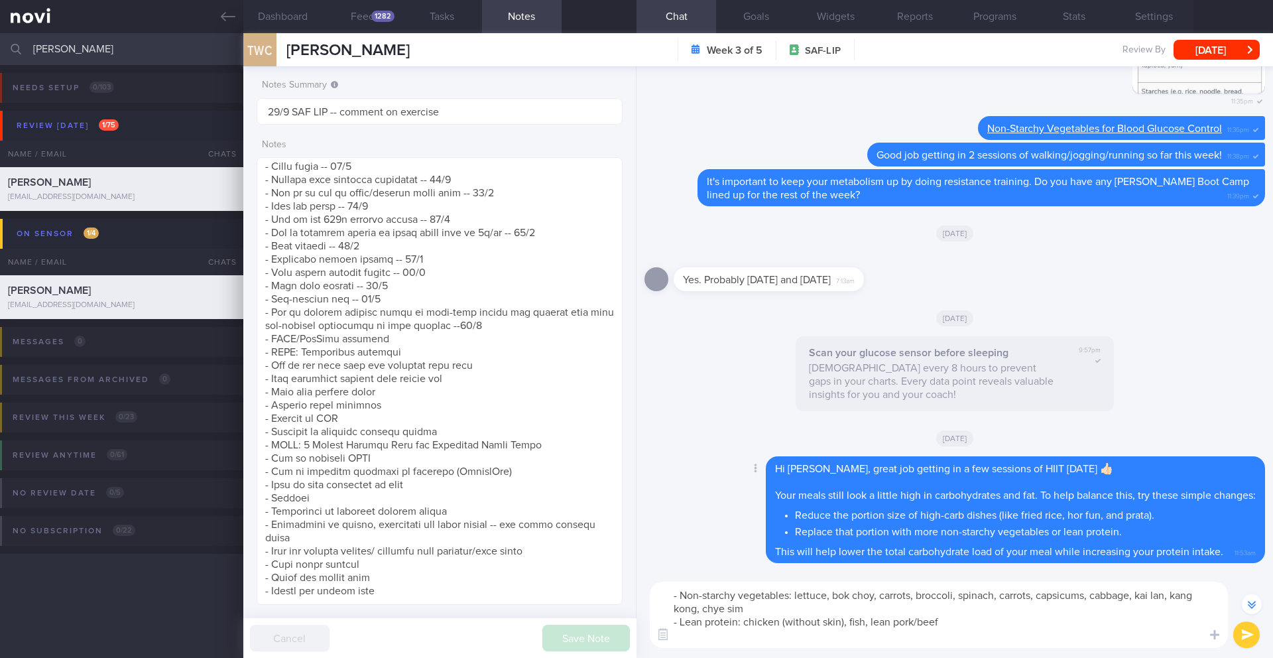
scroll to position [-39, 0]
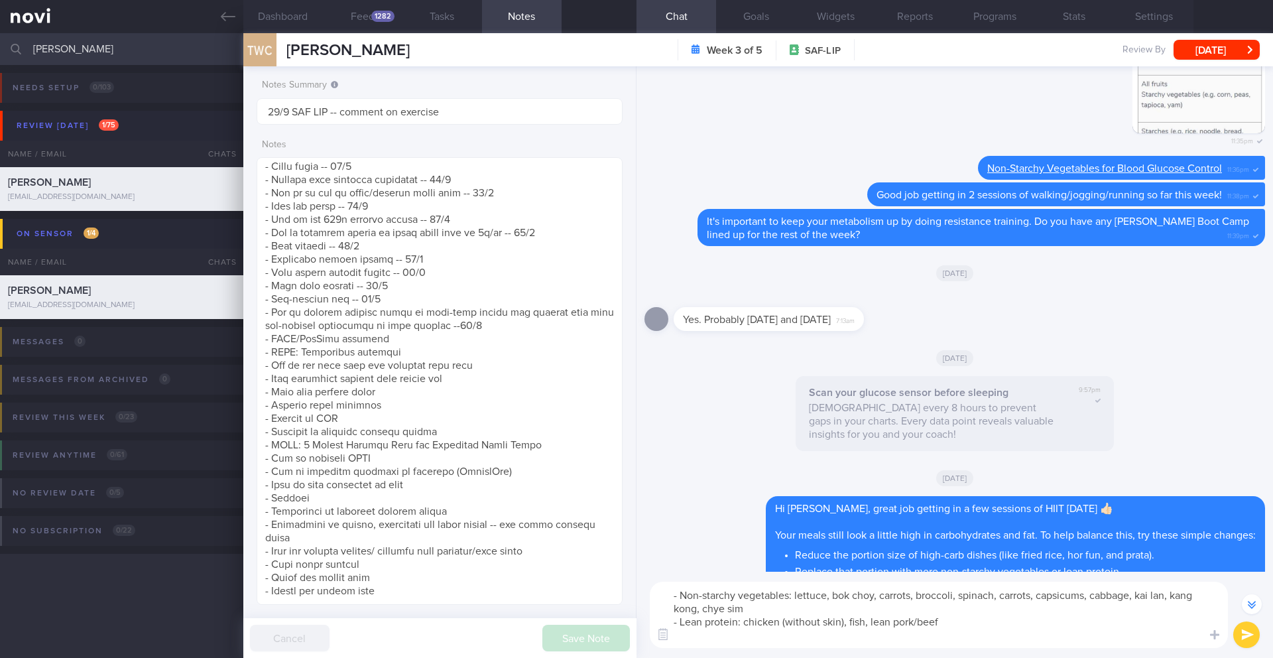
click at [683, 597] on textarea "- Non-starchy vegetables: lettuce, bok choy, carrots, broccoli, spinach, carrot…" at bounding box center [939, 615] width 578 height 66
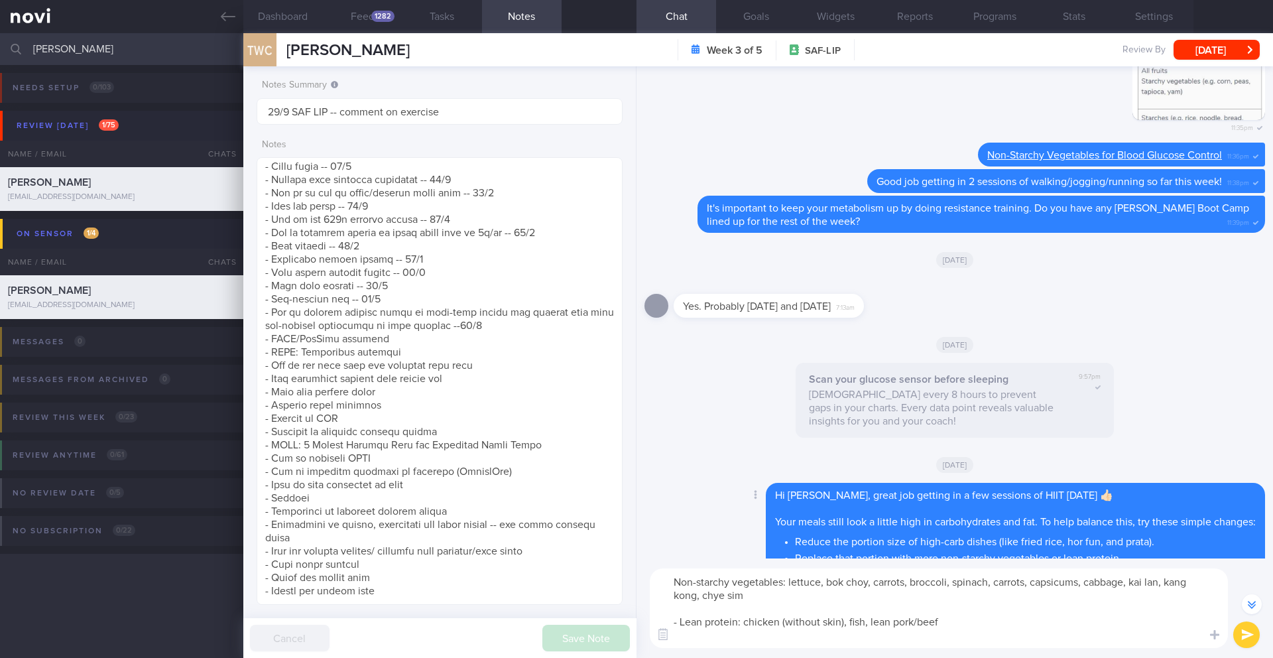
scroll to position [-52, 0]
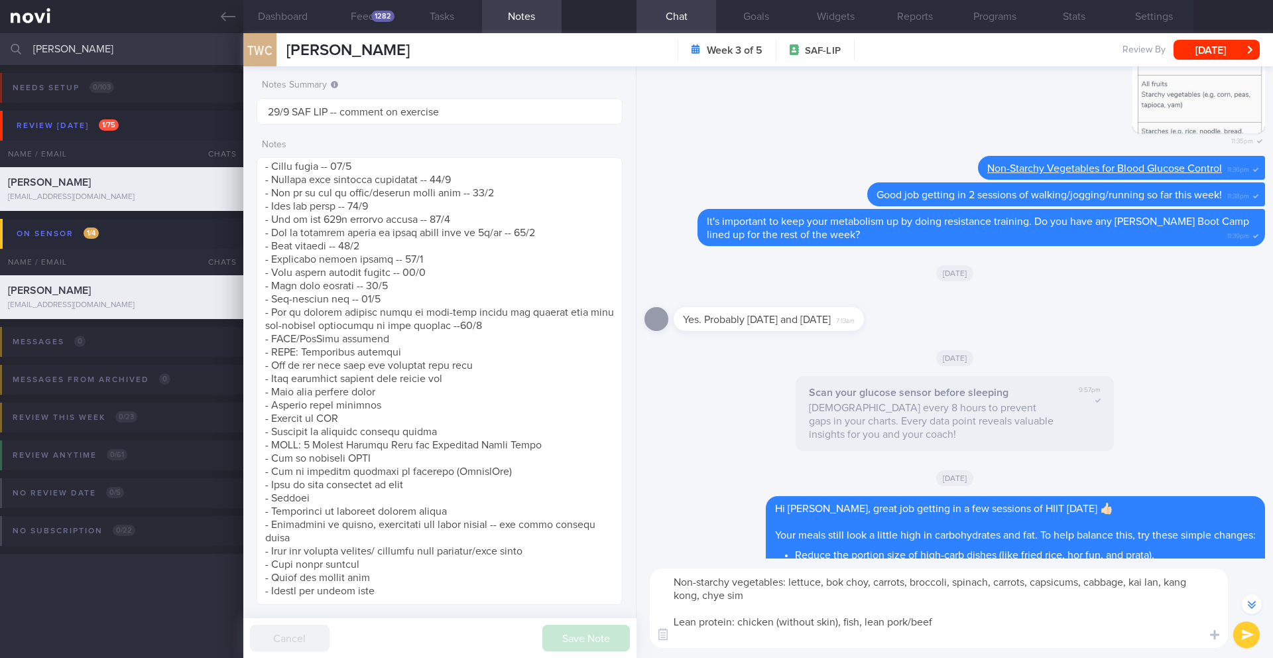
type textarea "Non-starchy vegetables: lettuce, bok choy, carrots, broccoli, spinach, carrots,…"
click at [1247, 637] on button "submit" at bounding box center [1246, 634] width 27 height 27
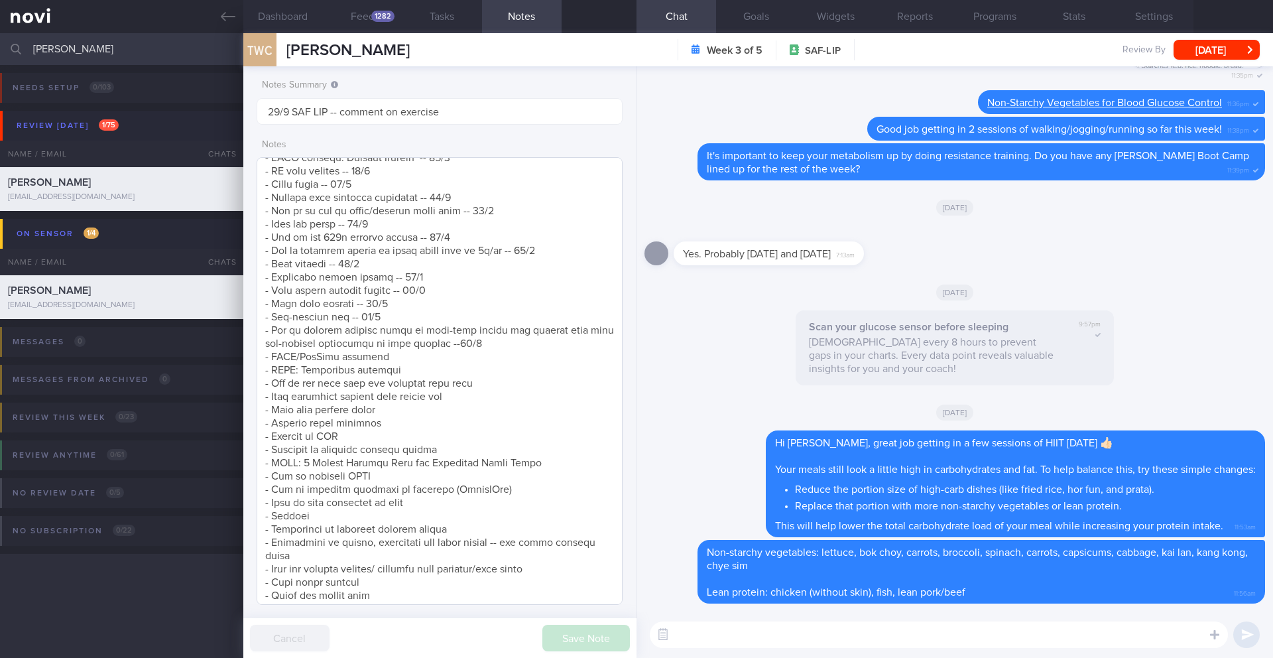
scroll to position [452, 0]
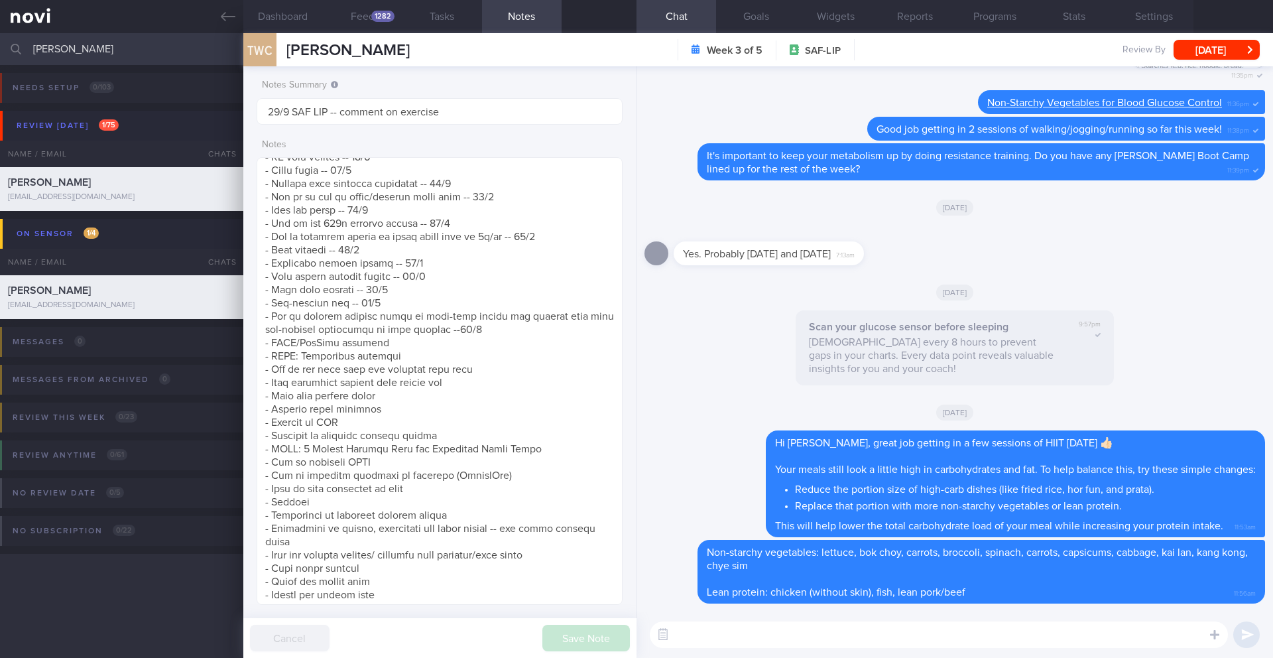
paste textarea "To help you make better choices when eating out, I want to share with you ways …"
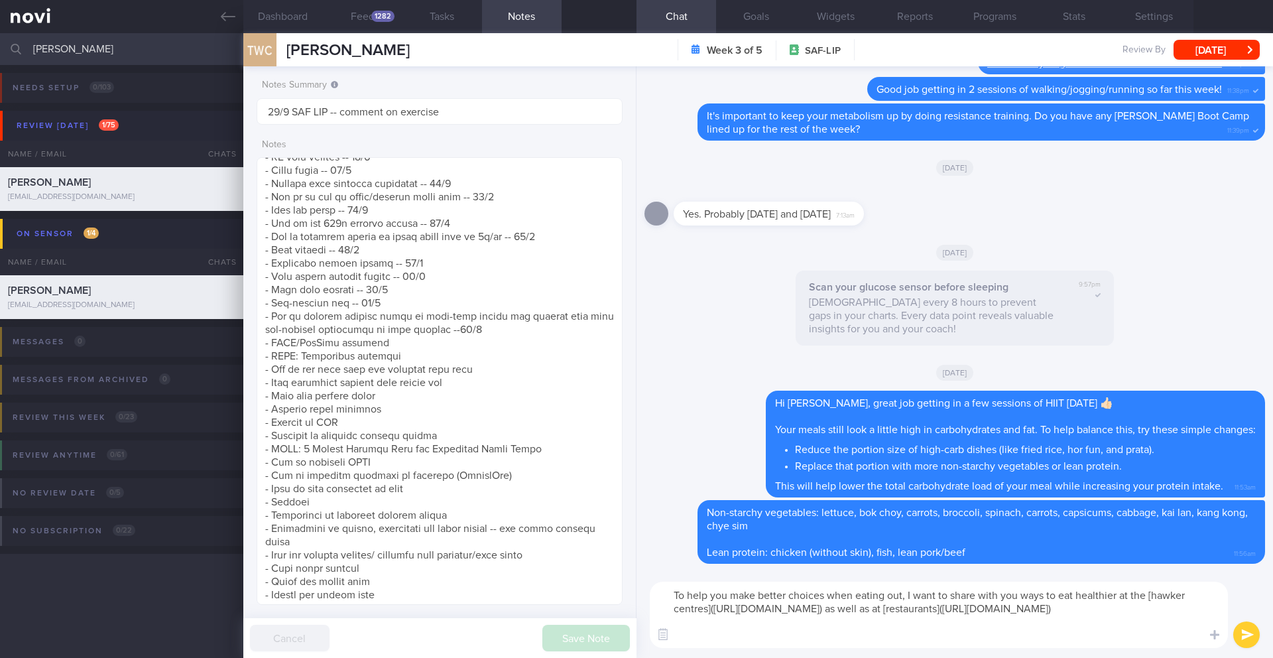
scroll to position [0, 0]
type textarea "To help you make better choices when eating out, I want to share with you ways …"
click at [1251, 630] on button "submit" at bounding box center [1246, 634] width 27 height 27
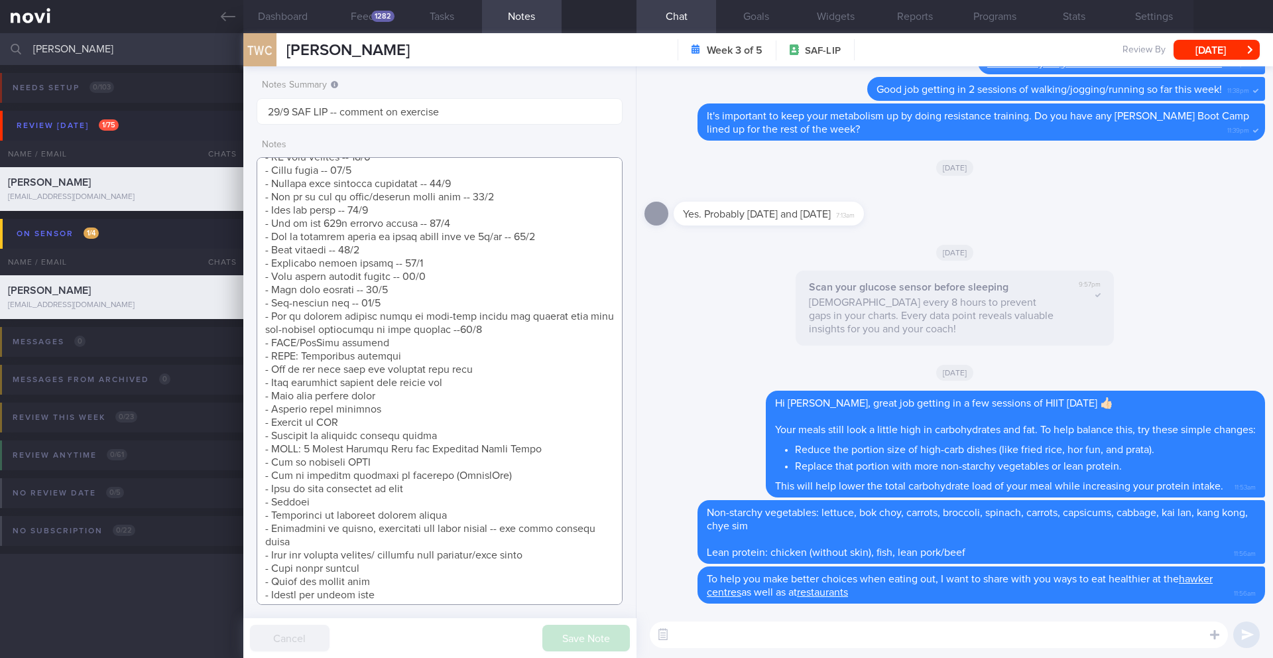
click at [499, 397] on textarea at bounding box center [440, 381] width 366 height 448
drag, startPoint x: 489, startPoint y: 395, endPoint x: 238, endPoint y: 401, distance: 250.7
click at [238, 401] on div "Patients New Users Coaches Tan [PERSON_NAME] Assigned patients Assigned patient…" at bounding box center [636, 345] width 1273 height 625
click at [499, 341] on textarea at bounding box center [440, 381] width 366 height 448
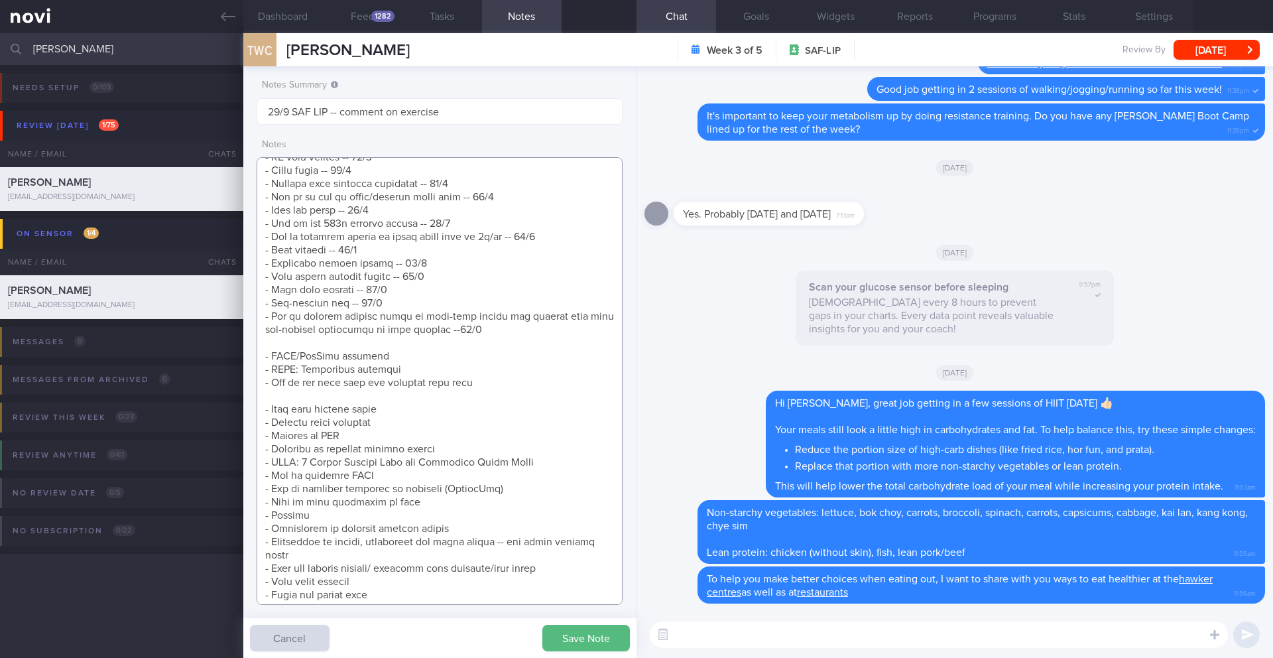
paste textarea "- Make healthier choices when eating out -- 30/9"
click at [405, 413] on textarea at bounding box center [440, 381] width 366 height 448
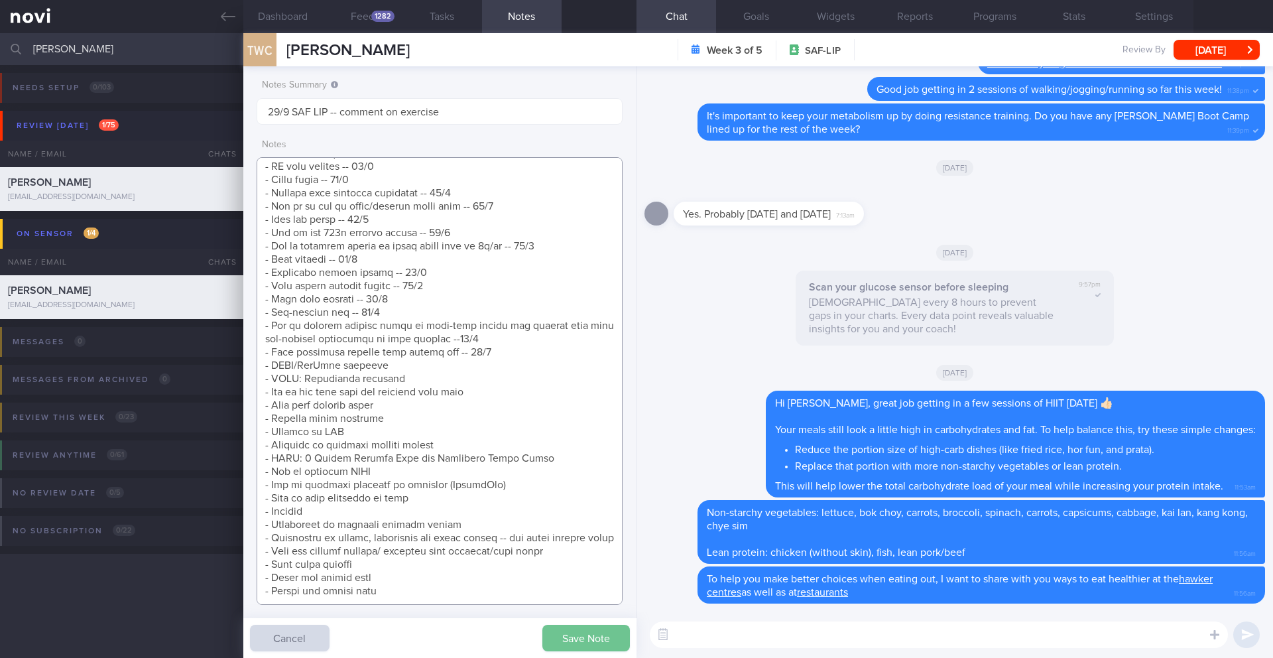
type textarea "SUPPORT NEEDED: CHALLENGE: Wt Targets: [DEMOGRAPHIC_DATA] Chinese [DEMOGRAPHIC_…"
click at [566, 629] on button "Save Note" at bounding box center [586, 638] width 88 height 27
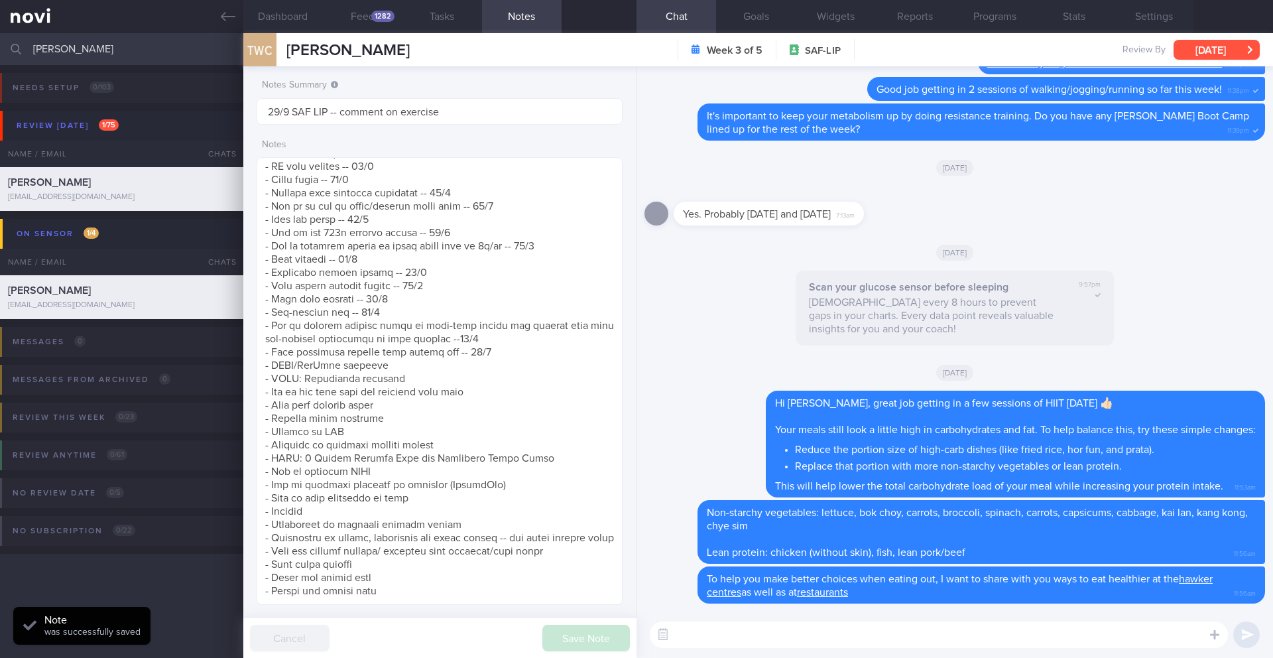
click at [1220, 56] on button "[DATE]" at bounding box center [1217, 50] width 86 height 20
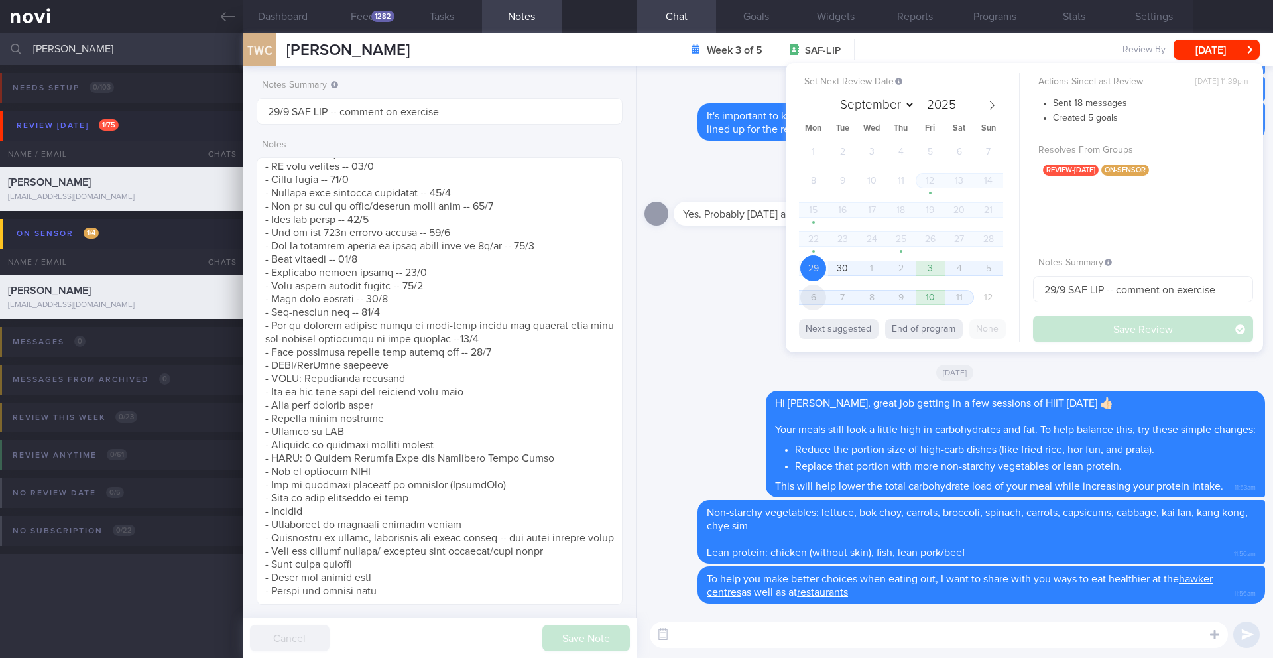
click at [814, 306] on span "6" at bounding box center [813, 297] width 26 height 26
select select "9"
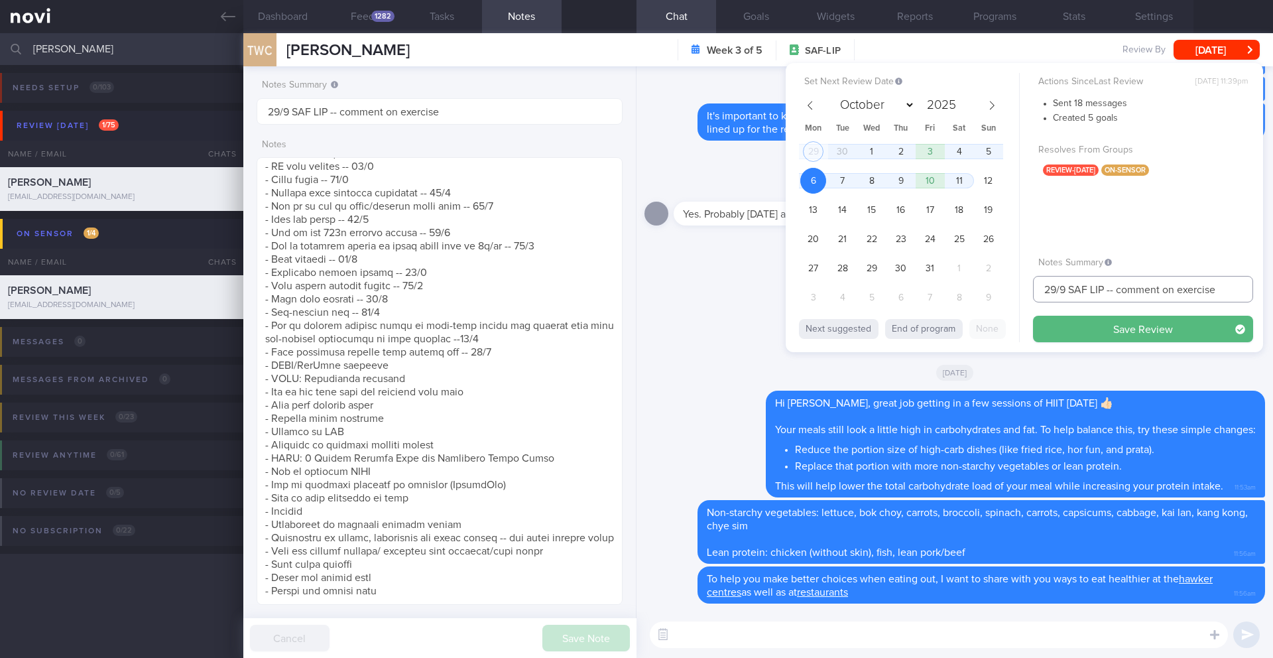
drag, startPoint x: 1064, startPoint y: 293, endPoint x: 1007, endPoint y: 294, distance: 56.4
click at [1007, 294] on div "Set Next Review Date [DATE] September October November [DATE] Mon Tue Wed Thu F…" at bounding box center [1024, 207] width 477 height 289
click at [1082, 290] on input "29/9 SAF LIP -- comment on exercise" at bounding box center [1143, 289] width 220 height 27
drag, startPoint x: 1065, startPoint y: 290, endPoint x: 1022, endPoint y: 288, distance: 43.1
click at [1022, 288] on div "Set Next Review Date [DATE] September October November [DATE] Mon Tue Wed Thu F…" at bounding box center [1024, 207] width 477 height 289
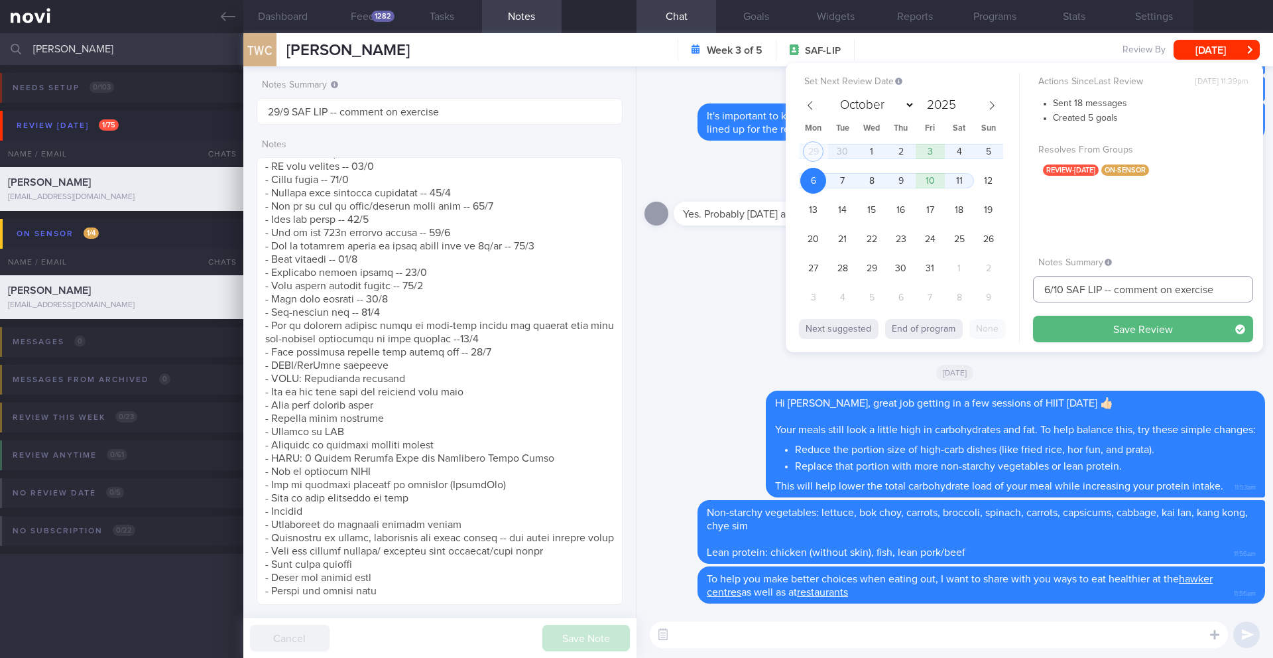
click at [1118, 290] on input "6/10 SAF LIP -- comment on exercise" at bounding box center [1143, 289] width 220 height 27
type input "6/10 SAF LIP -- AGP, comment on exercise"
click at [1121, 332] on button "Save Review" at bounding box center [1143, 329] width 220 height 27
type input "6/10 SAF LIP -- AGP, comment on exercise"
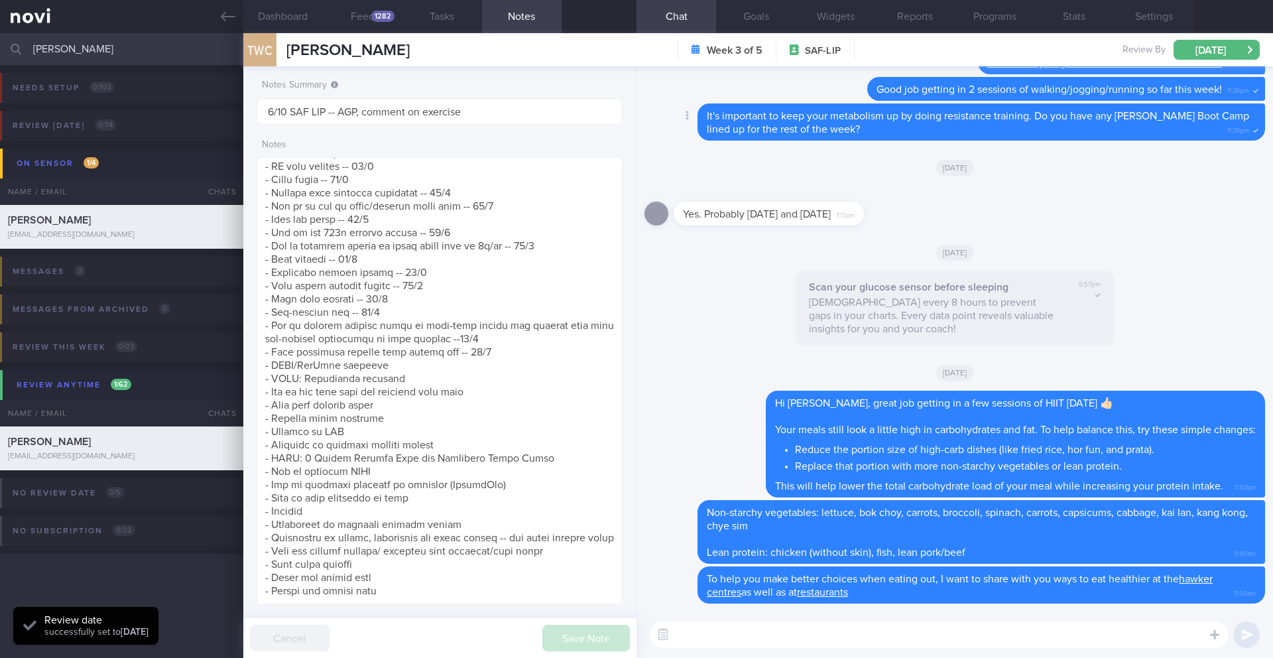
scroll to position [217, 345]
click at [65, 50] on input "[PERSON_NAME]" at bounding box center [636, 49] width 1273 height 32
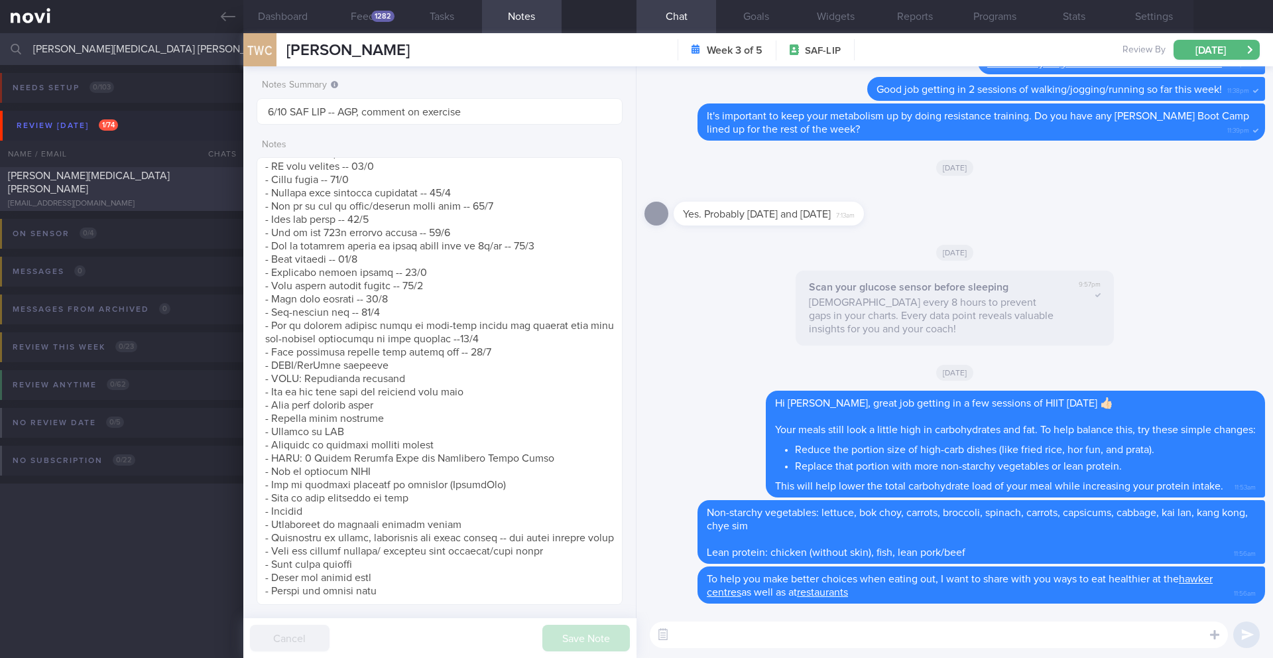
type input "[PERSON_NAME][MEDICAL_DATA] [PERSON_NAME]"
click at [128, 183] on span "[PERSON_NAME][MEDICAL_DATA] [PERSON_NAME]" at bounding box center [89, 182] width 162 height 24
type input "29/9 NEW MAGNUM STARTER"
type textarea "Has 2 phones - 1 android + 1 apple iphone + apple watch SUPPORT NEEDED: CHALLEN…"
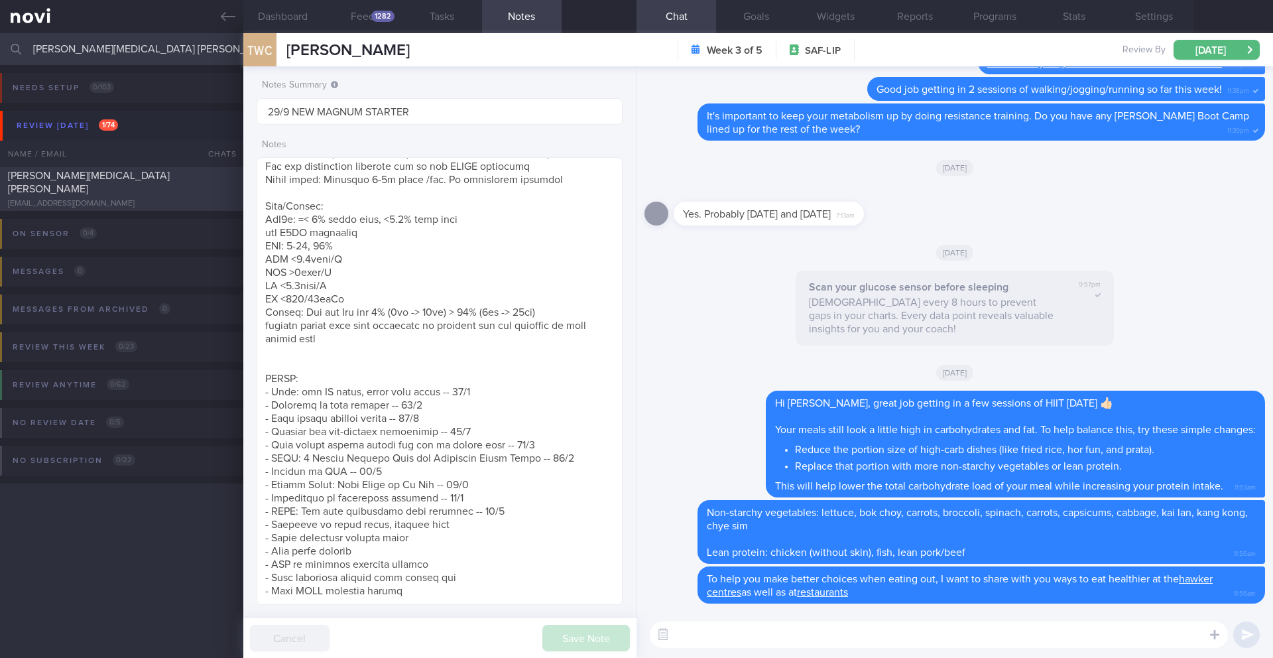
select select "8"
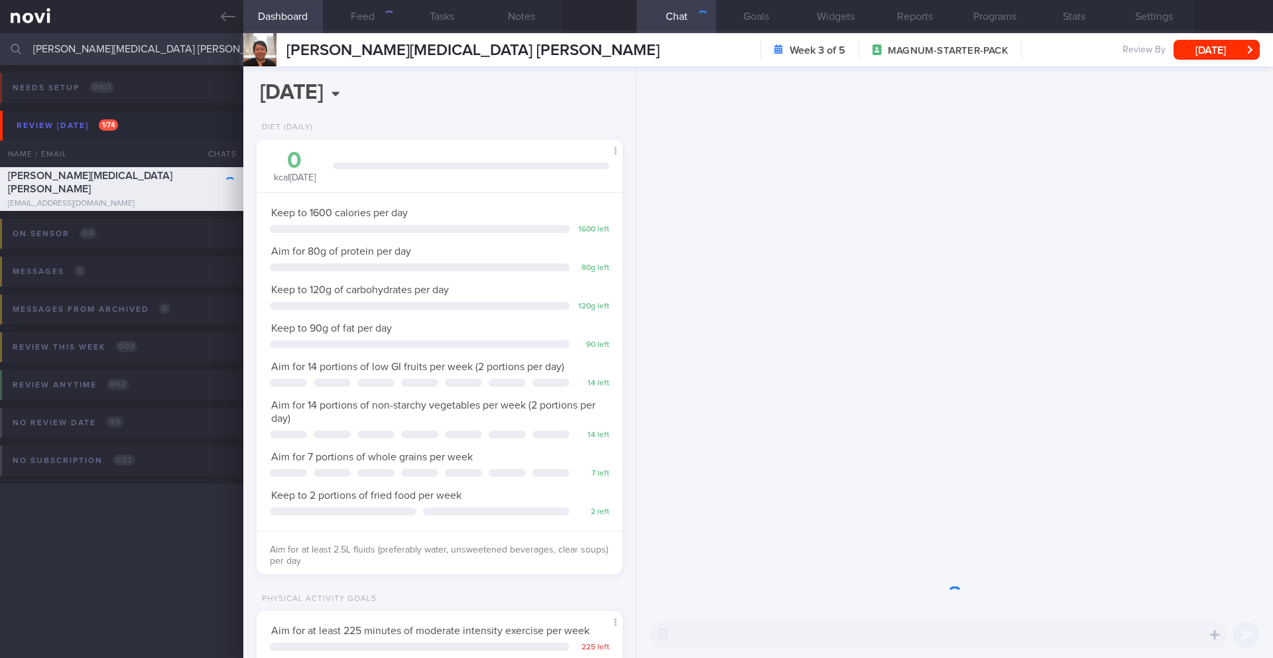
scroll to position [166, 333]
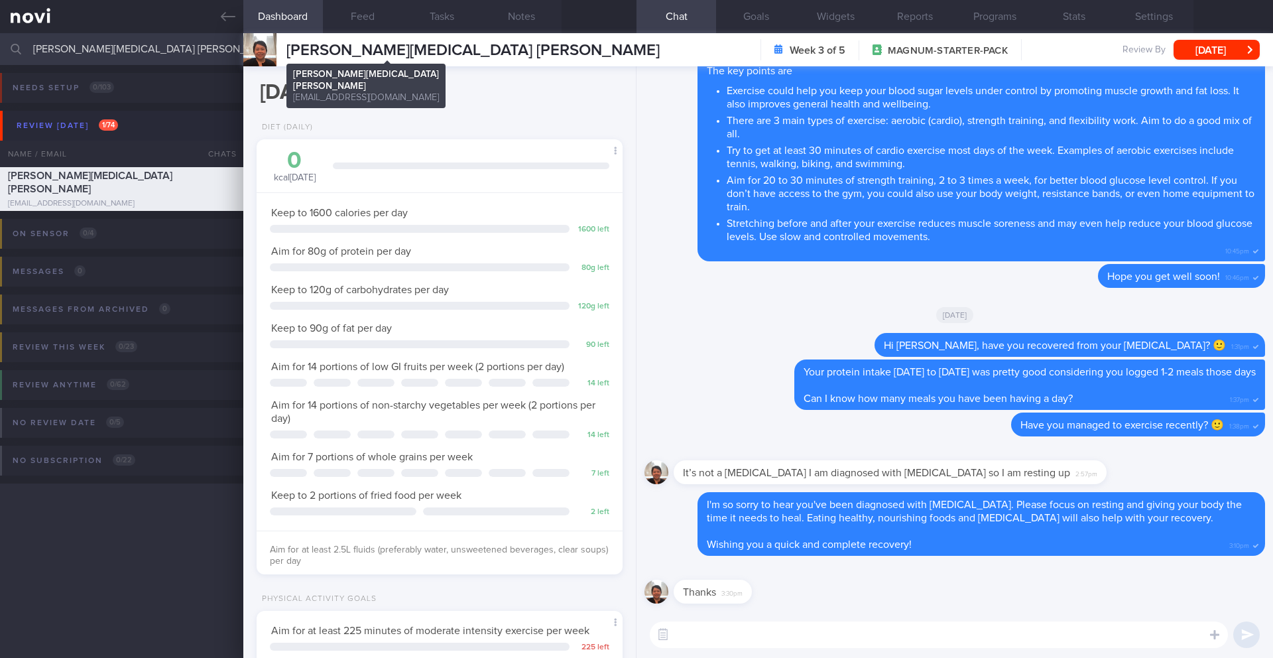
click at [381, 50] on span "[PERSON_NAME][MEDICAL_DATA] [PERSON_NAME]" at bounding box center [472, 50] width 373 height 16
copy div "[PERSON_NAME][MEDICAL_DATA] [PERSON_NAME] [PERSON_NAME][MEDICAL_DATA] [PERSON_N…"
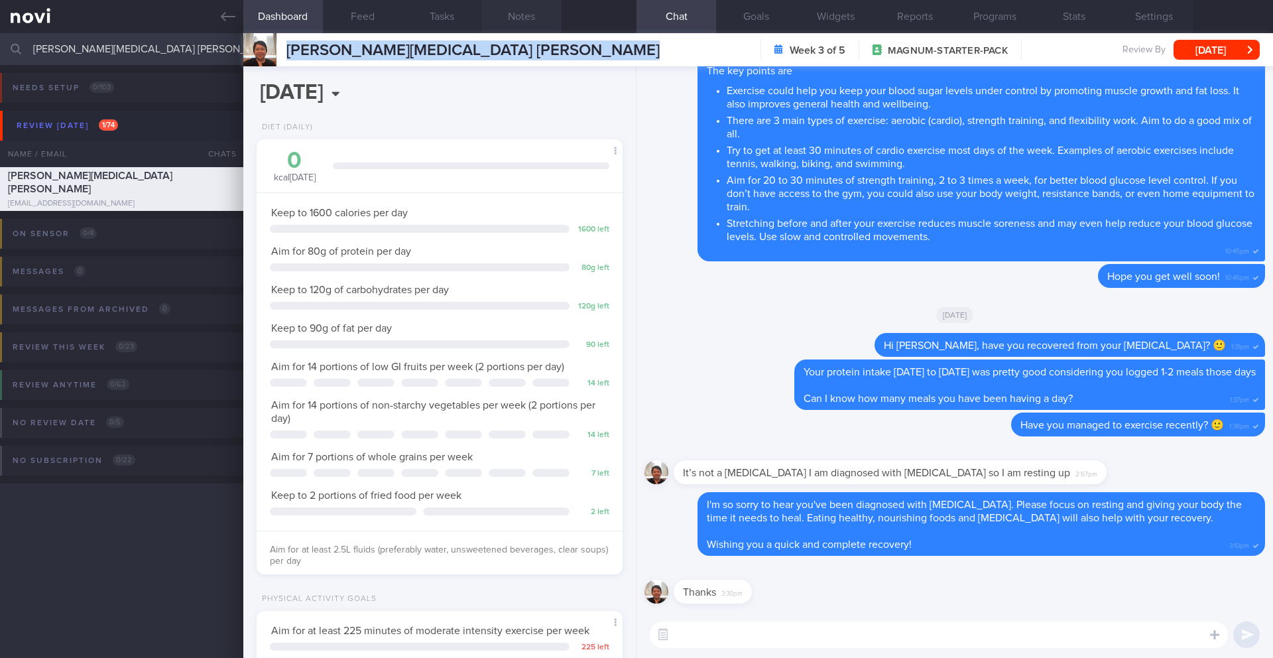
scroll to position [662982, 662834]
click at [809, 641] on textarea at bounding box center [939, 634] width 578 height 27
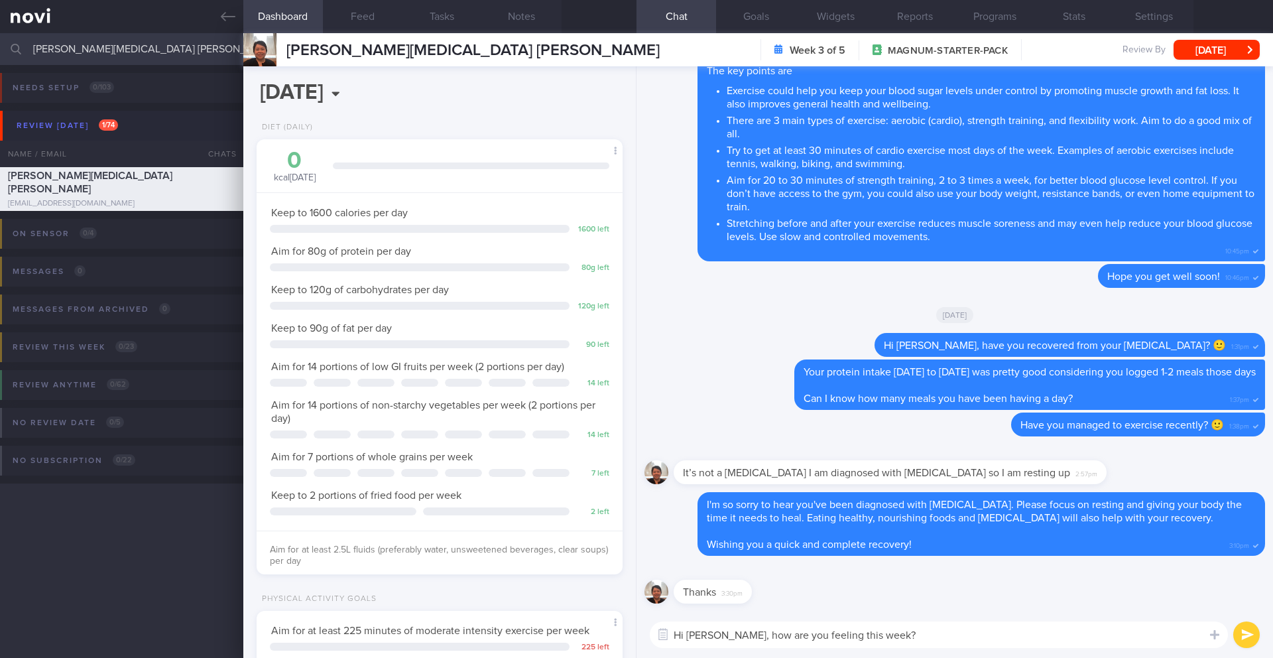
paste textarea "If you have any questions or concerns, I’m here to help!"
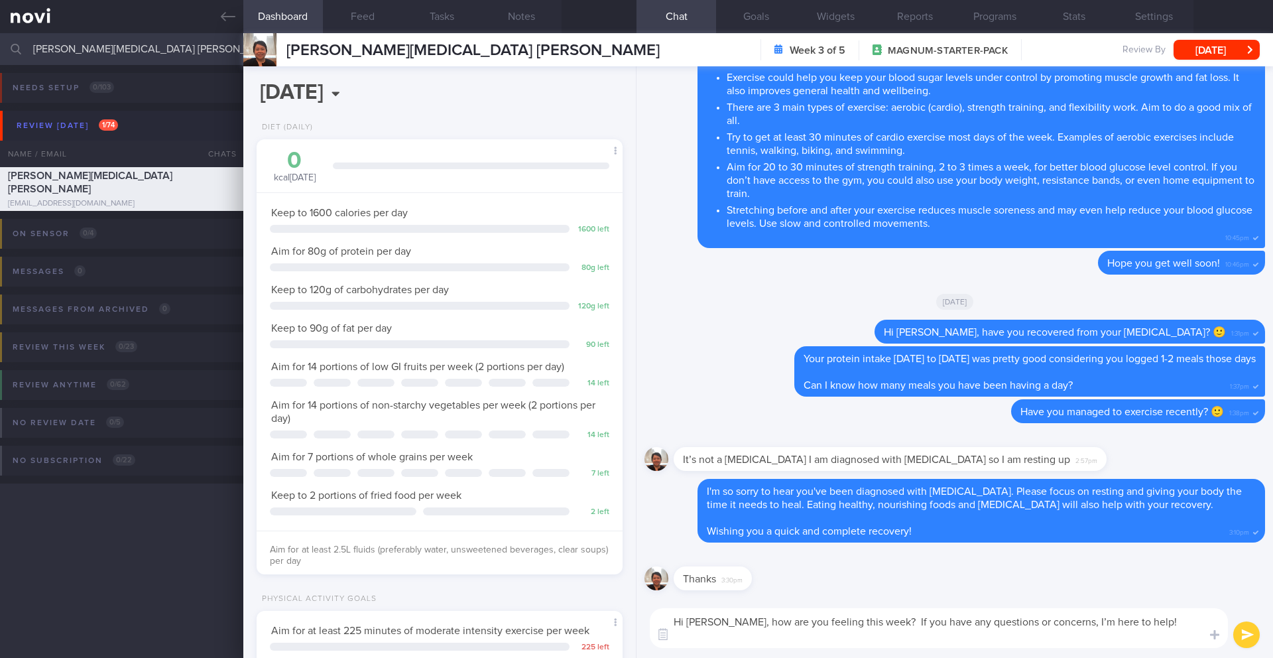
scroll to position [0, 0]
click at [1055, 626] on textarea "Hi [PERSON_NAME], how are you feeling this week? If you have any questions or c…" at bounding box center [939, 628] width 578 height 40
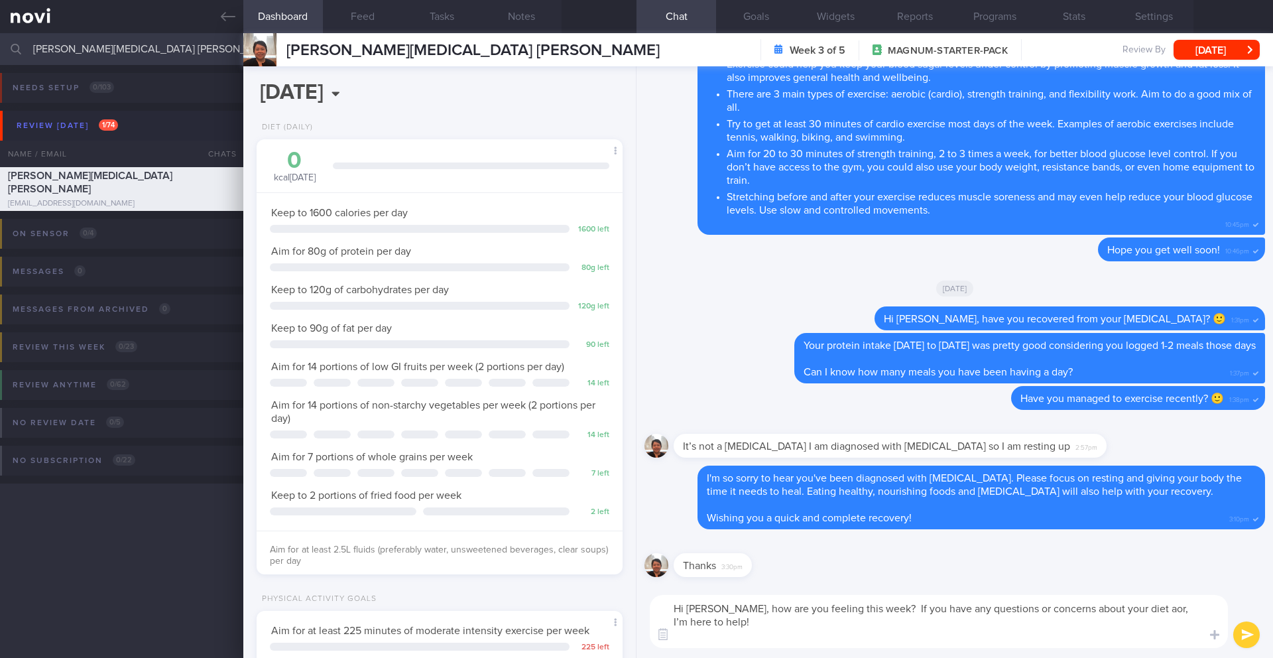
drag, startPoint x: 879, startPoint y: 611, endPoint x: 918, endPoint y: 651, distance: 55.8
click at [918, 651] on div "Hi [PERSON_NAME], how are you feeling this week? If you have any questions or c…" at bounding box center [955, 621] width 637 height 73
type textarea "Hi [PERSON_NAME], how are you feeling this week?"
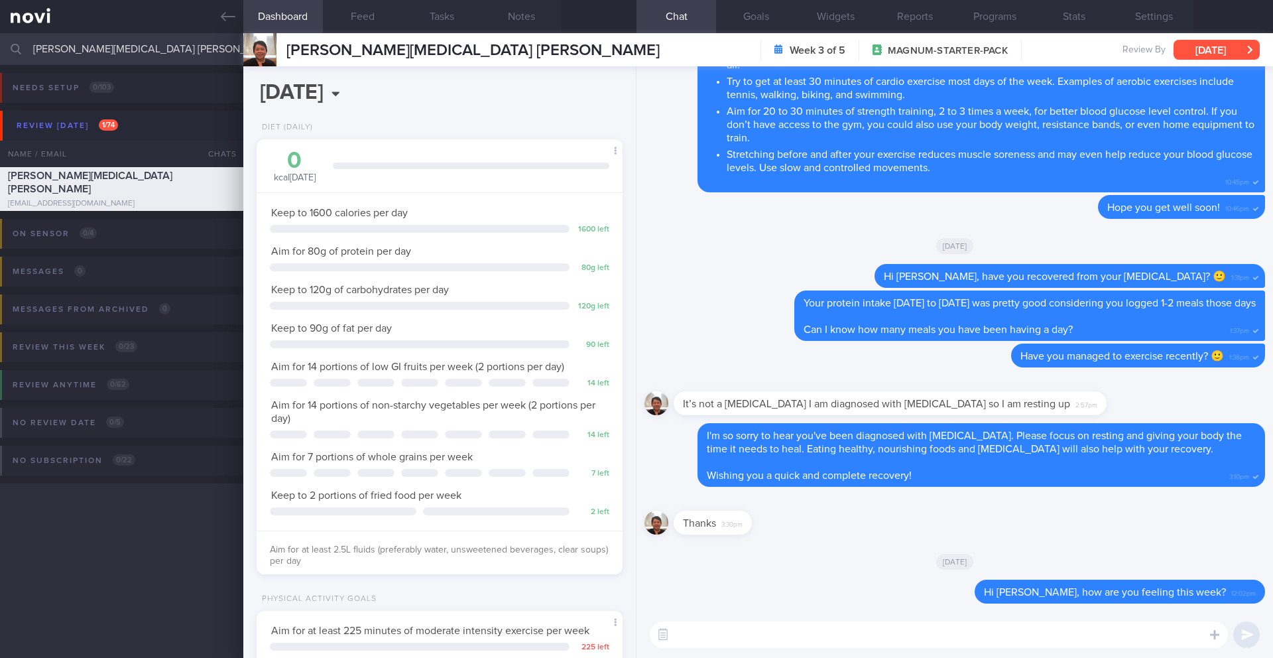
click at [1225, 56] on button "[DATE]" at bounding box center [1217, 50] width 86 height 20
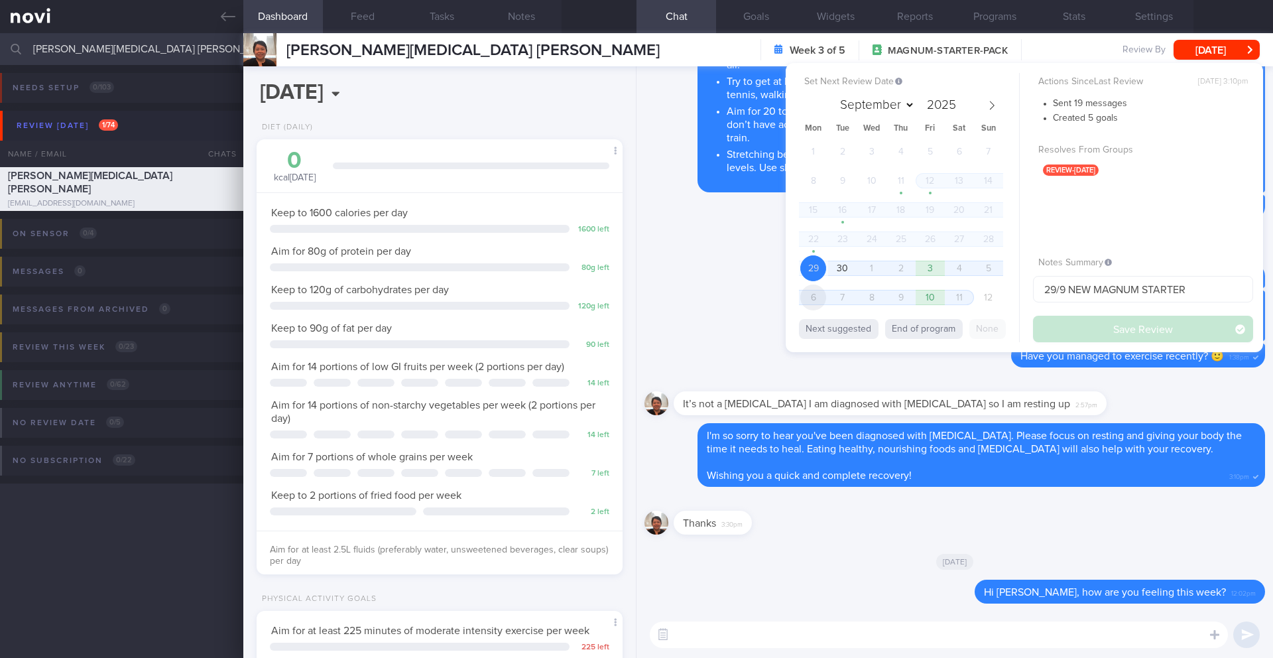
click at [812, 303] on span "6" at bounding box center [813, 297] width 26 height 26
select select "9"
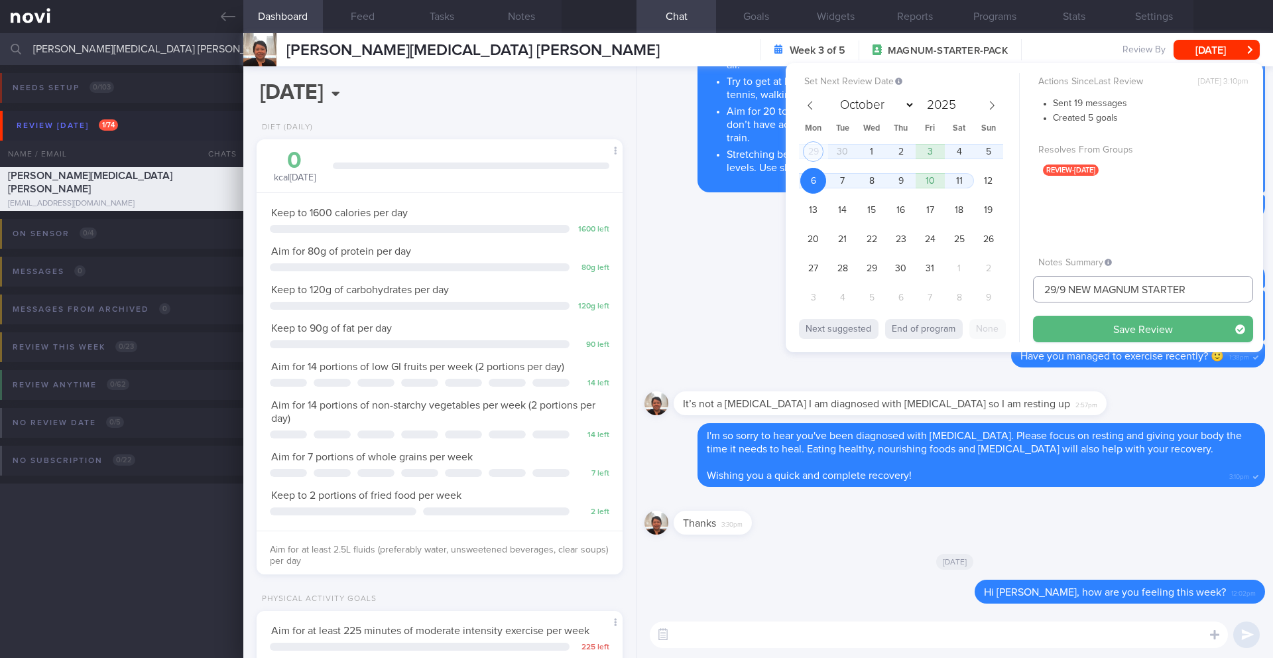
drag, startPoint x: 1068, startPoint y: 291, endPoint x: 1021, endPoint y: 292, distance: 47.1
click at [1021, 292] on div "Set Next Review Date [DATE] September October November [DATE] Mon Tue Wed Thu F…" at bounding box center [1024, 207] width 477 height 289
type input "6/10 NEW MAGNUM STARTER"
click at [1064, 326] on button "Save Review" at bounding box center [1143, 329] width 220 height 27
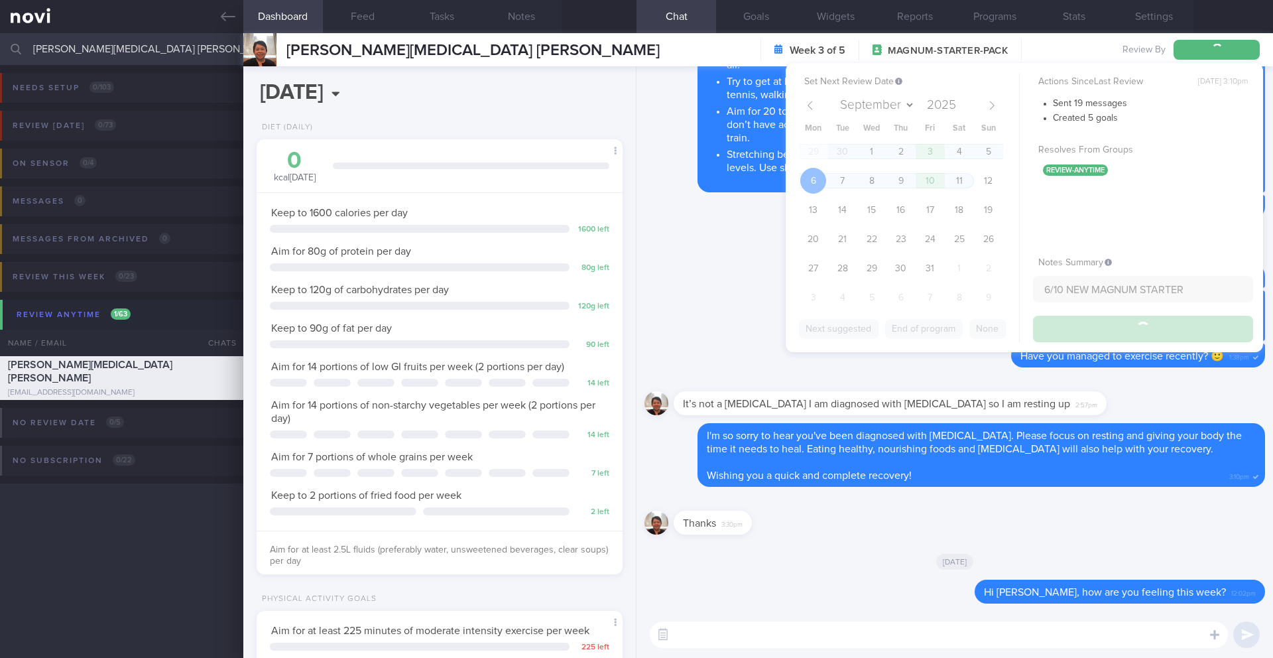
type input "6/10 NEW MAGNUM STARTER"
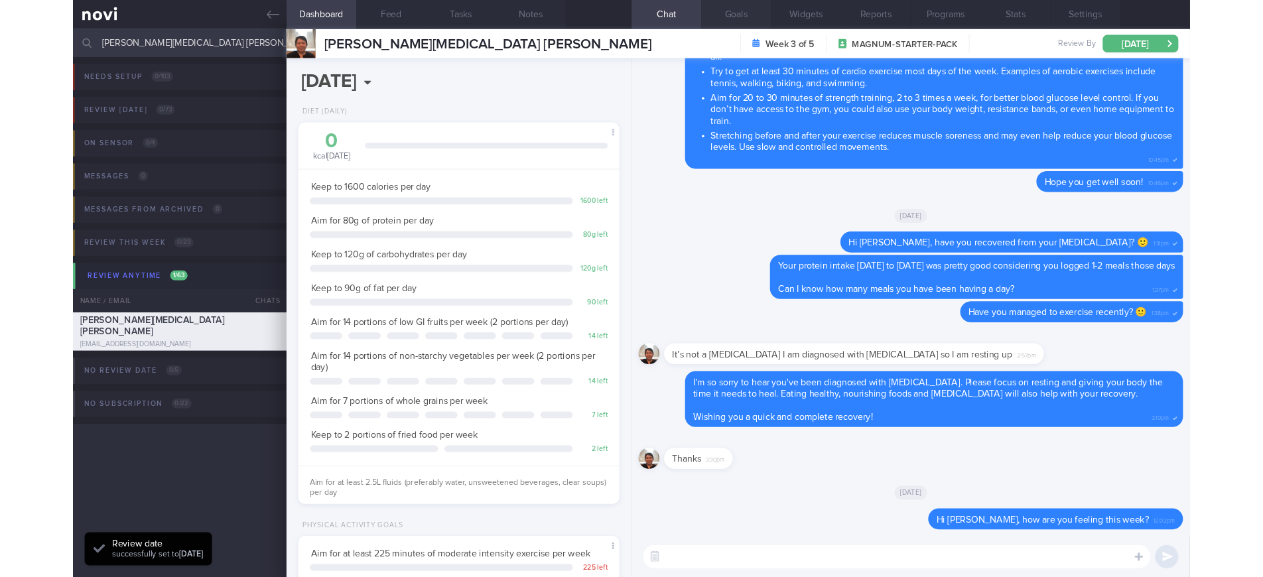
scroll to position [168, 338]
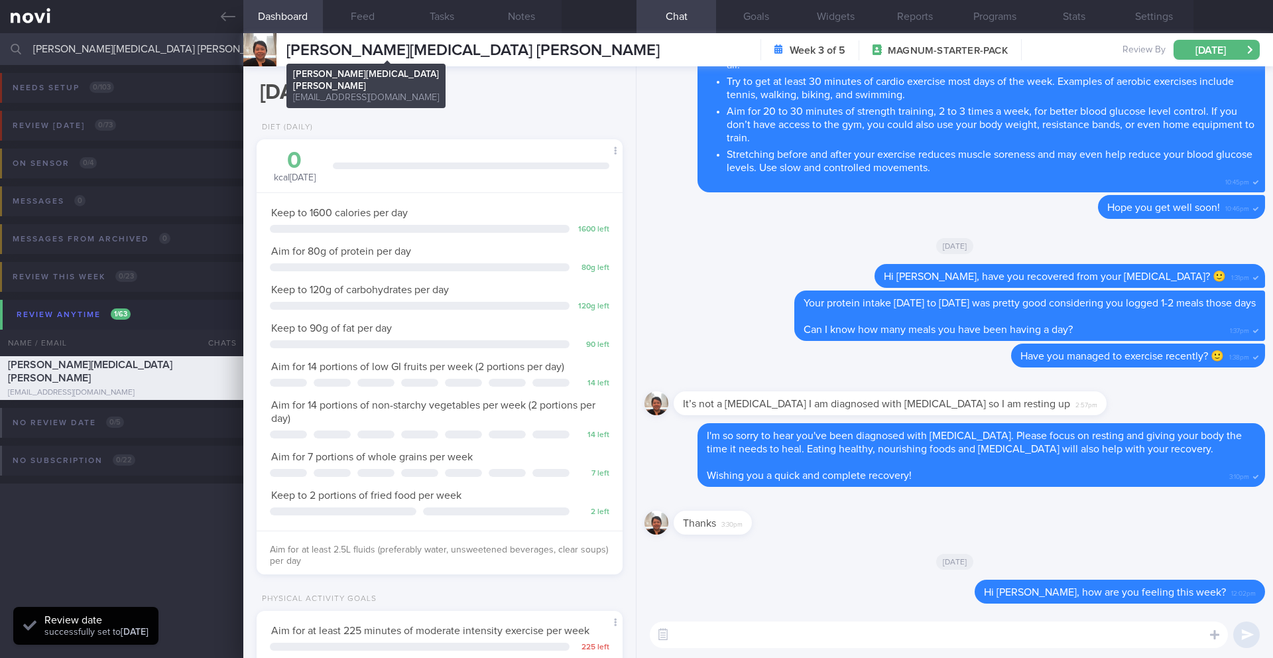
click at [340, 53] on span "[PERSON_NAME][MEDICAL_DATA] [PERSON_NAME]" at bounding box center [472, 50] width 373 height 16
copy div "[PERSON_NAME][MEDICAL_DATA] [PERSON_NAME] [PERSON_NAME][MEDICAL_DATA] [PERSON_N…"
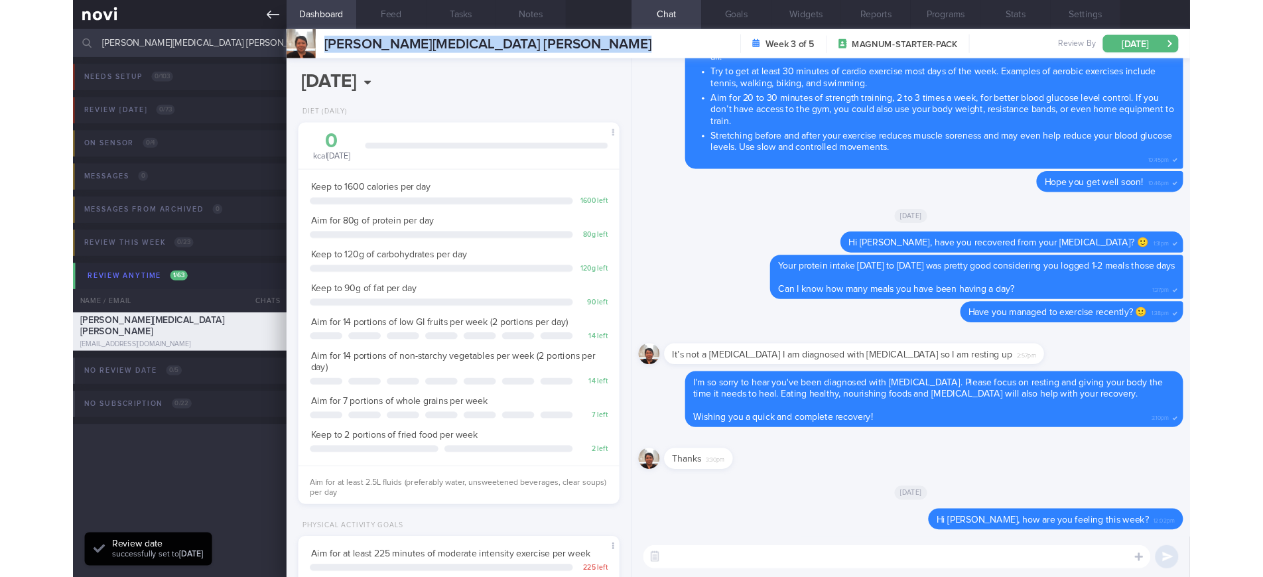
scroll to position [662983, 662838]
